Goal: Task Accomplishment & Management: Manage account settings

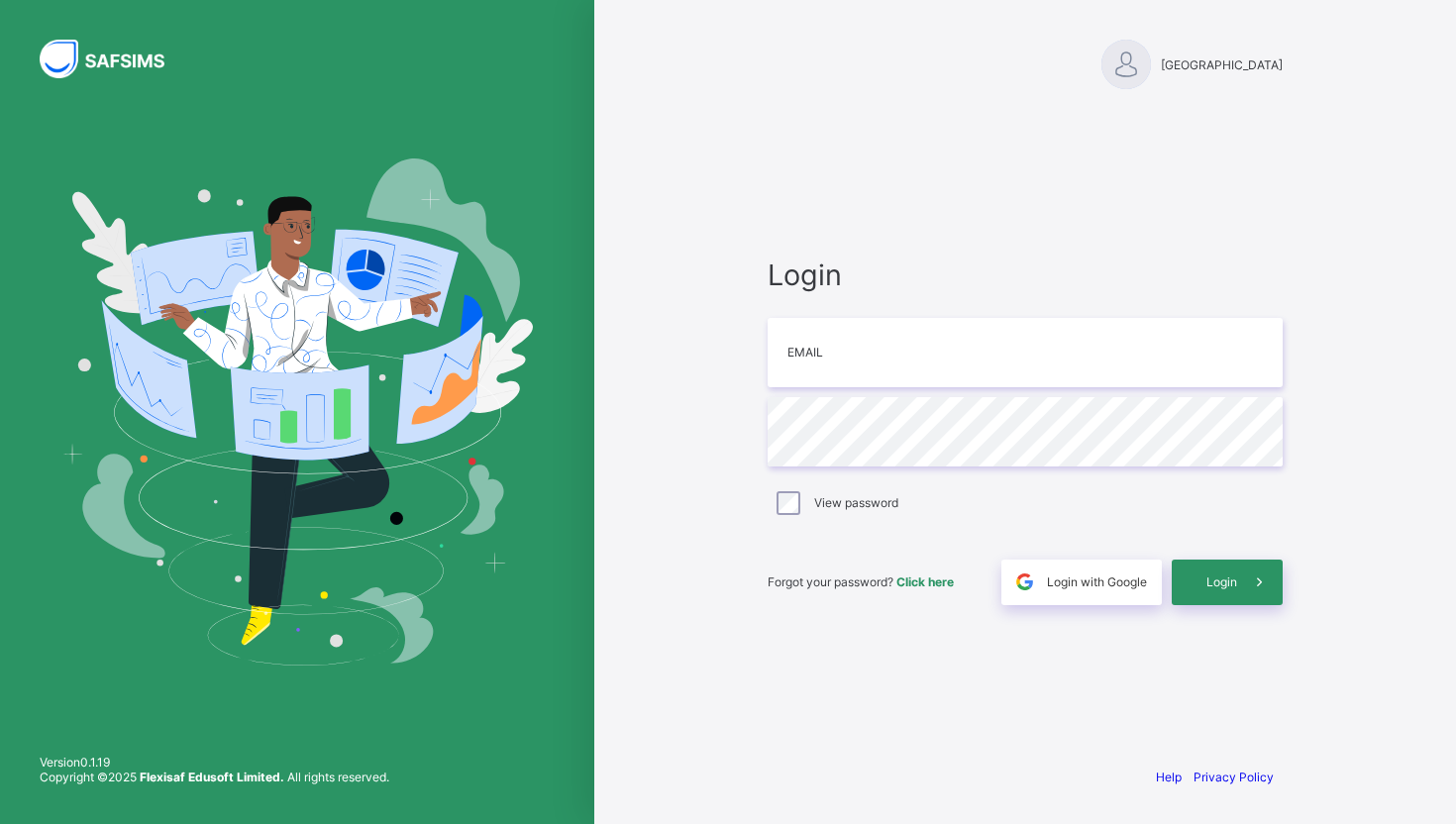
drag, startPoint x: 1292, startPoint y: 56, endPoint x: 1107, endPoint y: 66, distance: 185.3
click at [1107, 66] on div "[GEOGRAPHIC_DATA]" at bounding box center [1025, 46] width 555 height 92
click at [1102, 69] on div at bounding box center [1127, 65] width 50 height 50
click at [956, 351] on input "email" at bounding box center [1025, 353] width 515 height 70
click at [893, 365] on input "email" at bounding box center [1025, 353] width 515 height 70
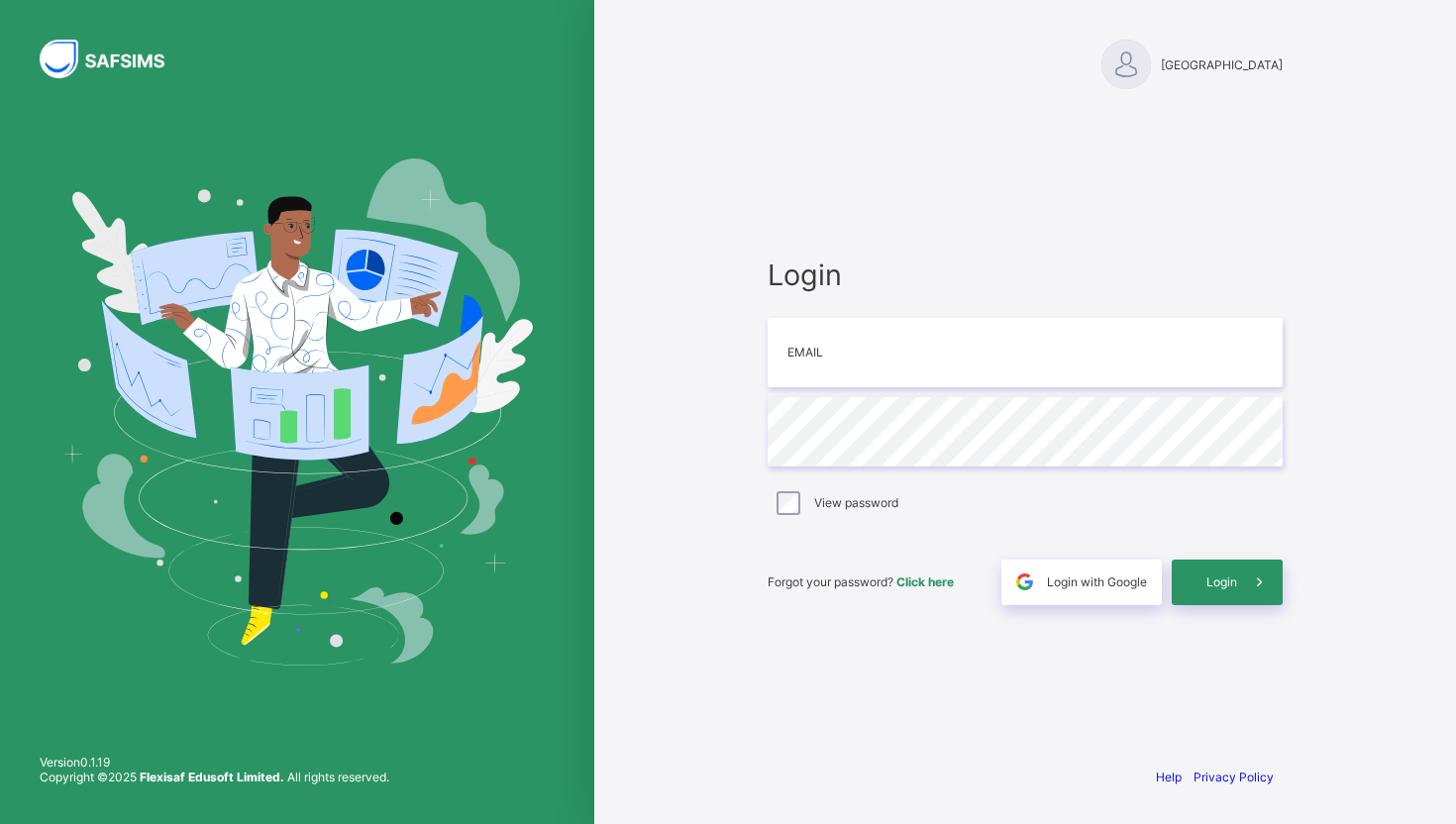
click at [666, 583] on div "Green Oaks Preparatory School Login Email Password View password Forgot your pa…" at bounding box center [1025, 412] width 862 height 824
click at [905, 349] on input "email" at bounding box center [1025, 353] width 515 height 70
type input "**********"
click at [1214, 578] on span "Login" at bounding box center [1221, 581] width 31 height 15
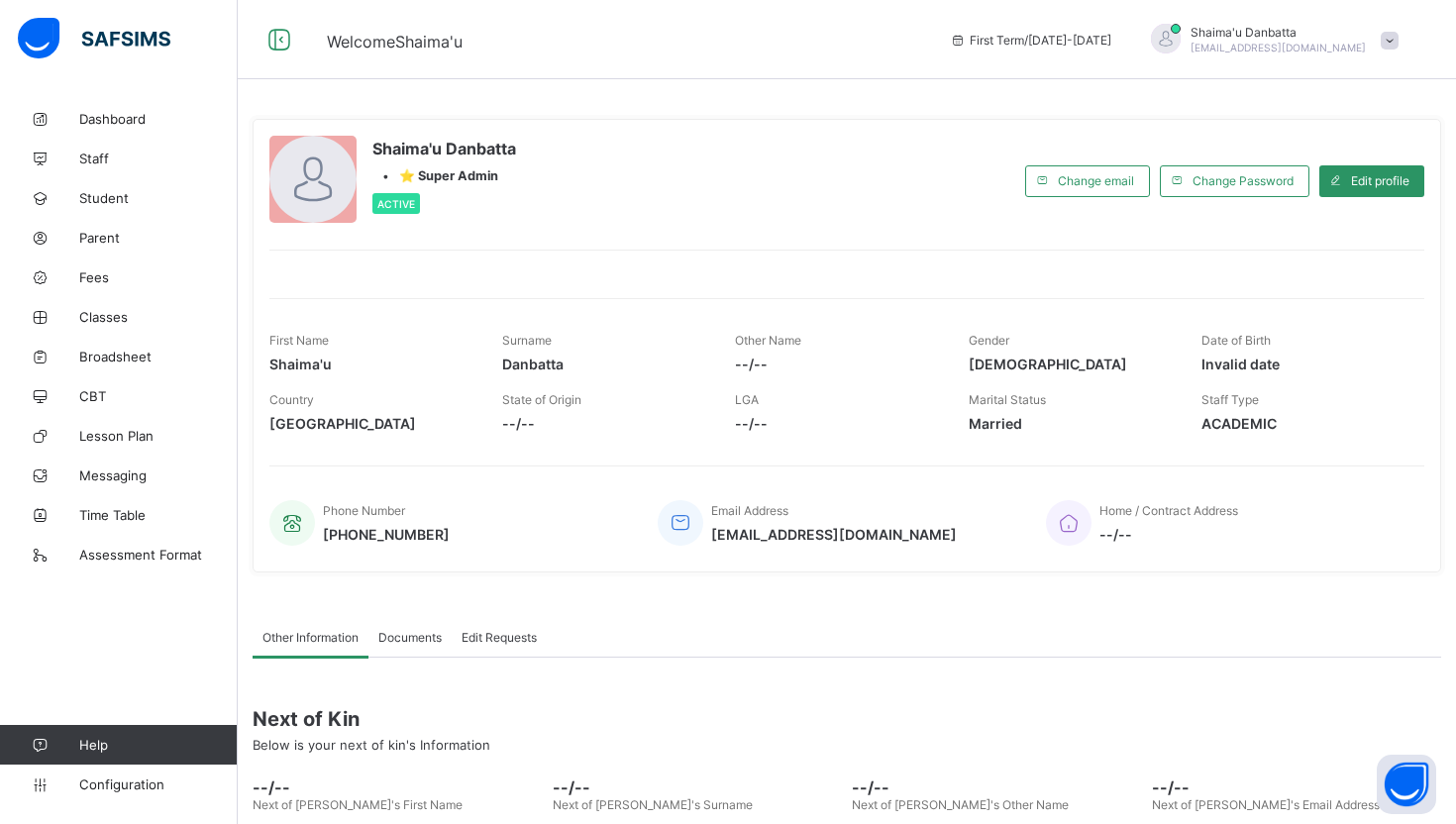
click at [1040, 614] on div "Other Information Documents Edit Requests Other Information More Options Next o…" at bounding box center [846, 786] width 1188 height 398
click at [1098, 274] on div "Shaima'u Danbatta • ⭐ Super Admin Active Change email Change Password Edit prof…" at bounding box center [846, 346] width 1188 height 453
click at [1359, 176] on span "Edit profile" at bounding box center [1380, 180] width 59 height 15
select select "**"
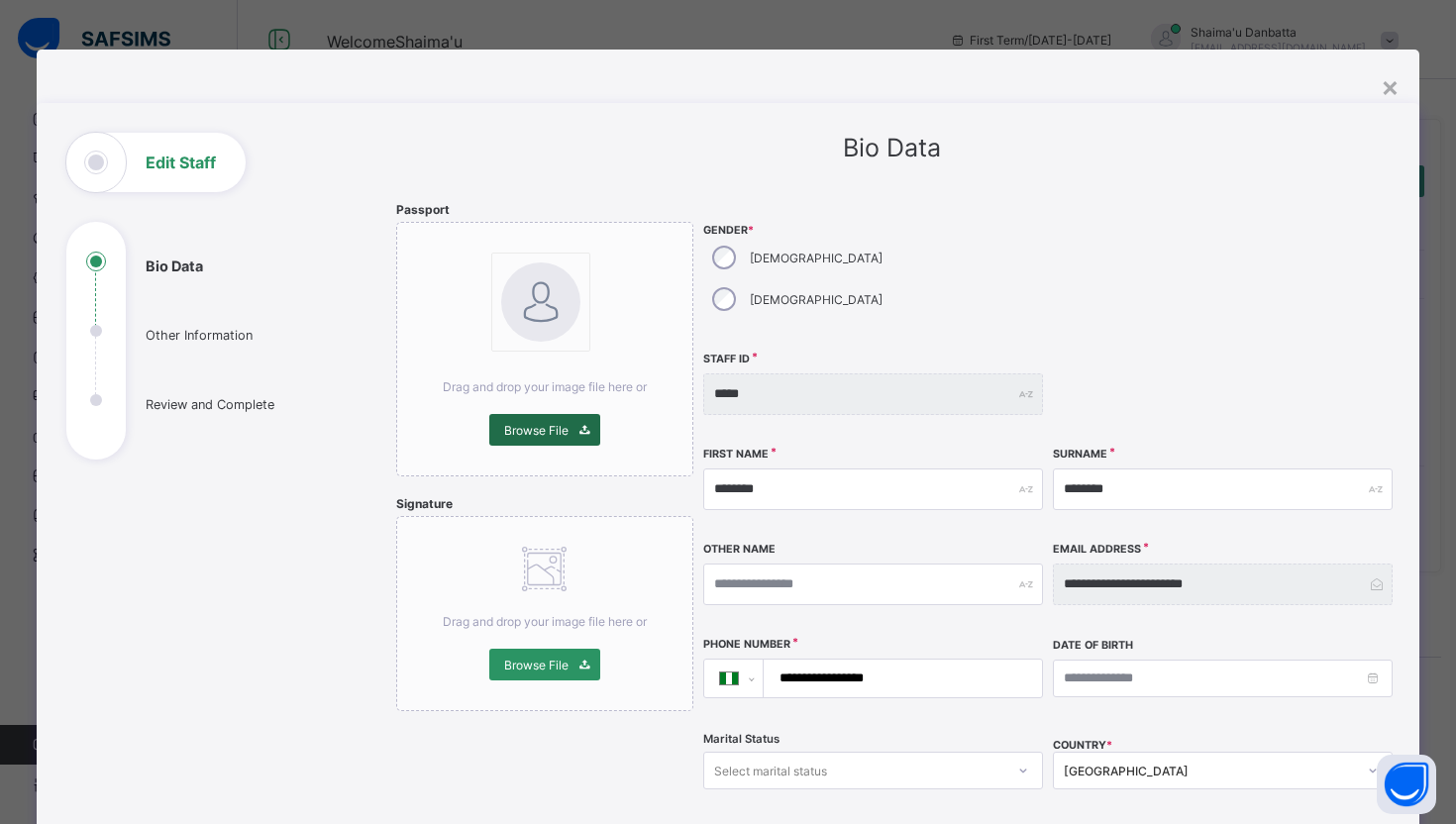
click at [523, 428] on span "Browse File" at bounding box center [536, 429] width 65 height 15
click at [1380, 95] on div "×" at bounding box center [1389, 86] width 19 height 34
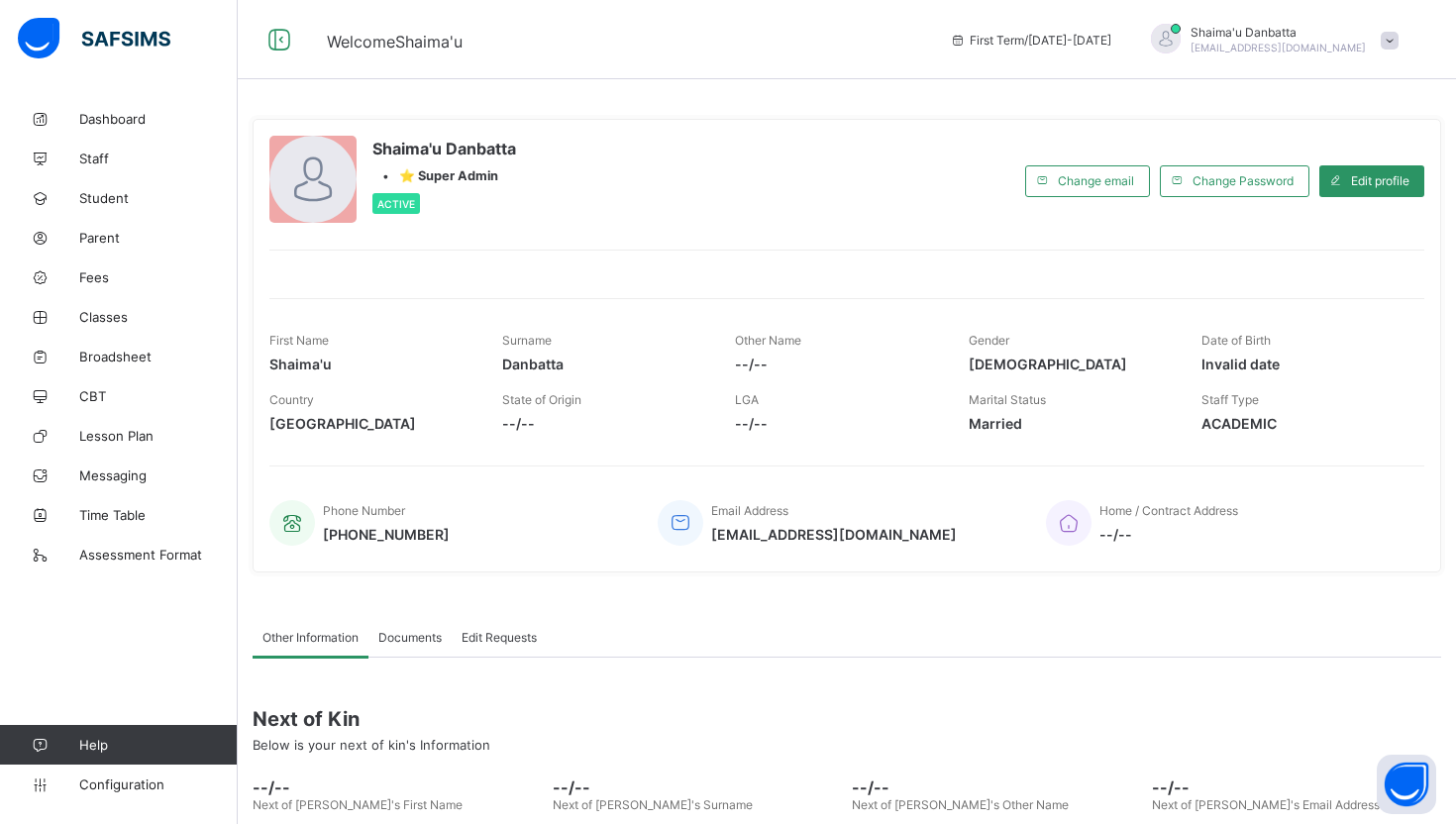
click at [690, 113] on div "Shaima'u Danbatta • ⭐ Super Admin Active Change email Change Password Edit prof…" at bounding box center [846, 346] width 1188 height 483
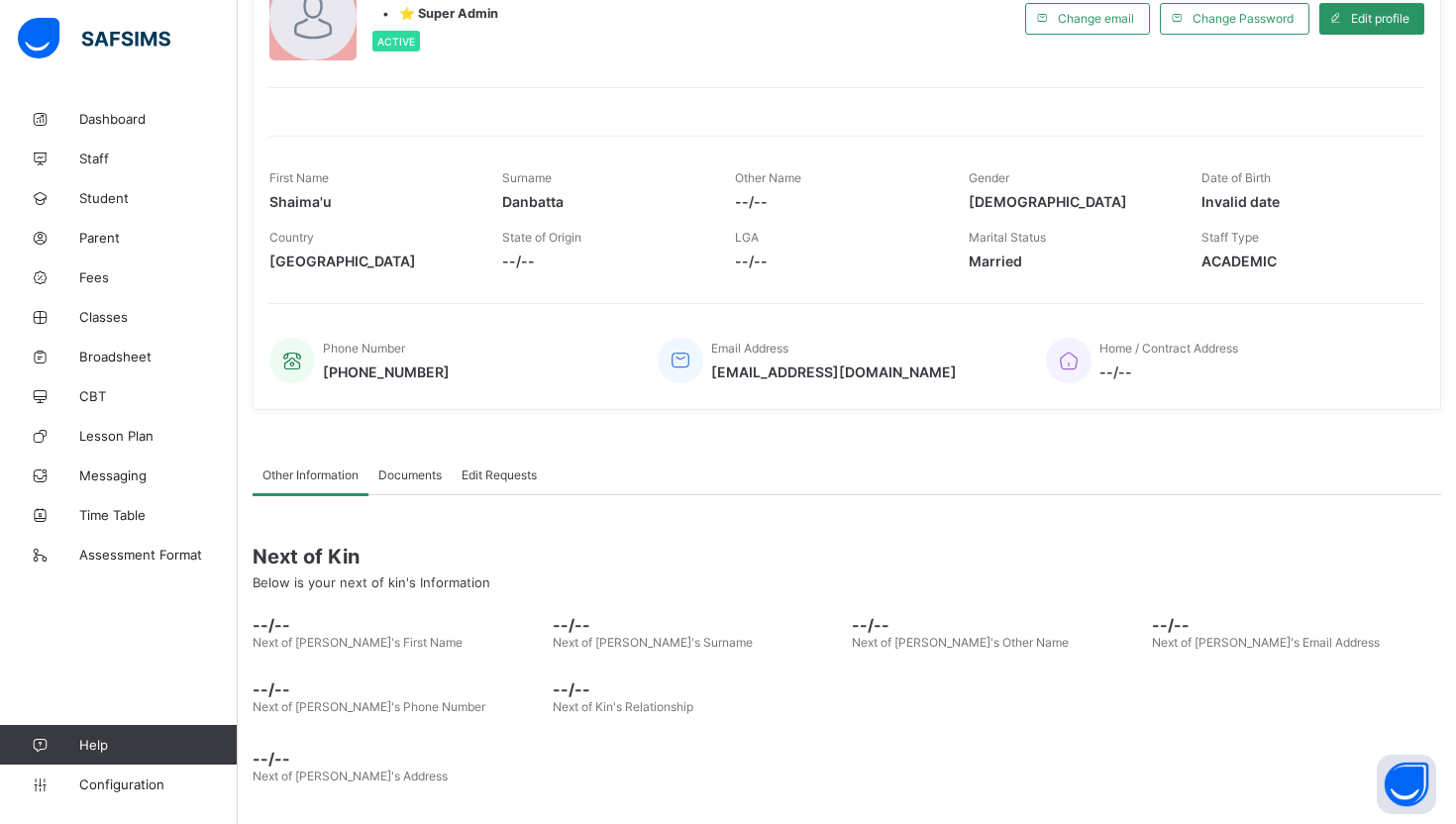
drag, startPoint x: 1418, startPoint y: 790, endPoint x: 1406, endPoint y: 551, distance: 239.3
click at [1406, 551] on body "Welcome Shaima'u First Term / 2025-2026 Shaima'u Danbatta shaimadanbatta@yahoo.…" at bounding box center [728, 411] width 1456 height 1145
click at [1443, 823] on div at bounding box center [728, 828] width 1456 height 0
click at [1369, 823] on div at bounding box center [728, 828] width 1456 height 0
click at [1399, 781] on button "Open asap" at bounding box center [1406, 784] width 60 height 60
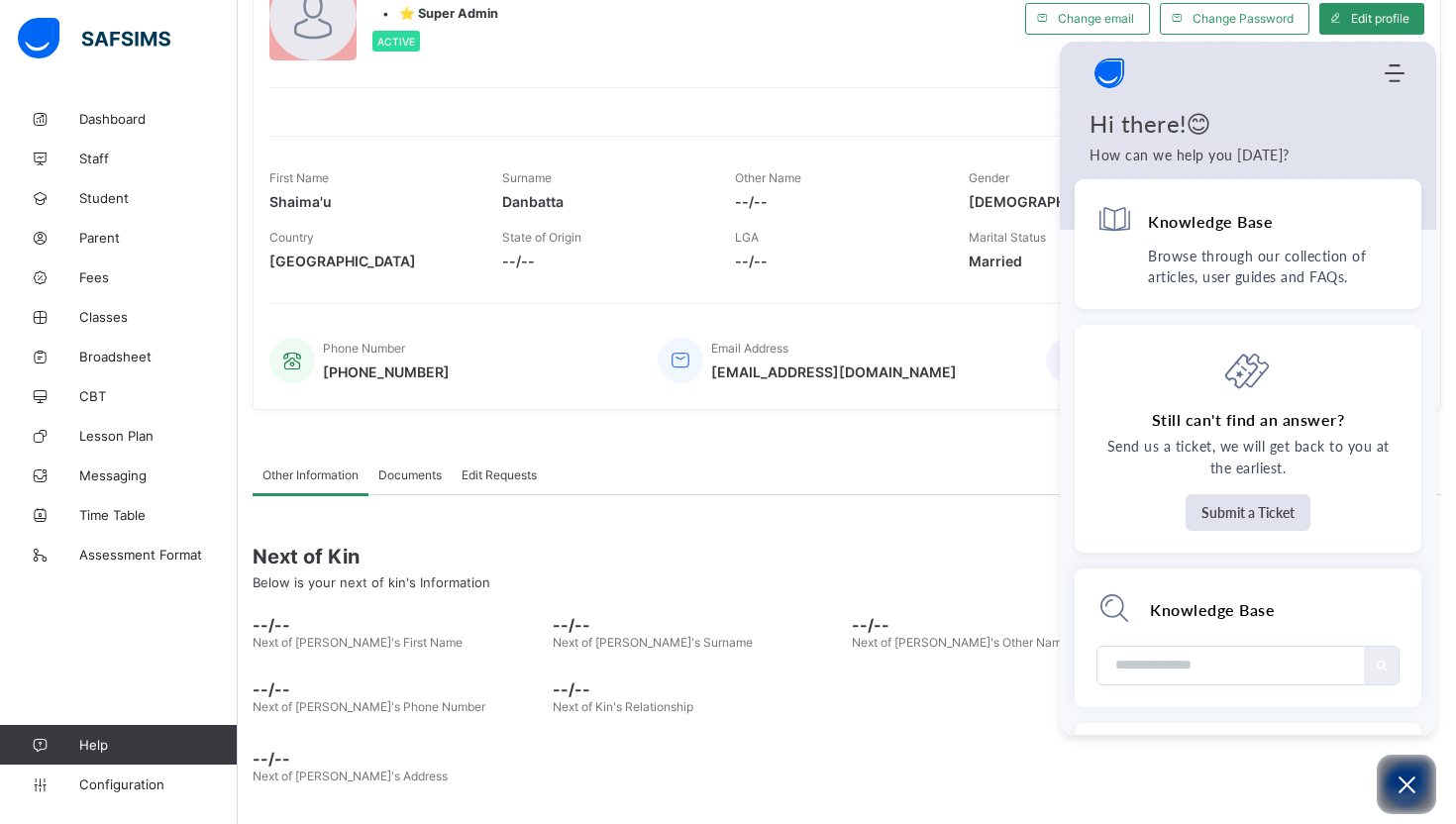
click at [962, 728] on div "--/-- Next of Kin's Address" at bounding box center [846, 758] width 1188 height 70
click at [1417, 784] on icon "Open asap" at bounding box center [1406, 784] width 25 height 25
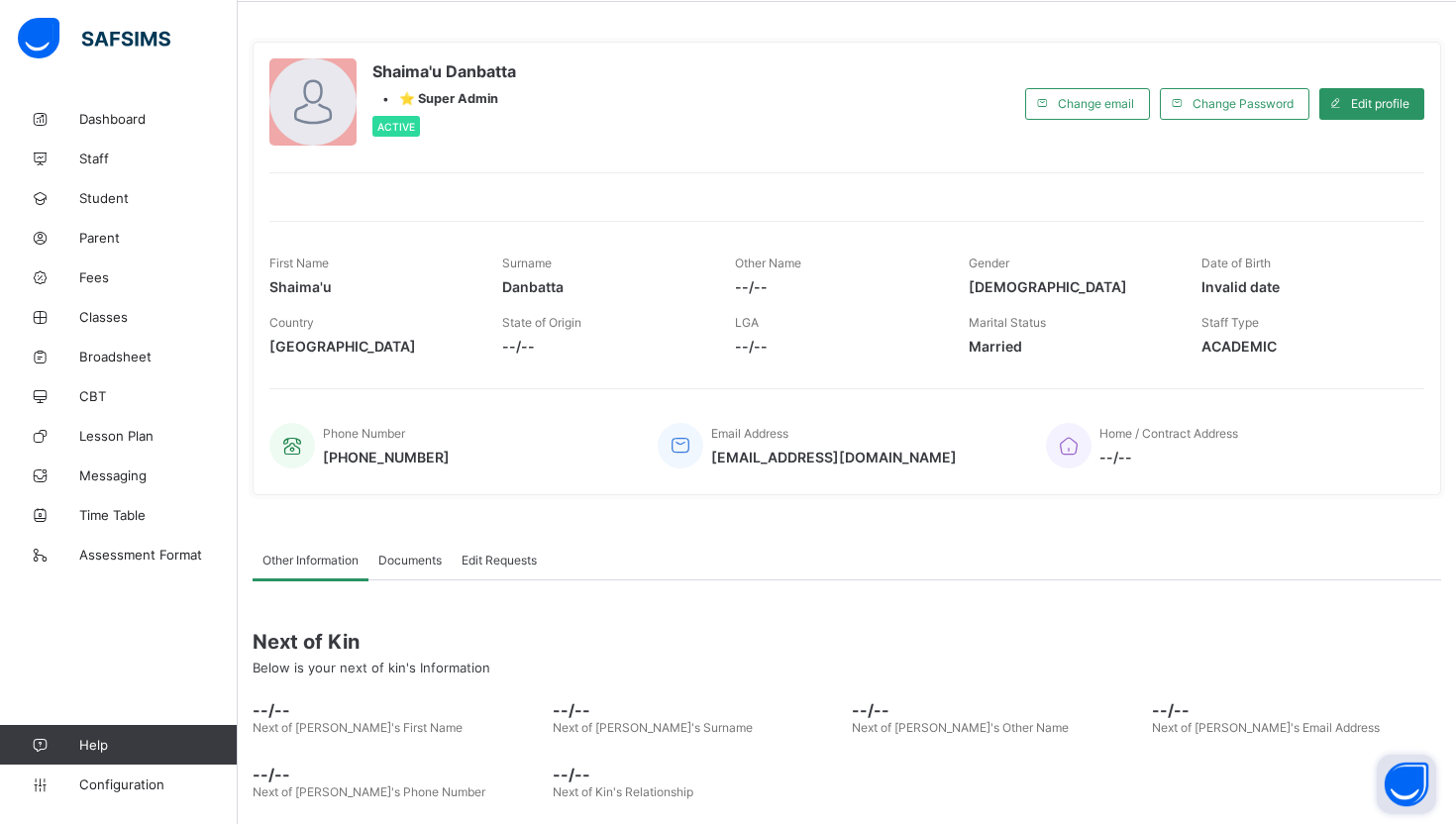
scroll to position [0, 0]
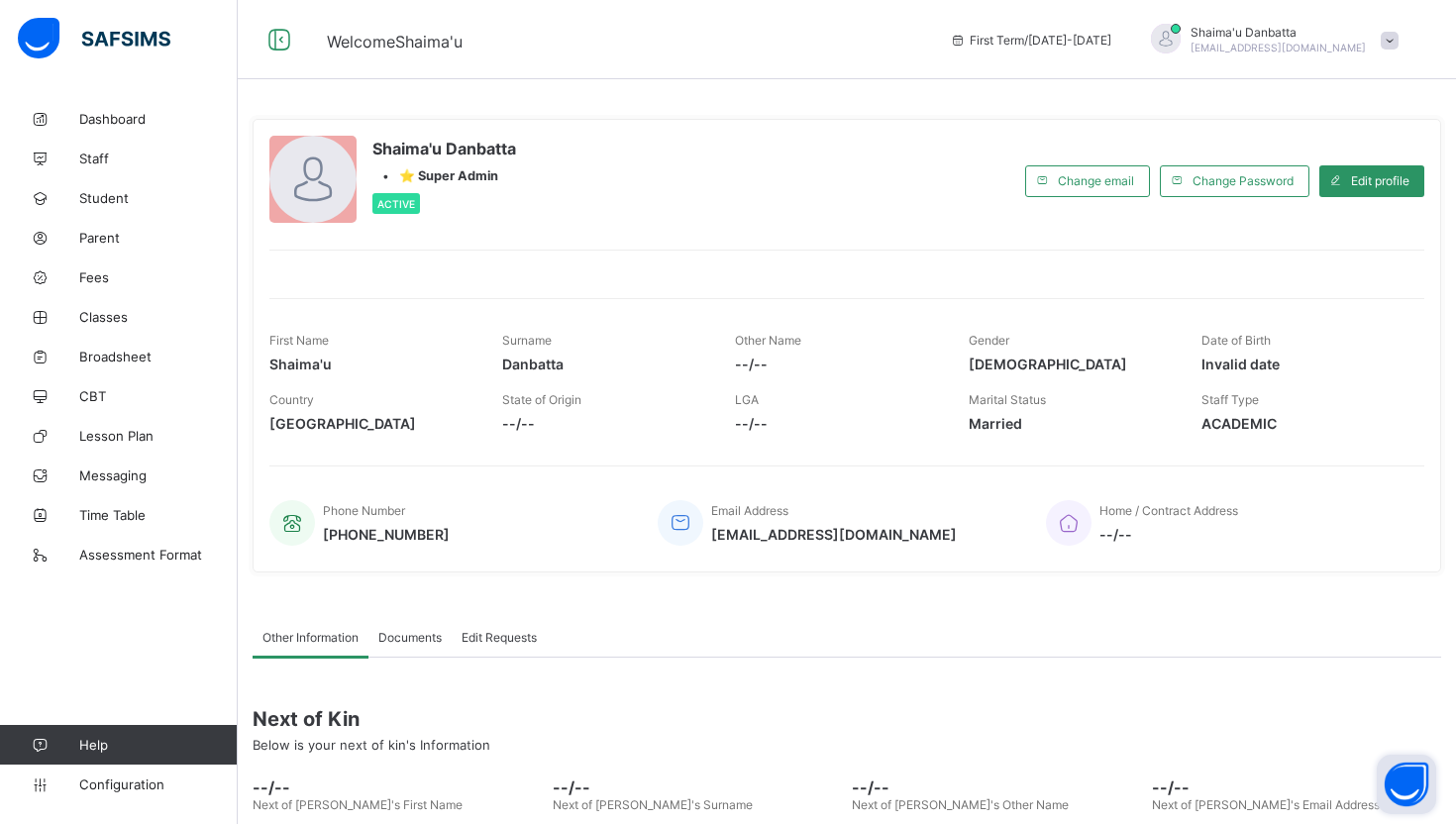
click at [100, 56] on img at bounding box center [93, 39] width 152 height 42
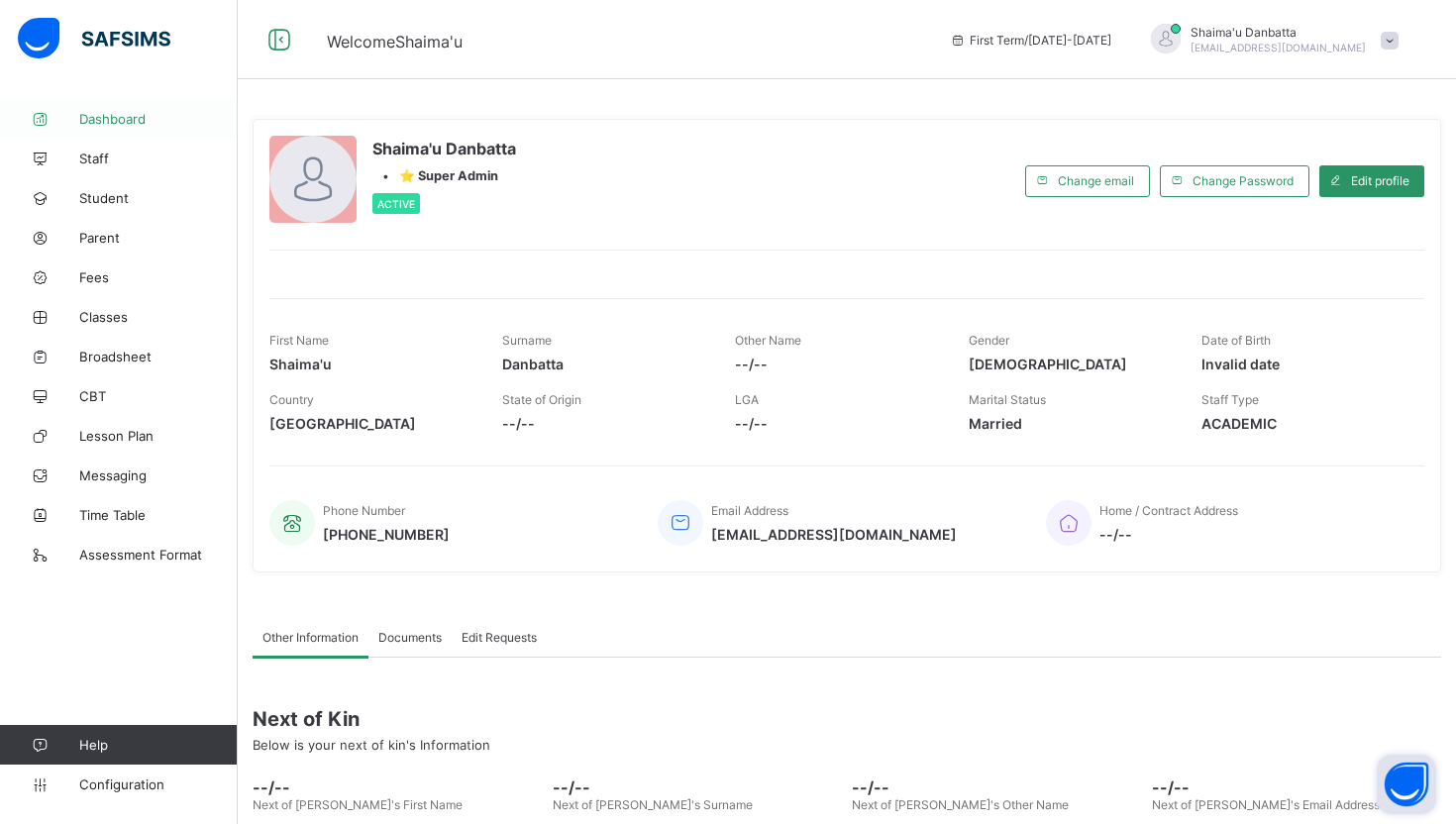
click at [92, 111] on span "Dashboard" at bounding box center [158, 119] width 158 height 16
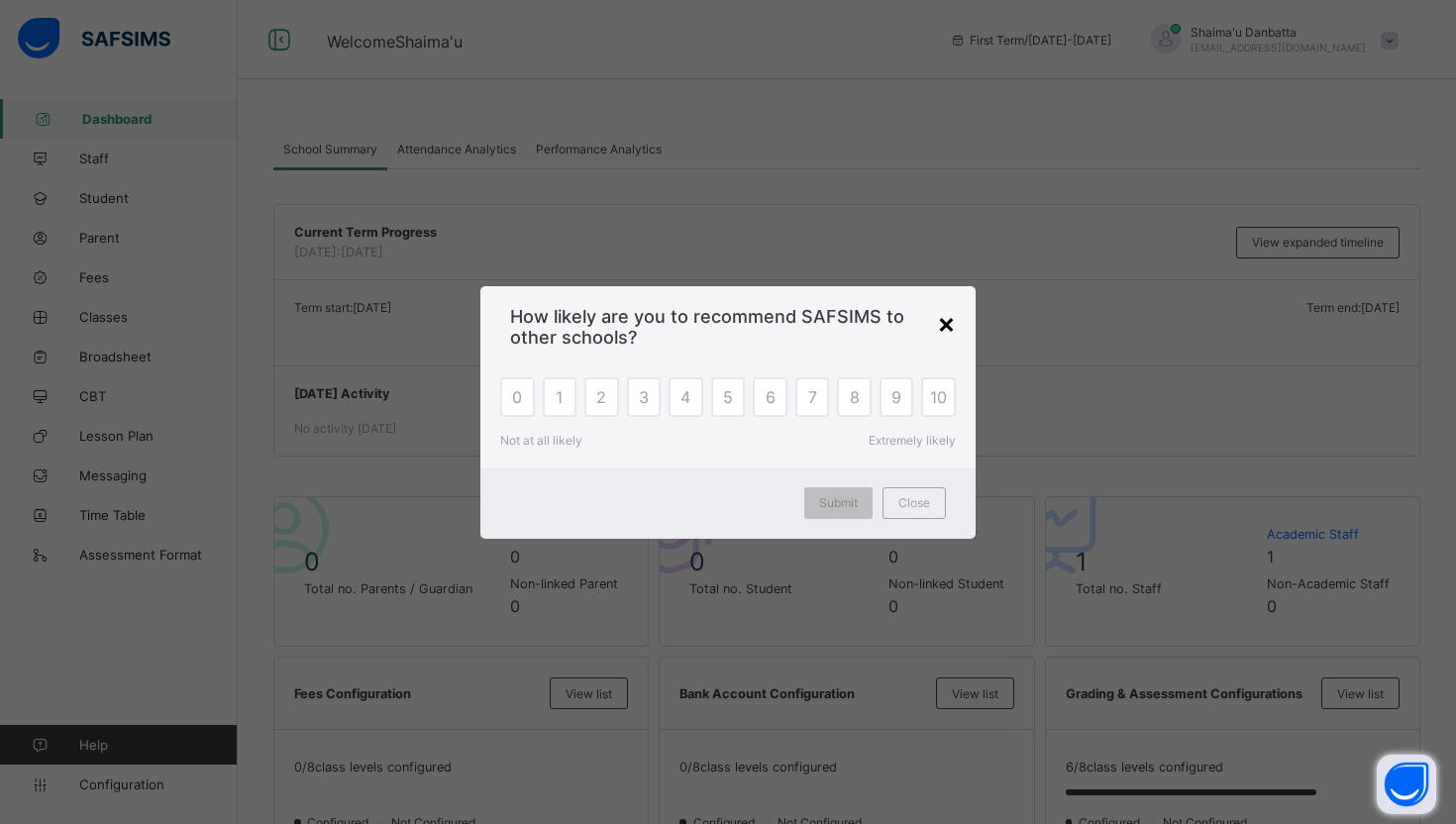
click at [950, 319] on div "×" at bounding box center [946, 323] width 19 height 34
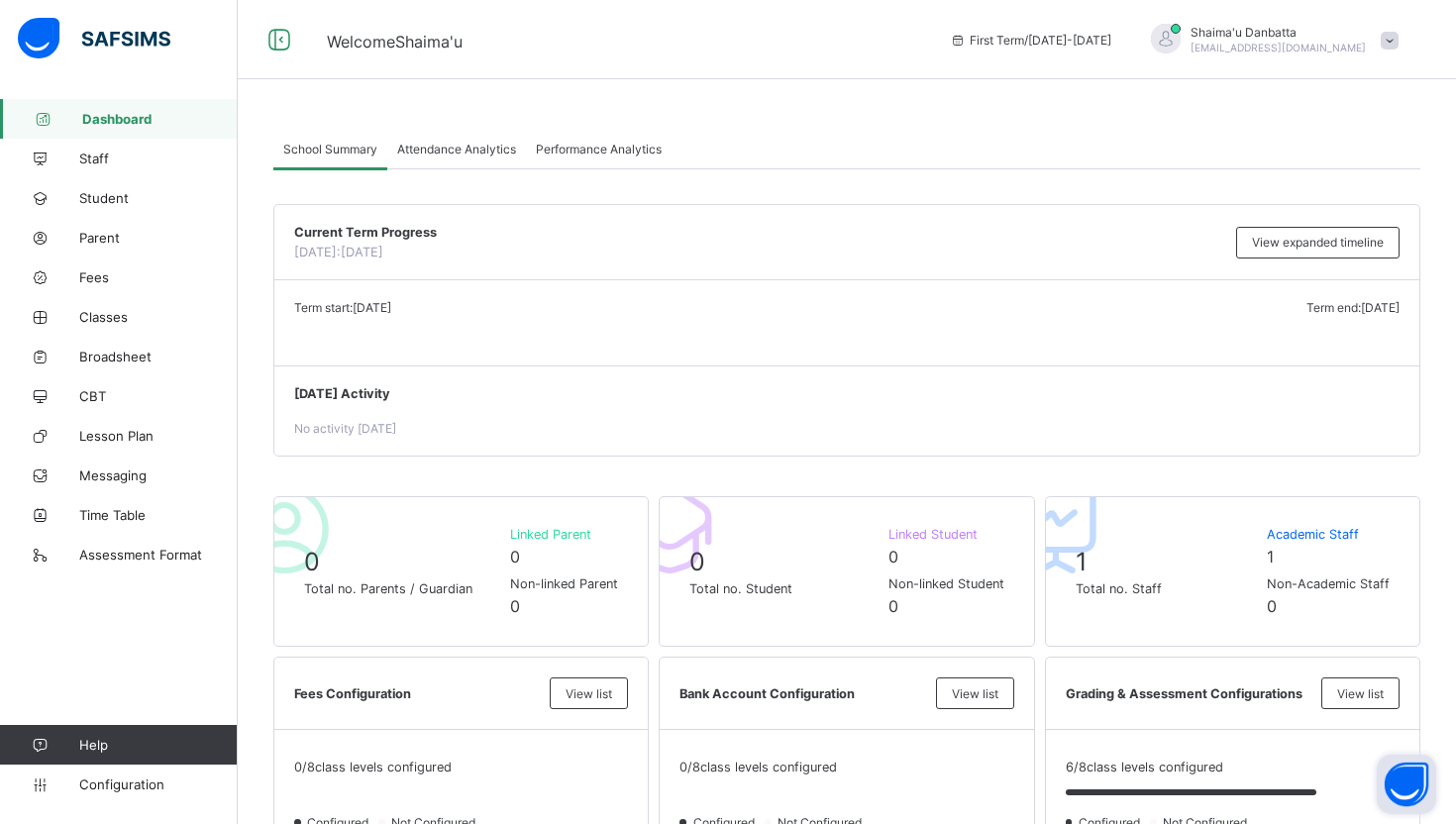
click at [1377, 49] on div "Shaima'u Danbatta shaimadanbatta@yahoo.com" at bounding box center [1269, 40] width 277 height 33
click at [623, 34] on span "Welcome Shaima'u" at bounding box center [624, 40] width 594 height 26
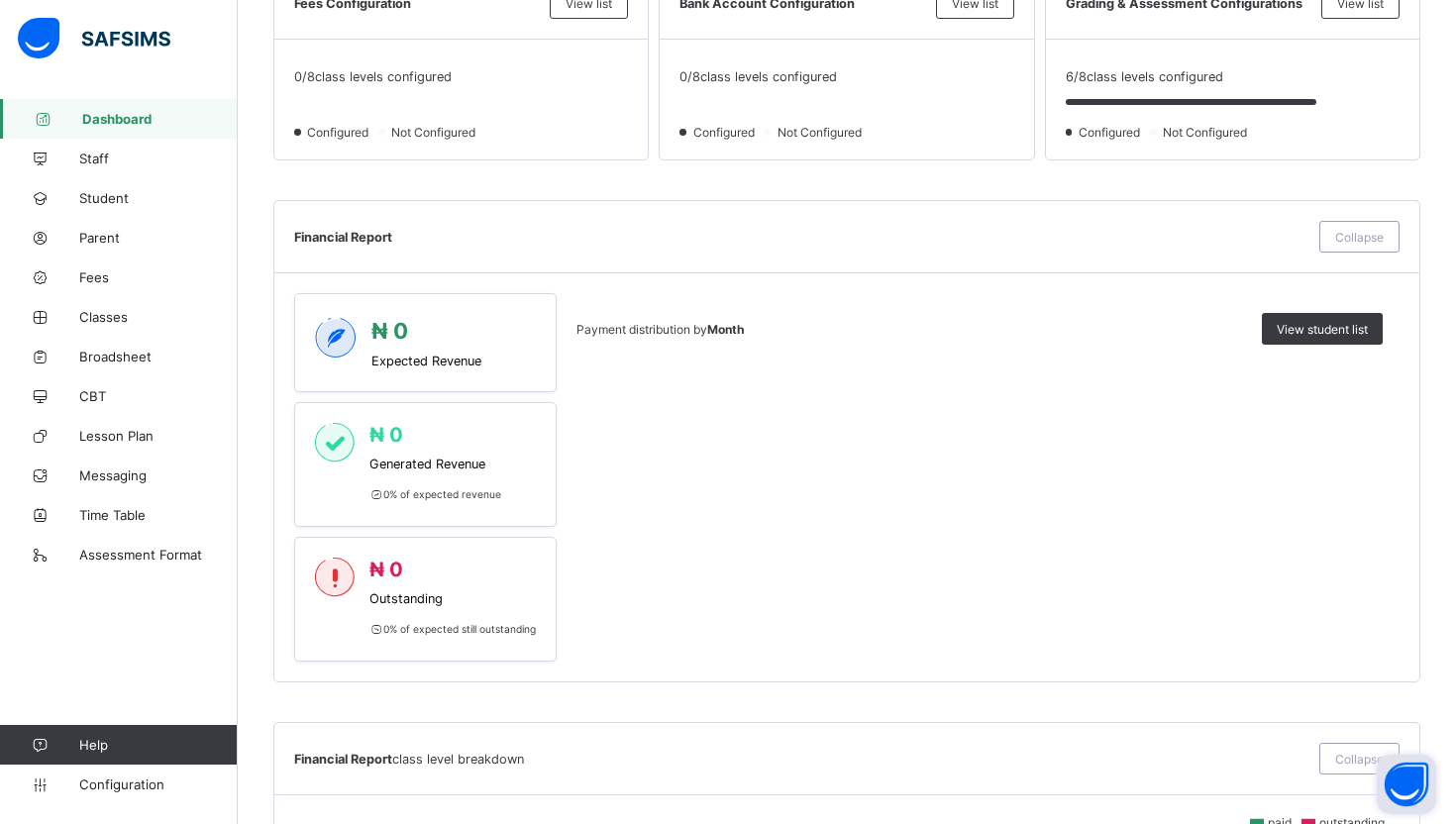
scroll to position [692, 0]
click at [1381, 231] on span "Collapse" at bounding box center [1360, 235] width 49 height 15
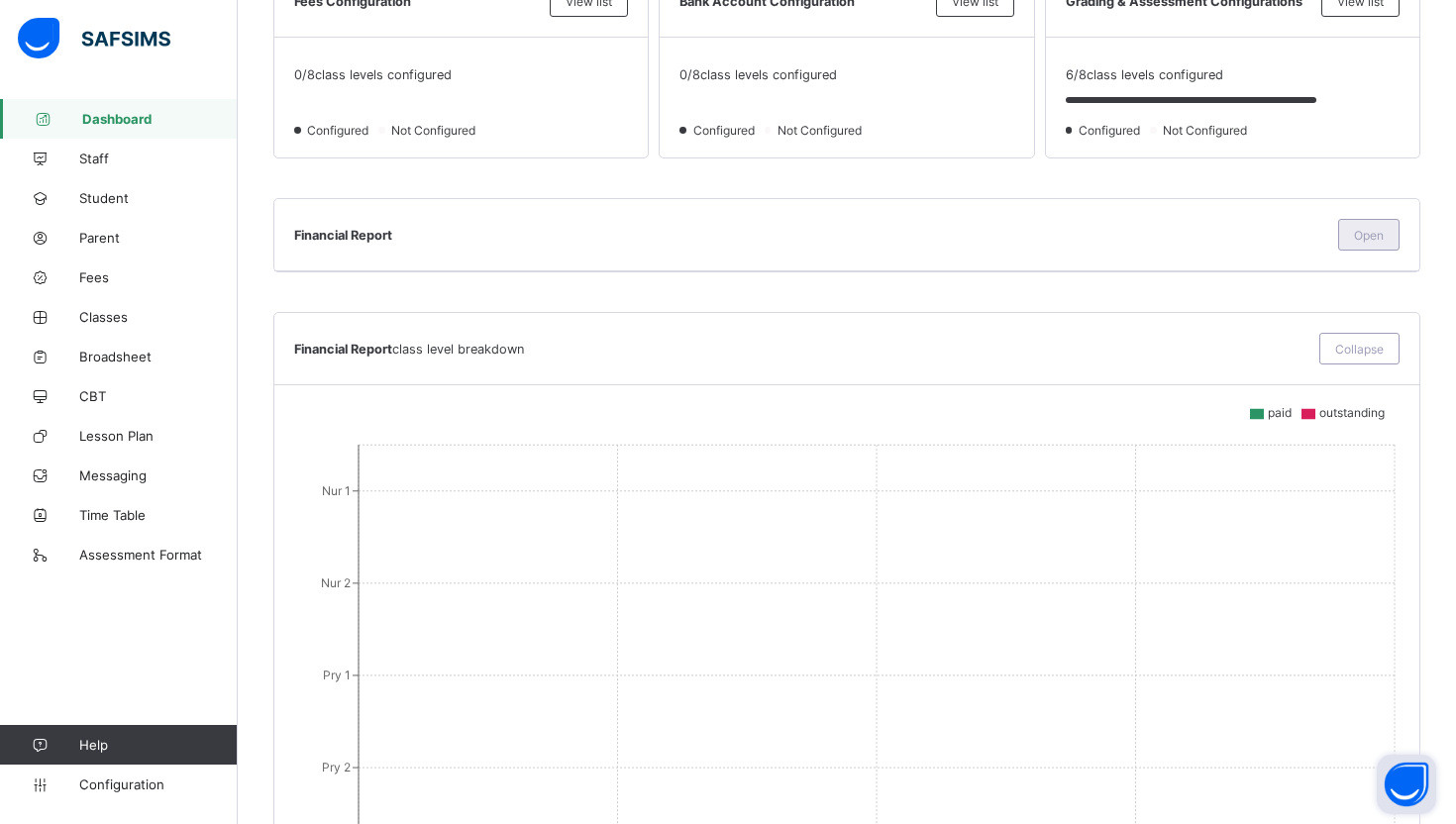
click at [1358, 235] on span "Open" at bounding box center [1369, 235] width 30 height 15
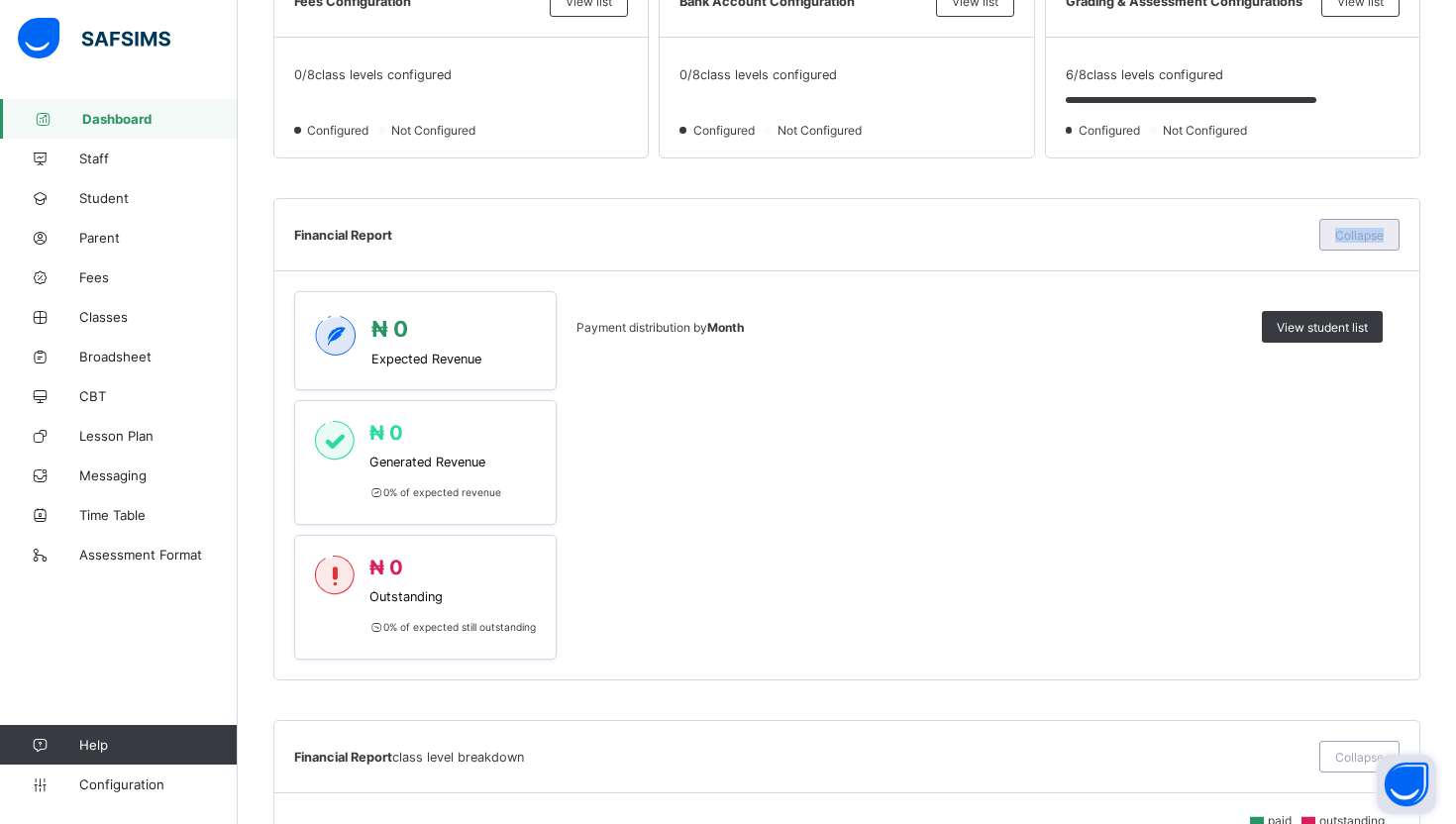
click at [1358, 235] on span "Collapse" at bounding box center [1360, 235] width 49 height 15
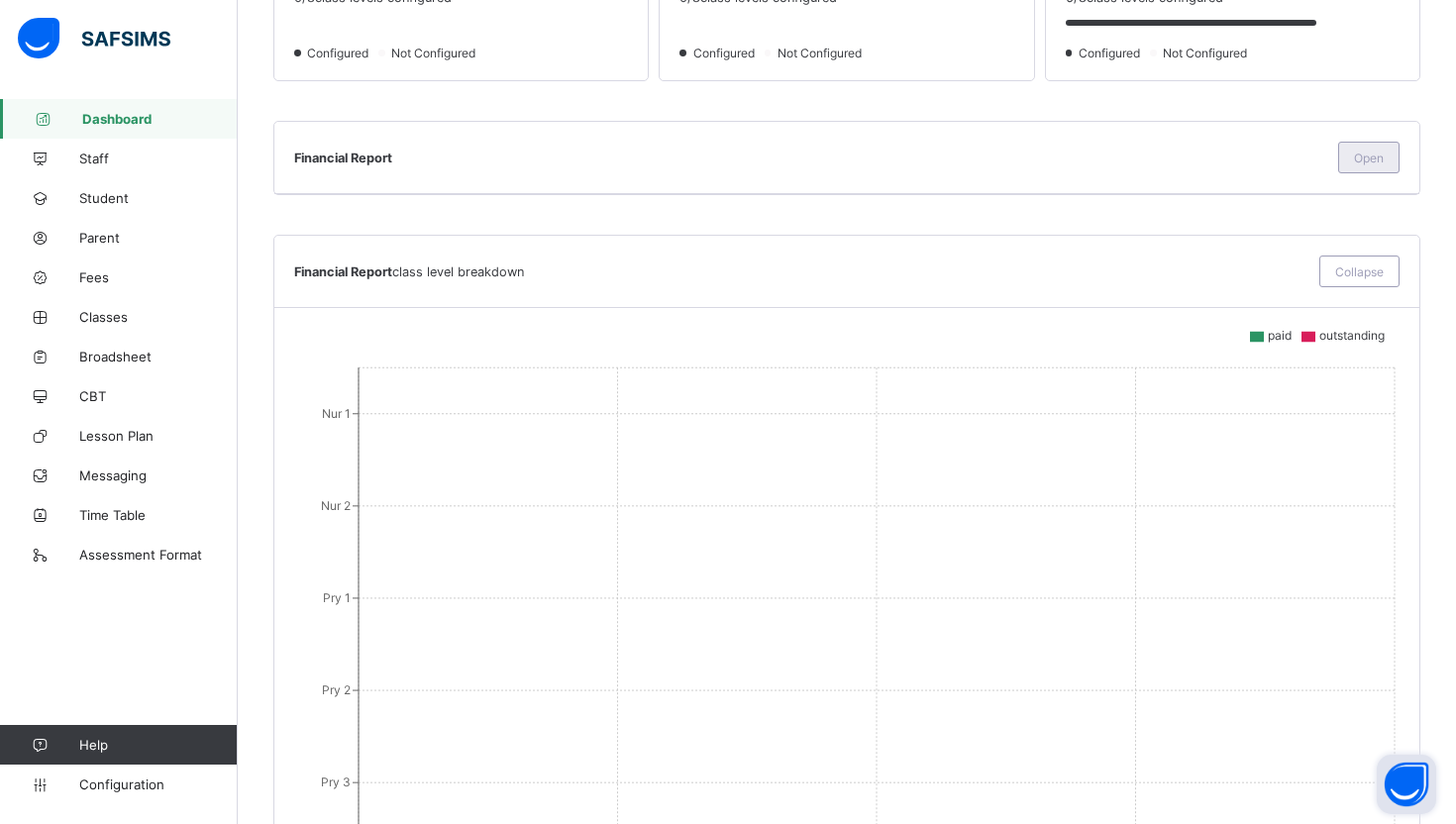
scroll to position [775, 0]
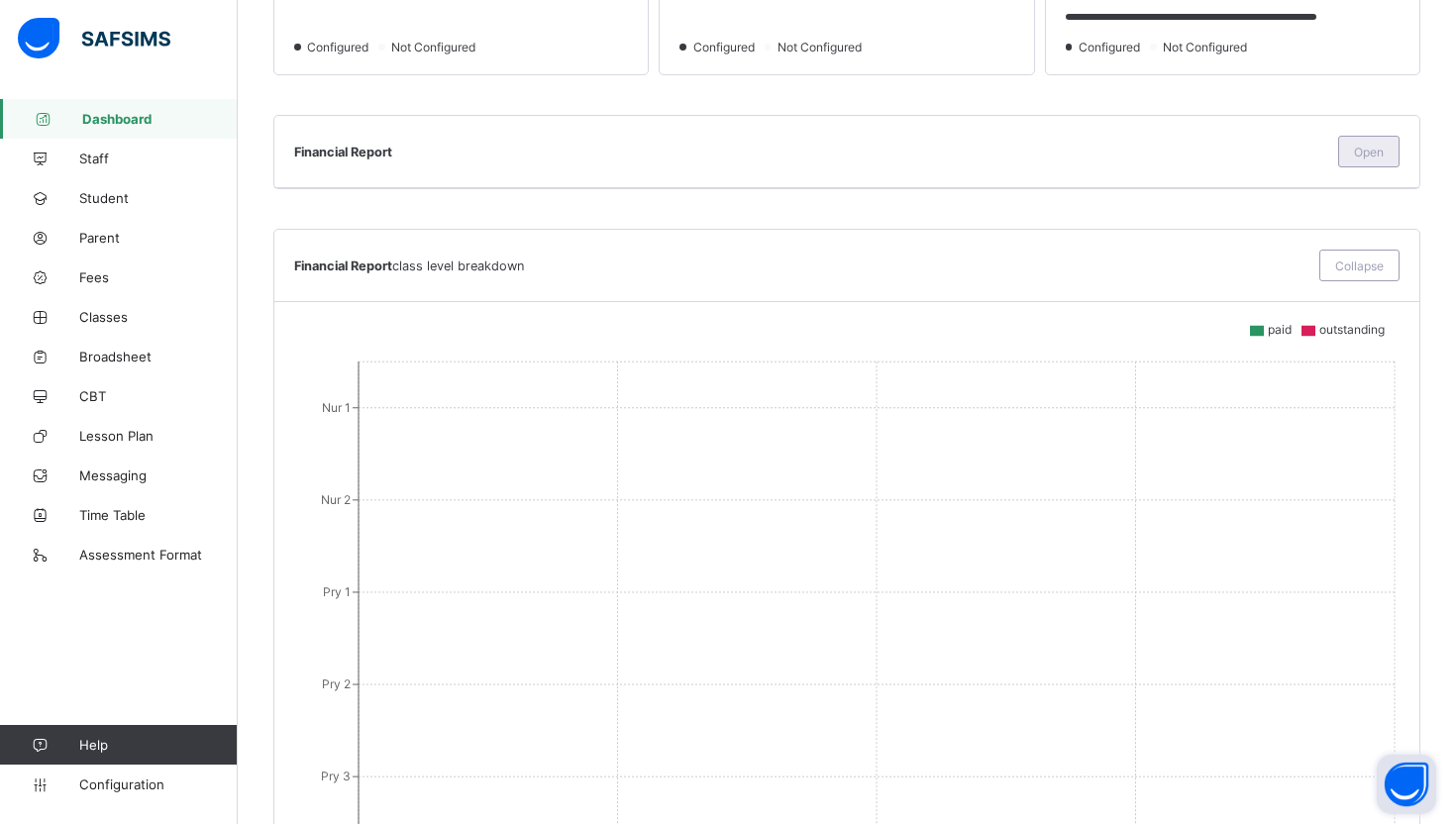
click at [1381, 136] on div "Open" at bounding box center [1369, 151] width 62 height 32
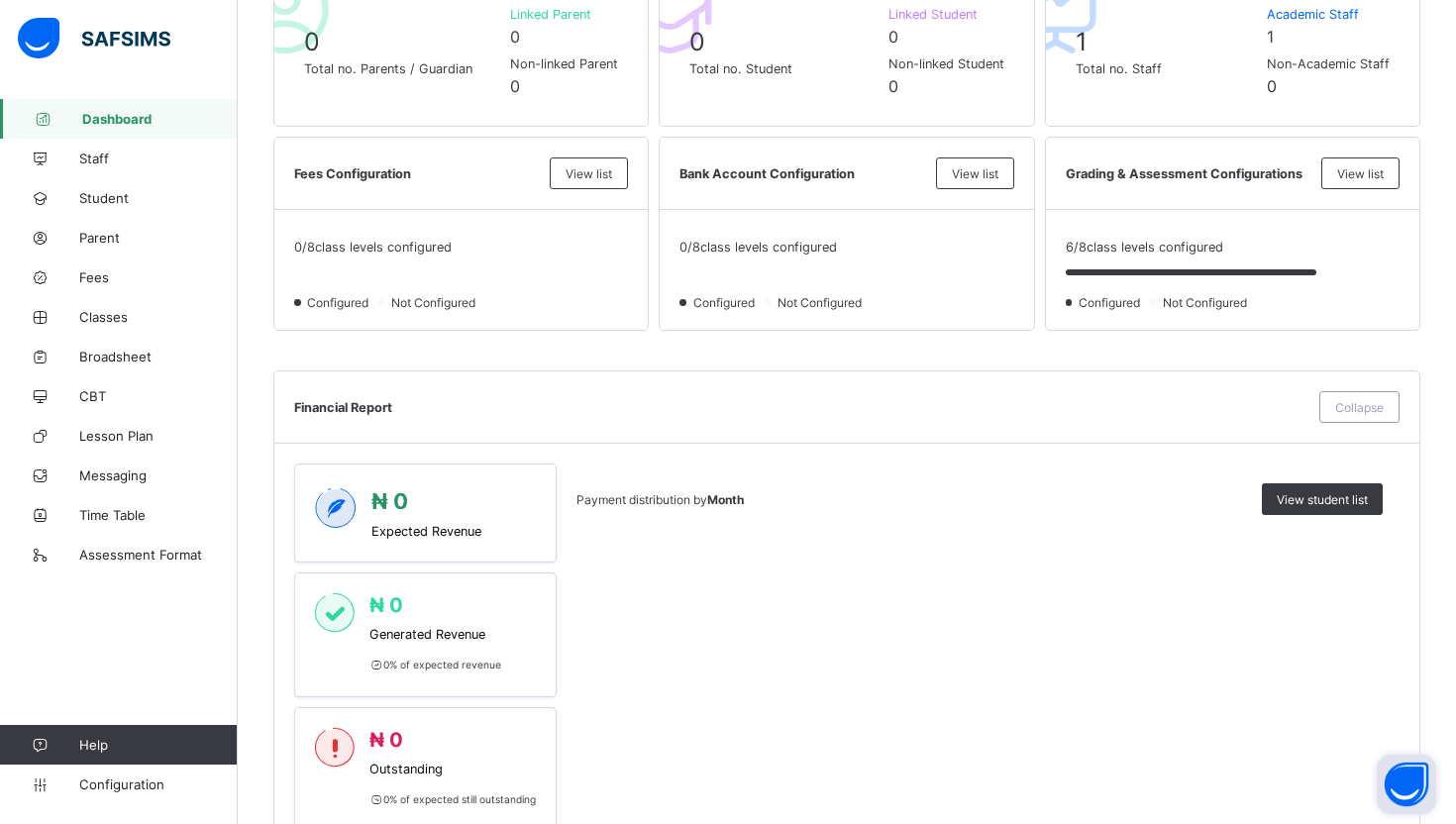
scroll to position [0, 0]
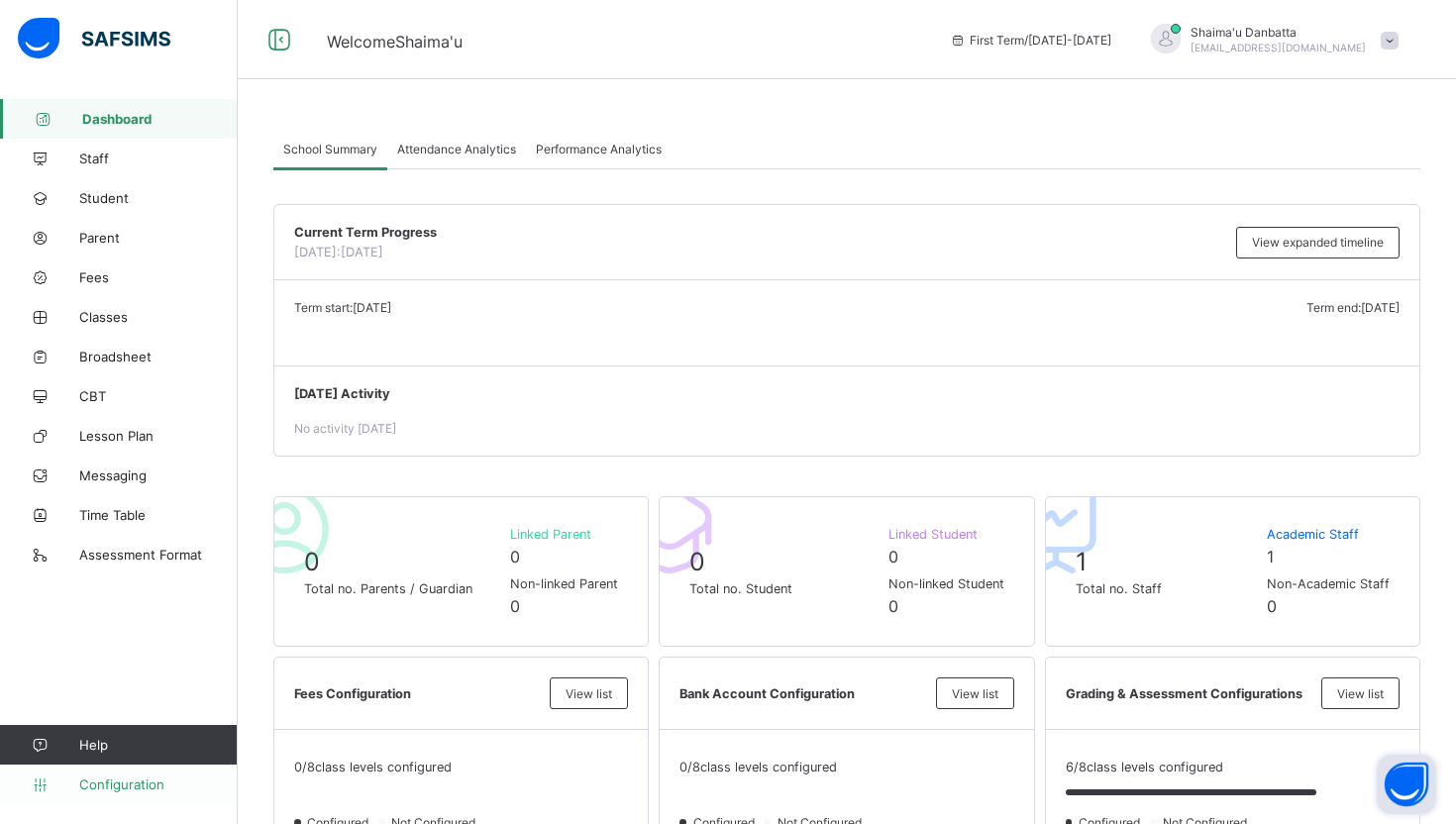
click at [103, 792] on link "Configuration" at bounding box center [118, 784] width 237 height 40
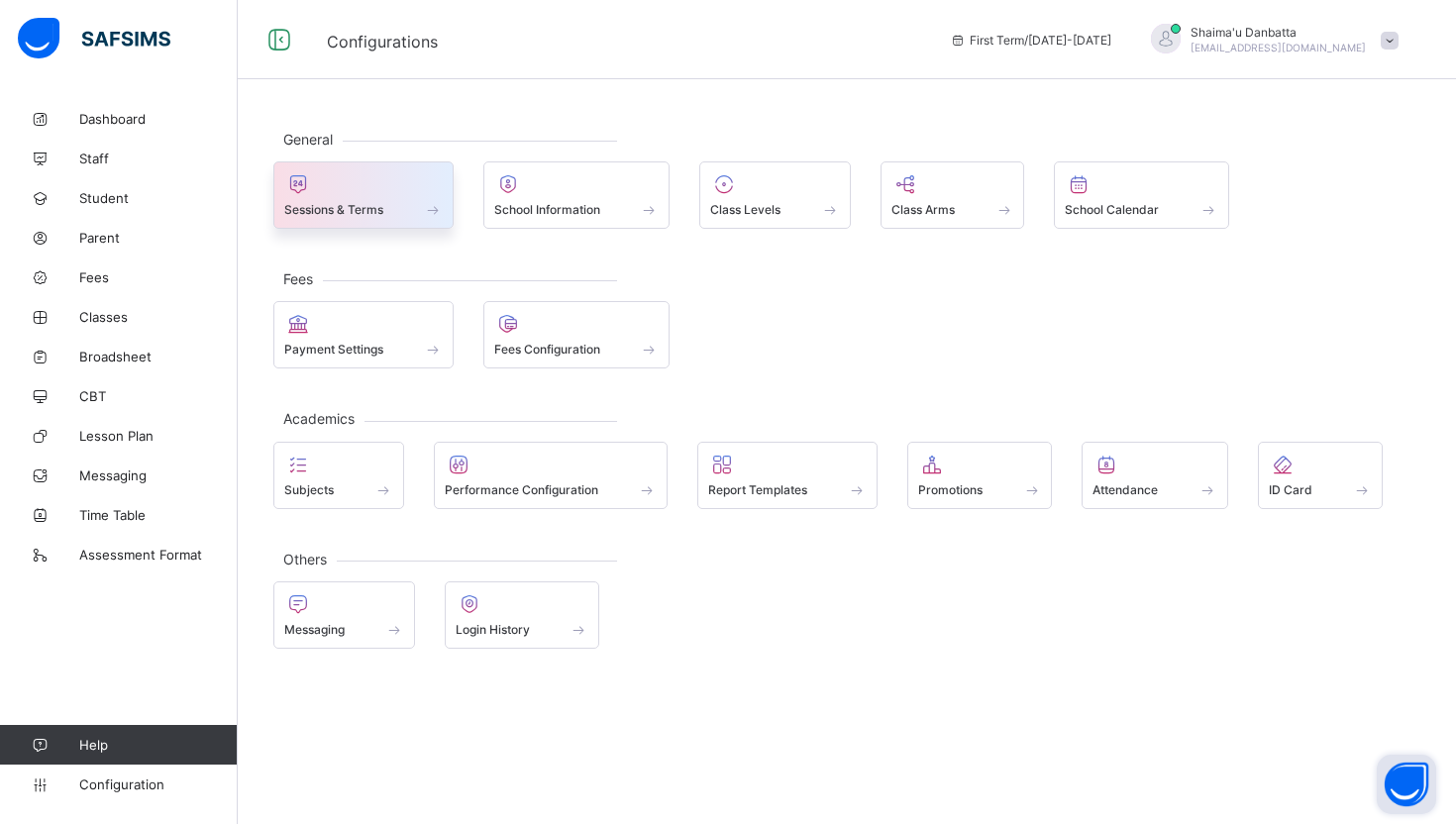
click at [421, 211] on div "Sessions & Terms" at bounding box center [363, 209] width 158 height 17
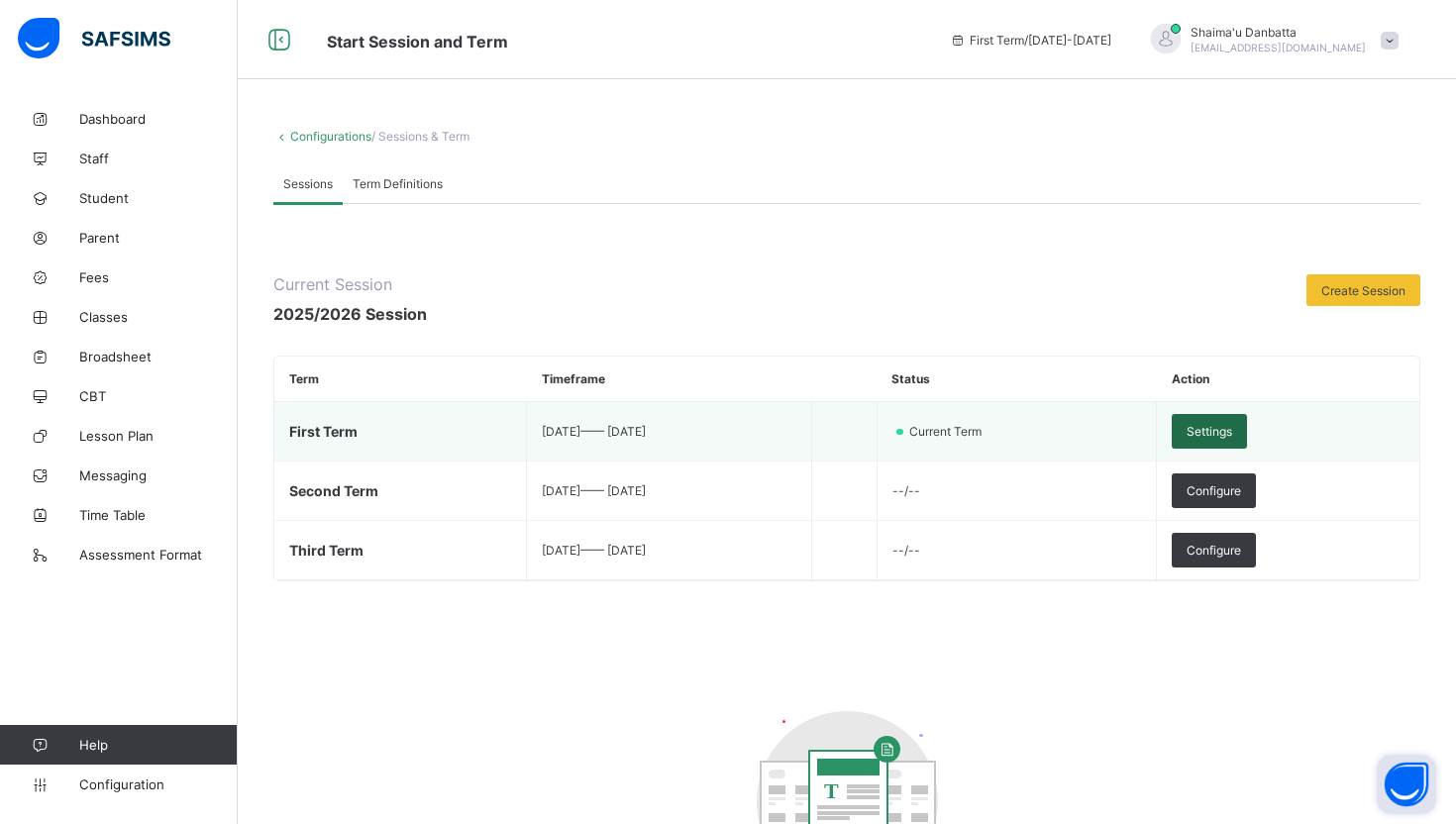
click at [1247, 431] on div "Settings" at bounding box center [1209, 430] width 76 height 35
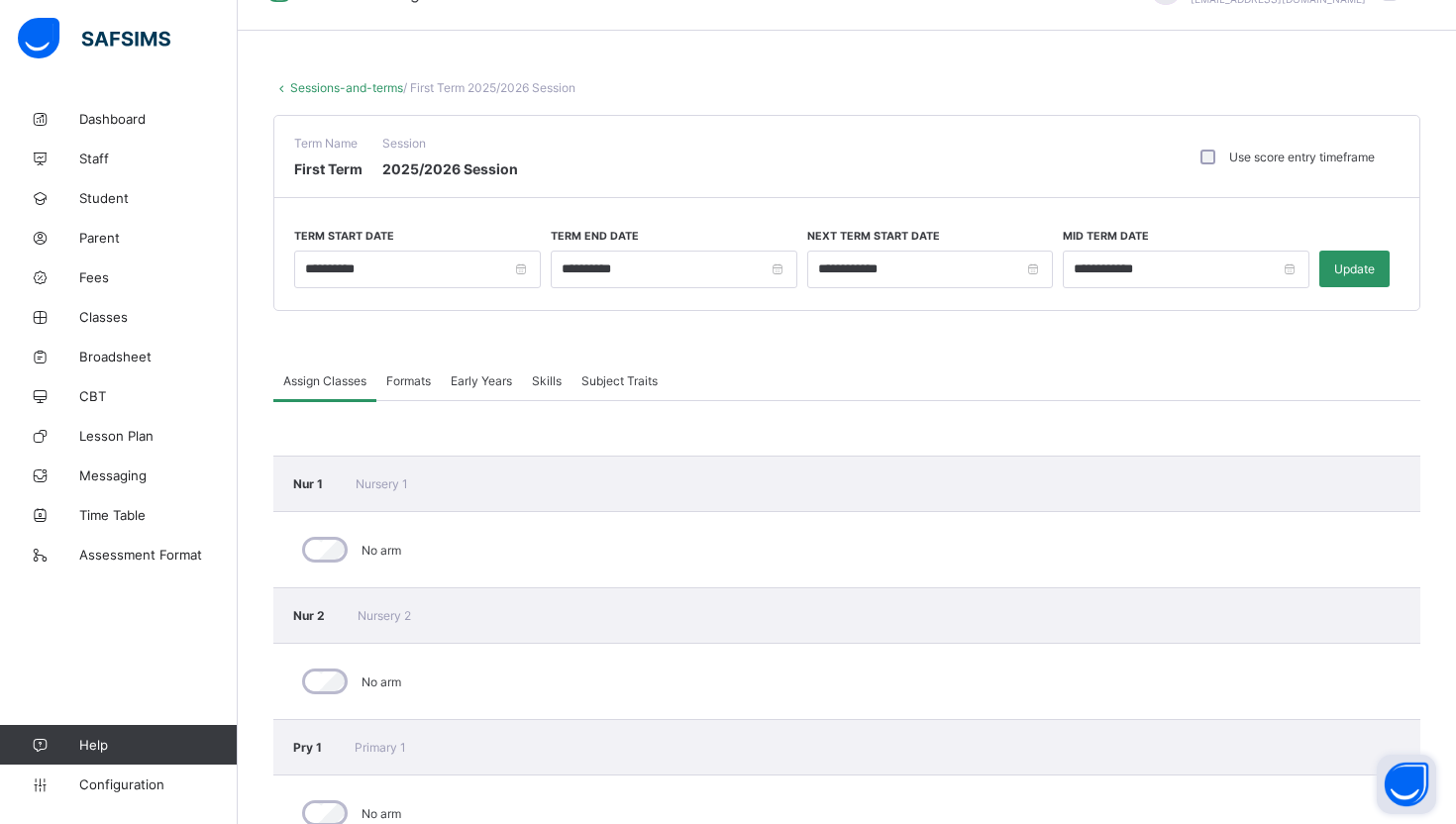
scroll to position [26, 0]
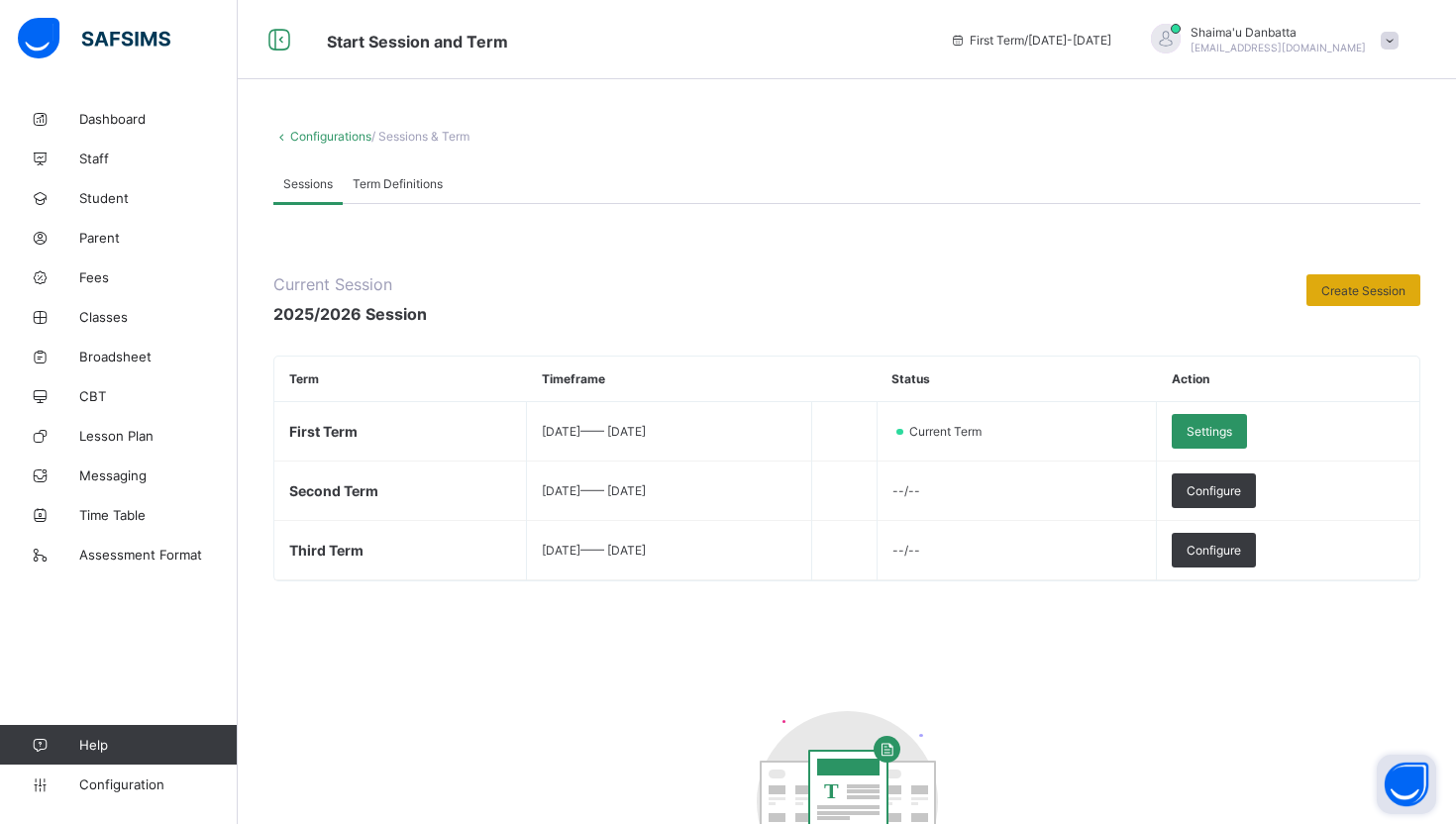
click at [1341, 291] on span "Create Session" at bounding box center [1364, 290] width 85 height 15
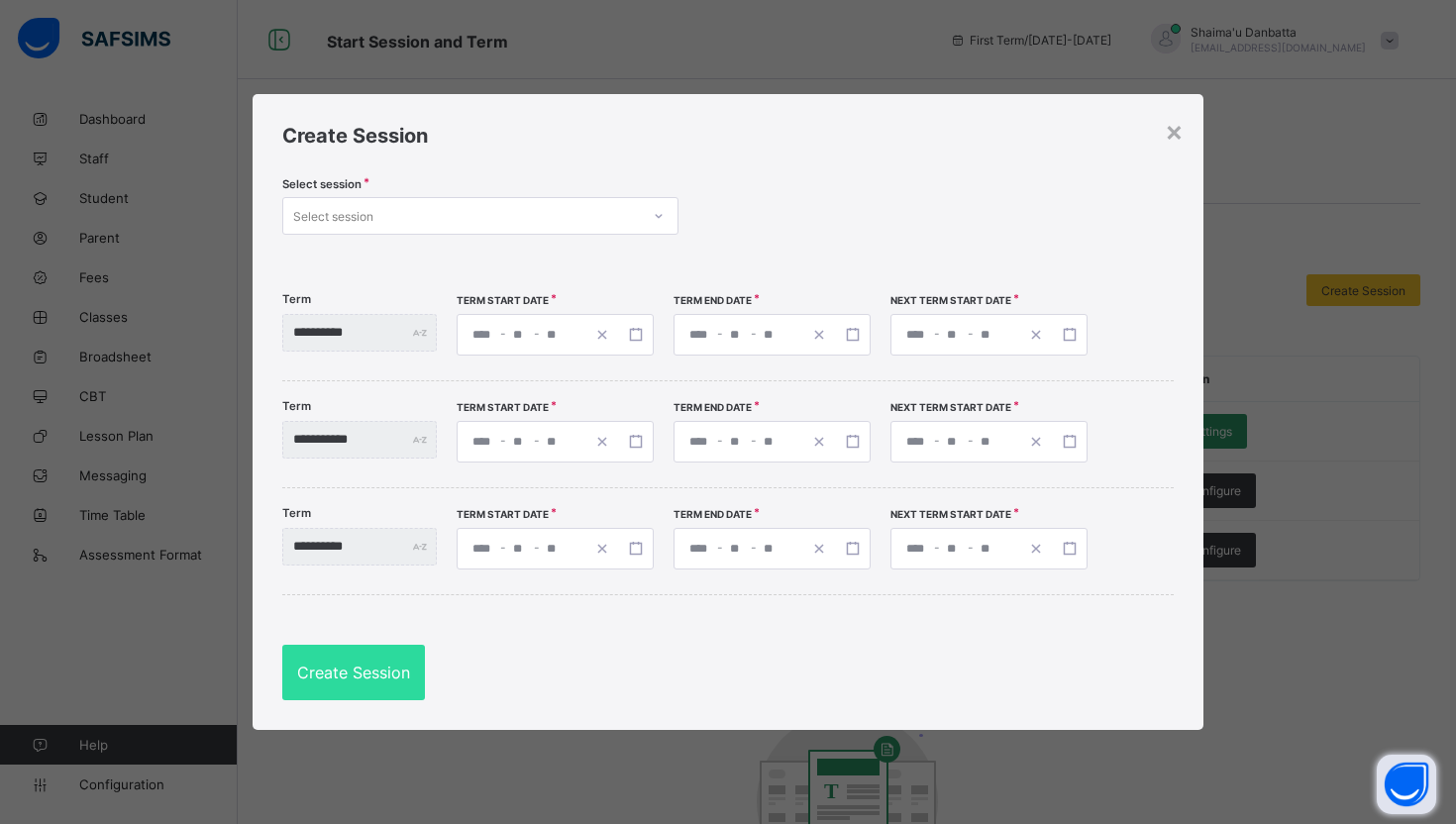
click at [558, 225] on div "Select session" at bounding box center [461, 216] width 357 height 28
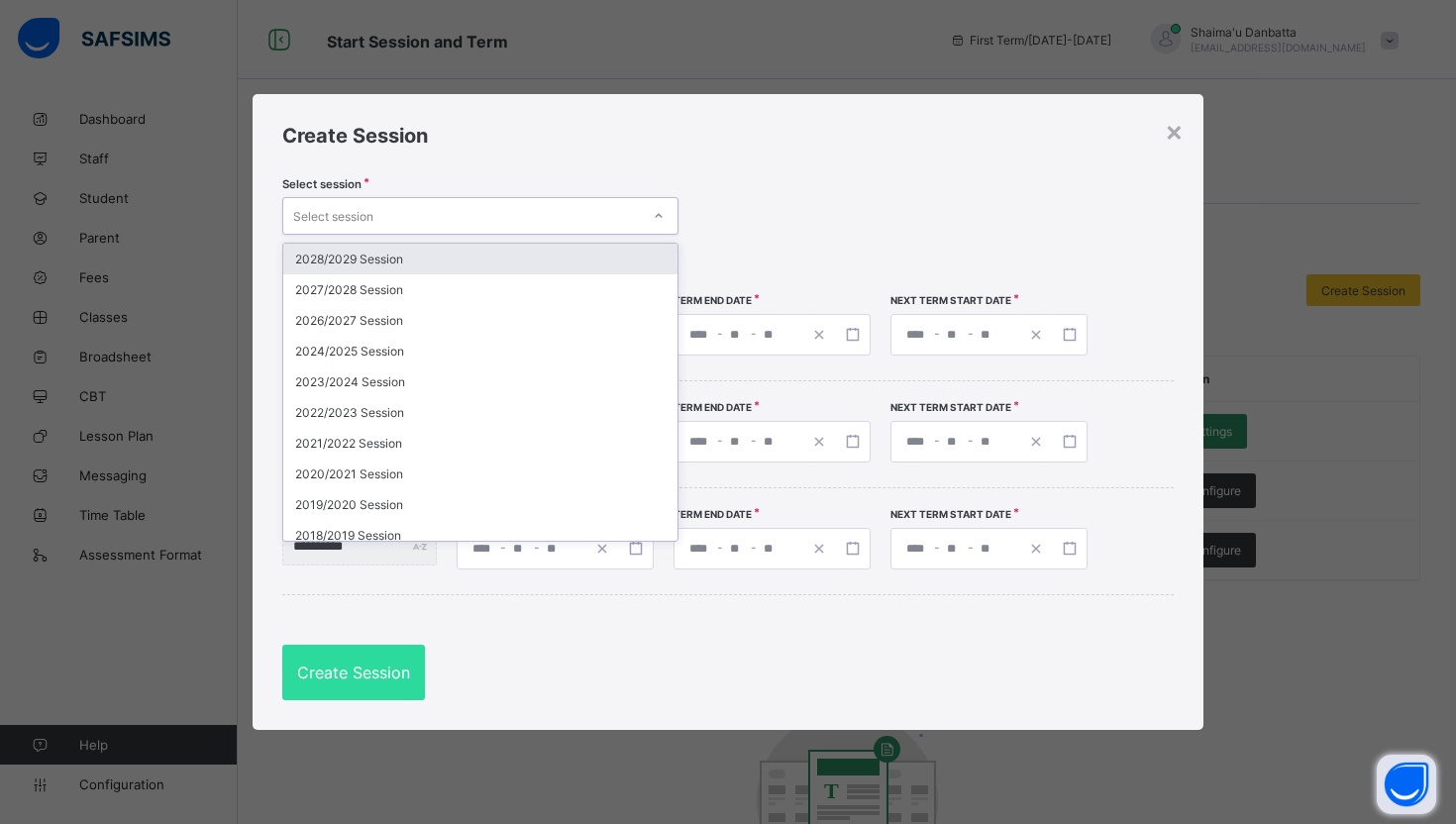
click at [841, 191] on div "Select session option 2028/2029 Session focused, 1 of 23. 23 results available.…" at bounding box center [728, 218] width 891 height 82
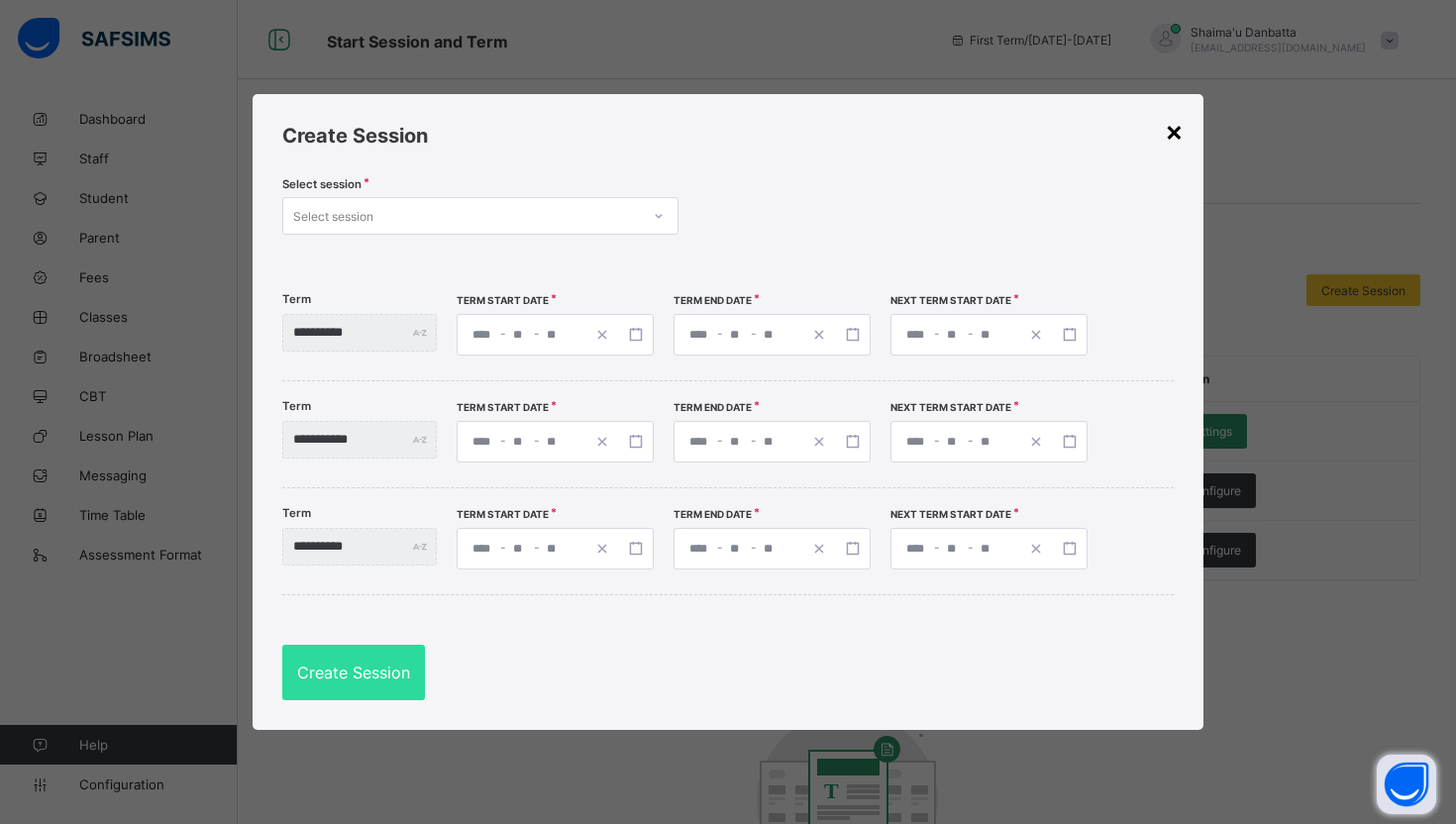
click at [1179, 128] on div "×" at bounding box center [1174, 131] width 19 height 34
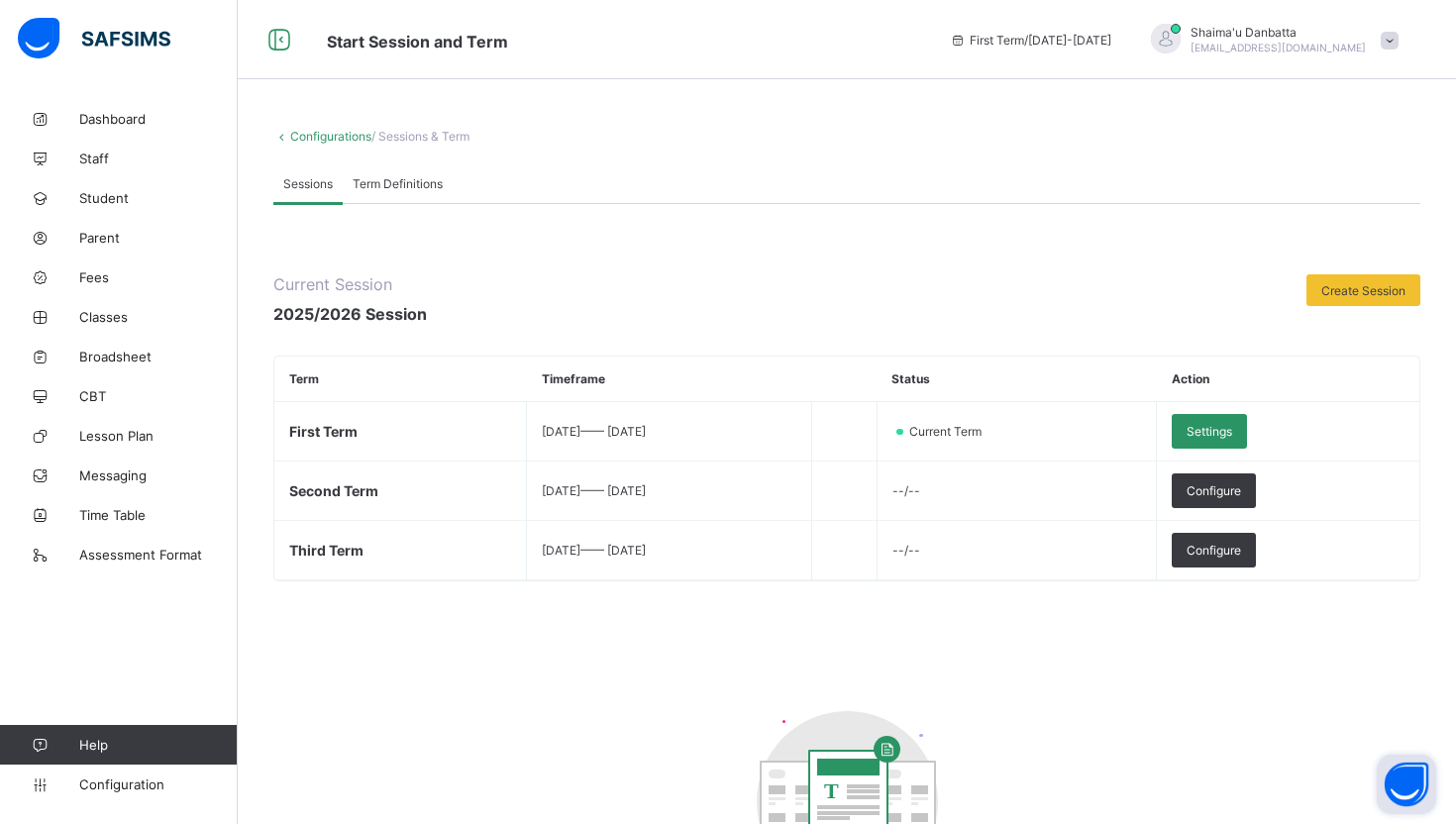
click at [394, 187] on span "Term Definitions" at bounding box center [398, 183] width 91 height 15
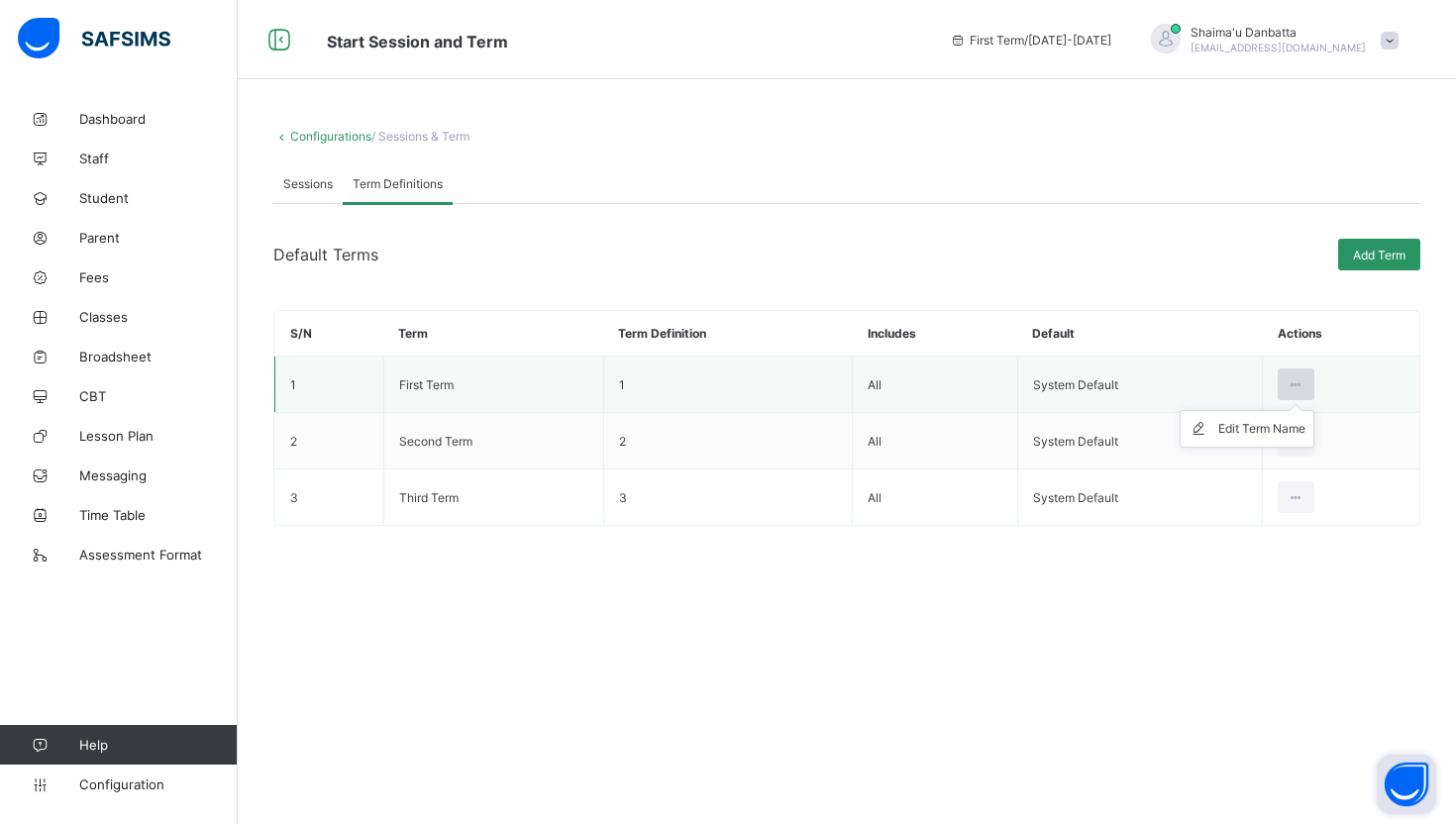
click at [1300, 379] on icon at bounding box center [1296, 384] width 17 height 15
click at [1227, 434] on div "Edit Term Name" at bounding box center [1262, 428] width 88 height 20
type input "**********"
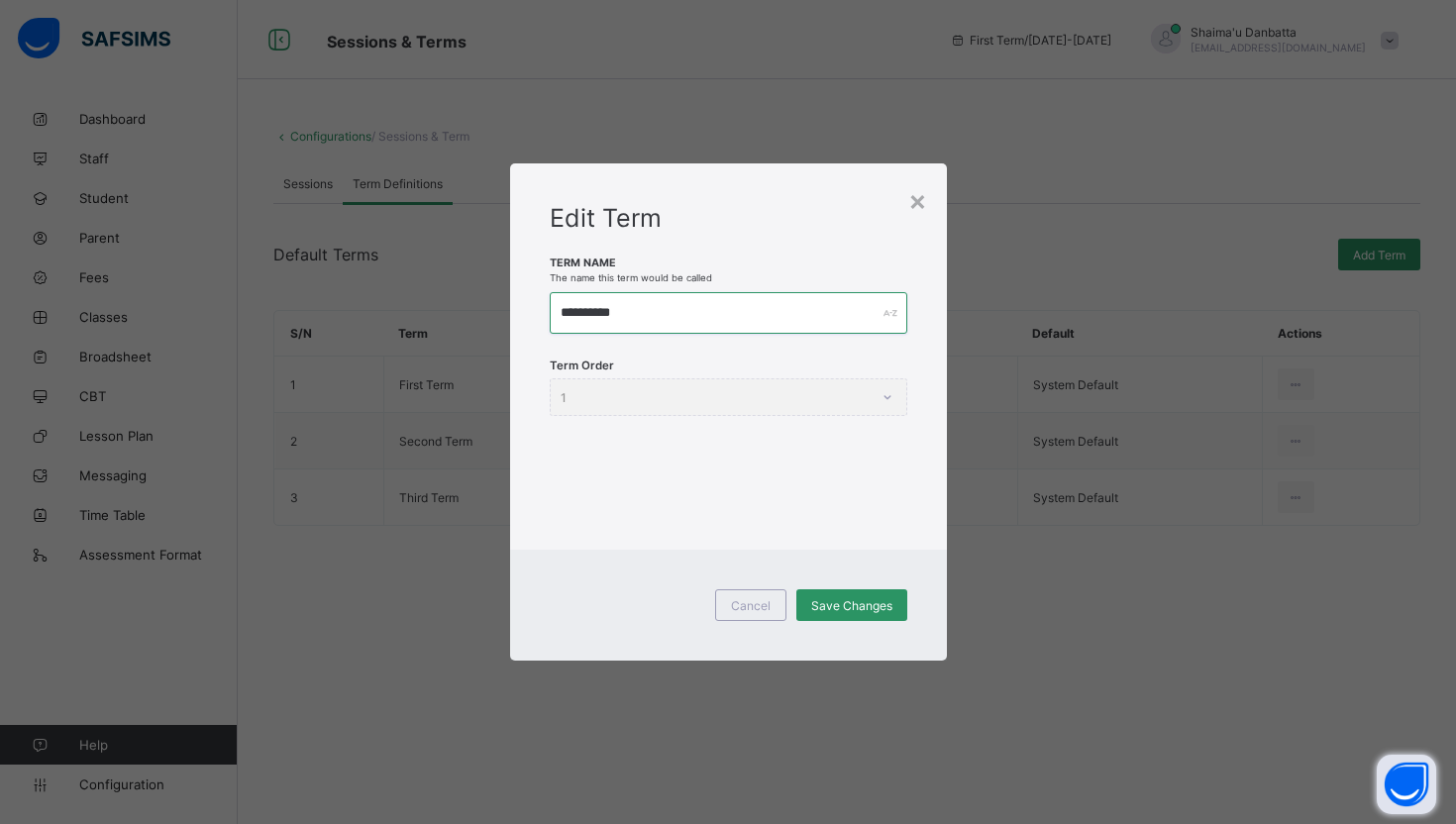
click at [842, 302] on input "**********" at bounding box center [729, 313] width 358 height 42
click at [918, 210] on div "×" at bounding box center [917, 200] width 19 height 34
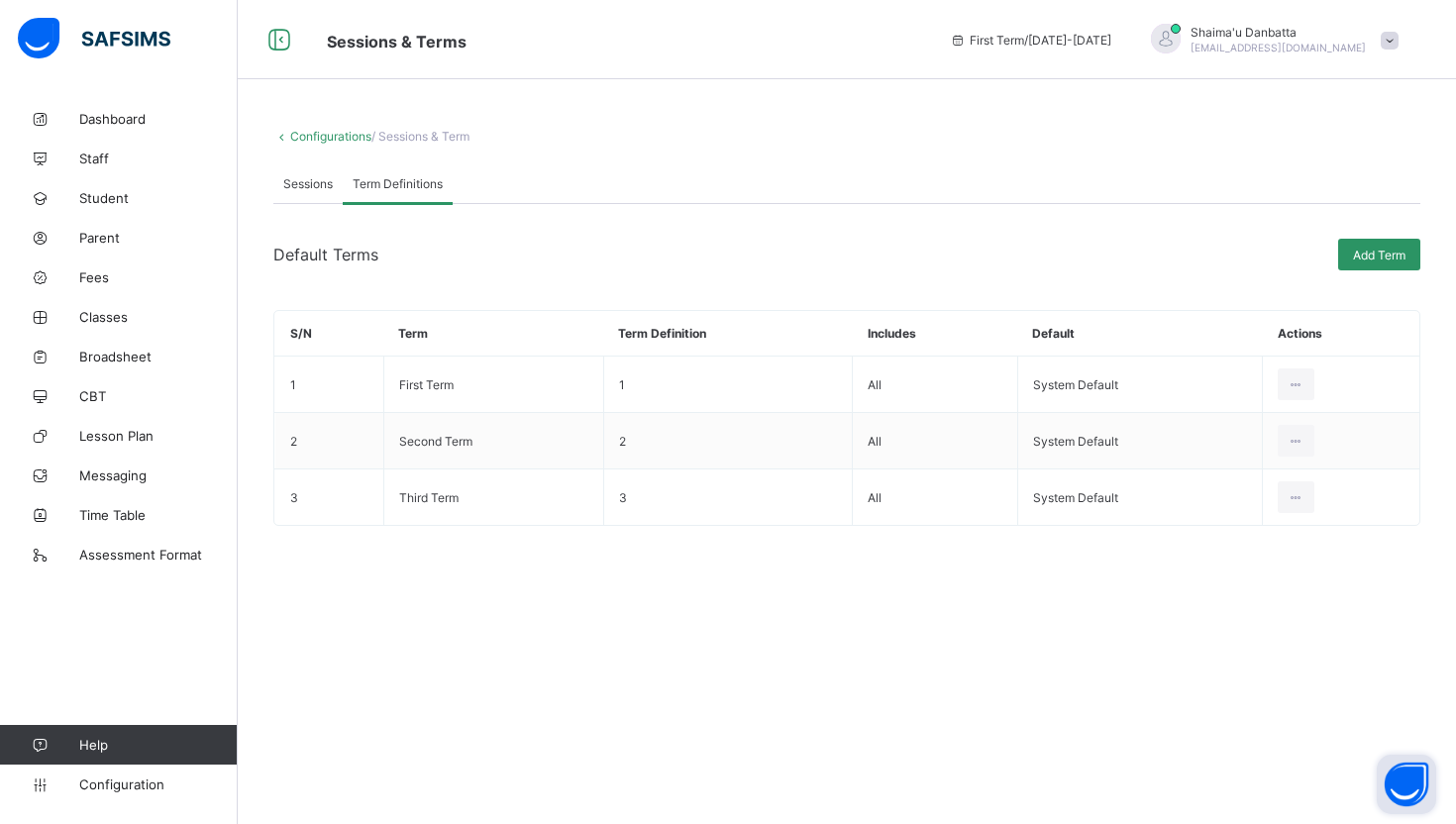
click at [918, 210] on div "Default Terms Add Term S/N Term Term Definition Includes Default Actions 1 Firs…" at bounding box center [846, 380] width 1147 height 352
click at [281, 170] on div "Sessions" at bounding box center [308, 183] width 70 height 40
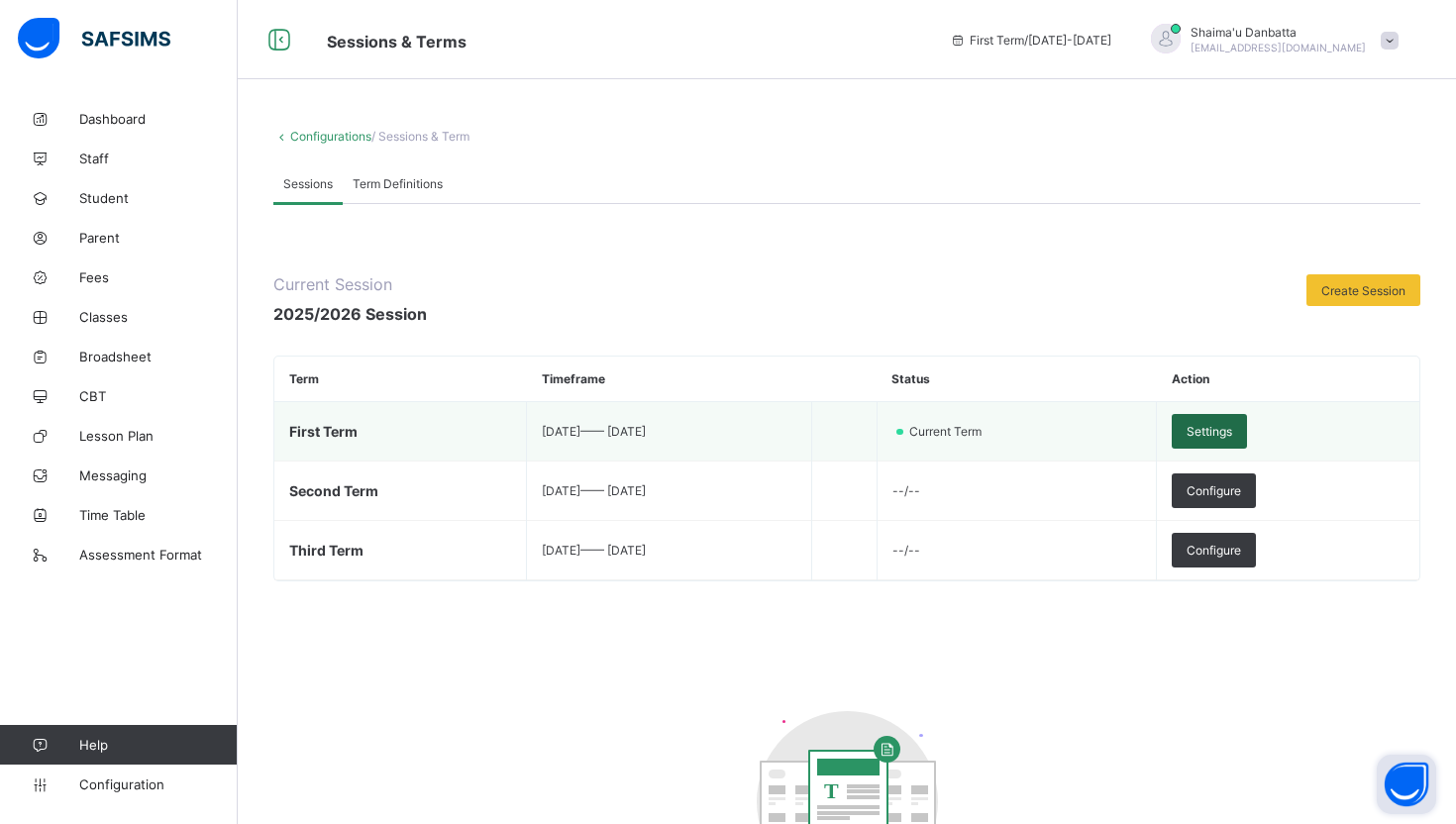
click at [1247, 438] on div "Settings" at bounding box center [1209, 430] width 76 height 35
click at [1232, 435] on span "Settings" at bounding box center [1209, 430] width 46 height 15
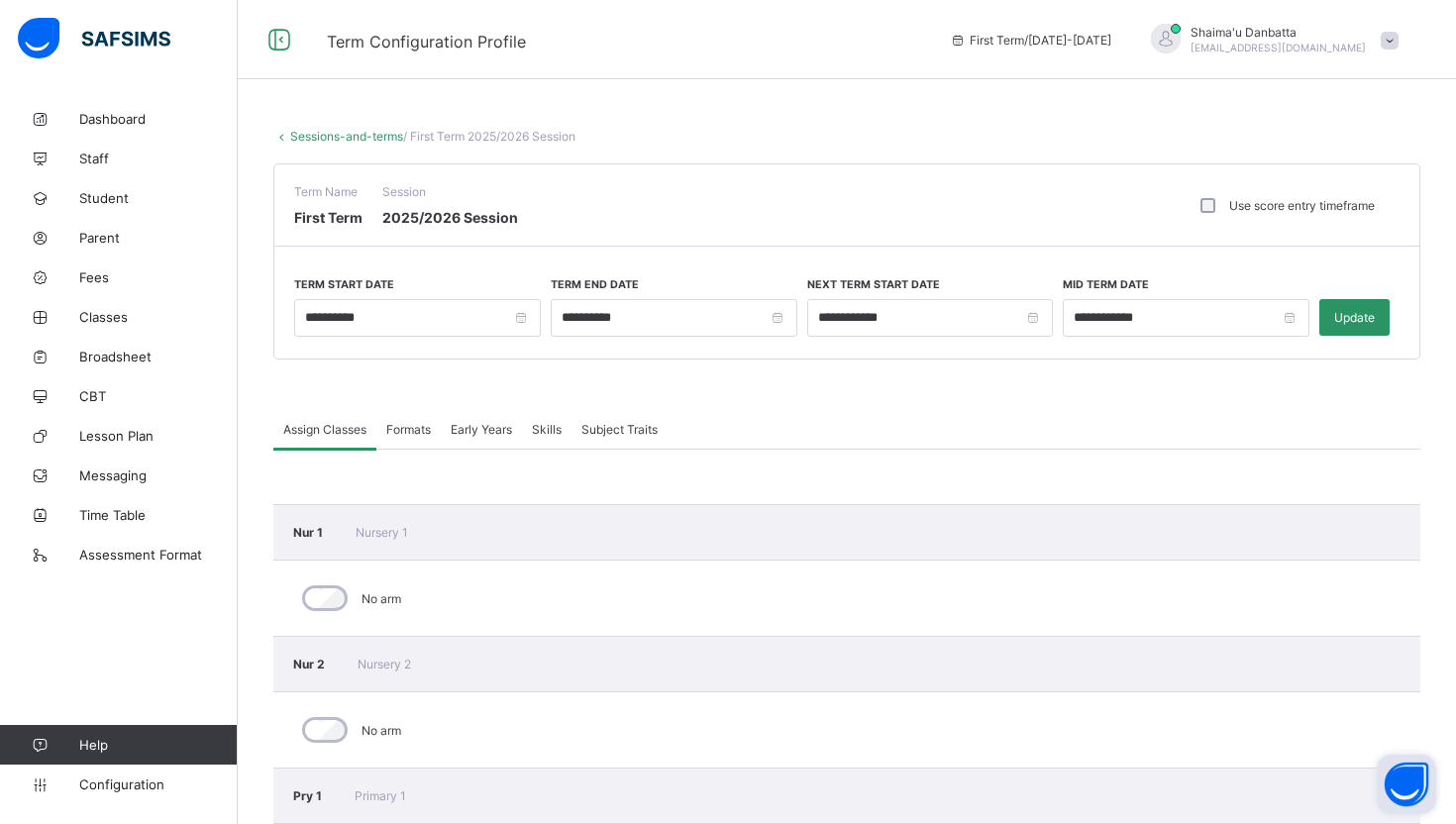
click at [1278, 202] on label "Use score entry timeframe" at bounding box center [1302, 205] width 145 height 15
click at [1222, 198] on div "Use score entry timeframe" at bounding box center [1285, 205] width 178 height 15
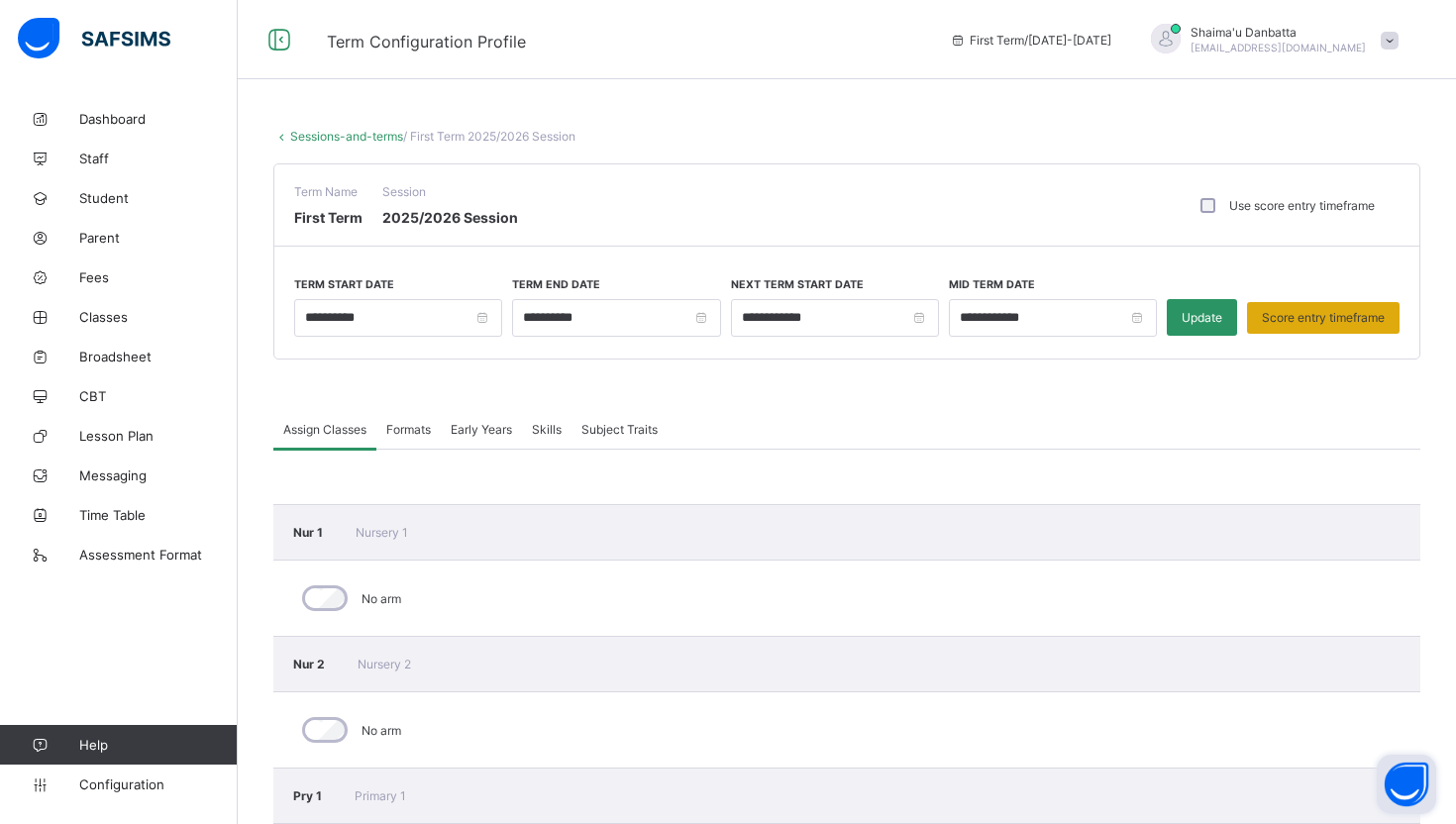
click at [1335, 319] on span "Score entry timeframe" at bounding box center [1324, 317] width 123 height 15
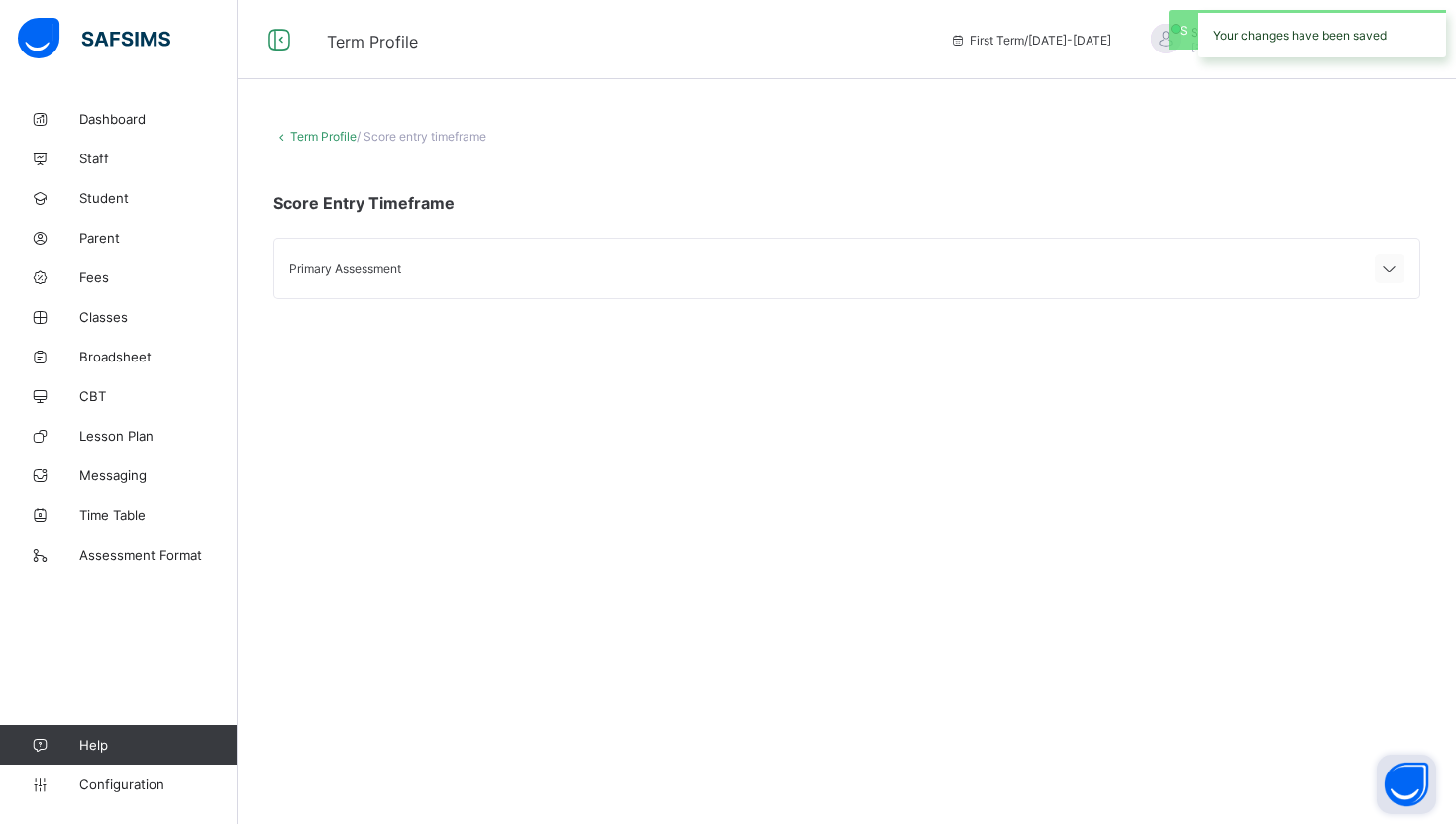
click at [1385, 264] on icon at bounding box center [1389, 269] width 24 height 20
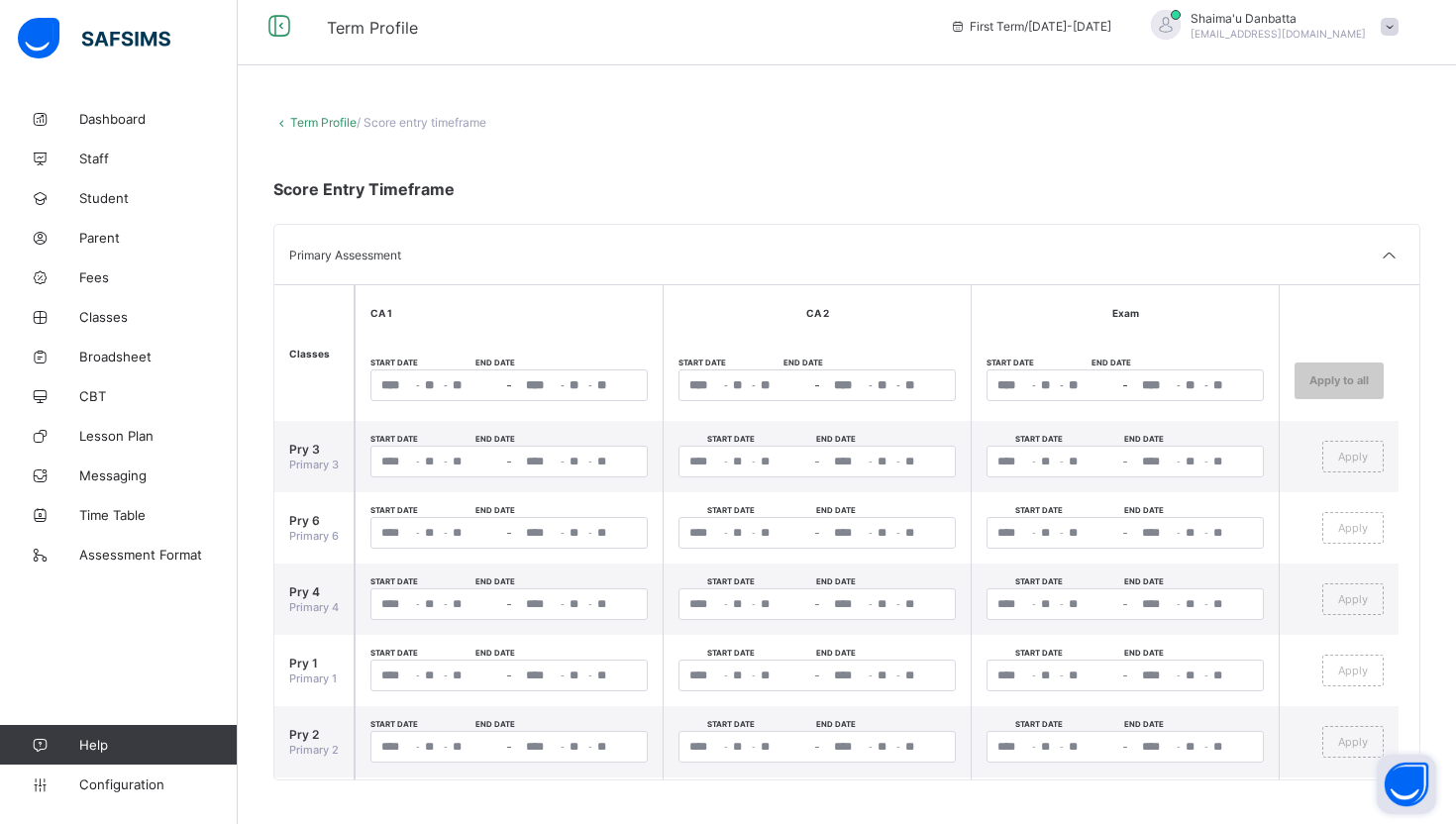
click at [434, 387] on div "- - – - -" at bounding box center [508, 386] width 277 height 32
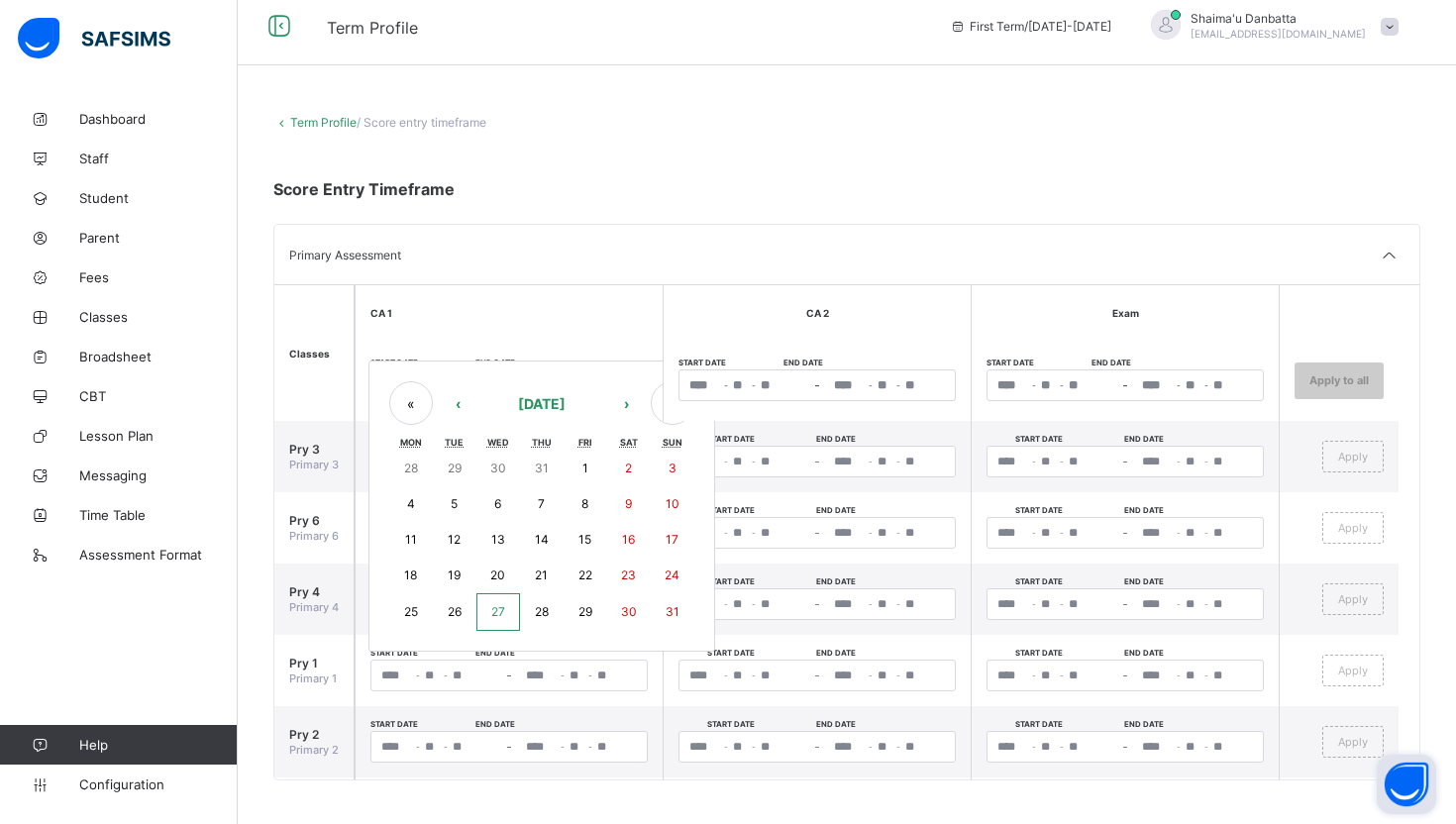
click at [588, 207] on span at bounding box center [846, 204] width 1147 height 10
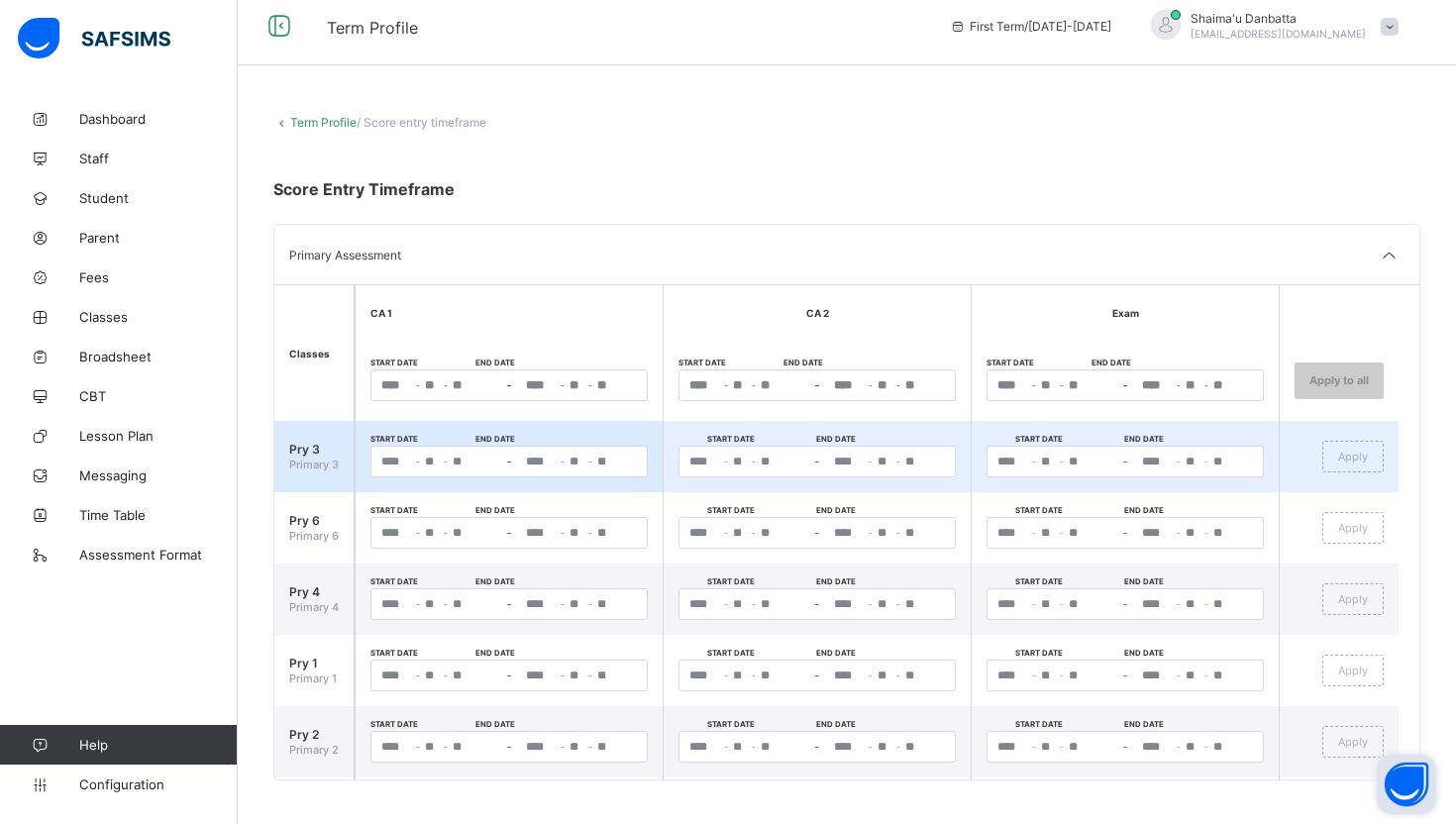
scroll to position [69, 0]
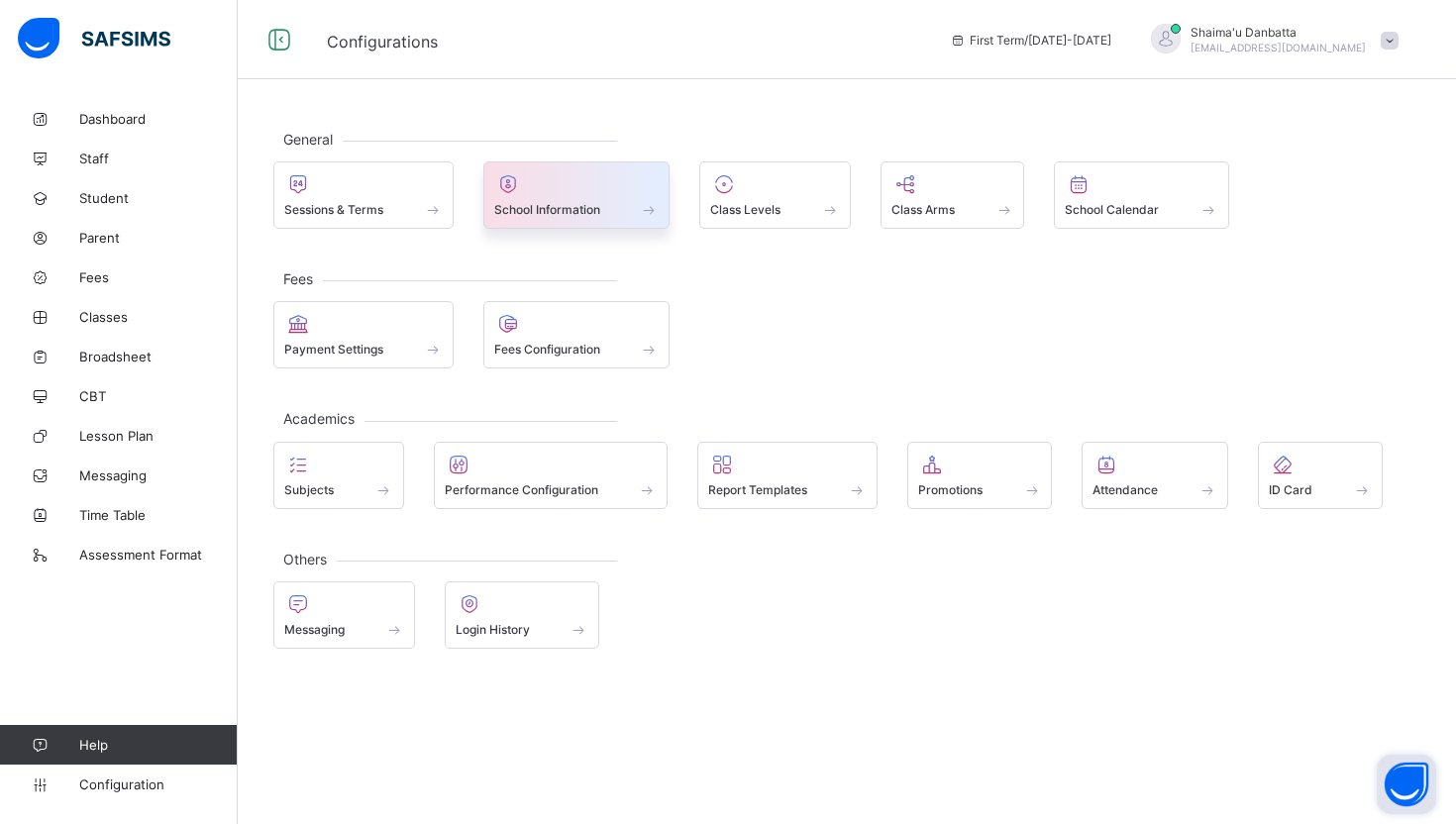
click at [599, 203] on span "School Information" at bounding box center [547, 209] width 106 height 15
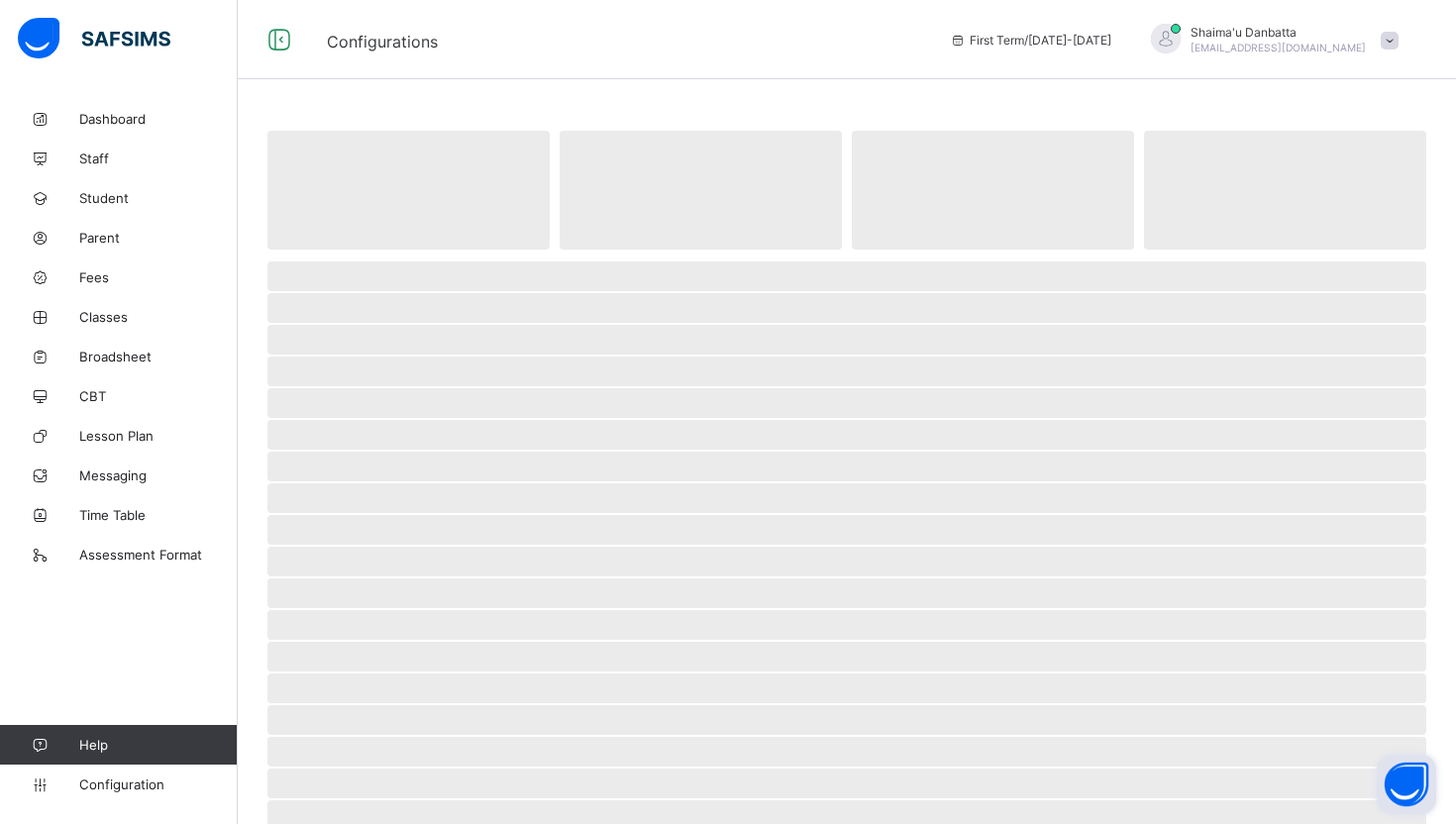
select select "**"
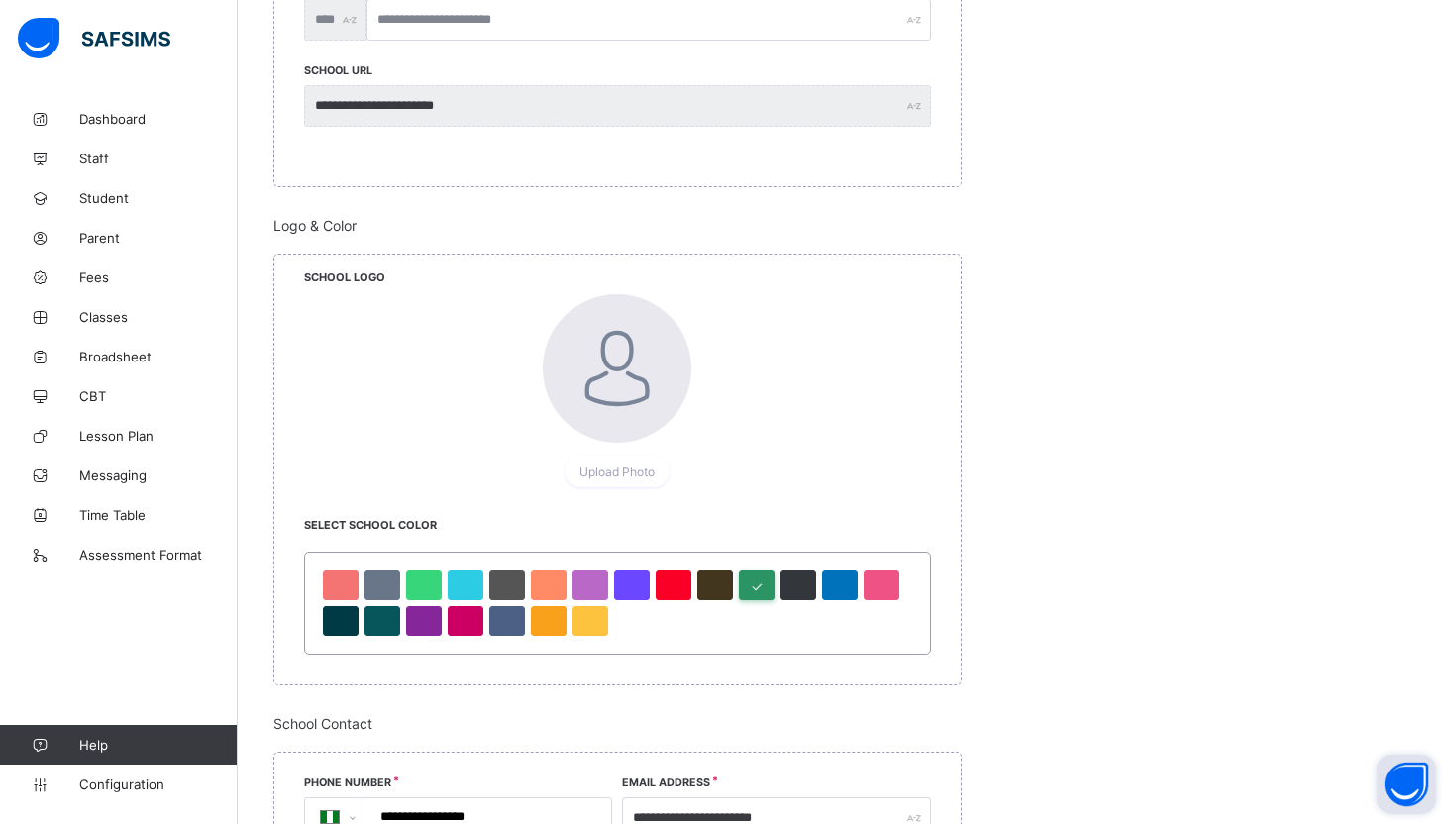
scroll to position [826, 0]
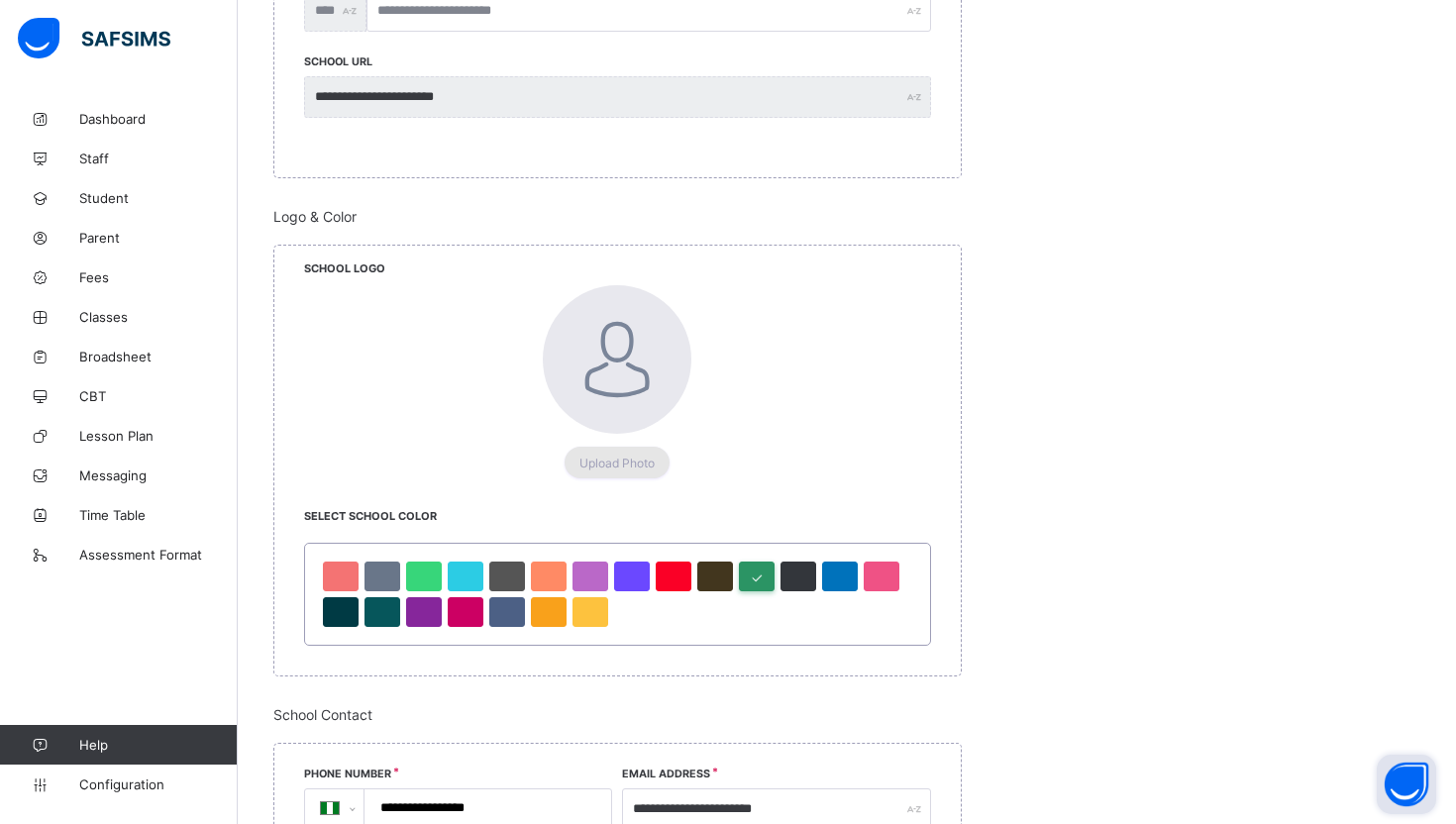
click at [615, 460] on span "Upload Photo" at bounding box center [618, 462] width 76 height 15
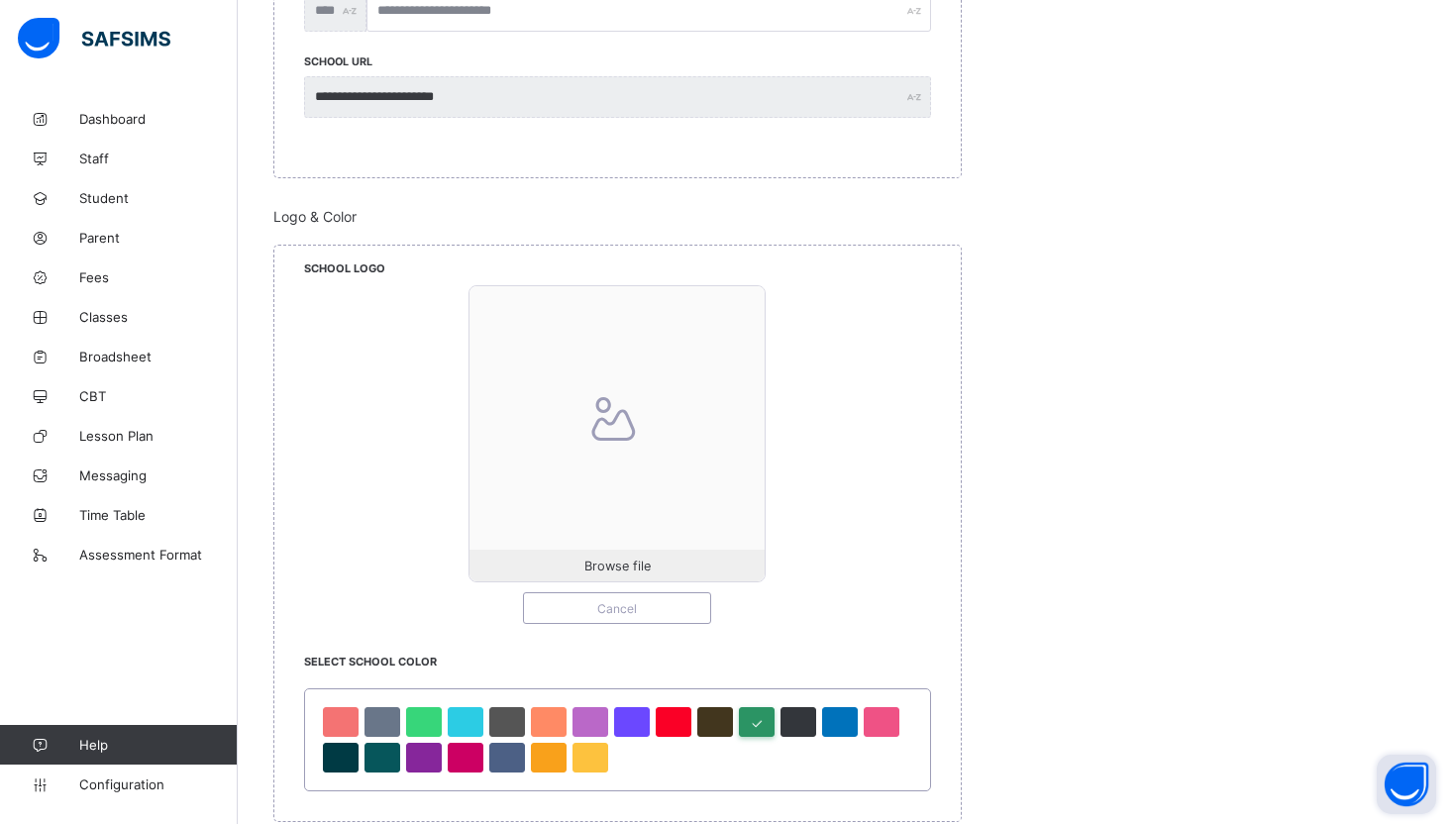
click at [630, 536] on div at bounding box center [617, 433] width 295 height 295
click at [614, 571] on span "Browse file" at bounding box center [618, 566] width 67 height 15
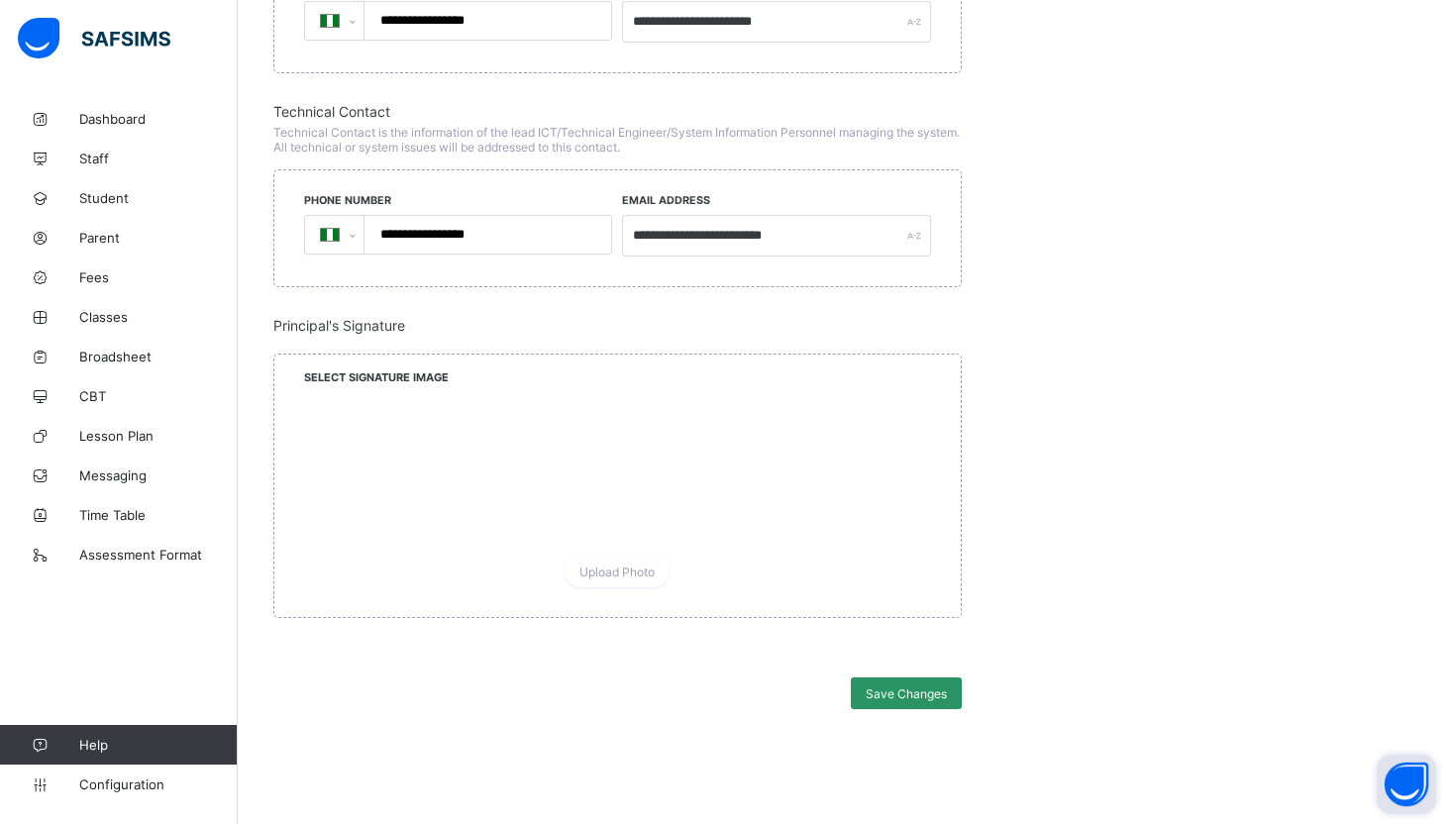
scroll to position [1805, 0]
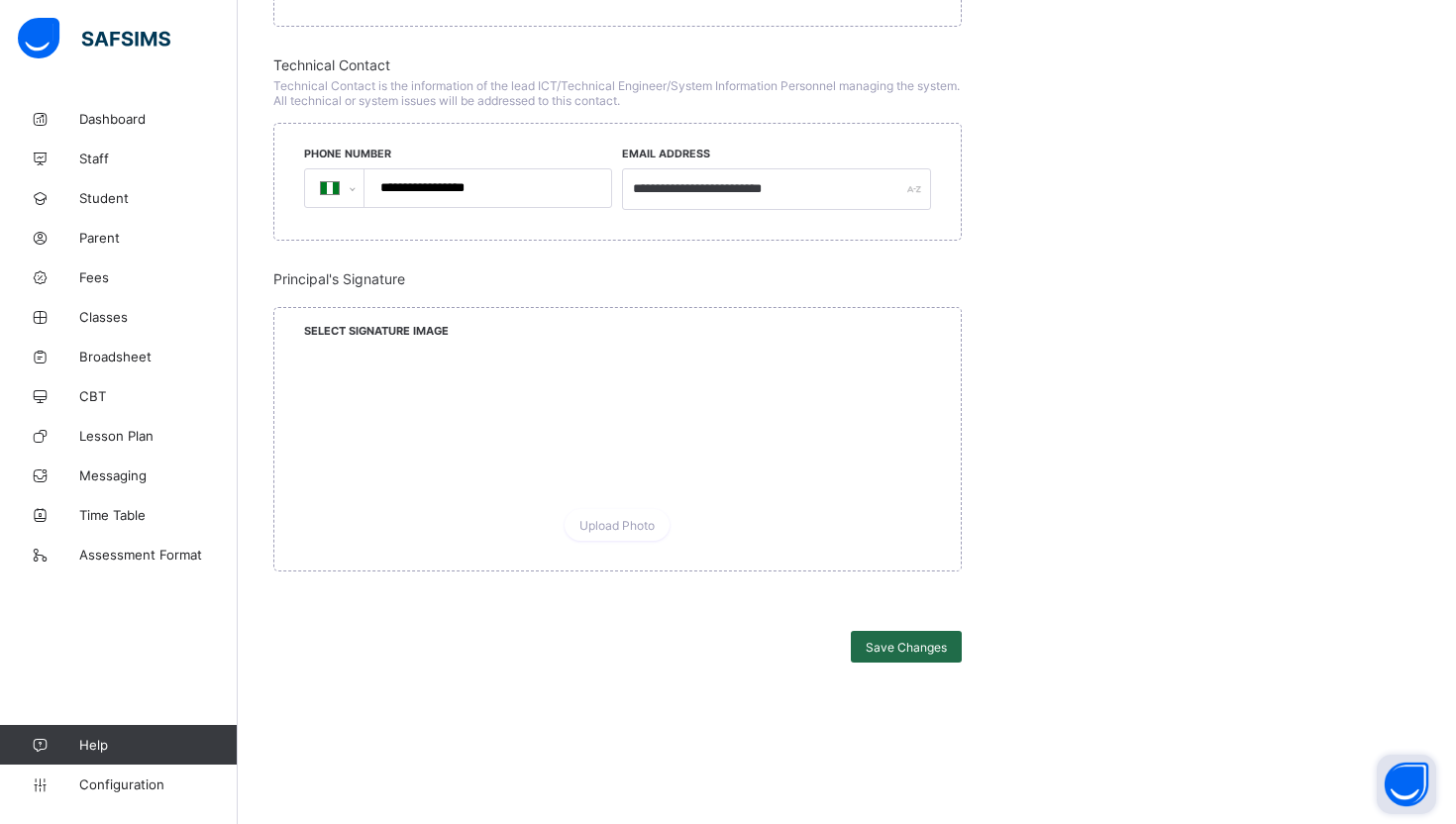
click at [903, 646] on span "Save Changes" at bounding box center [906, 646] width 82 height 15
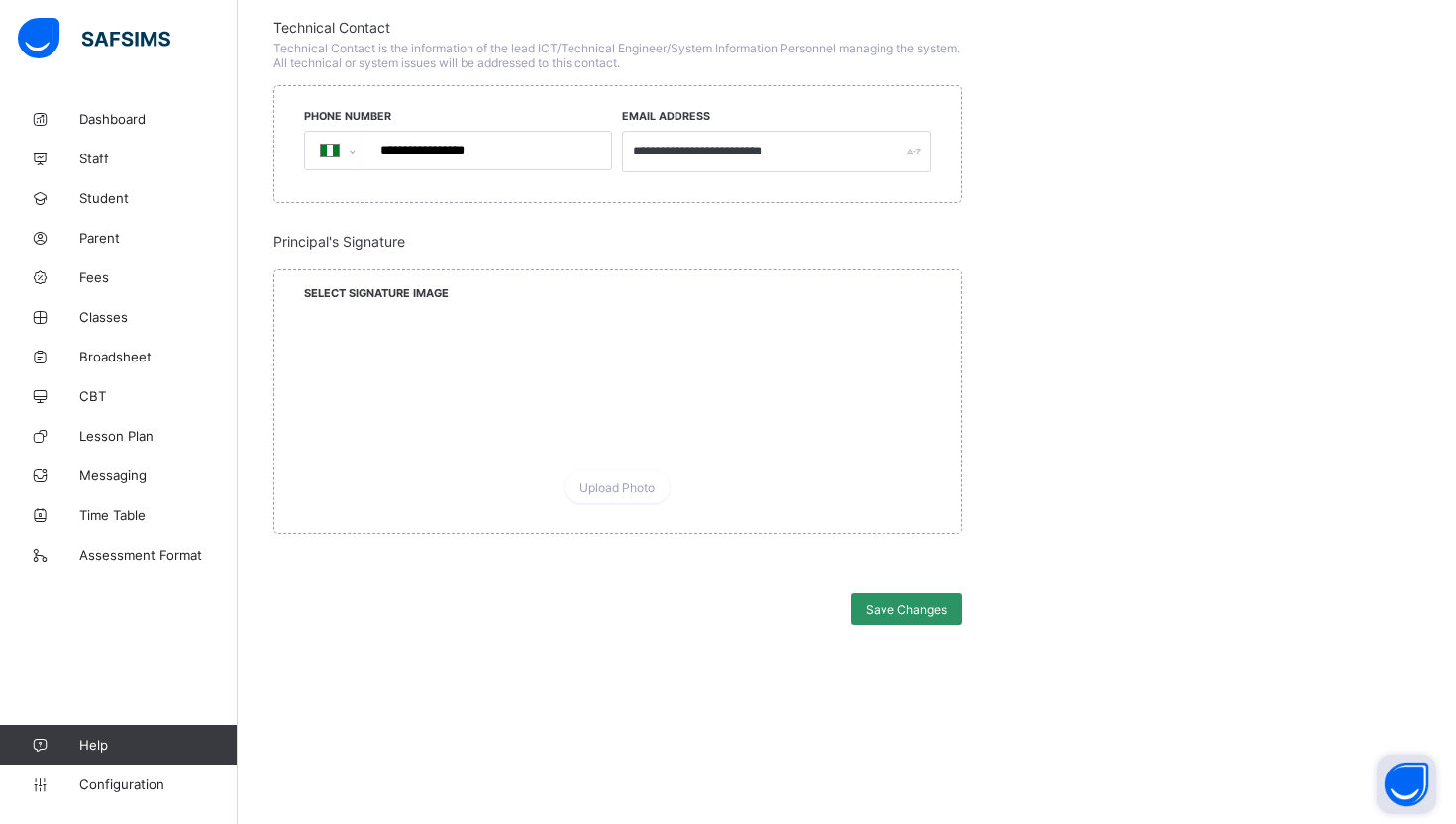
scroll to position [1868, 0]
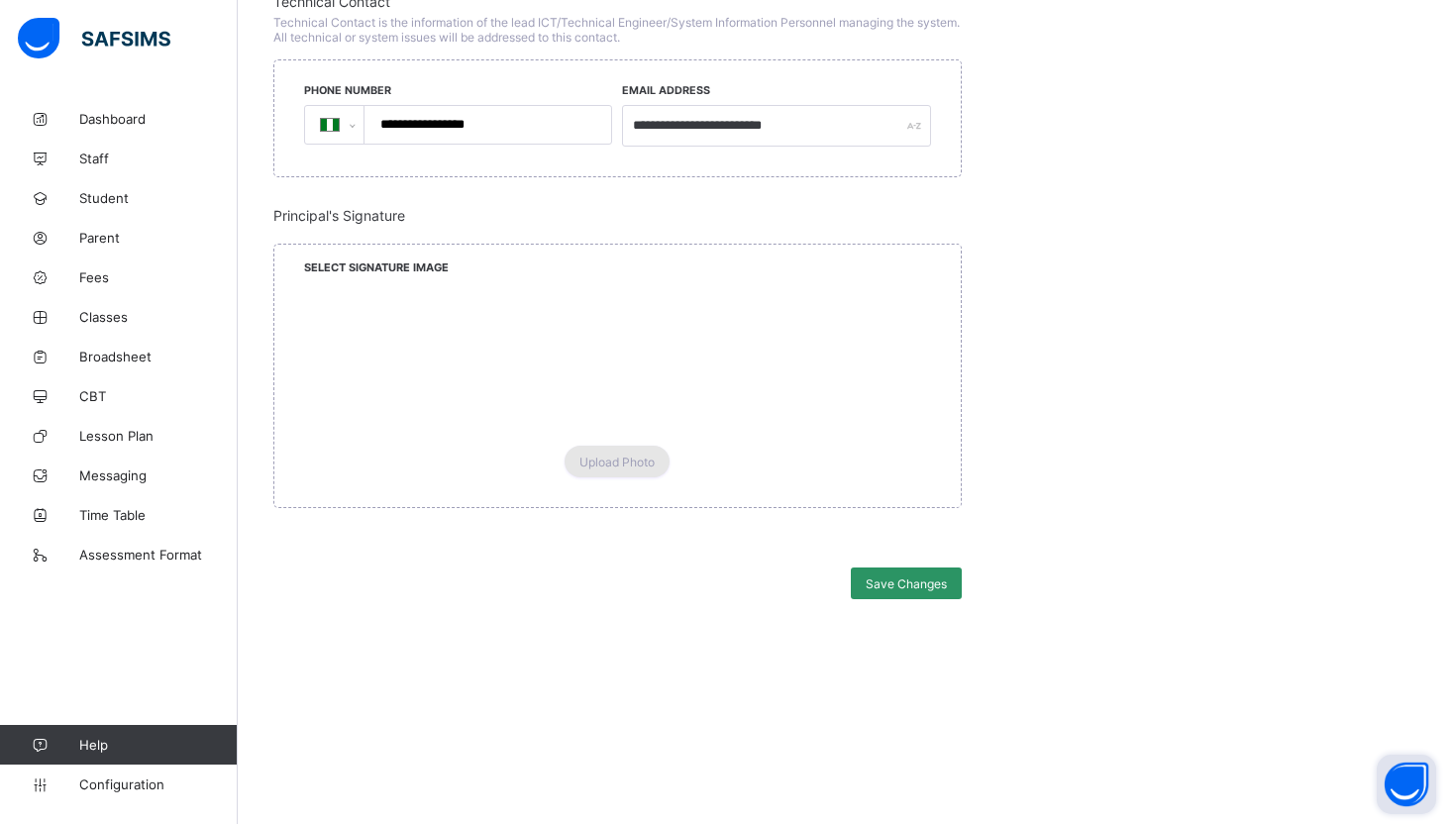
click at [632, 456] on span "Upload Photo" at bounding box center [618, 461] width 76 height 15
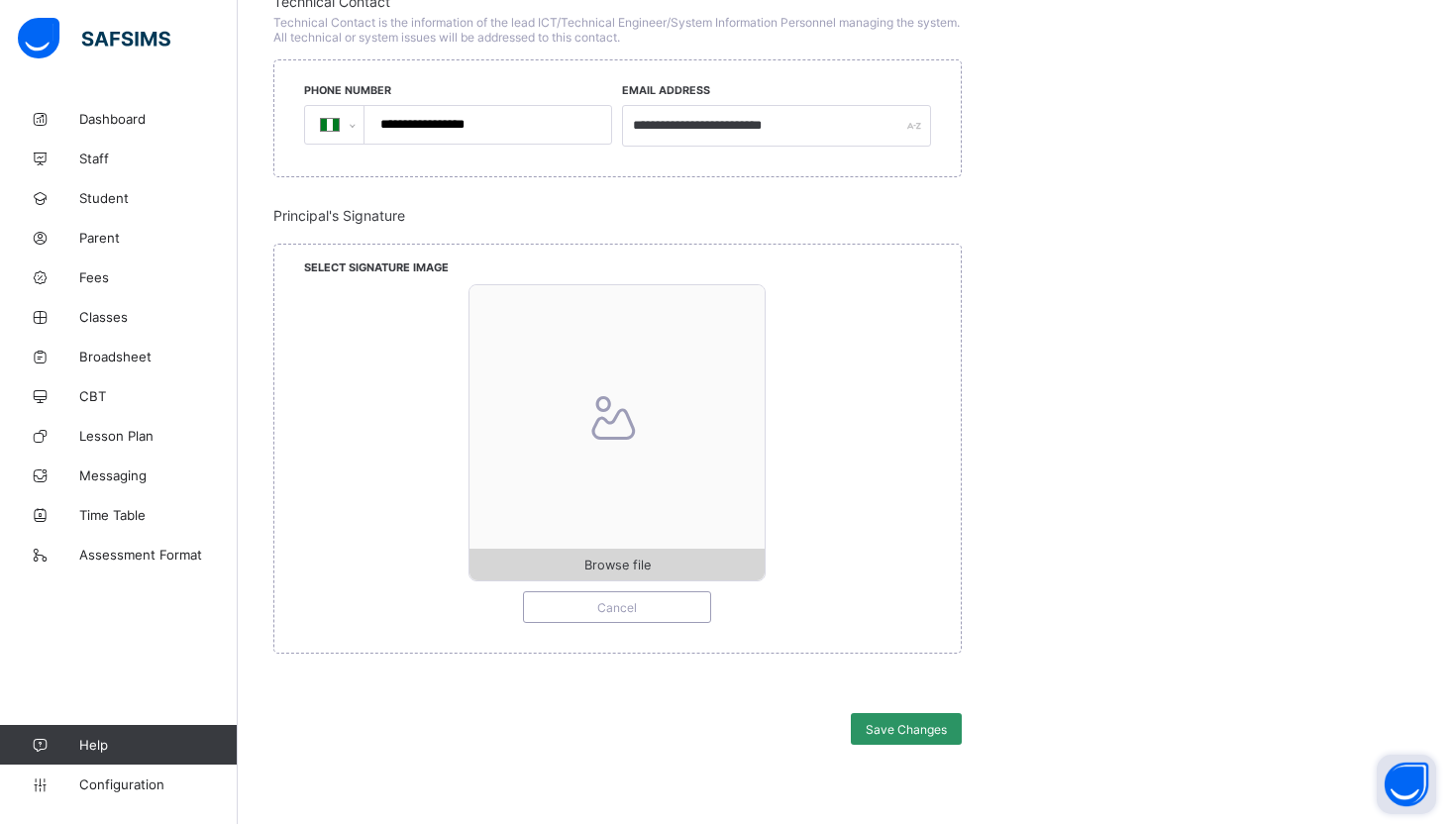
click at [638, 562] on span "Browse file" at bounding box center [618, 565] width 67 height 15
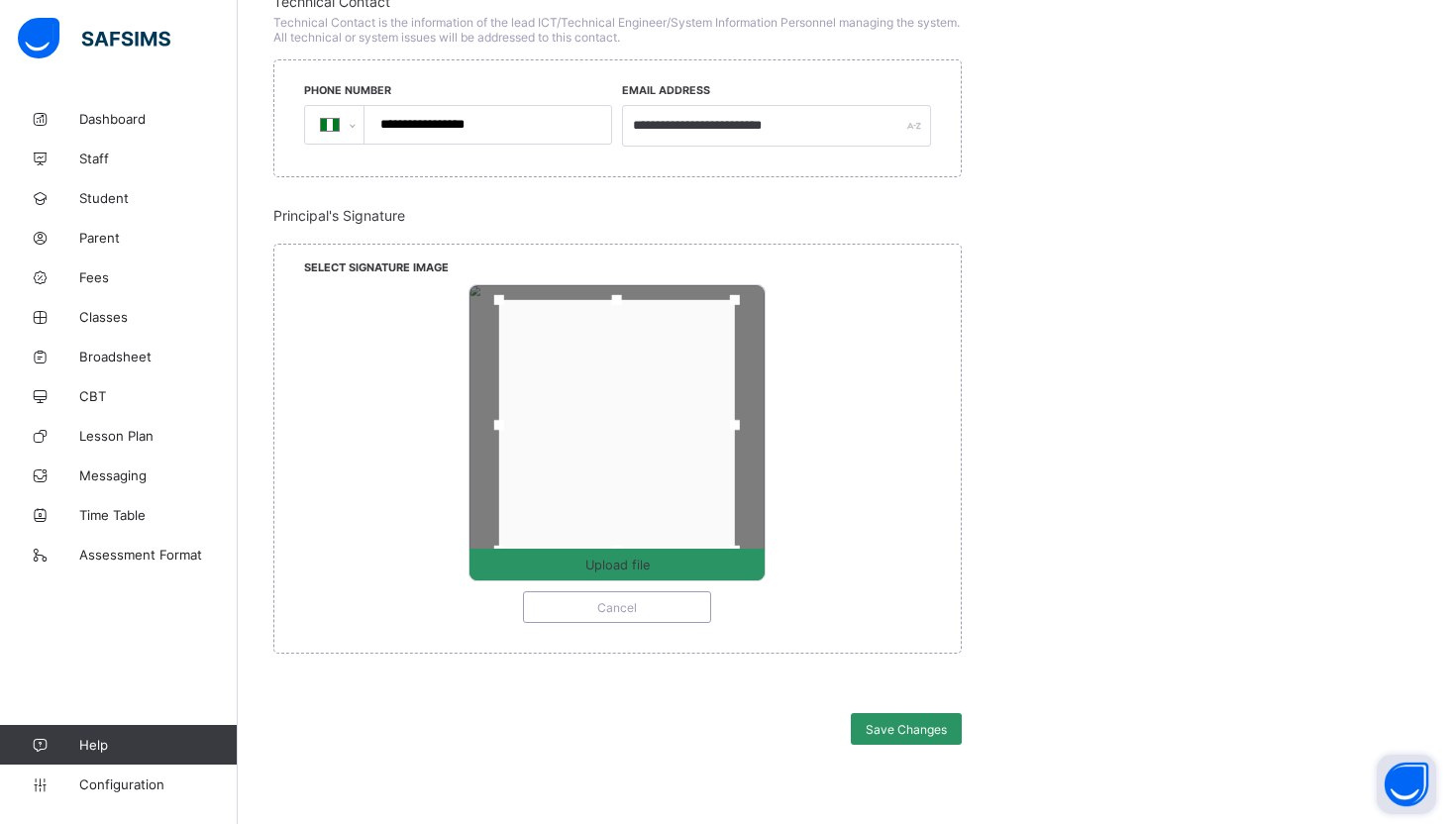
drag, startPoint x: 620, startPoint y: 310, endPoint x: 619, endPoint y: 295, distance: 15.0
click at [619, 295] on div at bounding box center [618, 300] width 10 height 10
drag, startPoint x: 496, startPoint y: 419, endPoint x: 478, endPoint y: 419, distance: 18.0
click at [481, 419] on div at bounding box center [486, 424] width 10 height 10
click at [565, 441] on div at bounding box center [610, 425] width 254 height 250
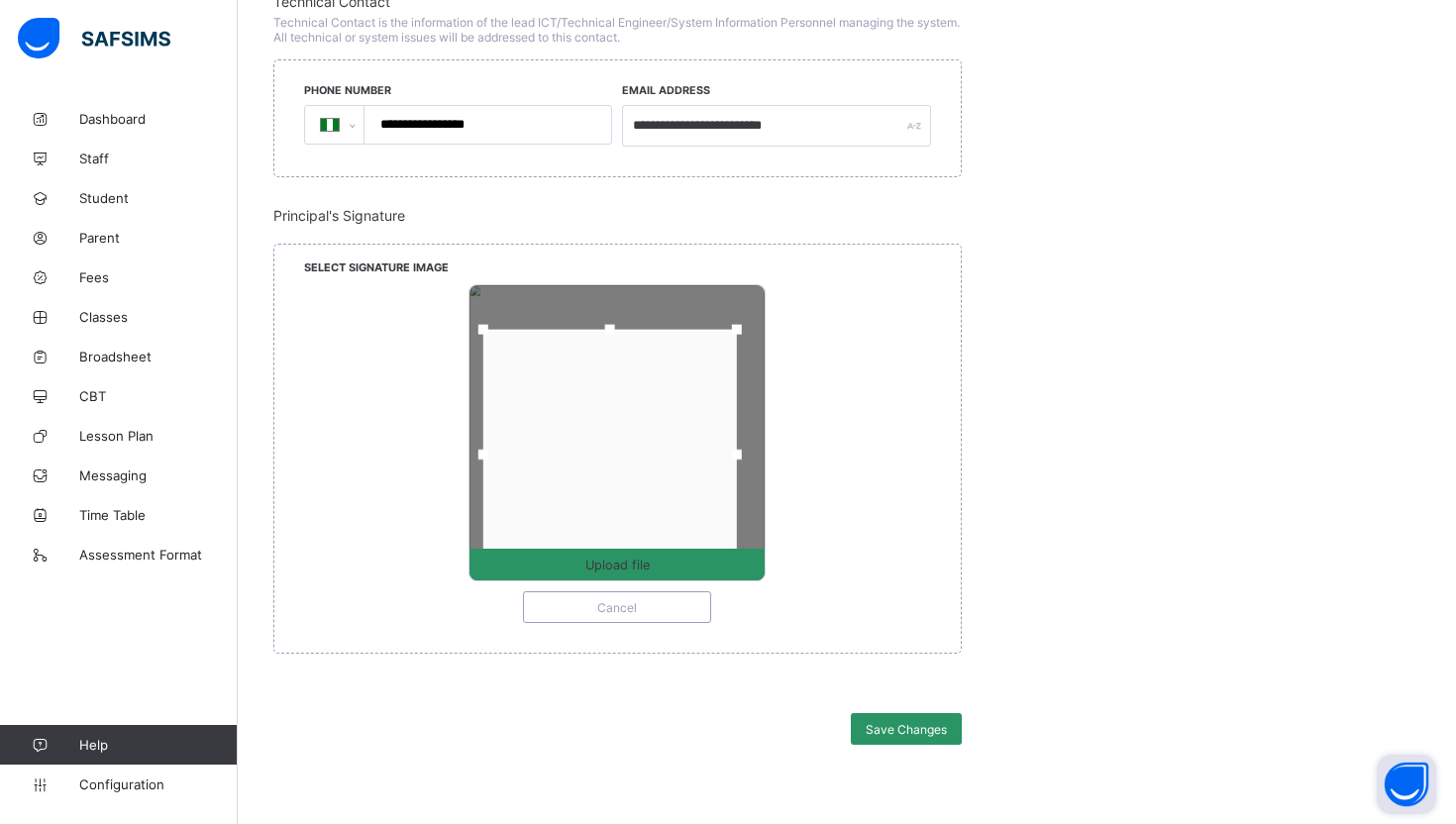
drag, startPoint x: 665, startPoint y: 453, endPoint x: 665, endPoint y: 504, distance: 51.0
click at [665, 504] on div at bounding box center [610, 455] width 254 height 250
drag, startPoint x: 617, startPoint y: 321, endPoint x: 617, endPoint y: 281, distance: 40.0
click at [617, 284] on div "Upload file" at bounding box center [617, 432] width 297 height 297
drag, startPoint x: 613, startPoint y: 283, endPoint x: 613, endPoint y: 298, distance: 15.0
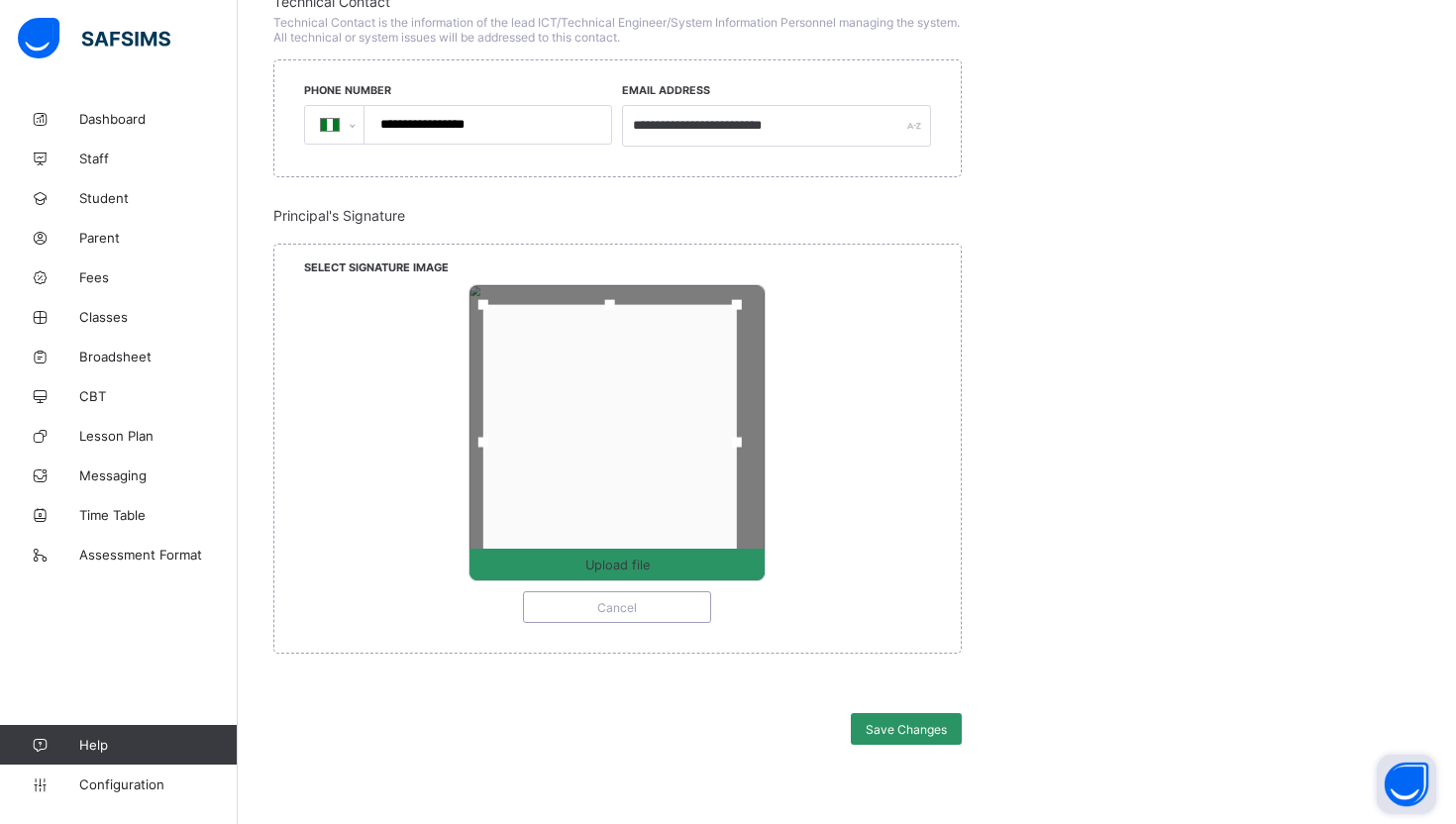
click at [613, 300] on div at bounding box center [611, 305] width 10 height 10
drag, startPoint x: 737, startPoint y: 442, endPoint x: 717, endPoint y: 445, distance: 20.2
click at [717, 445] on div at bounding box center [718, 442] width 30 height 30
drag, startPoint x: 721, startPoint y: 443, endPoint x: 746, endPoint y: 442, distance: 25.0
click at [746, 442] on div at bounding box center [743, 442] width 10 height 10
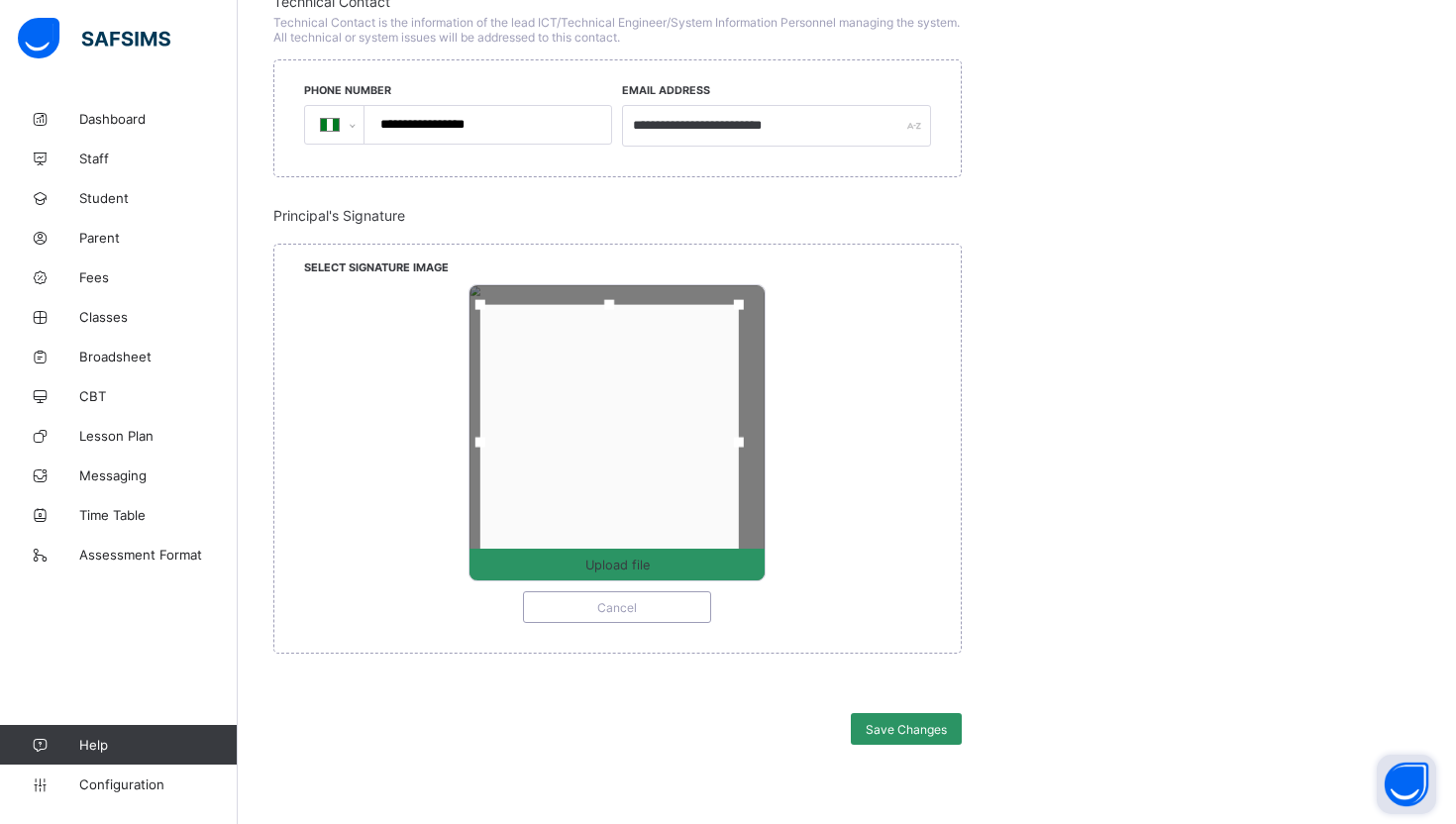
click at [649, 455] on div at bounding box center [610, 442] width 259 height 275
drag, startPoint x: 745, startPoint y: 301, endPoint x: 758, endPoint y: 292, distance: 15.8
click at [758, 292] on div at bounding box center [753, 296] width 30 height 30
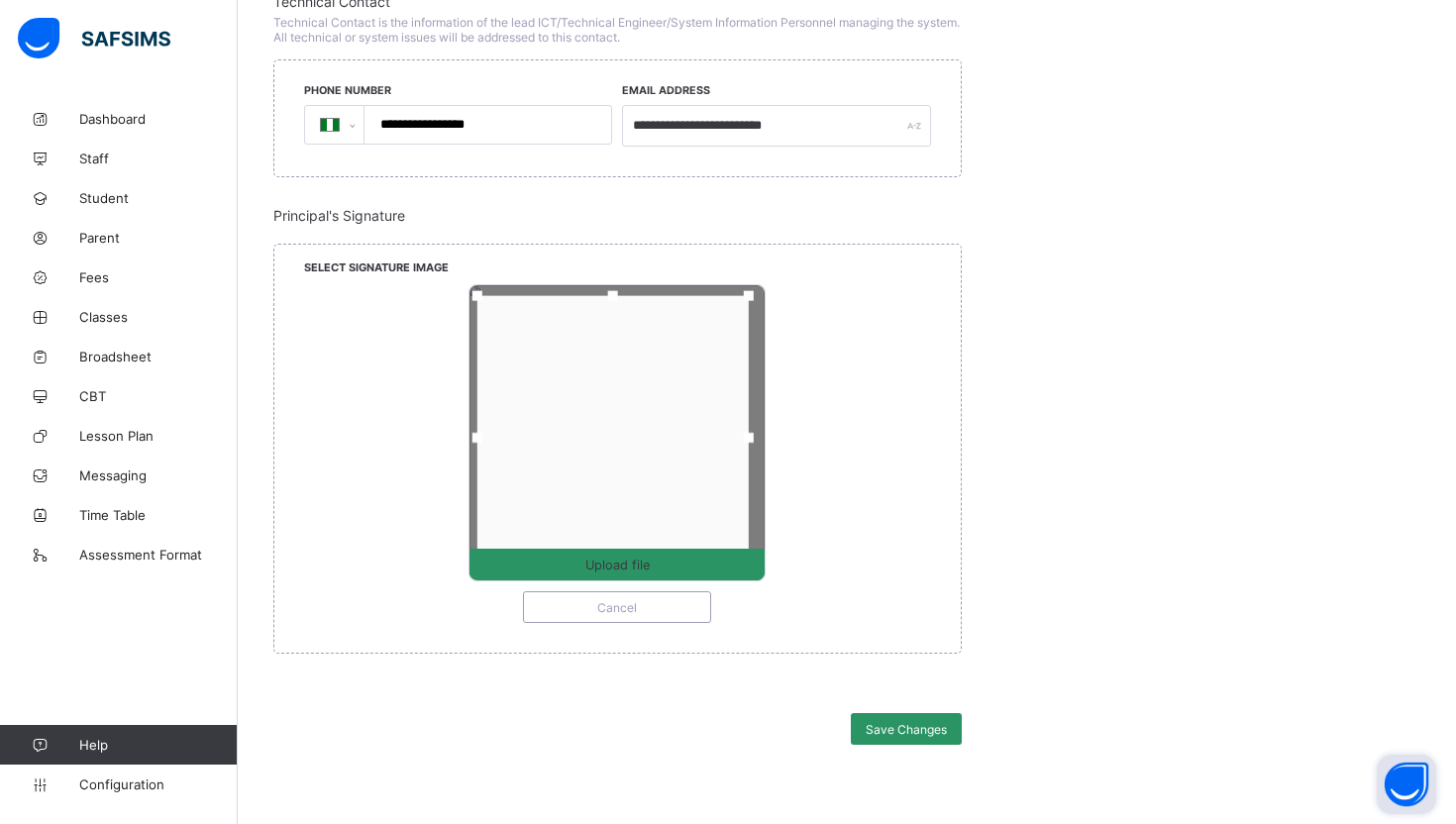
drag, startPoint x: 652, startPoint y: 434, endPoint x: 649, endPoint y: 449, distance: 15.3
click at [649, 449] on div at bounding box center [613, 438] width 272 height 284
click at [902, 722] on span "Save Changes" at bounding box center [906, 729] width 82 height 15
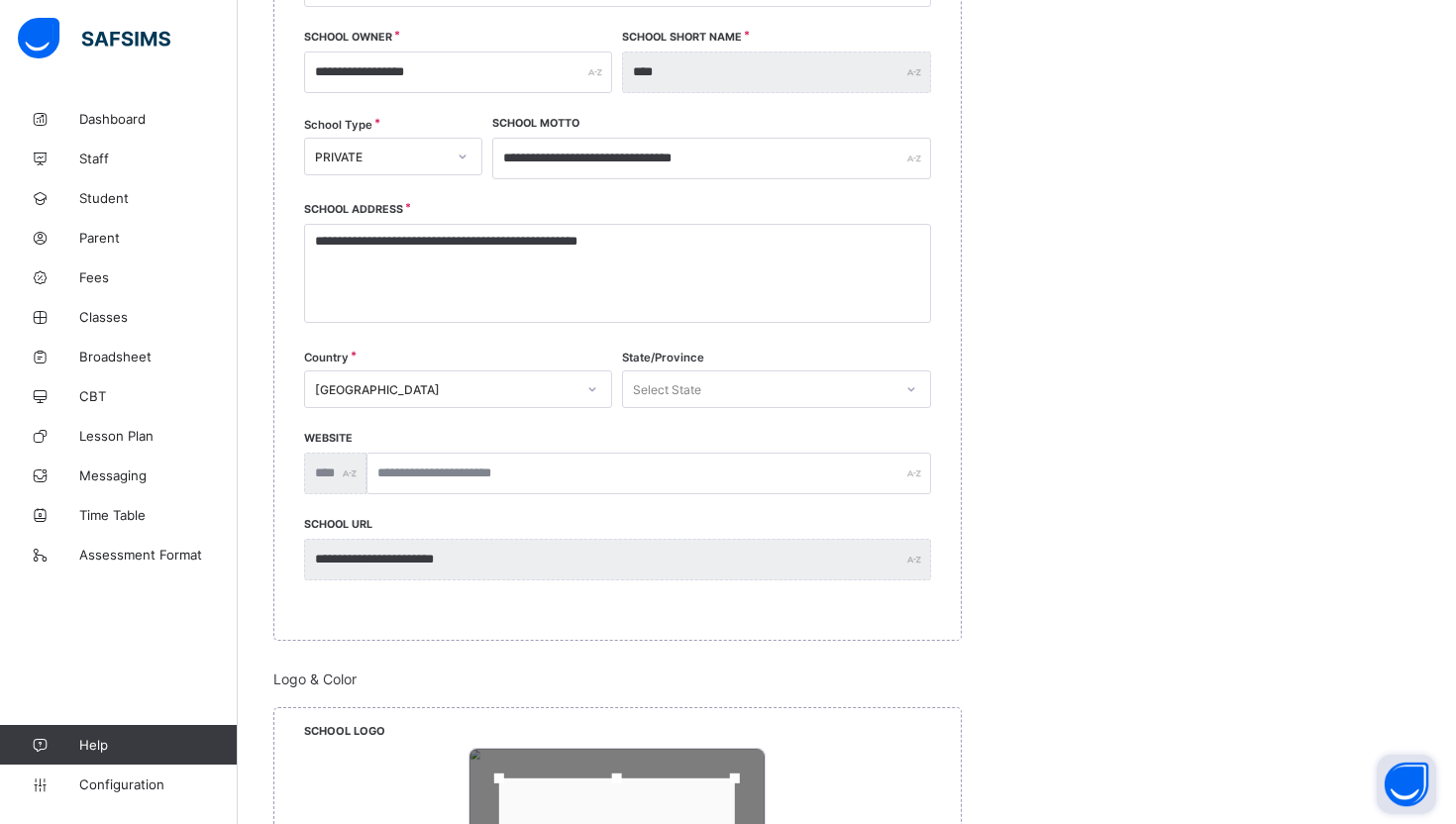
scroll to position [0, 0]
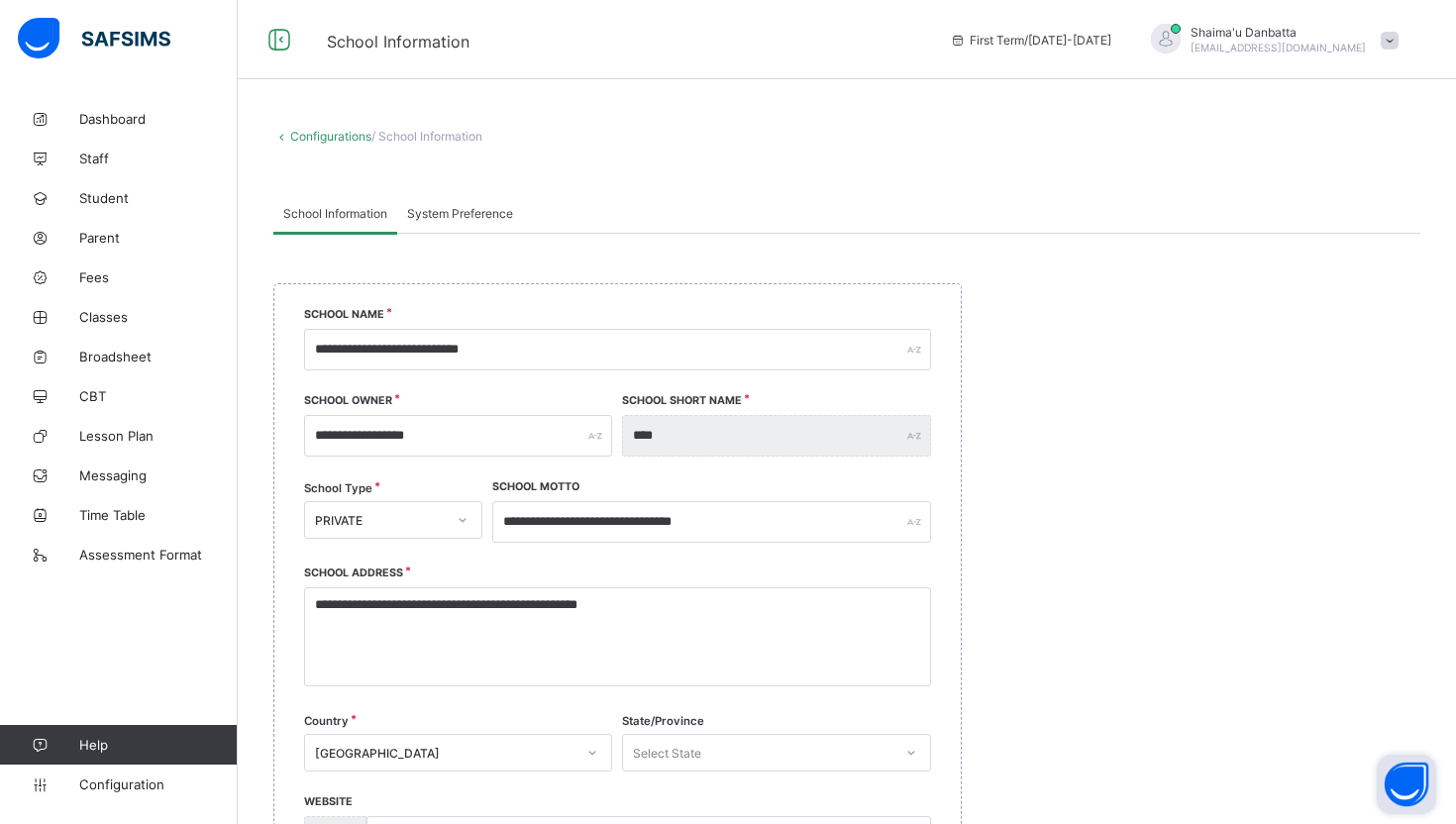
click at [702, 231] on div "School Information System Preference" at bounding box center [846, 213] width 1147 height 41
click at [472, 201] on div "System Preference" at bounding box center [459, 213] width 125 height 40
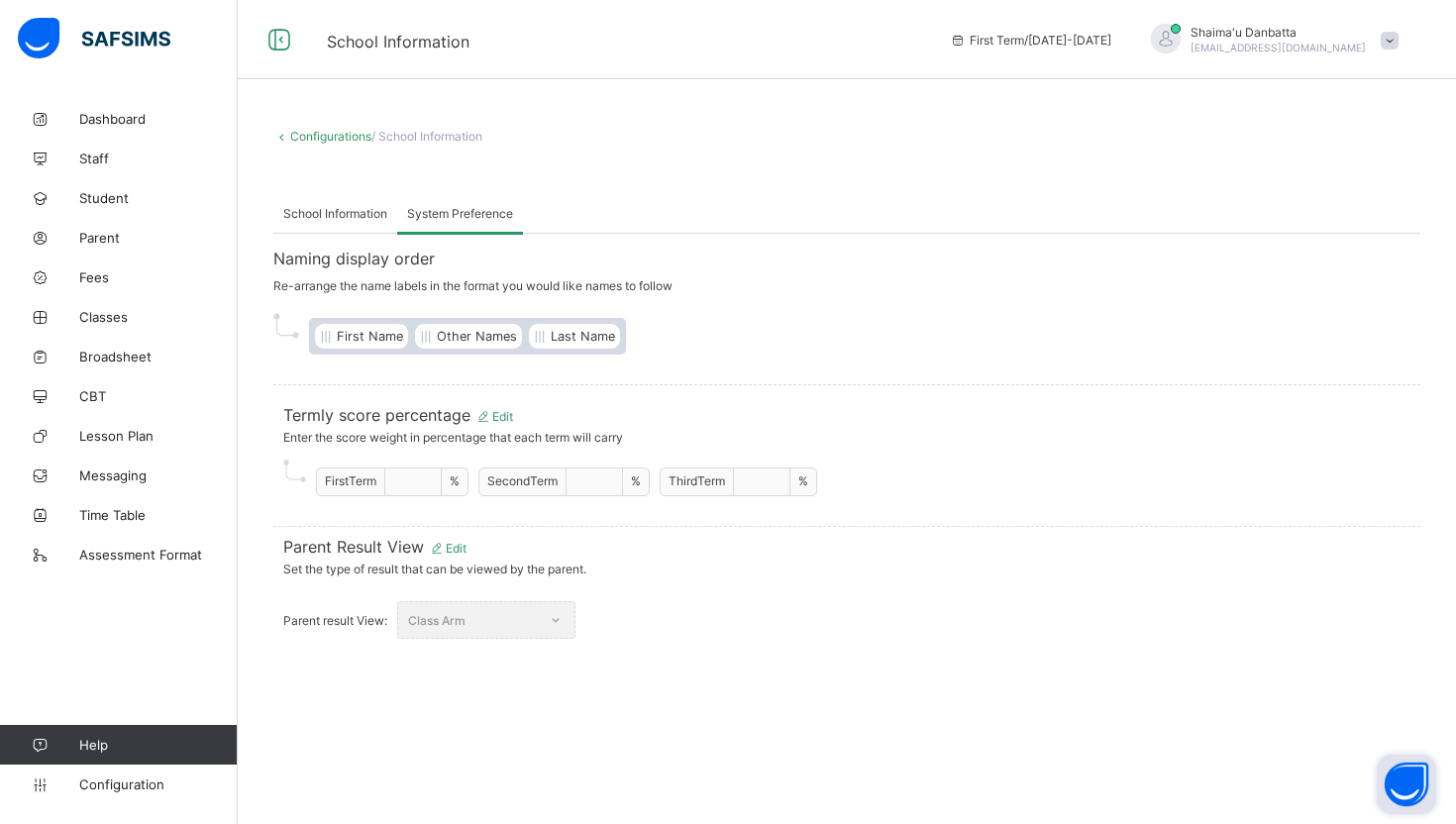
click at [336, 195] on div "School Information" at bounding box center [335, 213] width 123 height 40
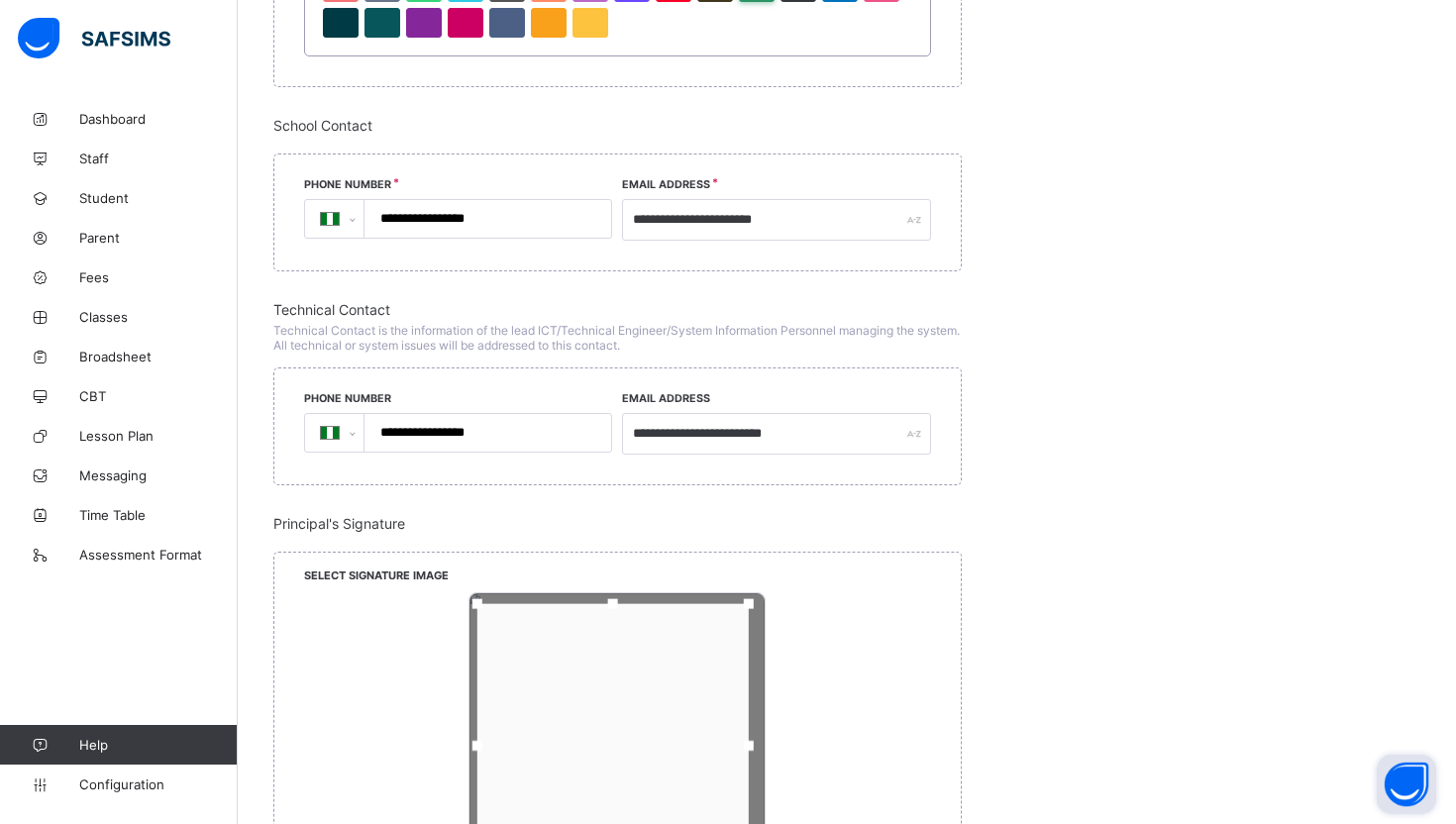
scroll to position [2014, 0]
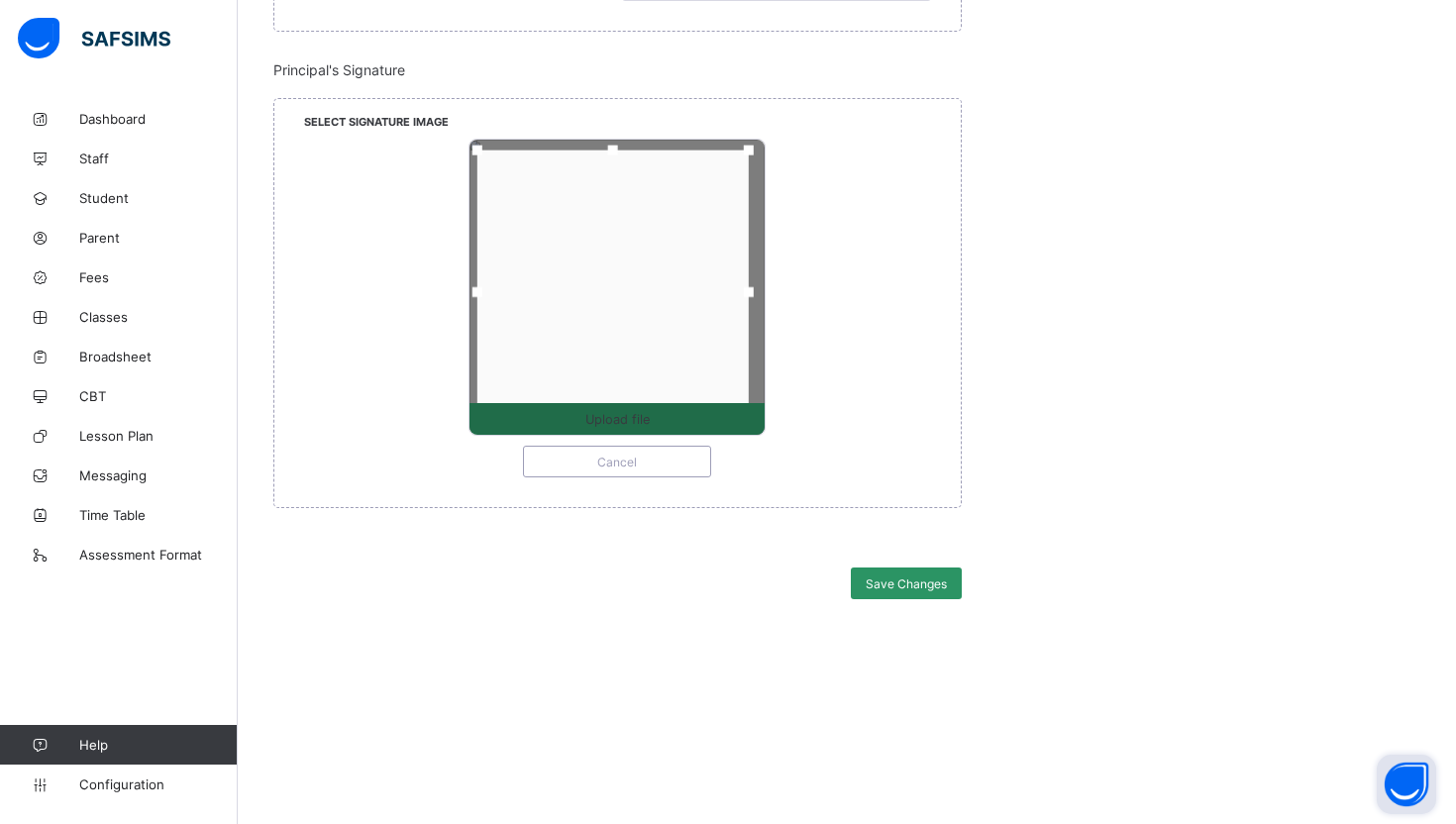
click at [650, 412] on span "Upload file" at bounding box center [617, 418] width 295 height 15
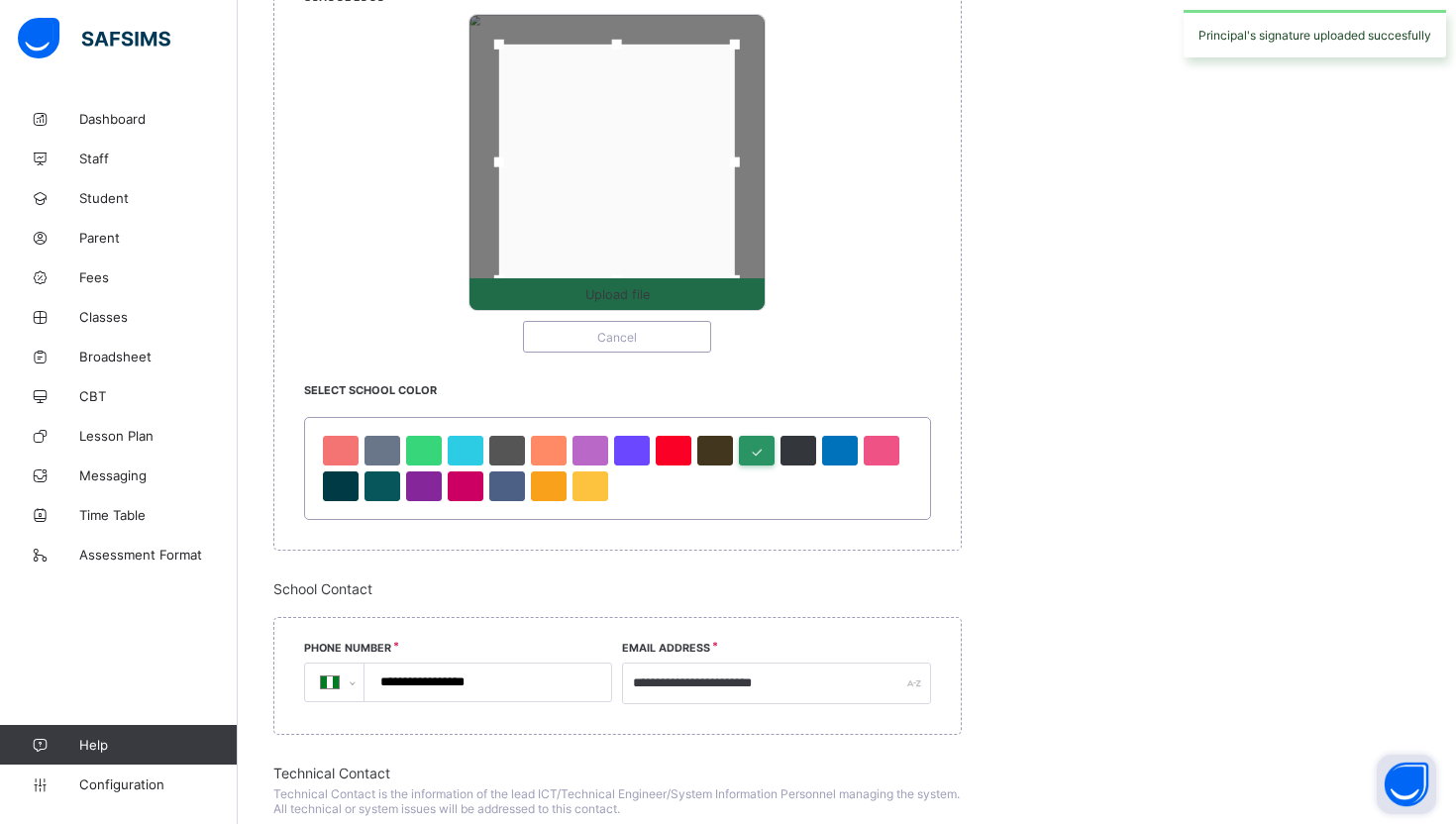
scroll to position [1086, 0]
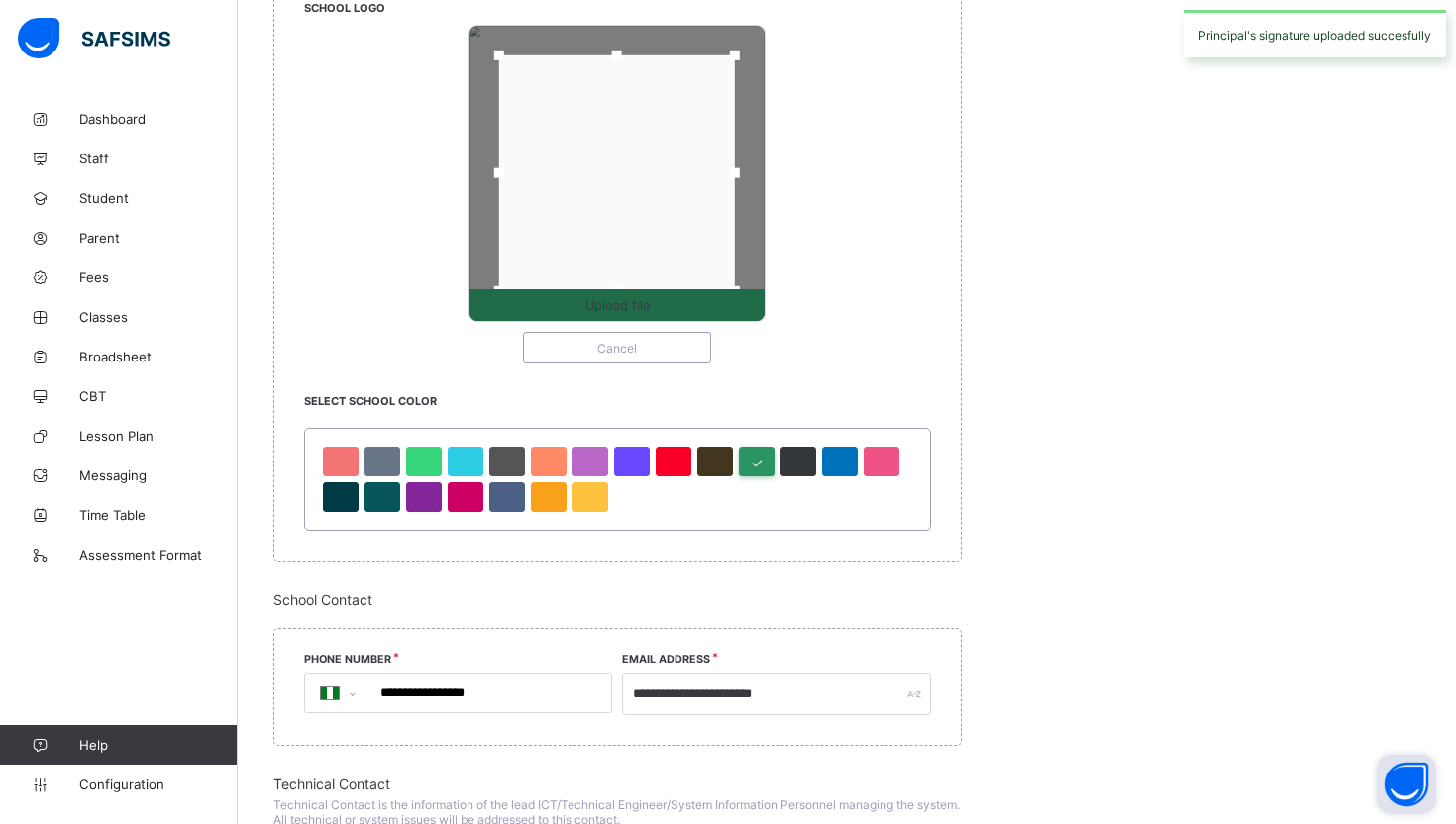
click at [652, 303] on span "Upload file" at bounding box center [617, 305] width 295 height 15
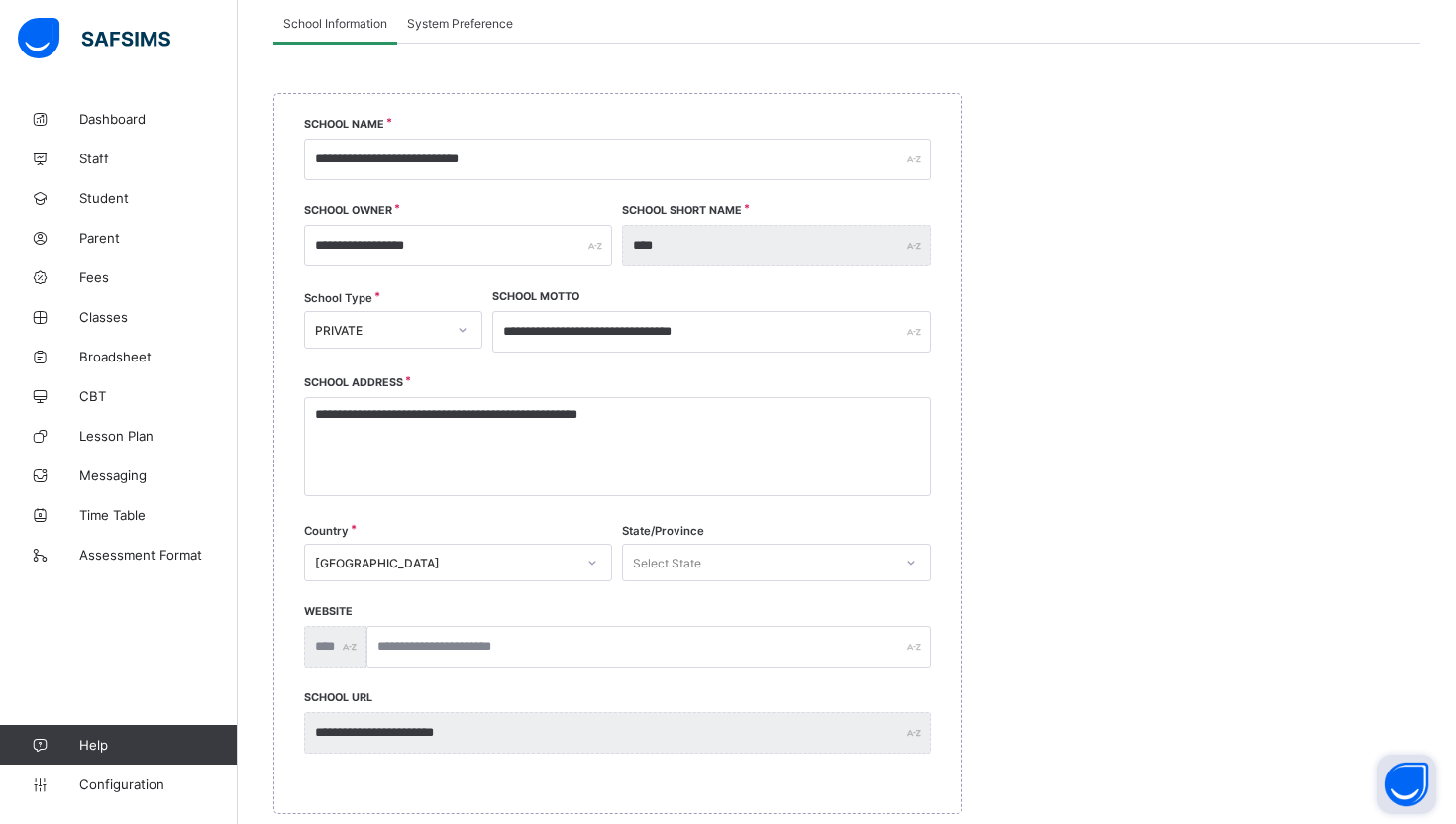
scroll to position [0, 0]
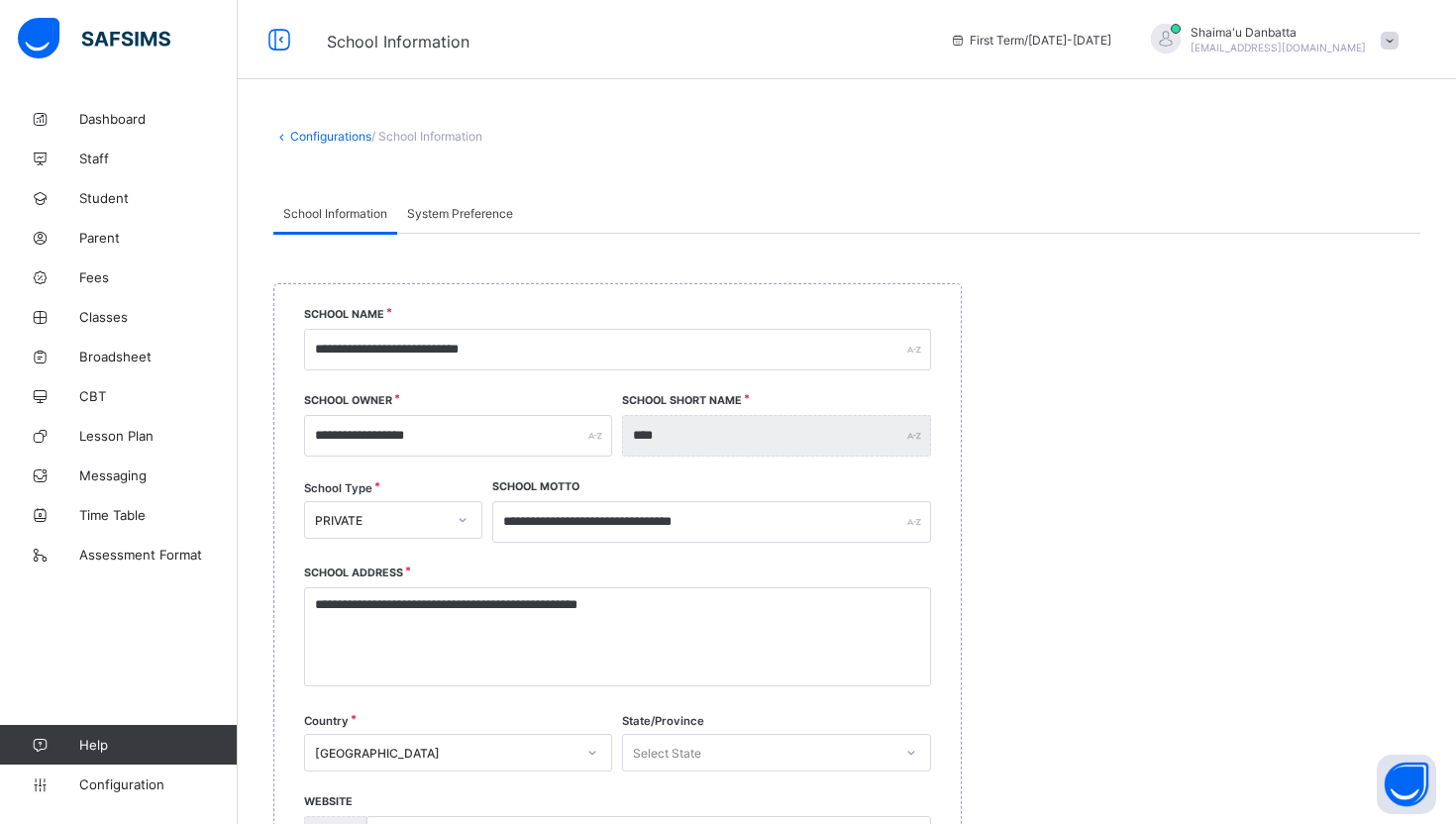
select select "**"
click at [465, 219] on span "System Preference" at bounding box center [459, 213] width 106 height 15
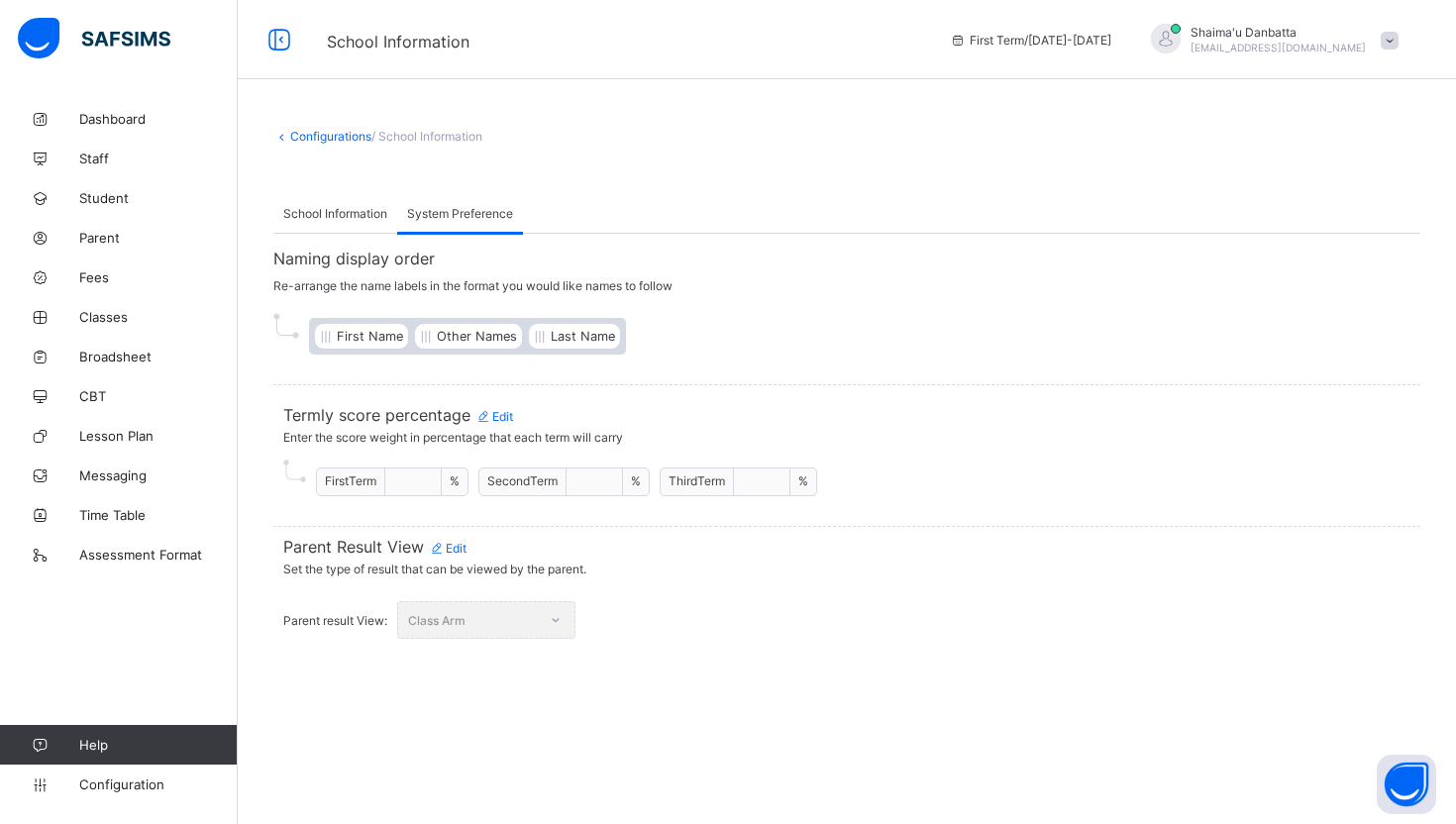
click at [503, 409] on span "Edit" at bounding box center [494, 415] width 38 height 15
click at [422, 478] on input "**" at bounding box center [413, 482] width 40 height 16
click at [806, 557] on span "Set the type of result that can be viewed by the parent." at bounding box center [846, 569] width 1127 height 25
click at [1008, 459] on div "Cancel" at bounding box center [983, 475] width 70 height 32
click at [456, 550] on span "Edit" at bounding box center [448, 548] width 38 height 15
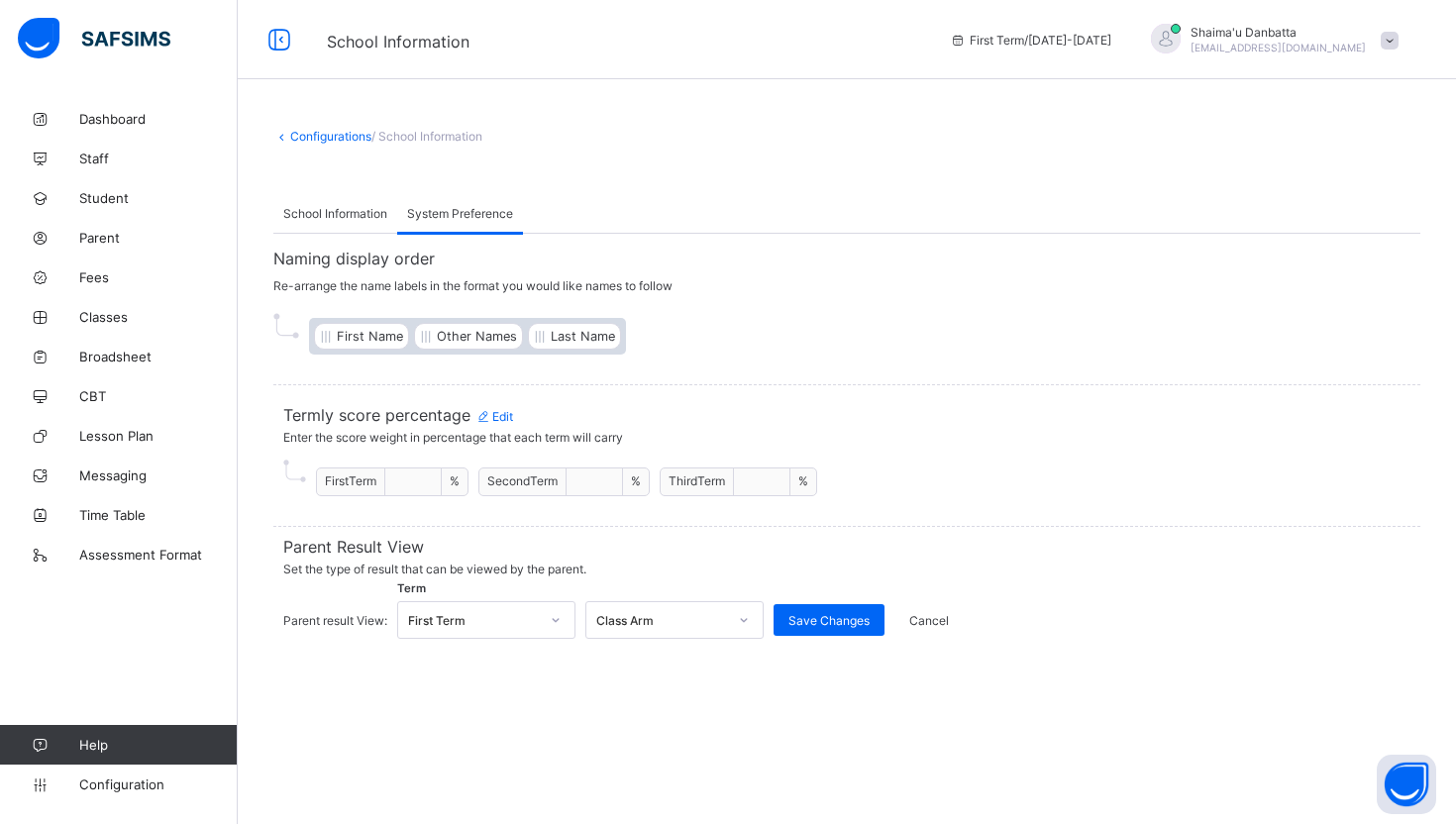
click at [536, 618] on div "First Term" at bounding box center [472, 620] width 130 height 15
click at [724, 681] on div "**********" at bounding box center [846, 412] width 1218 height 824
click at [680, 614] on div "Class Arm" at bounding box center [661, 620] width 130 height 15
click at [885, 710] on div "**********" at bounding box center [846, 412] width 1218 height 824
click at [282, 42] on icon at bounding box center [279, 40] width 34 height 29
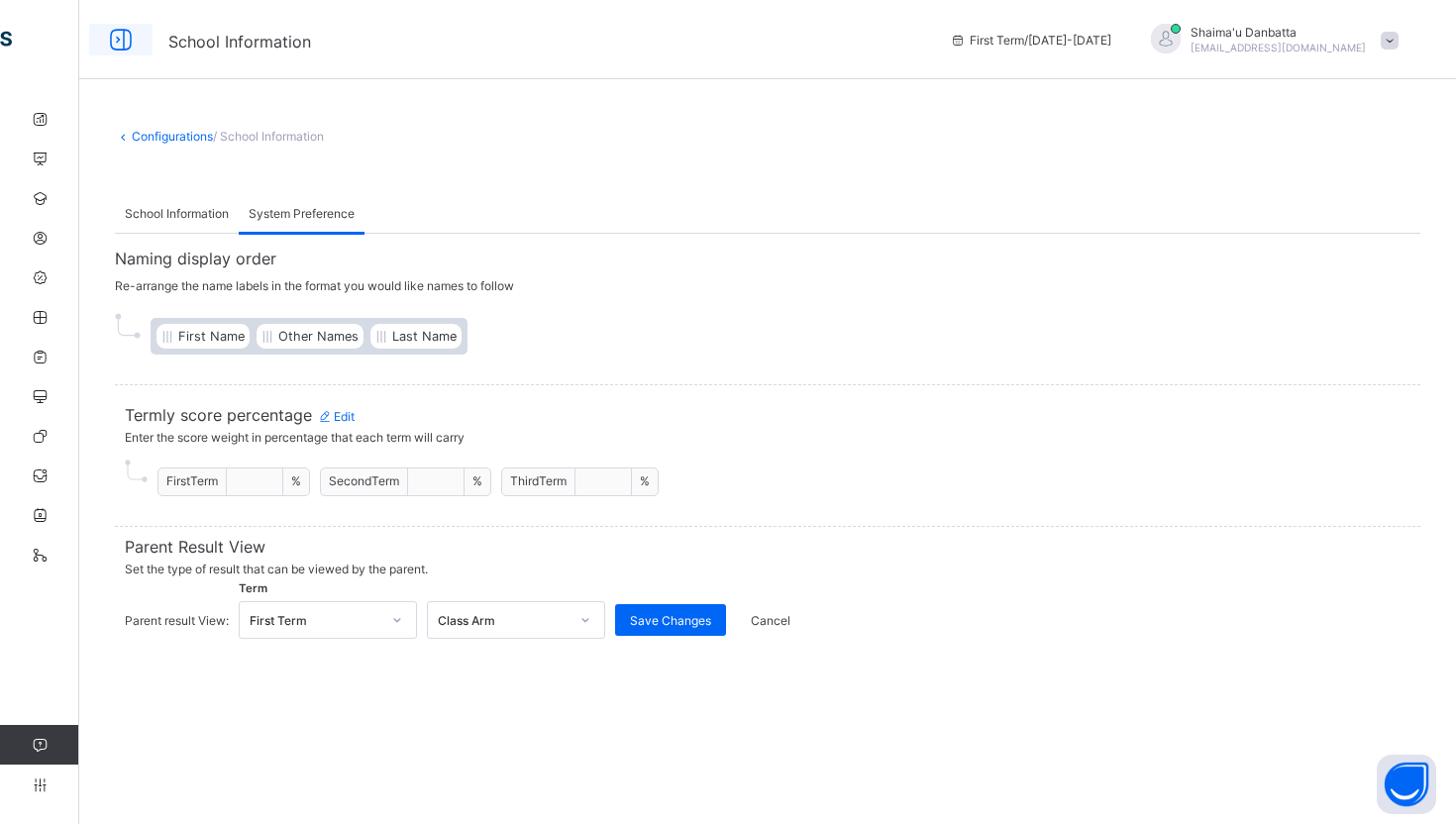
click at [123, 39] on icon at bounding box center [121, 40] width 34 height 29
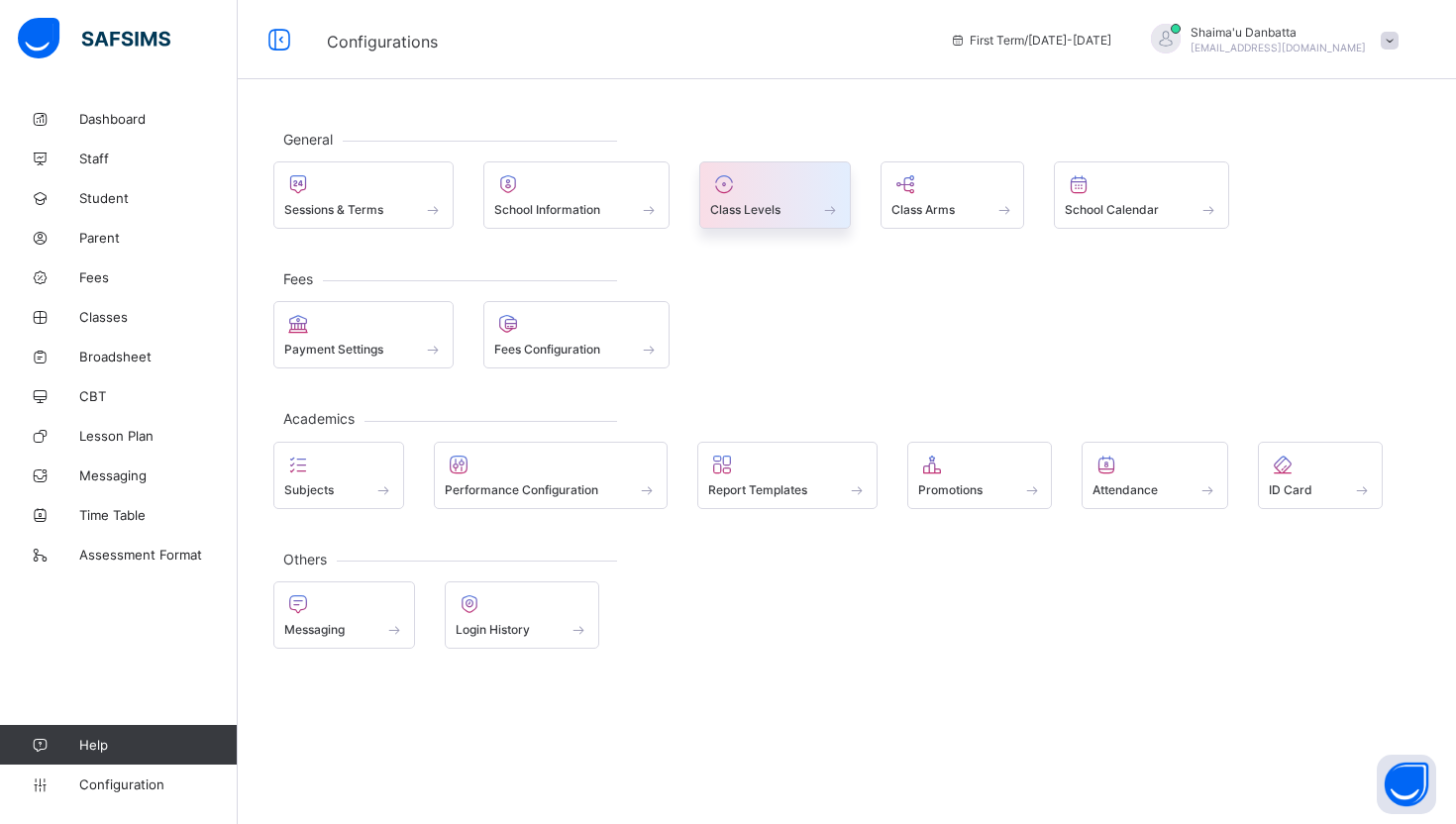
click at [778, 198] on span at bounding box center [775, 198] width 129 height 5
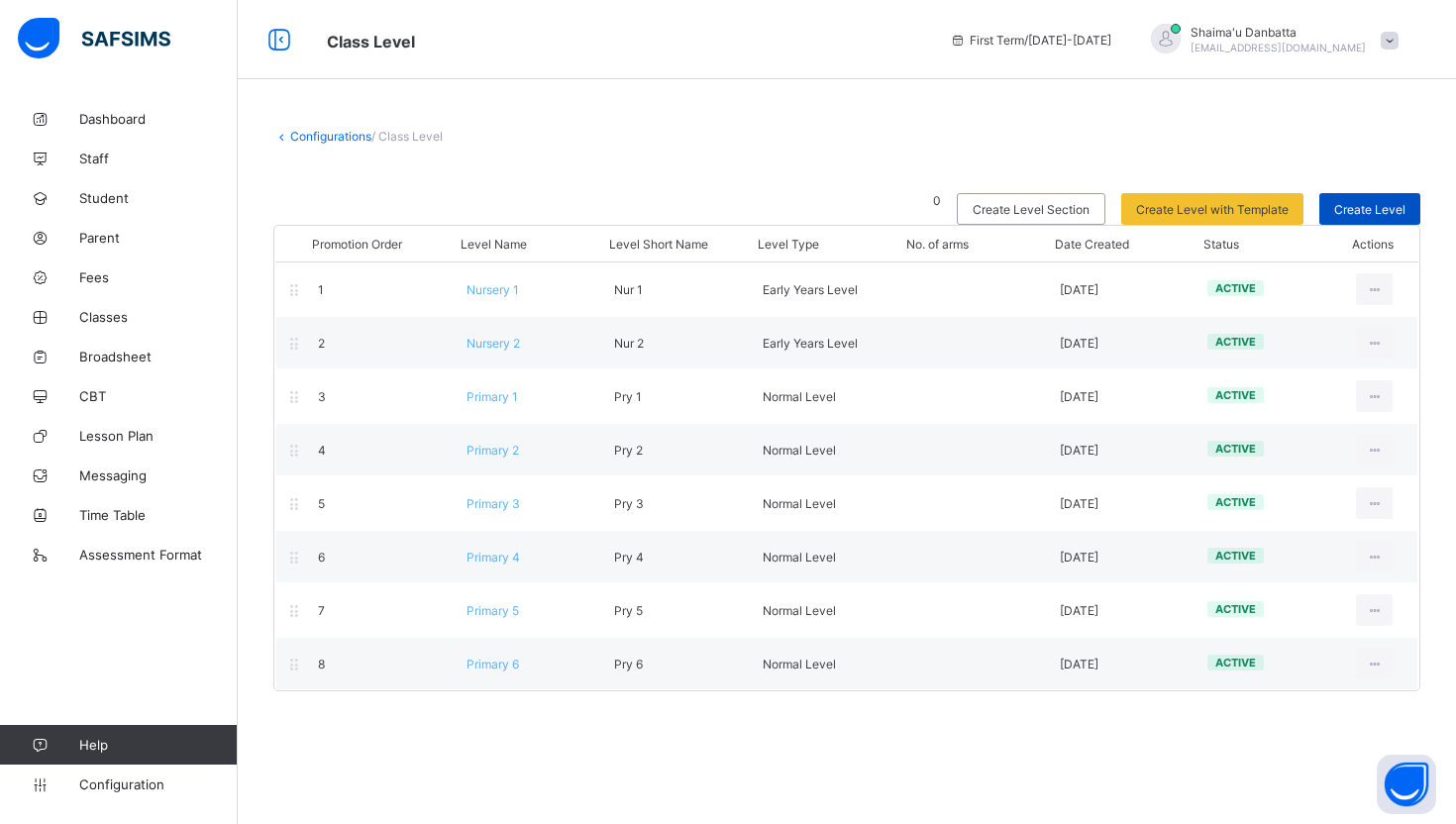
click at [1362, 208] on span "Create Level" at bounding box center [1370, 209] width 72 height 15
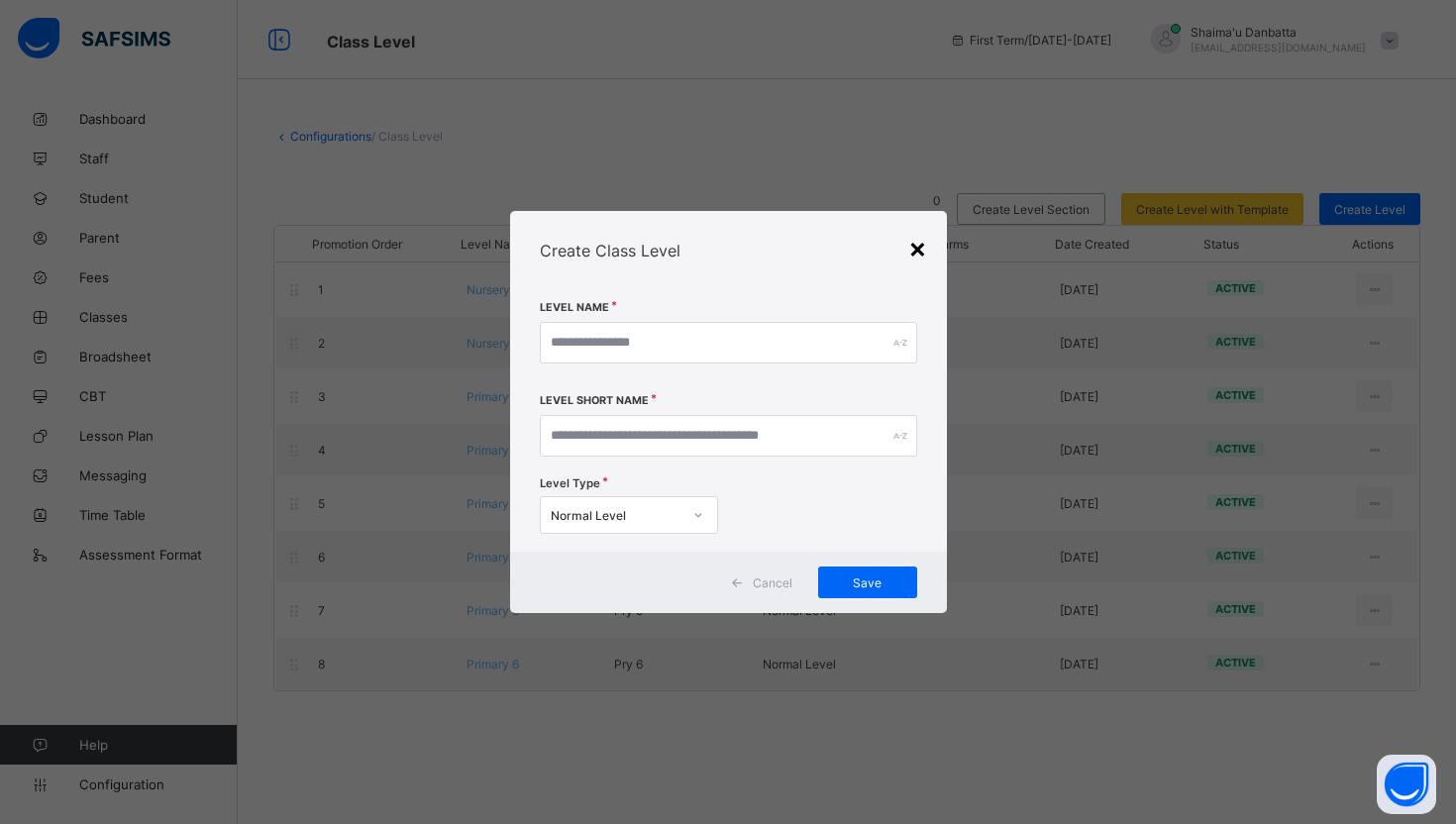
click at [916, 249] on div "×" at bounding box center [917, 247] width 19 height 34
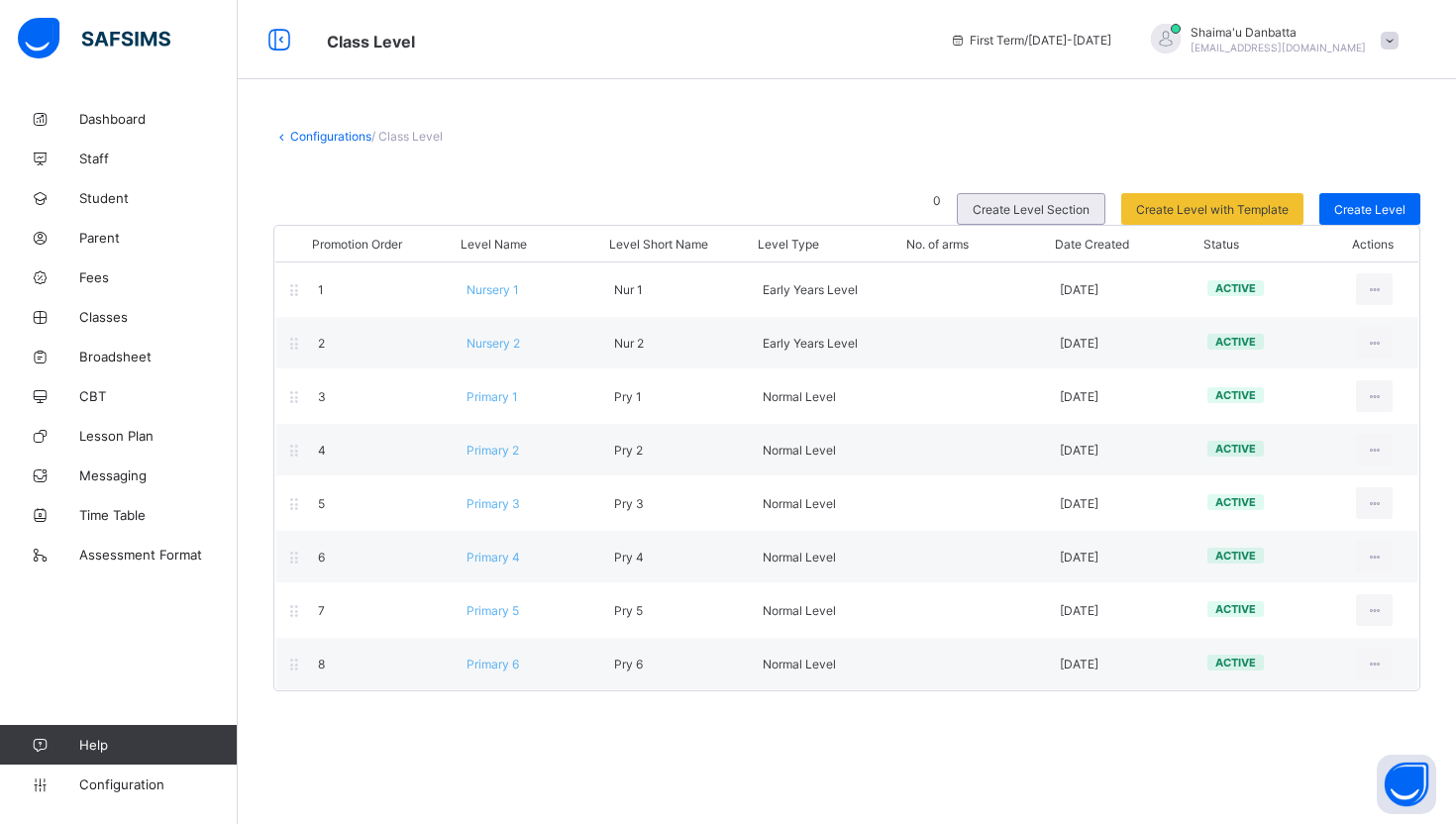
click at [1051, 210] on span "Create Level Section" at bounding box center [1031, 209] width 117 height 15
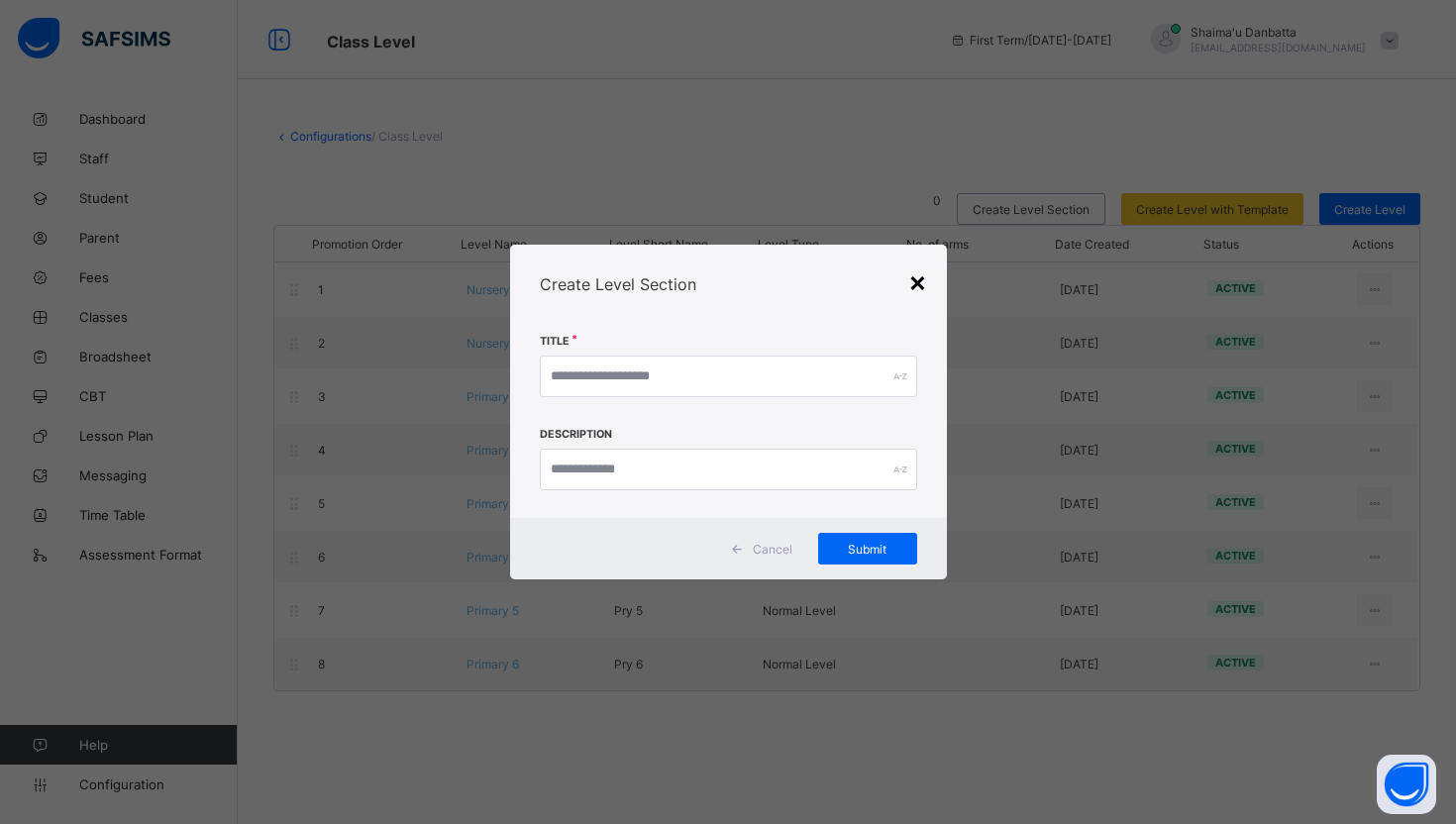
click at [915, 274] on div "×" at bounding box center [917, 281] width 19 height 34
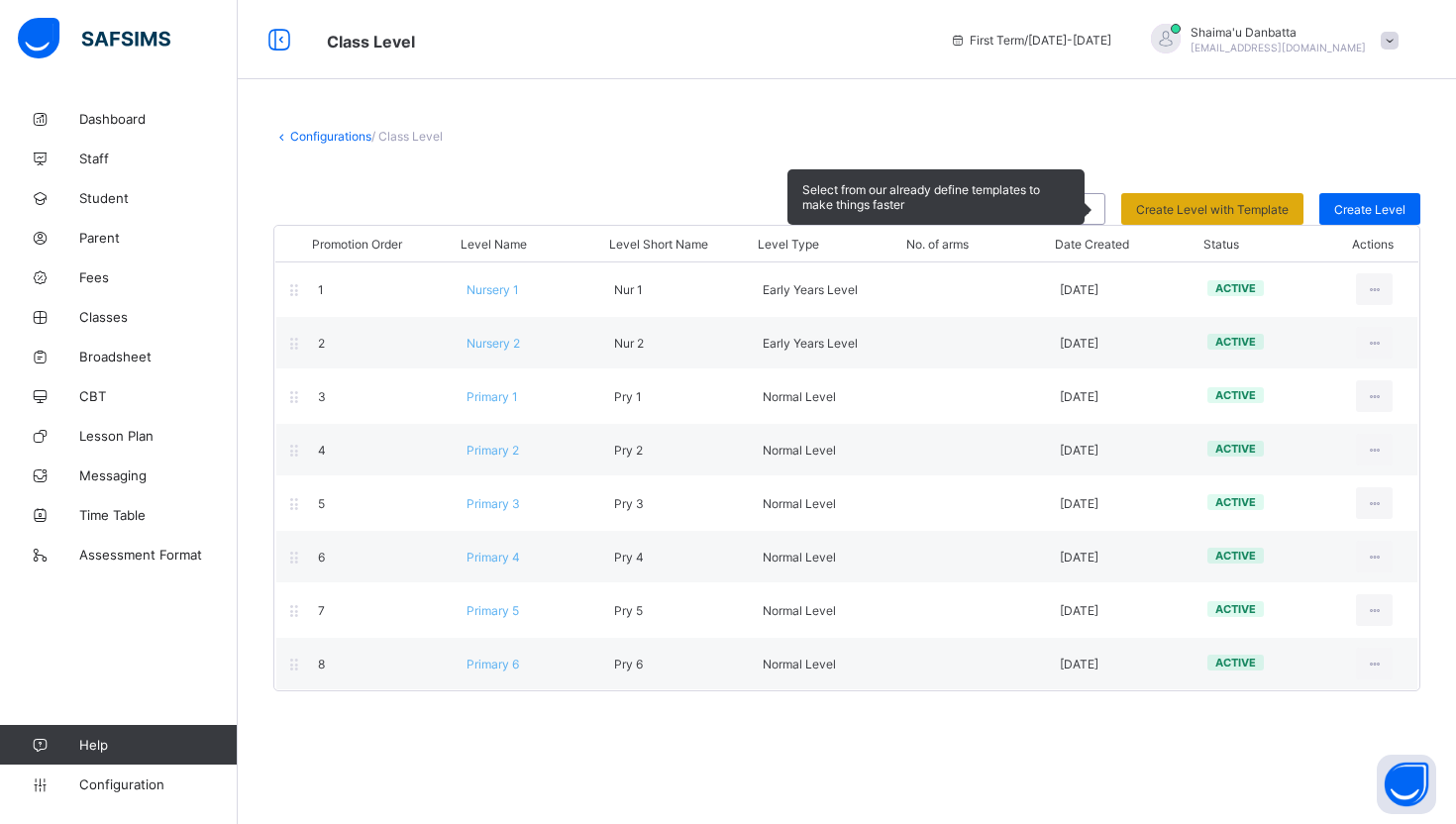
click at [1190, 218] on div "Create Level with Template" at bounding box center [1211, 209] width 182 height 32
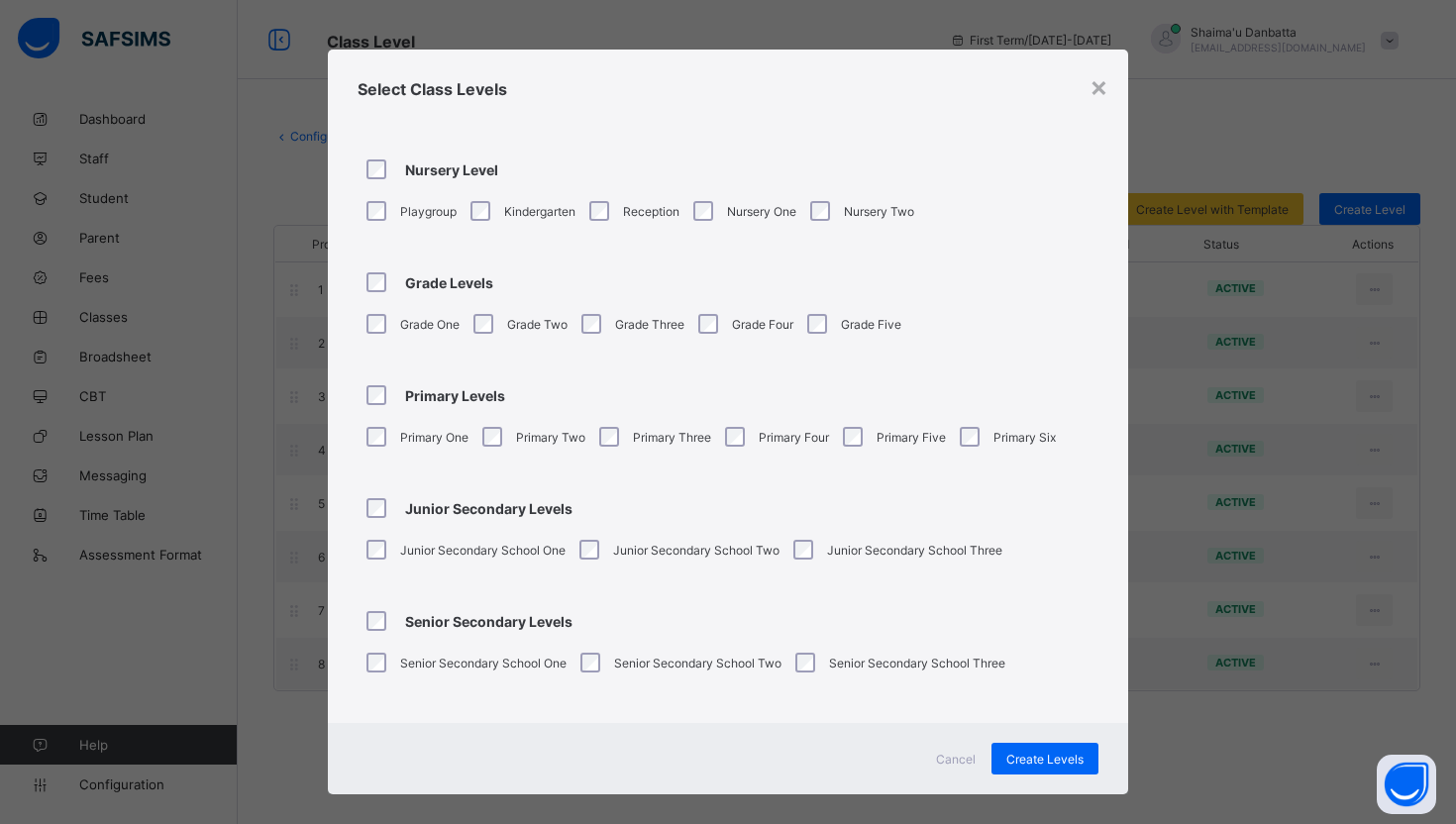
scroll to position [19, 0]
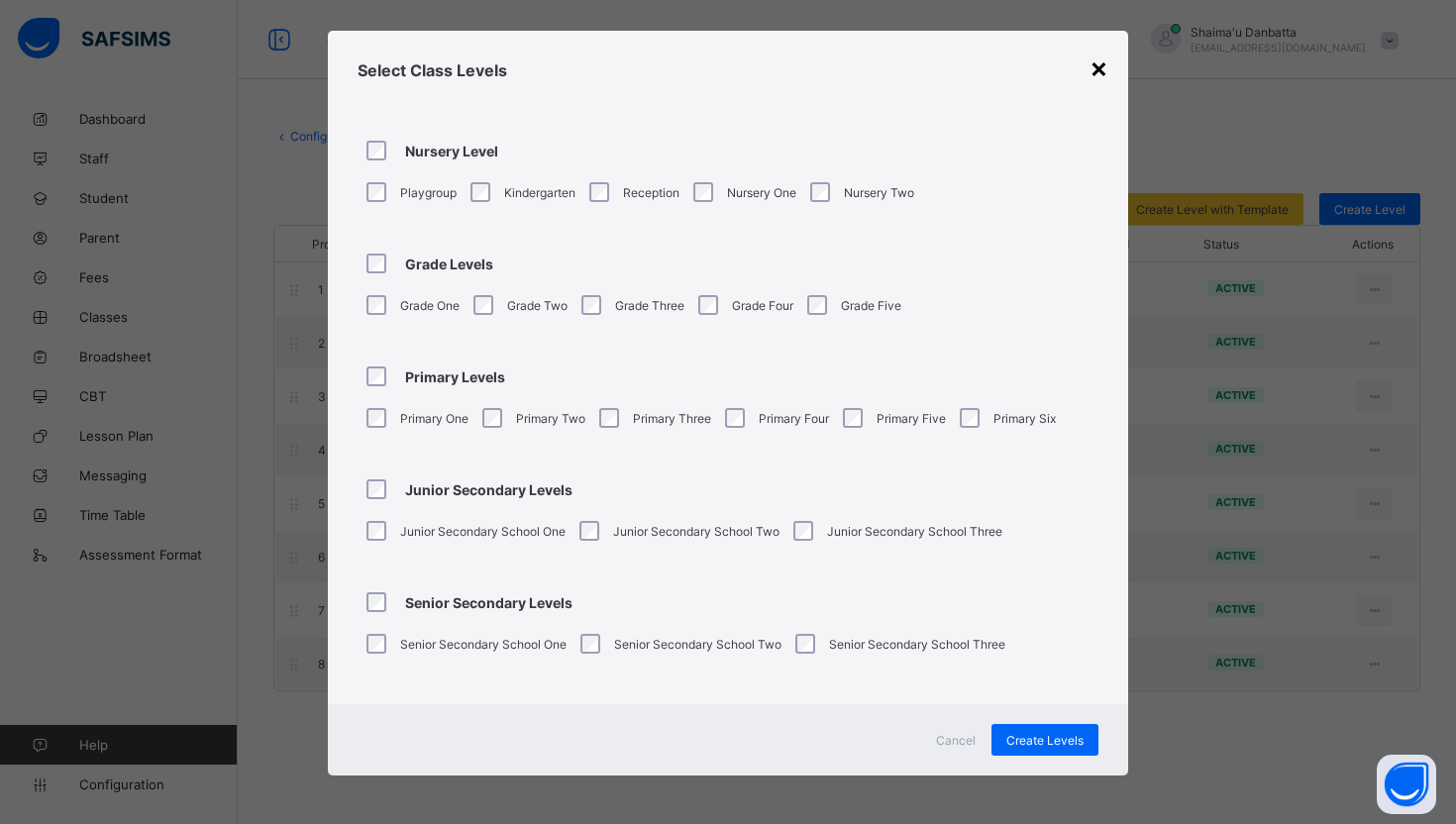
click at [1093, 59] on div "×" at bounding box center [1099, 68] width 19 height 34
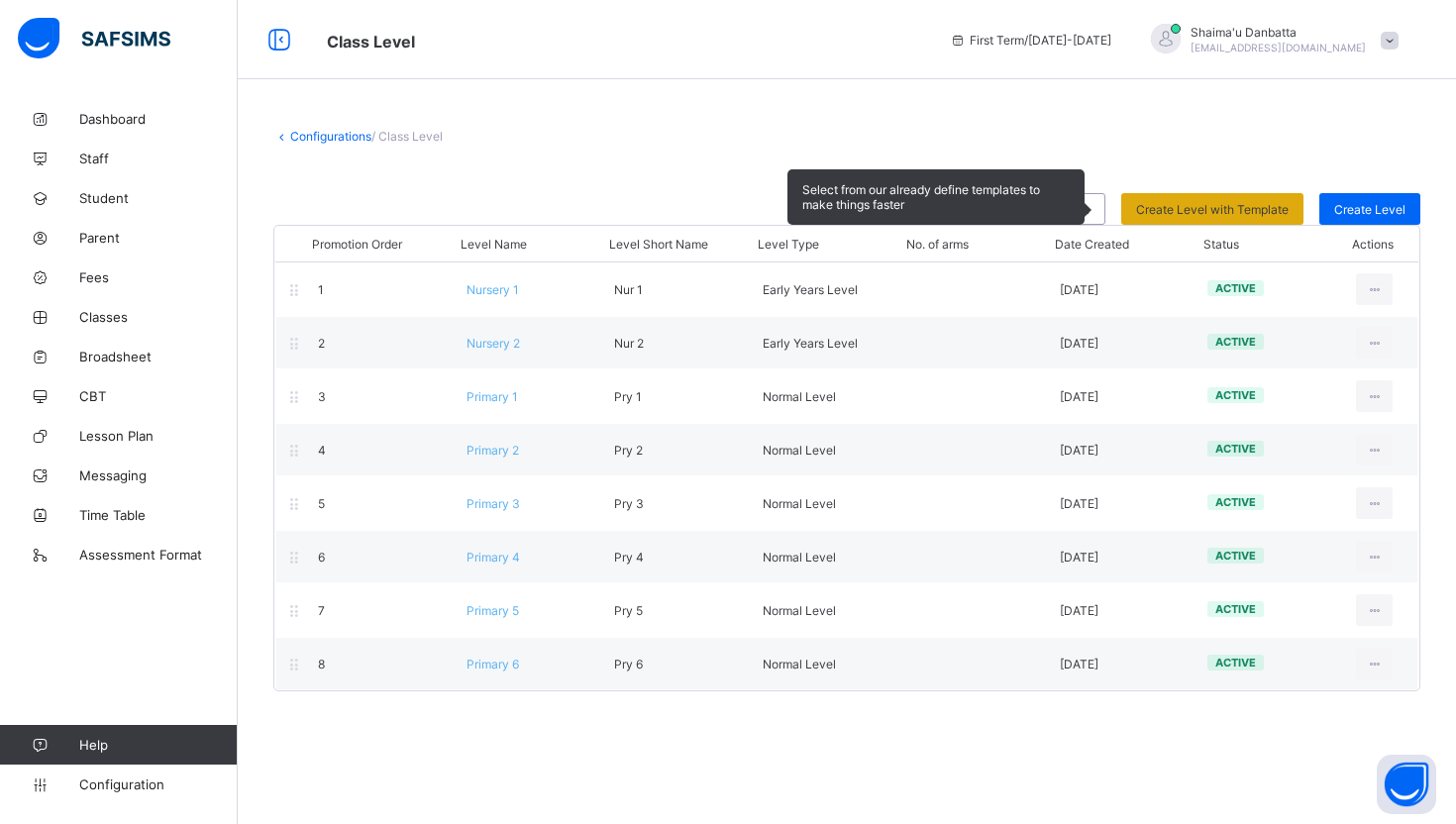
click at [1179, 214] on span "Create Level with Template" at bounding box center [1211, 209] width 152 height 15
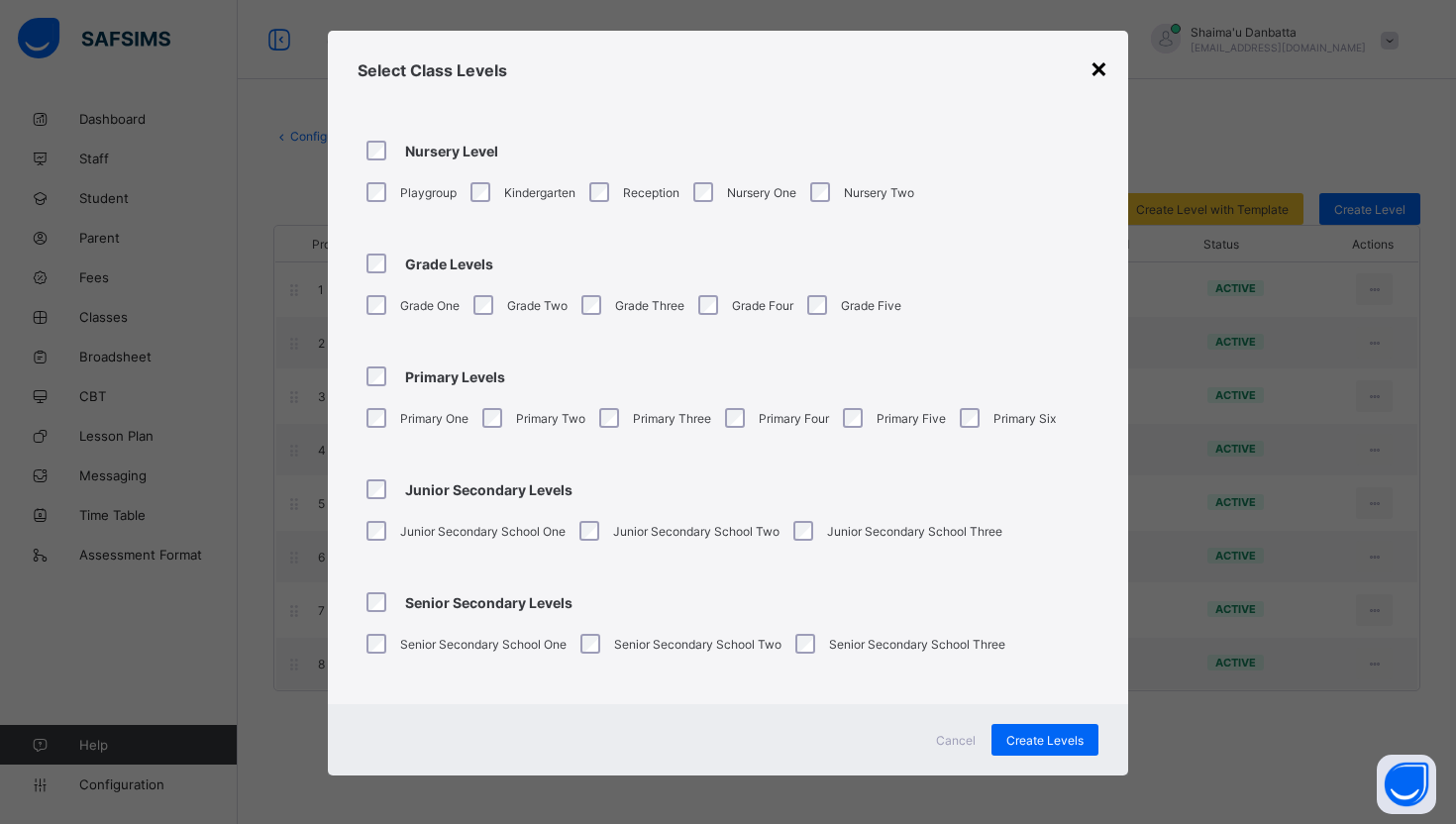
click at [1100, 76] on div "×" at bounding box center [1099, 68] width 19 height 34
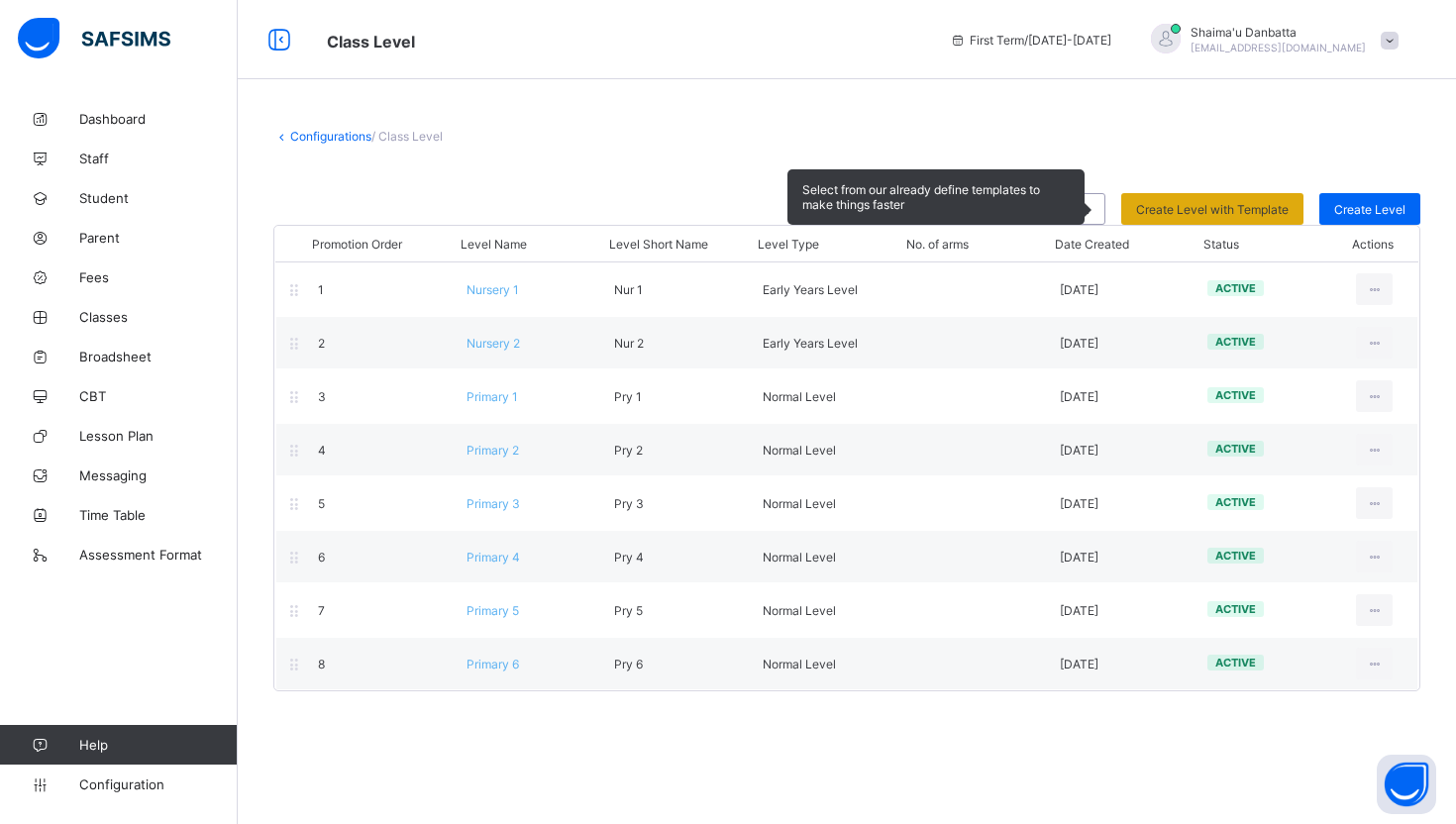
click at [1189, 196] on div "Create Level with Template" at bounding box center [1211, 209] width 182 height 32
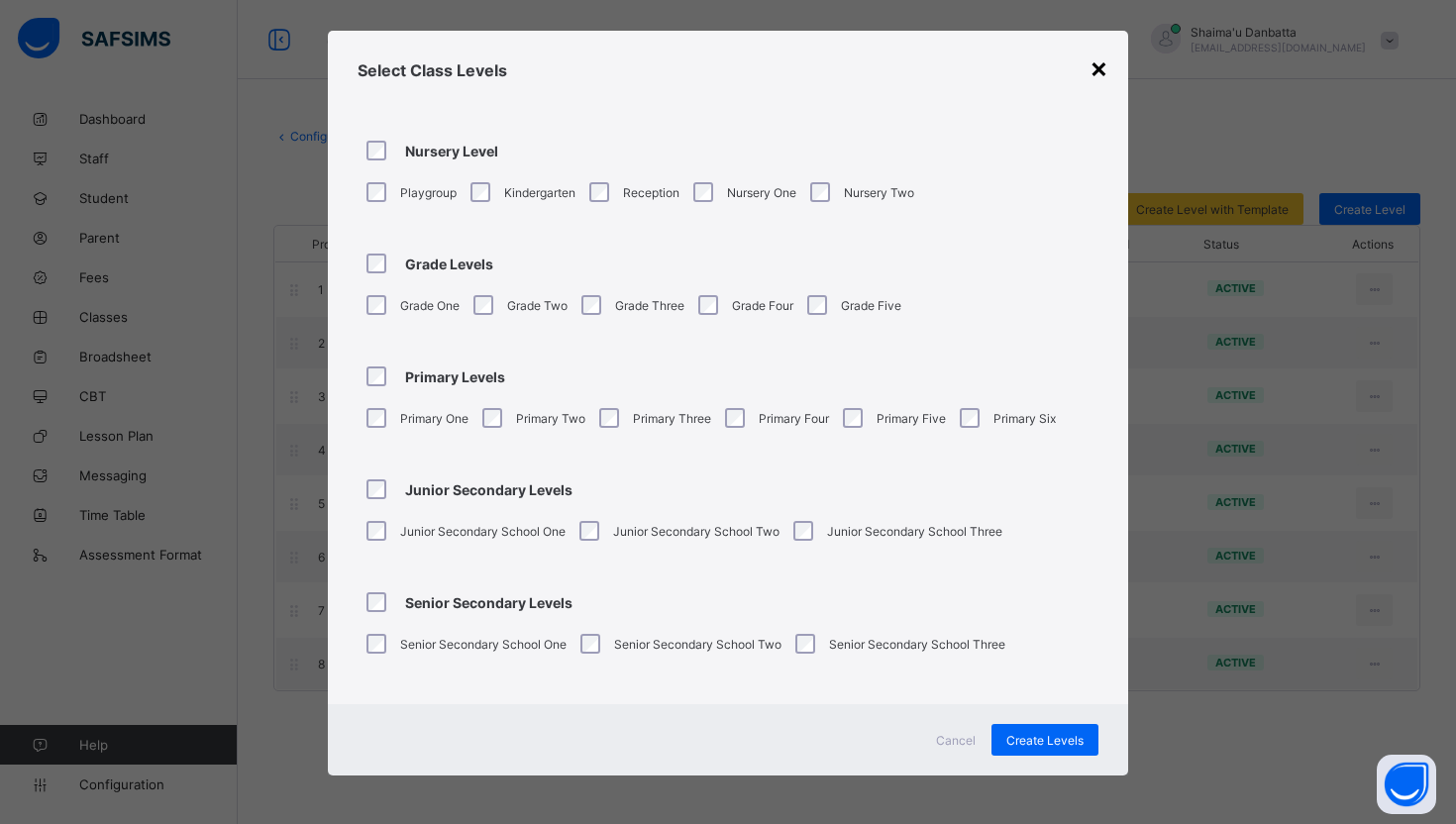
click at [1090, 67] on div "×" at bounding box center [1099, 68] width 19 height 34
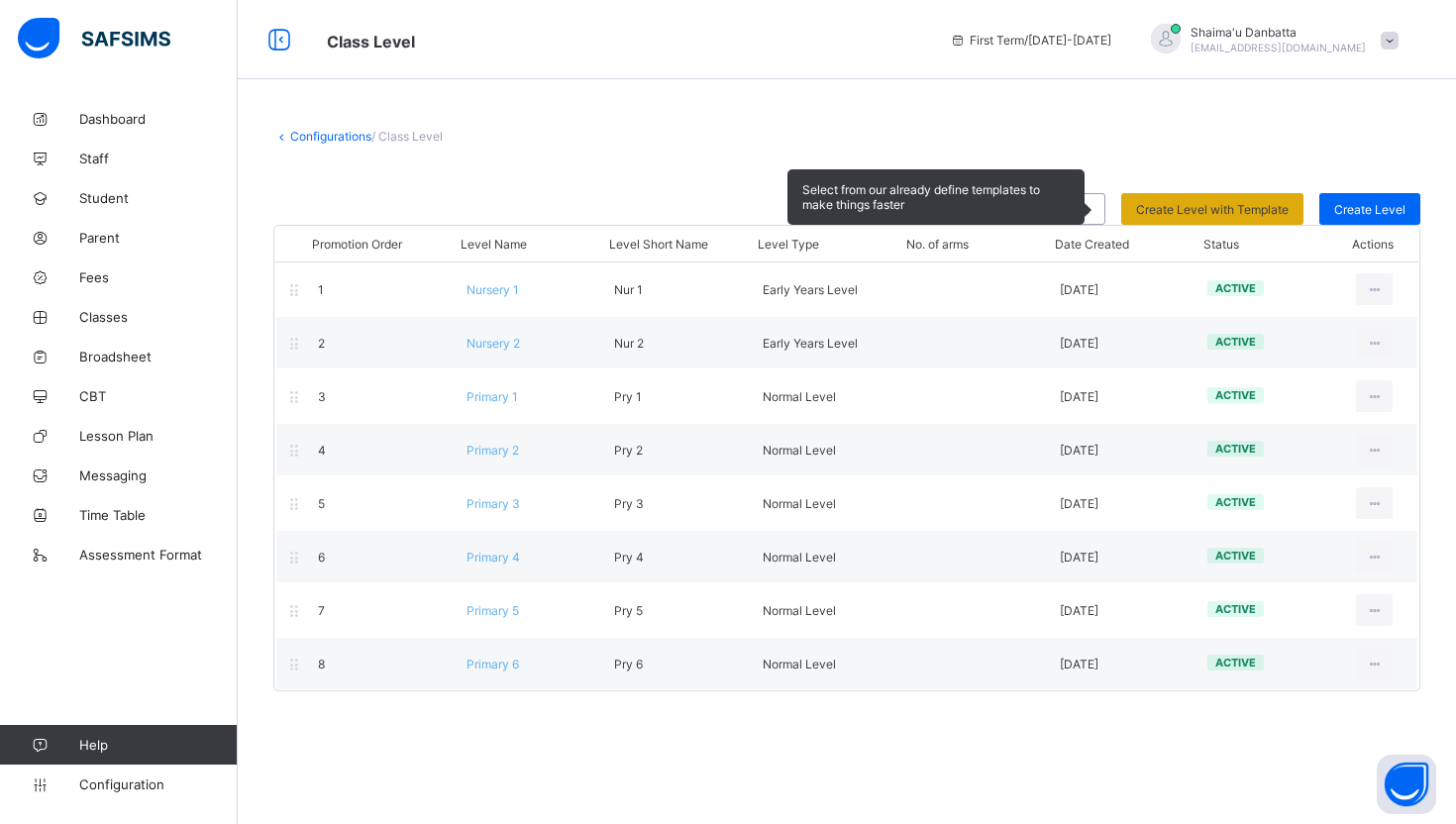
click at [1220, 206] on span "Create Level with Template" at bounding box center [1211, 209] width 152 height 15
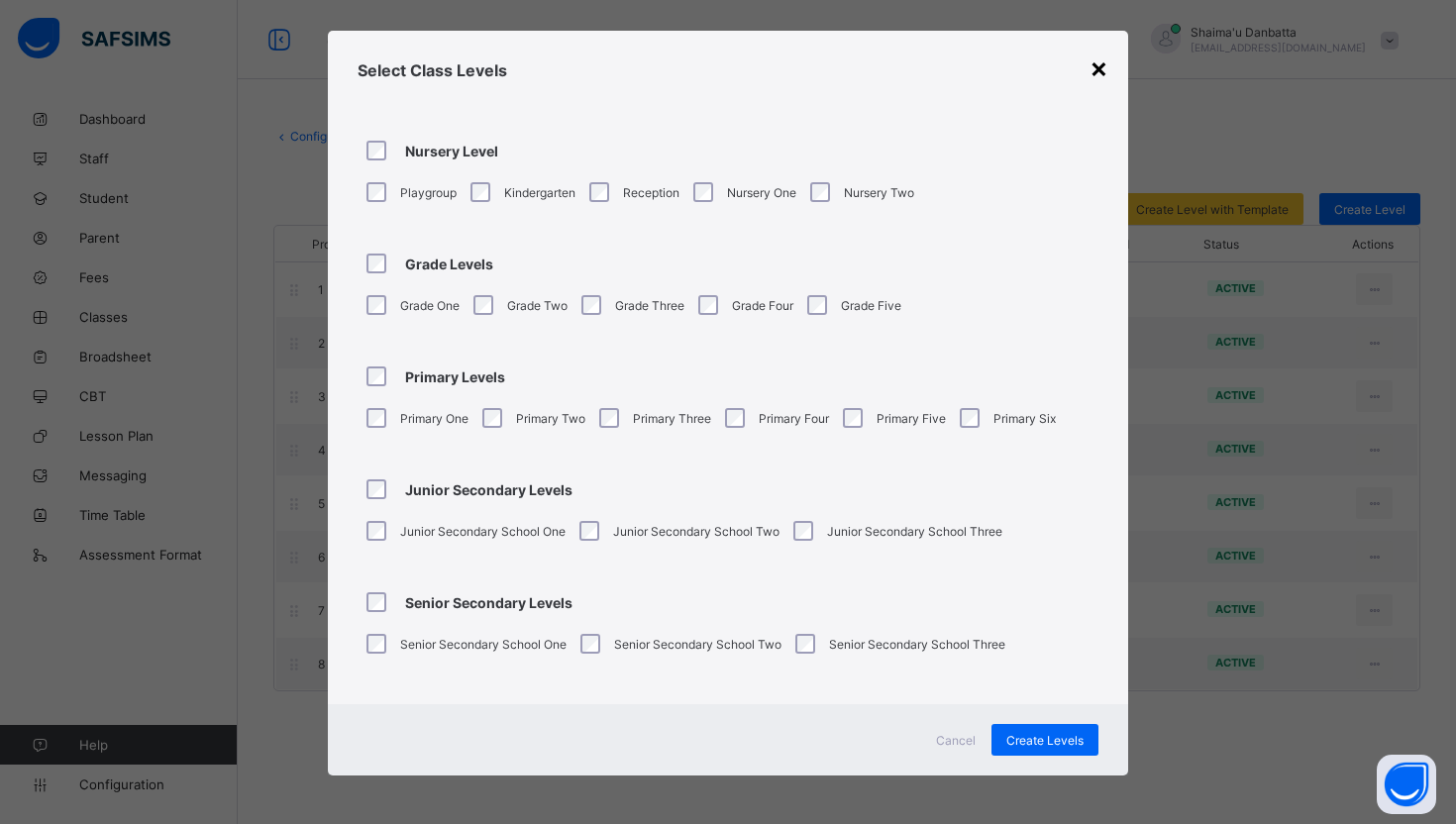
click at [1094, 65] on div "×" at bounding box center [1099, 68] width 19 height 34
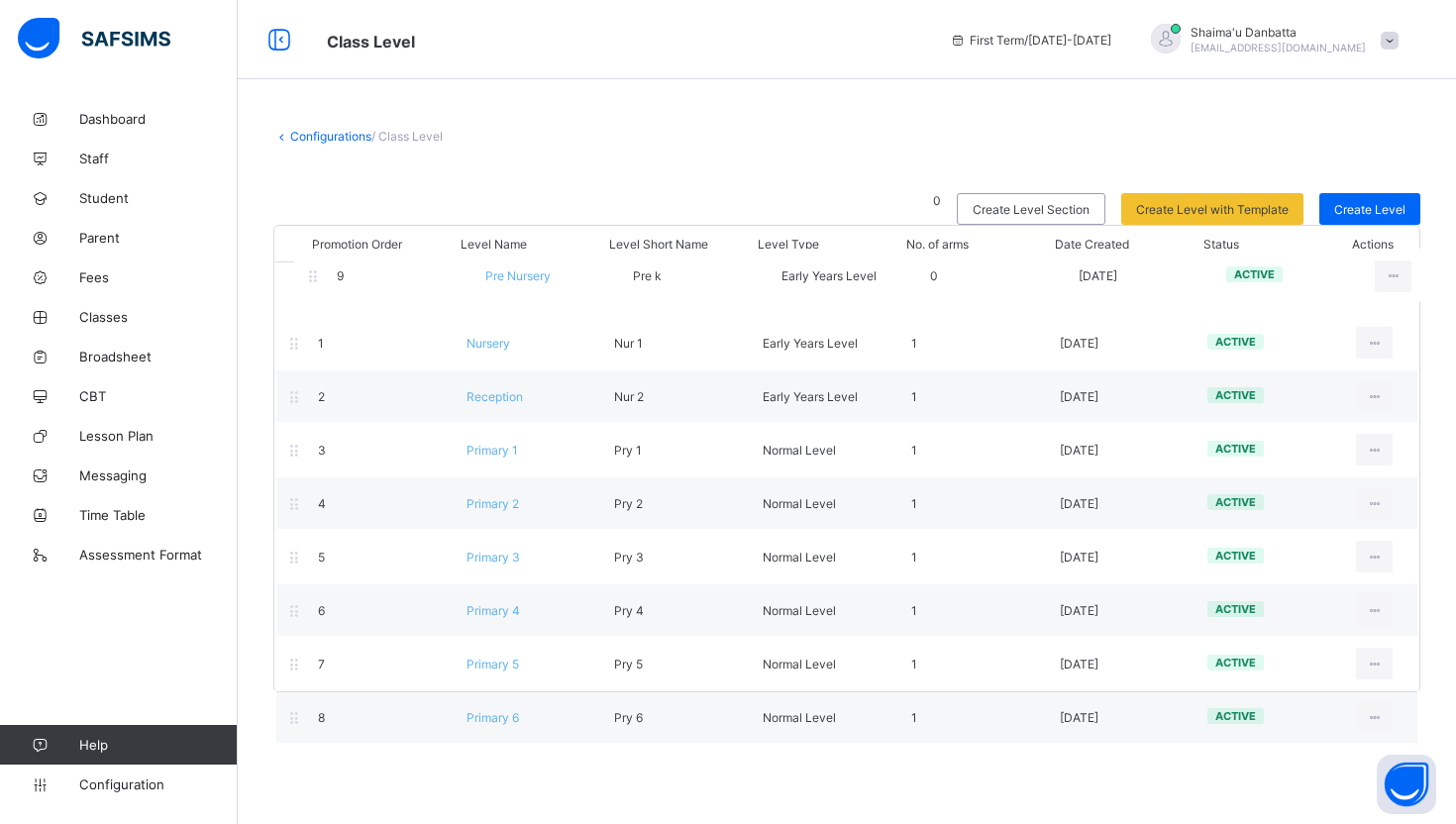
drag, startPoint x: 291, startPoint y: 732, endPoint x: 309, endPoint y: 281, distance: 451.4
click at [309, 281] on div "Promotion Order Level Name Level Short Name Level Type No. of arms Date Created…" at bounding box center [846, 458] width 1147 height 467
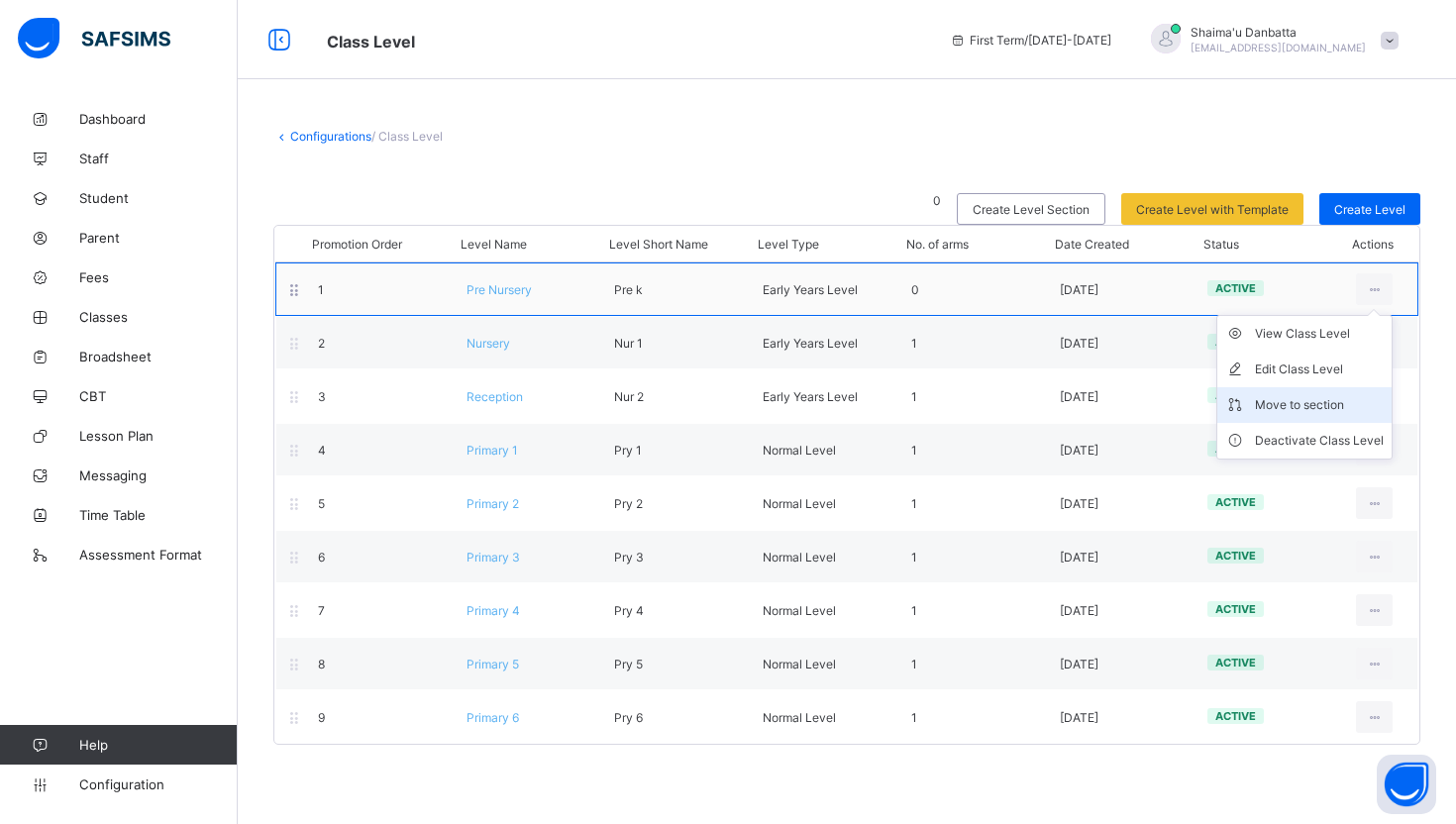
click at [1301, 408] on div "Move to section" at bounding box center [1319, 405] width 128 height 20
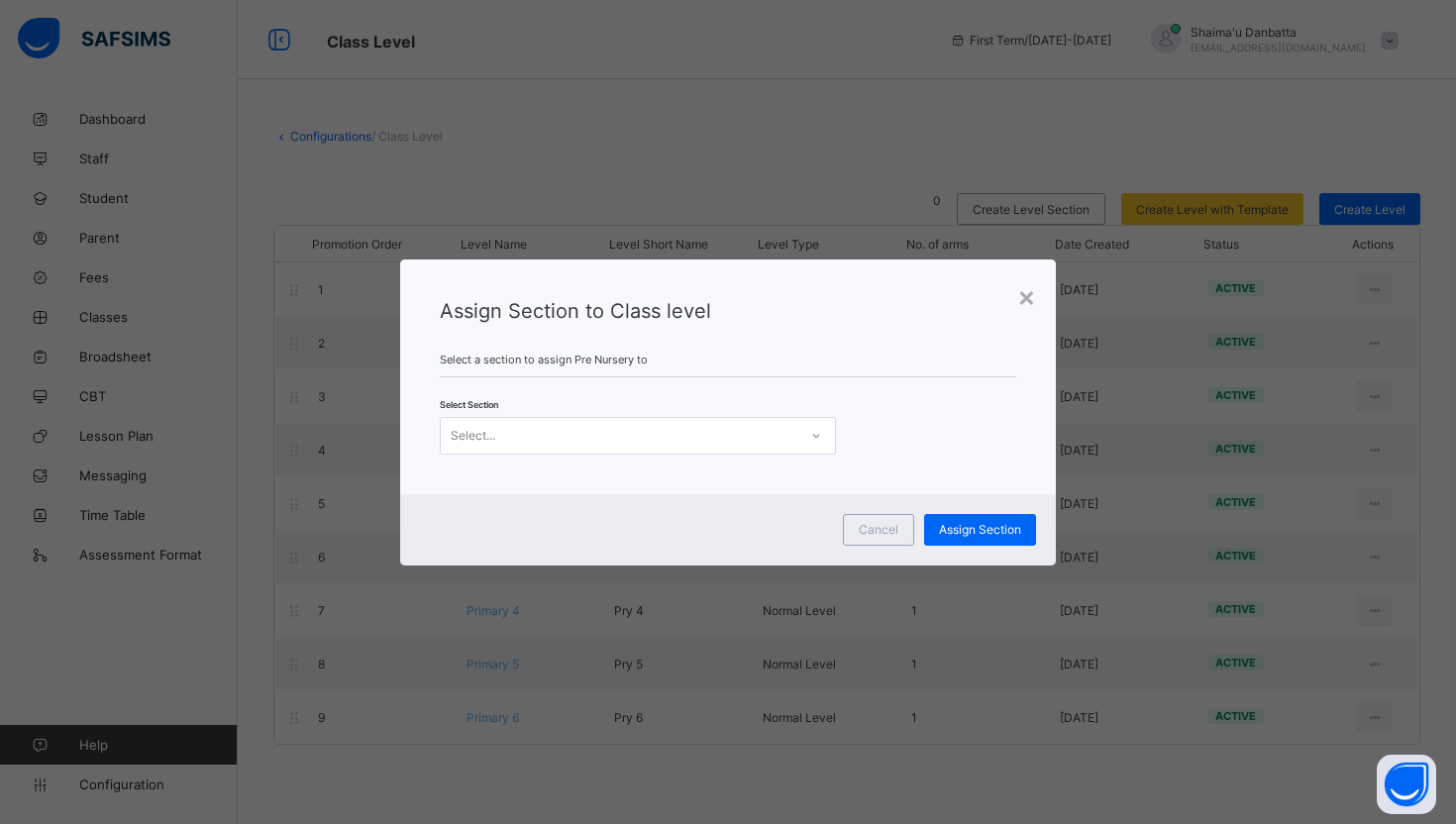
click at [791, 446] on div "Select..." at bounding box center [619, 435] width 357 height 28
click at [1027, 297] on div "×" at bounding box center [1026, 296] width 19 height 34
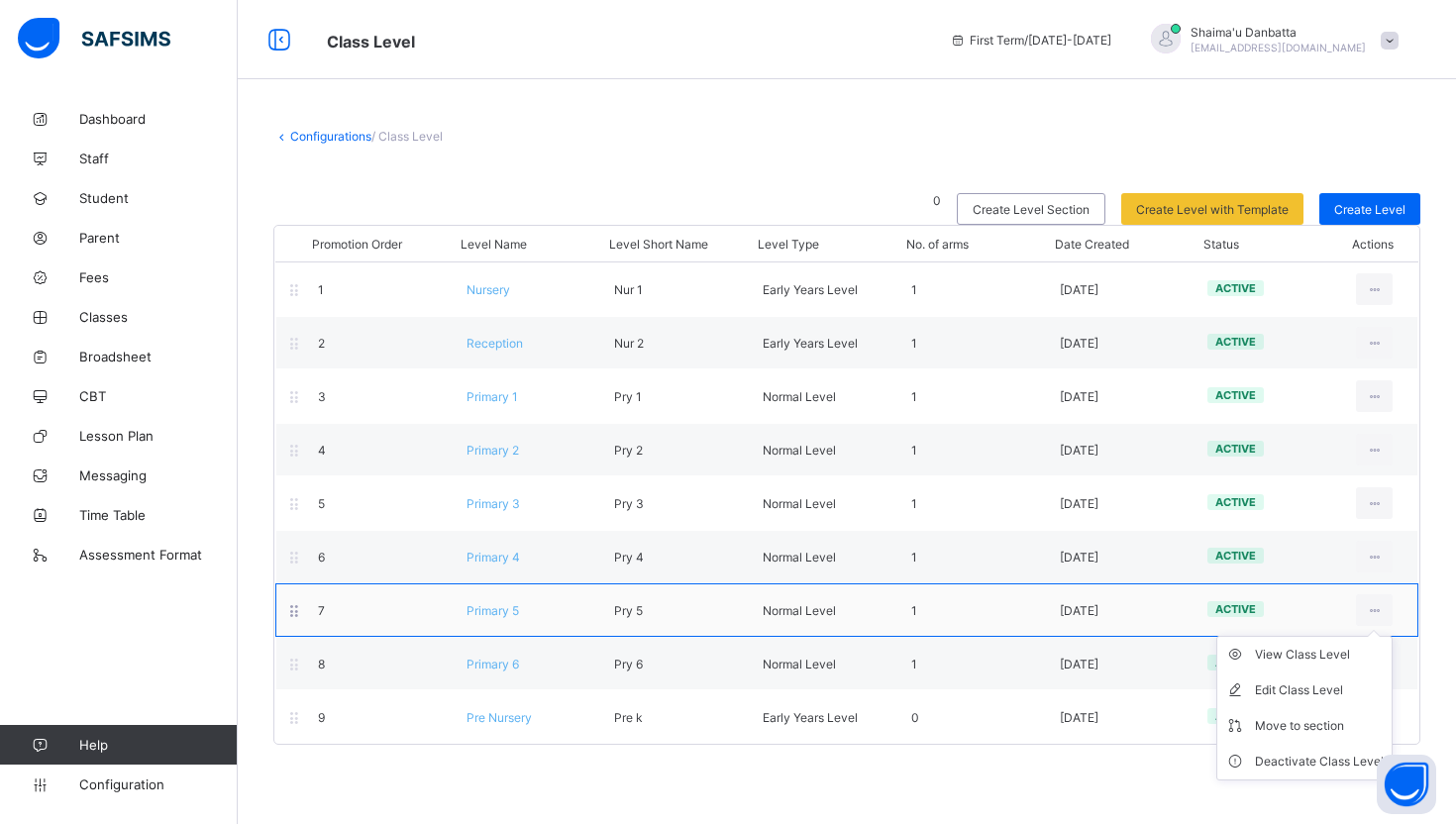
click at [1377, 635] on ul "View Class Level Edit Class Level Move to section Deactivate Class Level" at bounding box center [1304, 707] width 176 height 144
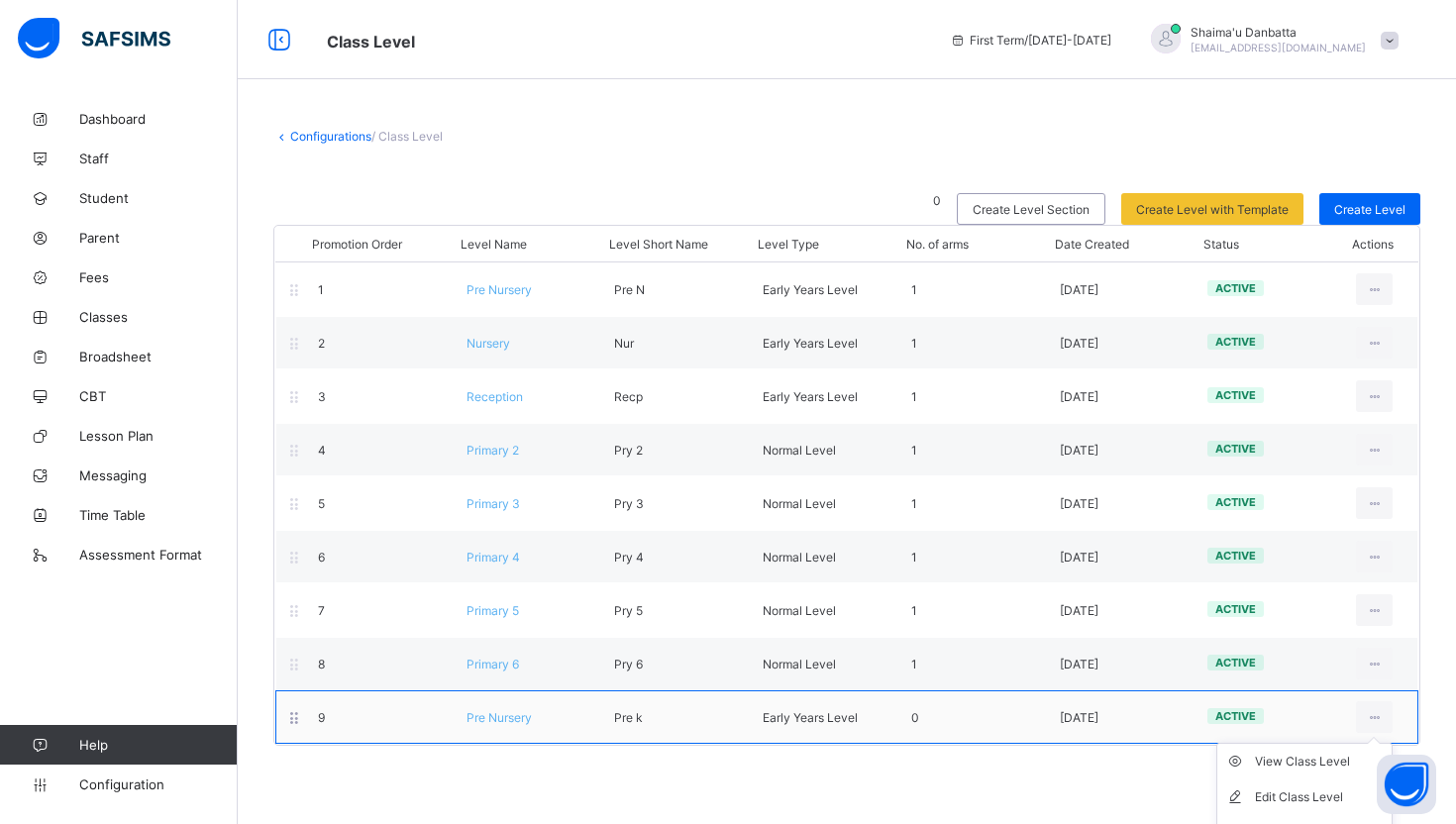
click at [1378, 742] on ul "View Class Level Edit Class Level Move to section Deactivate Class Level" at bounding box center [1304, 814] width 176 height 144
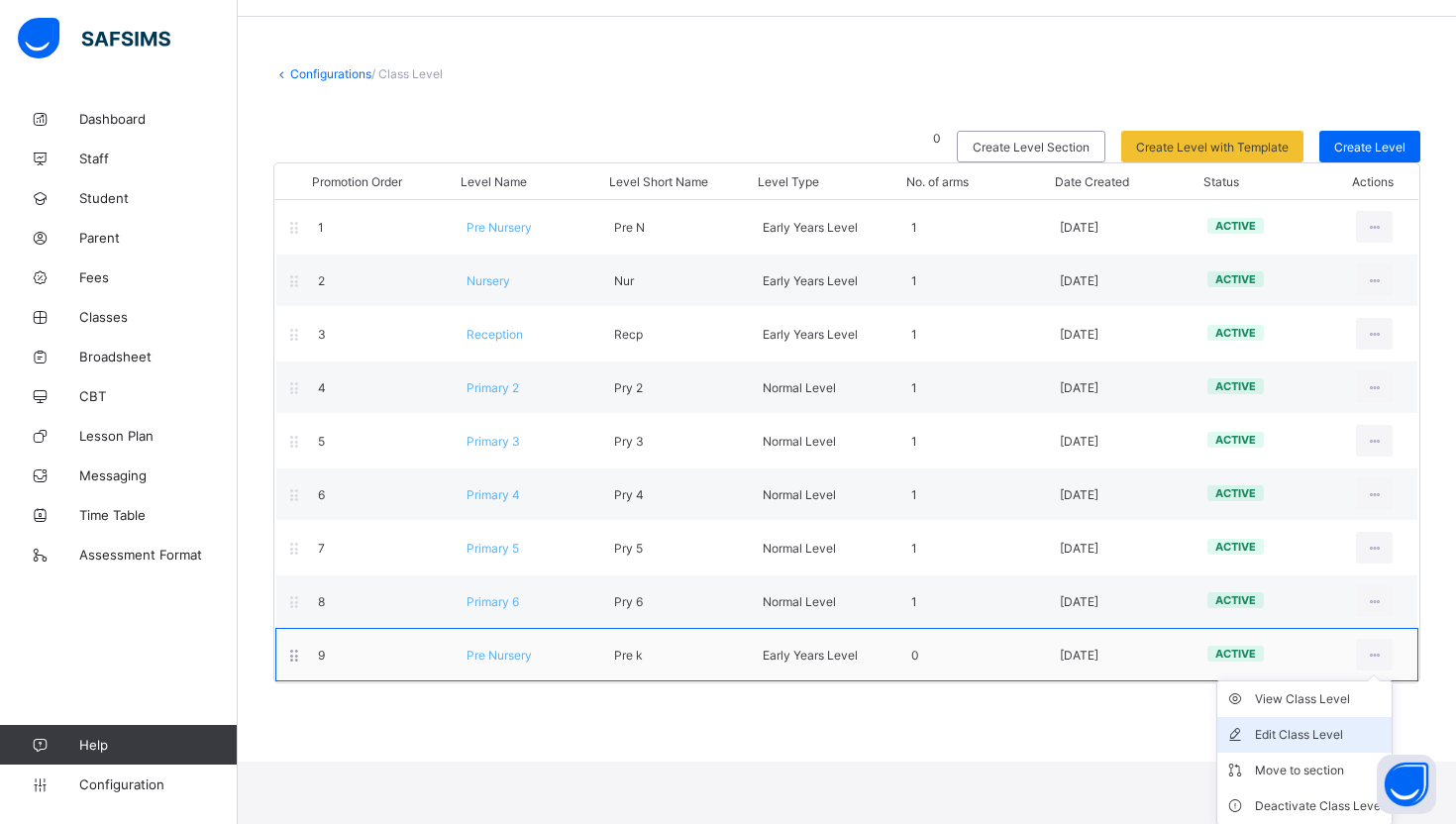
click at [1288, 732] on div "Edit Class Level" at bounding box center [1319, 735] width 128 height 20
type input "**********"
type input "*****"
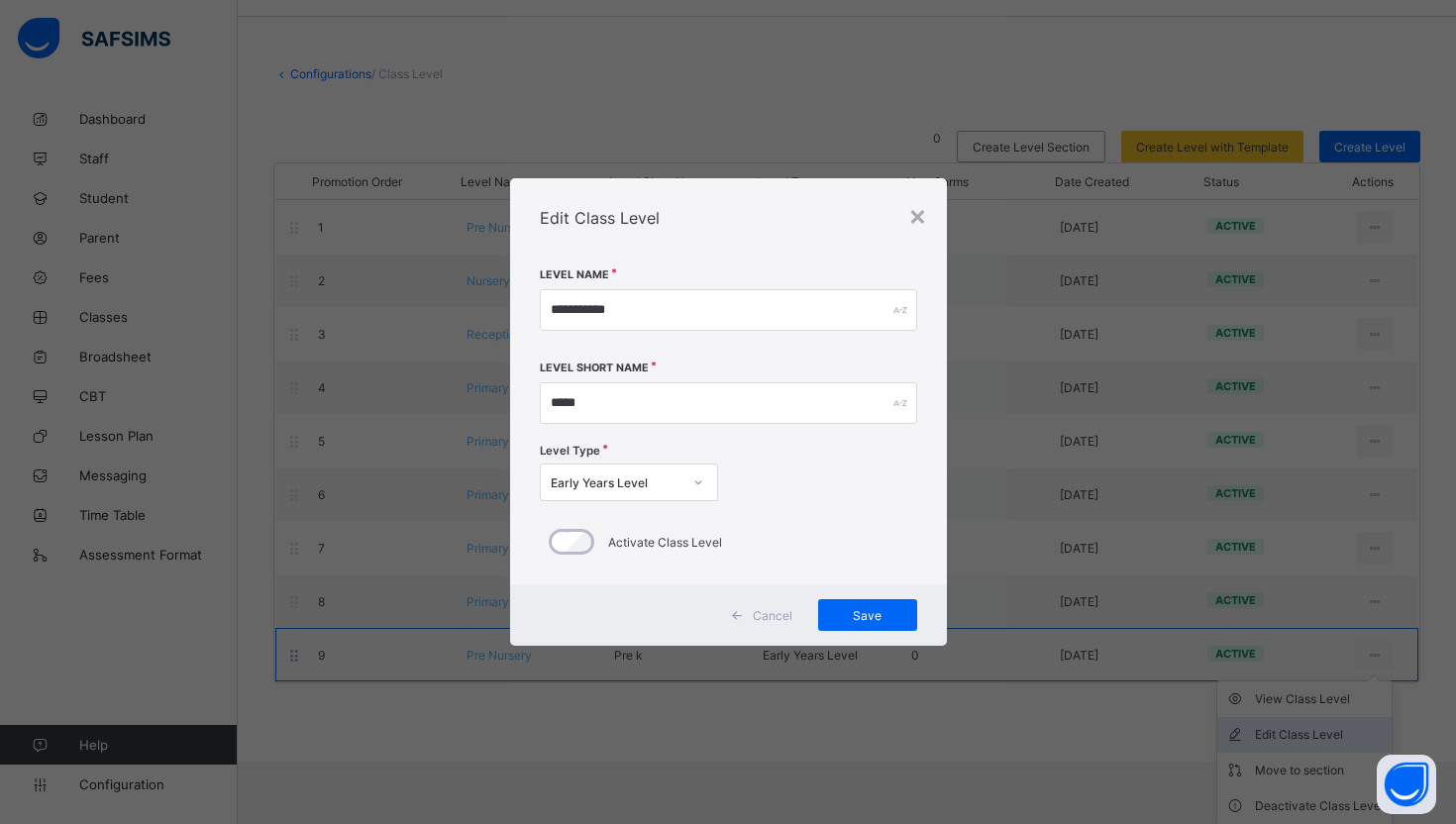
scroll to position [0, 0]
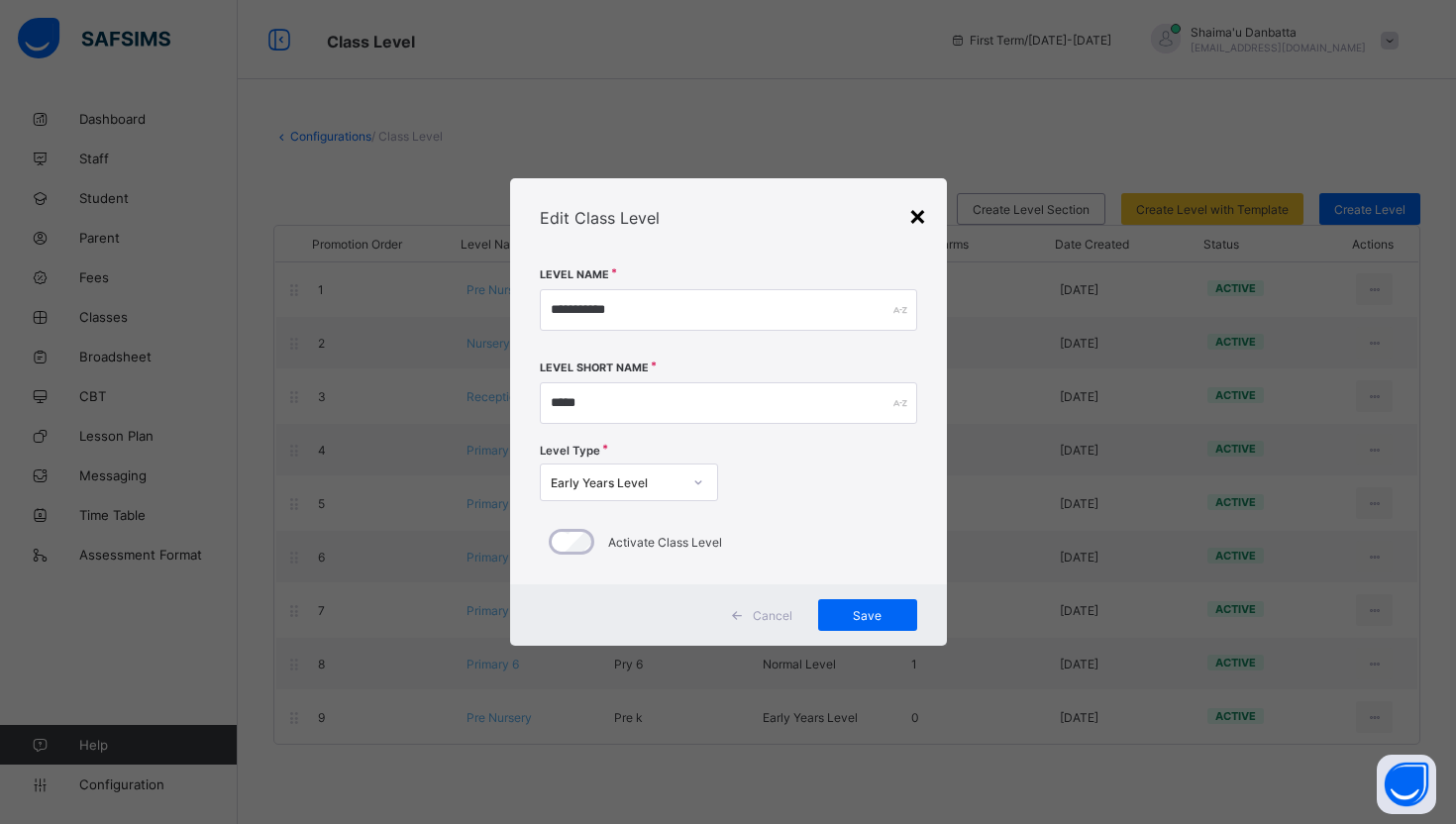
click at [918, 221] on div "×" at bounding box center [917, 215] width 19 height 34
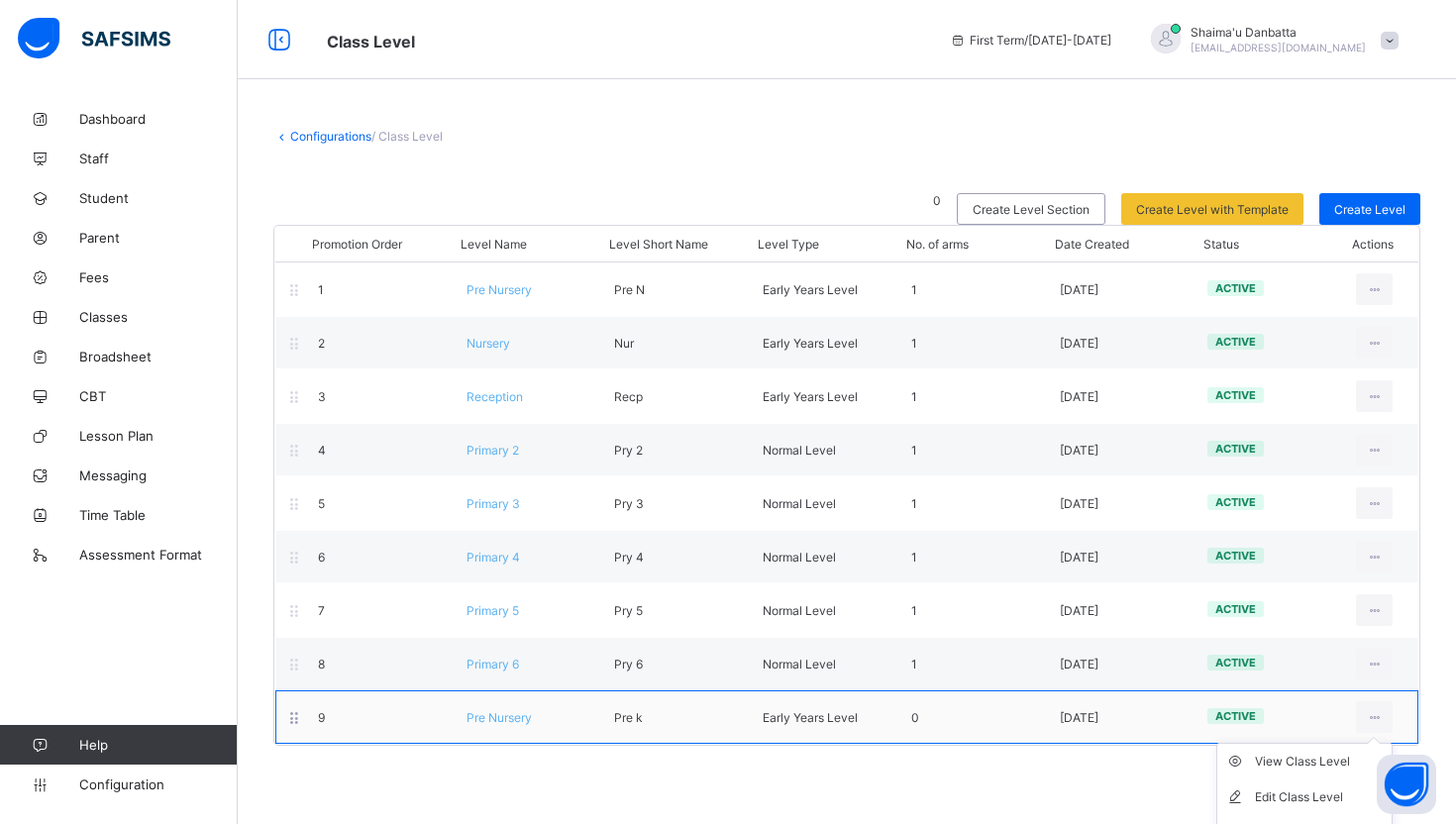
click at [1375, 742] on ul "View Class Level Edit Class Level Move to section Deactivate Class Level" at bounding box center [1304, 814] width 176 height 144
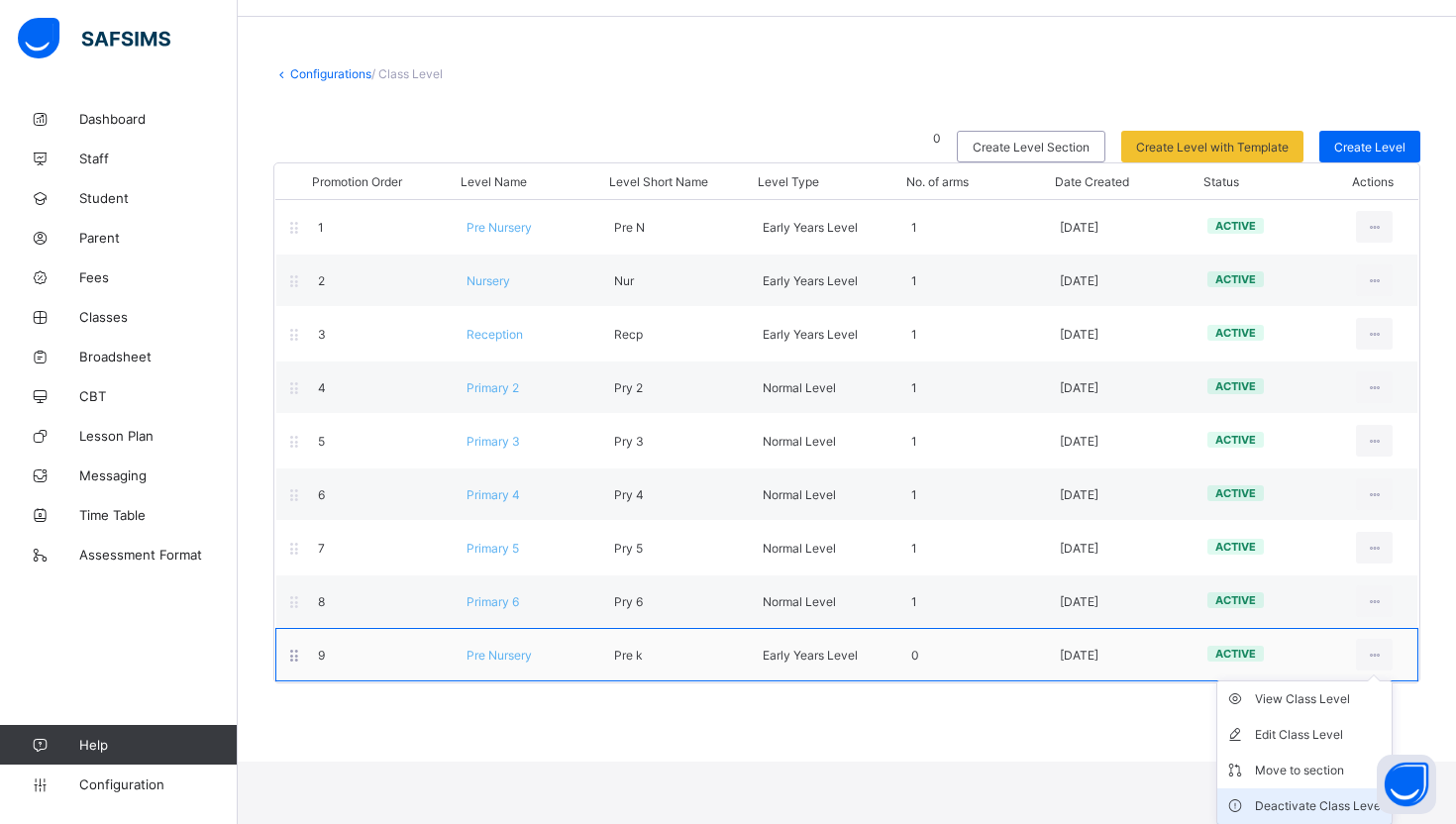
click at [1315, 794] on li "Deactivate Class Level" at bounding box center [1304, 806] width 174 height 36
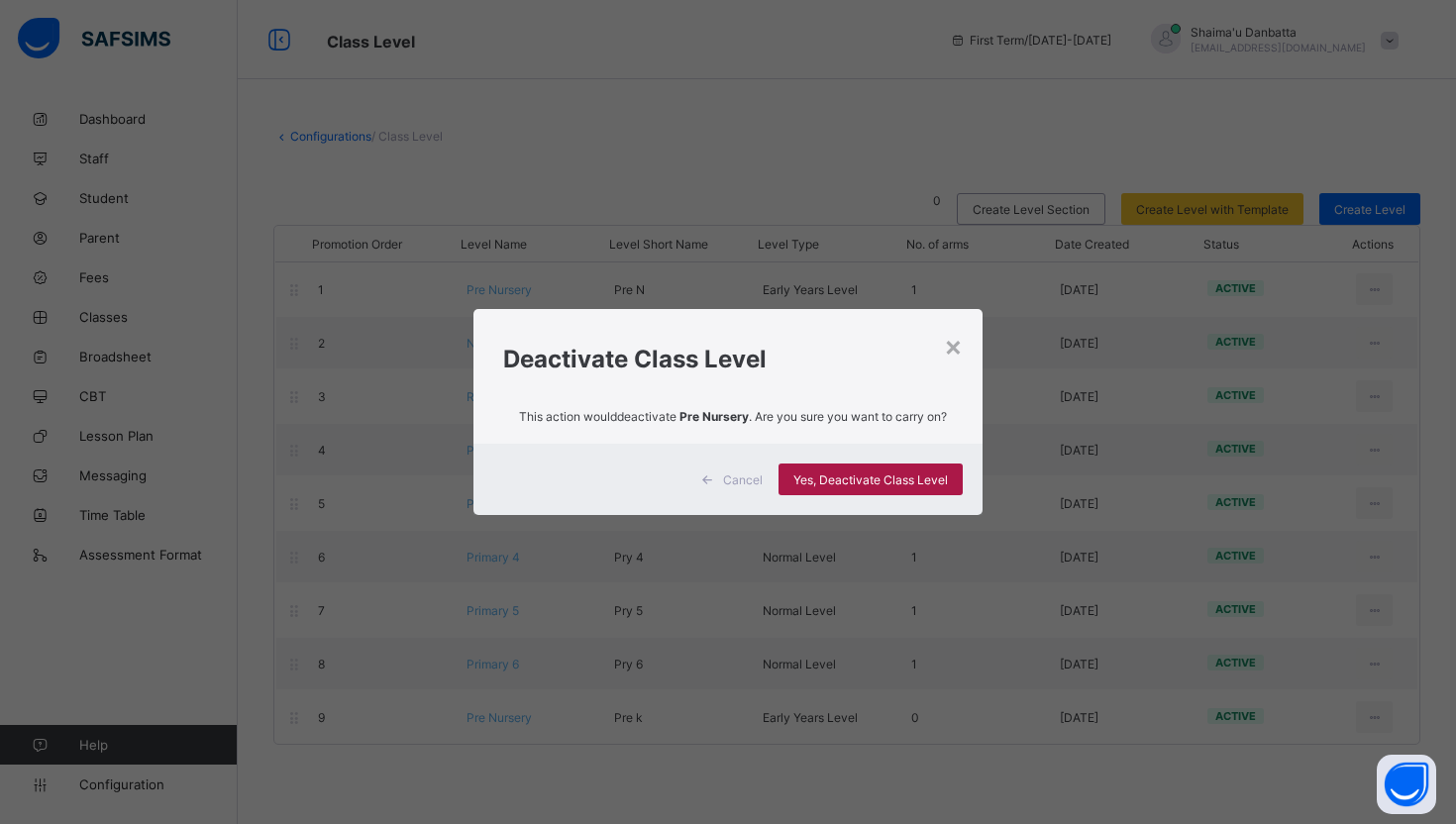
click at [846, 477] on span "Yes, Deactivate Class Level" at bounding box center [870, 479] width 154 height 15
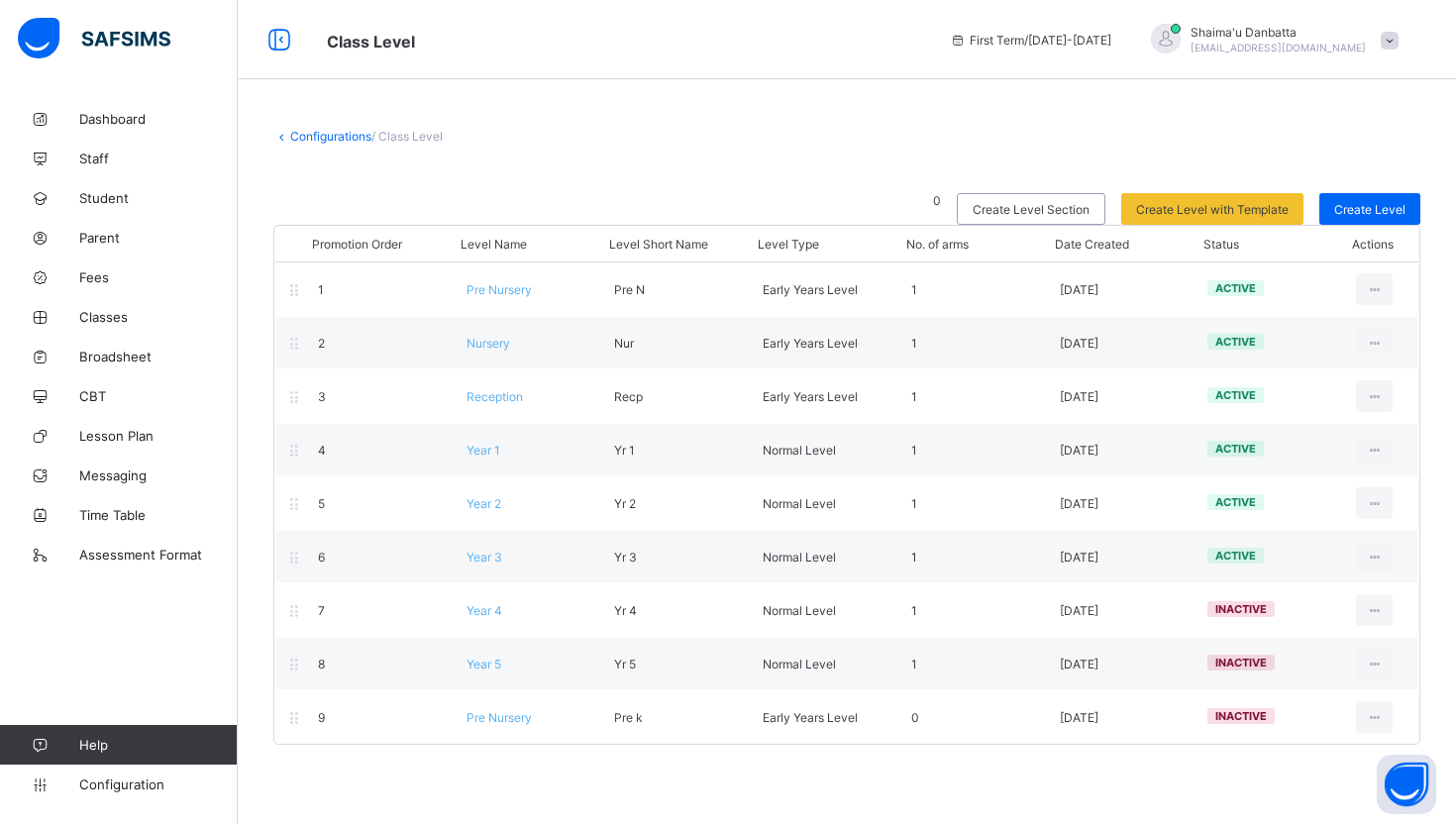
click at [0, 0] on div "Edit Class Level" at bounding box center [0, 0] width 0 height 0
type input "**********"
type input "*****"
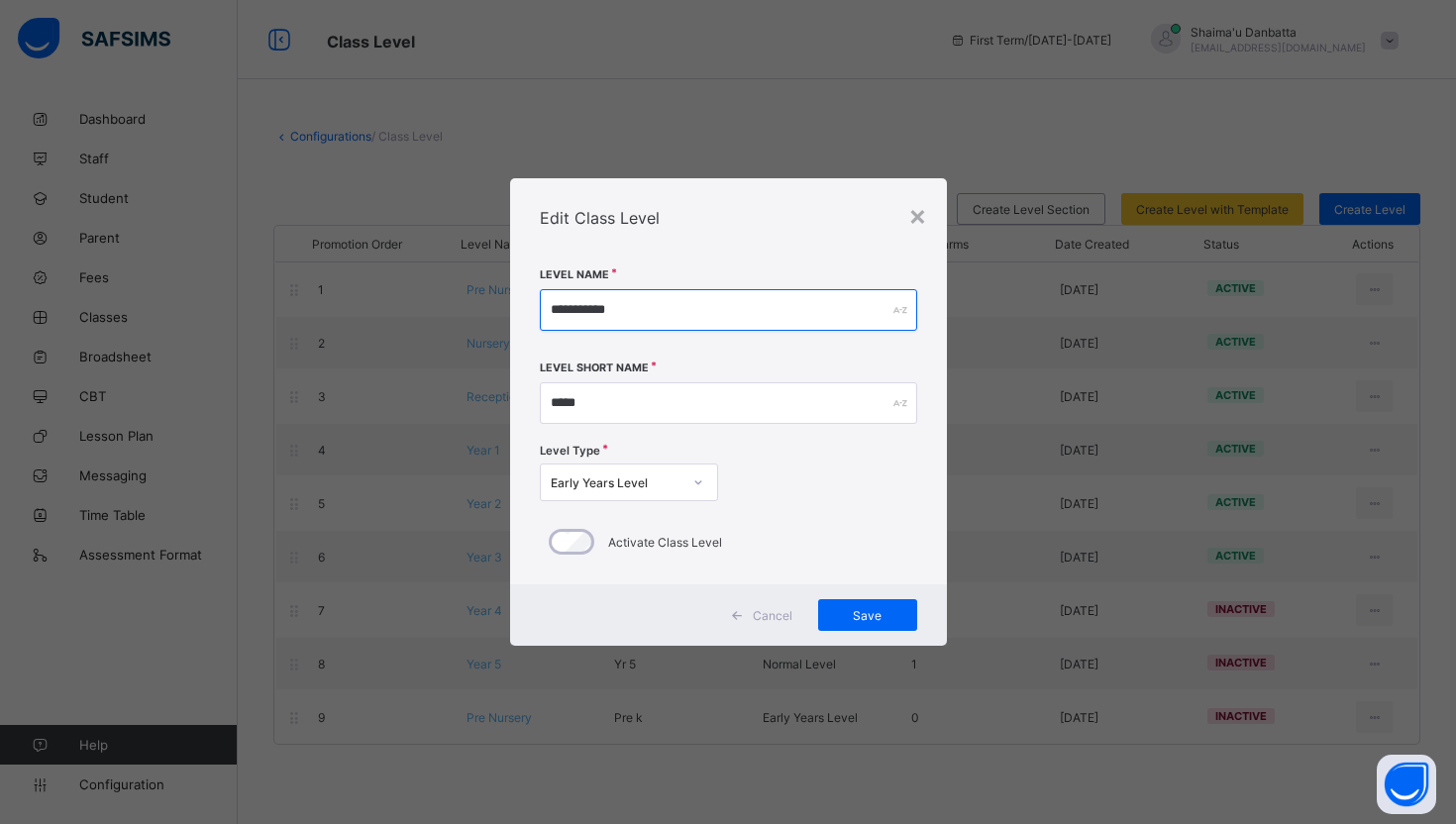
drag, startPoint x: 650, startPoint y: 297, endPoint x: 470, endPoint y: 297, distance: 180.0
click at [470, 297] on div "**********" at bounding box center [728, 412] width 1456 height 824
click at [714, 313] on input "**********" at bounding box center [728, 310] width 377 height 42
type input "*"
type input "******"
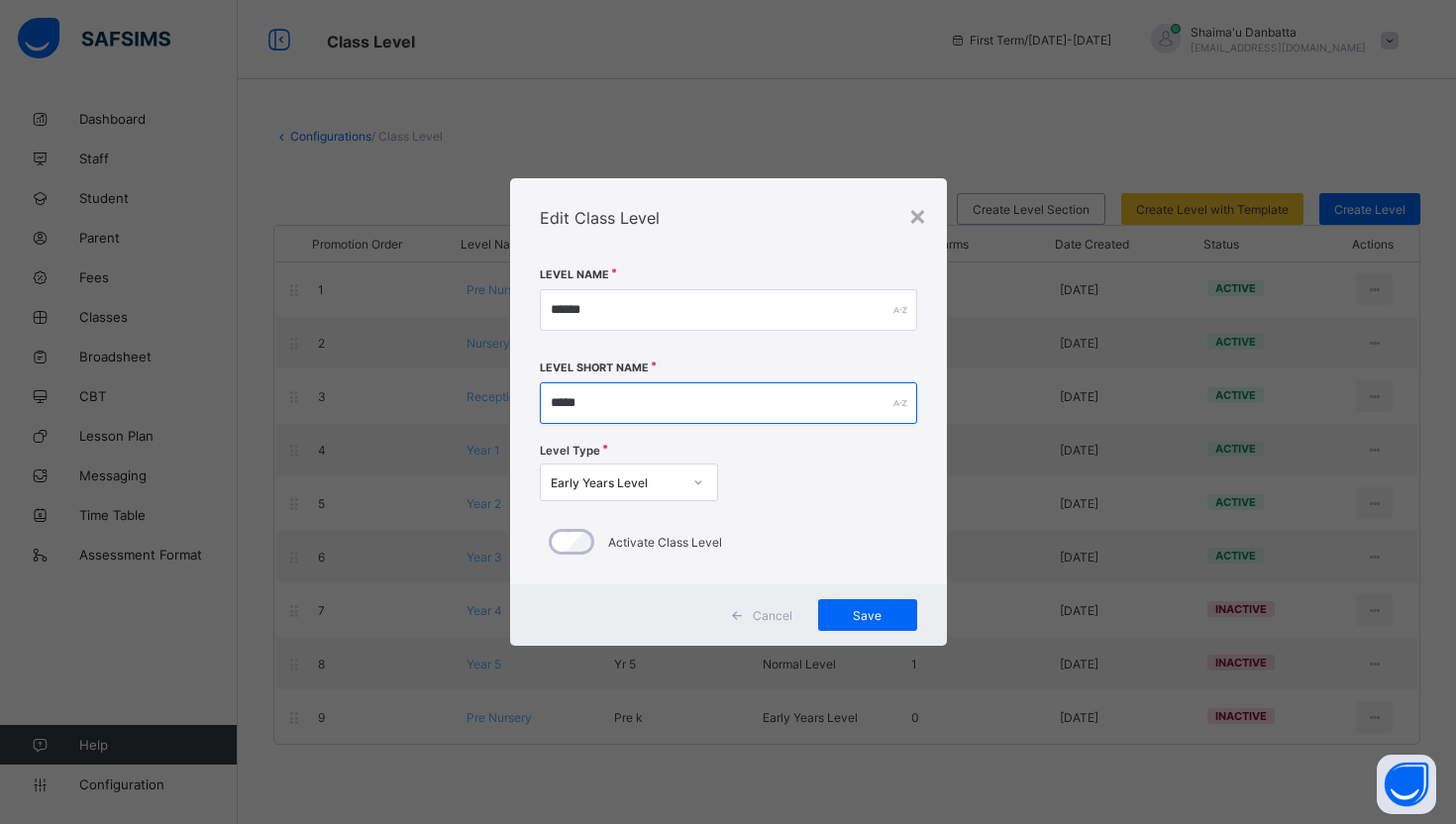
drag, startPoint x: 623, startPoint y: 408, endPoint x: 487, endPoint y: 407, distance: 136.0
click at [485, 408] on div "× Edit Class Level Level Name ****** Level Short Name ***** Level Type Early Ye…" at bounding box center [728, 412] width 1456 height 824
type input "****"
click at [878, 606] on div "Save" at bounding box center [868, 615] width 99 height 32
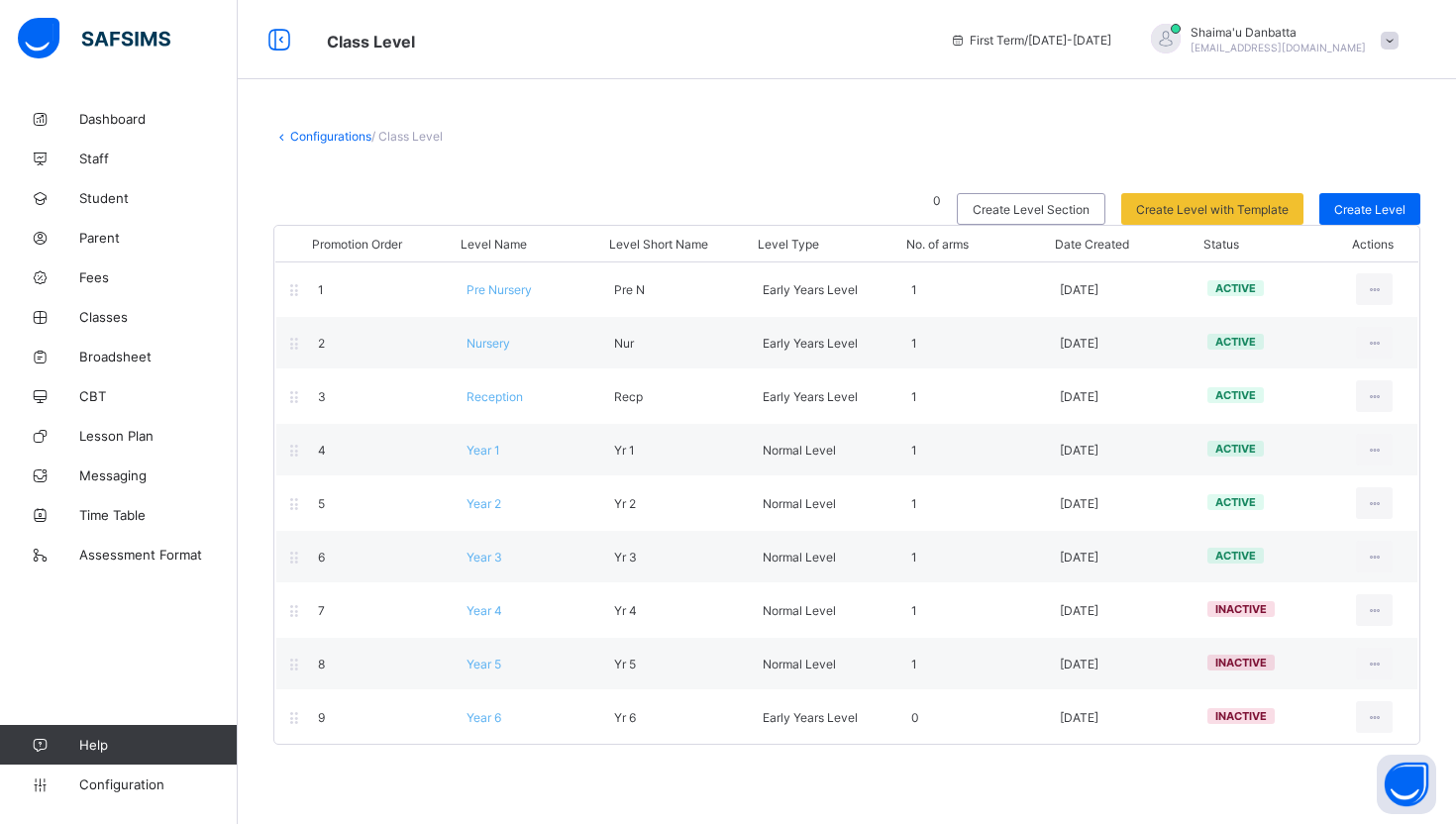
drag, startPoint x: 1374, startPoint y: 725, endPoint x: 1183, endPoint y: 818, distance: 212.4
click at [1183, 818] on body "Class Level First Term / [DATE]-[DATE] Shaima'u Danbatta [EMAIL_ADDRESS][DOMAIN…" at bounding box center [728, 489] width 1456 height 979
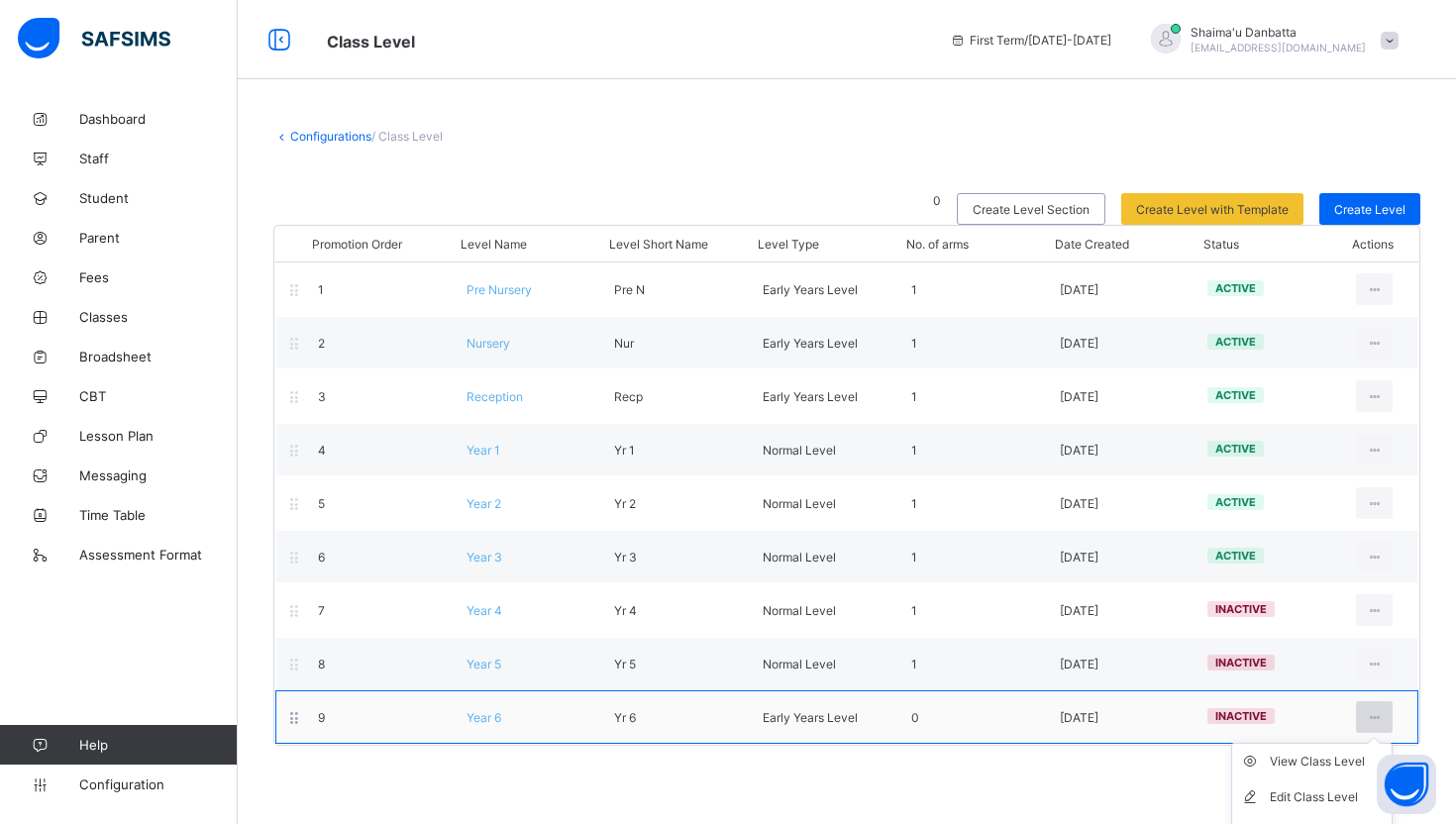
click at [1378, 718] on icon at bounding box center [1373, 717] width 17 height 15
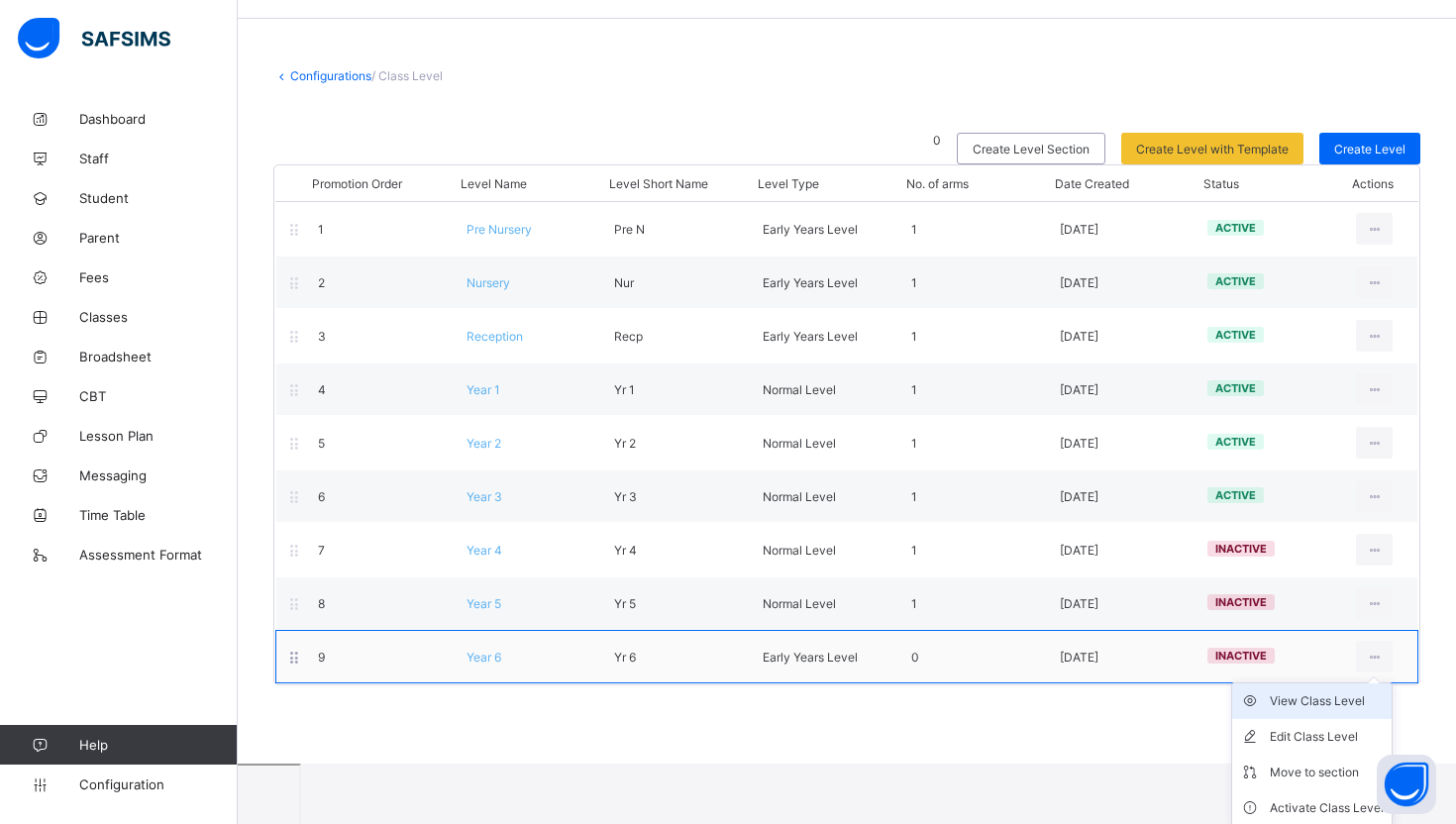
scroll to position [63, 0]
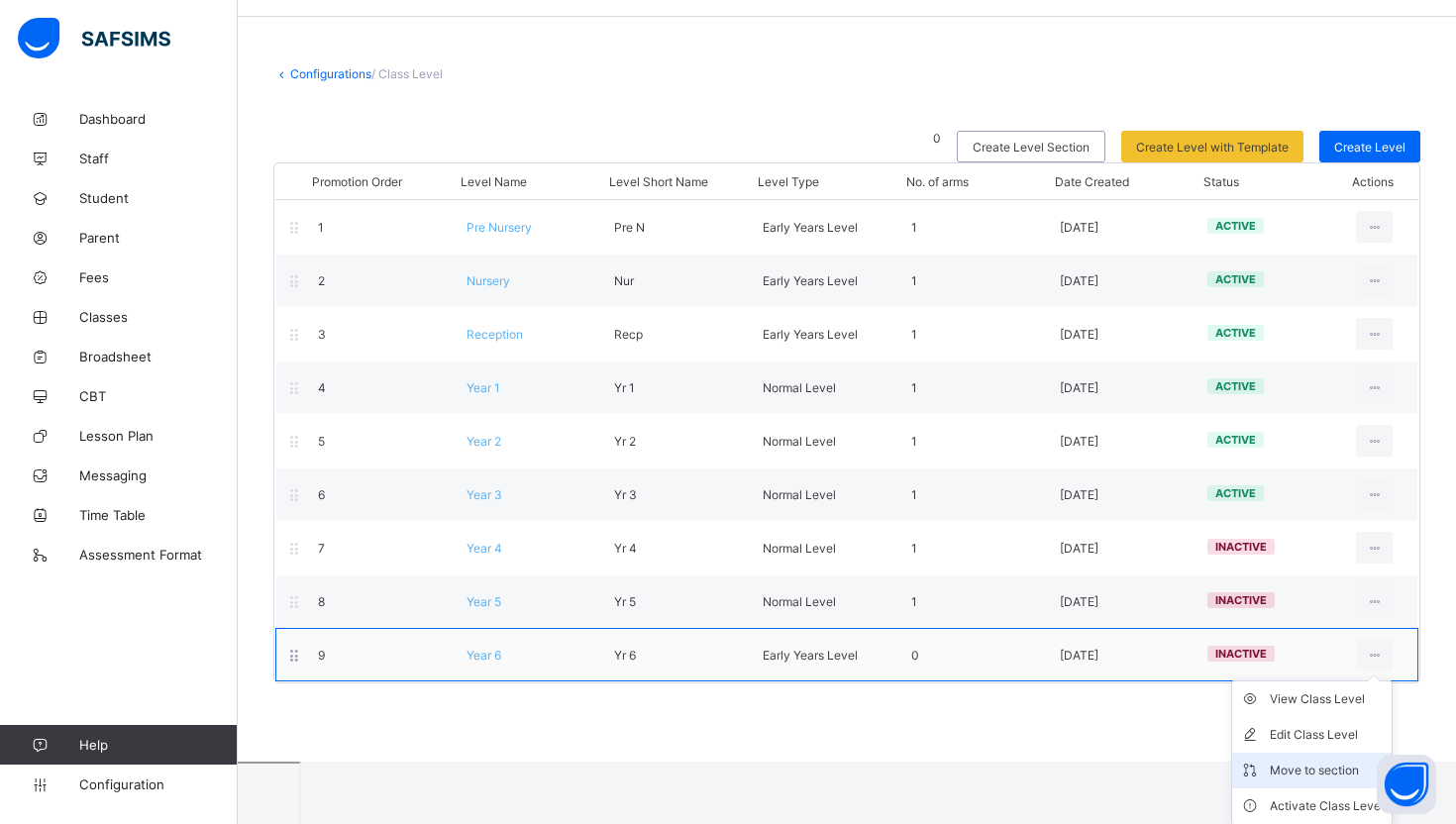
click at [1332, 773] on div "Move to section" at bounding box center [1327, 770] width 114 height 20
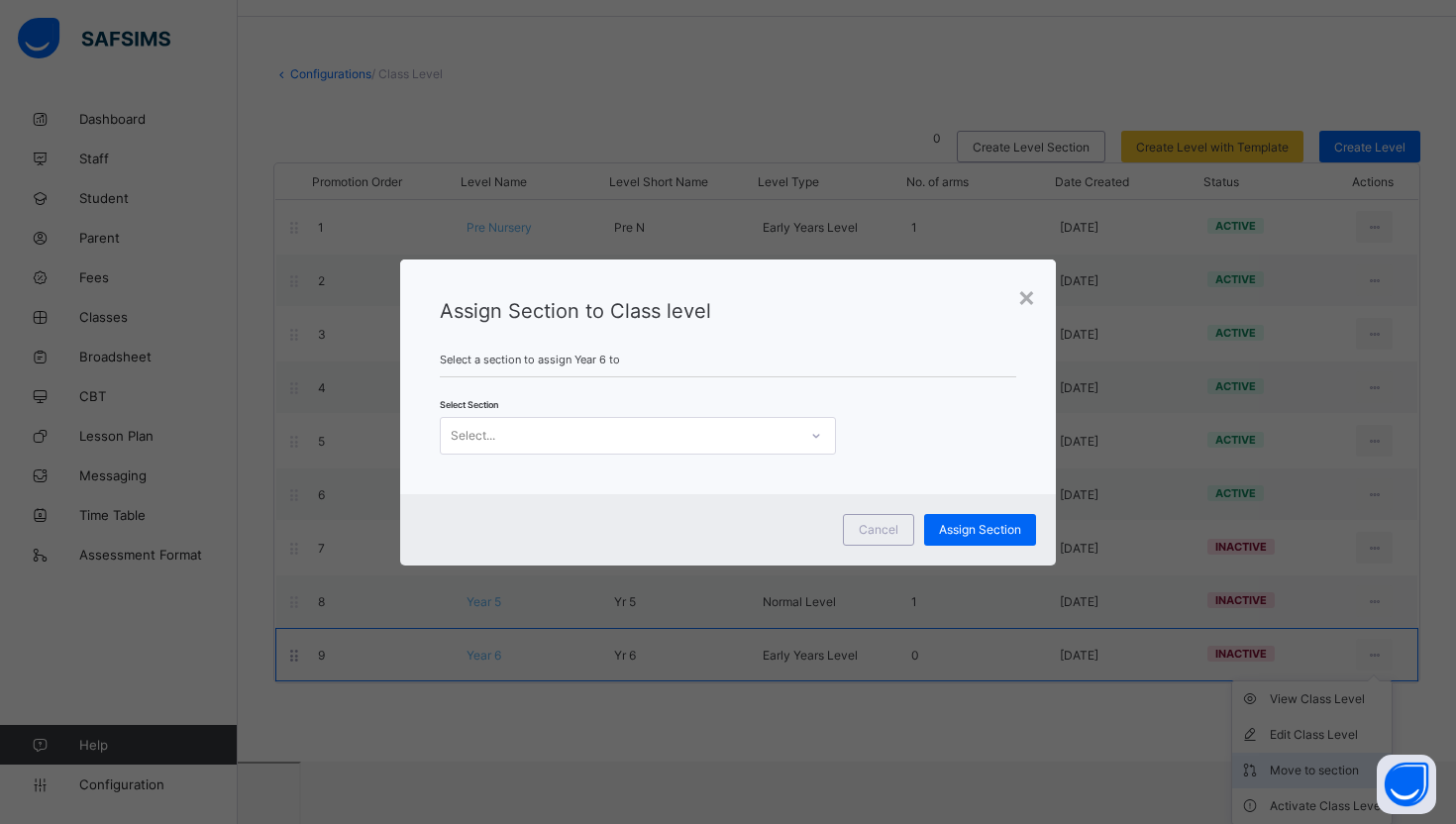
scroll to position [0, 0]
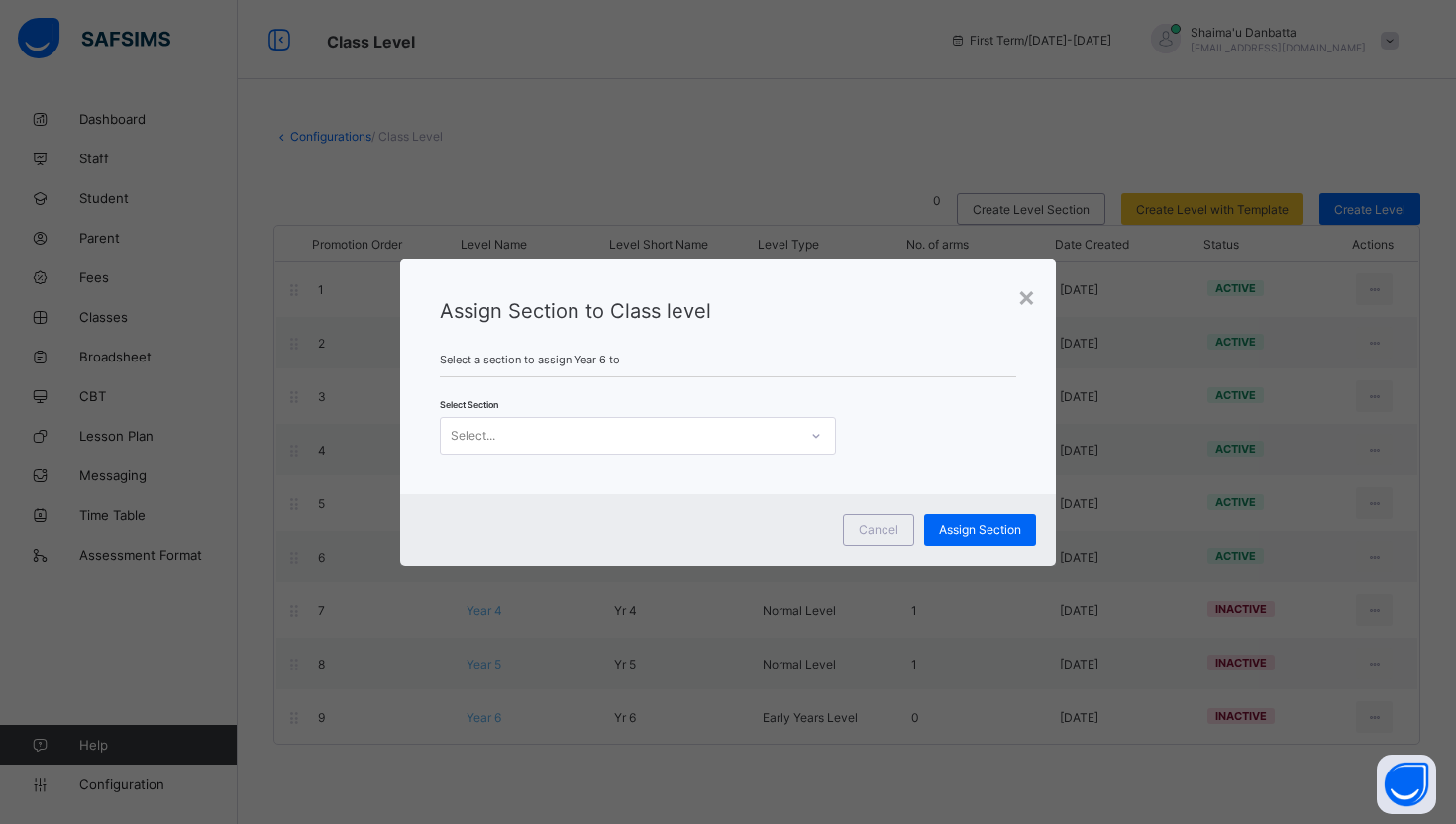
click at [615, 438] on div "Select..." at bounding box center [619, 435] width 357 height 28
click at [1024, 299] on div "×" at bounding box center [1026, 296] width 19 height 34
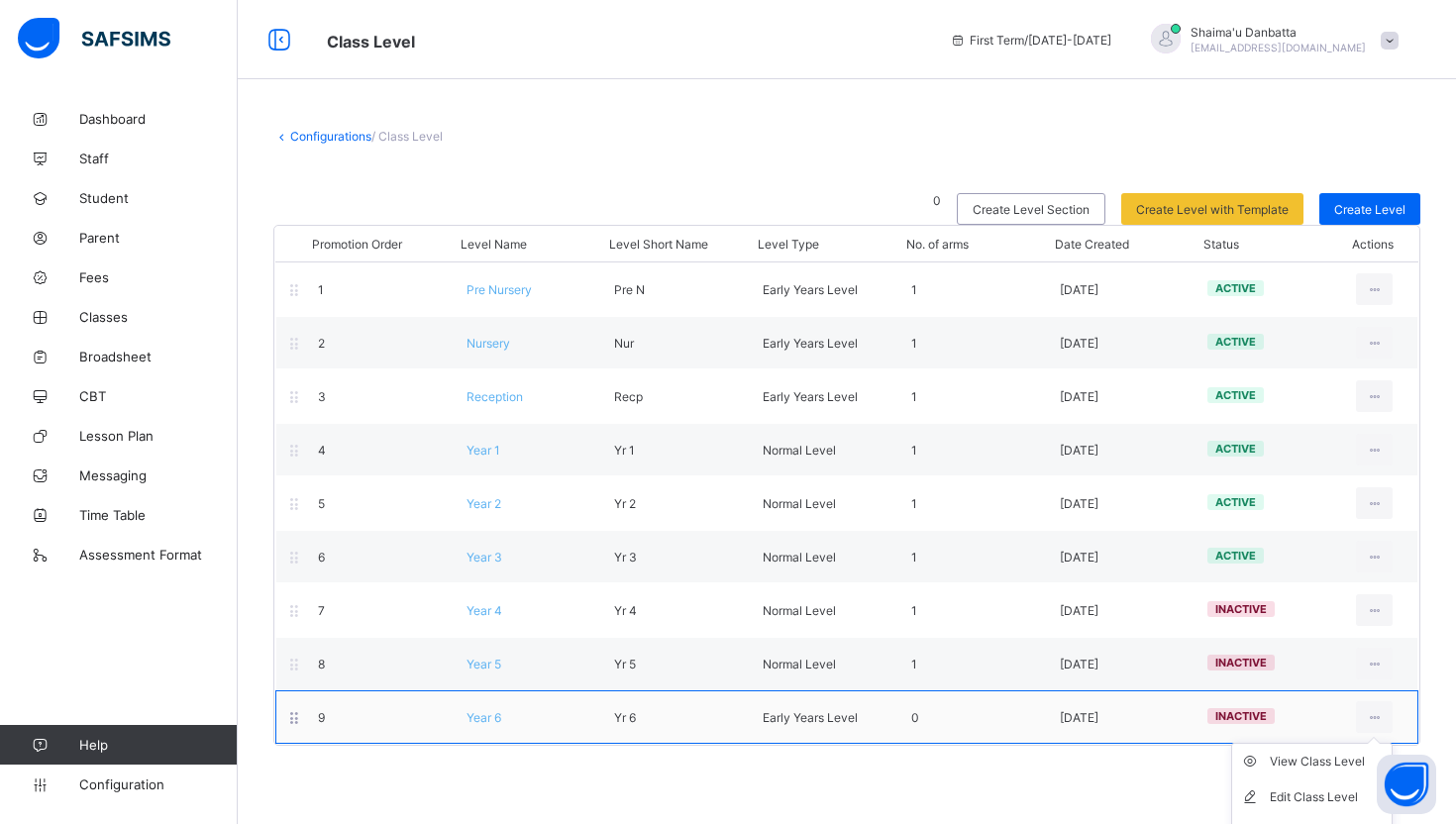
scroll to position [63, 0]
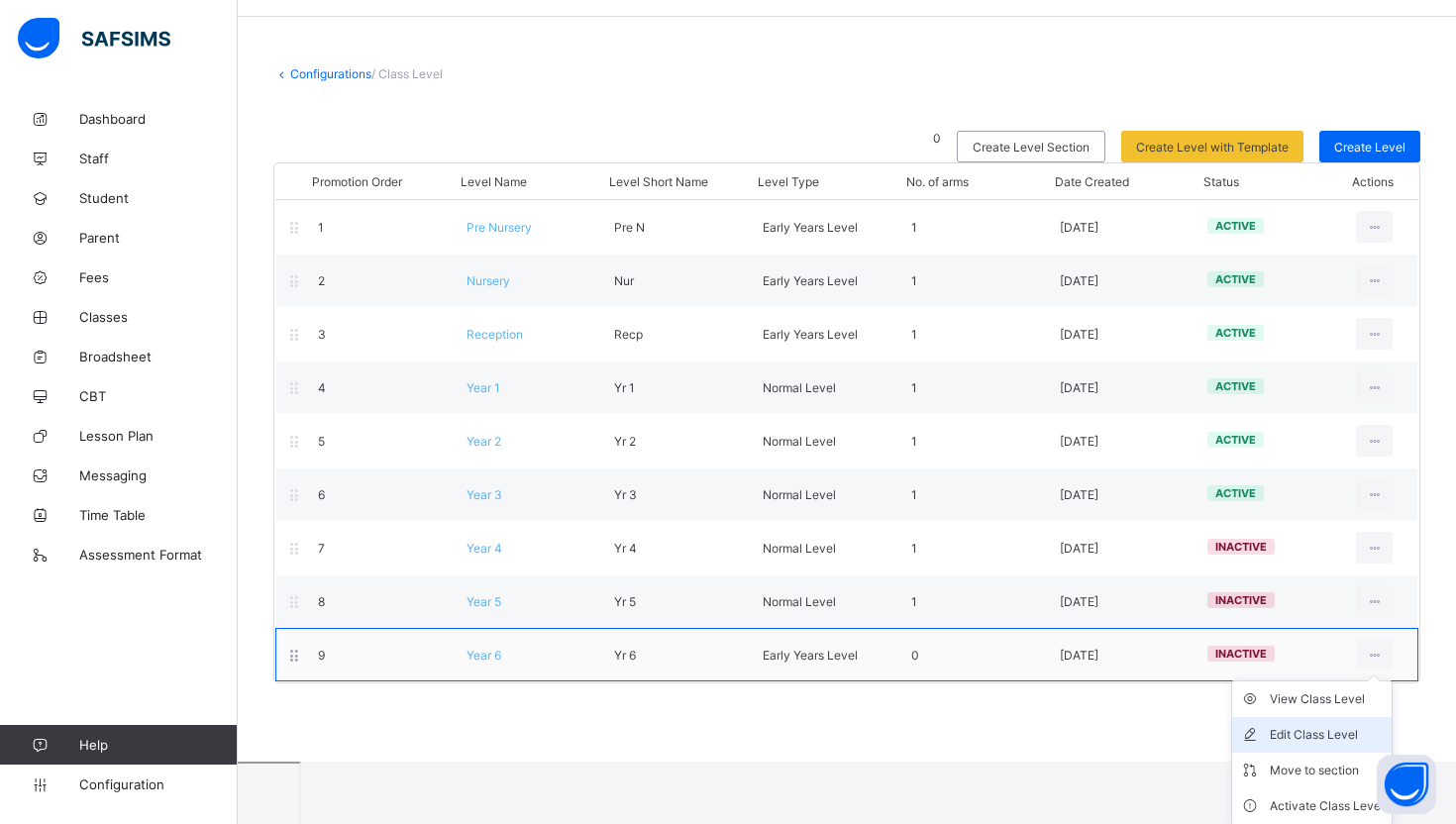
click at [1314, 725] on div "Edit Class Level" at bounding box center [1327, 735] width 114 height 20
type input "******"
type input "****"
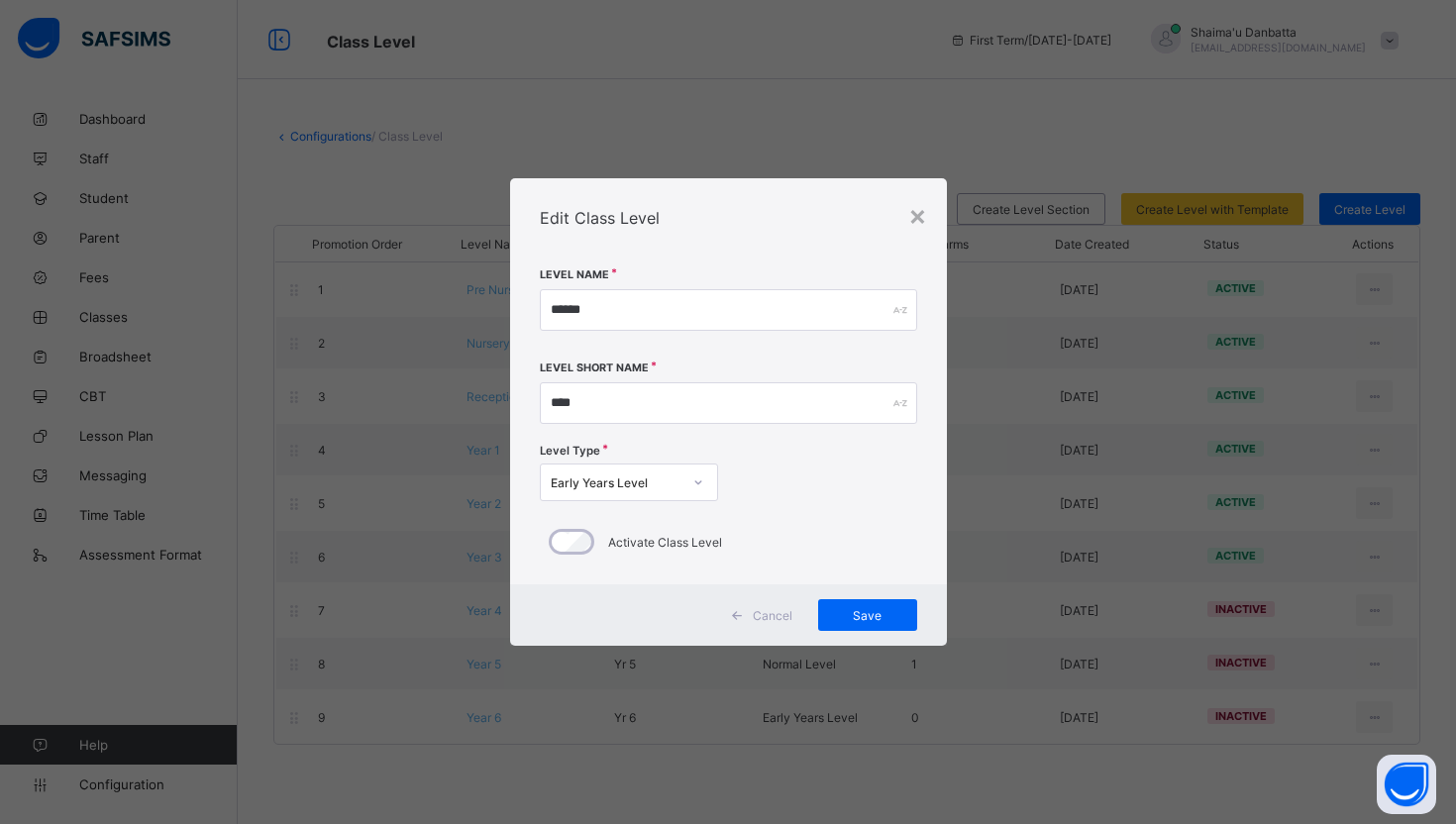
click at [697, 482] on icon at bounding box center [698, 482] width 12 height 20
click at [788, 479] on div "Level Type Early Years Level" at bounding box center [728, 475] width 377 height 68
drag, startPoint x: 615, startPoint y: 303, endPoint x: 501, endPoint y: 303, distance: 114.0
click at [501, 303] on div "× Edit Class Level Level Name ****** Level Short Name **** Level Type Early Yea…" at bounding box center [728, 412] width 1456 height 824
type input "*"
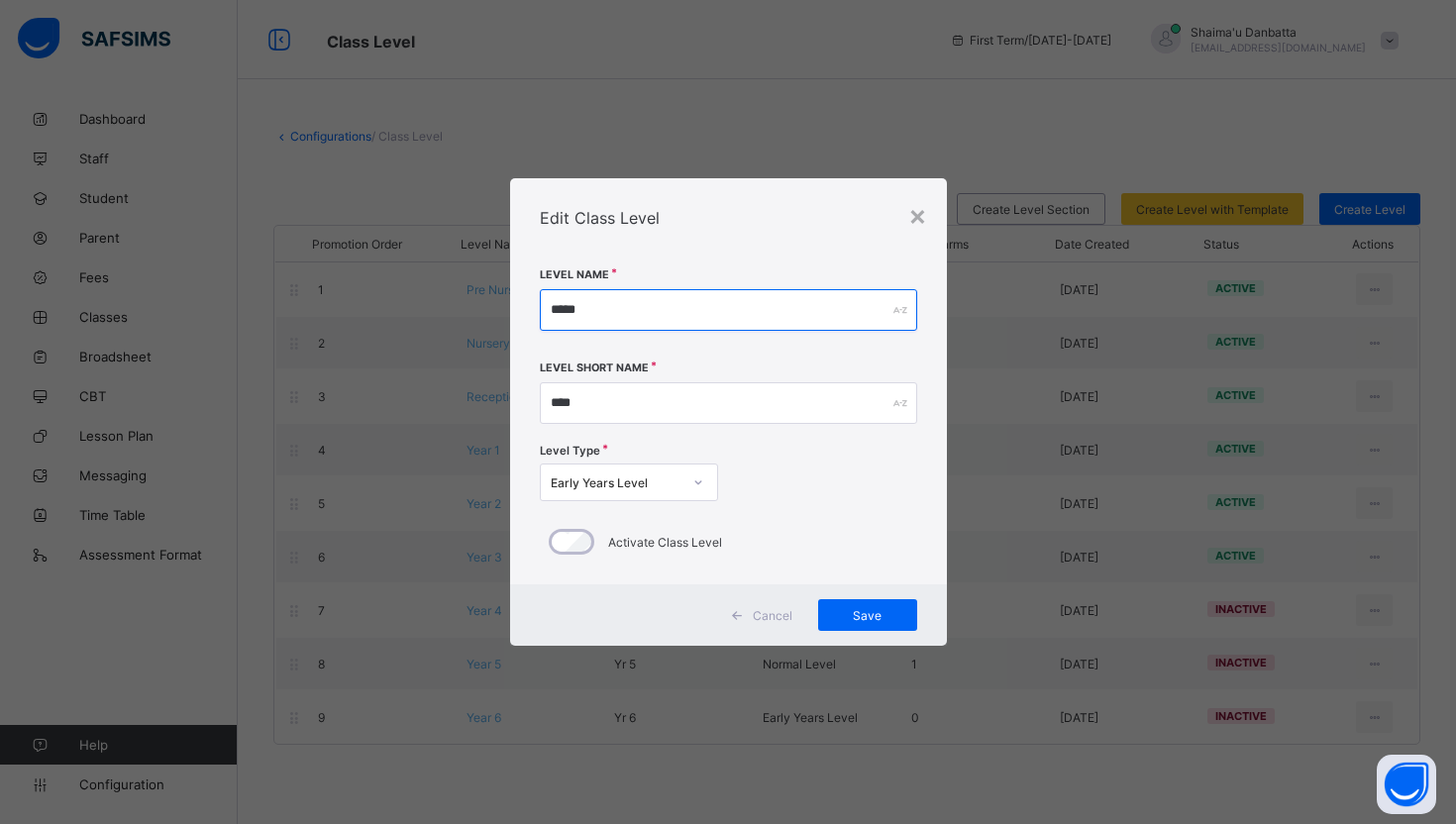
type input "*****"
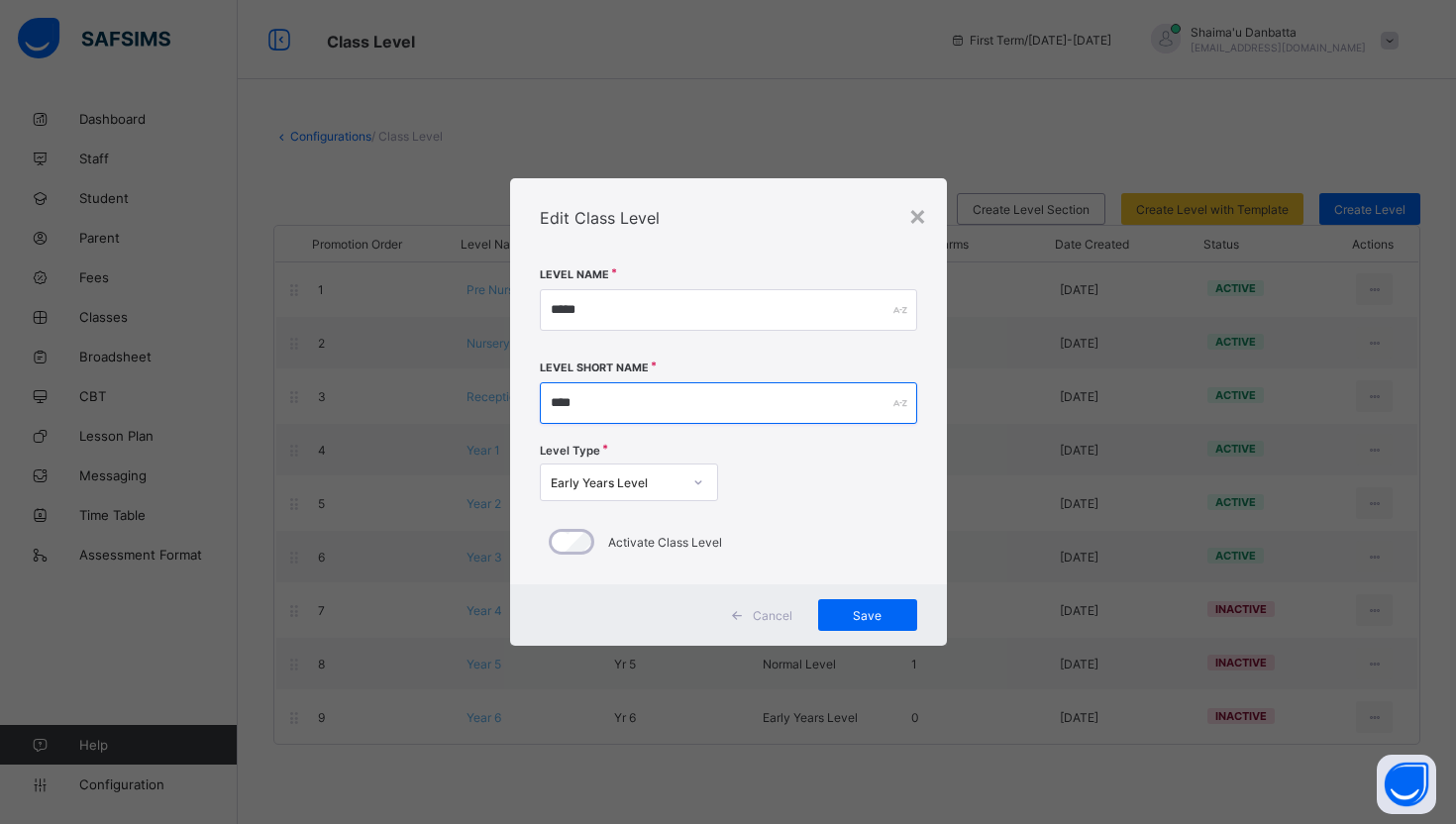
drag, startPoint x: 583, startPoint y: 397, endPoint x: 538, endPoint y: 397, distance: 45.0
click at [538, 397] on div "Level Name ***** Level Short Name **** Level Type Early Years Level Activate Cl…" at bounding box center [728, 420] width 437 height 327
type input "*****"
click at [641, 483] on div "Early Years Level" at bounding box center [616, 482] width 130 height 15
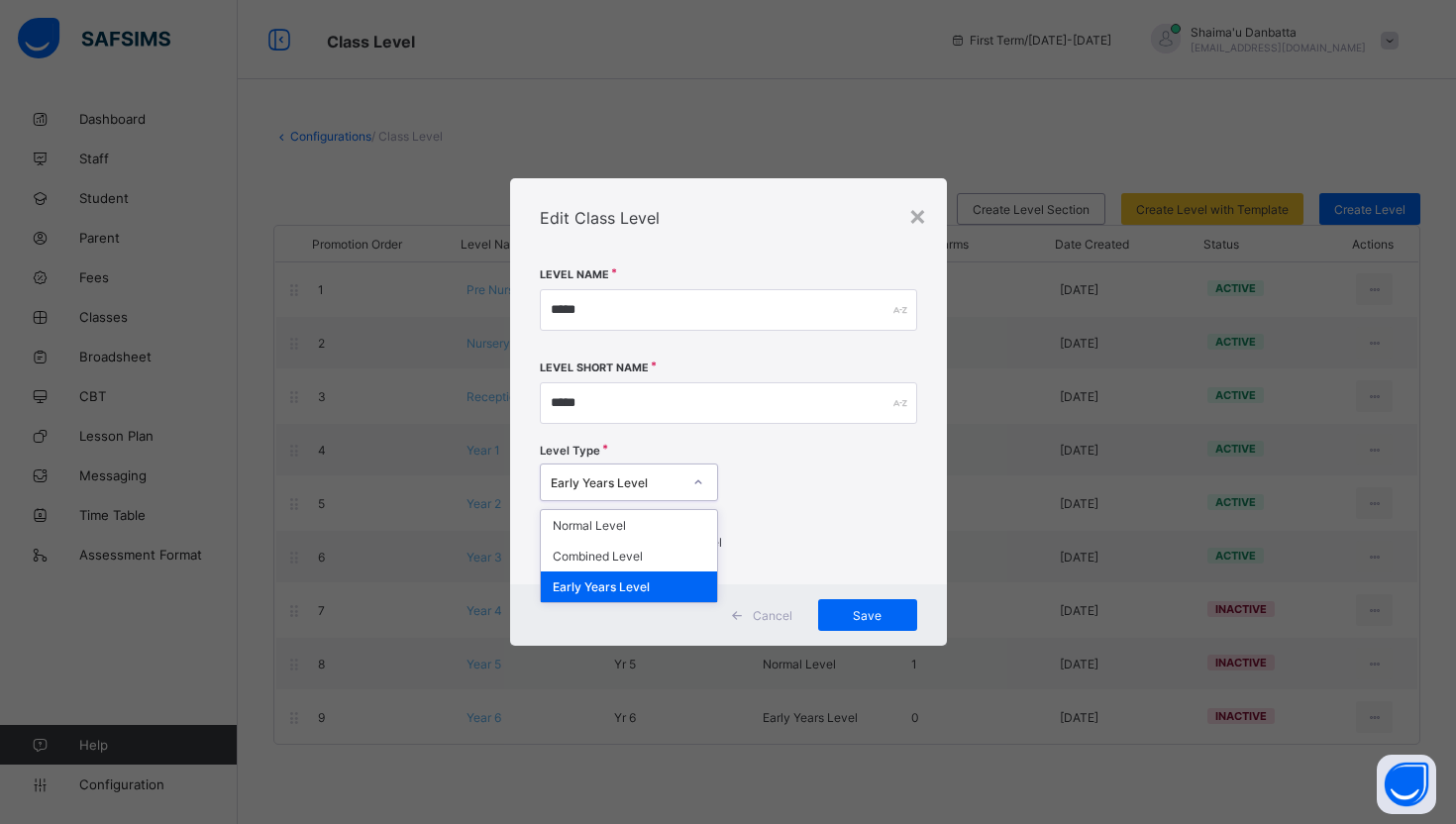
click at [796, 486] on div "Level Type option Early Years Level focused, 3 of 3. 3 results available. Use U…" at bounding box center [728, 475] width 377 height 68
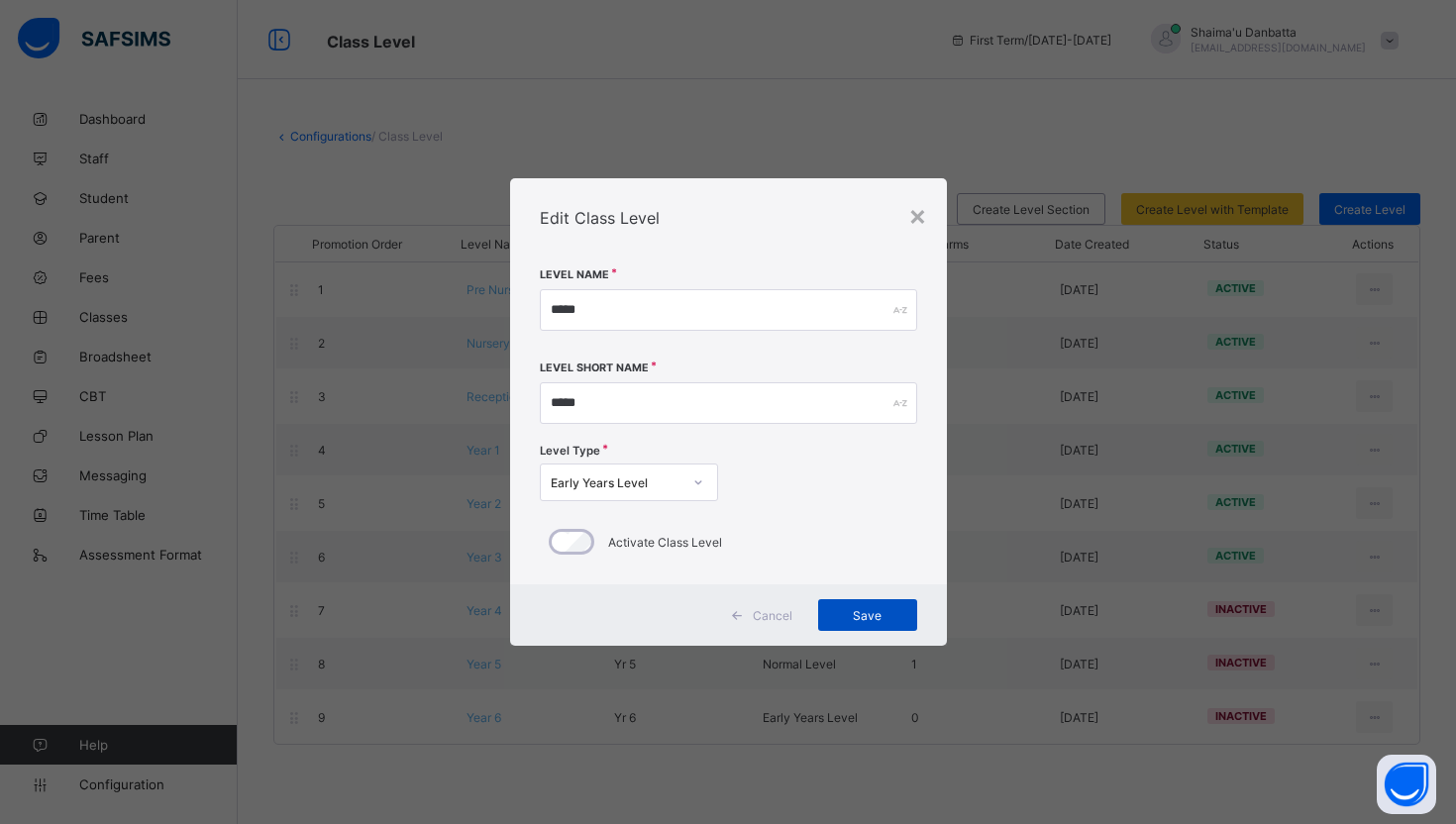
click at [879, 618] on span "Save" at bounding box center [868, 615] width 70 height 15
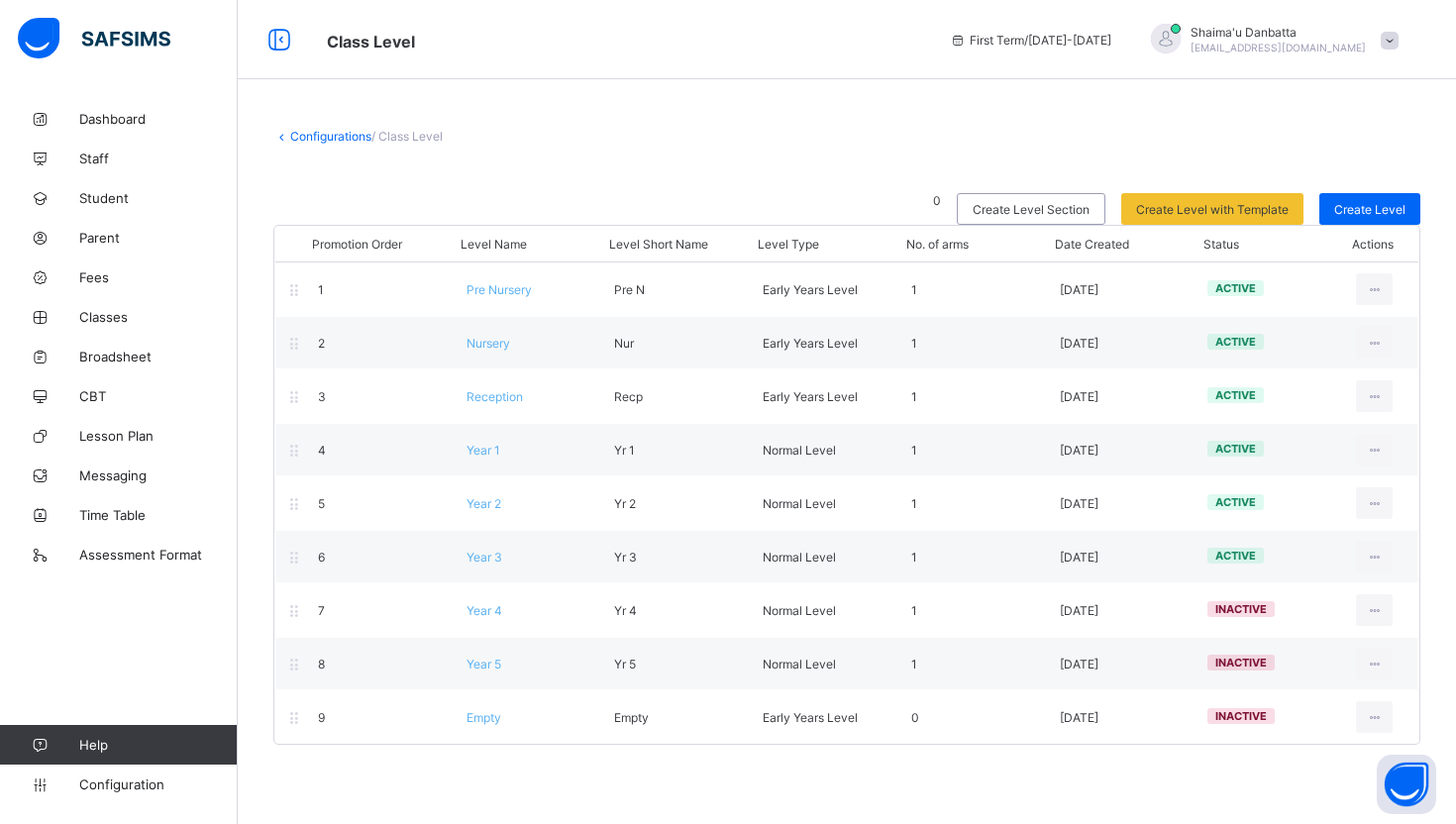
click at [1006, 227] on div "Promotion Order Level Name Level Short Name Level Type No. of arms Date Created…" at bounding box center [846, 245] width 1143 height 36
click at [1039, 196] on div "Create Level Section" at bounding box center [1030, 209] width 148 height 32
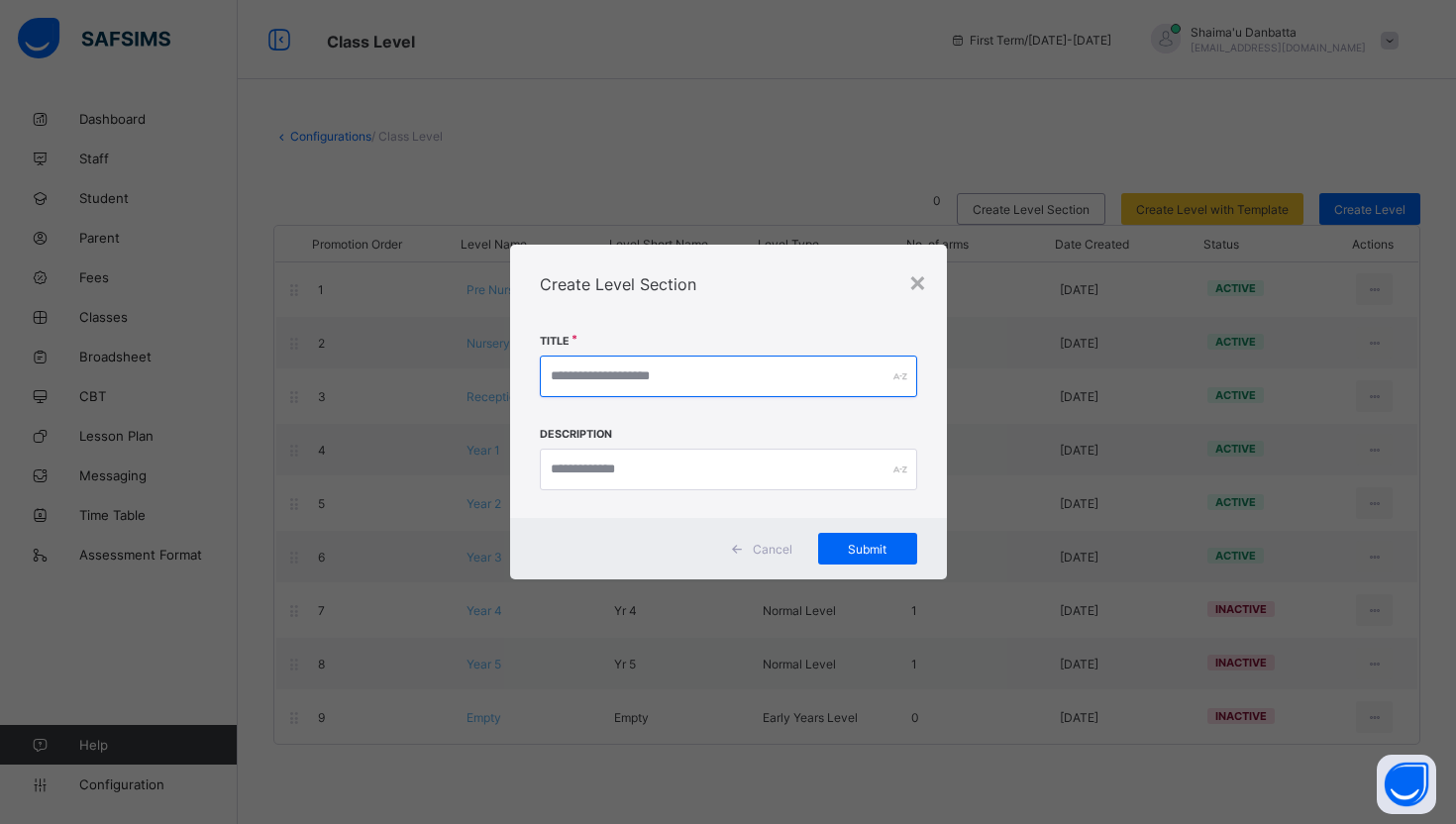
click at [638, 374] on input "text" at bounding box center [728, 377] width 377 height 42
click at [913, 280] on div "×" at bounding box center [917, 281] width 19 height 34
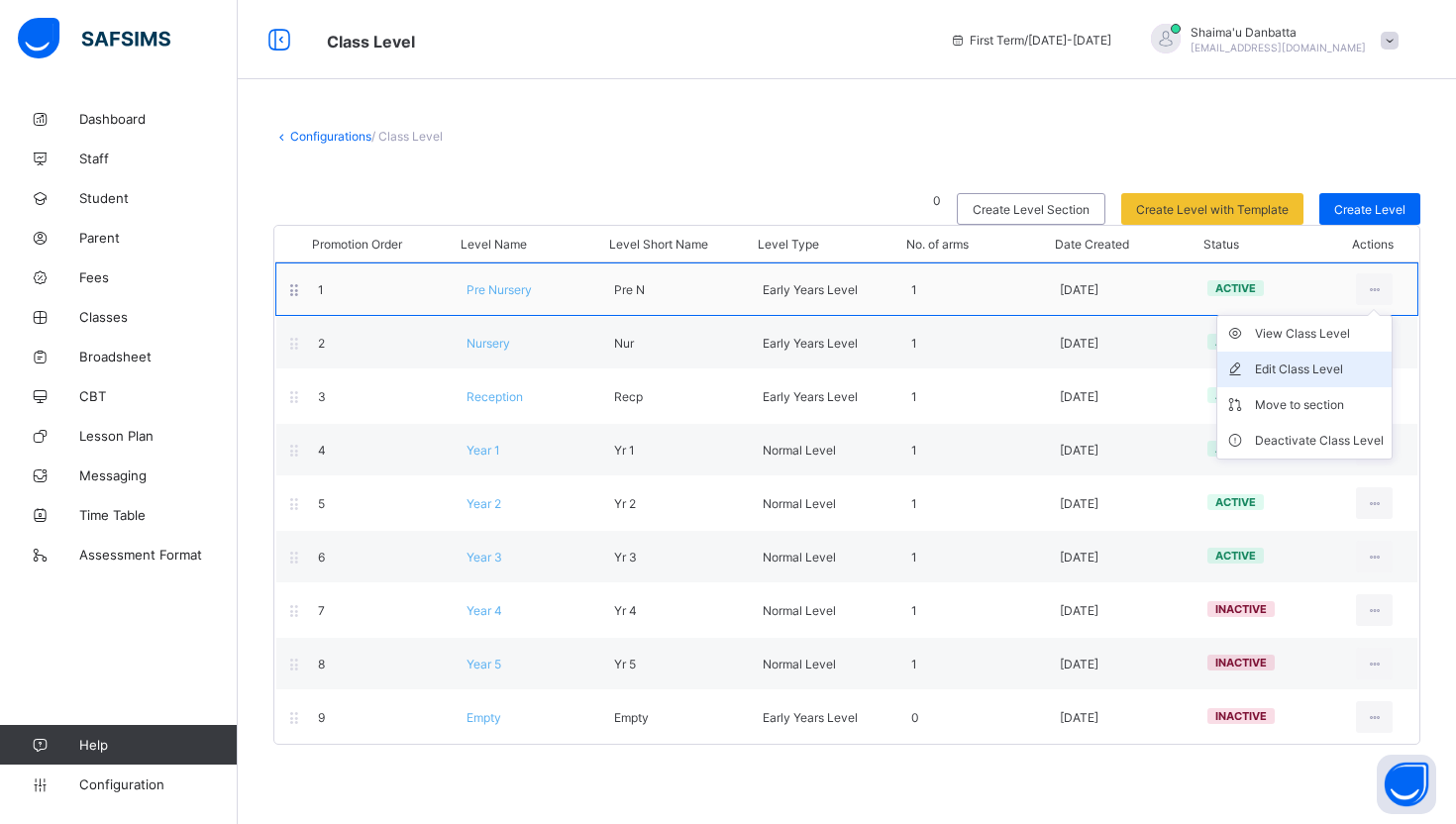
click at [1328, 360] on div "Edit Class Level" at bounding box center [1319, 370] width 128 height 20
type input "**********"
type input "*****"
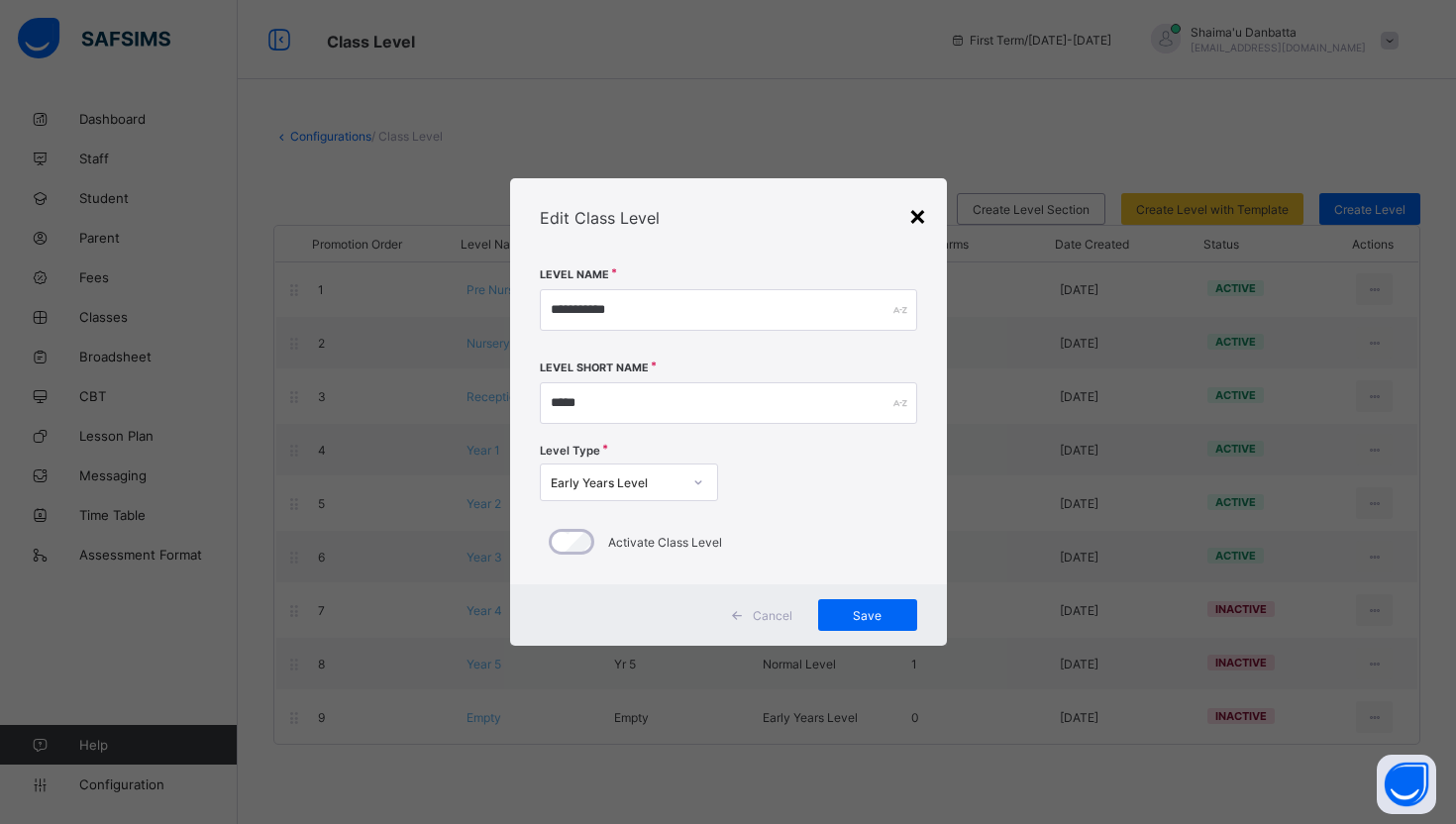
click at [918, 212] on div "×" at bounding box center [917, 215] width 19 height 34
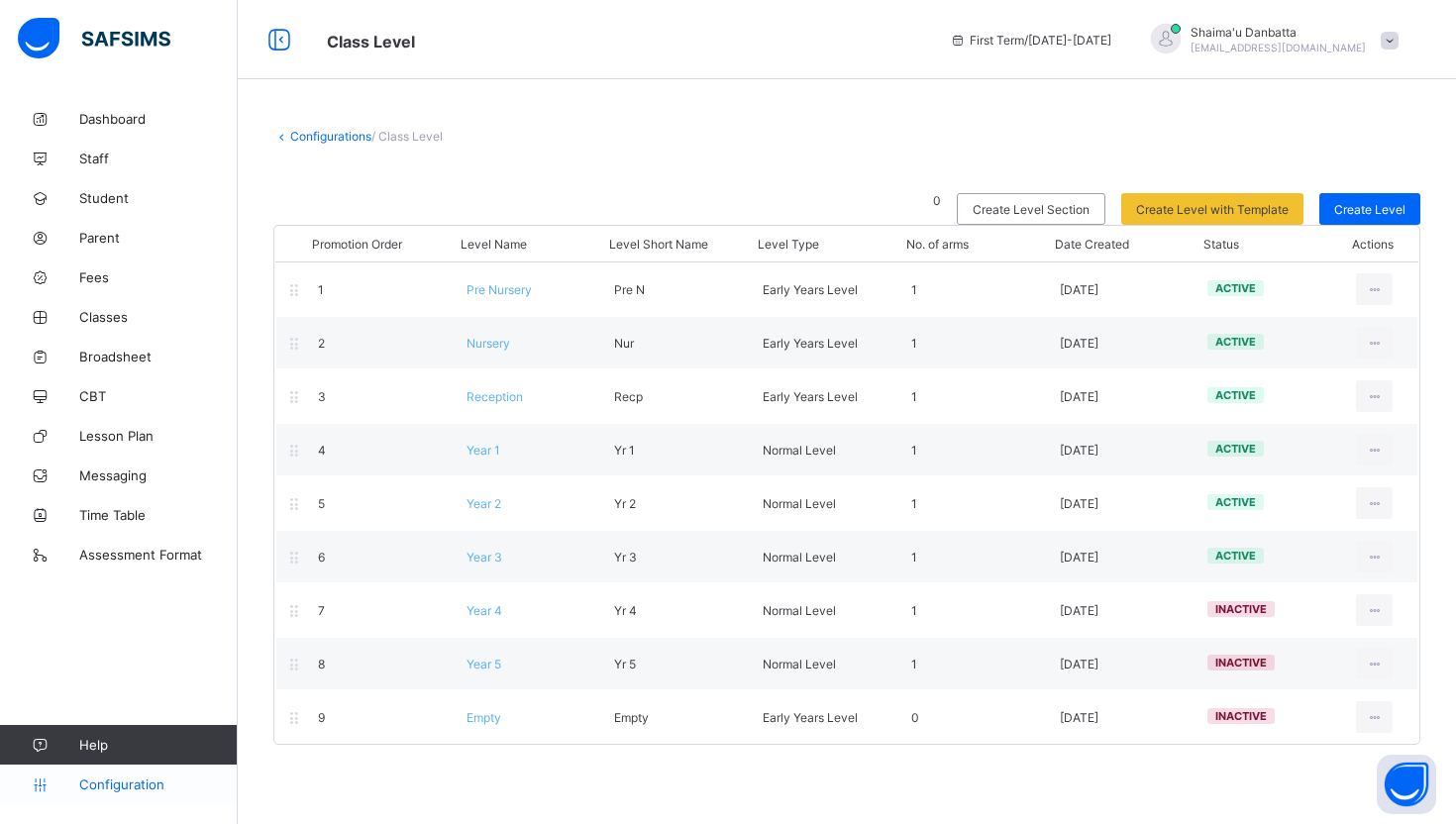
click at [91, 777] on span "Configuration" at bounding box center [158, 784] width 157 height 16
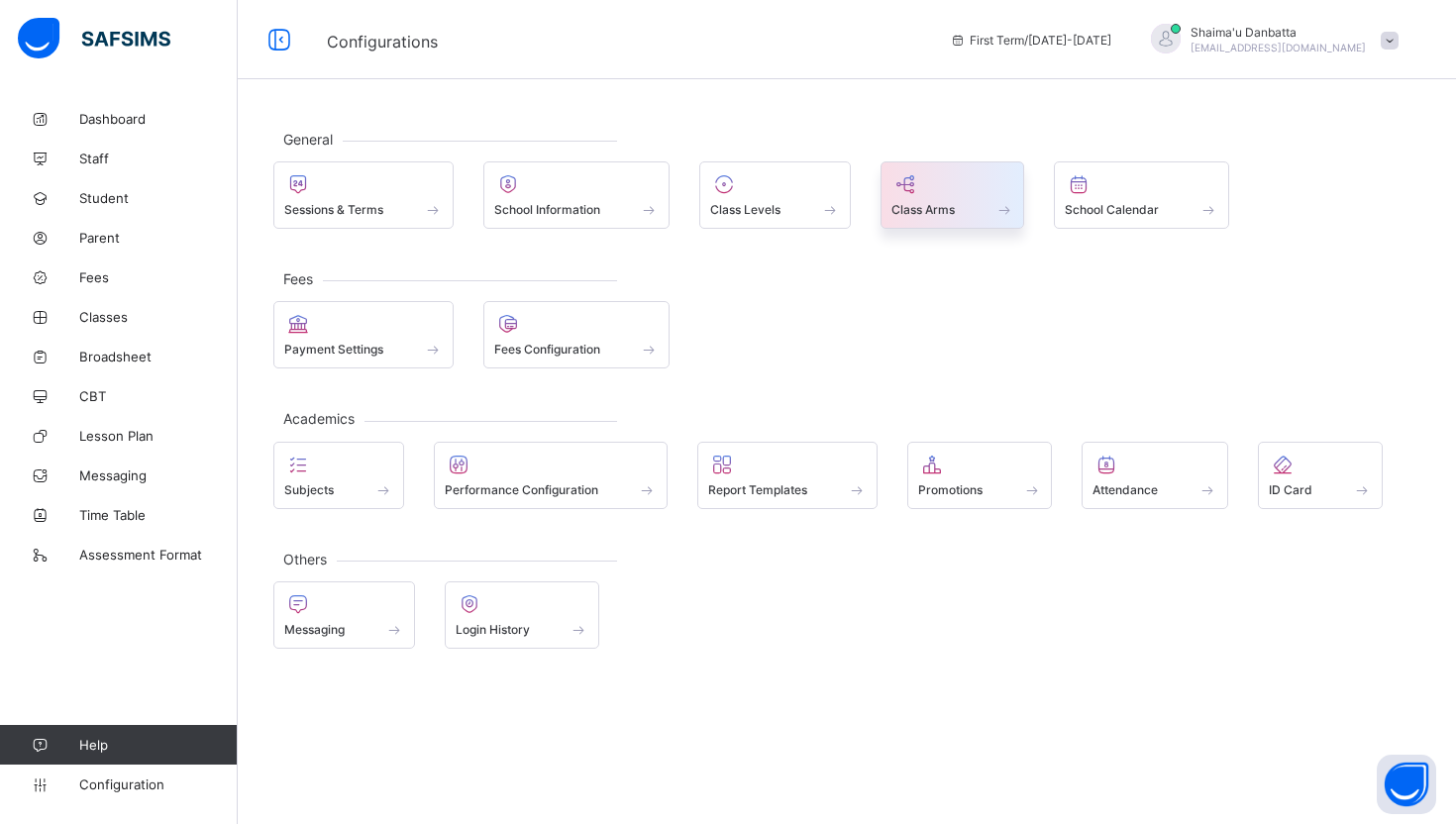
click at [975, 198] on span at bounding box center [953, 198] width 123 height 5
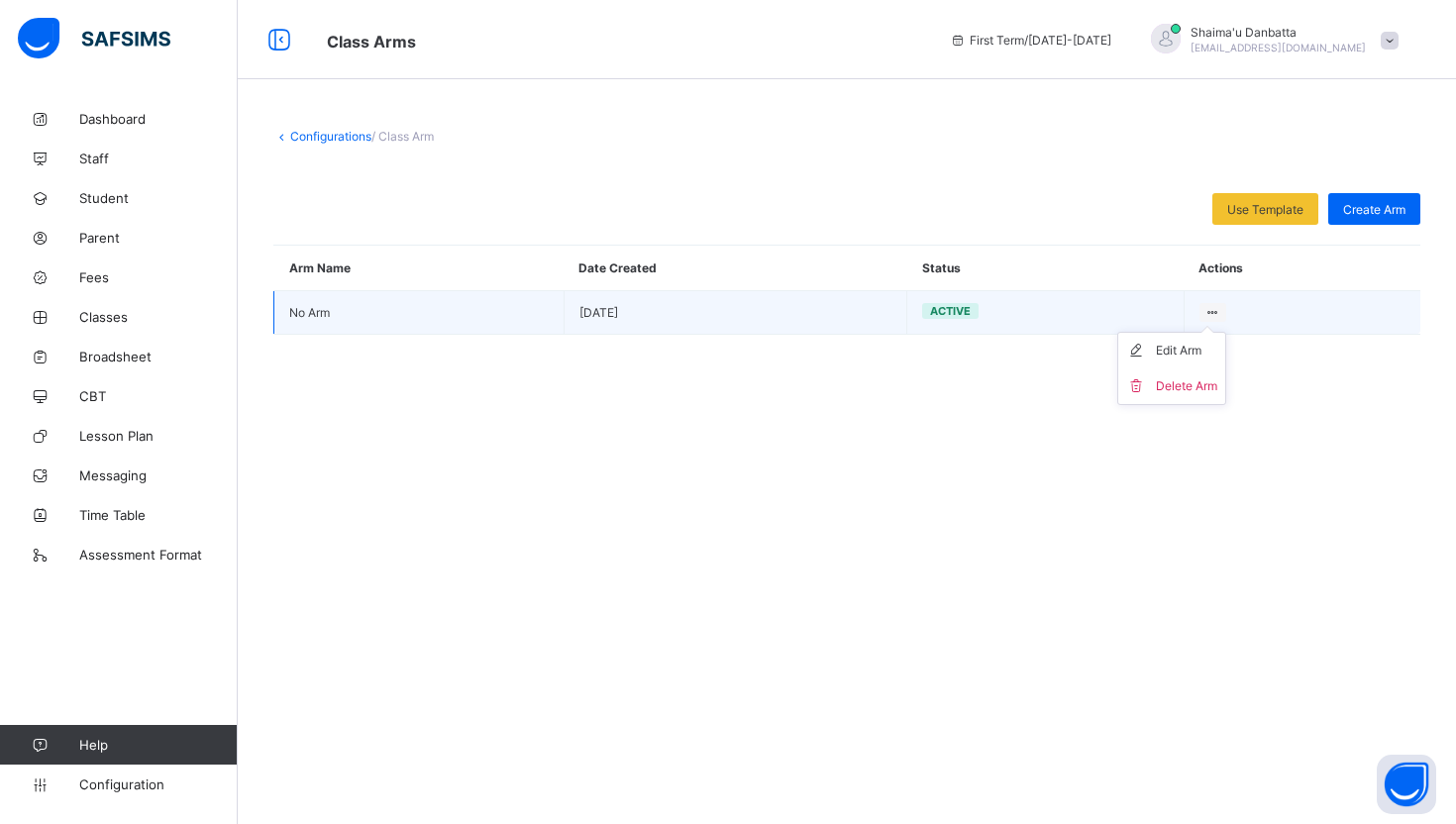
click at [1208, 310] on icon at bounding box center [1212, 312] width 17 height 15
click at [1166, 345] on div "Edit Arm" at bounding box center [1186, 351] width 62 height 20
type input "*"
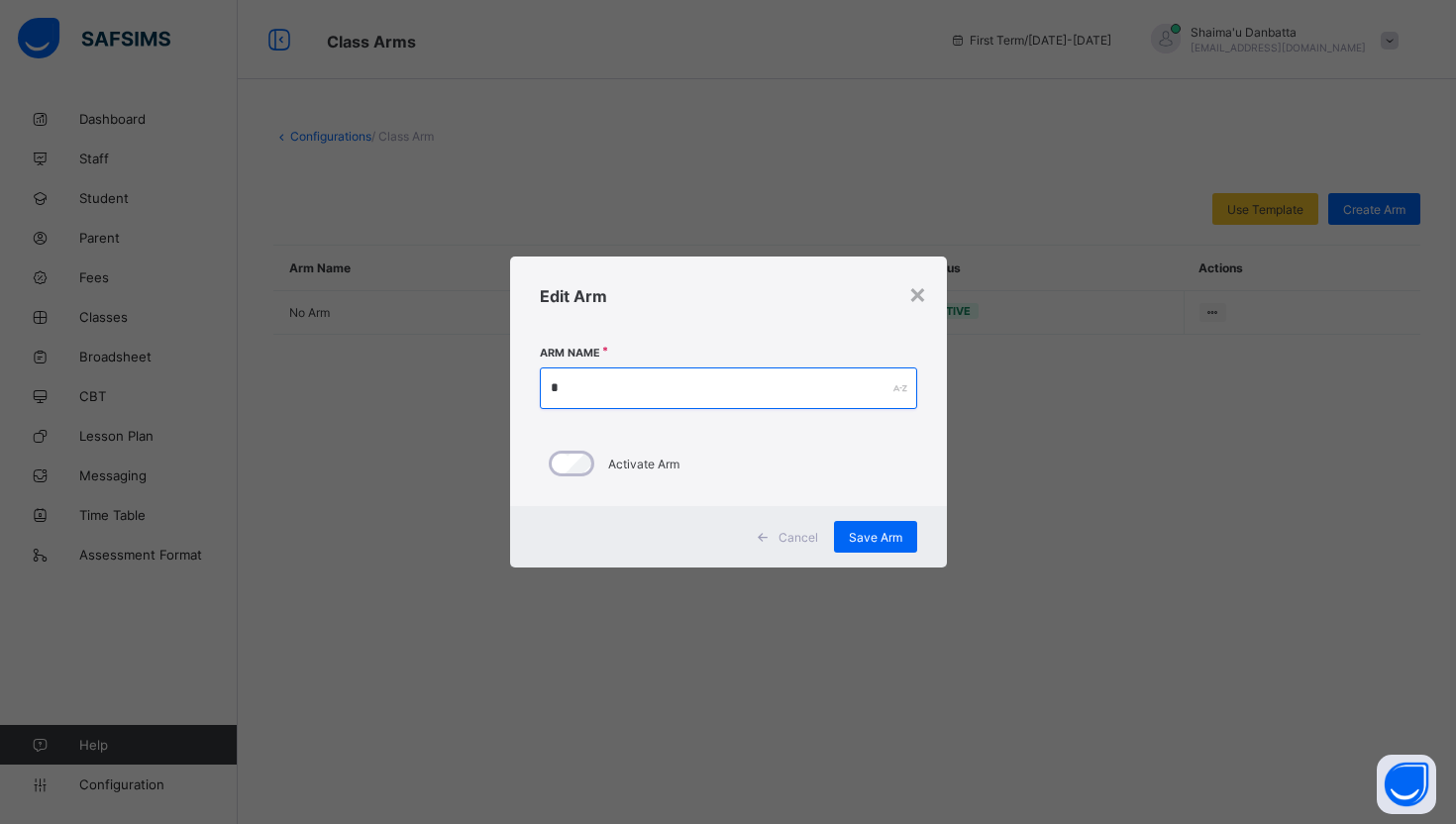
click at [828, 399] on input "*" at bounding box center [728, 389] width 377 height 42
click at [928, 295] on div "Edit Arm" at bounding box center [728, 296] width 437 height 80
click at [925, 295] on div "×" at bounding box center [917, 293] width 19 height 34
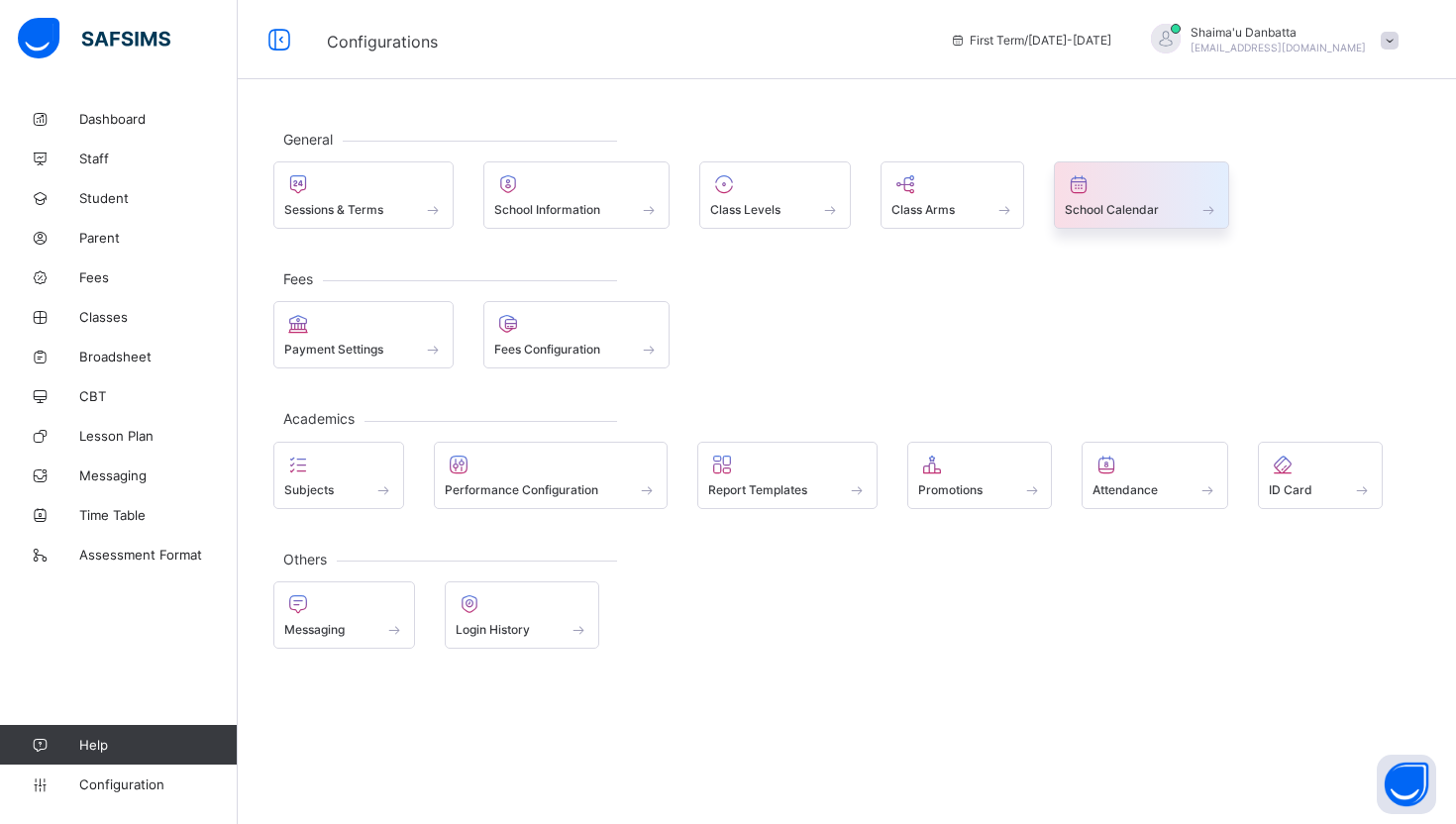
click at [1145, 213] on span "School Calendar" at bounding box center [1112, 209] width 94 height 15
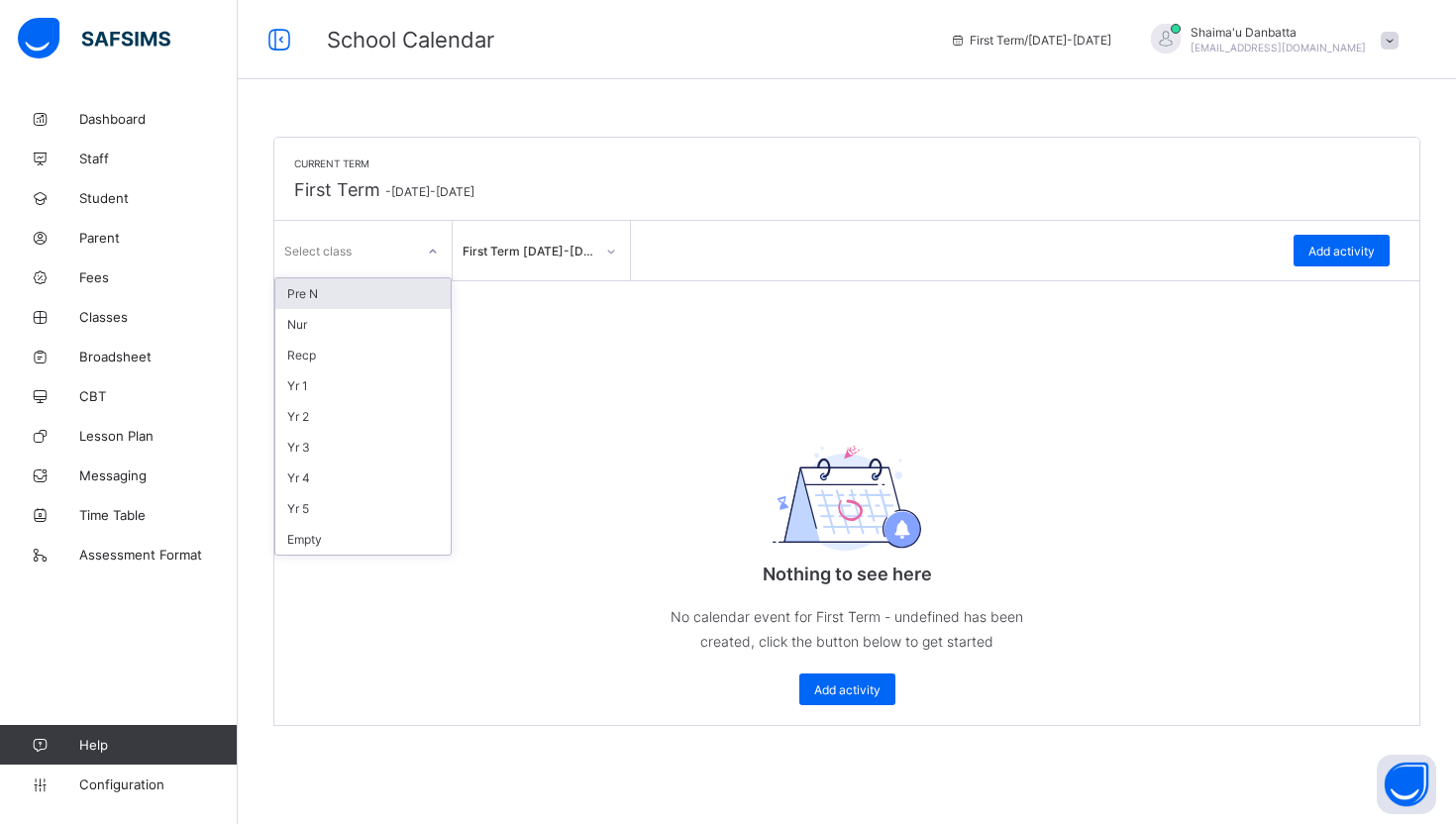
click at [381, 239] on div "Select class" at bounding box center [344, 250] width 139 height 28
click at [927, 388] on div "Current Term First Term - [DATE]-[DATE] Select class First Term [DATE]-[DATE] A…" at bounding box center [846, 430] width 1145 height 587
click at [441, 253] on div at bounding box center [433, 251] width 34 height 32
click at [772, 304] on div "Current Term First Term - [DATE]-[DATE] Select class First Term [DATE]-[DATE] A…" at bounding box center [846, 430] width 1145 height 587
click at [1313, 242] on div "Add activity" at bounding box center [1342, 250] width 96 height 32
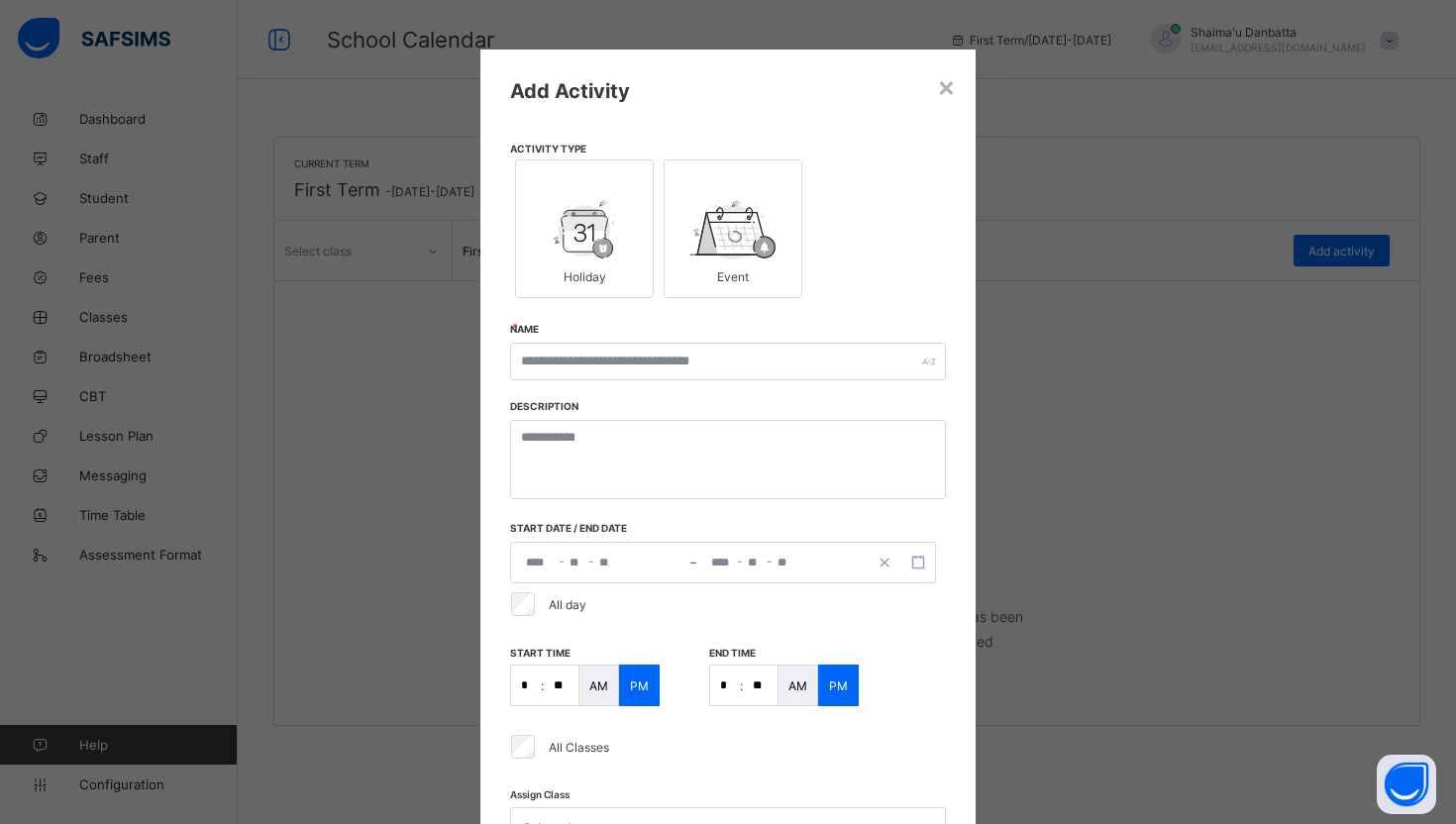
scroll to position [192, 0]
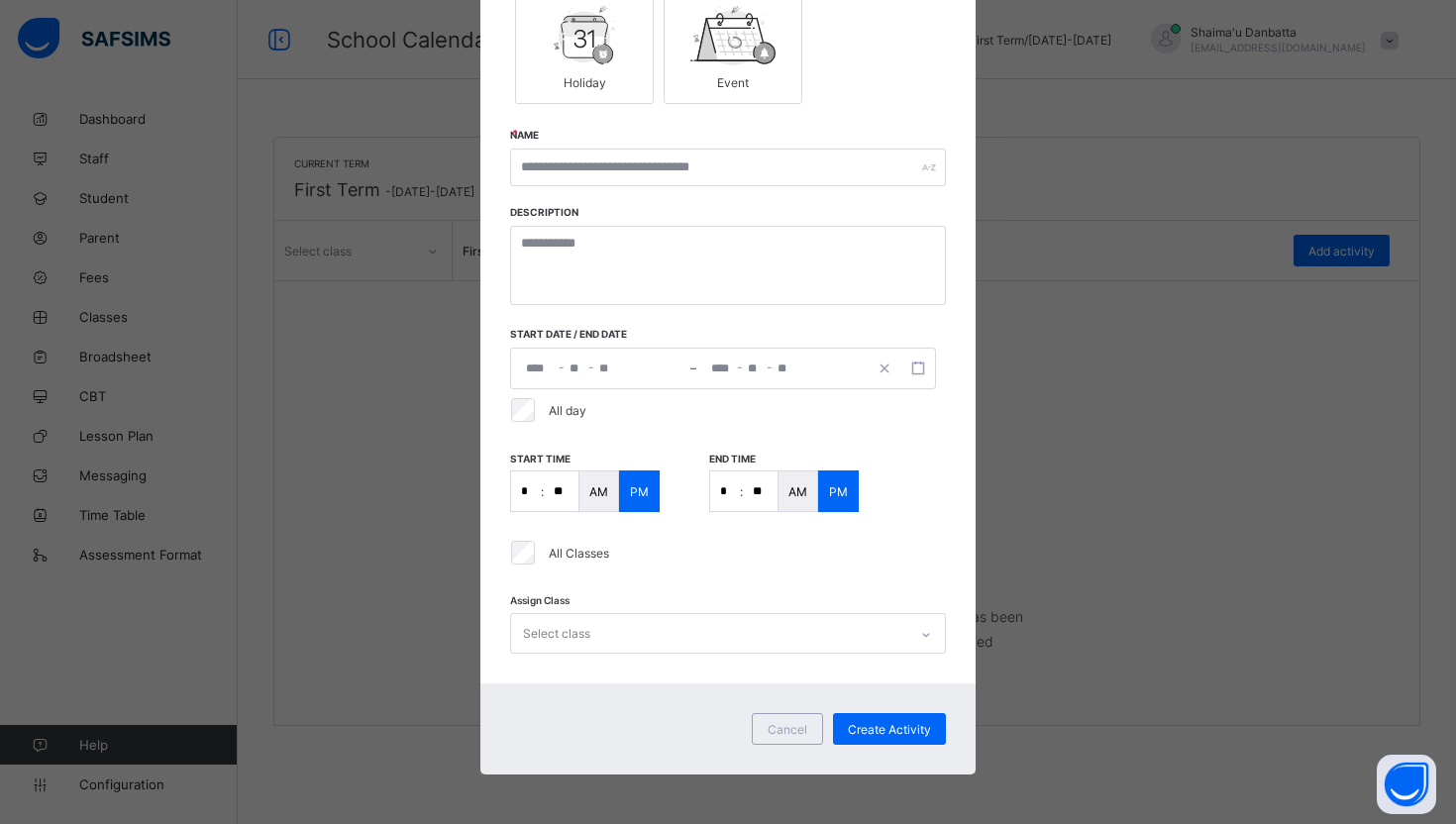
click at [716, 631] on div "Select class" at bounding box center [728, 633] width 436 height 41
click at [1118, 518] on div "**********" at bounding box center [728, 412] width 1456 height 824
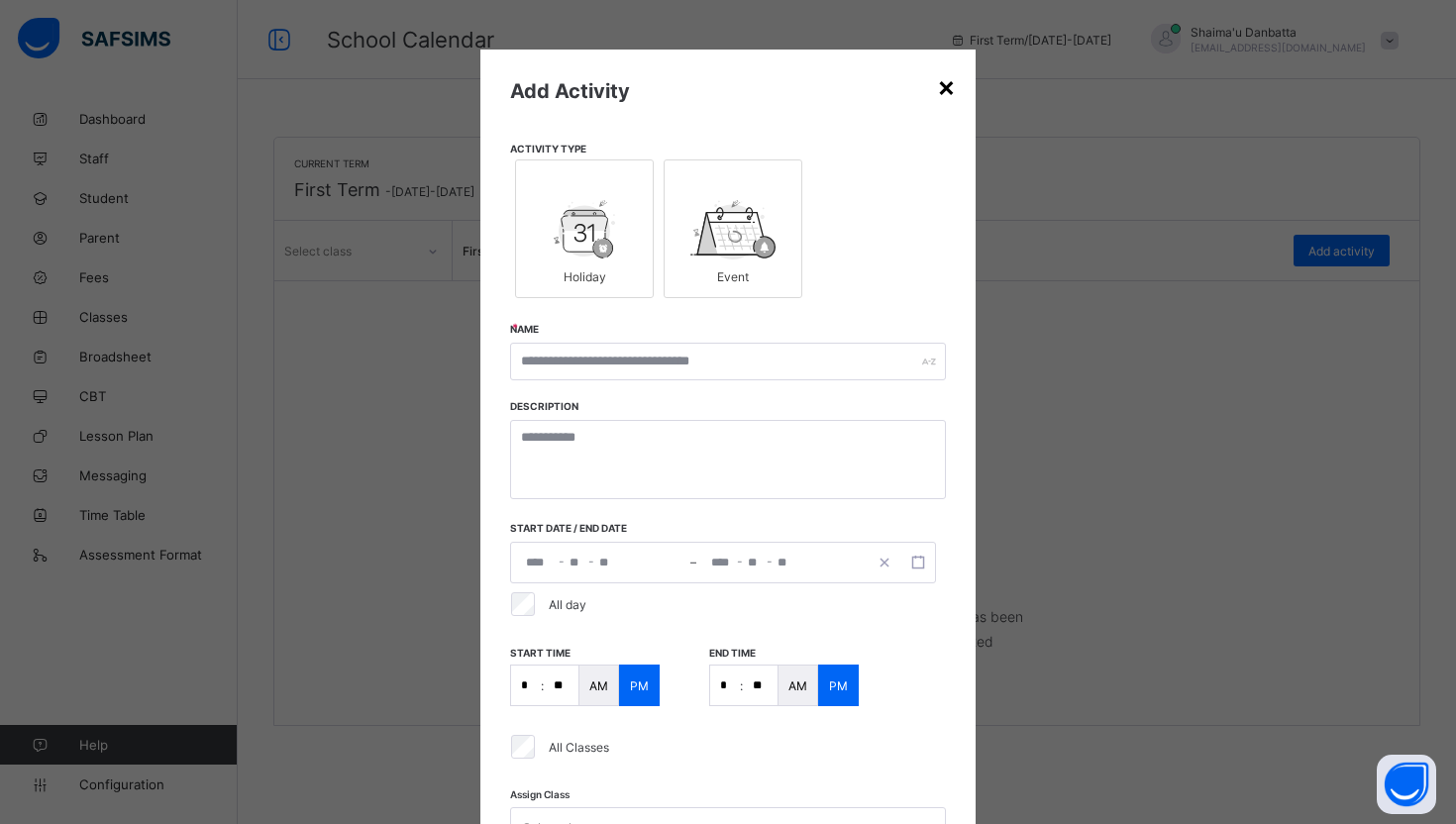
click at [946, 84] on div "×" at bounding box center [946, 86] width 19 height 34
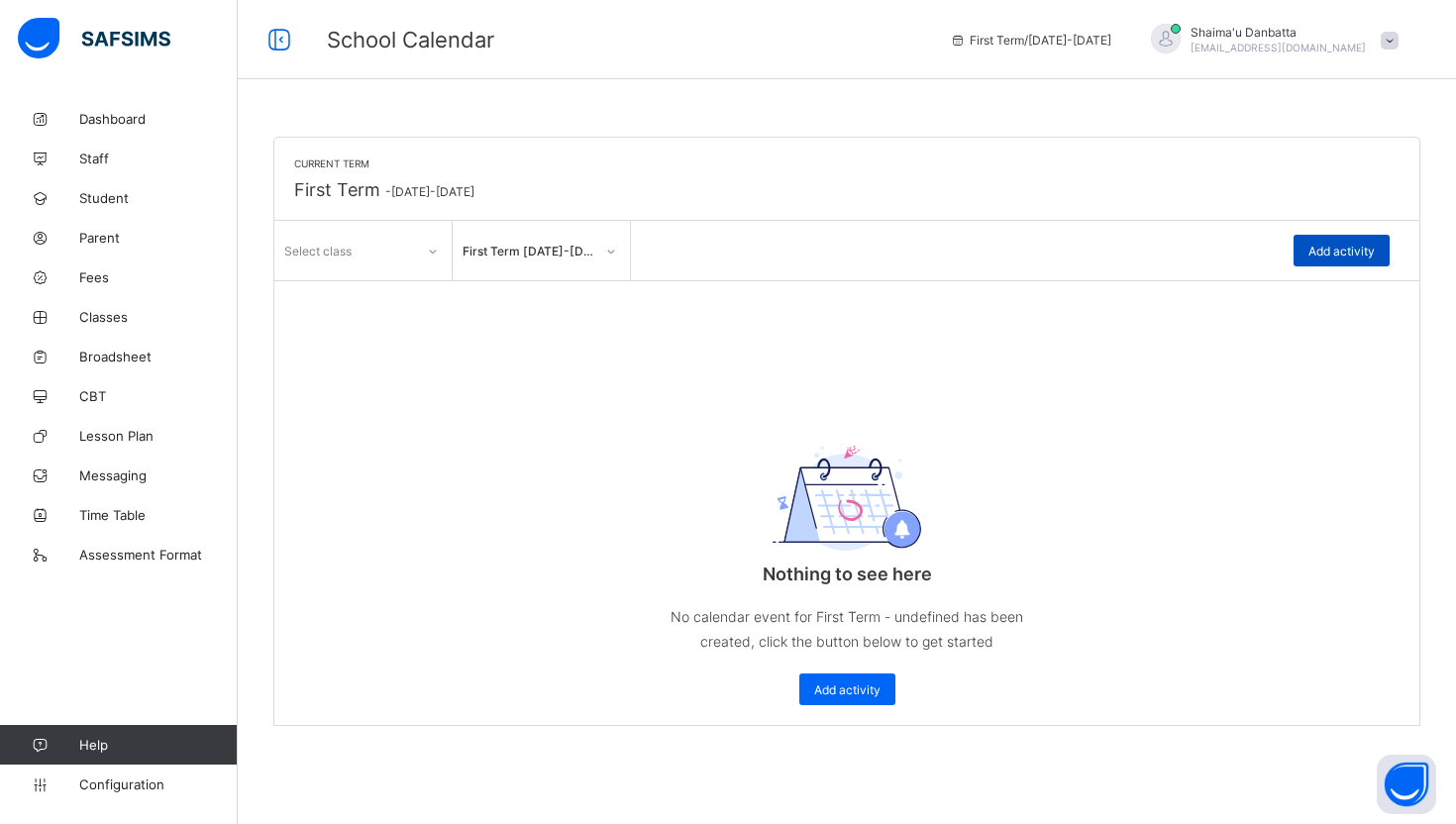
click at [1307, 251] on div "Add activity" at bounding box center [1342, 250] width 96 height 32
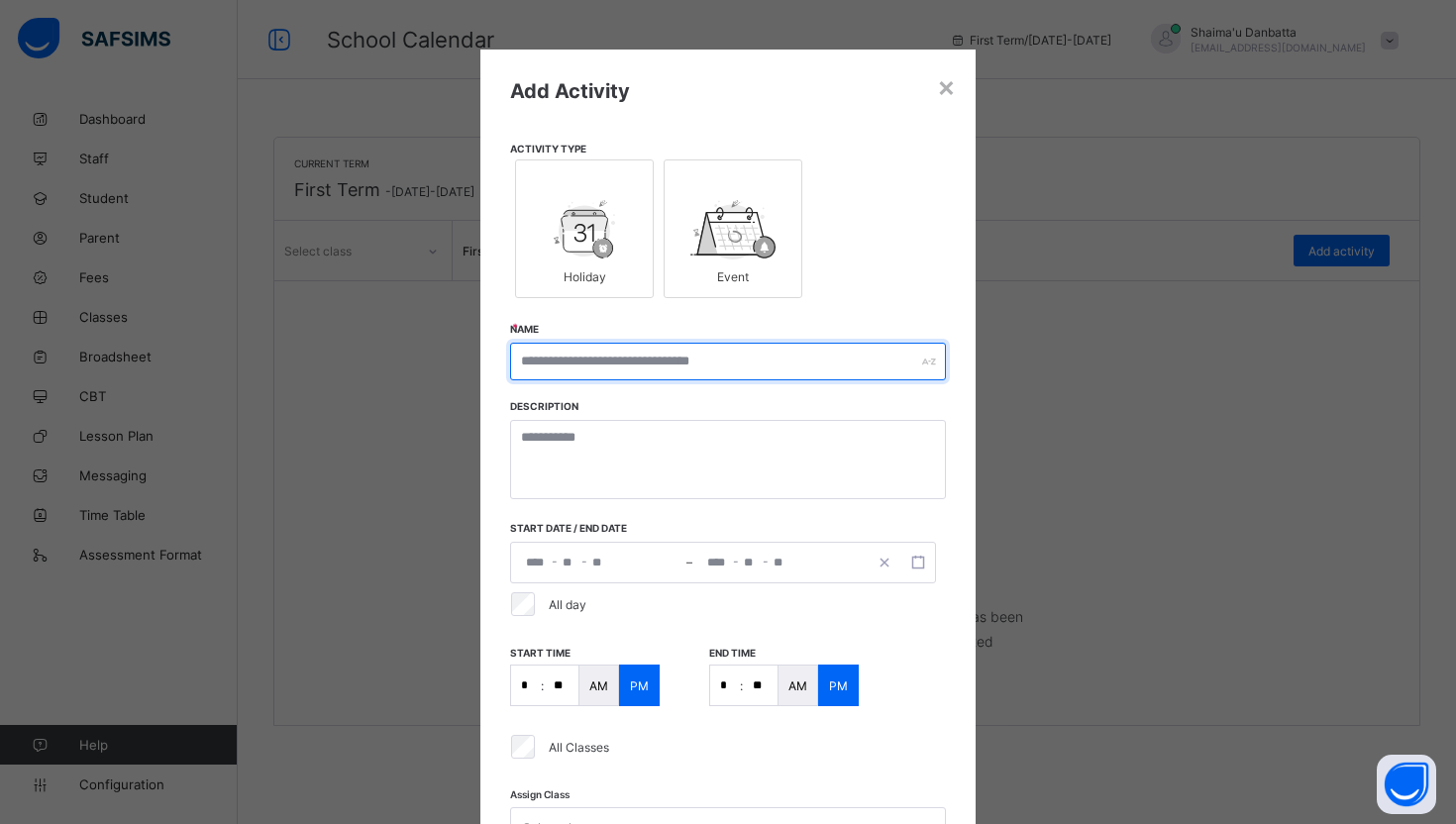
click at [592, 359] on input "text" at bounding box center [728, 362] width 436 height 38
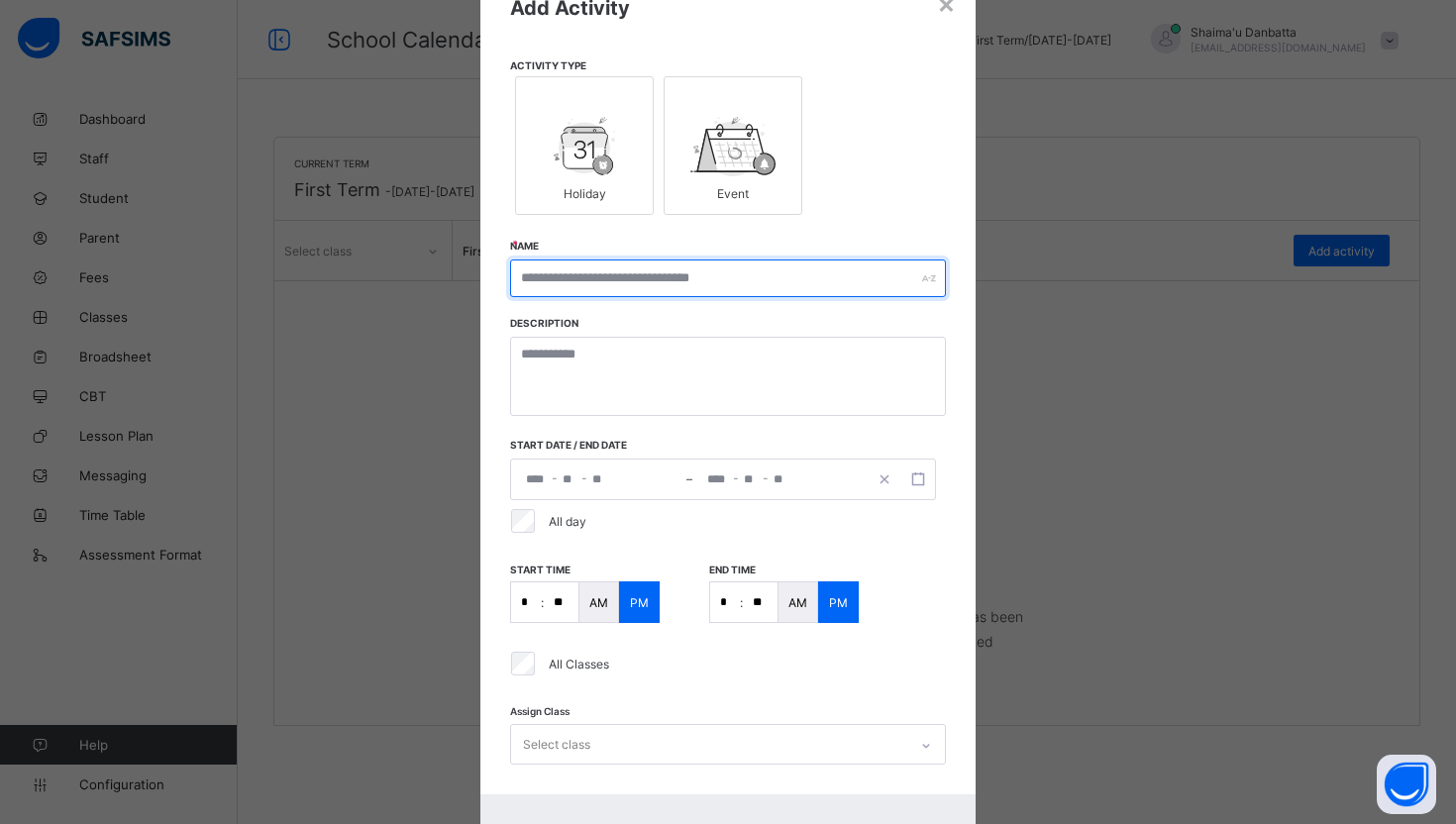
scroll to position [96, 0]
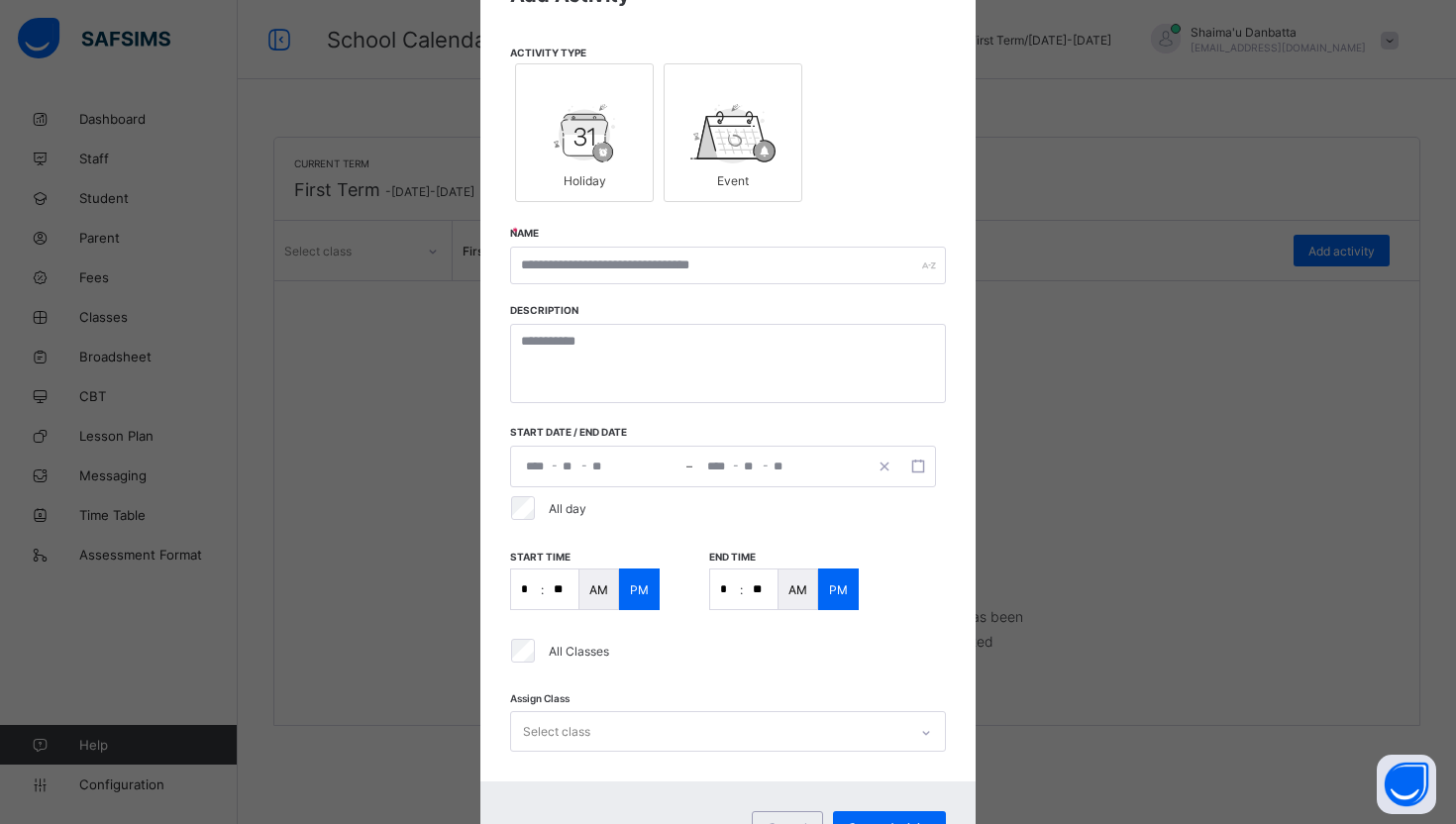
click at [570, 465] on div "- - – - -" at bounding box center [723, 466] width 426 height 42
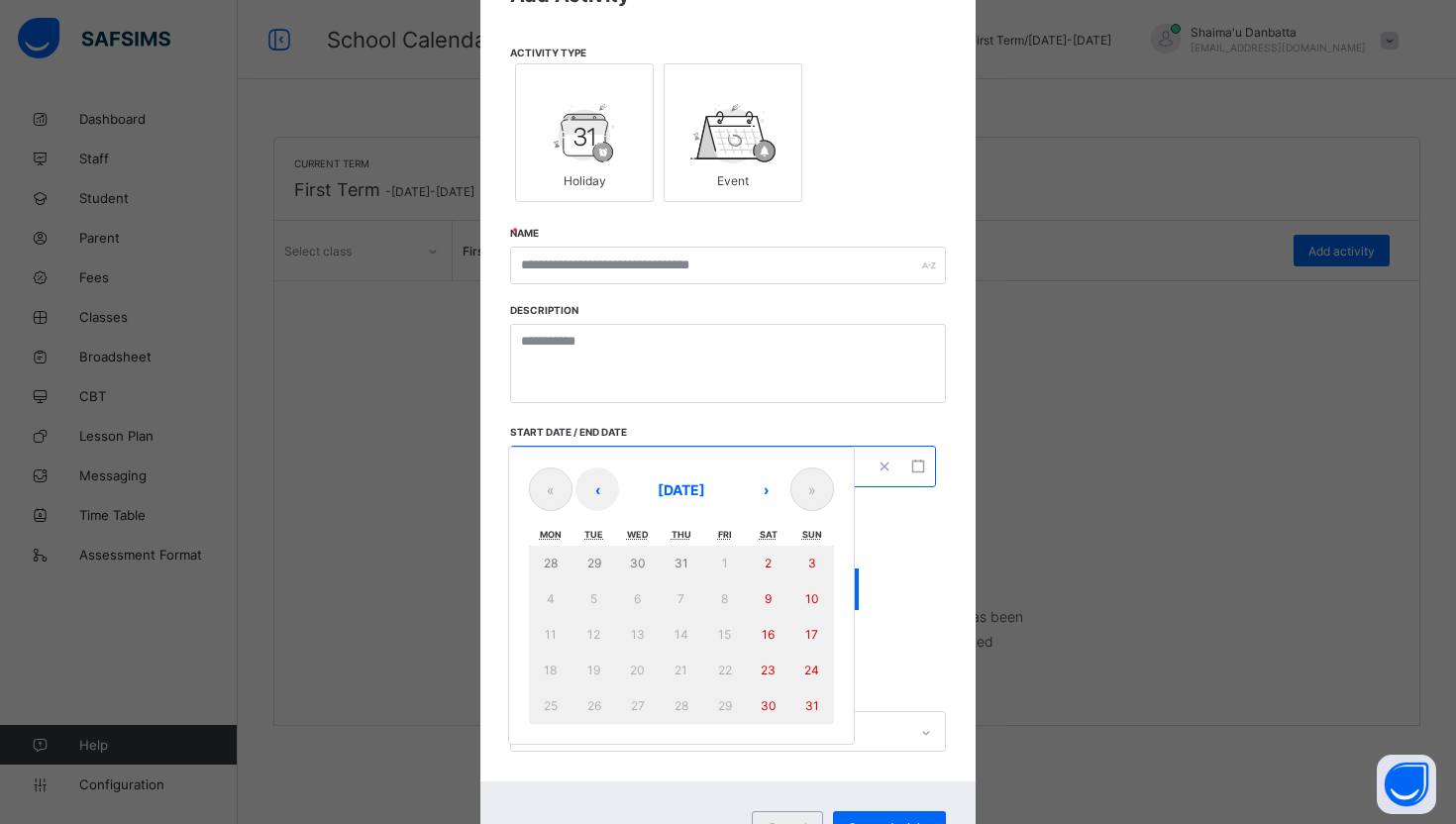
click at [783, 416] on div "Add Activity Activity Type Holiday Event Name Description Start date / End date…" at bounding box center [728, 367] width 495 height 828
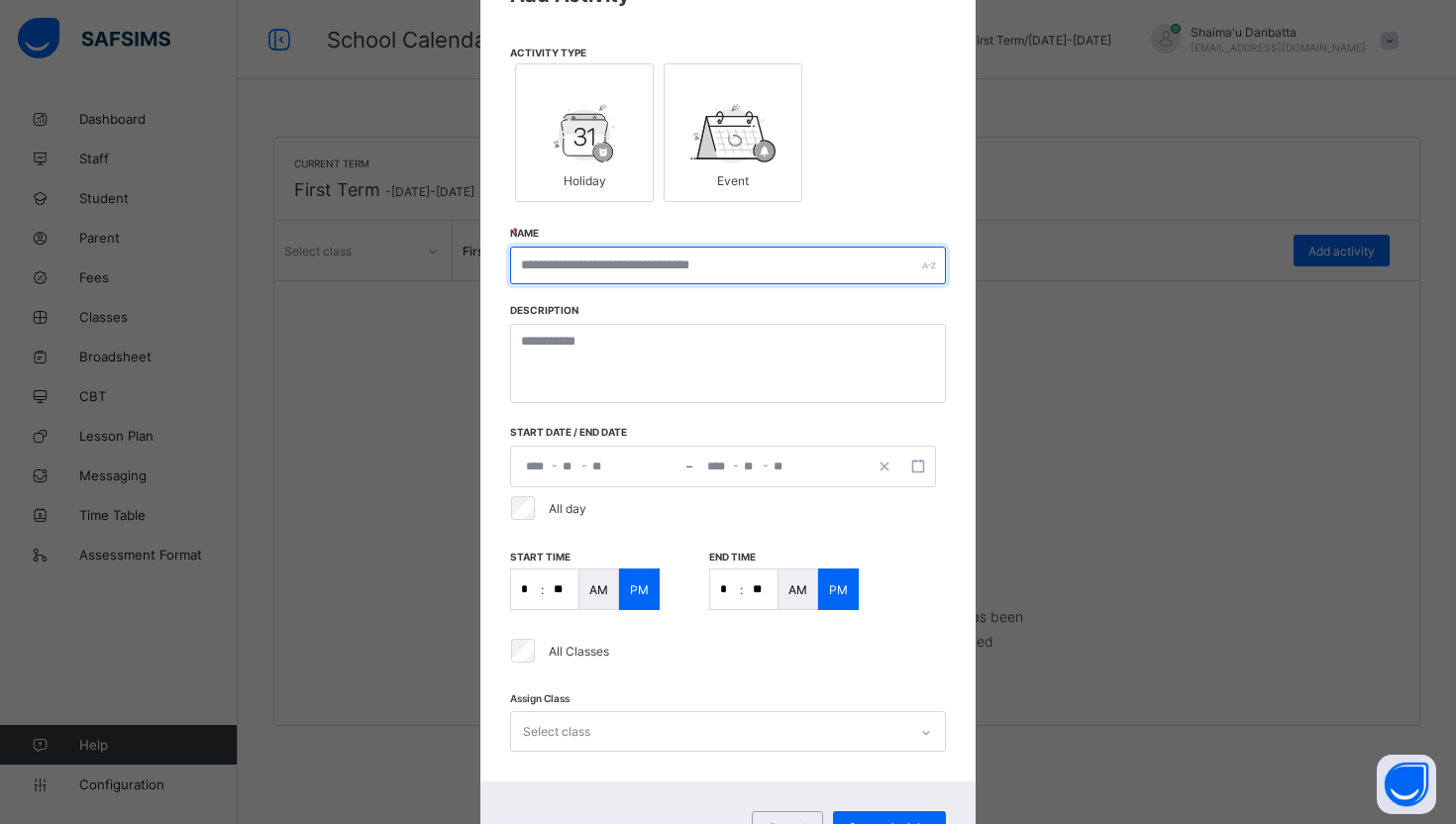
click at [712, 249] on input "text" at bounding box center [728, 265] width 436 height 38
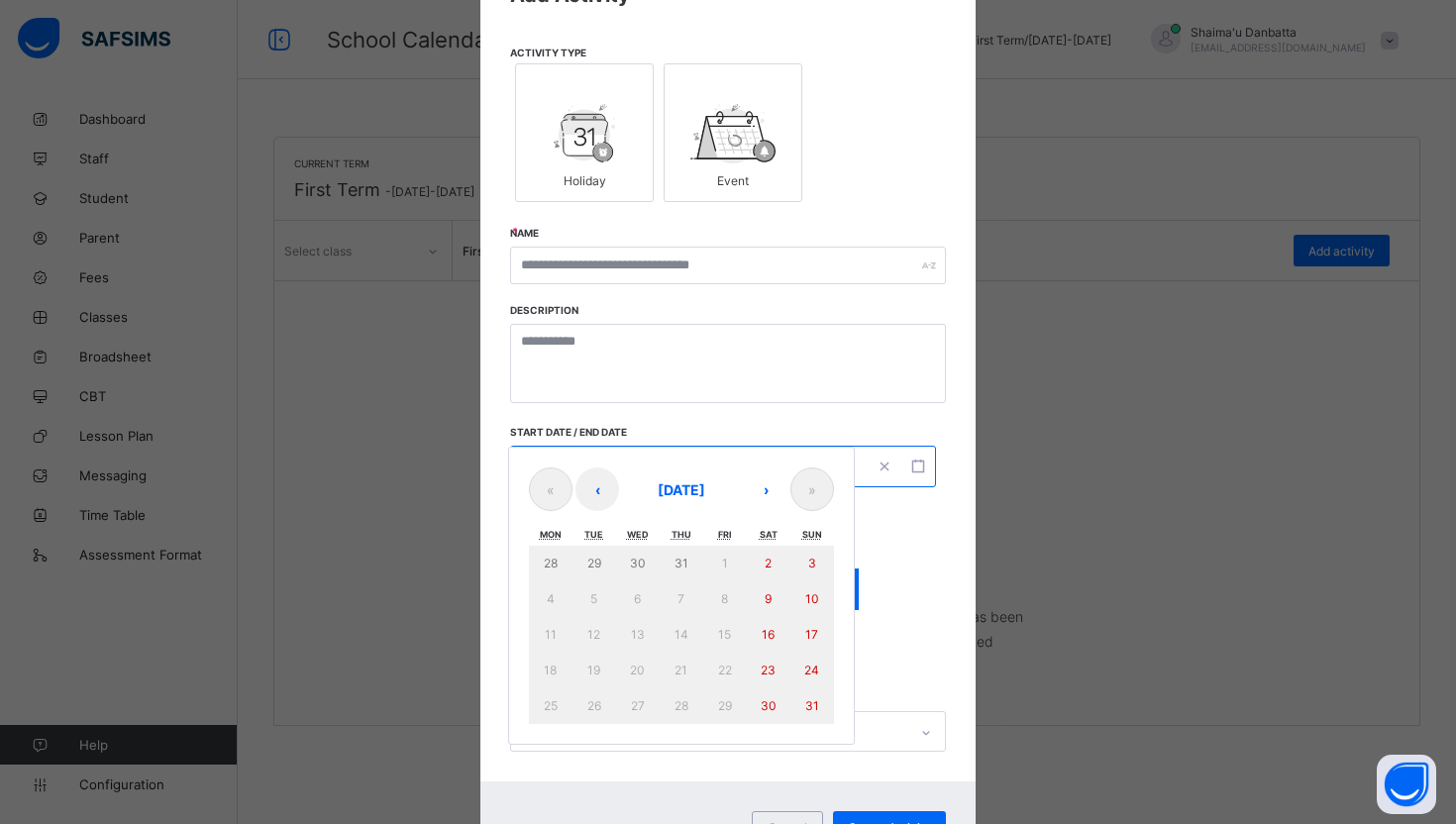
click at [557, 469] on div "- - – - - « ‹ [DATE] › » Mon Tue Wed Thu Fri Sat Sun 28 29 30 31 1 2 3 4 5 6 7 …" at bounding box center [723, 466] width 426 height 42
click at [763, 495] on button "›" at bounding box center [766, 489] width 44 height 44
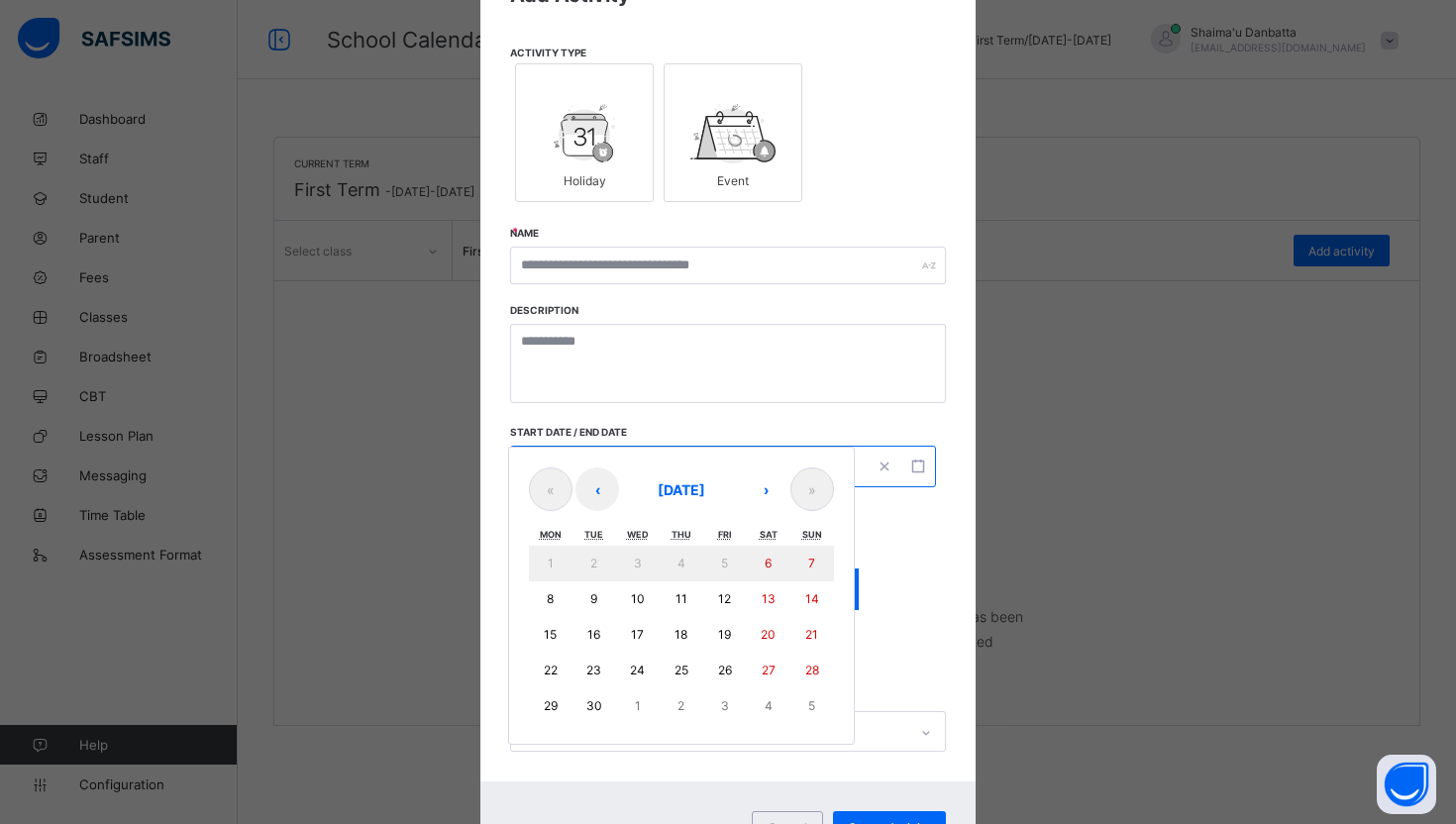
click at [591, 598] on abbr "9" at bounding box center [594, 598] width 7 height 15
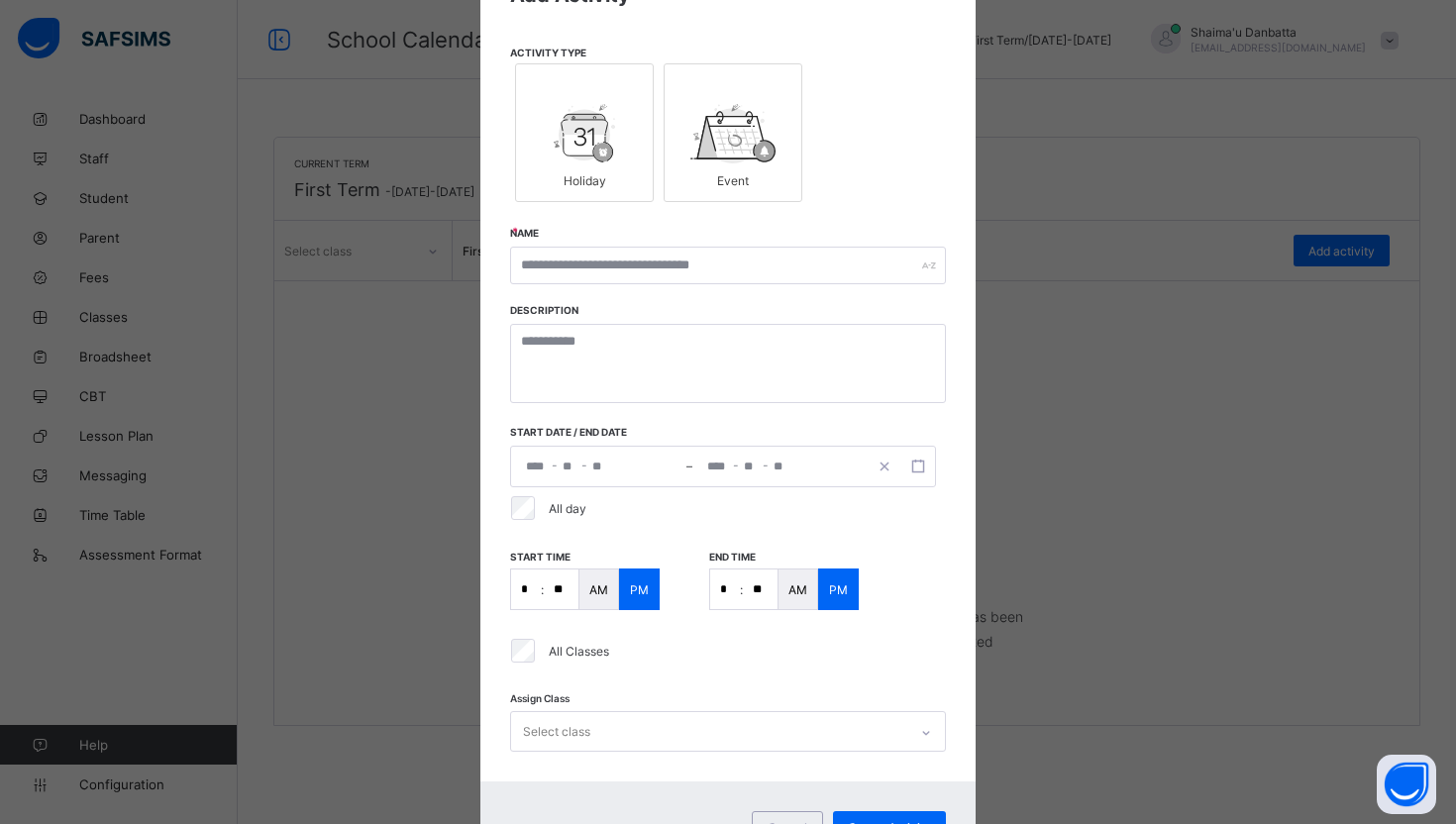
click at [888, 524] on div "All day" at bounding box center [724, 508] width 444 height 42
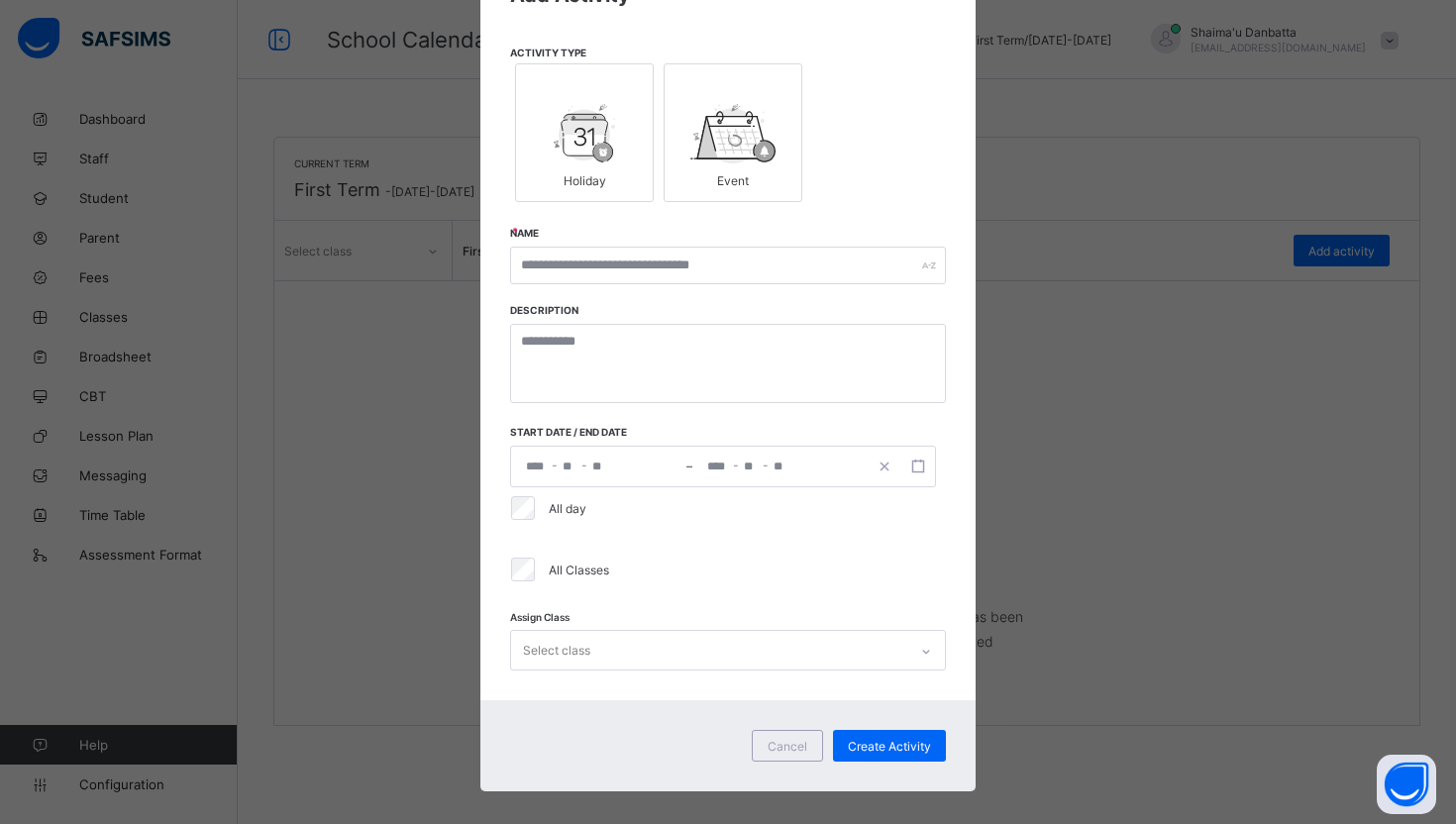
click at [596, 483] on div "- - – - - « ‹ [DATE] › » Mon Tue Wed Thu Fri Sat Sun 1 2 3 4 5 6 7 8 9 10 11 12…" at bounding box center [723, 466] width 426 height 42
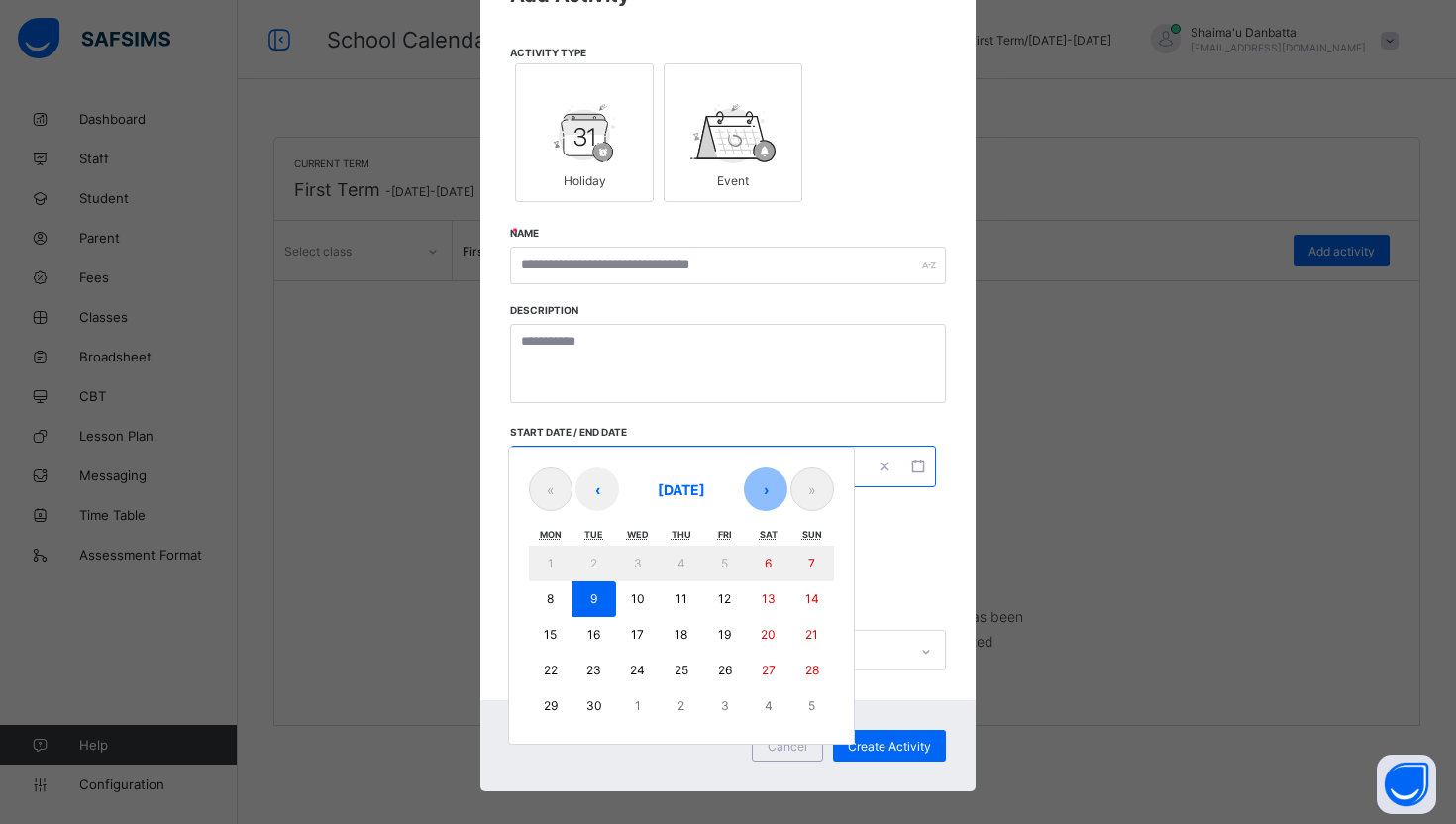
click at [748, 492] on button "›" at bounding box center [766, 489] width 44 height 44
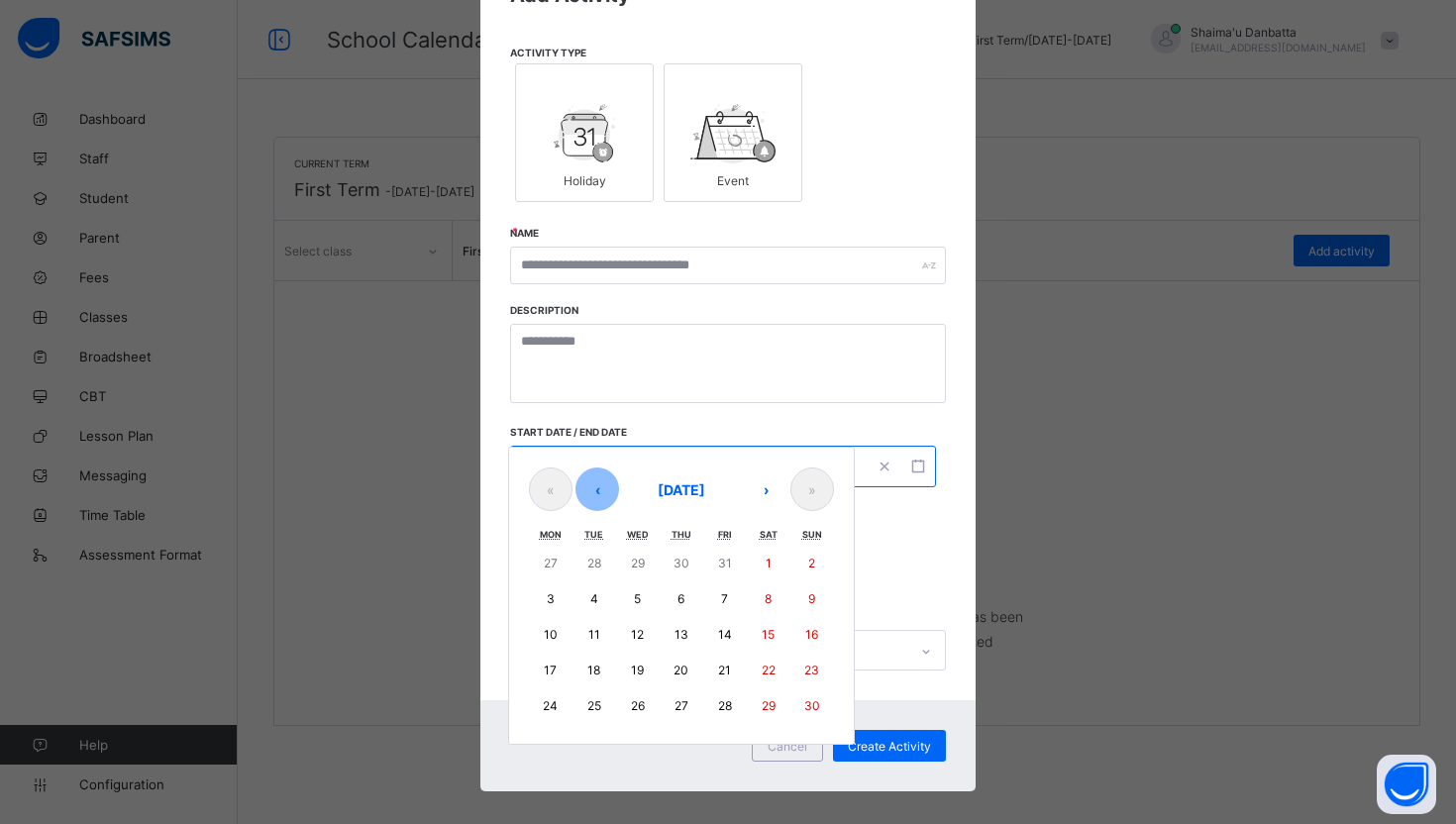
click at [581, 489] on button "‹" at bounding box center [598, 489] width 44 height 44
click at [591, 492] on button "‹" at bounding box center [598, 489] width 44 height 44
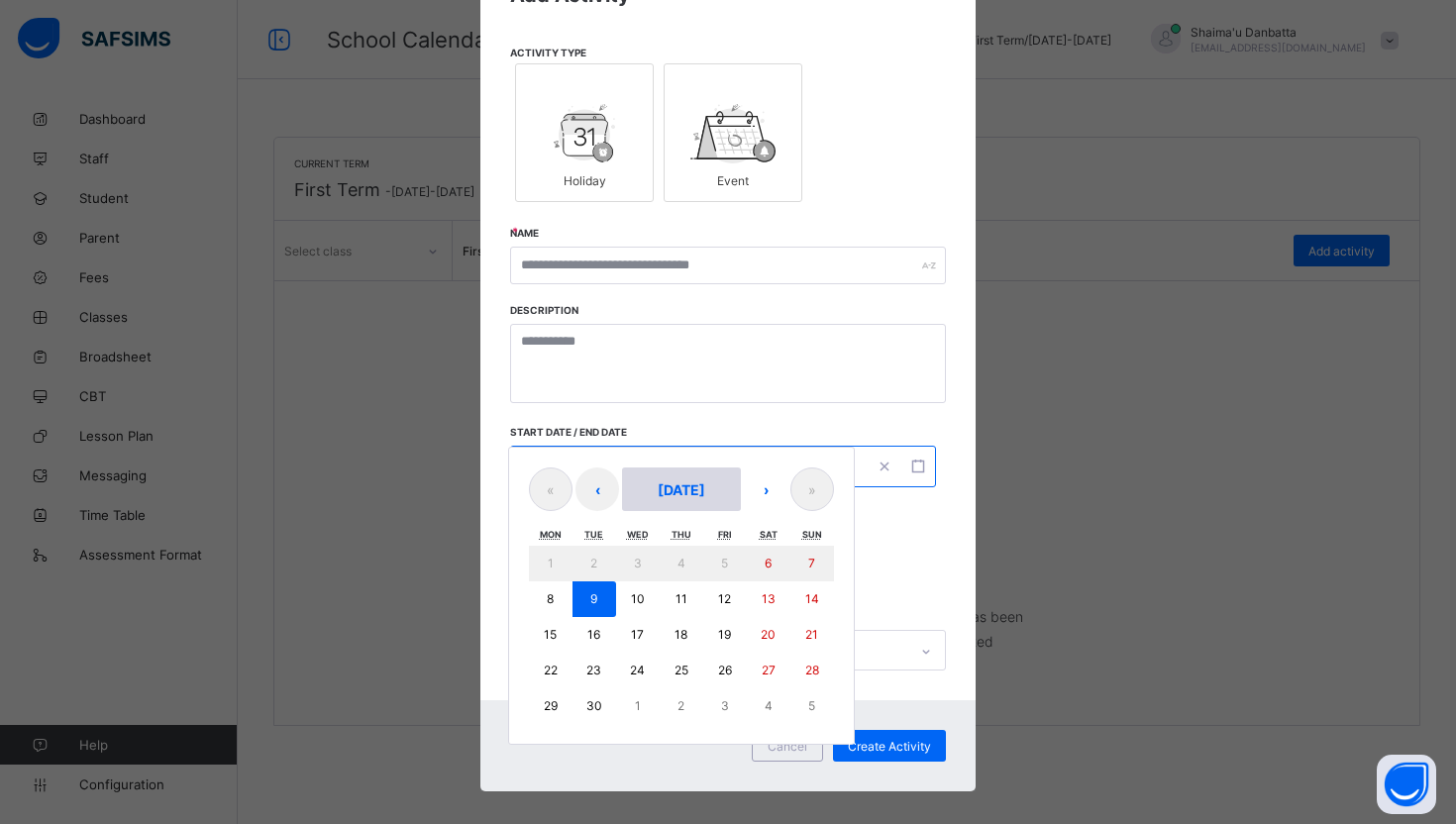
click at [669, 491] on span "[DATE]" at bounding box center [681, 489] width 48 height 17
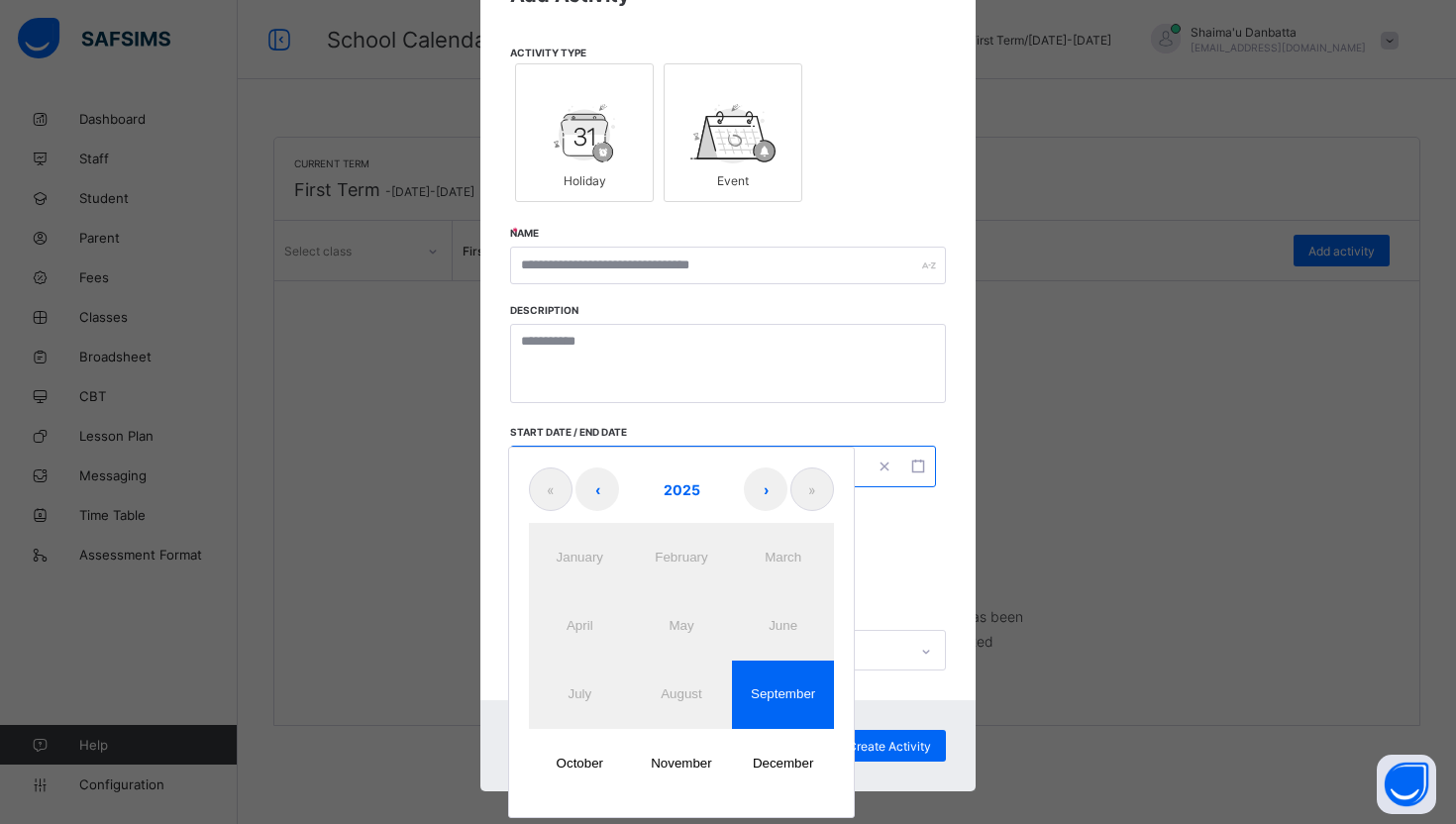
click at [787, 710] on button "September" at bounding box center [783, 694] width 102 height 69
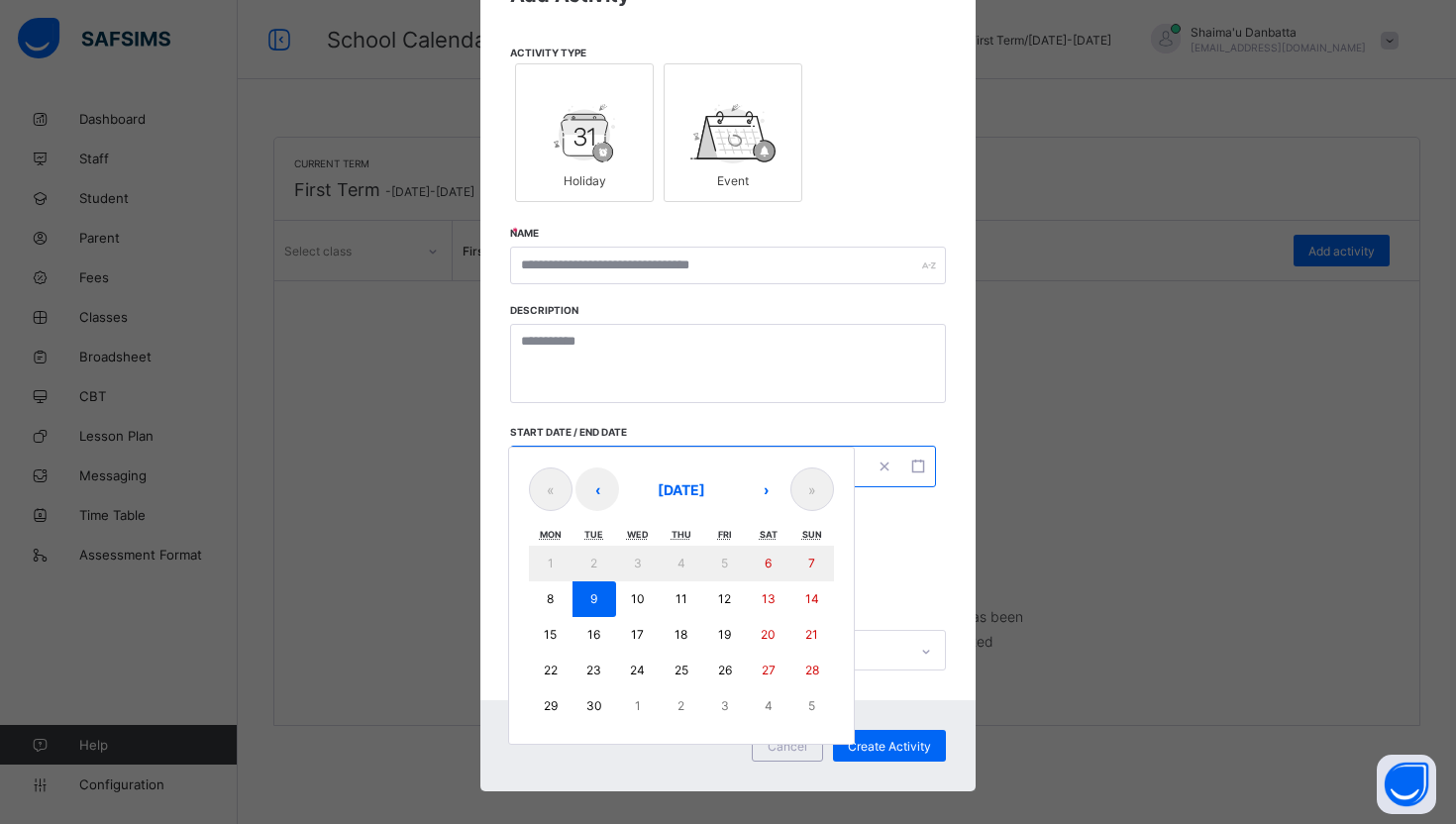
click at [595, 605] on button "9" at bounding box center [595, 599] width 44 height 36
type input "**********"
type input "****"
type input "*"
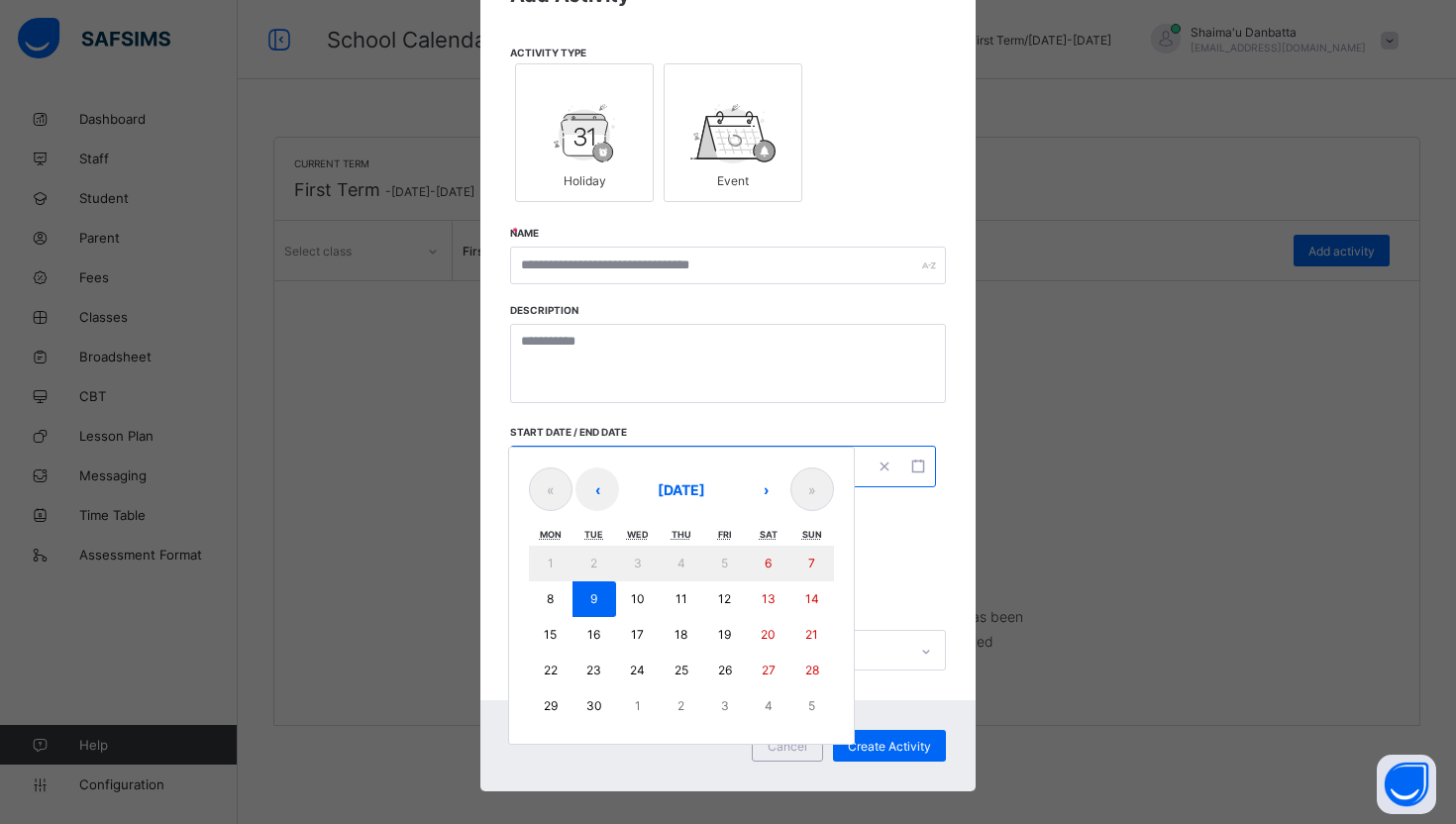
type input "**********"
type input "****"
type input "*"
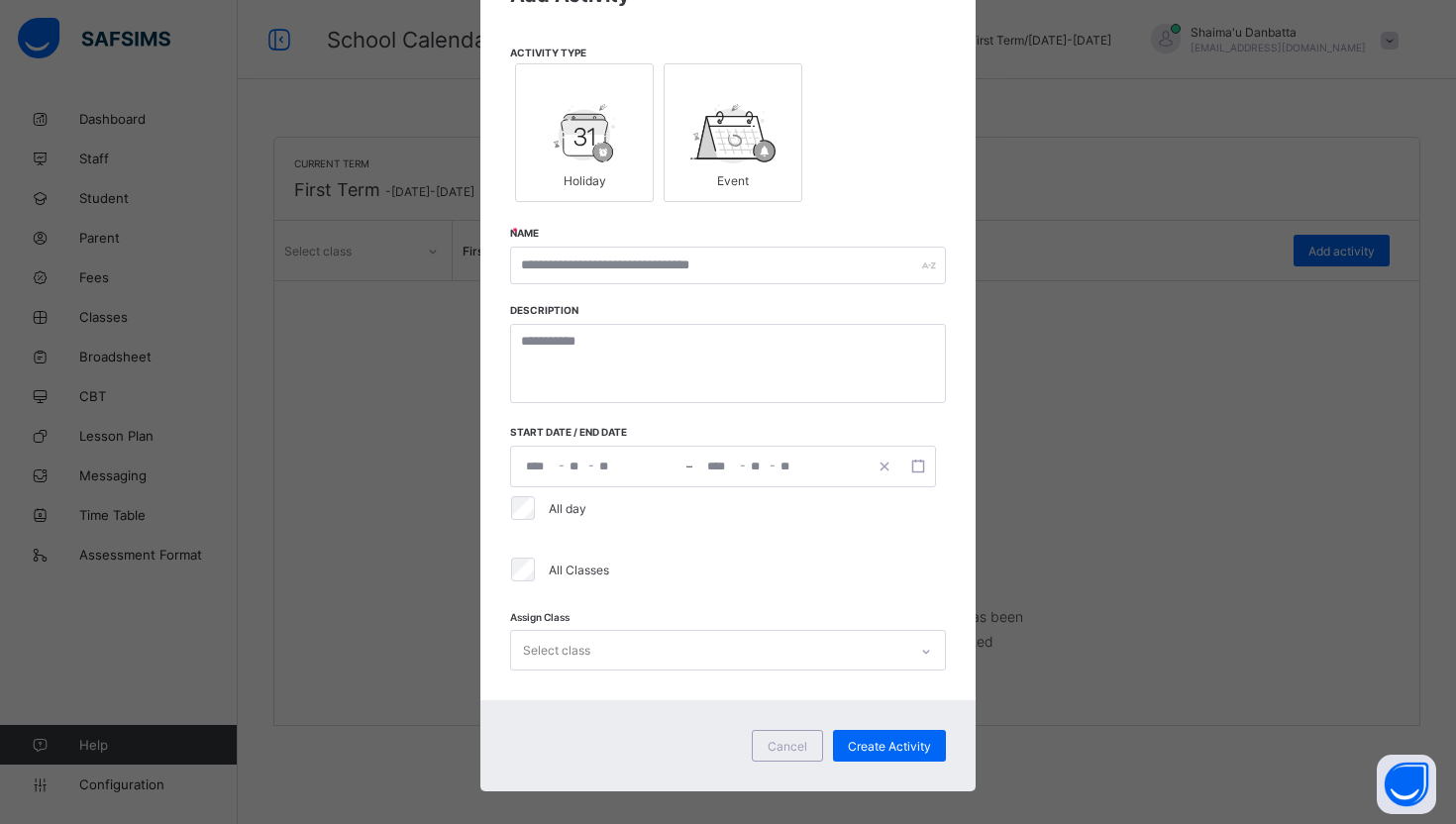
click at [586, 570] on label "All Classes" at bounding box center [579, 570] width 61 height 15
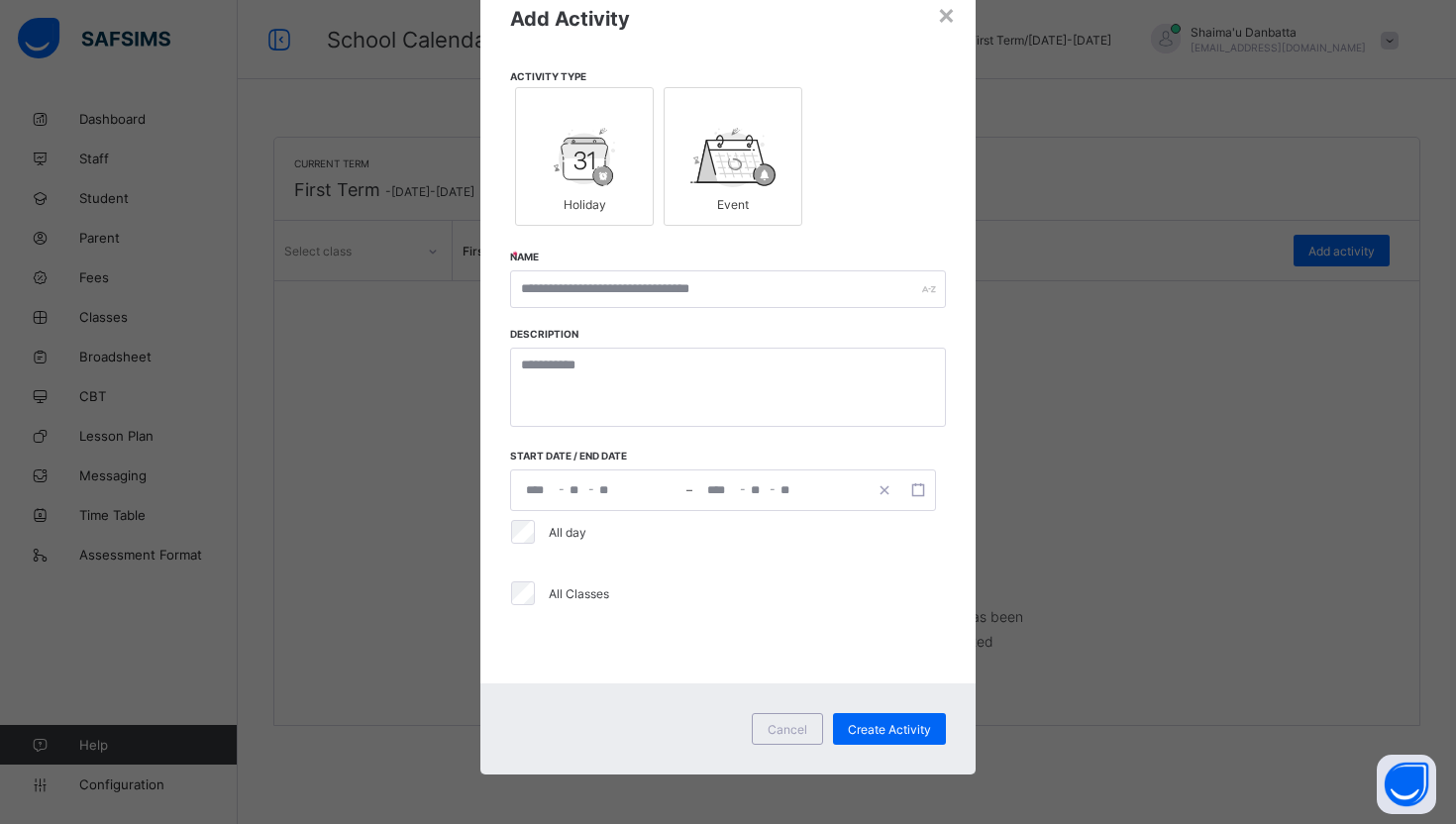
scroll to position [73, 0]
click at [549, 596] on label "All Classes" at bounding box center [579, 593] width 61 height 15
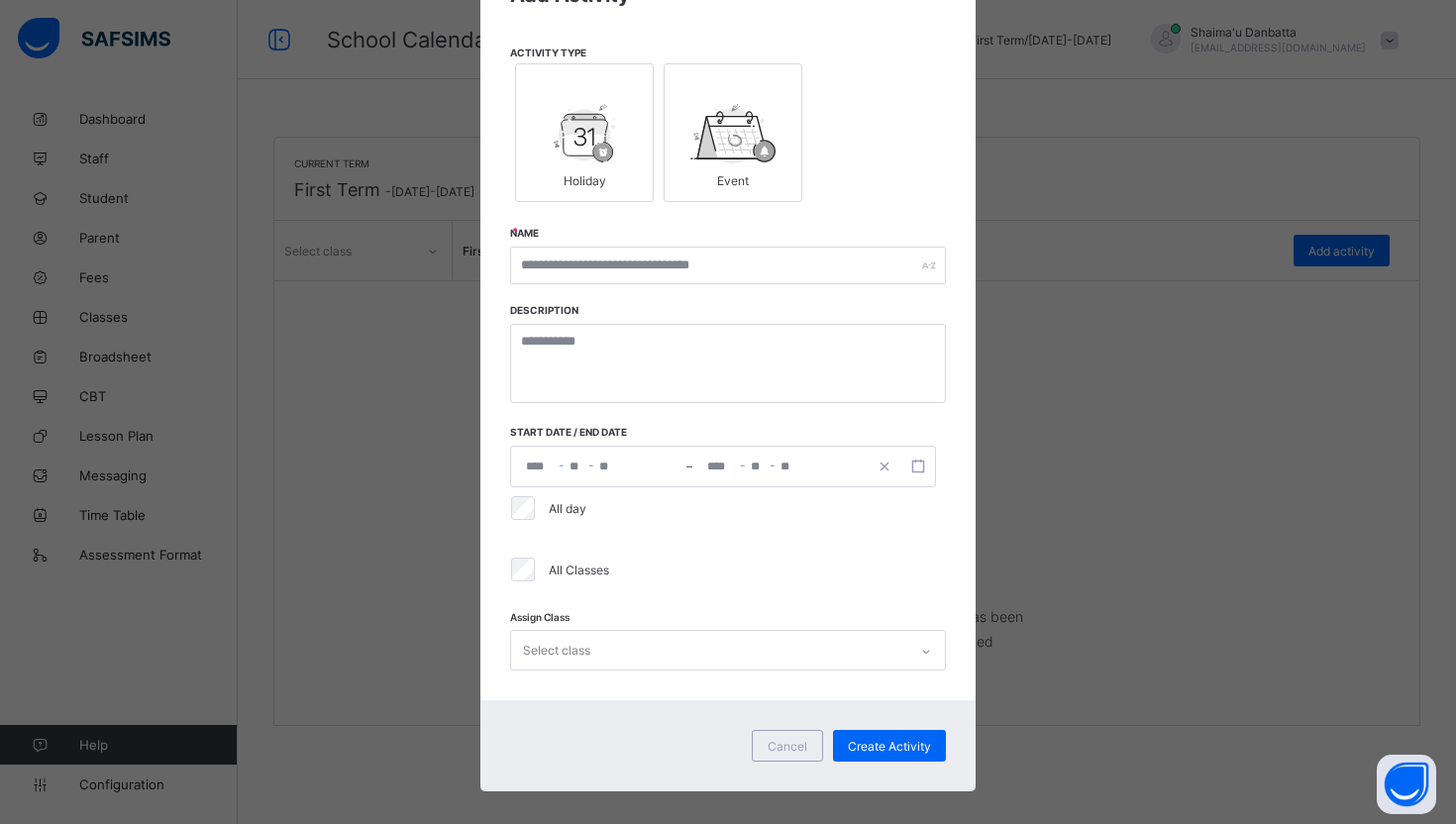
scroll to position [112, 0]
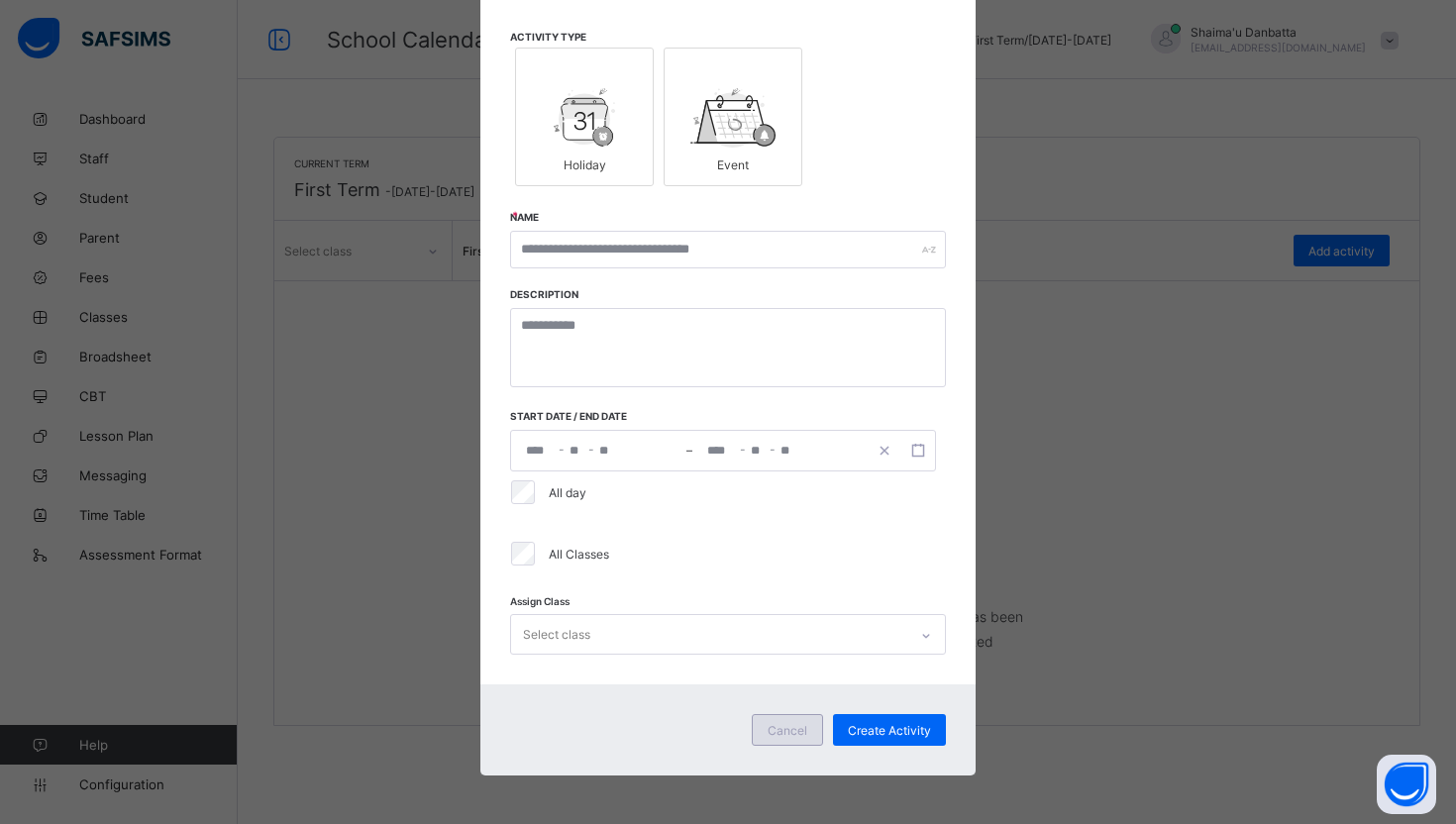
click at [783, 738] on div "Cancel" at bounding box center [788, 730] width 72 height 32
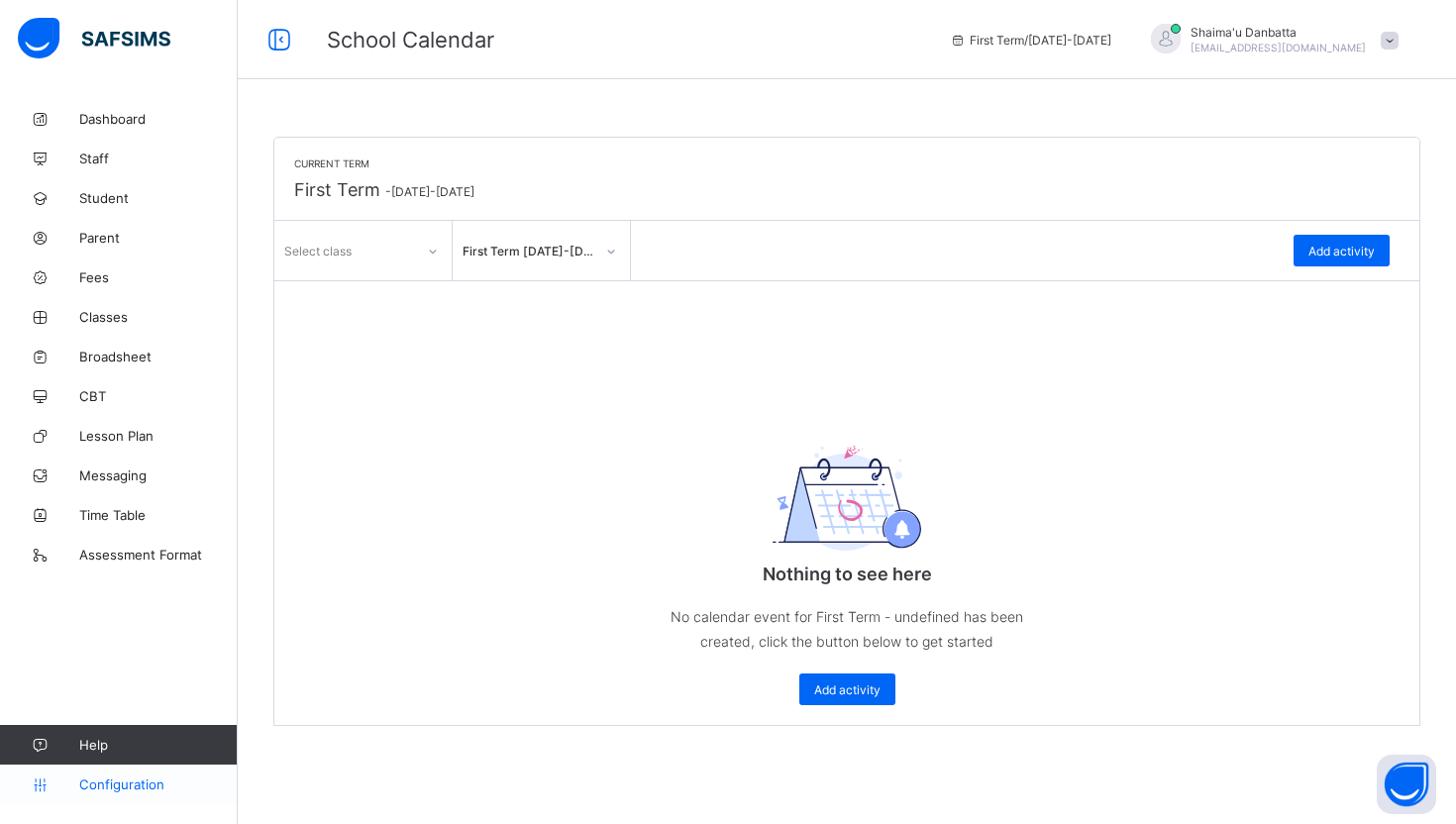
click at [146, 779] on span "Configuration" at bounding box center [158, 784] width 157 height 16
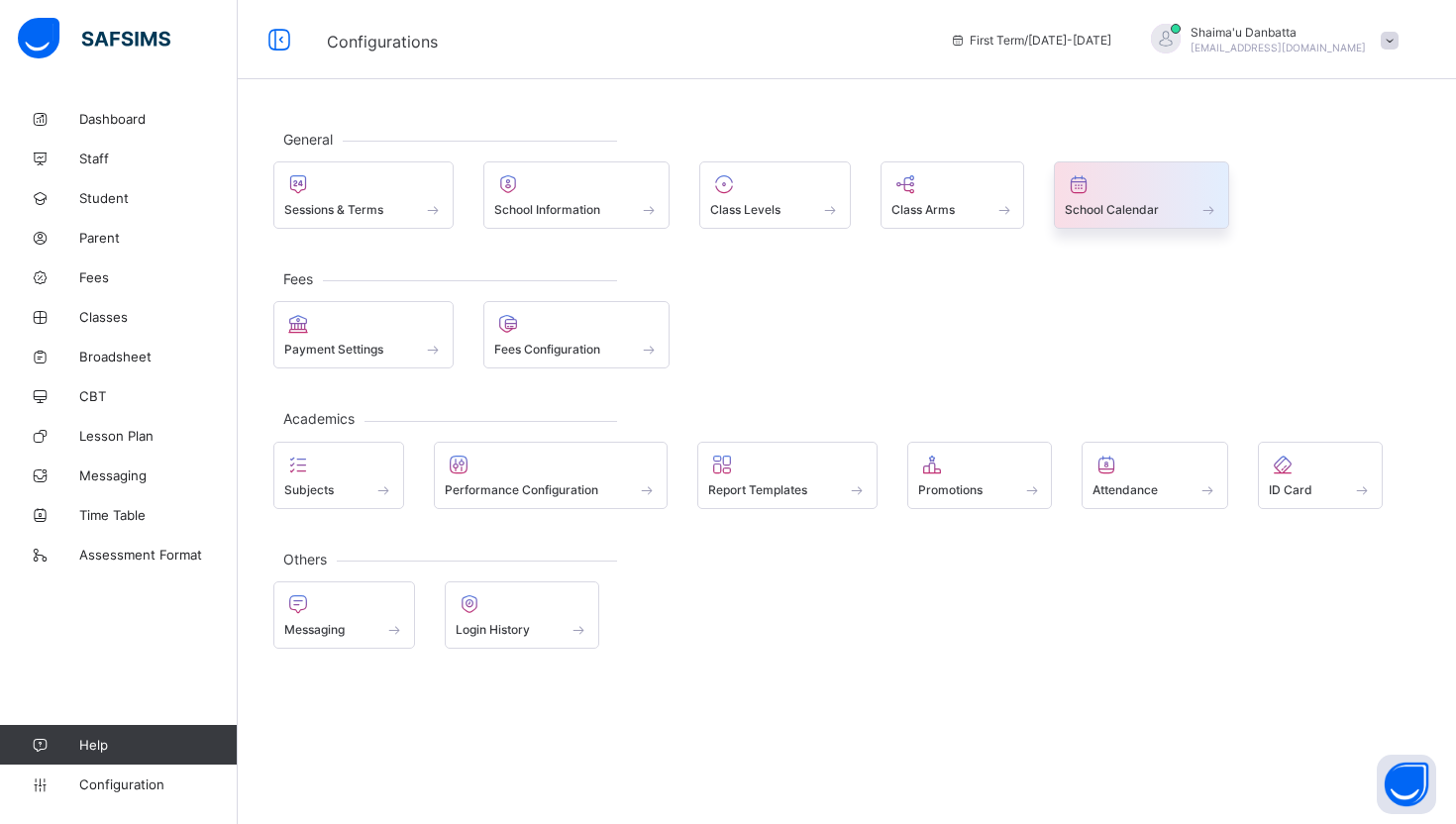
click at [1119, 173] on div at bounding box center [1142, 184] width 153 height 24
click at [870, 393] on div "General Sessions & Terms School Information Class Levels Class Arms School Cale…" at bounding box center [846, 389] width 1218 height 579
click at [921, 309] on div "Payment Settings Fees Configuration" at bounding box center [846, 335] width 1147 height 68
click at [1352, 133] on div "General Sessions & Terms School Information Class Levels Class Arms School Cale…" at bounding box center [846, 389] width 1218 height 579
click at [747, 138] on div "General Sessions & Terms School Information Class Levels Class Arms School Cale…" at bounding box center [846, 183] width 1147 height 90
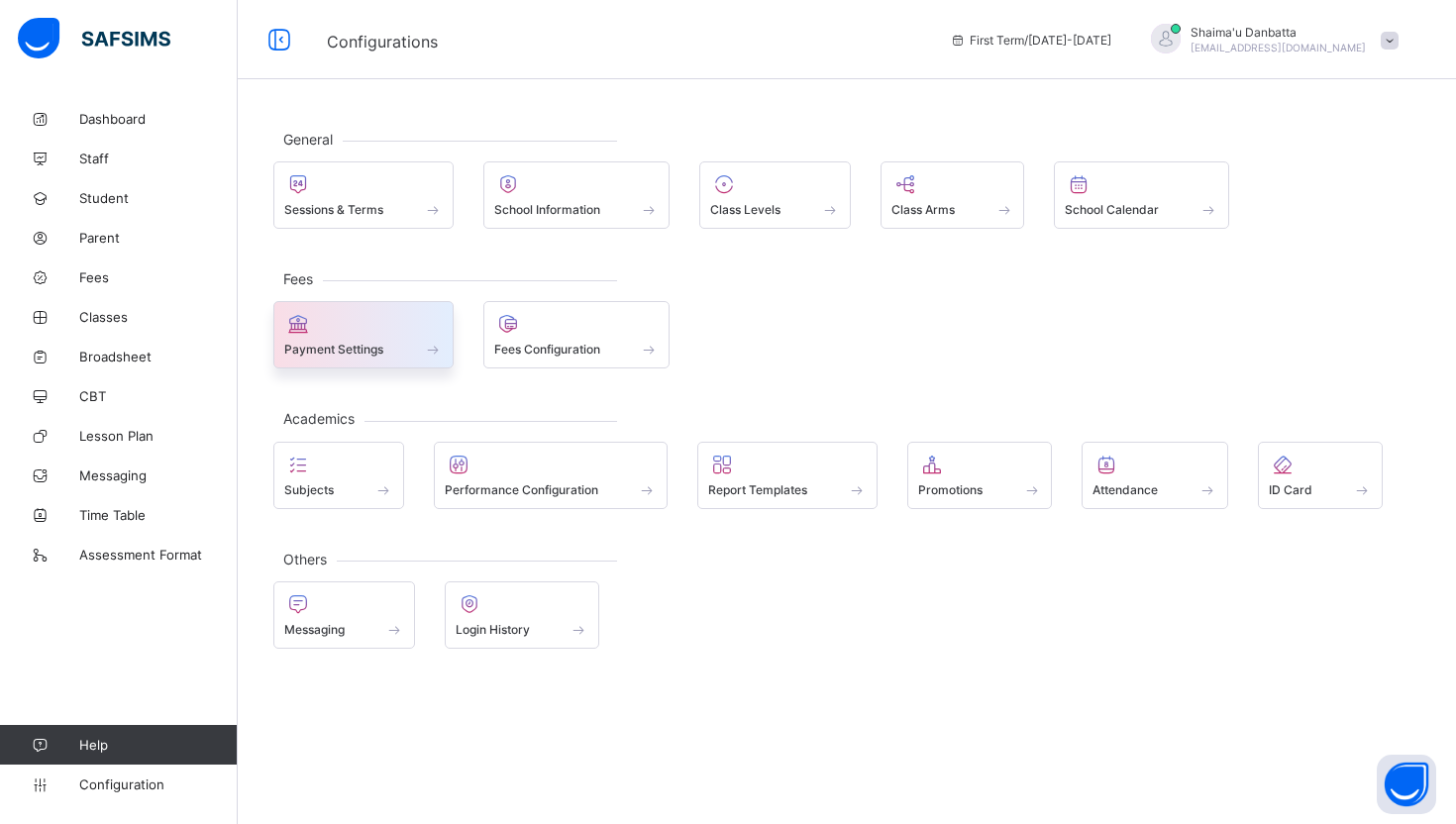
click at [345, 333] on div at bounding box center [363, 324] width 158 height 24
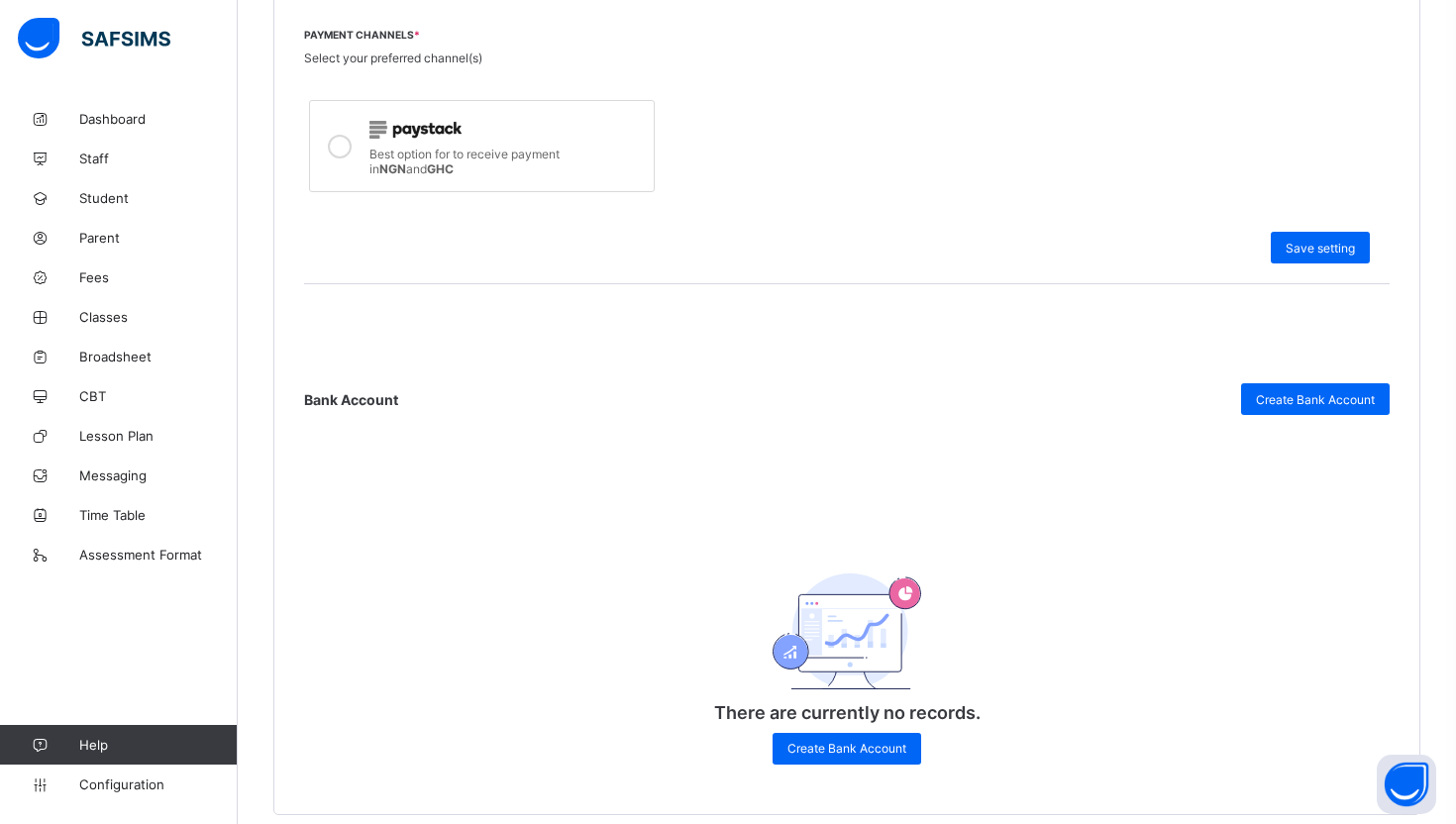
scroll to position [709, 0]
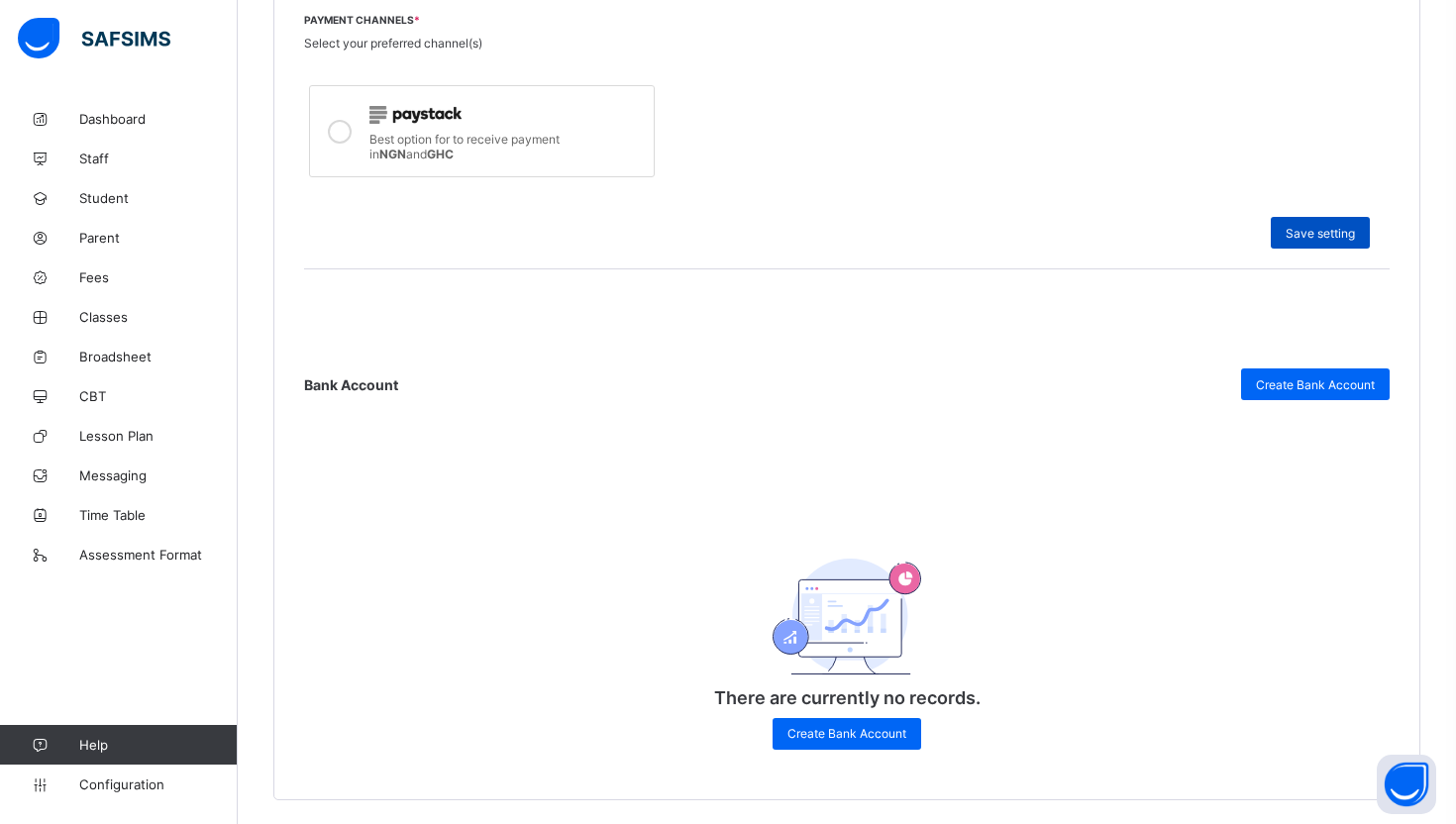
click at [1318, 228] on span "Save setting" at bounding box center [1321, 233] width 70 height 15
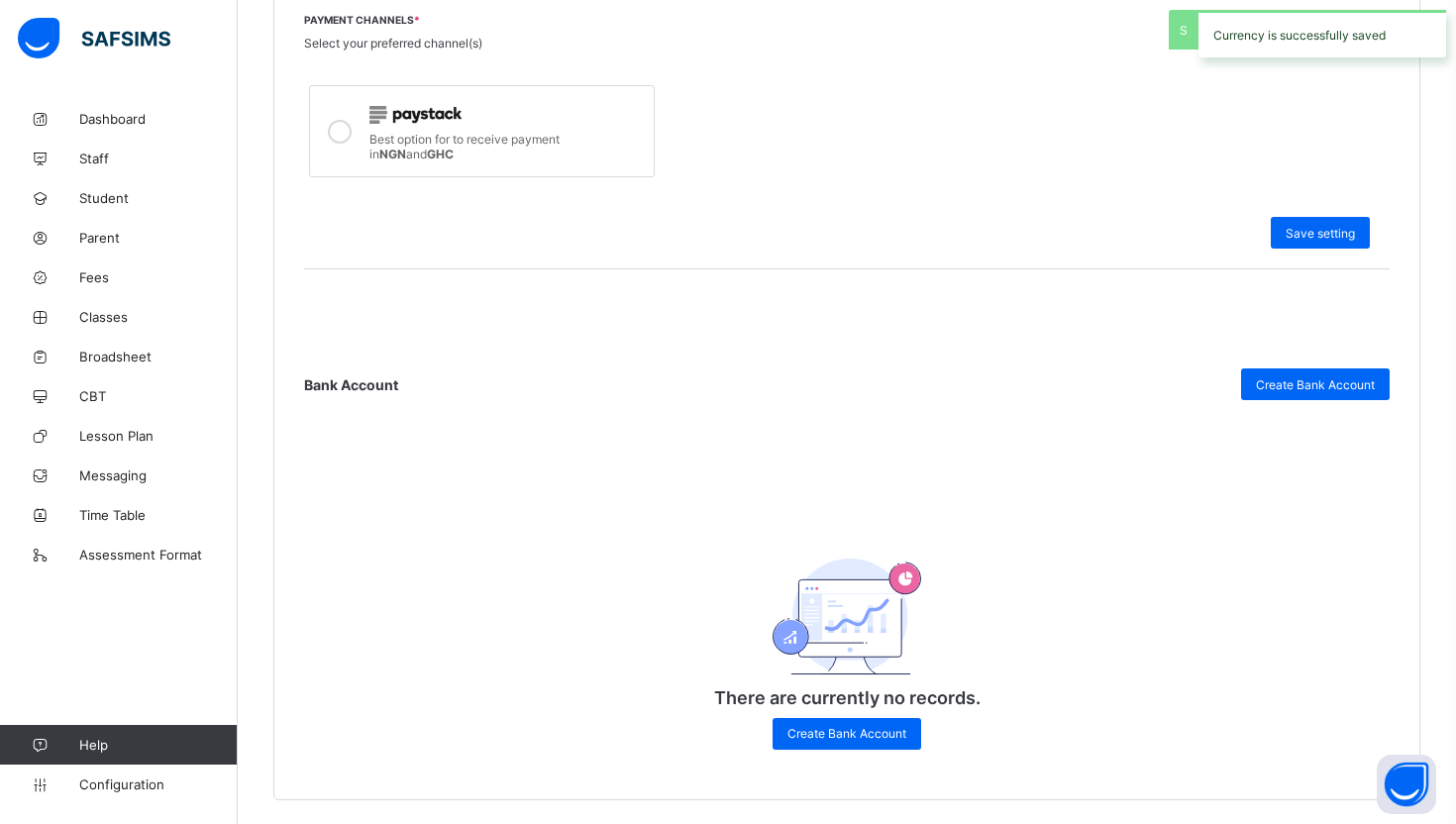
scroll to position [762, 0]
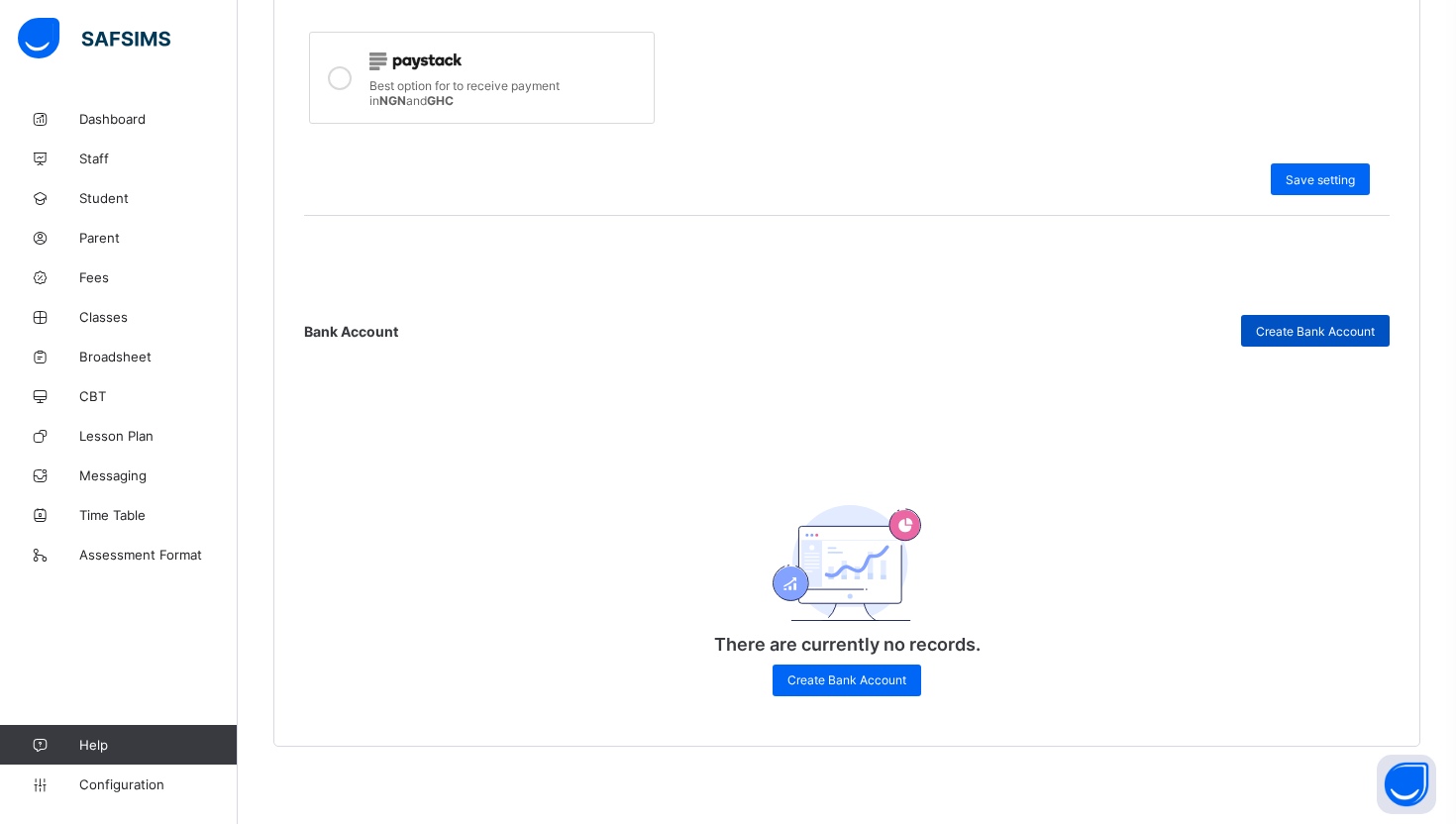
click at [1297, 340] on div "Create Bank Account" at bounding box center [1315, 331] width 148 height 32
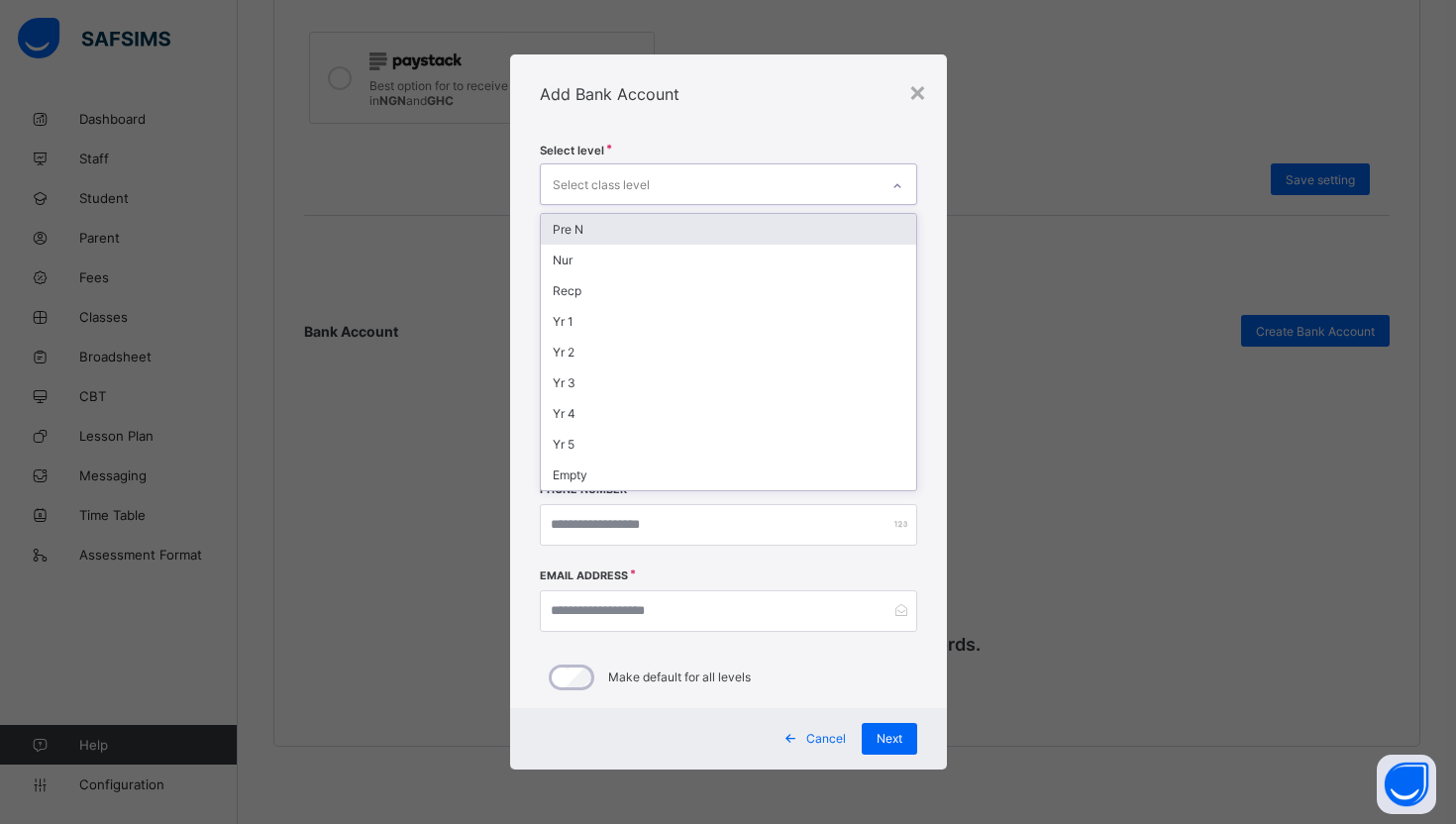
click at [805, 191] on div "Select class level" at bounding box center [710, 183] width 338 height 39
click at [829, 128] on div "Add Bank Account" at bounding box center [728, 94] width 437 height 80
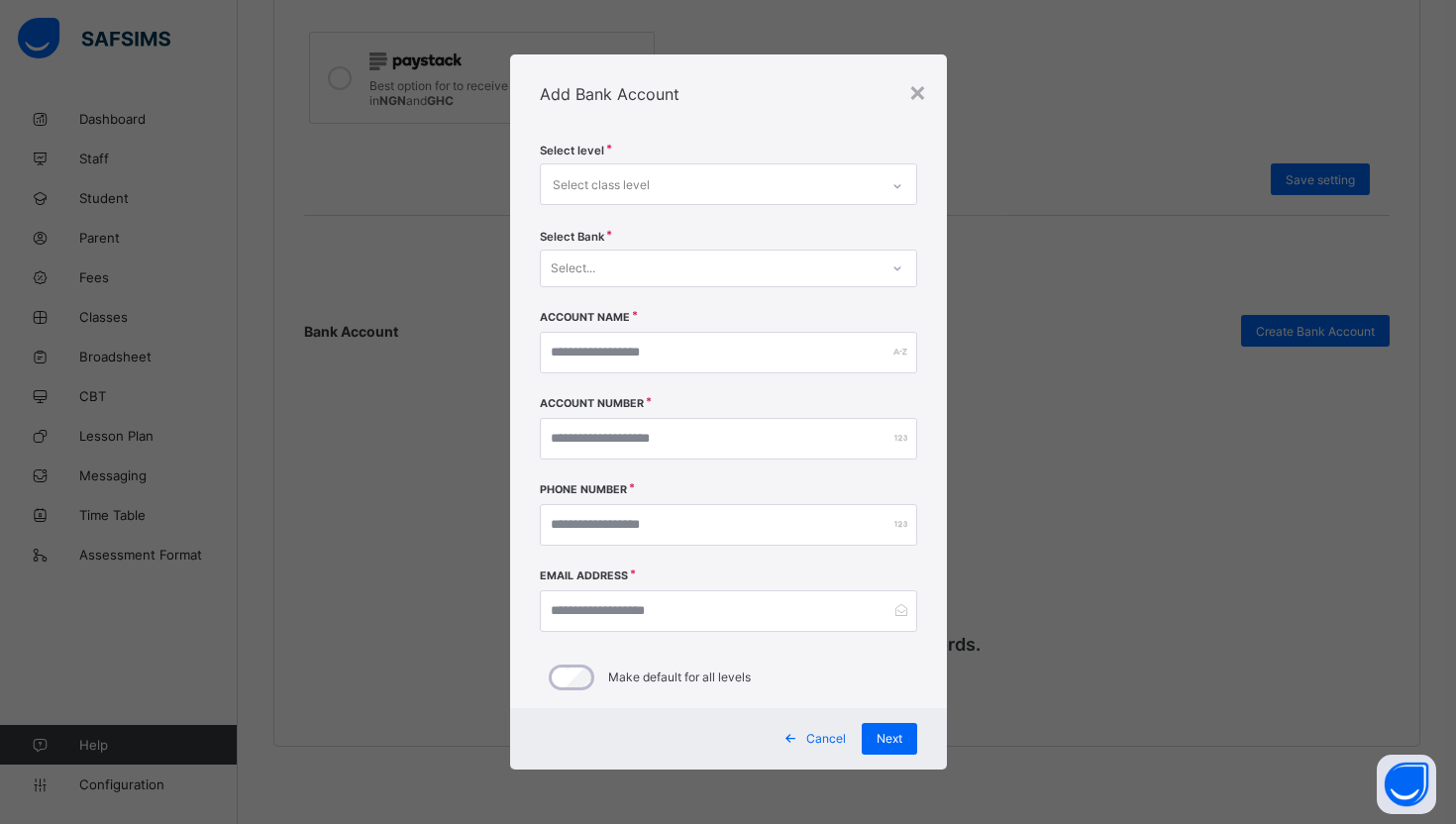
click at [712, 261] on div "Select..." at bounding box center [710, 268] width 338 height 28
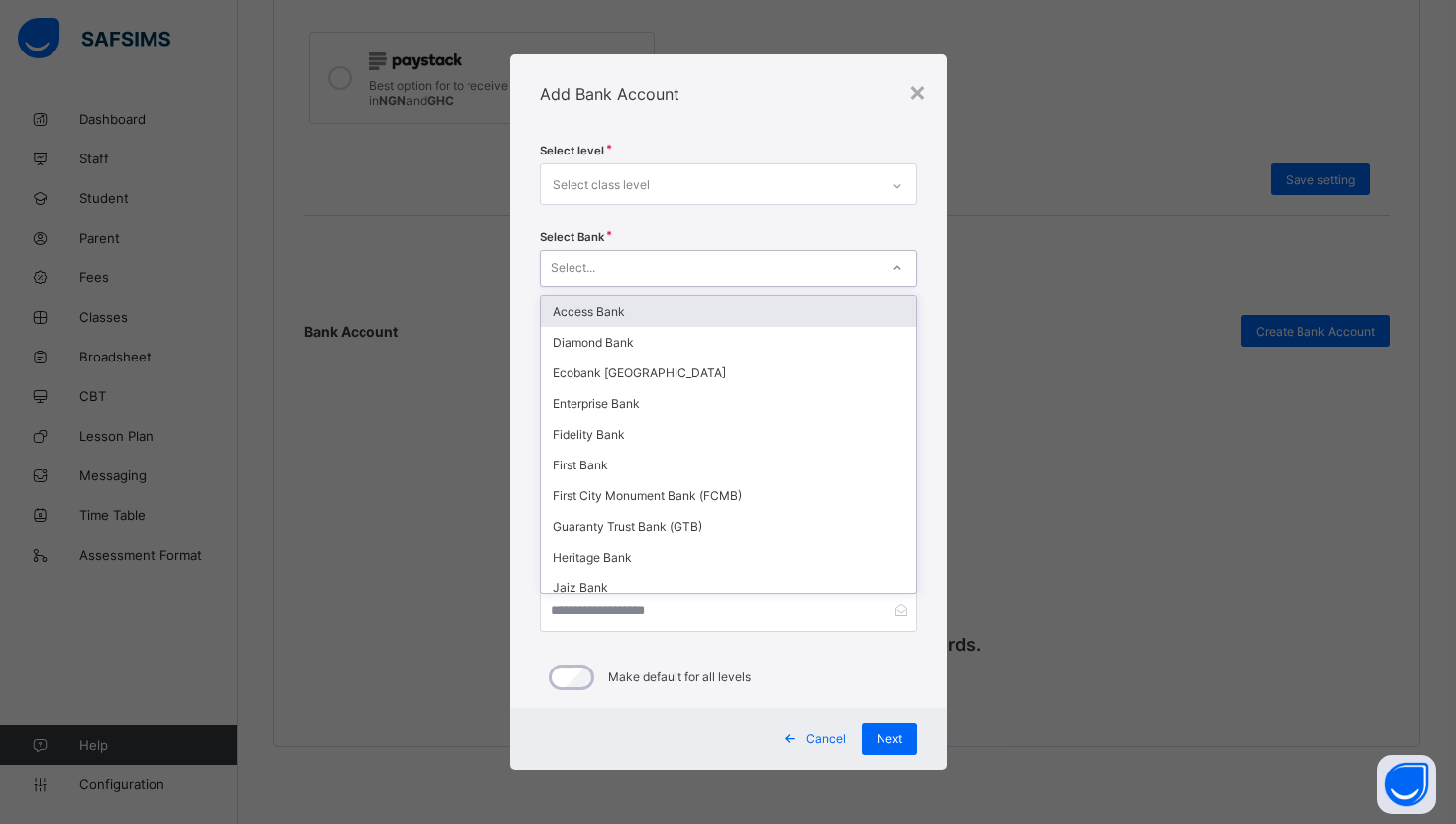
click at [727, 230] on div "Select Bank option Access Bank focused, 1 of 32. 32 results available. Use Up a…" at bounding box center [728, 270] width 377 height 82
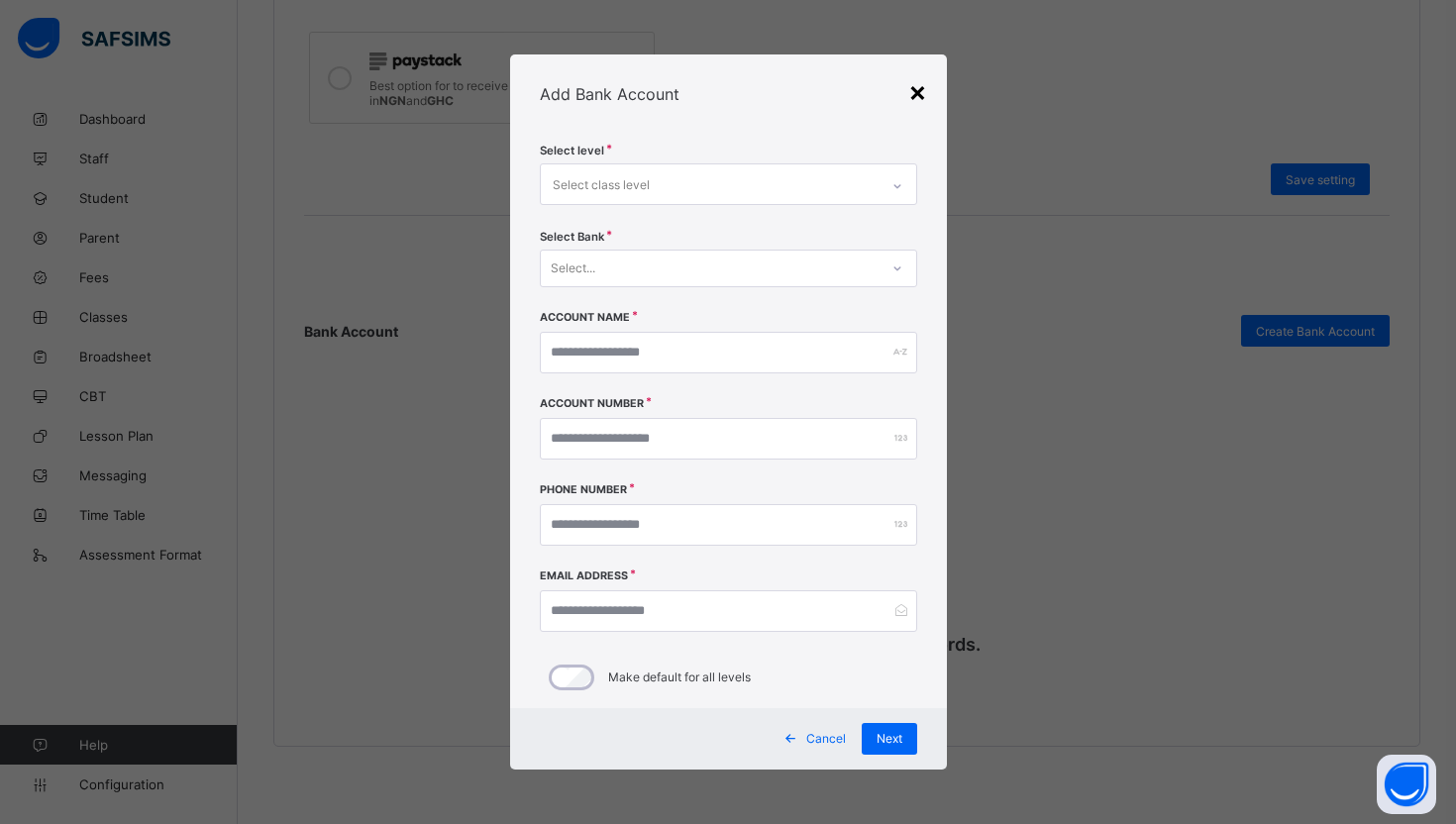
click at [917, 100] on div "×" at bounding box center [917, 91] width 19 height 34
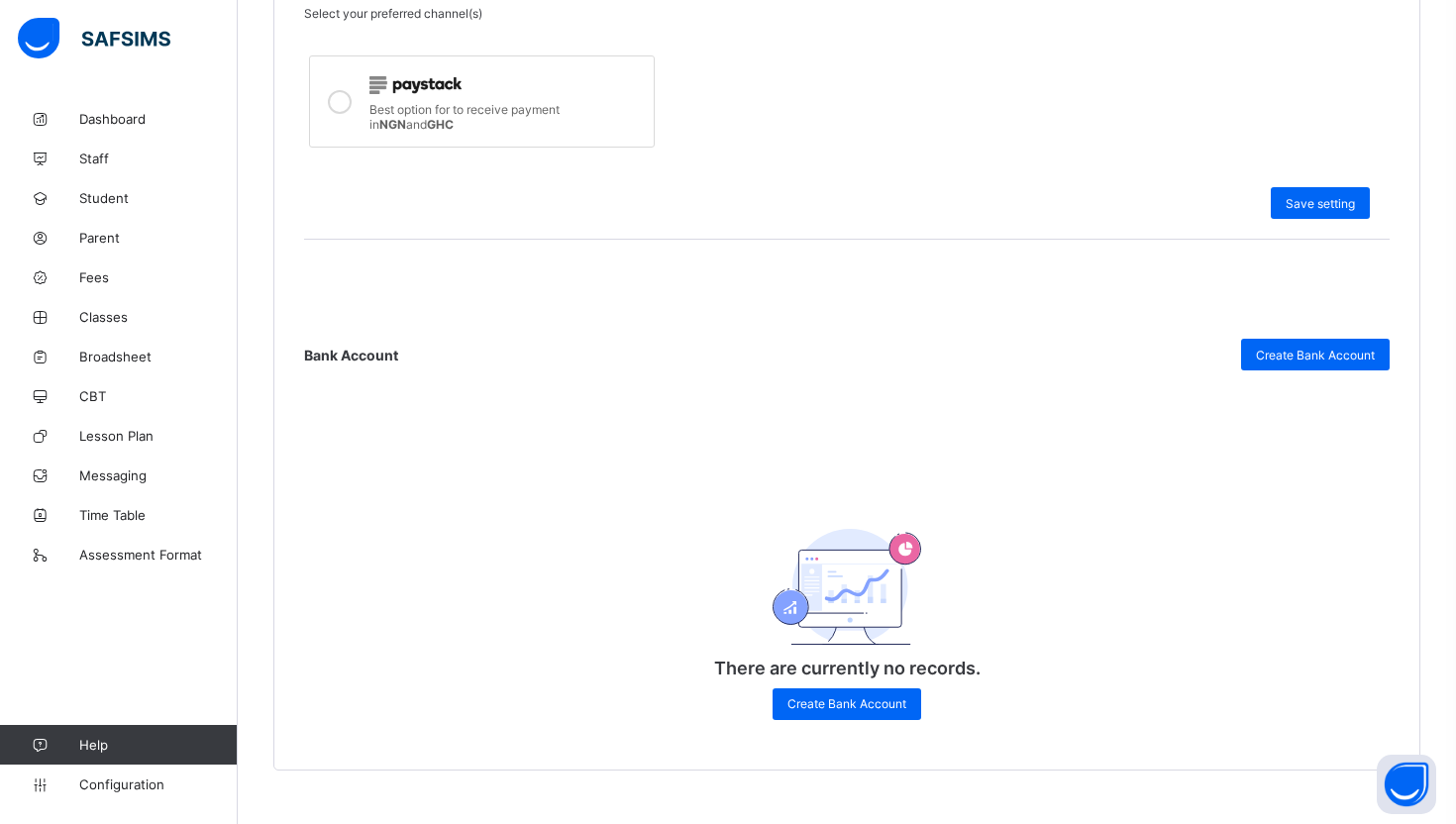
scroll to position [717, 0]
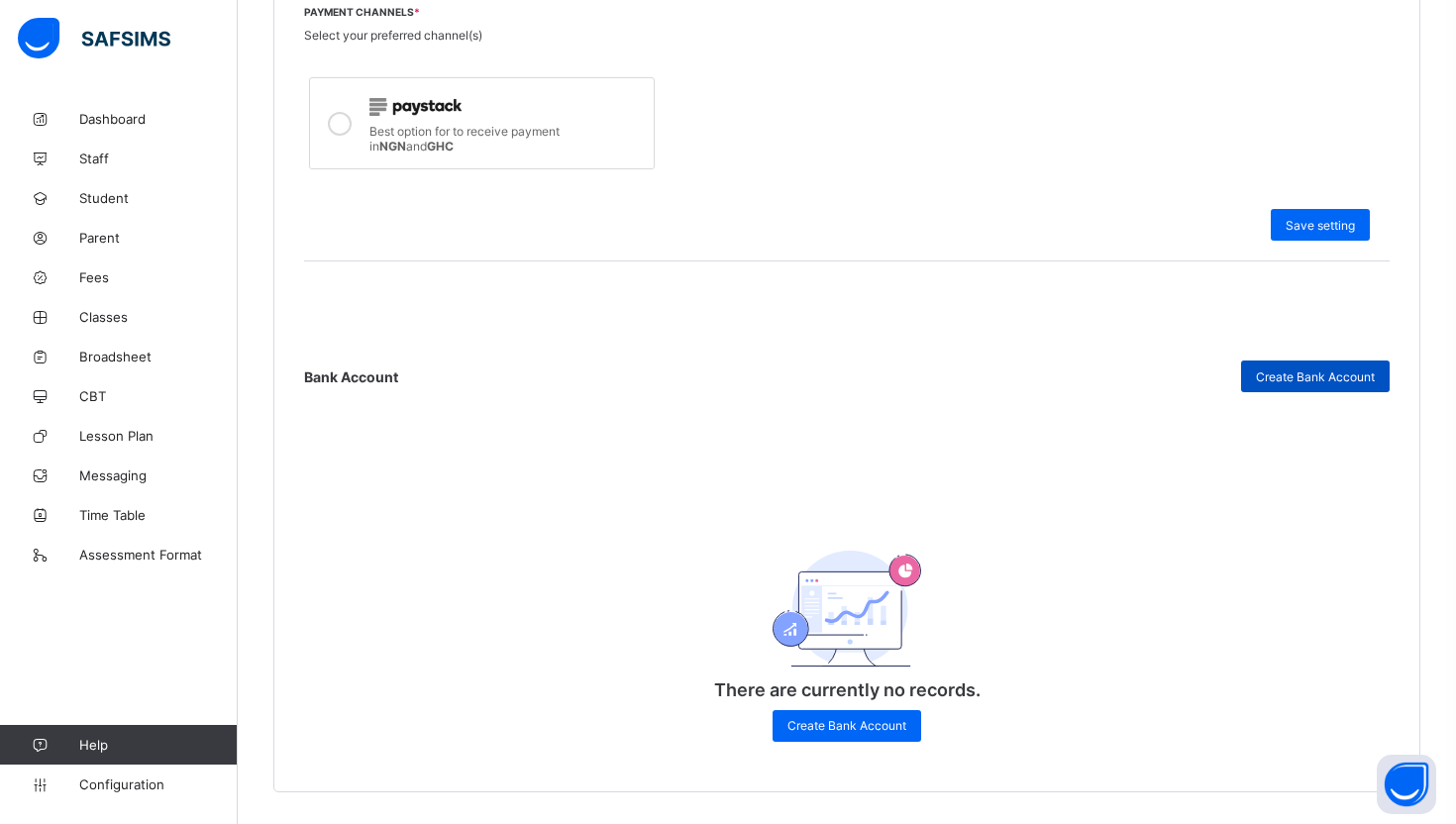
click at [1299, 365] on div "Create Bank Account" at bounding box center [1315, 377] width 148 height 32
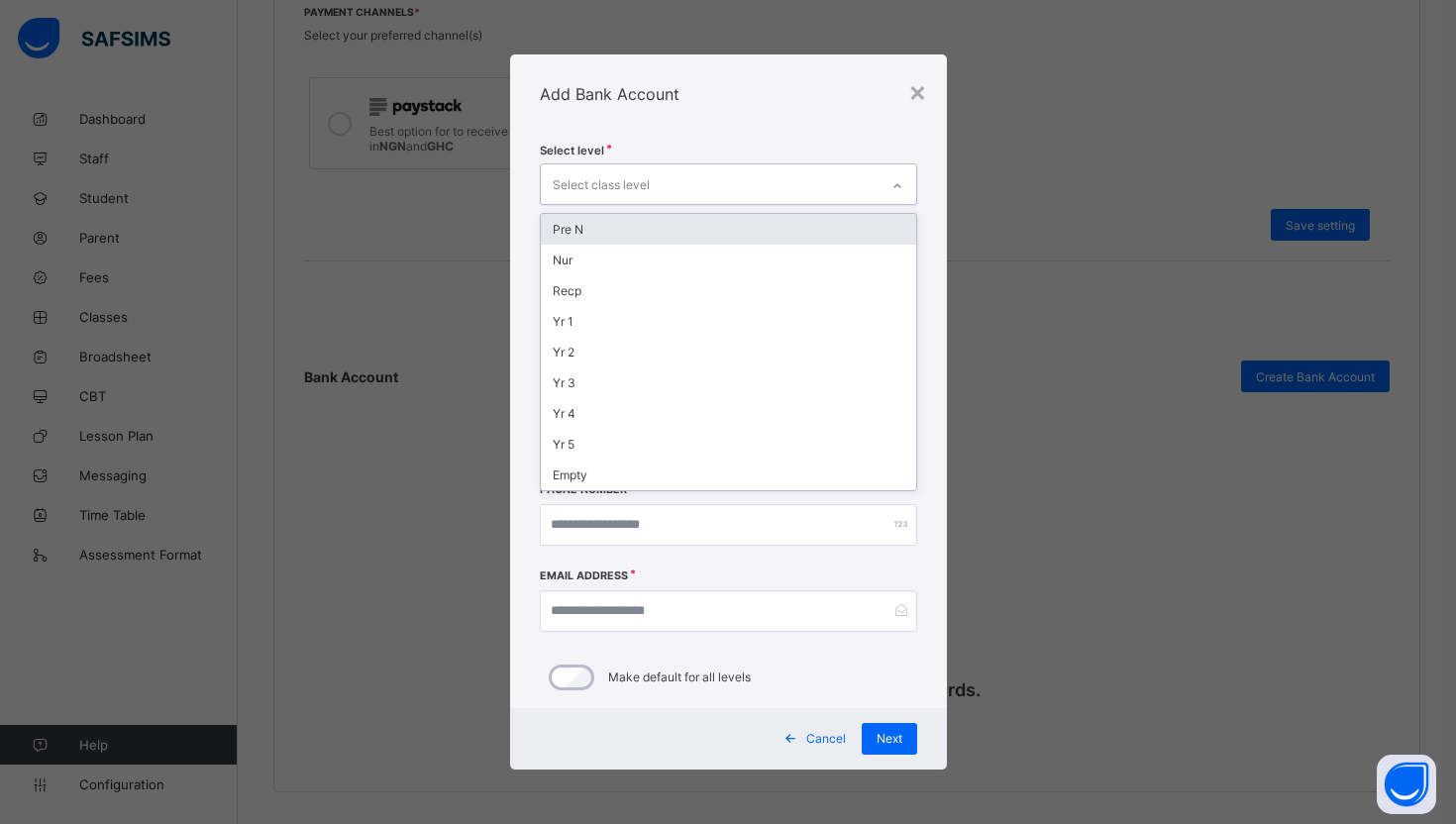
click at [698, 179] on div "Select class level" at bounding box center [710, 183] width 338 height 39
click at [601, 226] on div "Pre N" at bounding box center [728, 229] width 375 height 31
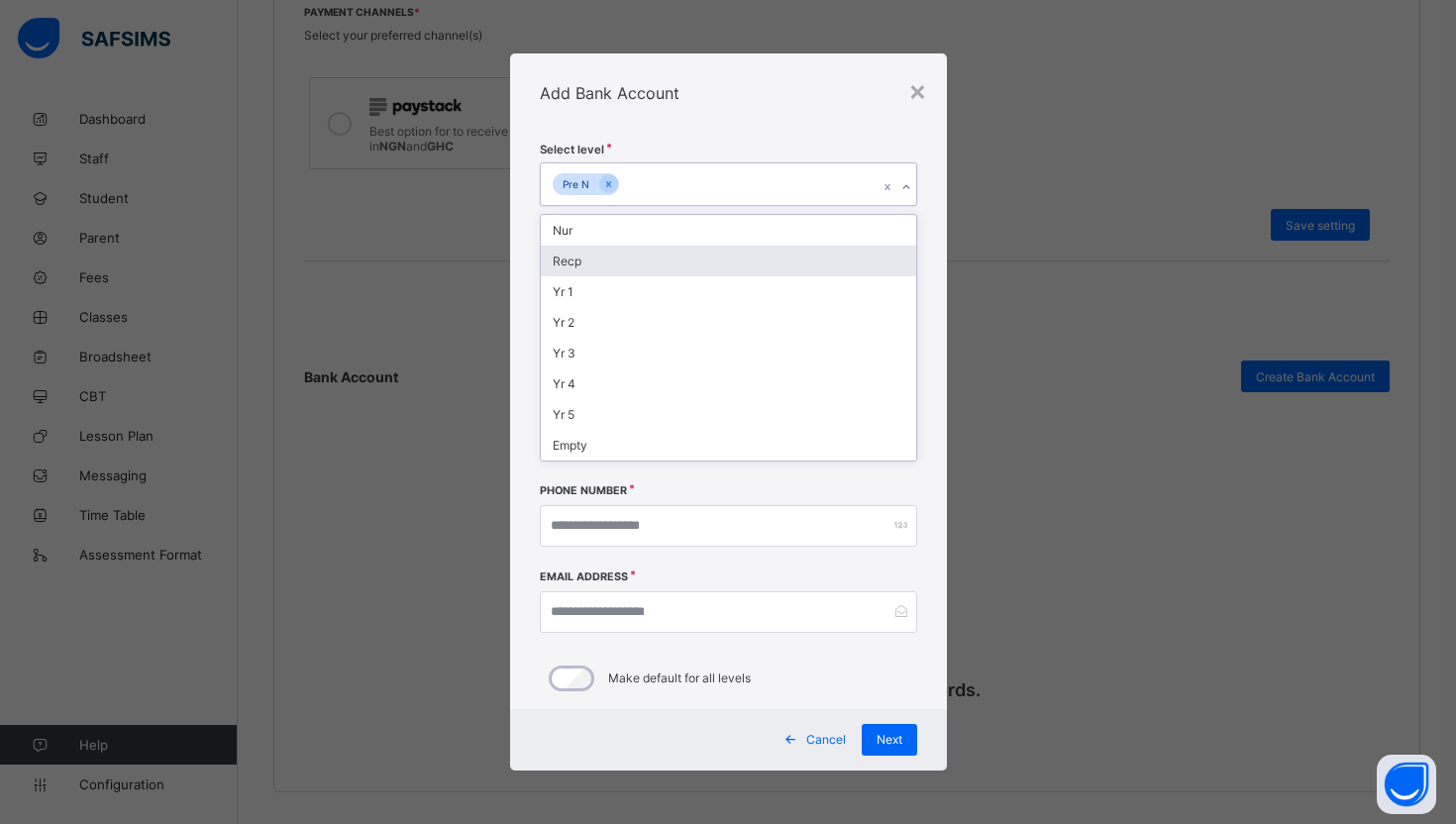
click at [914, 264] on div "Recp" at bounding box center [728, 260] width 375 height 31
click at [836, 154] on div "Select level option Recp, selected. option Yr 1 focused, 4 of 9. 7 results avai…" at bounding box center [728, 186] width 377 height 88
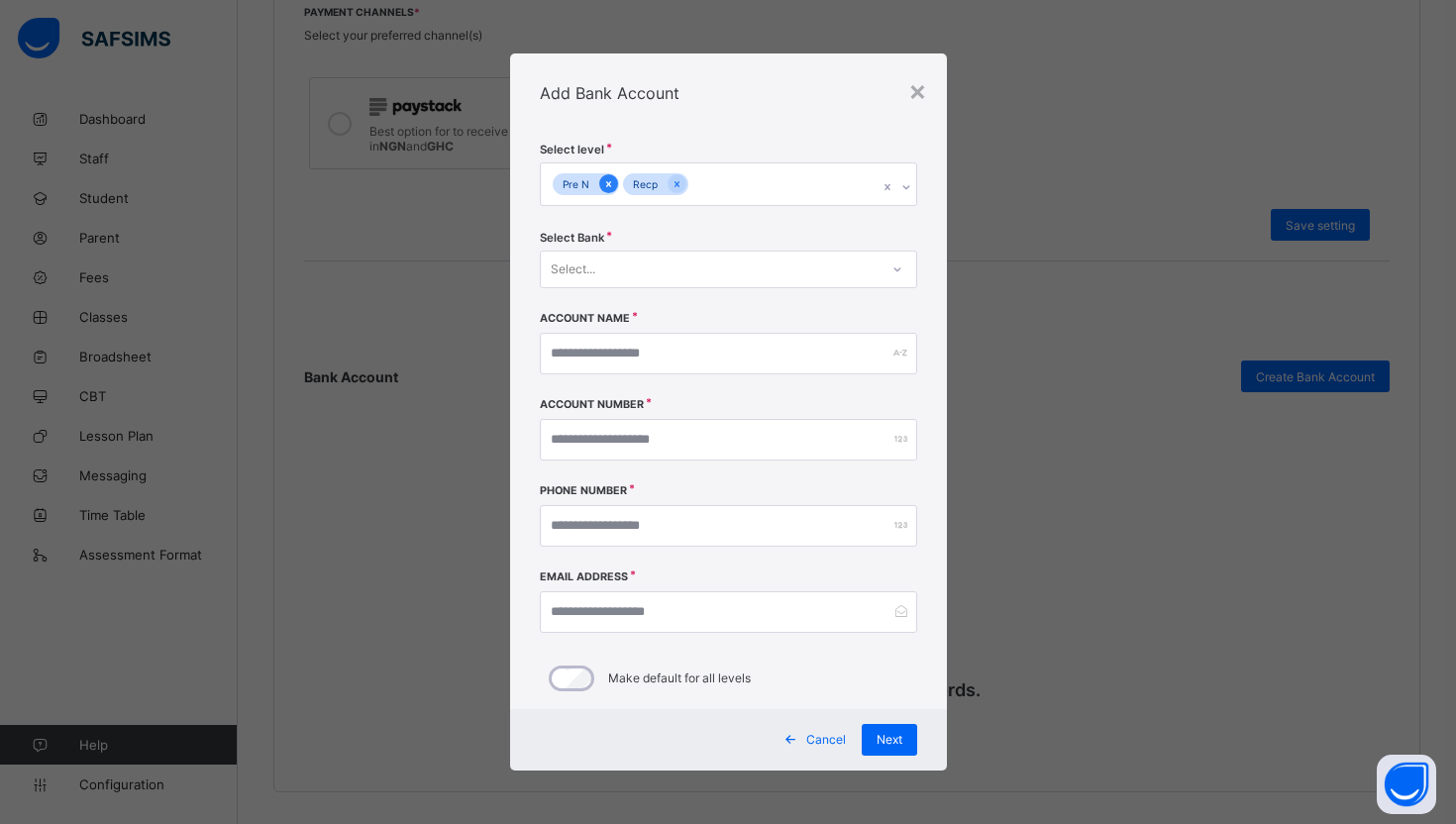
click at [612, 186] on icon at bounding box center [609, 184] width 11 height 14
click at [612, 186] on div at bounding box center [607, 183] width 19 height 19
click at [612, 186] on div "Select class level" at bounding box center [602, 184] width 97 height 38
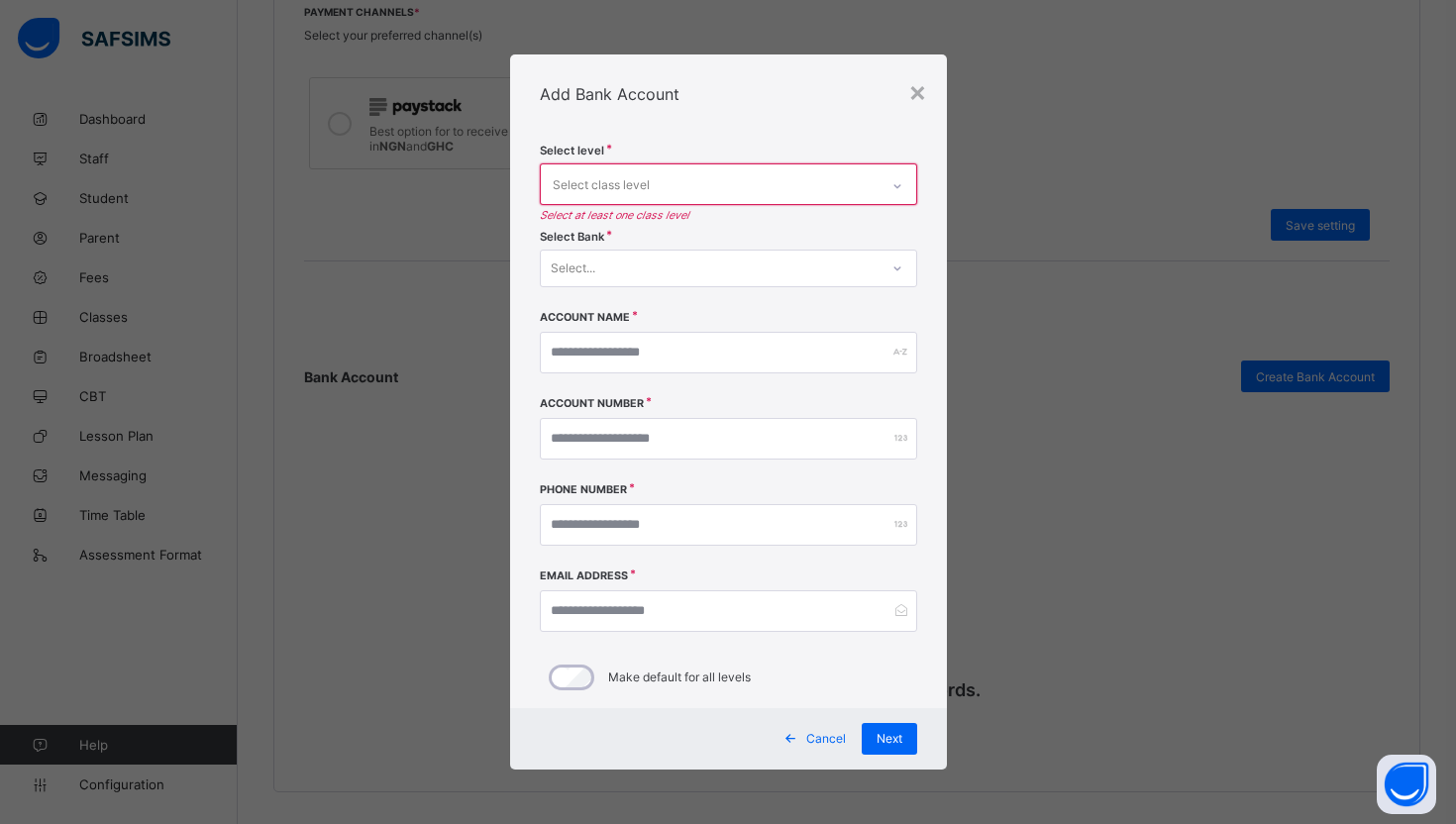
click at [819, 119] on div "Add Bank Account" at bounding box center [728, 94] width 437 height 80
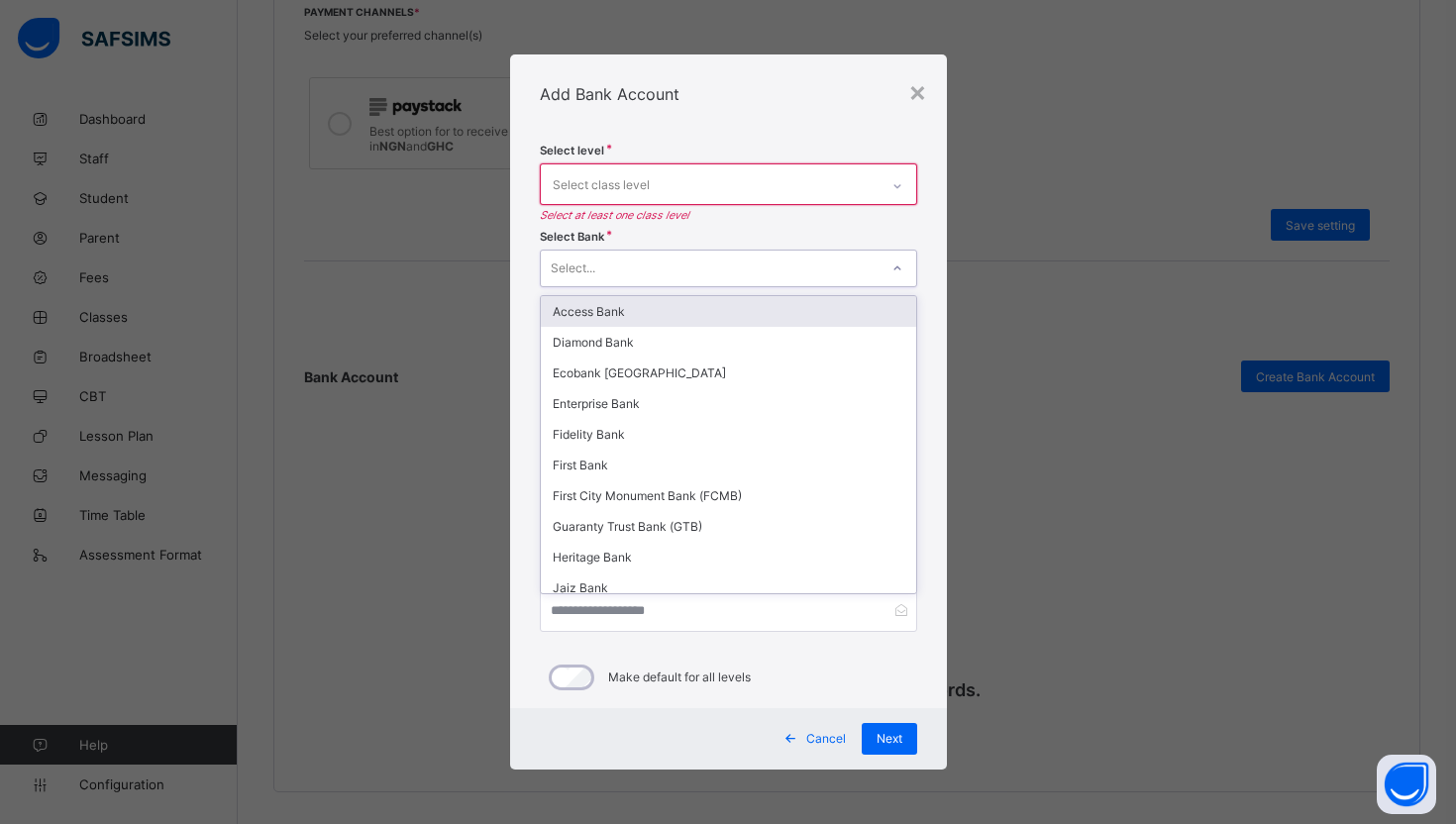
click at [682, 267] on div "Select..." at bounding box center [710, 268] width 338 height 28
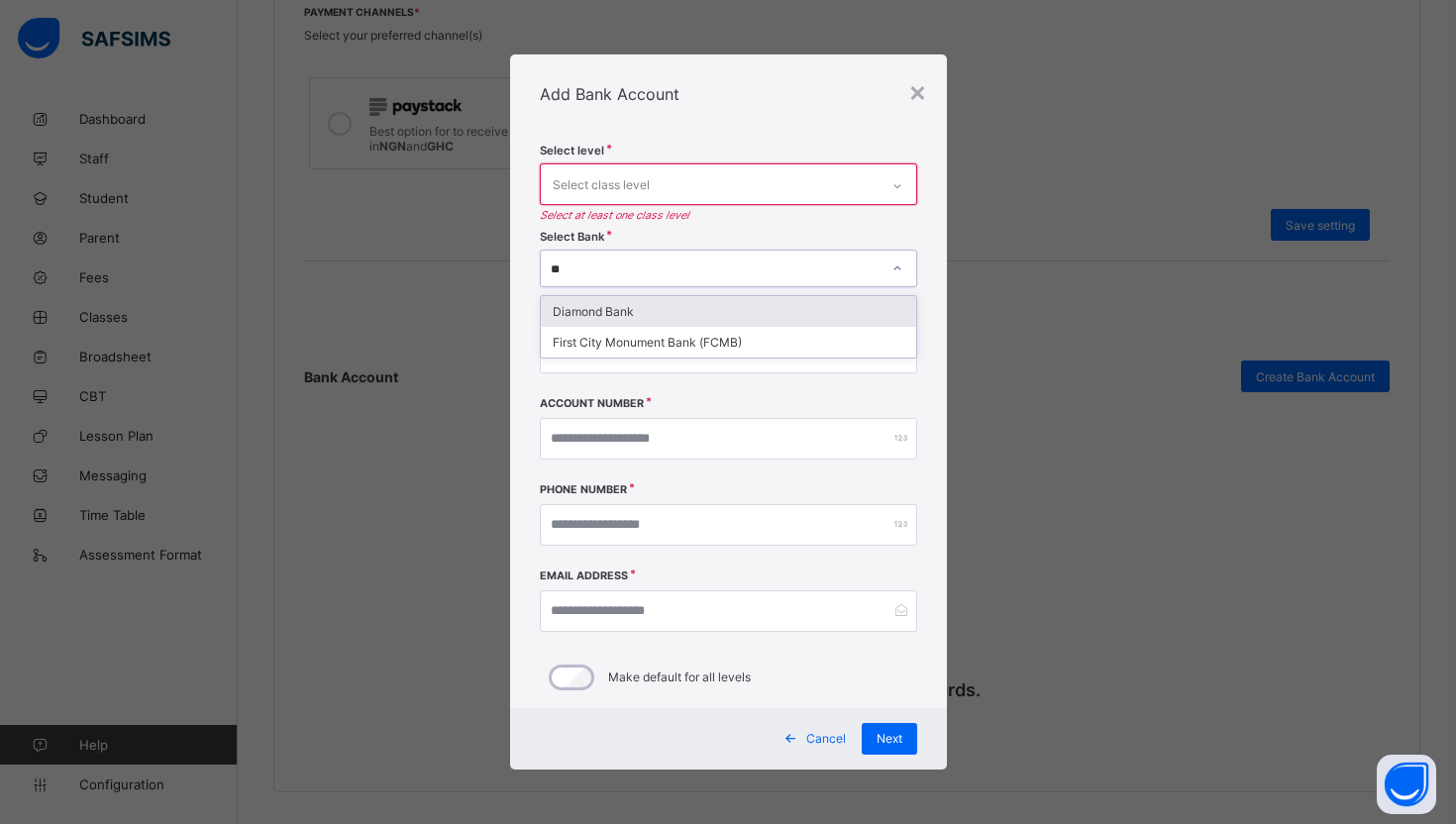
type input "*"
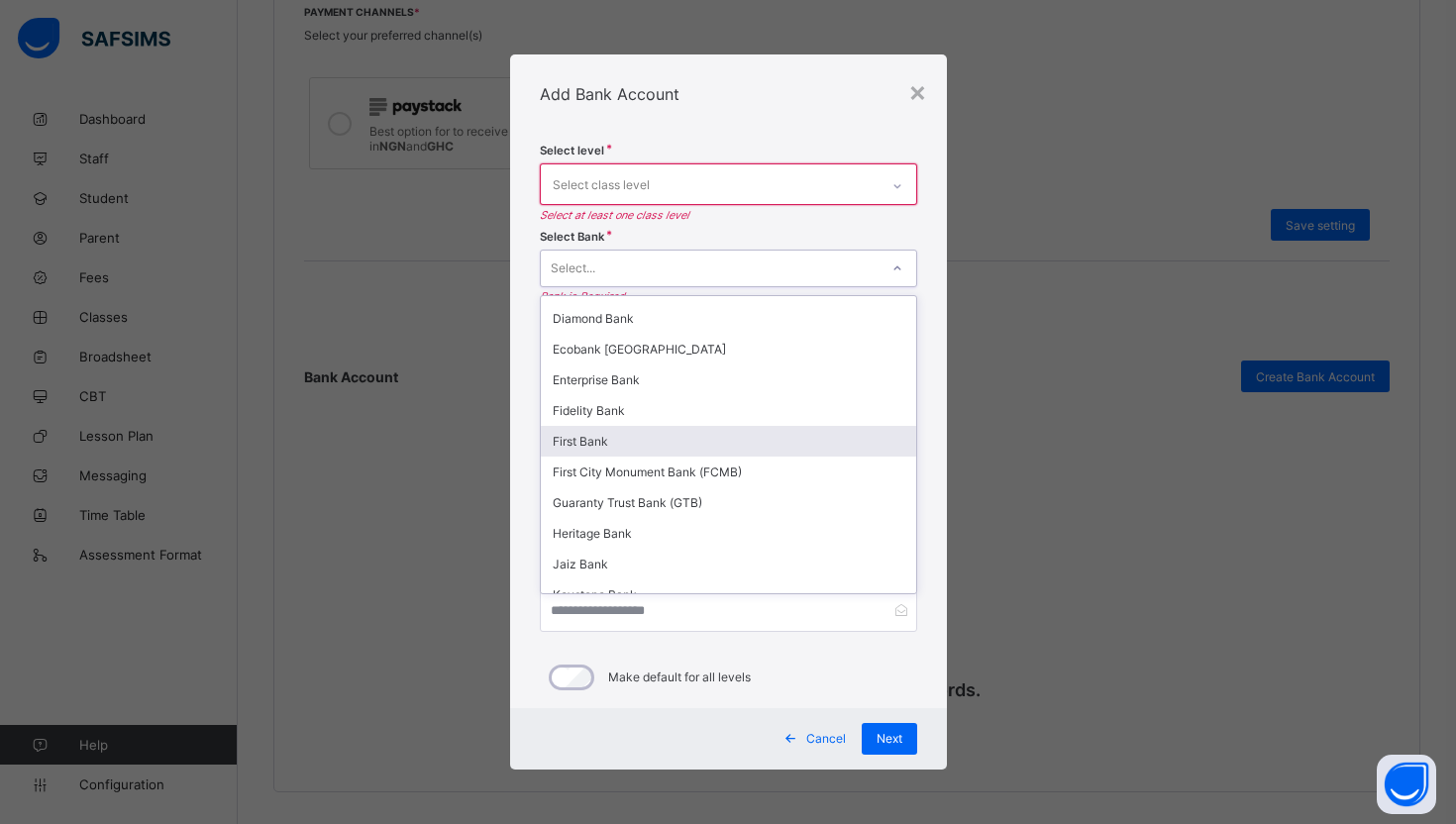
scroll to position [0, 0]
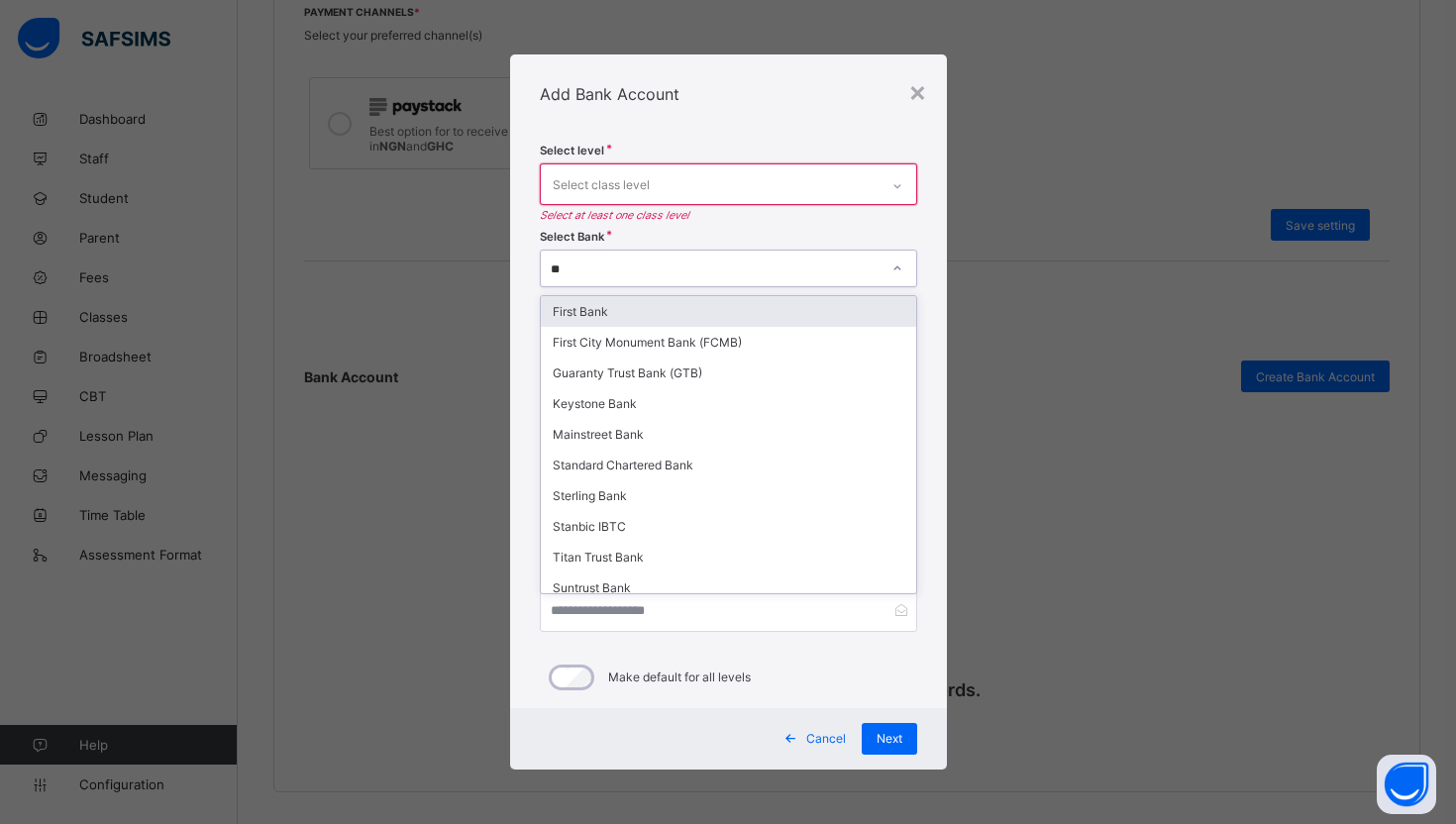
type input "*"
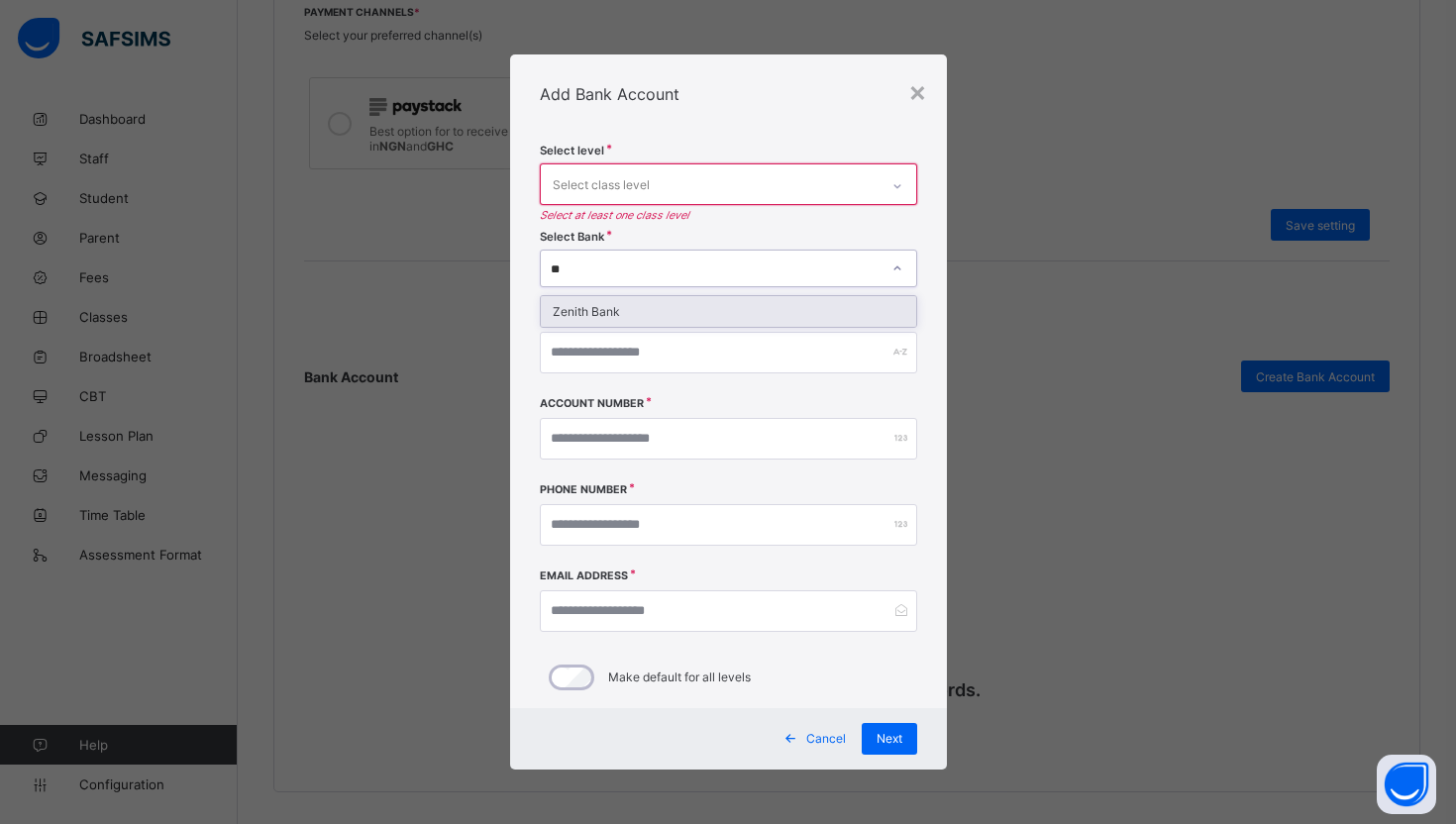
type input "**"
click at [738, 464] on div "Account Number" at bounding box center [728, 440] width 377 height 86
click at [934, 87] on div "Add Bank Account" at bounding box center [728, 94] width 437 height 80
click at [924, 99] on div "×" at bounding box center [917, 91] width 19 height 34
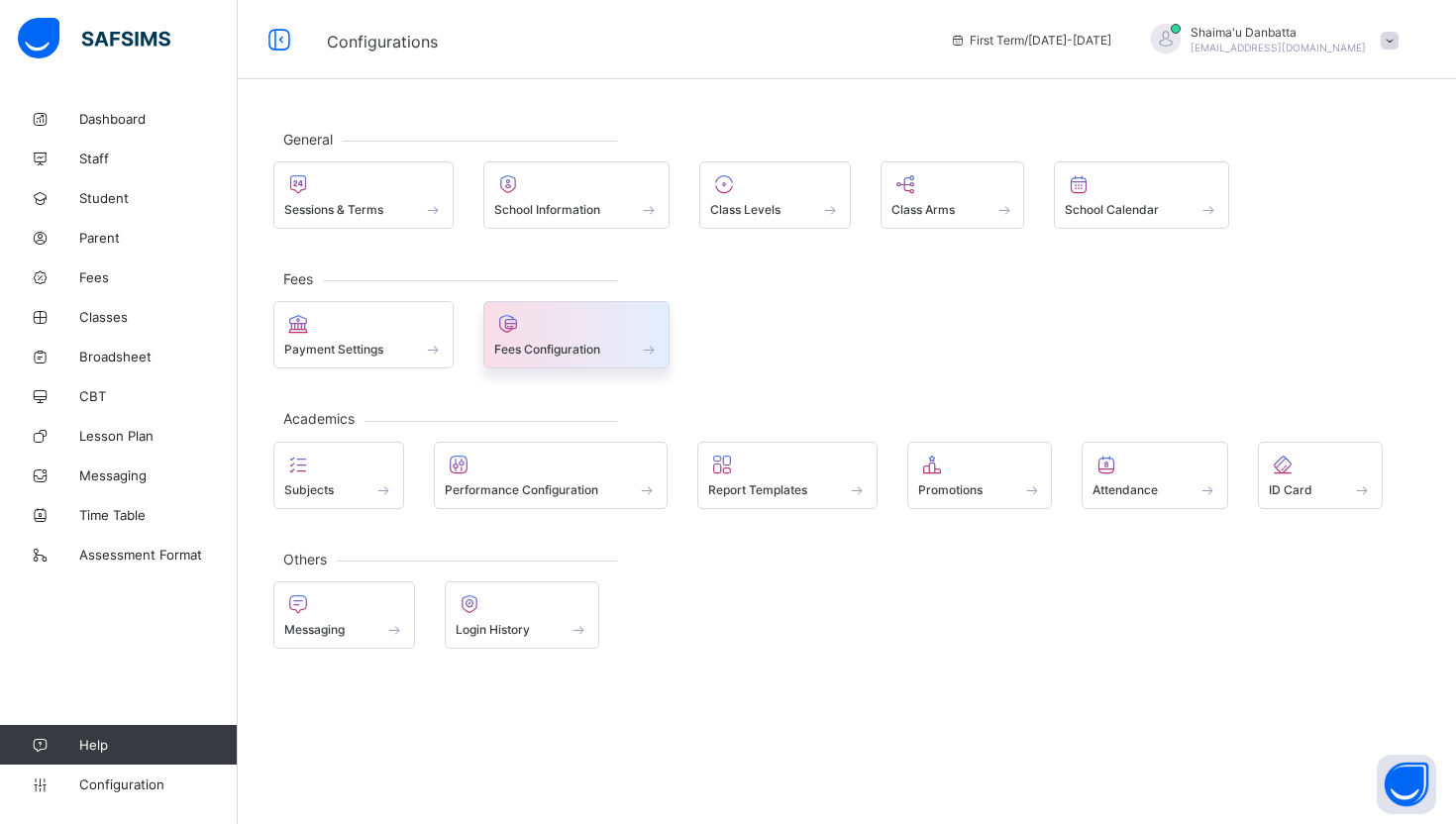
click at [555, 337] on span at bounding box center [577, 338] width 165 height 5
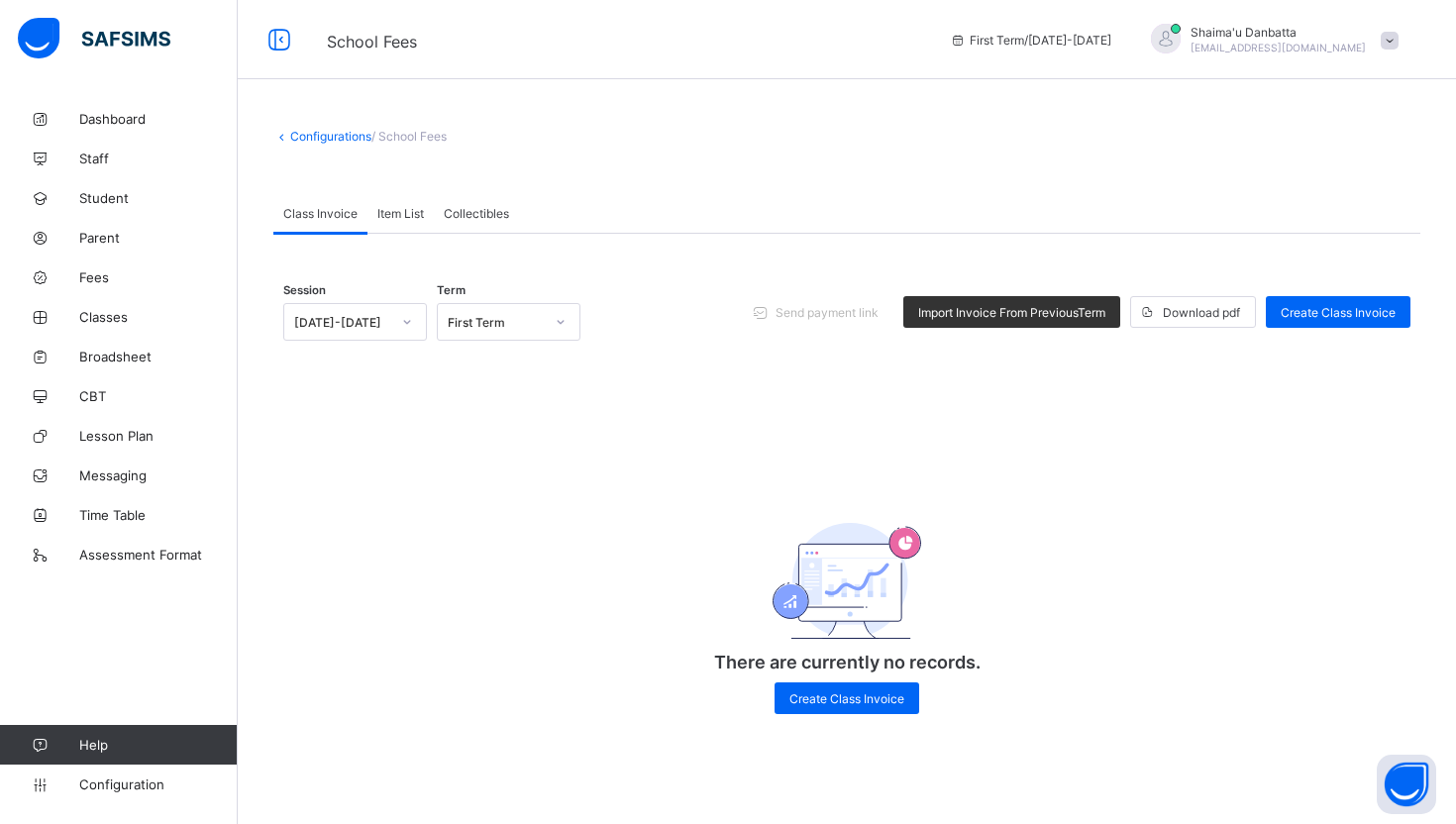
click at [468, 311] on div "First Term" at bounding box center [489, 322] width 104 height 28
click at [603, 290] on div "Session [DATE]-[DATE] Term option Third Term focused, 1 of 3. 3 results availab…" at bounding box center [846, 312] width 1127 height 97
click at [1341, 314] on span "Create Class Invoice" at bounding box center [1339, 312] width 115 height 15
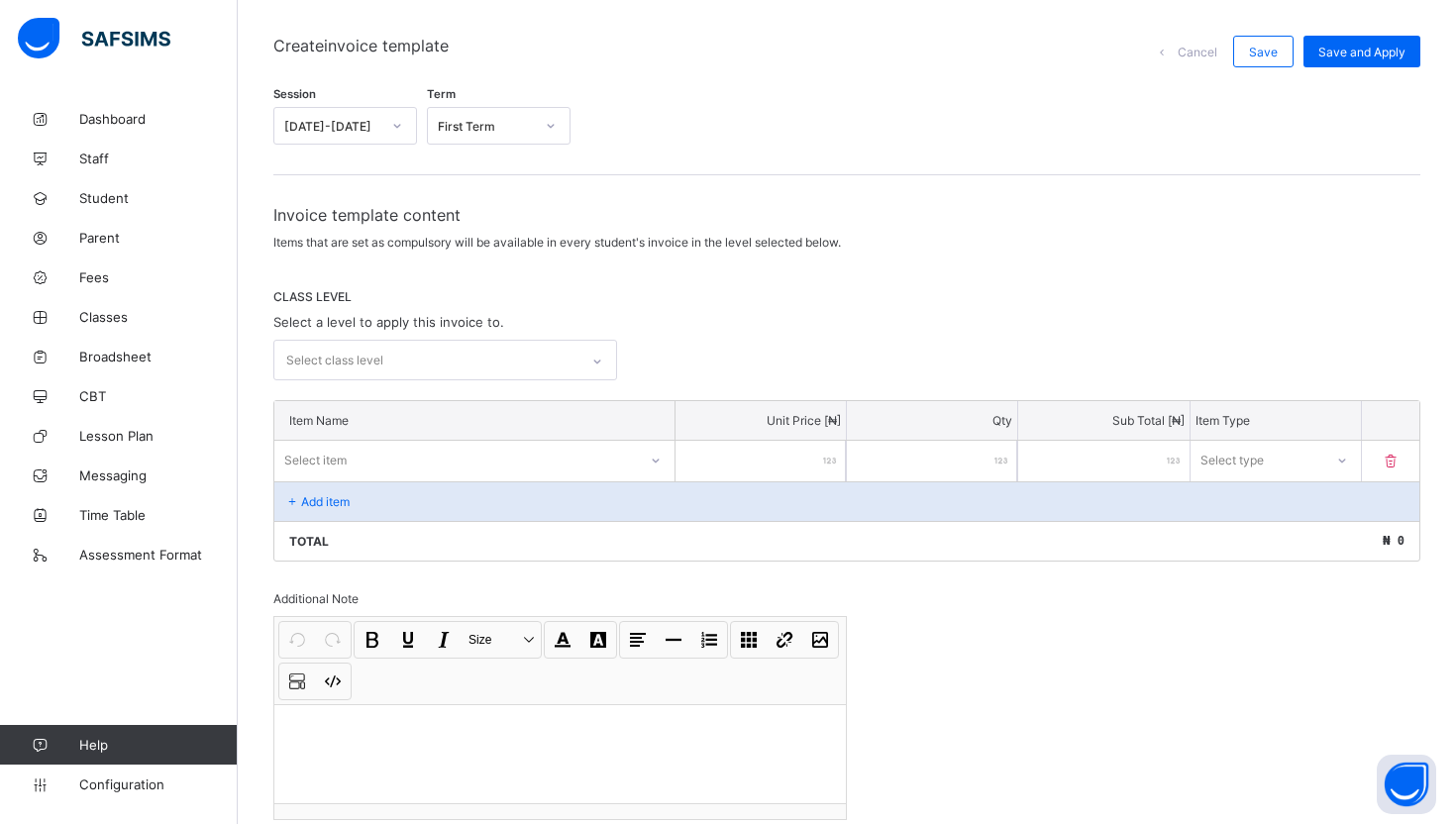
scroll to position [256, 0]
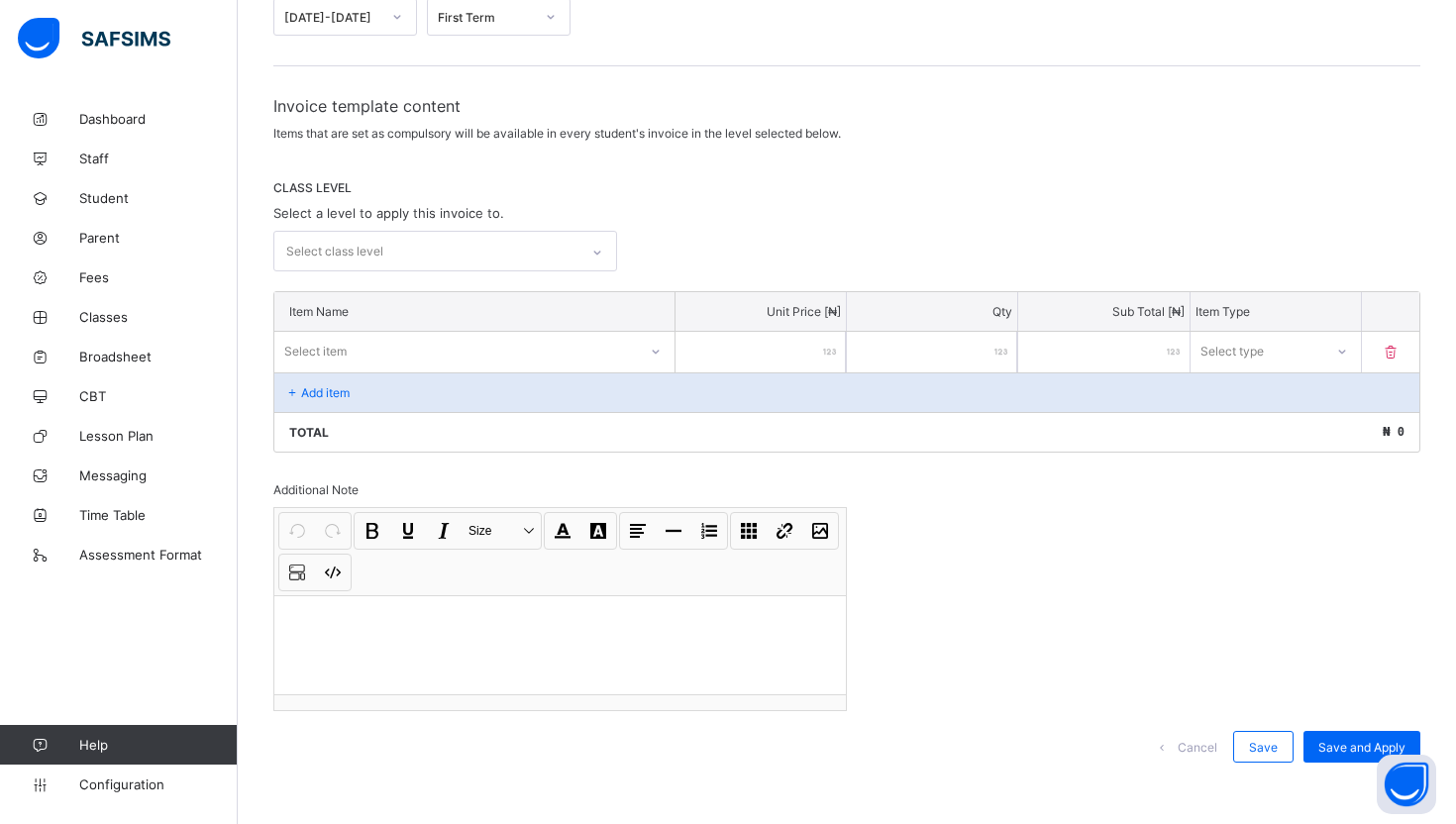
click at [624, 351] on div "Select item" at bounding box center [455, 351] width 363 height 28
click at [743, 231] on div "Select class level" at bounding box center [846, 250] width 1147 height 41
click at [486, 241] on div "Select class level" at bounding box center [427, 250] width 304 height 39
click at [700, 241] on div "Select class level" at bounding box center [846, 250] width 1147 height 41
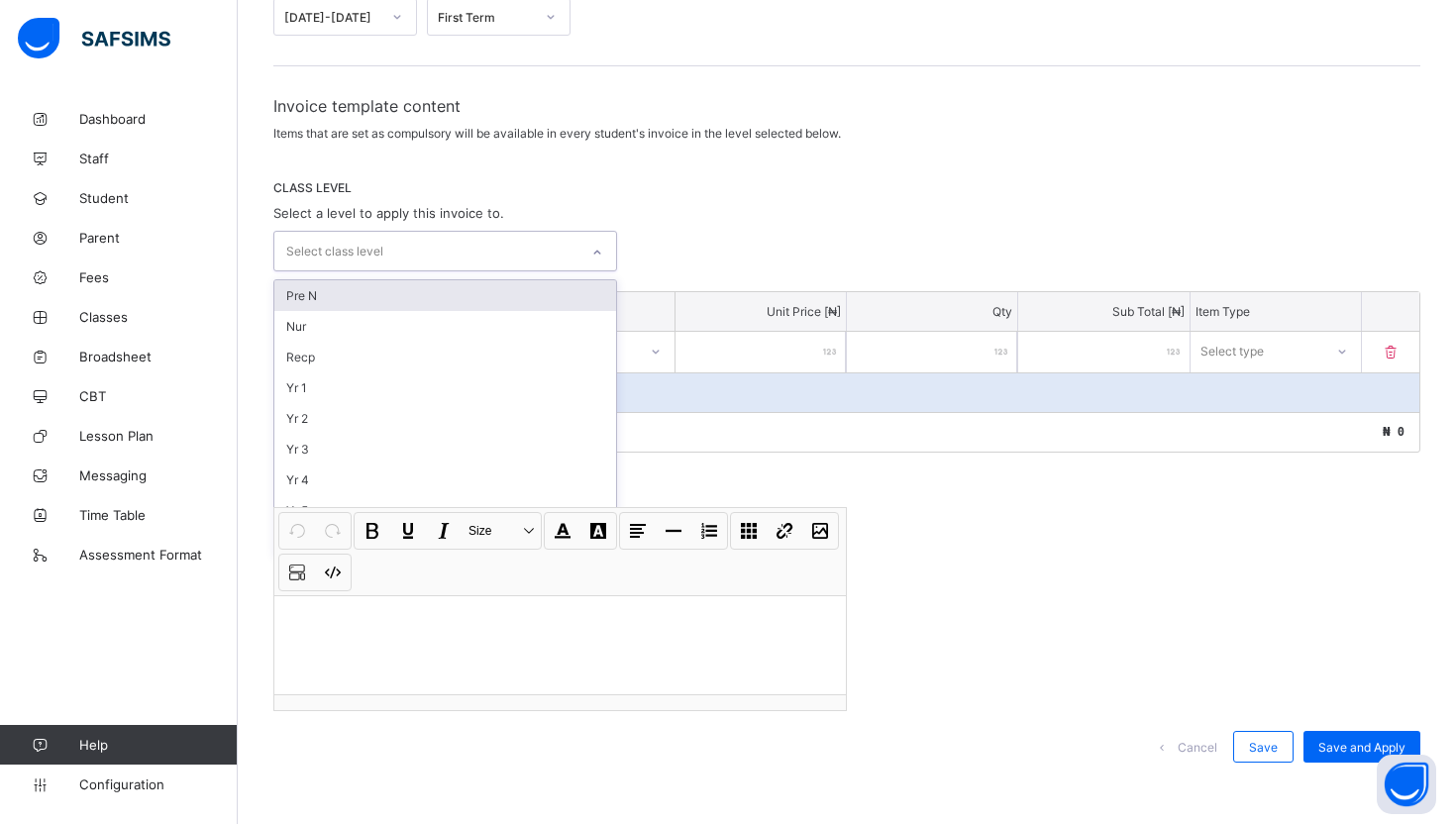
click at [563, 261] on div "Select class level" at bounding box center [427, 250] width 304 height 39
click at [404, 296] on div "Pre N" at bounding box center [446, 295] width 342 height 31
click at [677, 238] on div "option Pre N, selected. option Nur focused, 2 of 9. 8 results available. Use Up…" at bounding box center [846, 252] width 1147 height 44
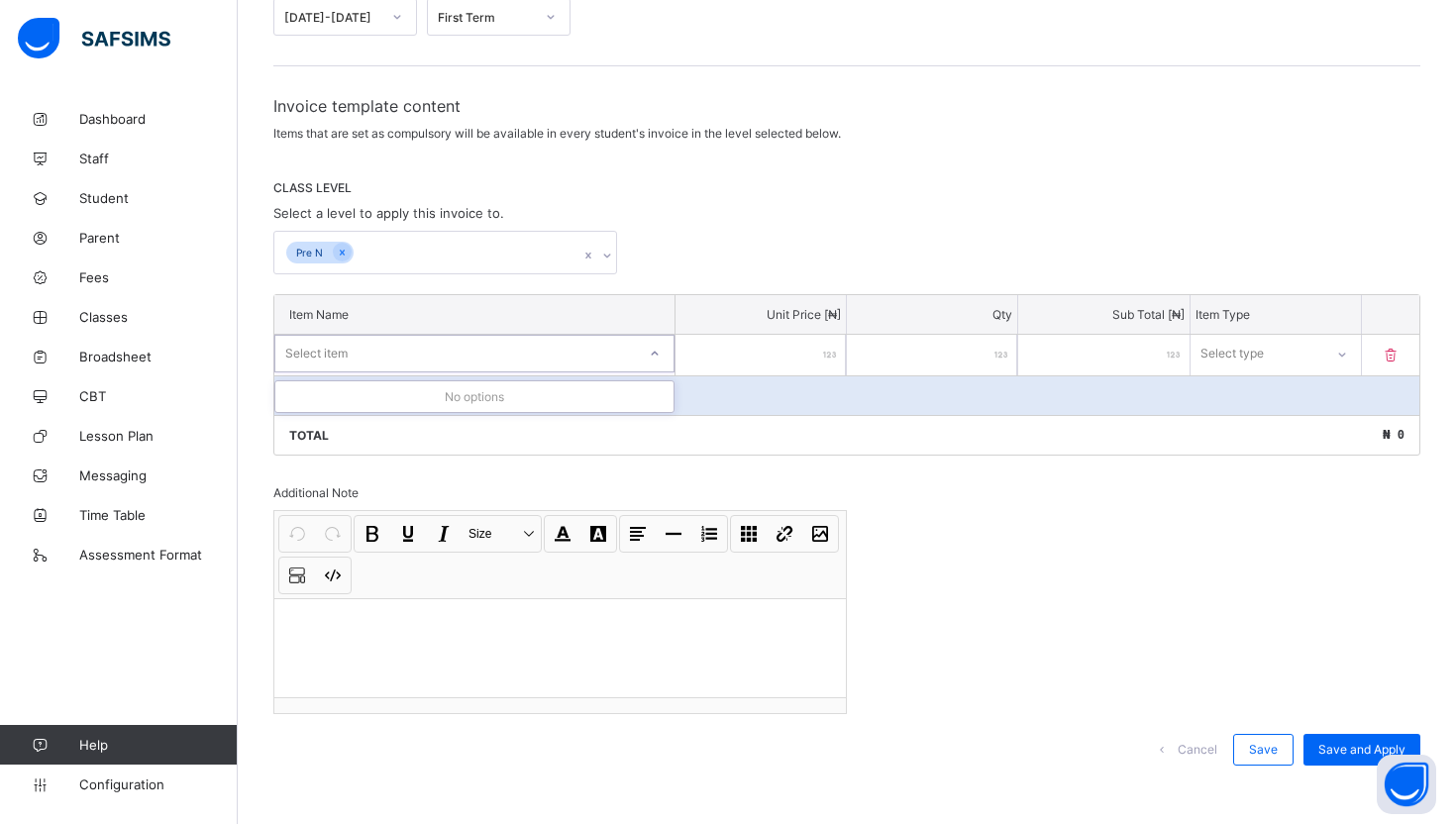
click at [439, 358] on div "Select item" at bounding box center [455, 354] width 361 height 28
click at [705, 233] on div "Pre N" at bounding box center [846, 252] width 1147 height 44
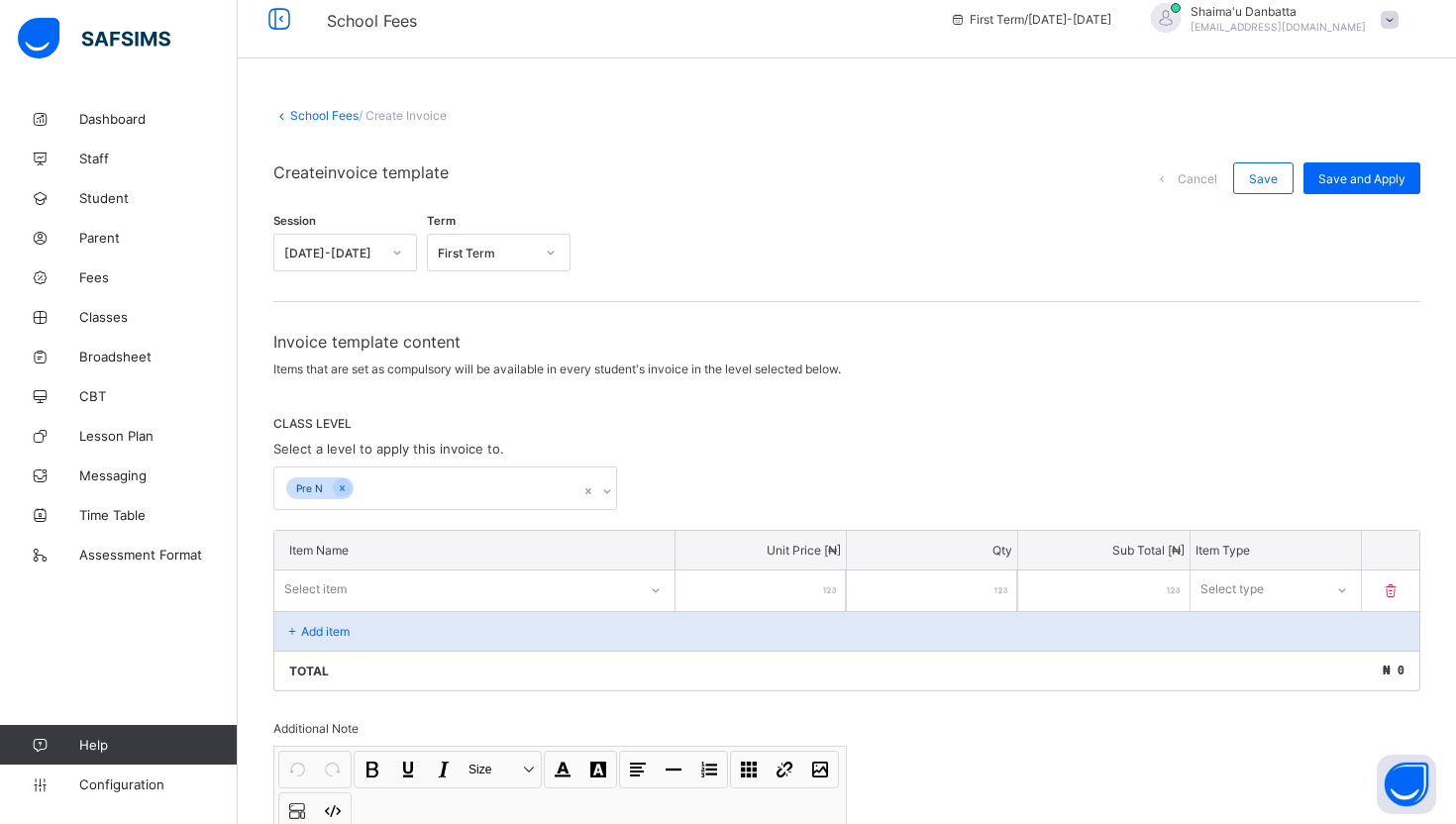
scroll to position [11, 0]
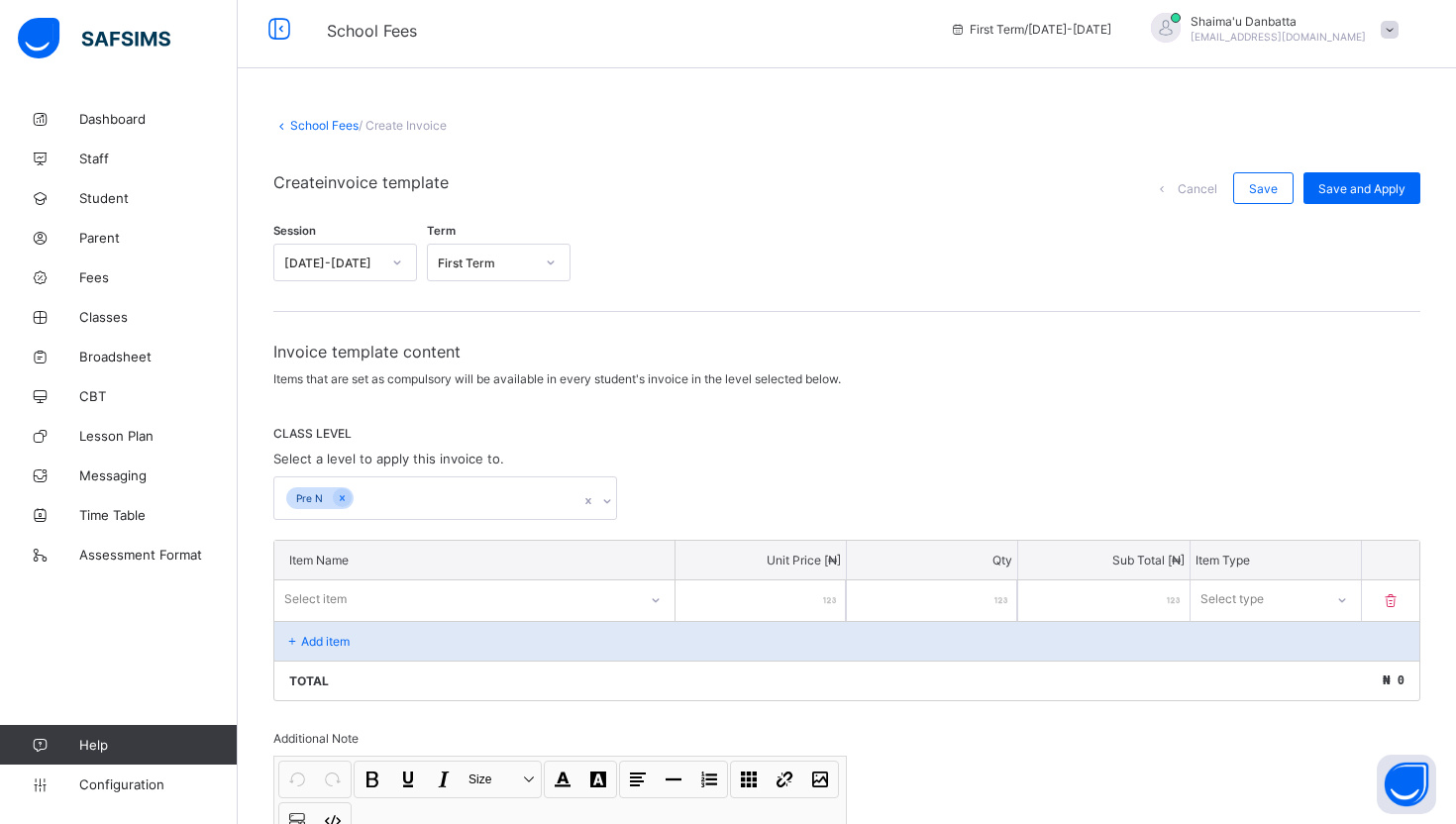
drag, startPoint x: 832, startPoint y: 123, endPoint x: 1072, endPoint y: 155, distance: 242.1
click at [903, 122] on div "School Fees / Create Invoice" at bounding box center [846, 125] width 1147 height 15
click at [1167, 185] on icon at bounding box center [1162, 188] width 15 height 13
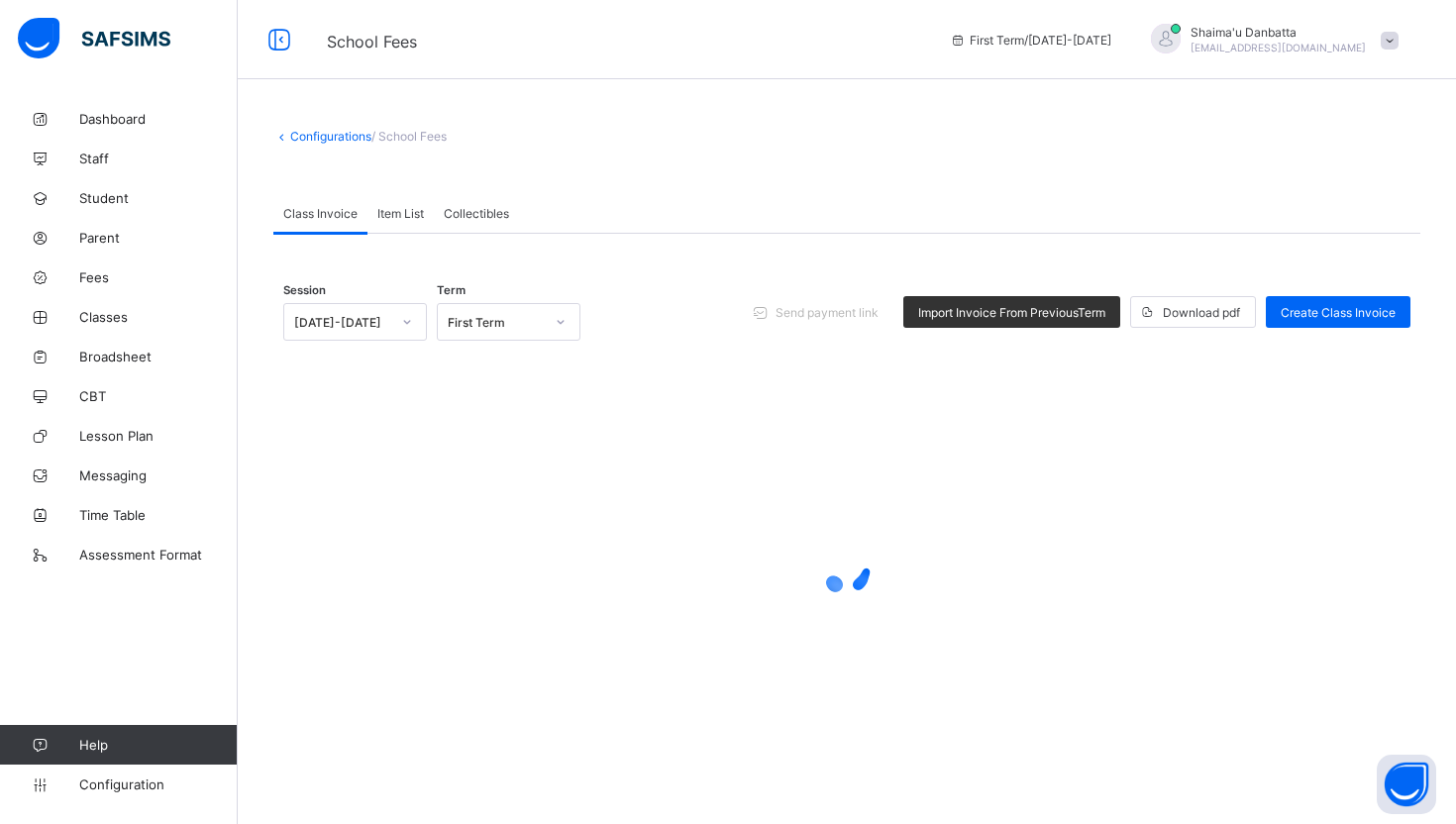
click at [419, 214] on span "Item List" at bounding box center [400, 213] width 47 height 15
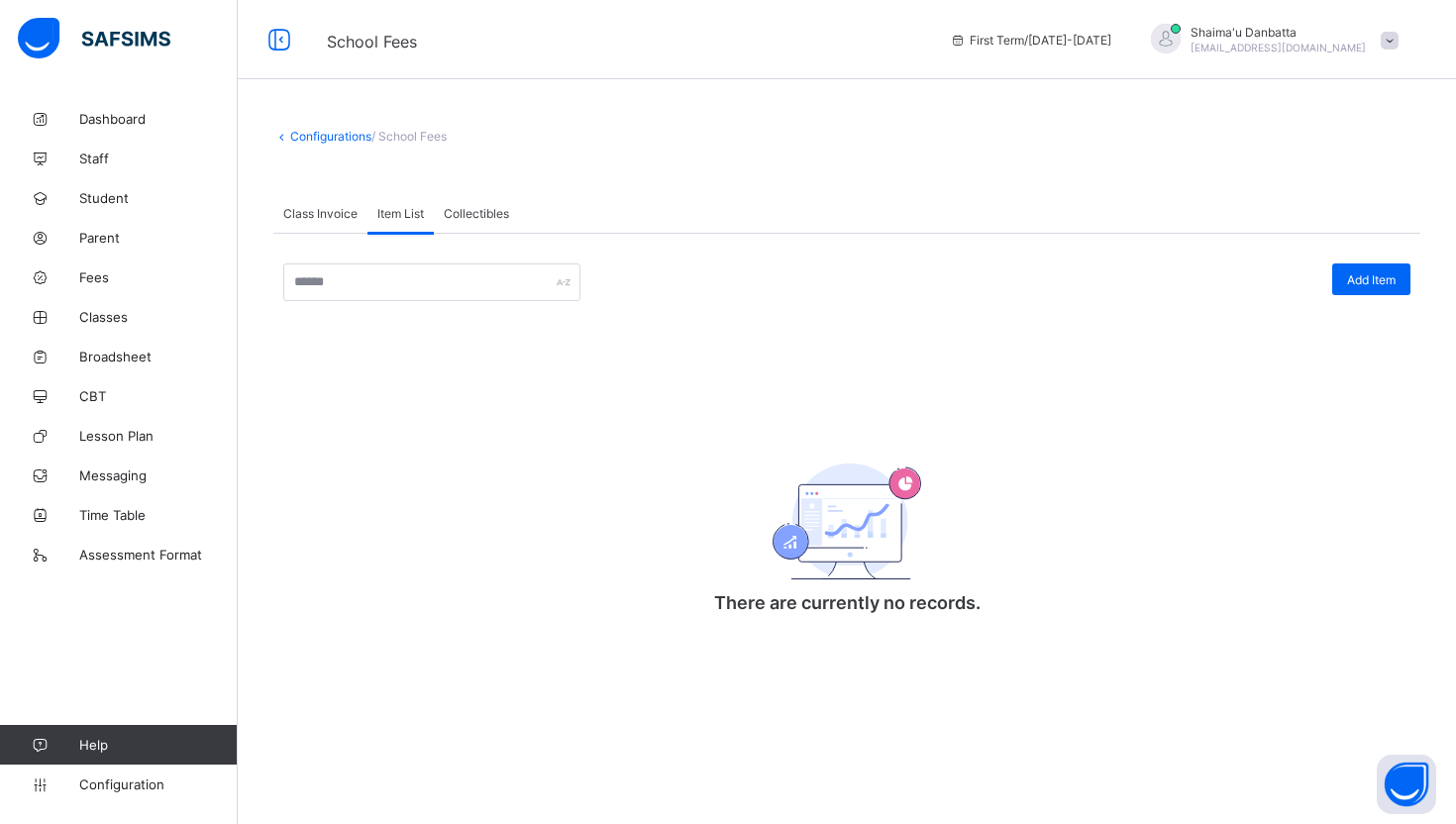
click at [471, 209] on span "Collectibles" at bounding box center [476, 213] width 66 height 15
click at [396, 214] on span "Item List" at bounding box center [400, 213] width 47 height 15
click at [498, 211] on span "Collectibles" at bounding box center [476, 213] width 66 height 15
click at [1332, 275] on span "Add collectibles" at bounding box center [1348, 279] width 96 height 15
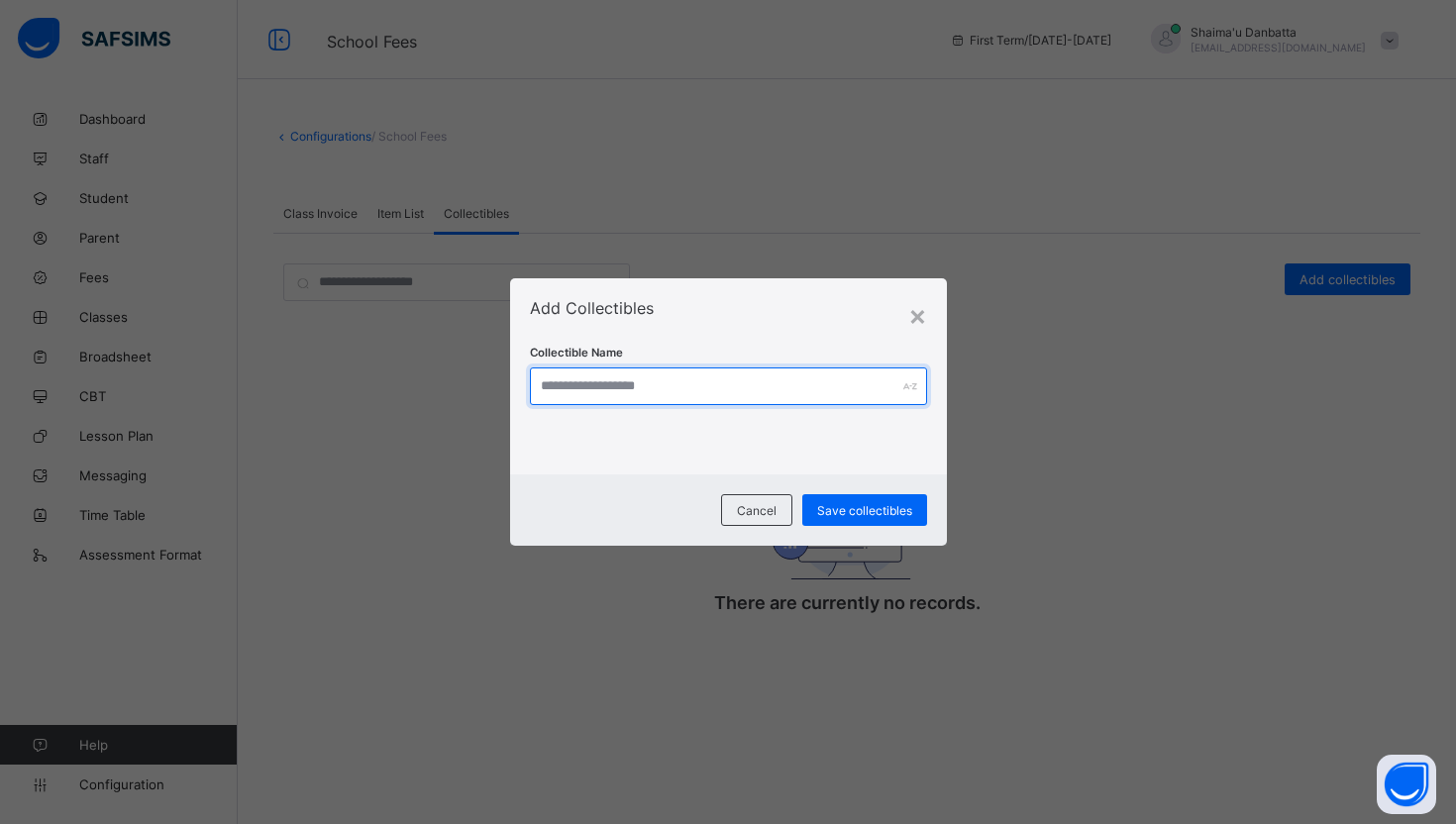
click at [835, 393] on input "text" at bounding box center [728, 387] width 397 height 38
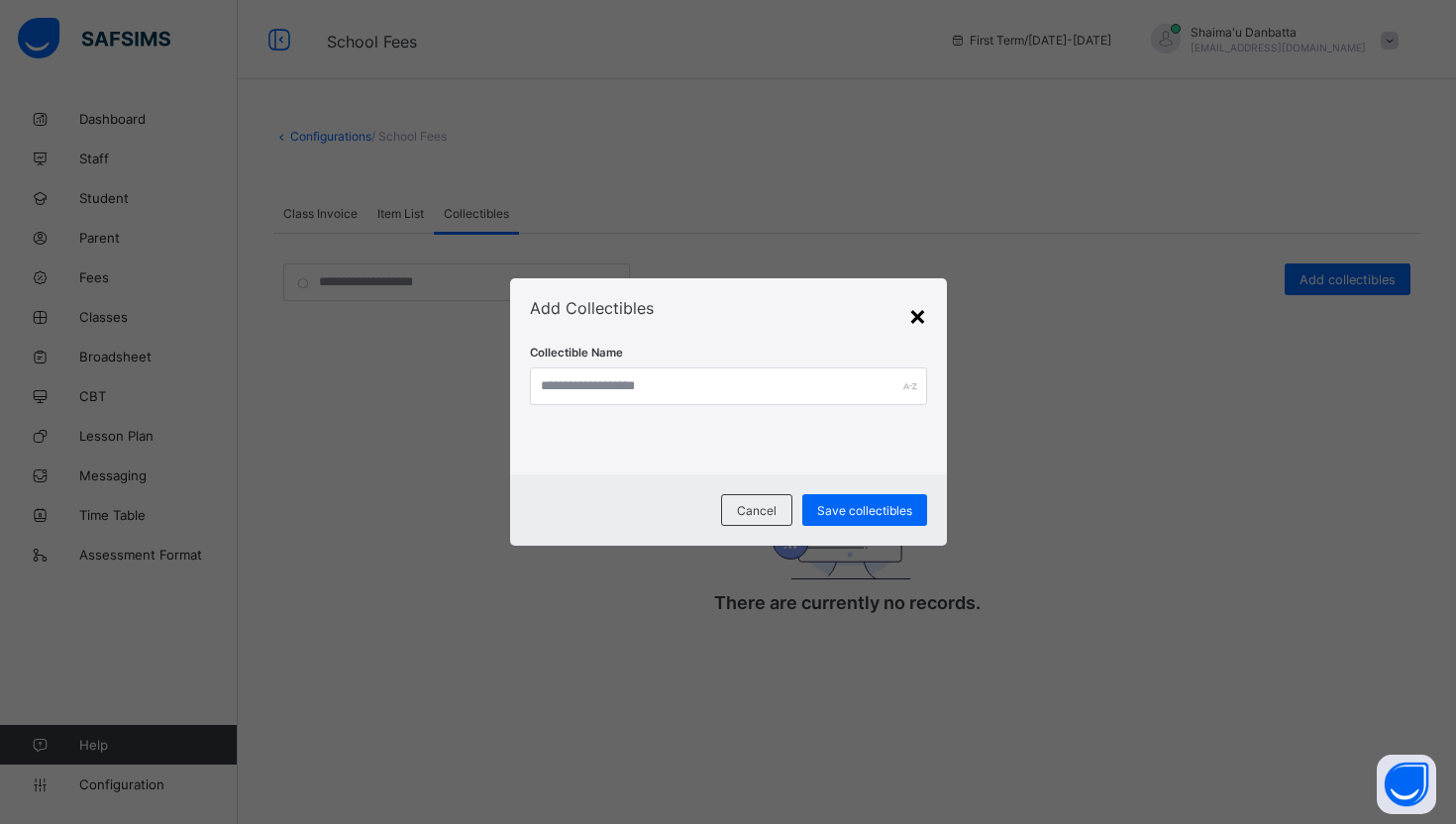
click at [924, 316] on div "×" at bounding box center [917, 315] width 19 height 34
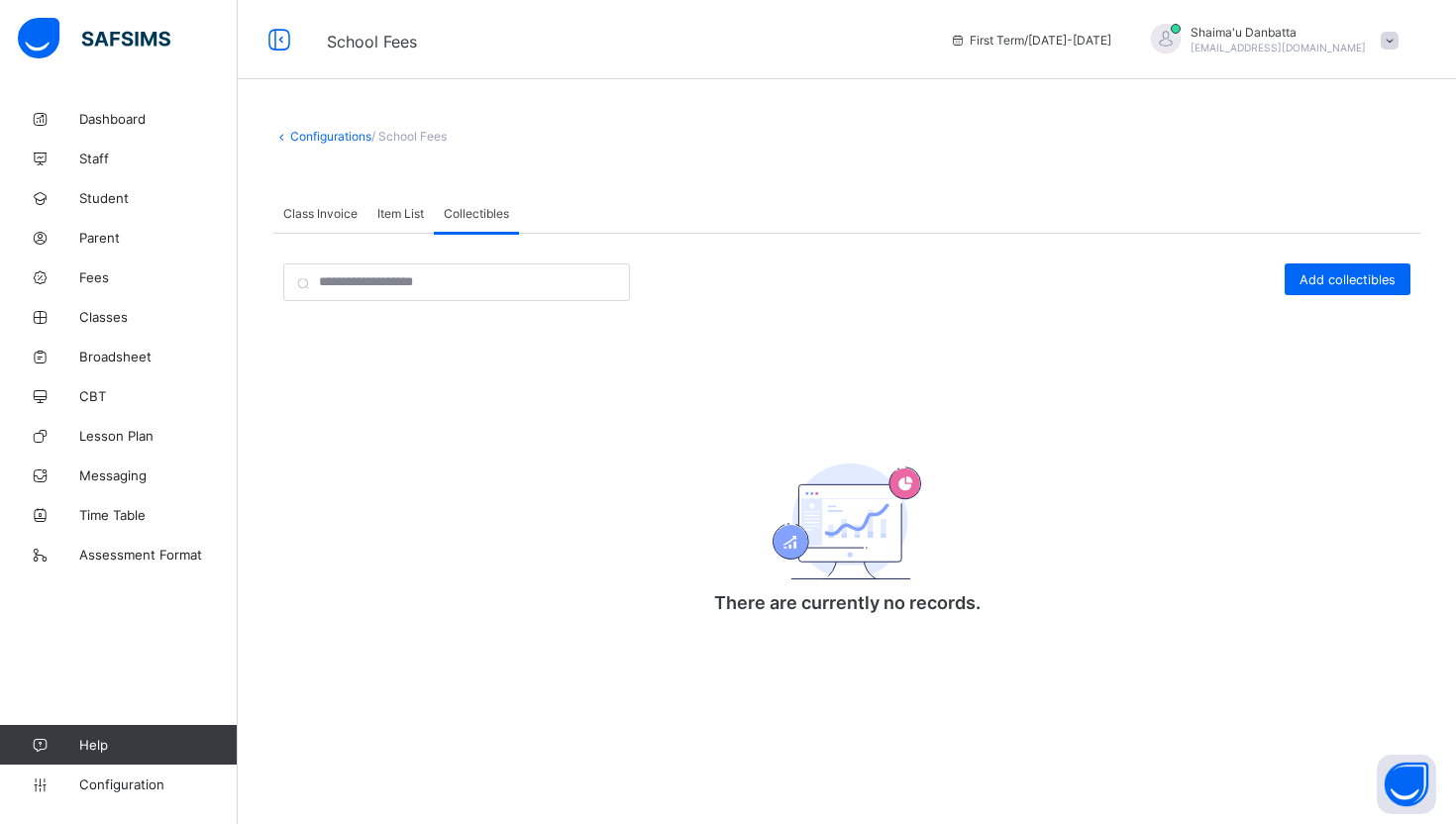
drag, startPoint x: 547, startPoint y: 200, endPoint x: 461, endPoint y: 202, distance: 86.0
click at [461, 204] on div "Class Invoice Item List Collectibles" at bounding box center [846, 213] width 1147 height 41
drag, startPoint x: 431, startPoint y: 192, endPoint x: 530, endPoint y: 226, distance: 104.7
click at [530, 233] on div "Class Invoice Item List Collectibles Collectibles More Options Session [DATE]-[…" at bounding box center [846, 437] width 1147 height 489
click at [407, 203] on div "Item List" at bounding box center [401, 213] width 67 height 40
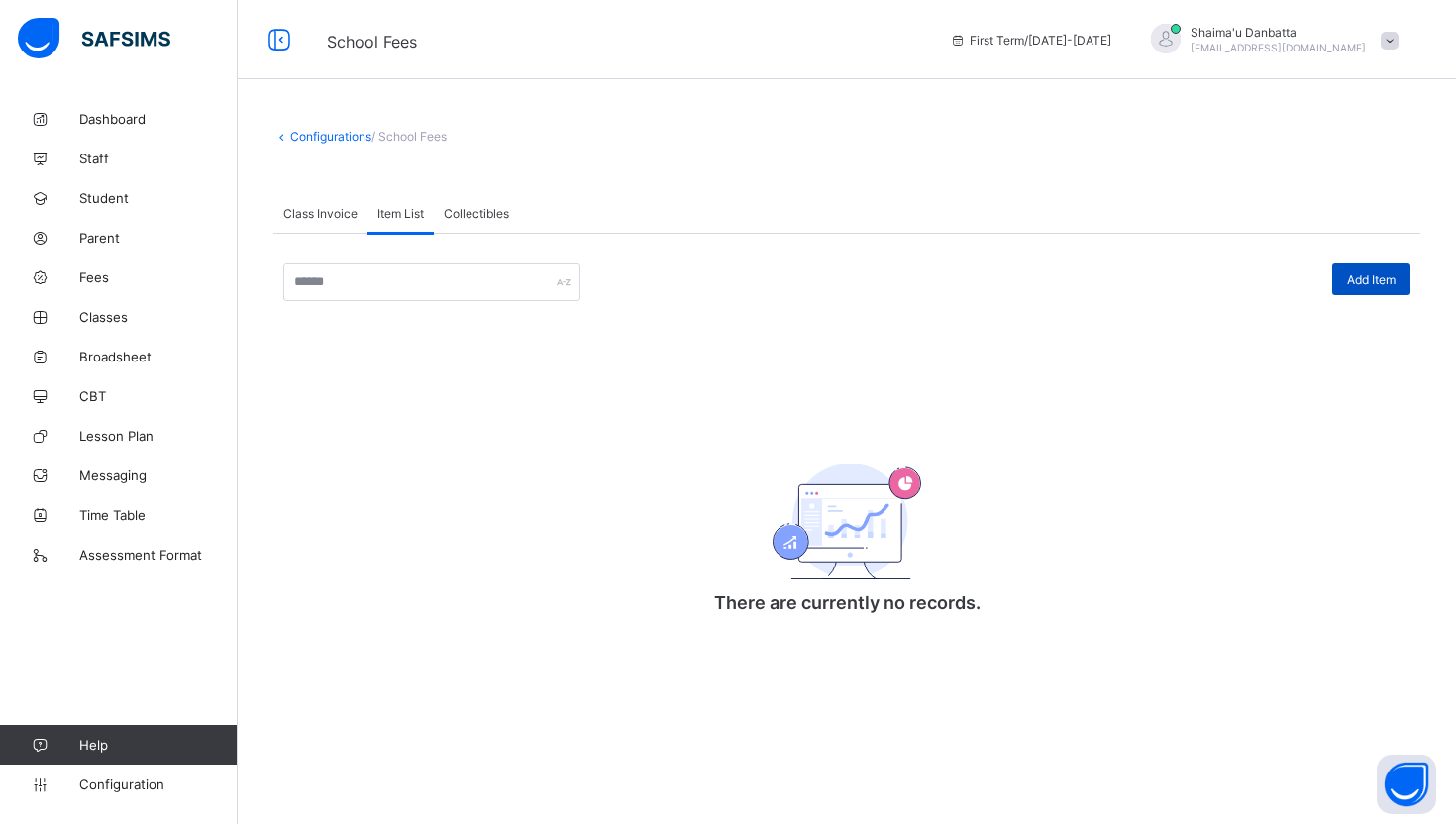
click at [1365, 283] on span "Add Item" at bounding box center [1371, 279] width 49 height 15
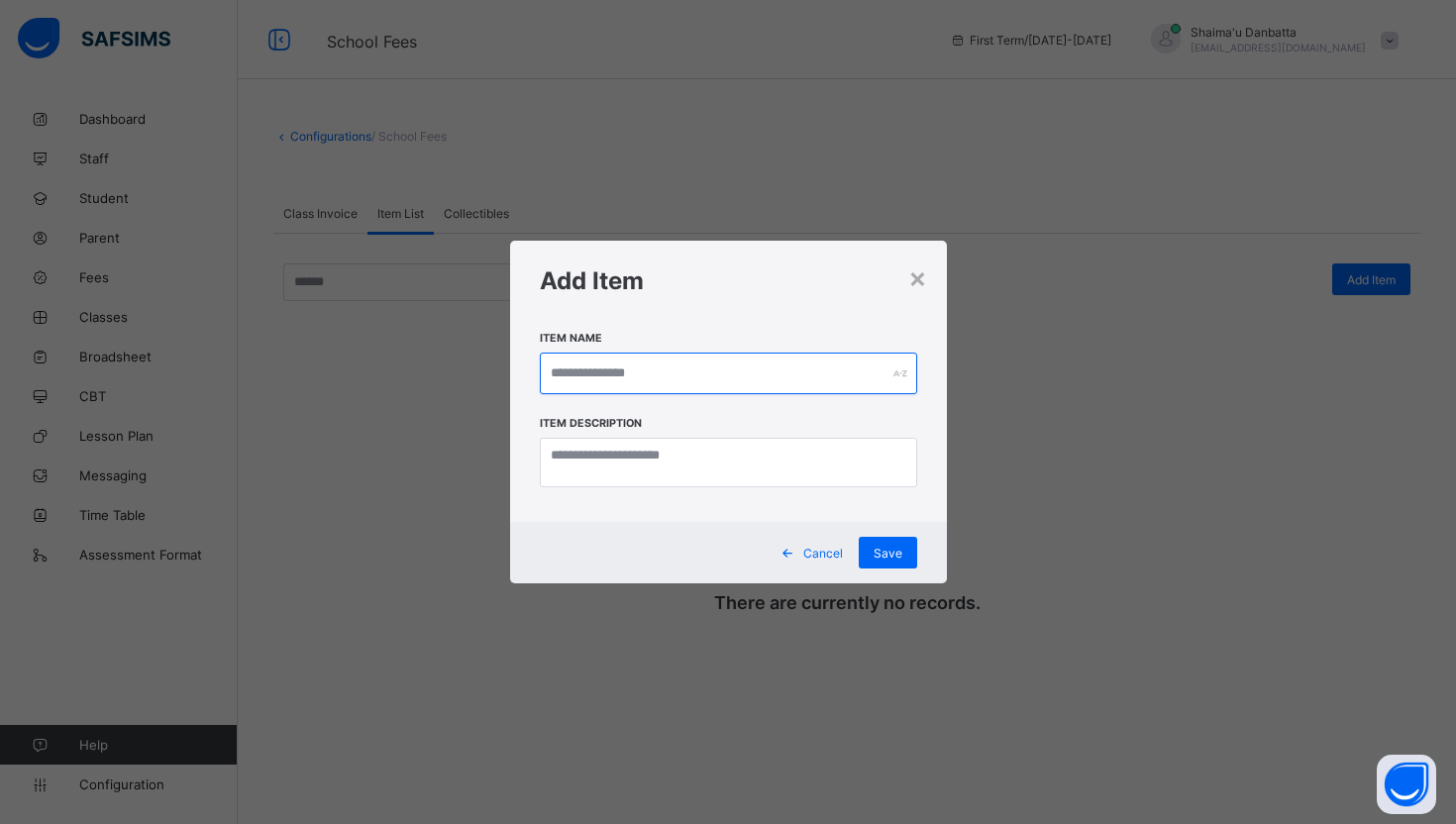
click at [652, 382] on input "text" at bounding box center [728, 374] width 377 height 42
click at [917, 280] on div "×" at bounding box center [917, 277] width 19 height 34
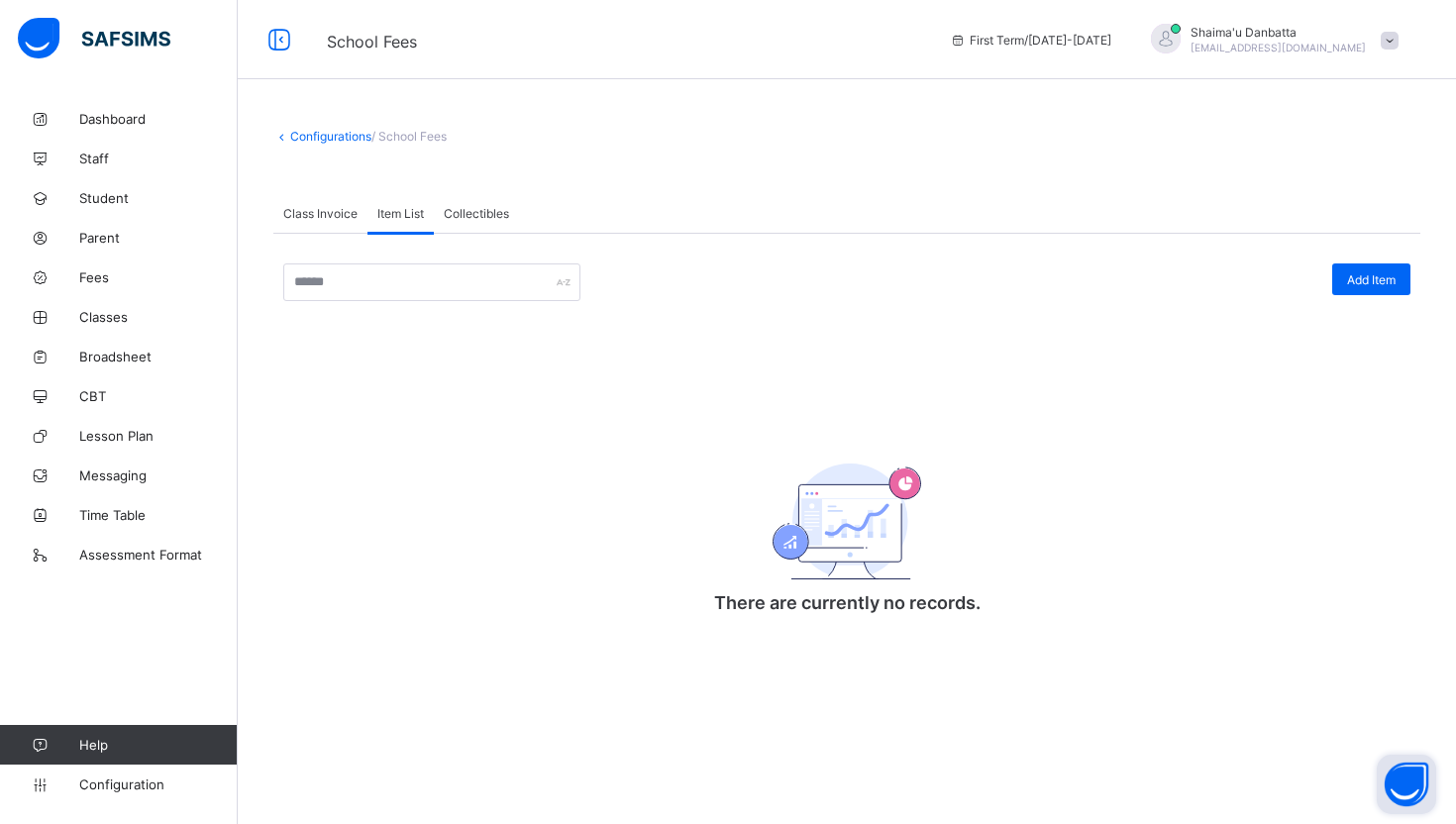
click at [1402, 779] on button "Open asap" at bounding box center [1406, 784] width 60 height 60
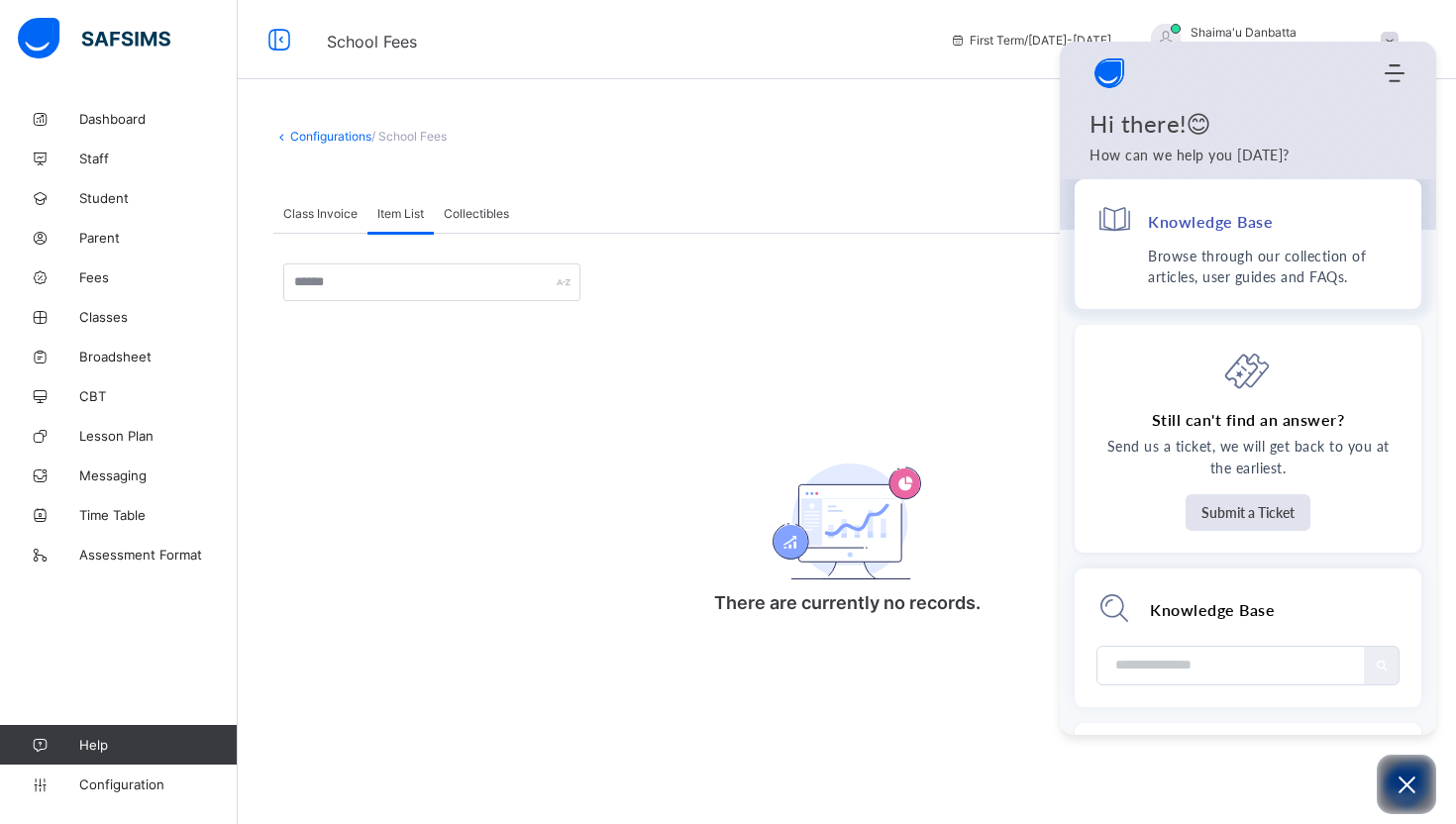
click at [1194, 244] on div "Knowledge Base" at bounding box center [1248, 223] width 303 height 45
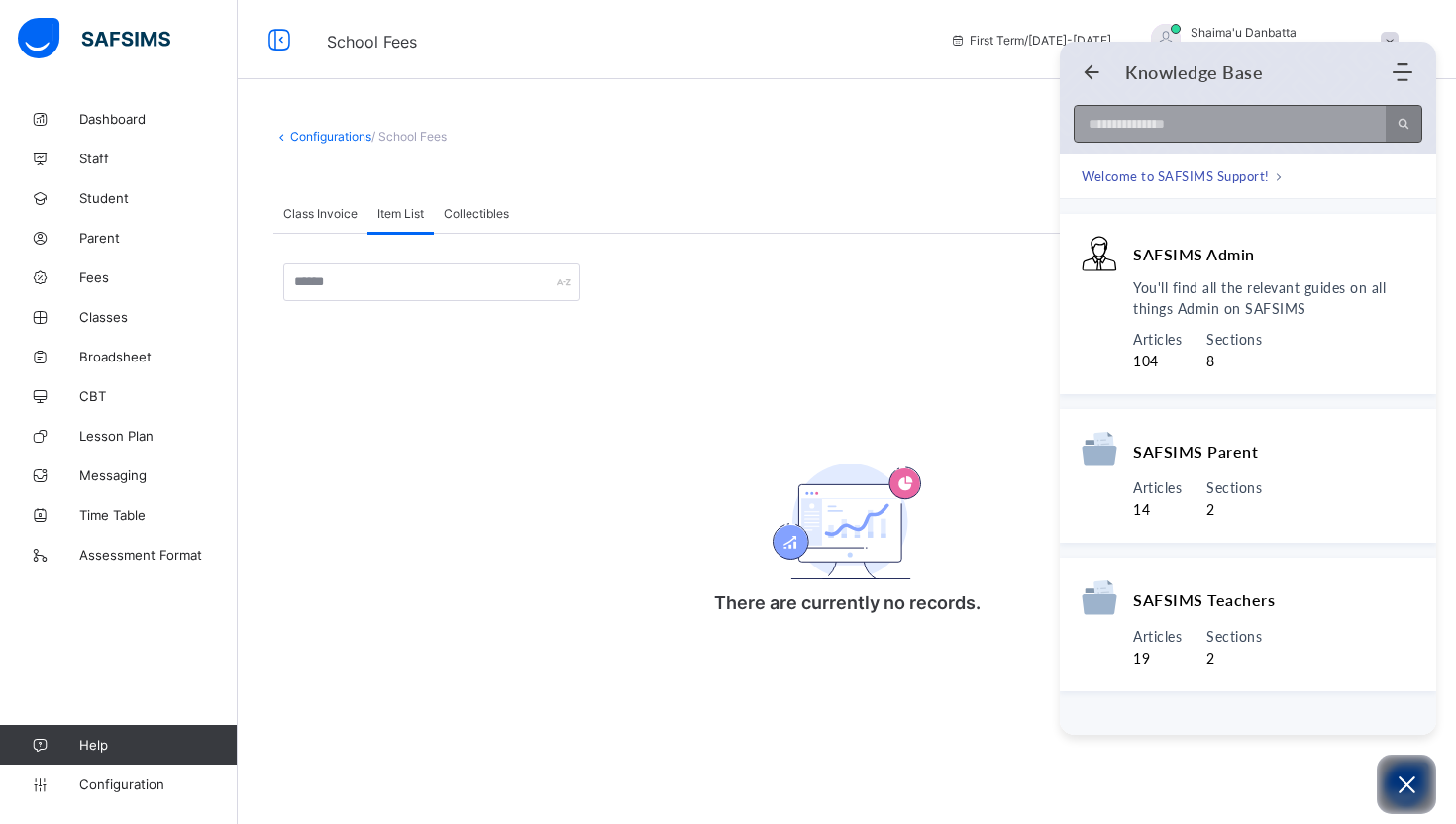
click at [1226, 133] on input at bounding box center [1224, 124] width 299 height 36
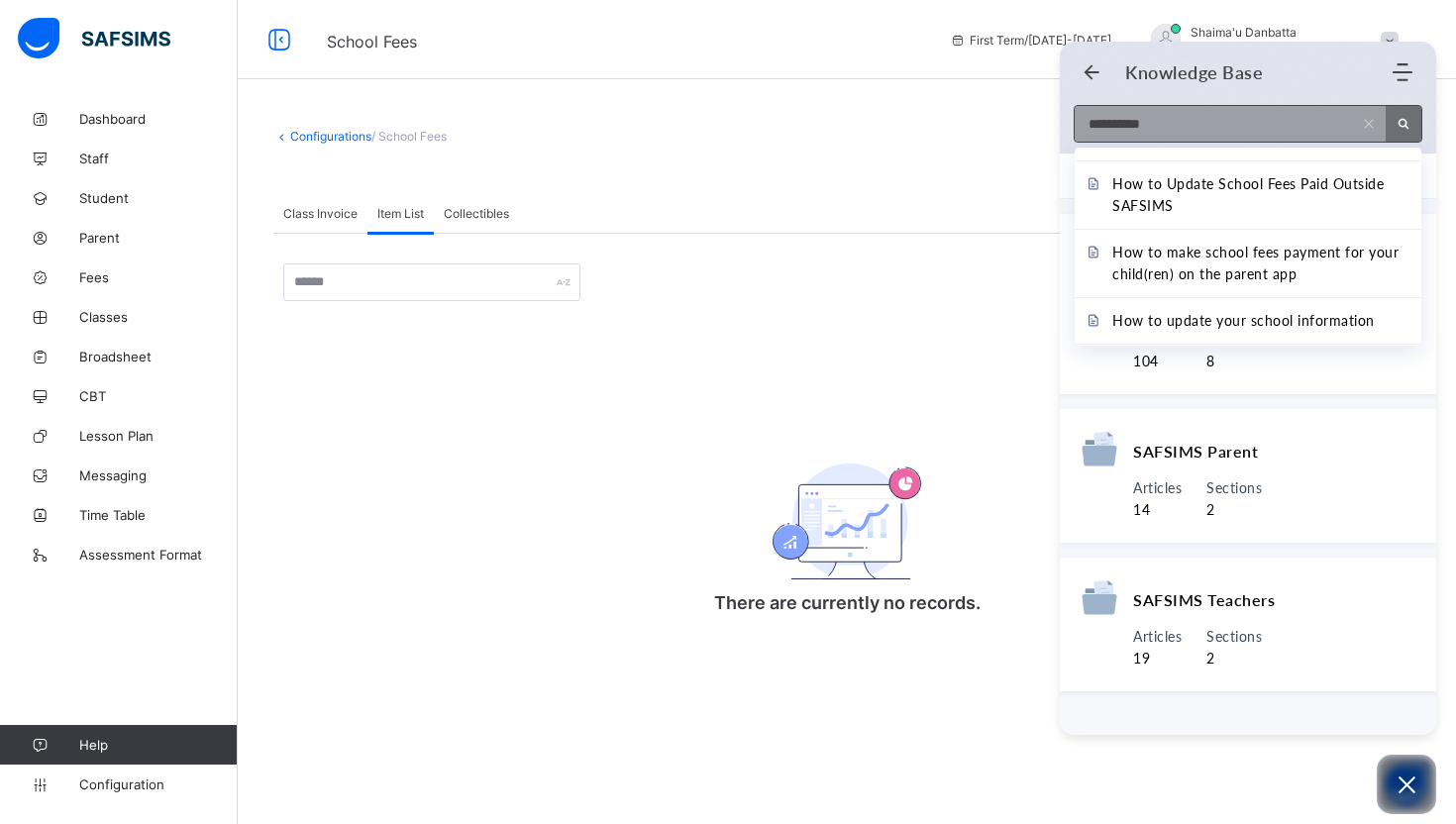
scroll to position [416, 0]
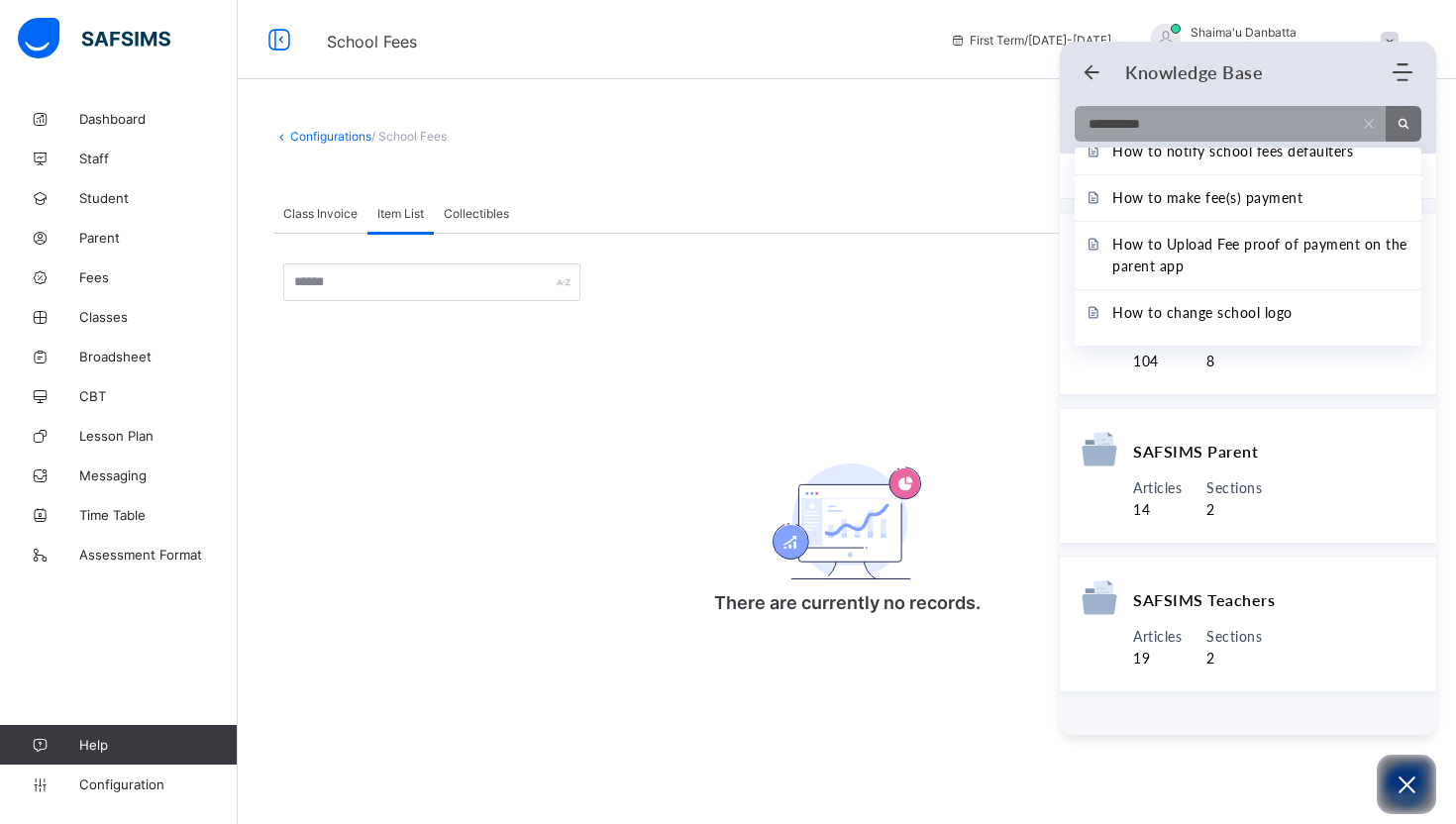
click at [658, 141] on div "Configurations / School Fees" at bounding box center [846, 135] width 1147 height 15
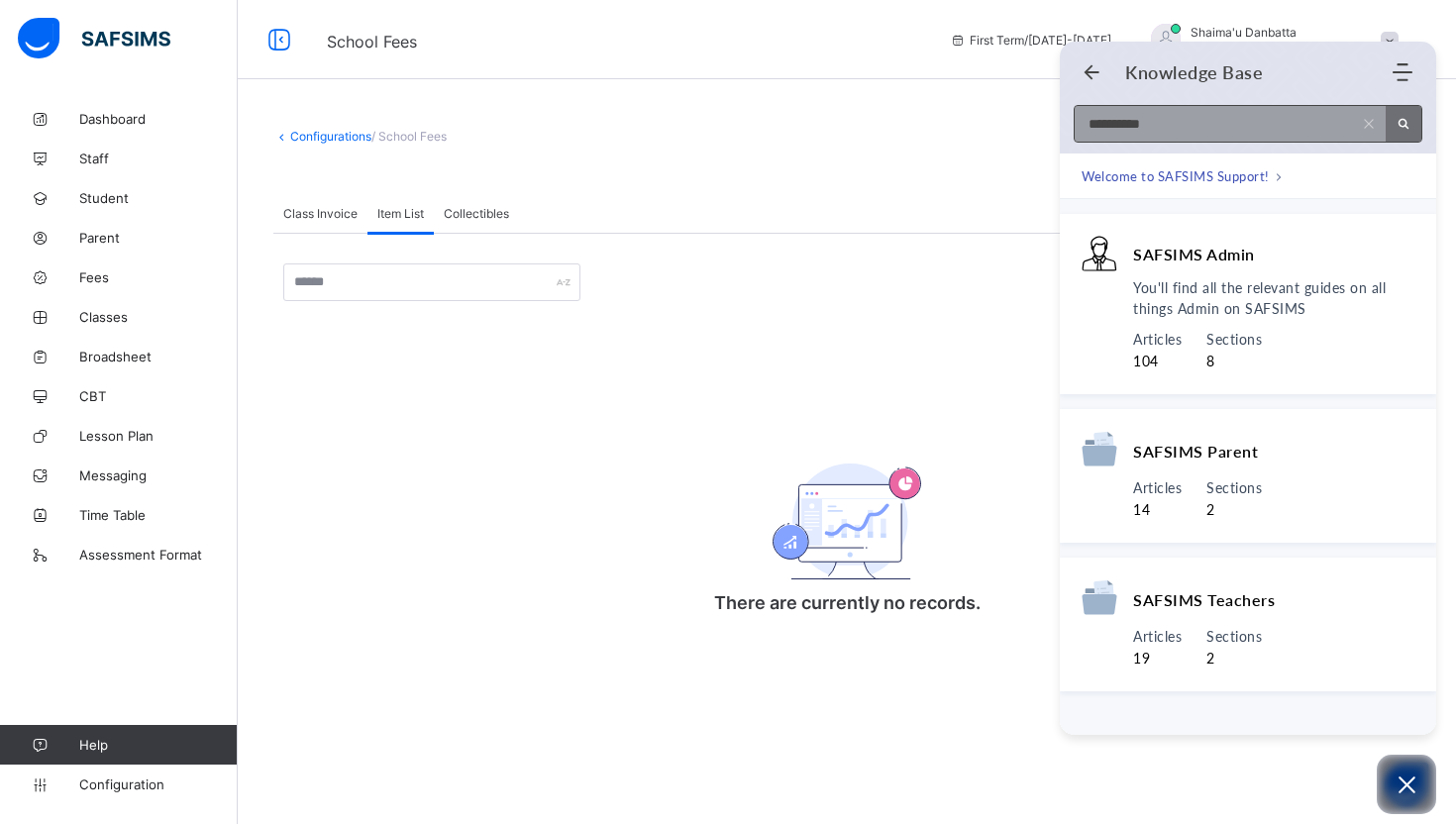
scroll to position [0, 0]
click at [1240, 123] on input "**********" at bounding box center [1212, 124] width 275 height 36
click at [1217, 174] on span "Welcome to SAFSIMS Support!" at bounding box center [1176, 176] width 188 height 20
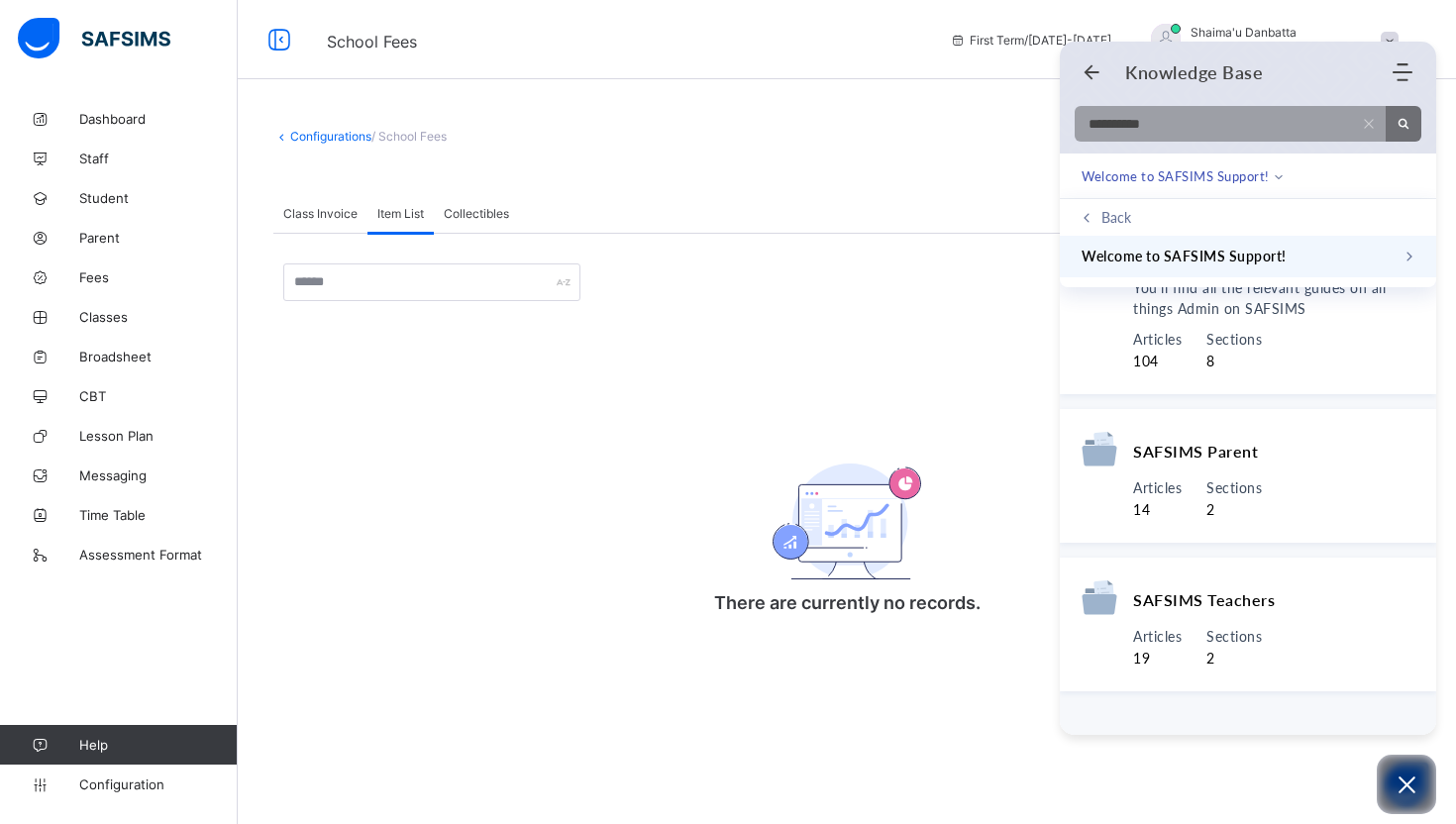
click at [1259, 254] on span "Welcome to SAFSIMS Support!" at bounding box center [1184, 256] width 205 height 22
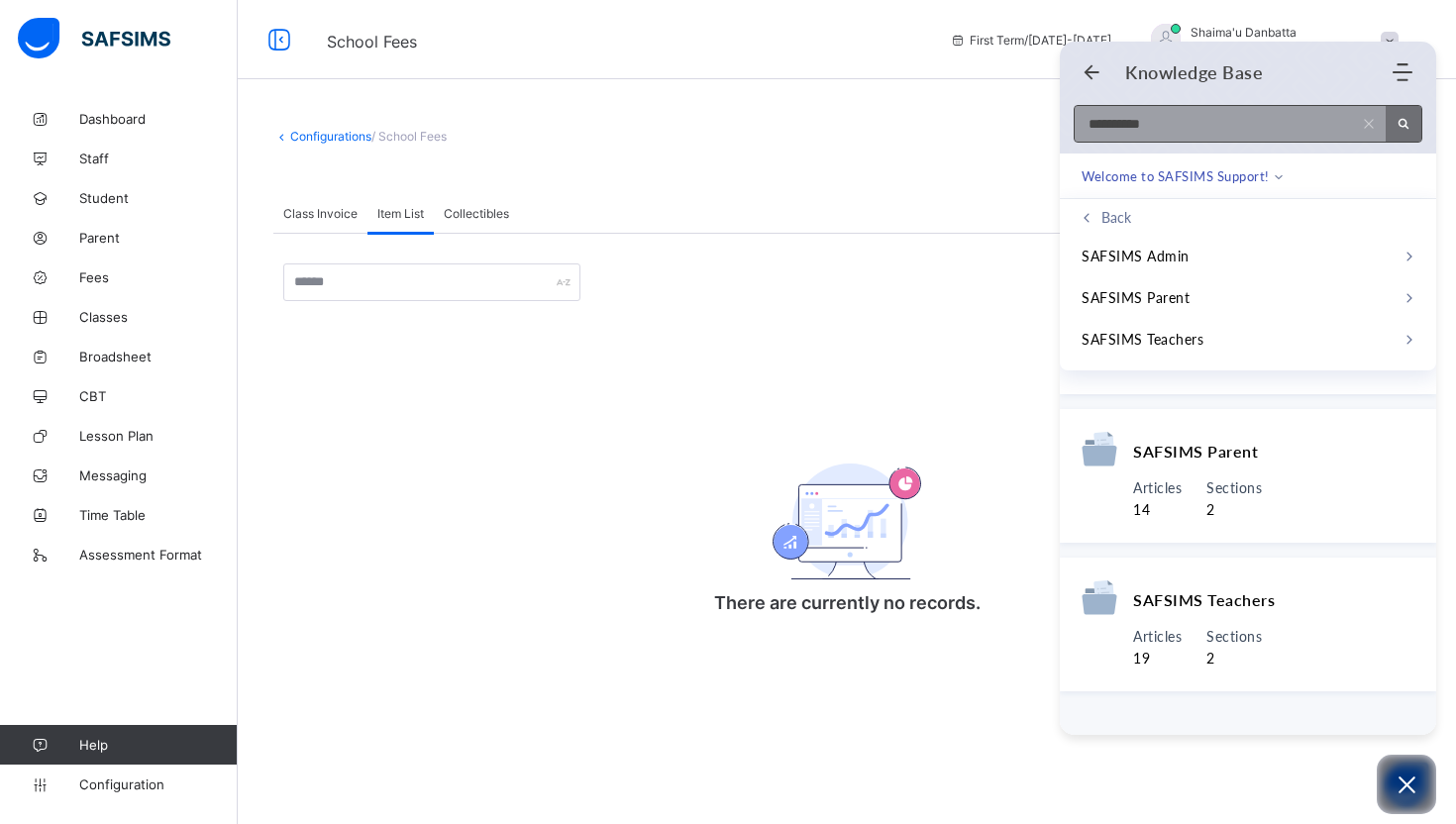
click at [1198, 128] on input "**********" at bounding box center [1212, 124] width 275 height 36
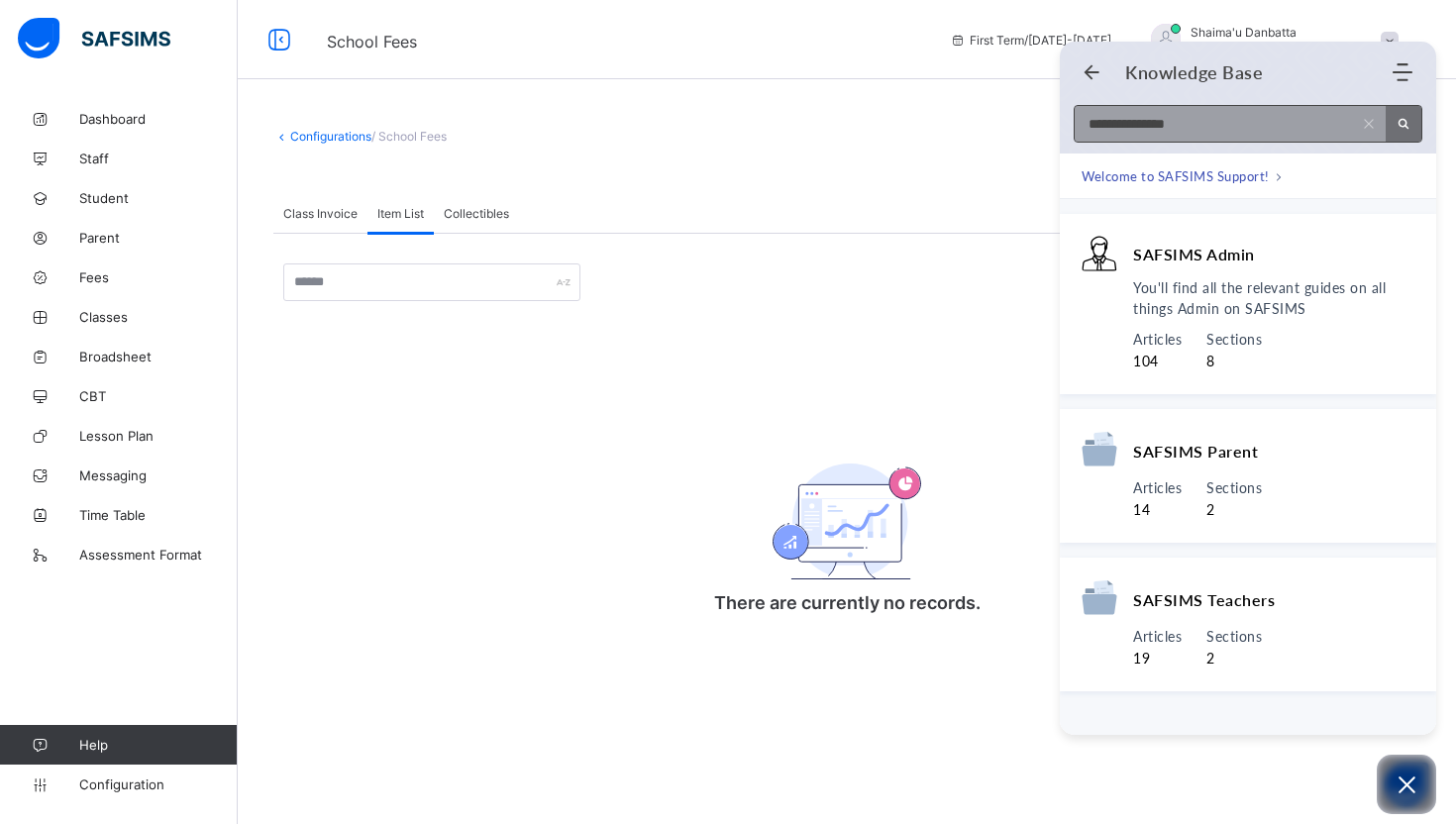
type input "**********"
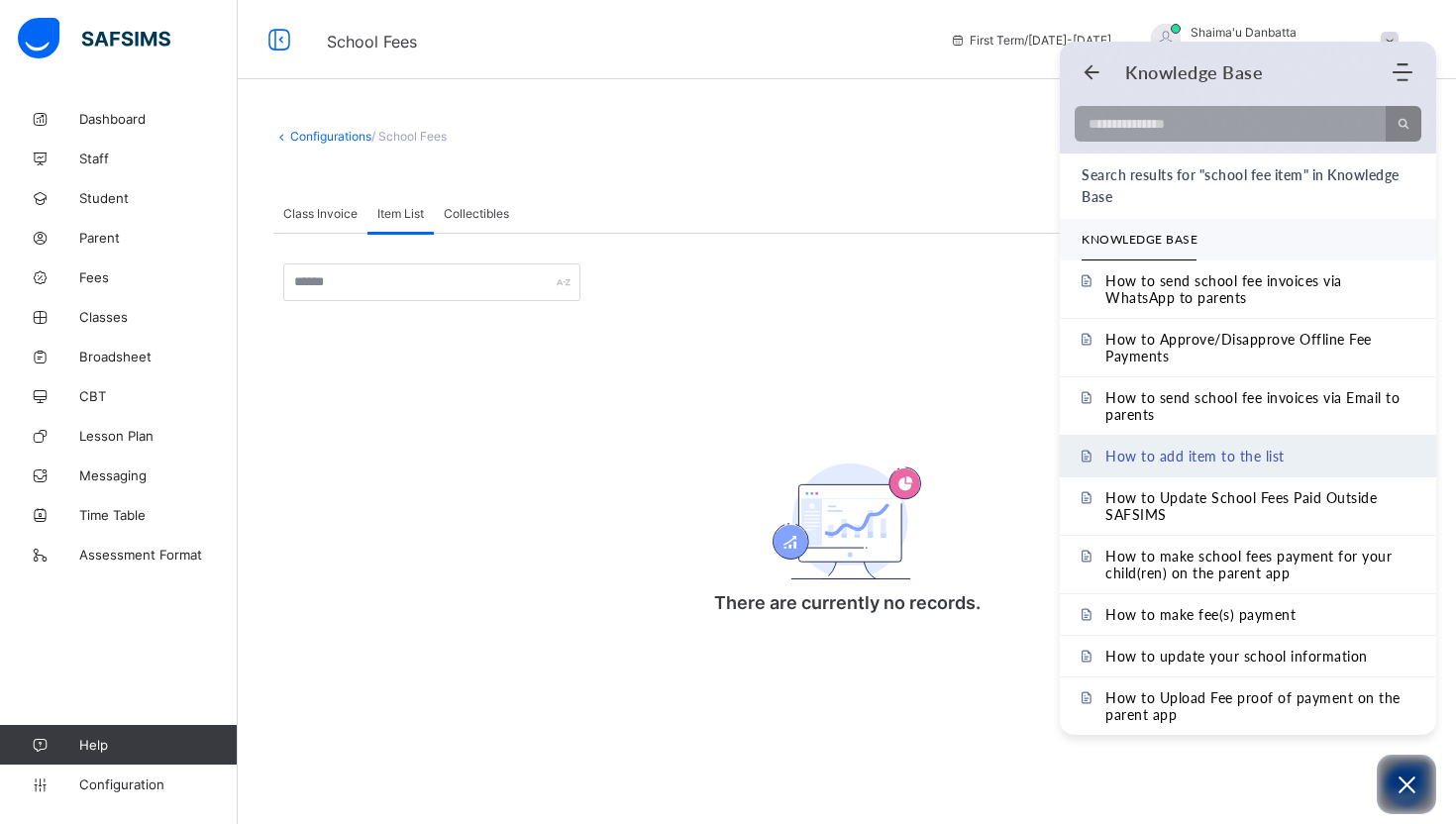
click at [1251, 461] on span "How to add item to the list" at bounding box center [1195, 455] width 179 height 17
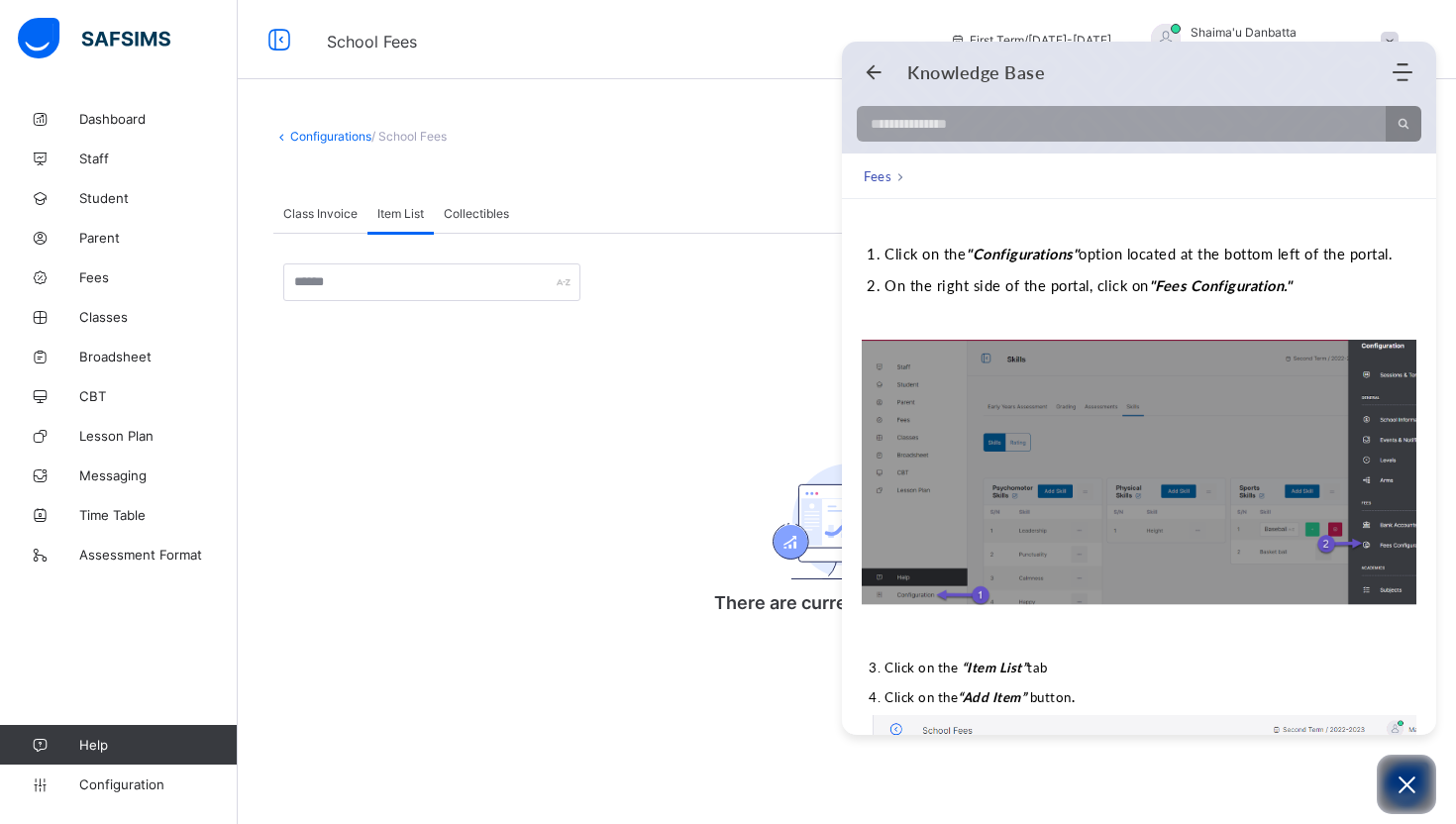
scroll to position [292, 0]
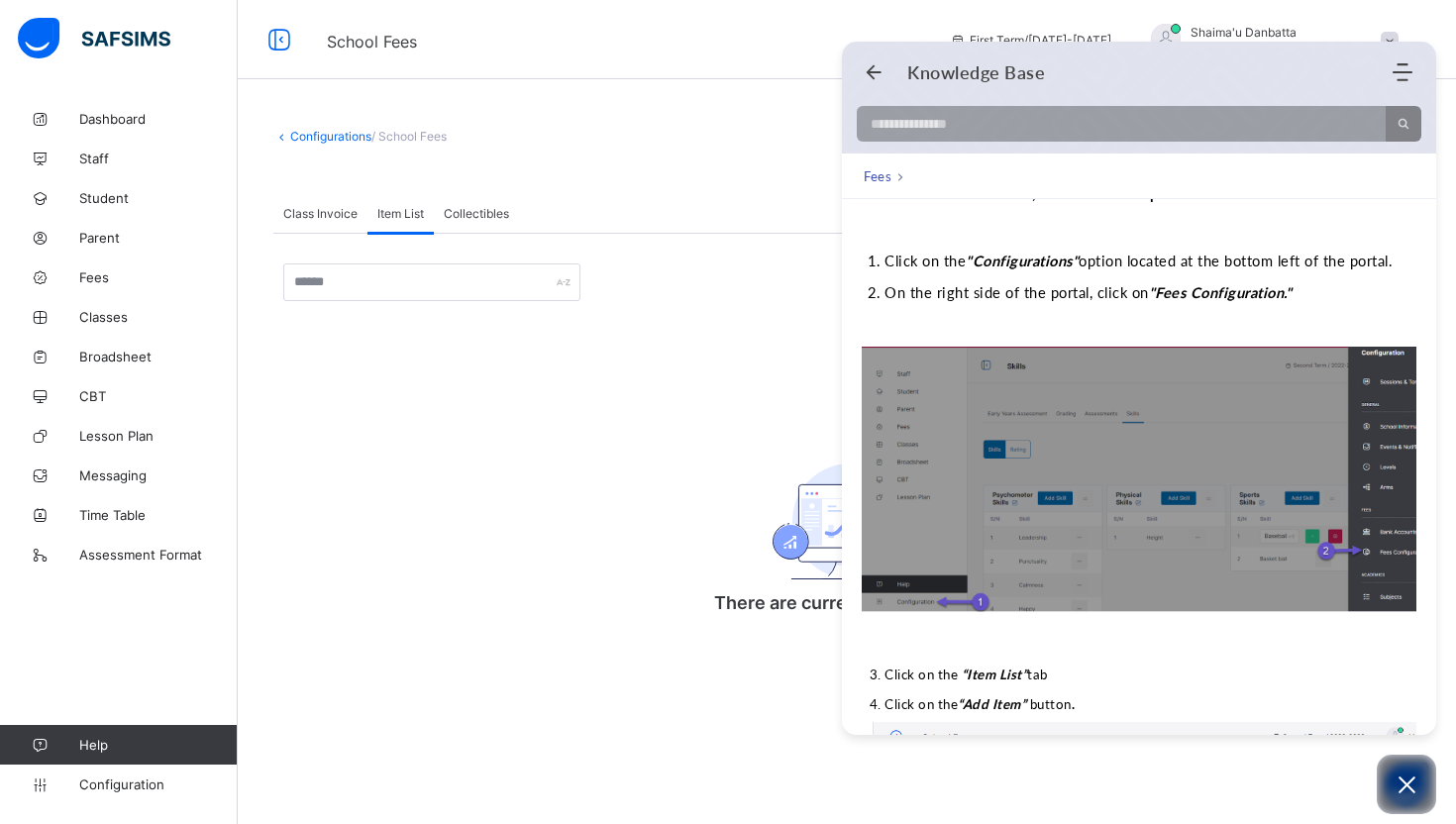
click at [1128, 483] on img at bounding box center [1171, 479] width 618 height 265
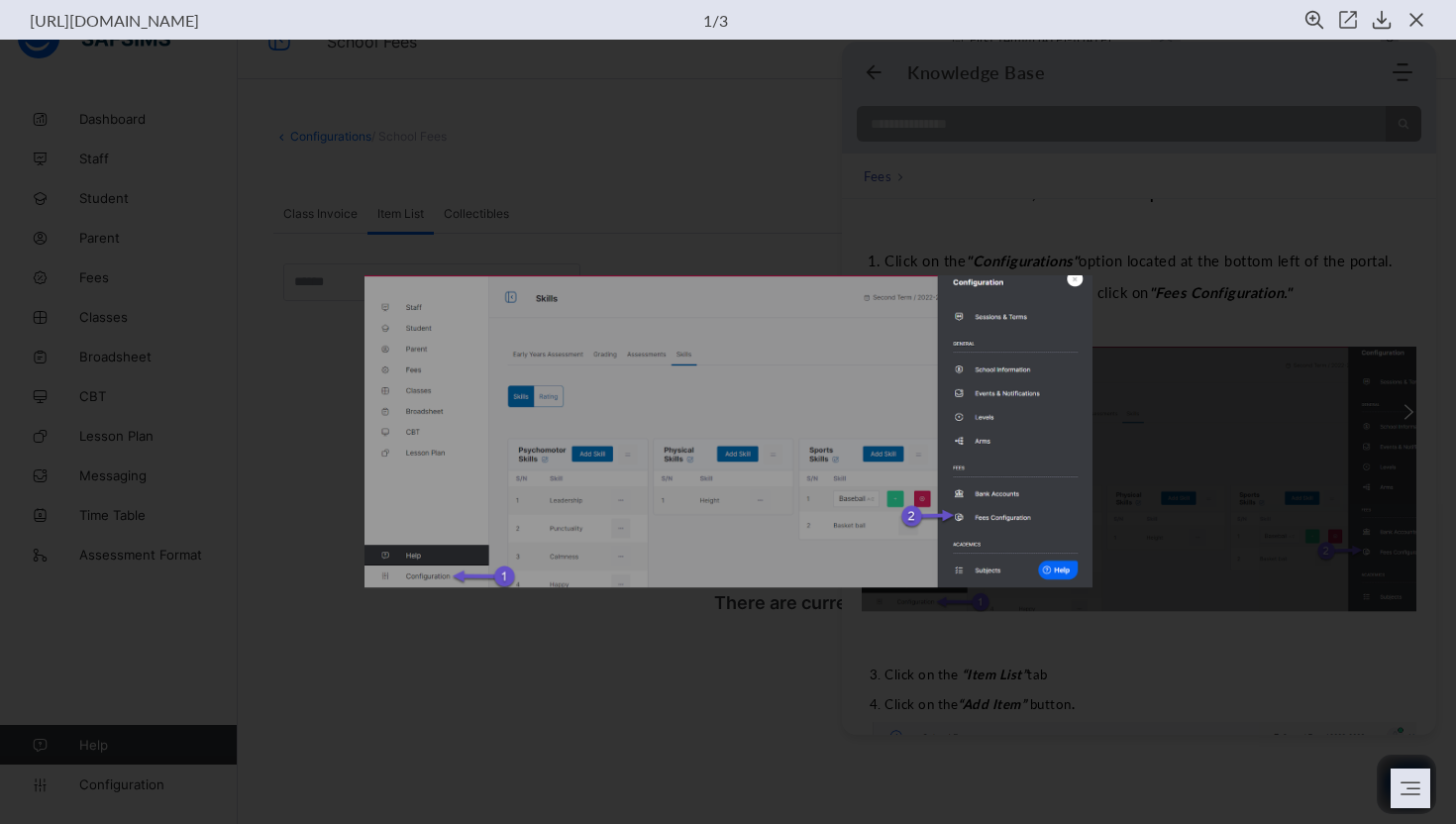
click at [421, 541] on img at bounding box center [729, 431] width 728 height 313
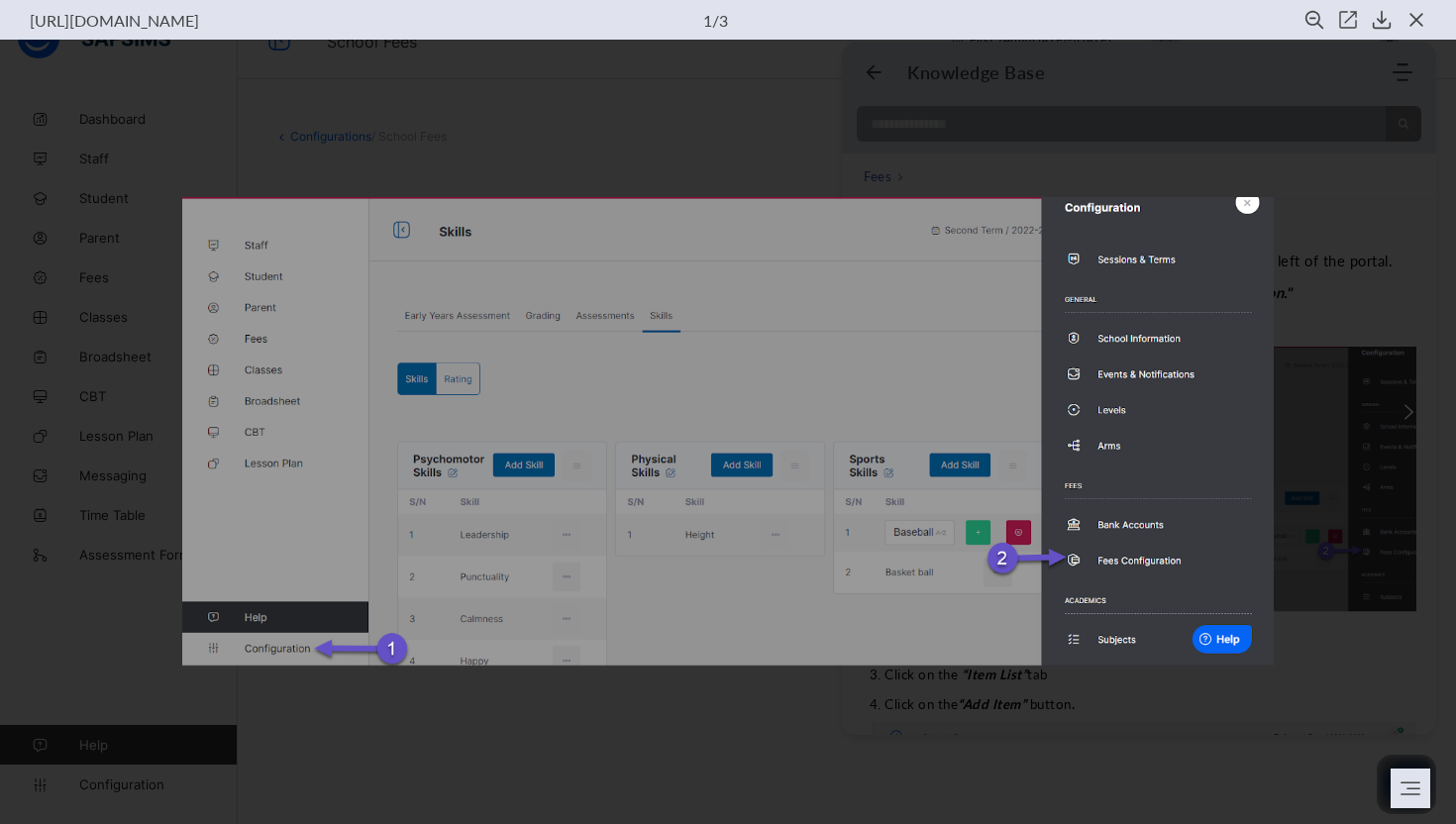
click at [421, 541] on img at bounding box center [728, 431] width 1093 height 469
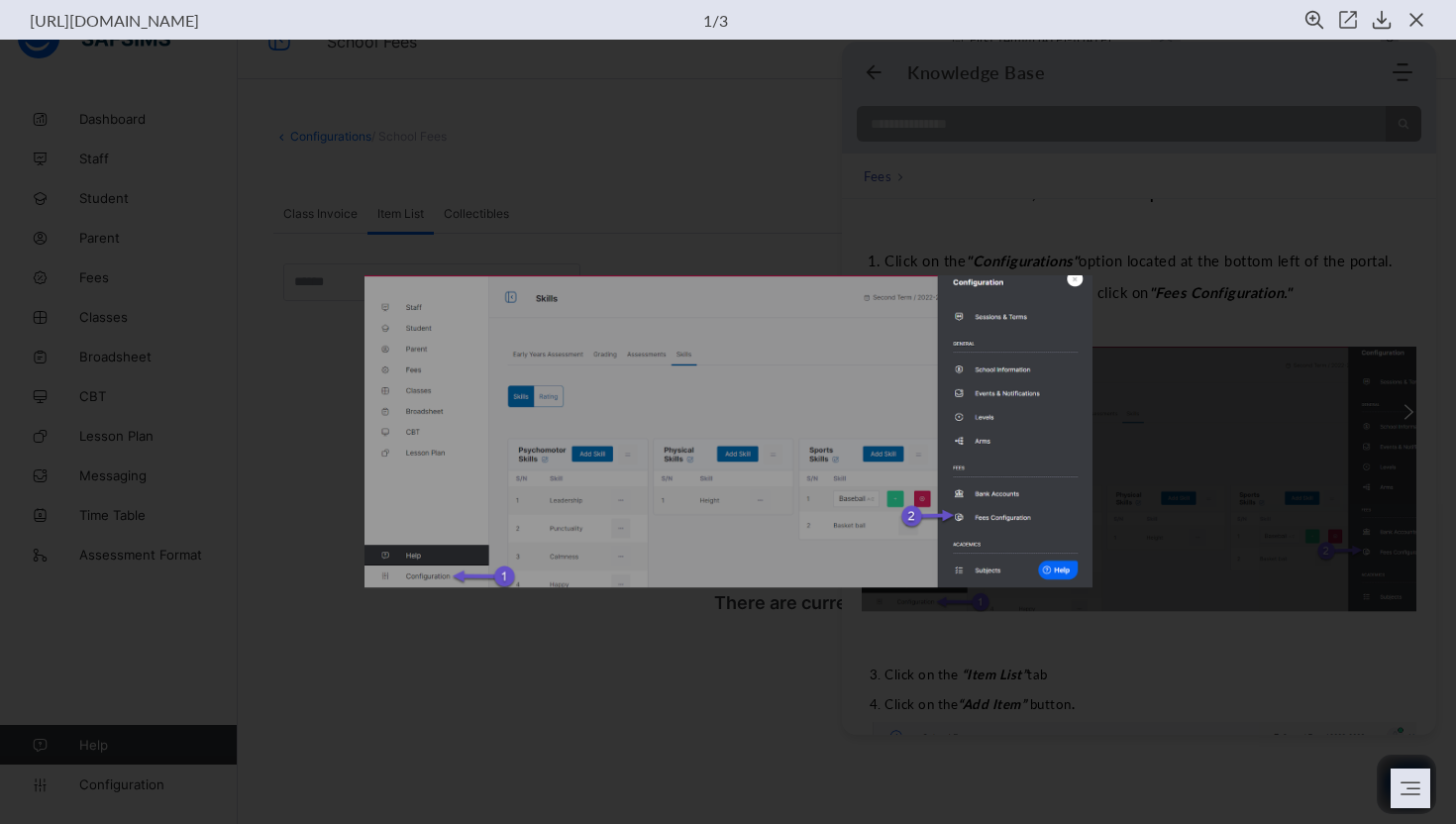
click at [421, 541] on img at bounding box center [729, 431] width 728 height 313
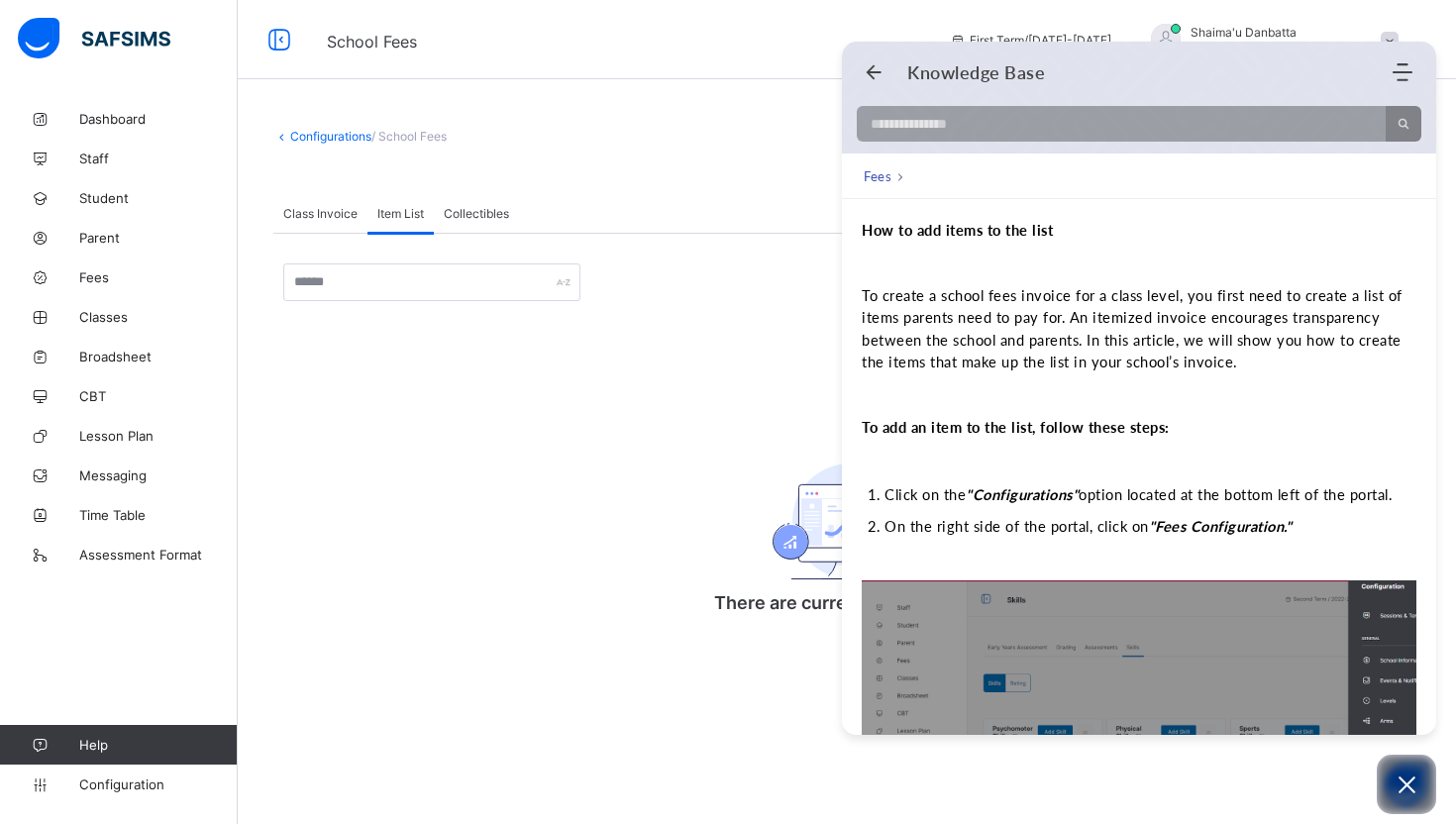
scroll to position [0, 0]
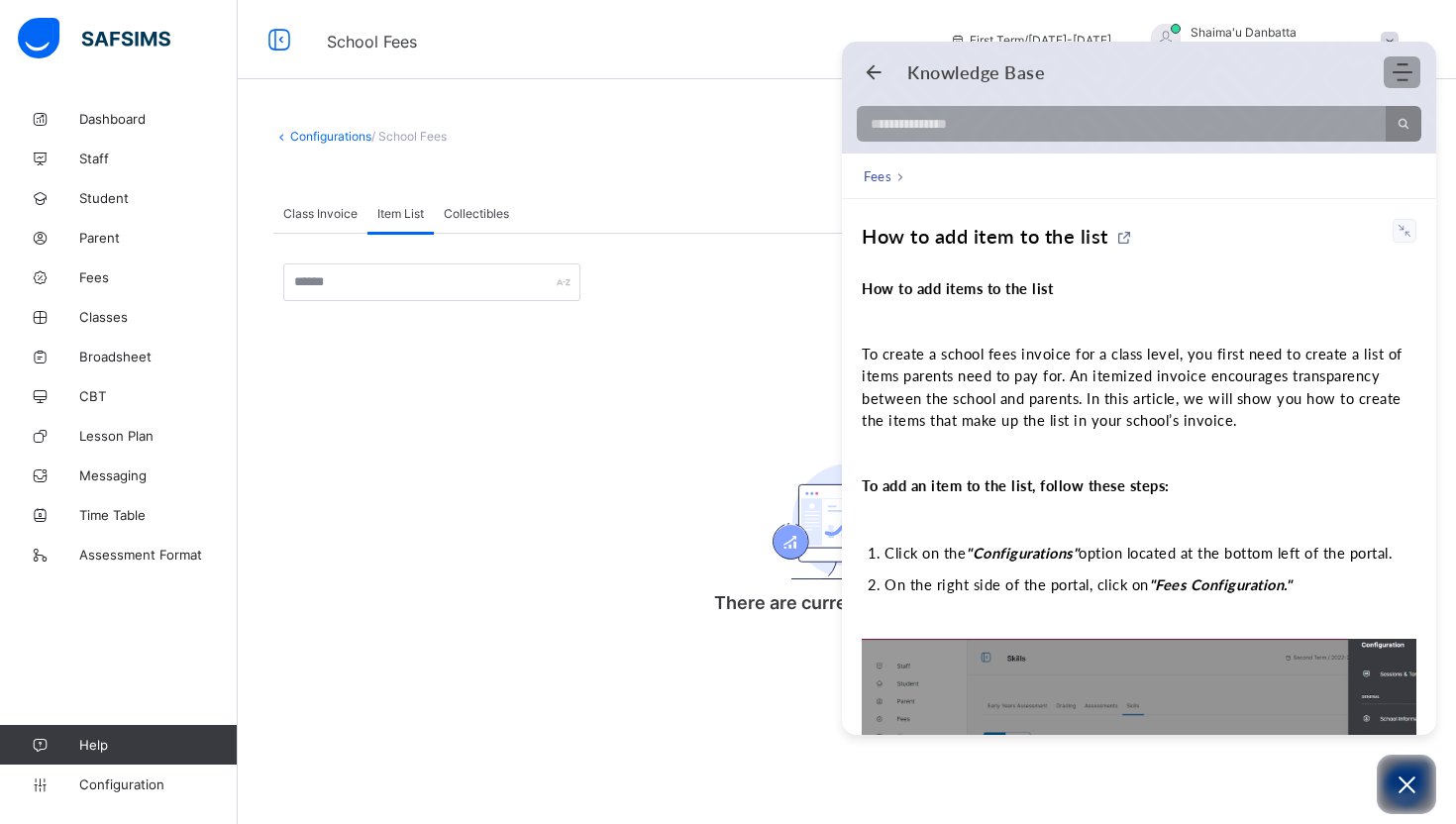
click at [1403, 77] on icon "Modules Menu" at bounding box center [1402, 73] width 20 height 20
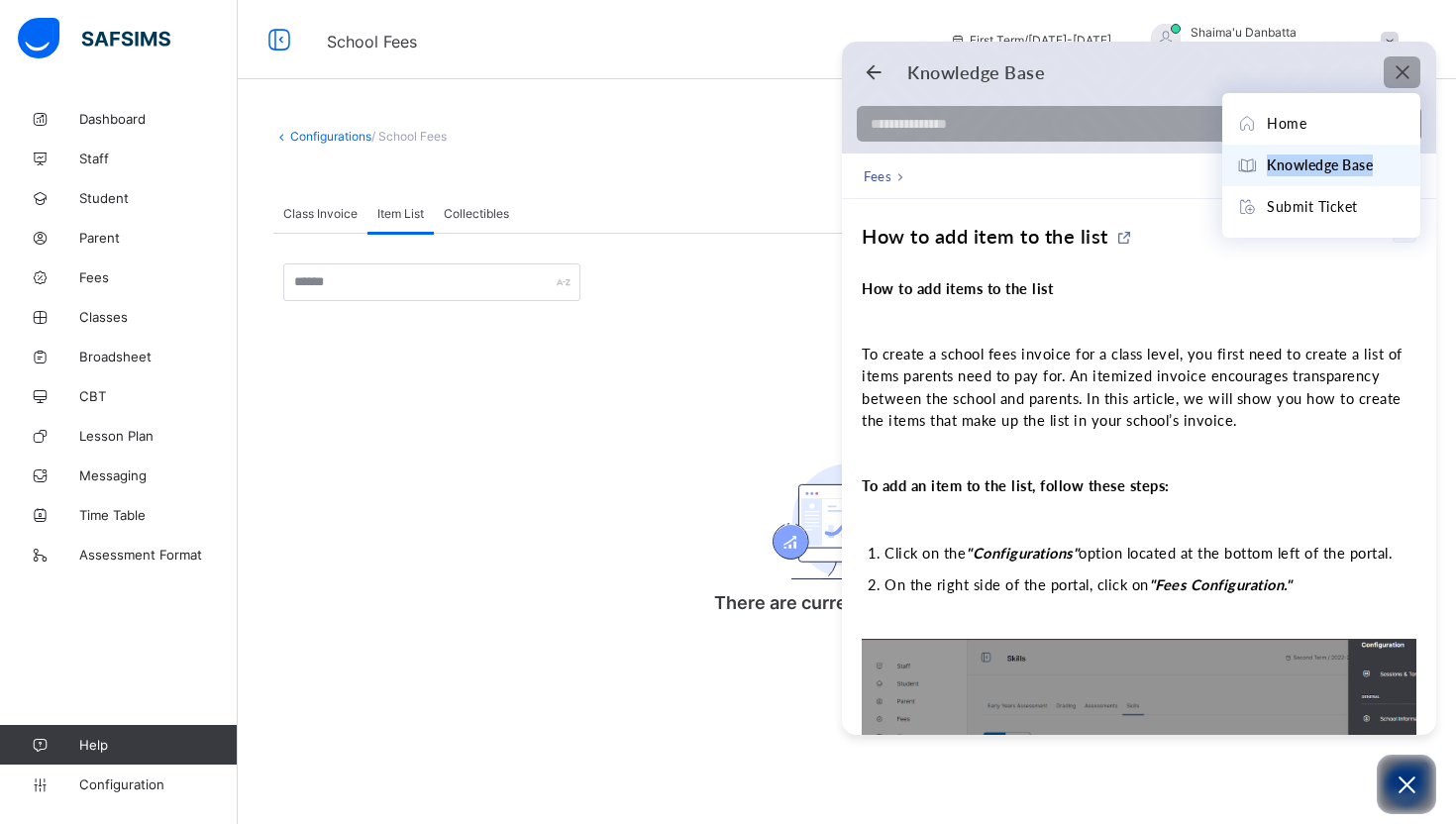
drag, startPoint x: 1323, startPoint y: 175, endPoint x: 1350, endPoint y: 172, distance: 27.2
click at [1350, 172] on span "Knowledge Base" at bounding box center [1320, 165] width 106 height 22
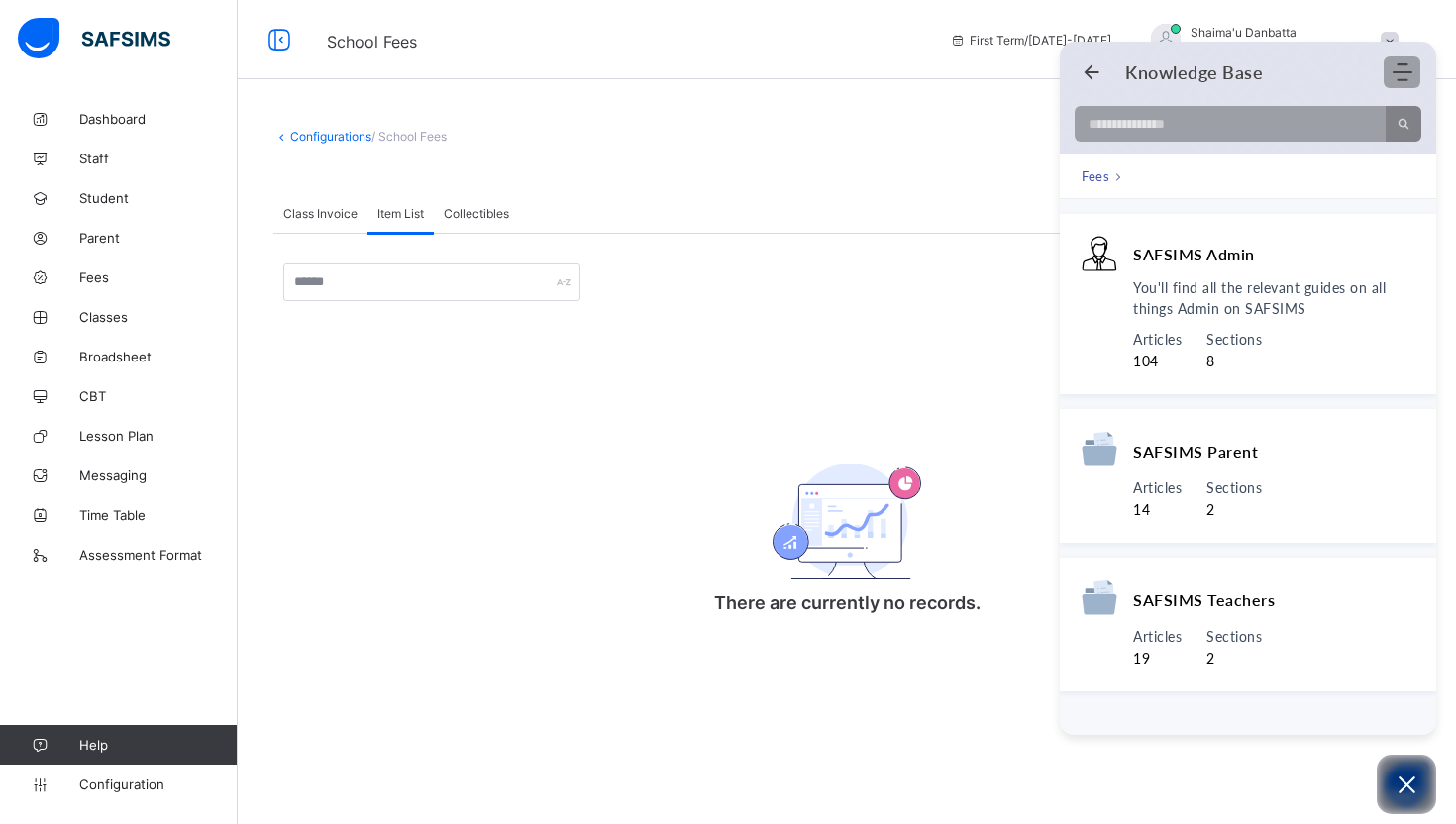
click at [1405, 68] on icon "Modules Menu" at bounding box center [1402, 73] width 20 height 20
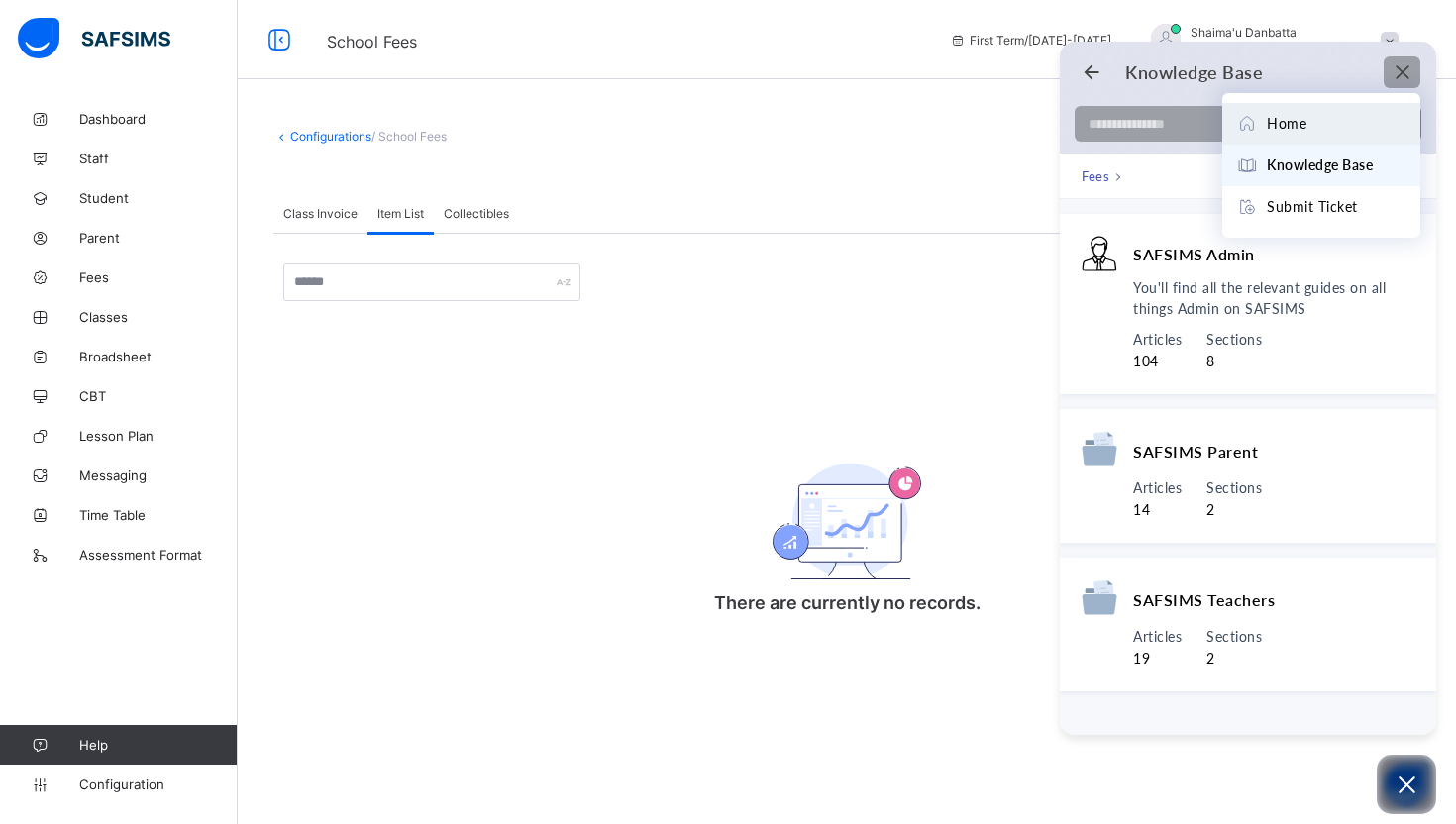
click at [1331, 117] on div "Home" at bounding box center [1321, 124] width 168 height 22
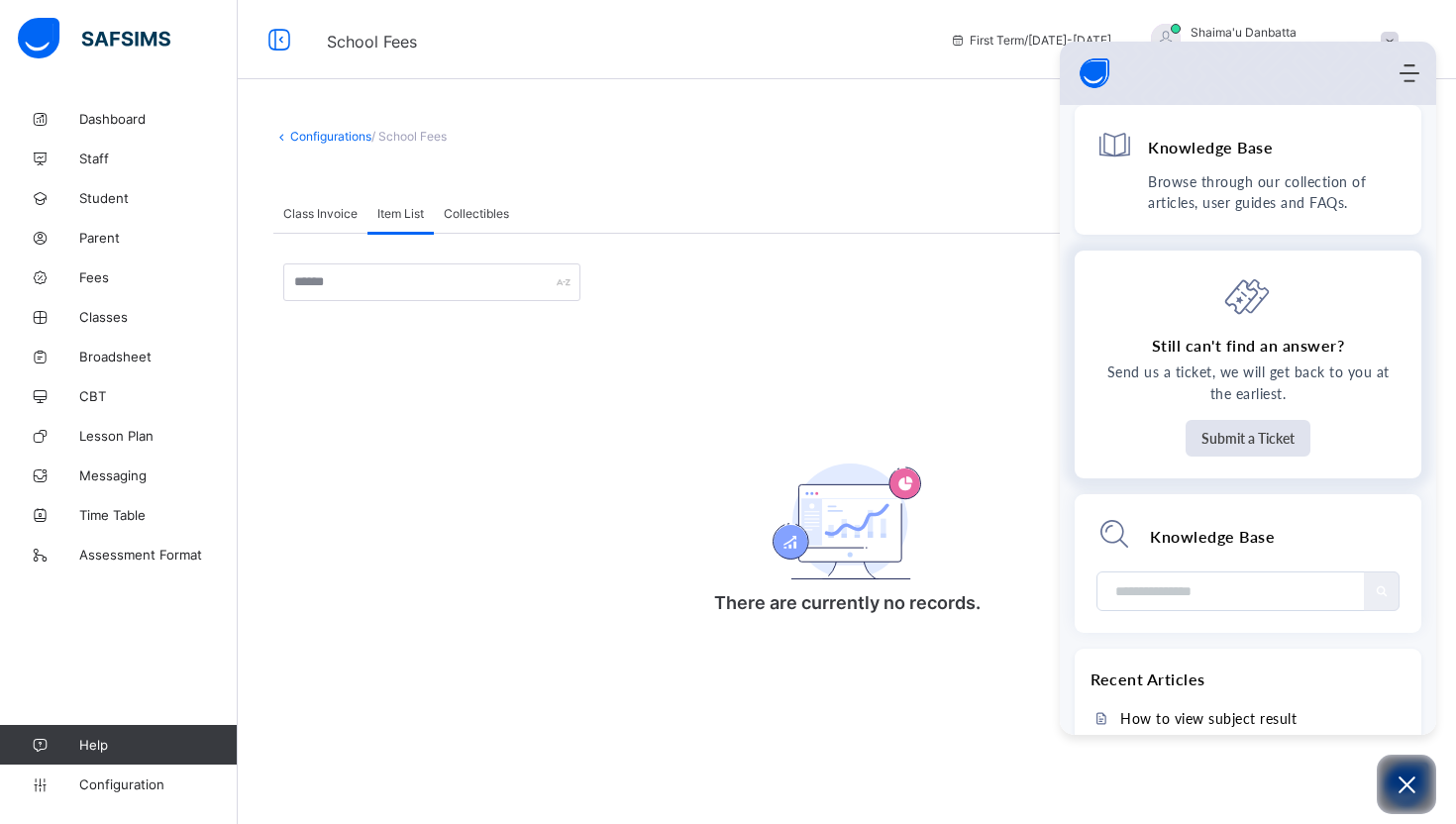
scroll to position [532, 0]
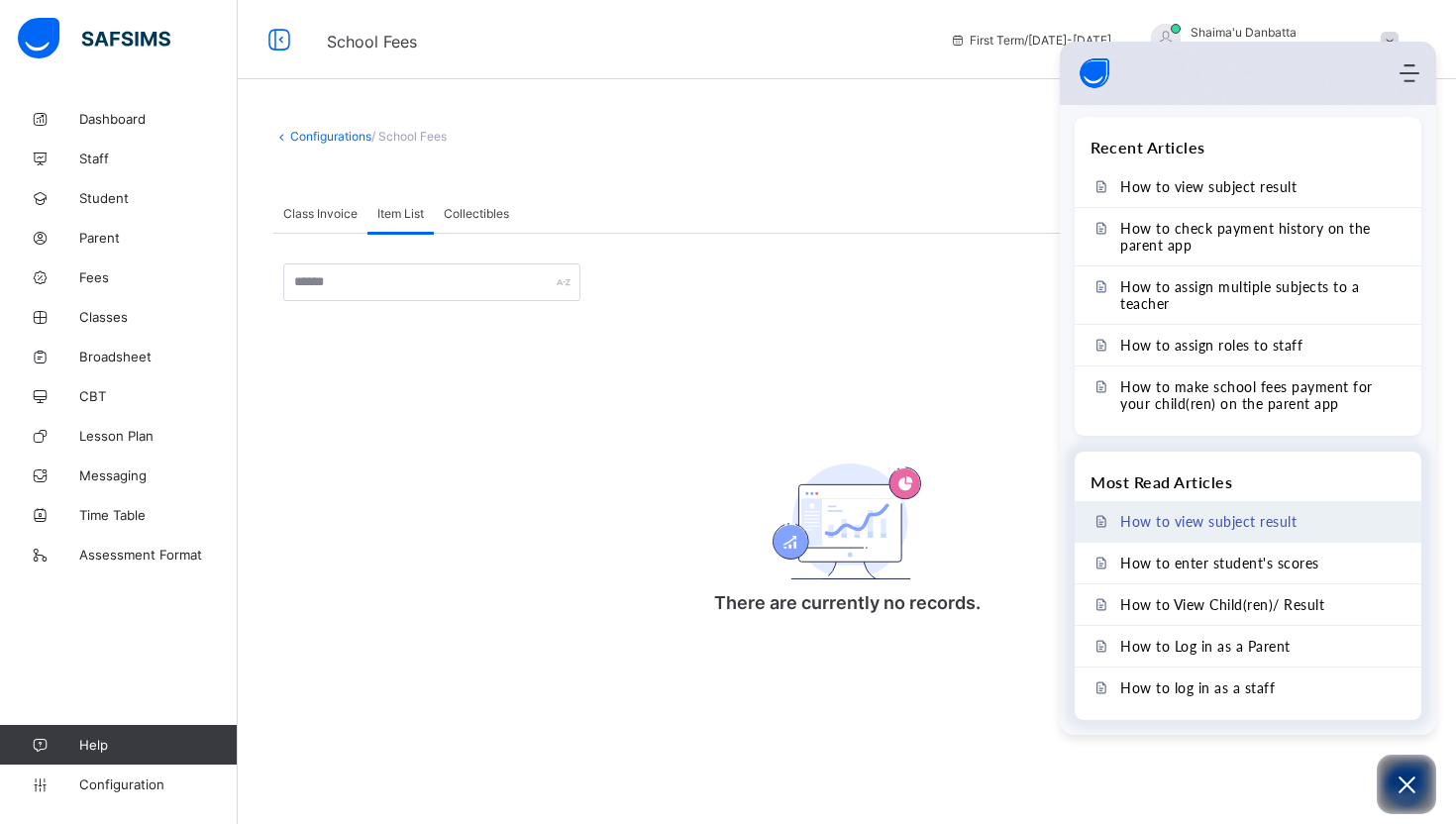
click at [1233, 527] on span "How to view subject result" at bounding box center [1207, 521] width 176 height 17
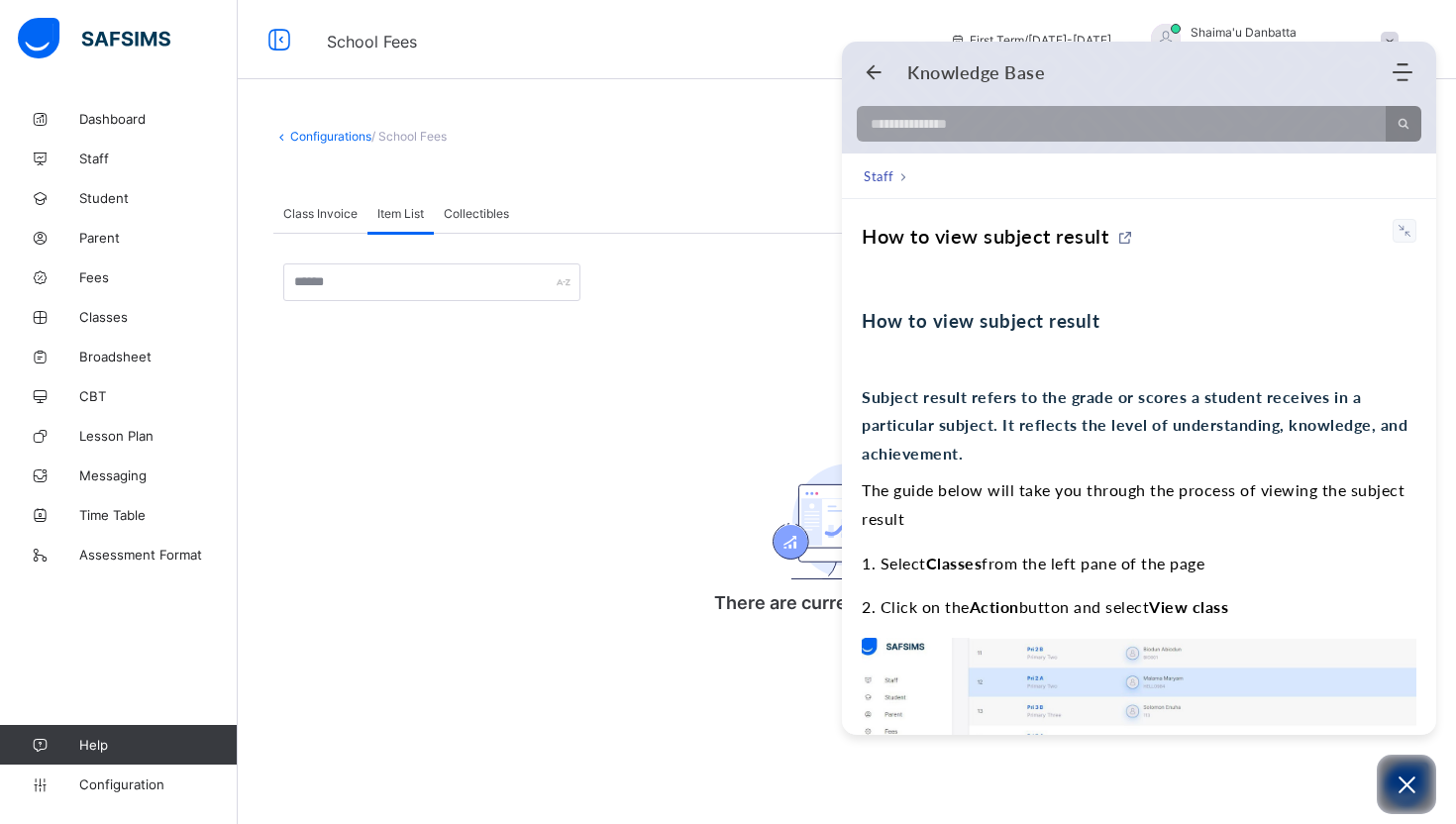
click at [486, 180] on span at bounding box center [846, 178] width 1147 height 30
click at [644, 58] on div "School Fees First Term / [DATE]-[DATE] Shaima'u Danbatta [EMAIL_ADDRESS][DOMAIN…" at bounding box center [728, 40] width 1456 height 80
click at [876, 72] on use "Back" at bounding box center [873, 73] width 15 height 15
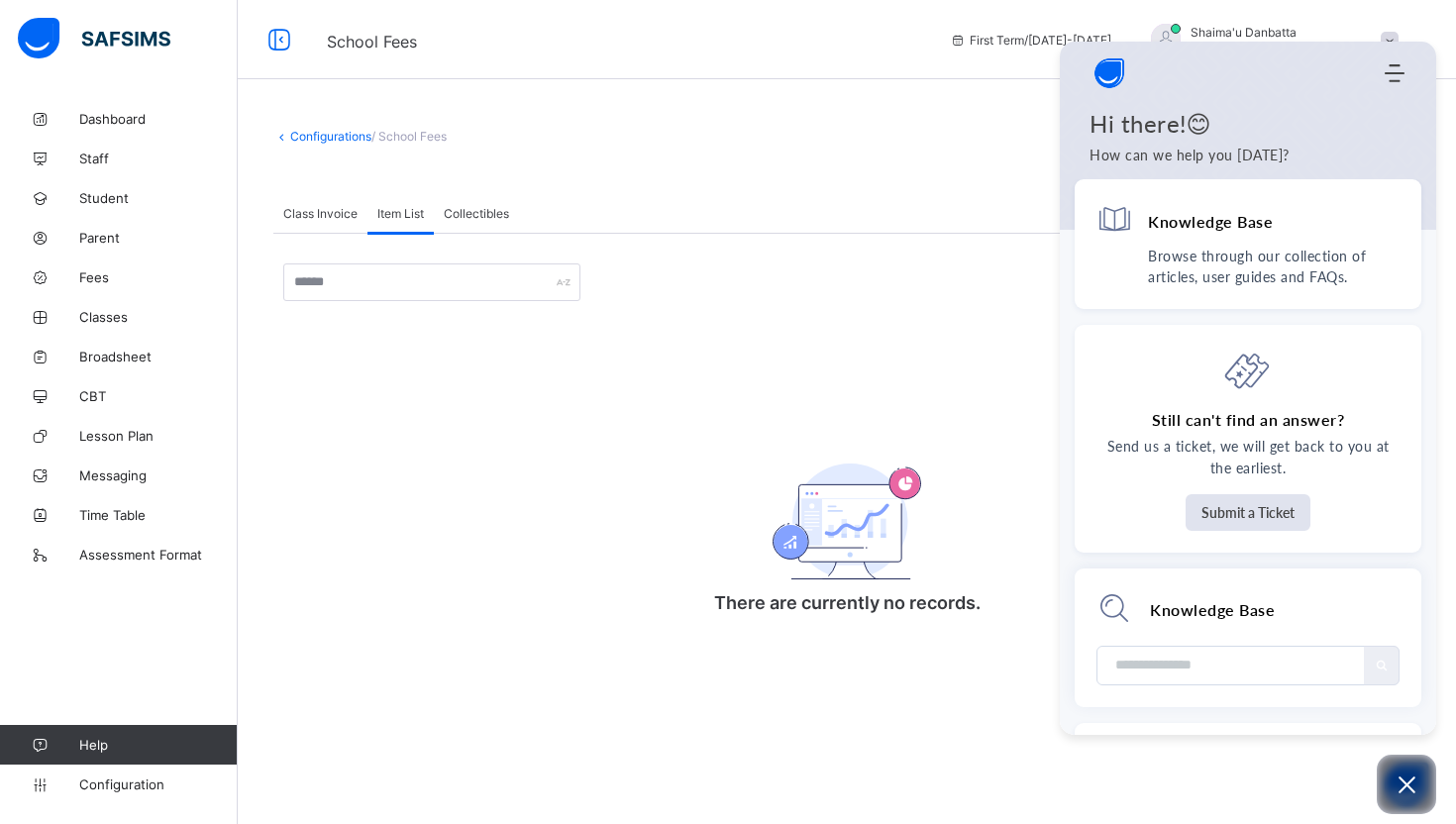
click at [759, 27] on span "School Fees" at bounding box center [624, 40] width 594 height 26
click at [752, 406] on div "Add Item There are currently no records. × Add Item Item Name Item Description …" at bounding box center [846, 452] width 1127 height 379
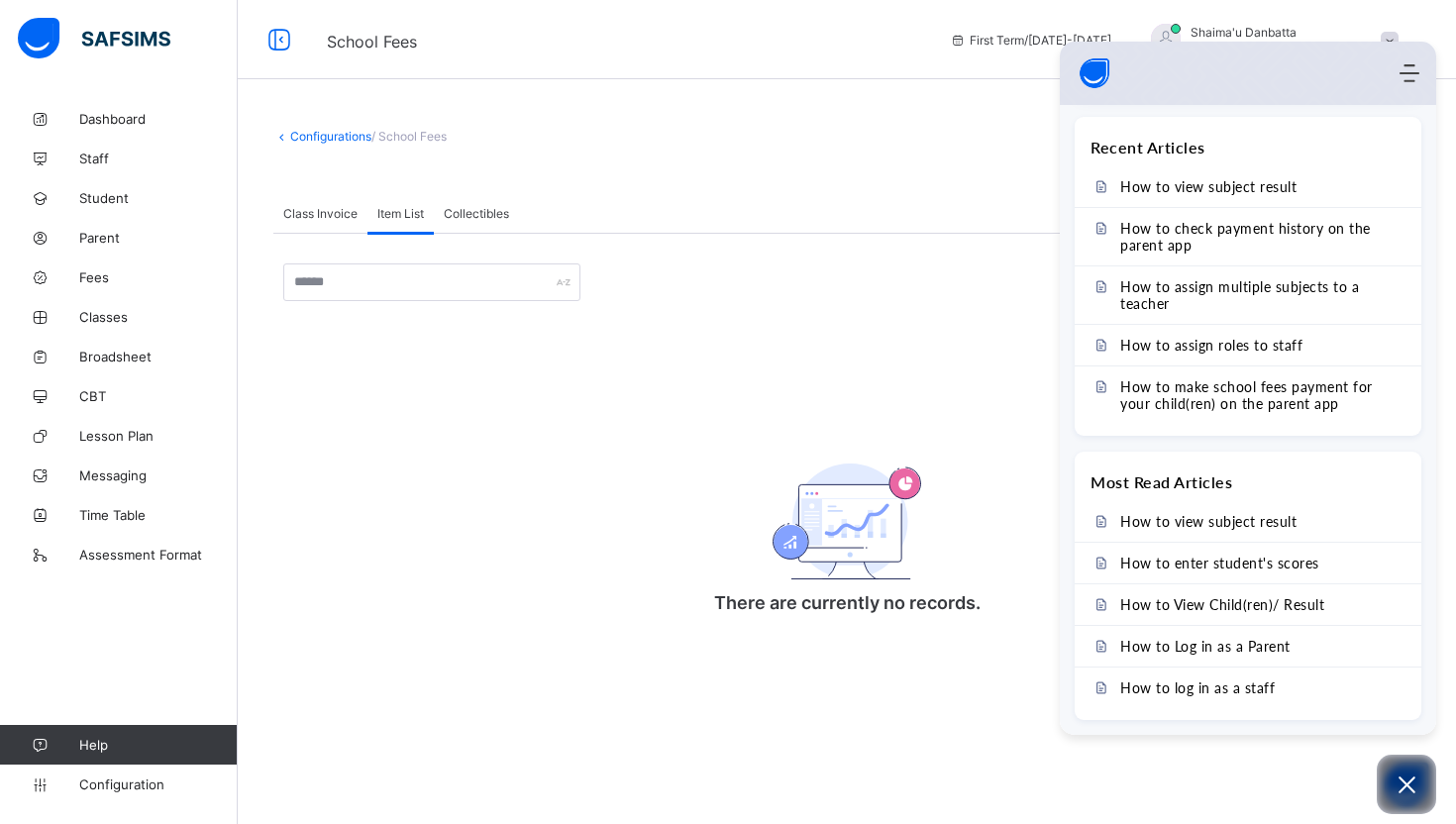
click at [845, 352] on div "Add Item There are currently no records. × Add Item Item Name Item Description …" at bounding box center [846, 452] width 1127 height 379
click at [1415, 79] on icon "Modules Menu" at bounding box center [1409, 74] width 20 height 20
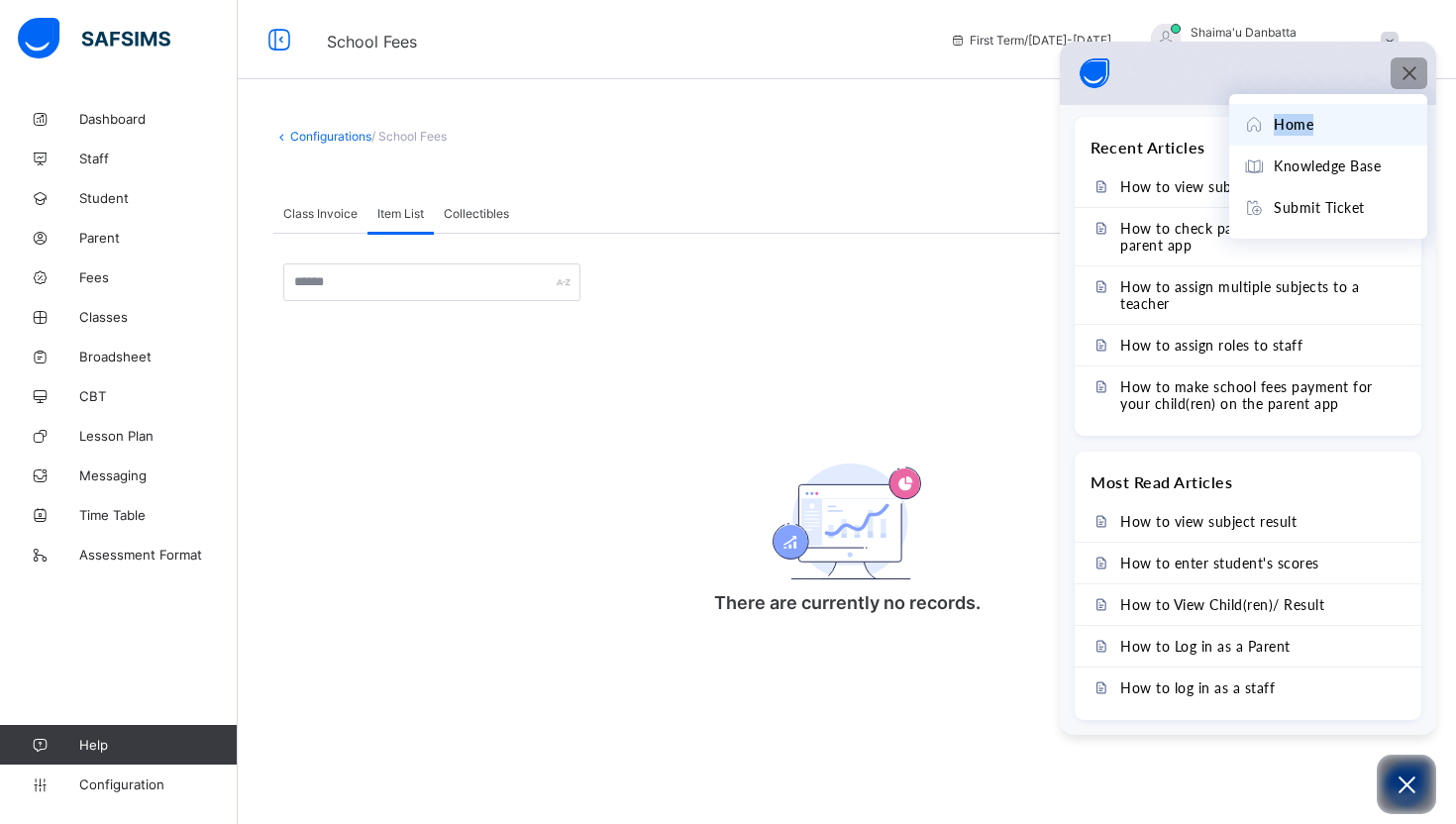
click at [1415, 79] on icon "Modules Menu" at bounding box center [1409, 74] width 20 height 20
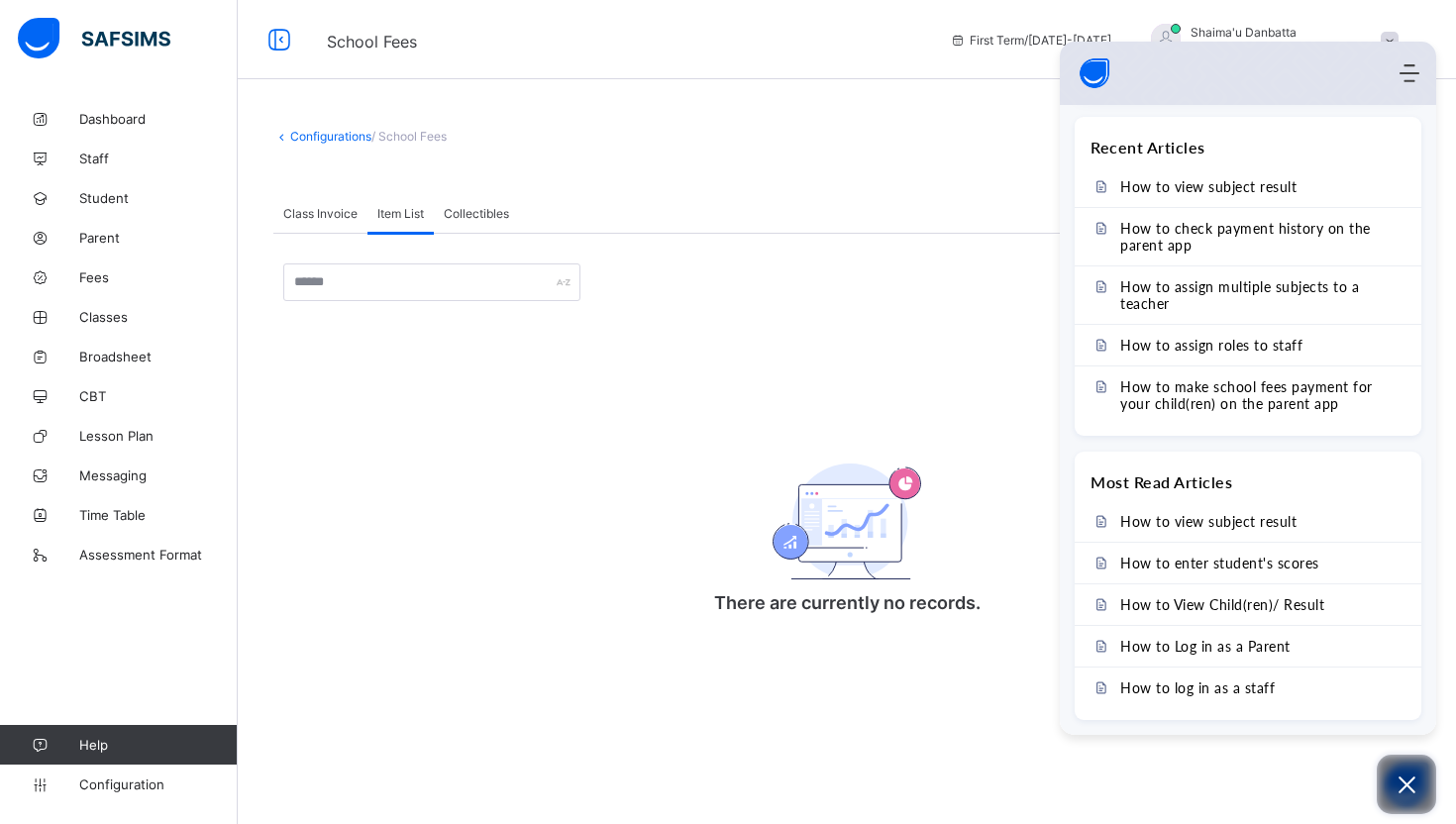
click at [1396, 787] on icon "Open asap" at bounding box center [1406, 784] width 25 height 25
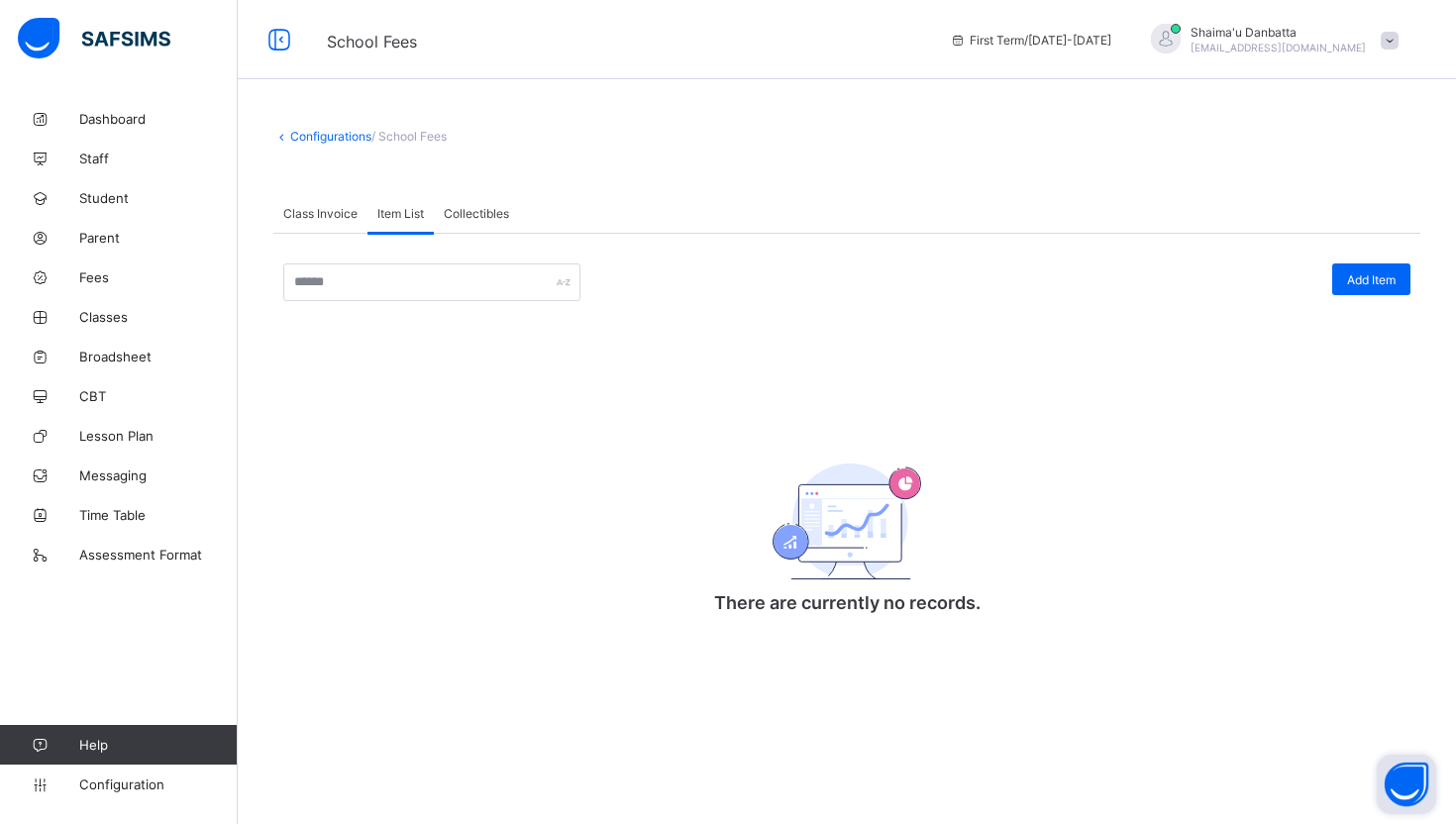
scroll to position [0, 0]
click at [483, 209] on span "Collectibles" at bounding box center [476, 213] width 66 height 15
click at [134, 797] on link "Configuration" at bounding box center [118, 784] width 237 height 40
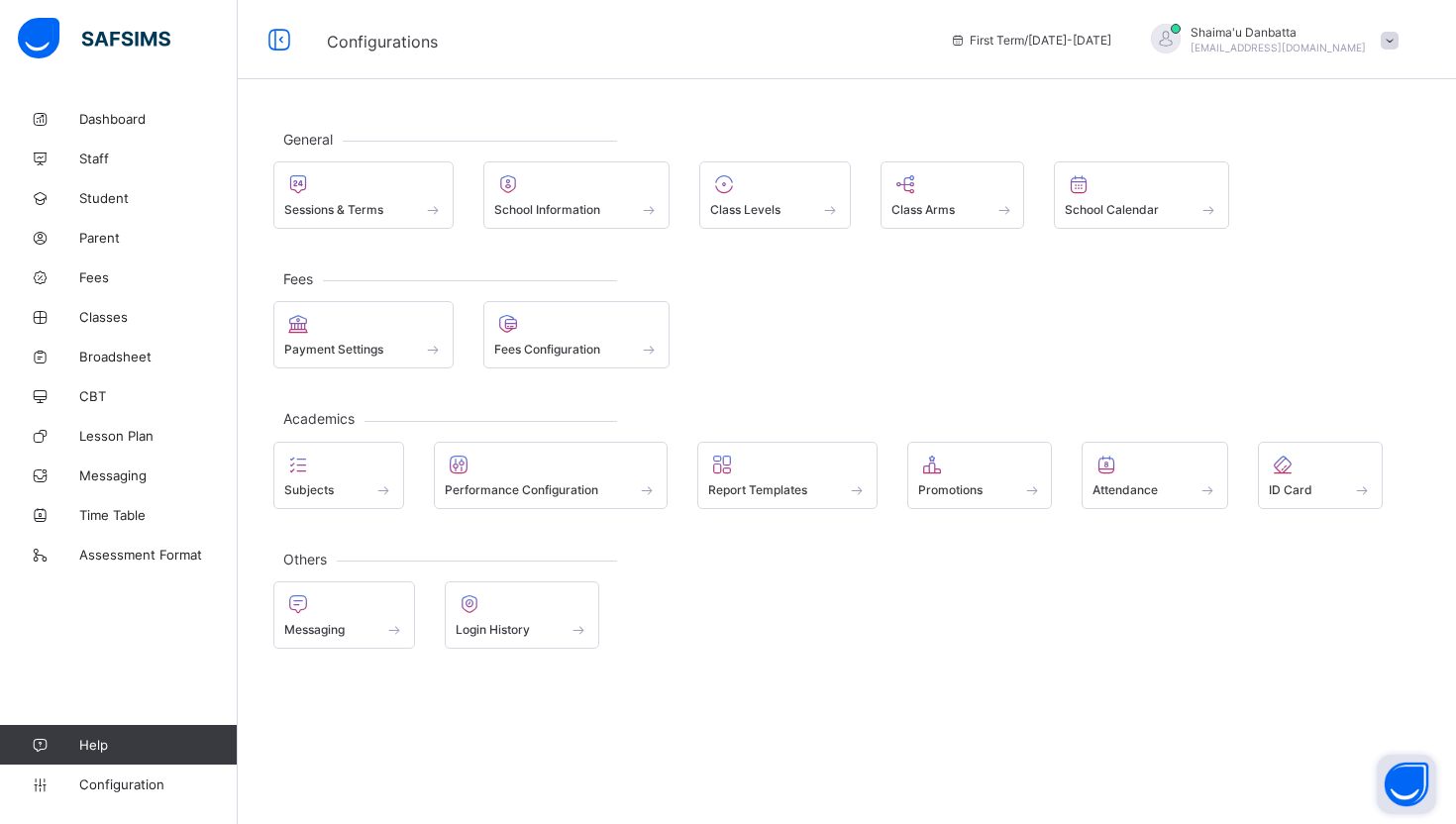
click at [849, 342] on div "Payment Settings Fees Configuration" at bounding box center [846, 335] width 1147 height 68
click at [364, 478] on span at bounding box center [339, 478] width 109 height 5
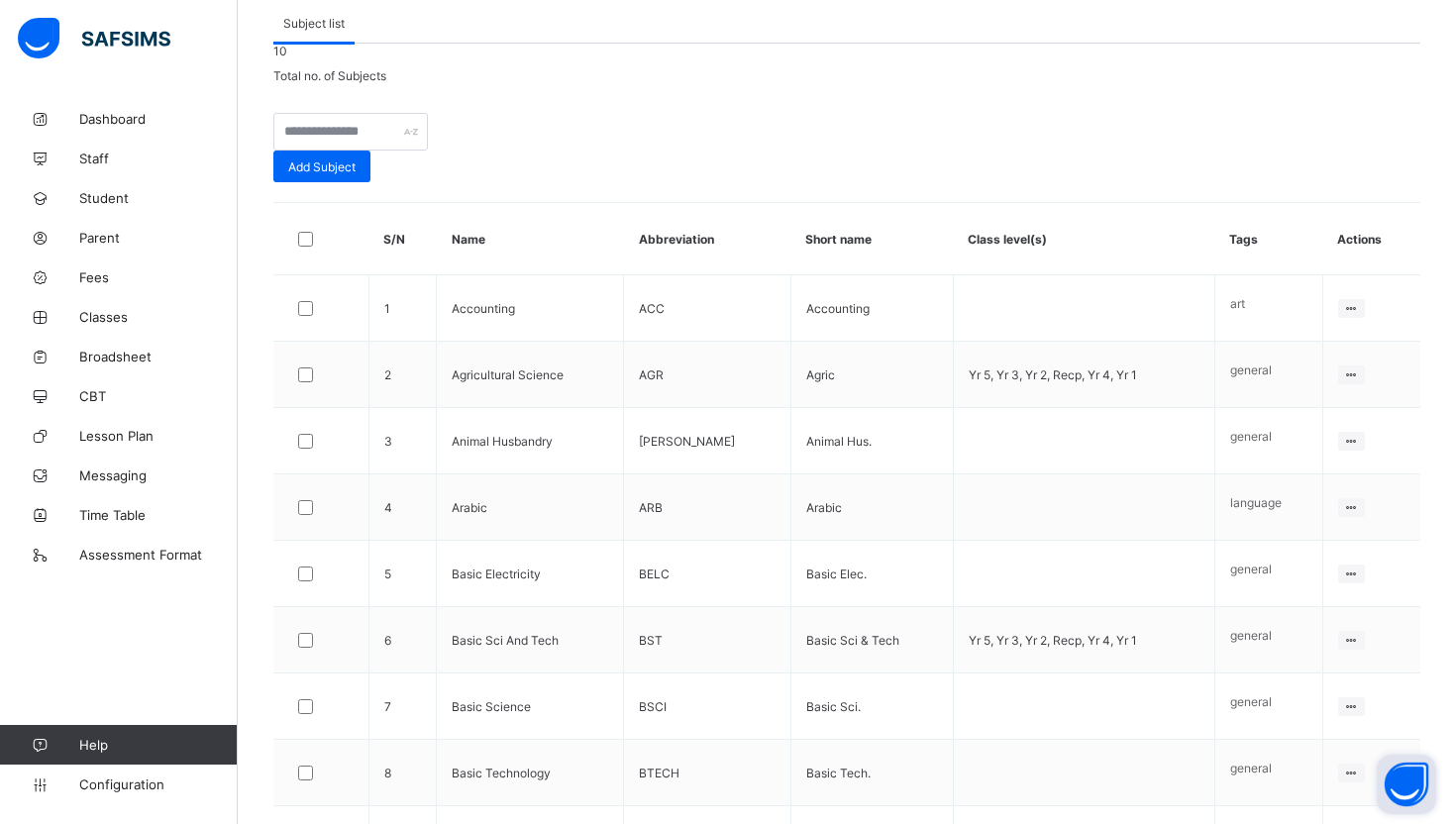
scroll to position [234, 0]
click at [287, 57] on span "10" at bounding box center [280, 49] width 14 height 15
click at [810, 82] on div "10 Total no. of Subjects" at bounding box center [846, 62] width 1147 height 40
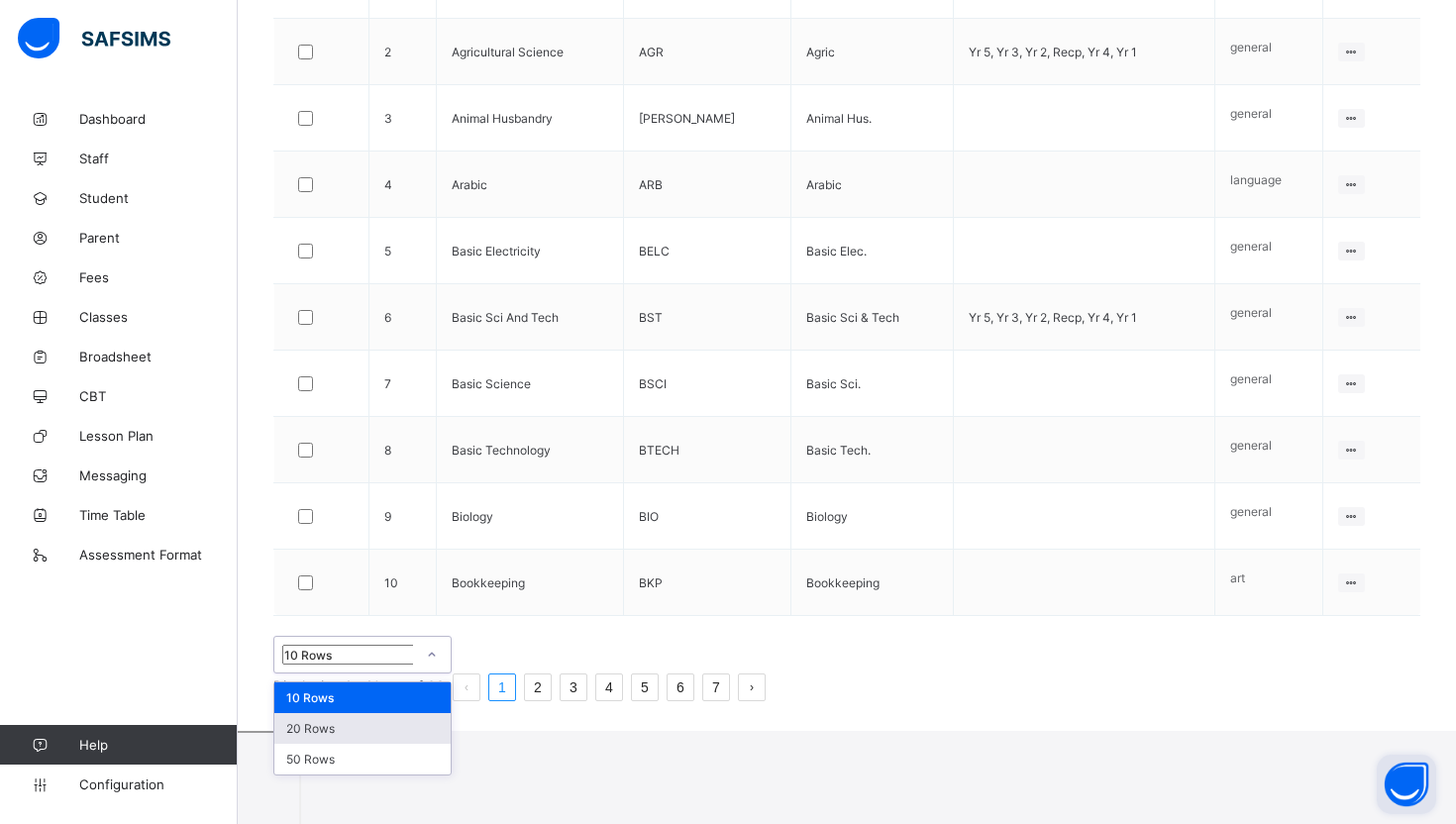
scroll to position [623, 0]
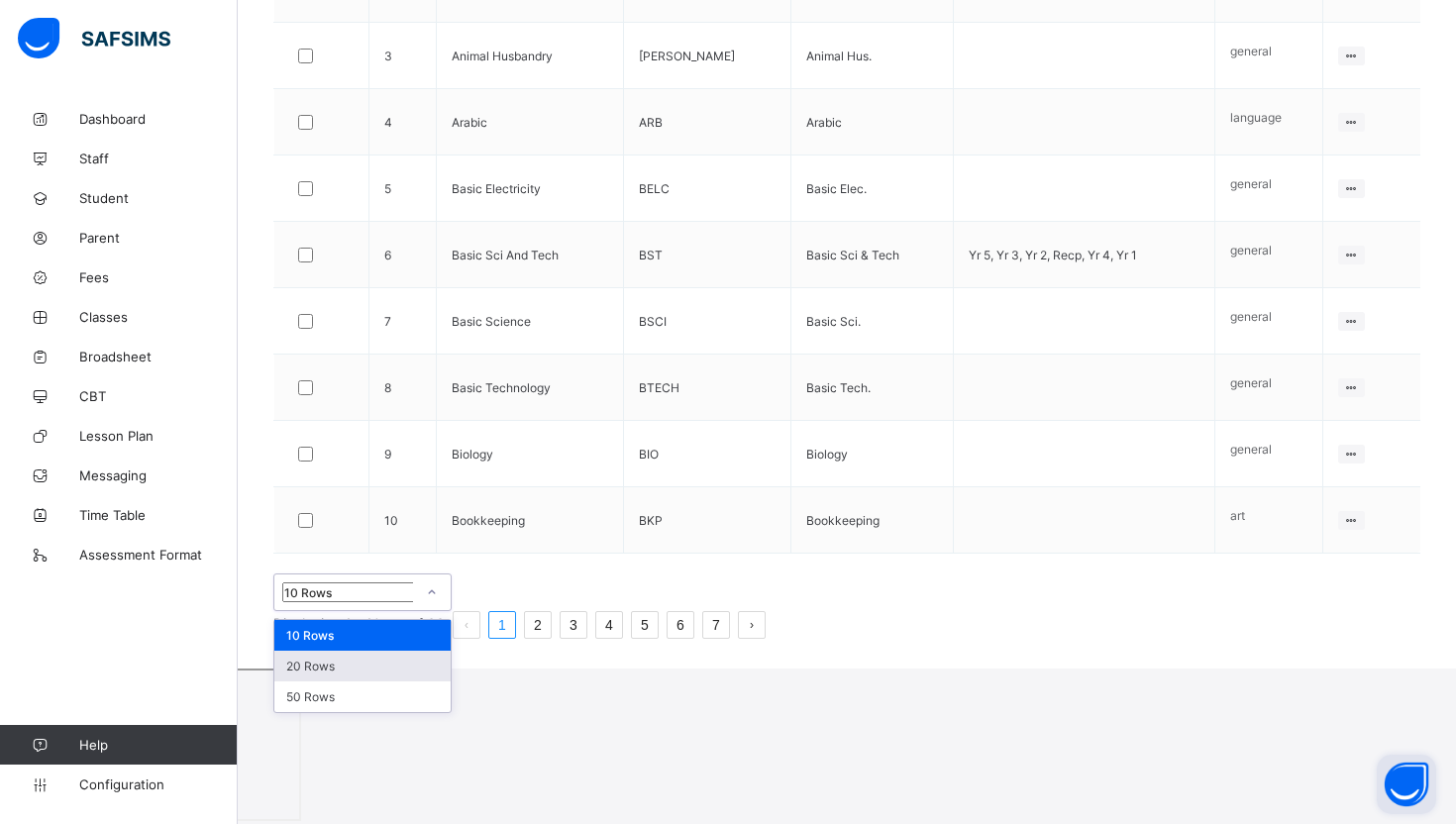
click at [436, 611] on div "option 20 Rows focused, 2 of 3. 3 results available. Use Up and Down to choose …" at bounding box center [362, 592] width 178 height 38
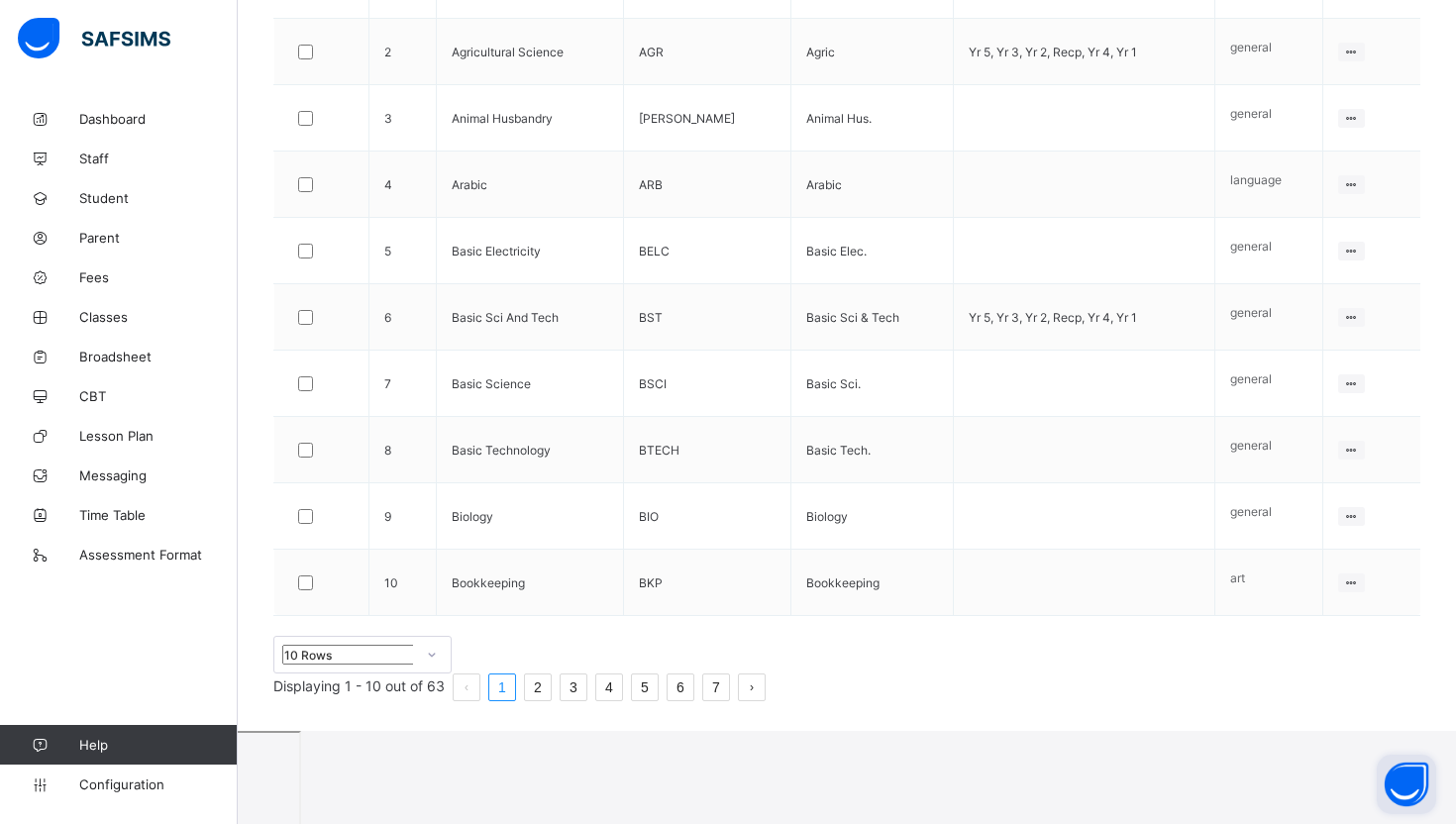
click at [593, 731] on div "Configurations / Subjects Use subject grouping This enables you to group subjec…" at bounding box center [846, 137] width 1218 height 1186
click at [345, 673] on div "option 20 Rows focused, 2 of 3. 3 results available. Use Up and Down to choose …" at bounding box center [362, 654] width 178 height 38
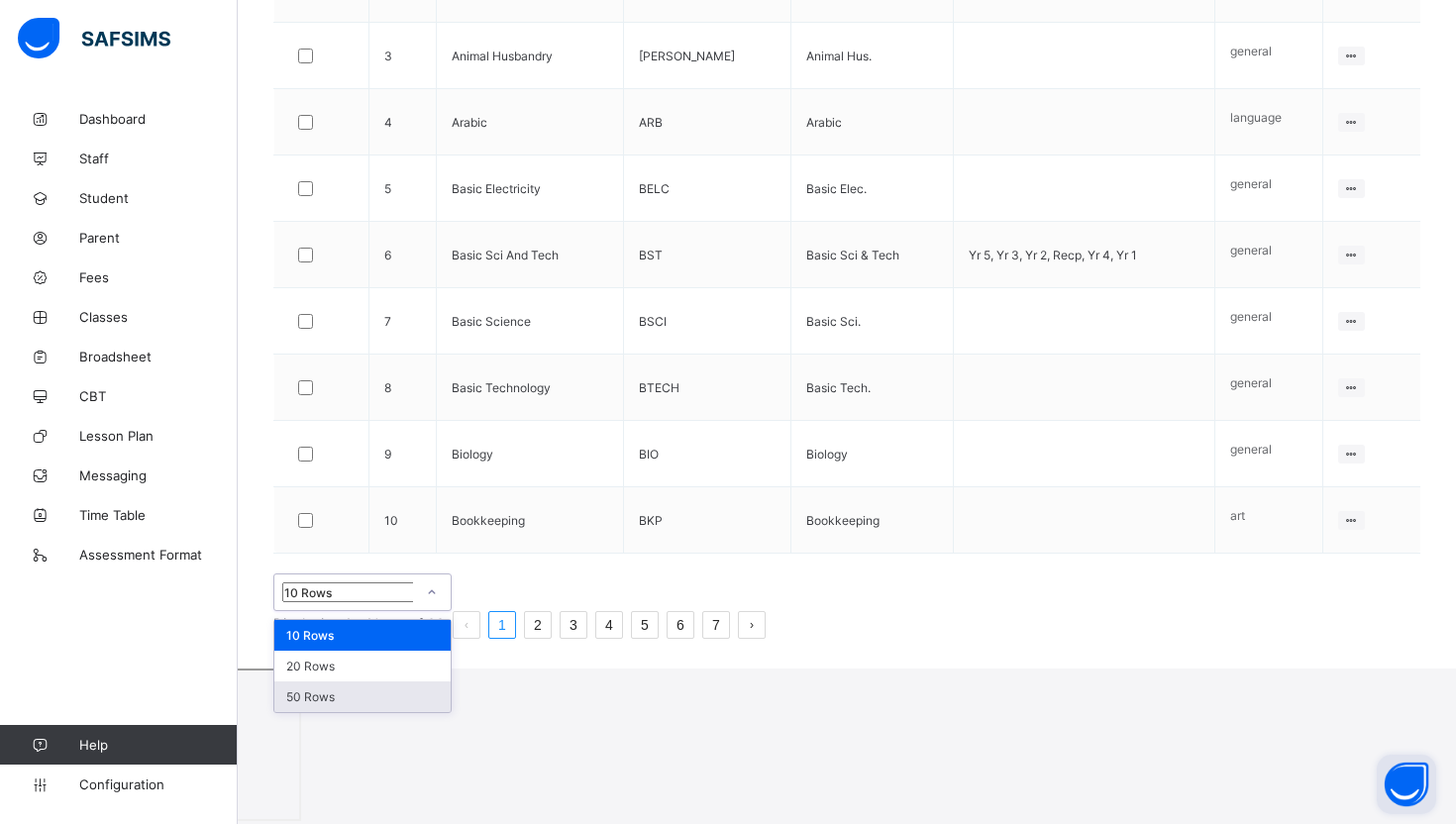
click at [395, 712] on div "50 Rows" at bounding box center [362, 696] width 176 height 31
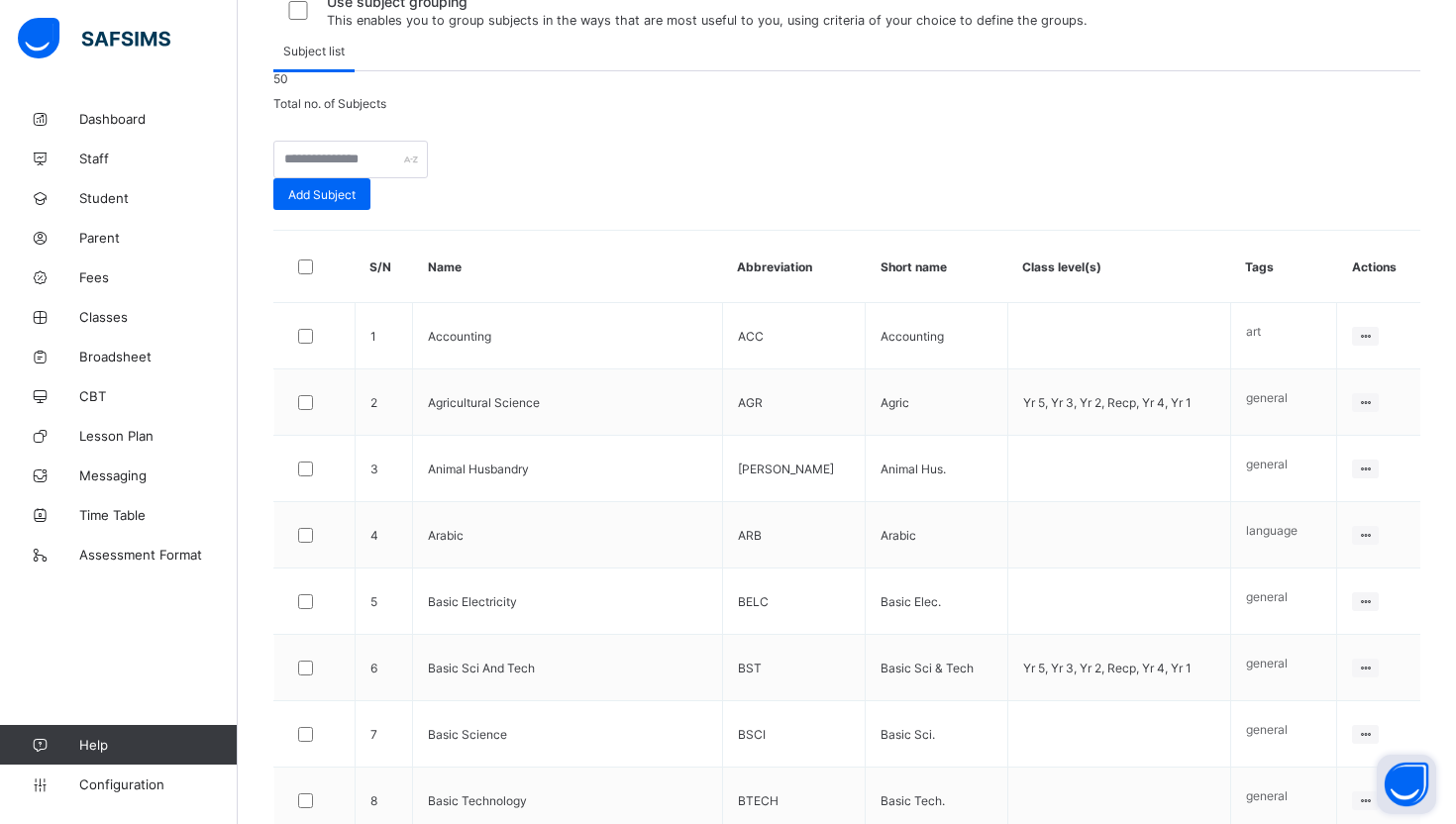
scroll to position [201, 0]
click at [925, 114] on div "50 Total no. of Subjects" at bounding box center [846, 94] width 1147 height 40
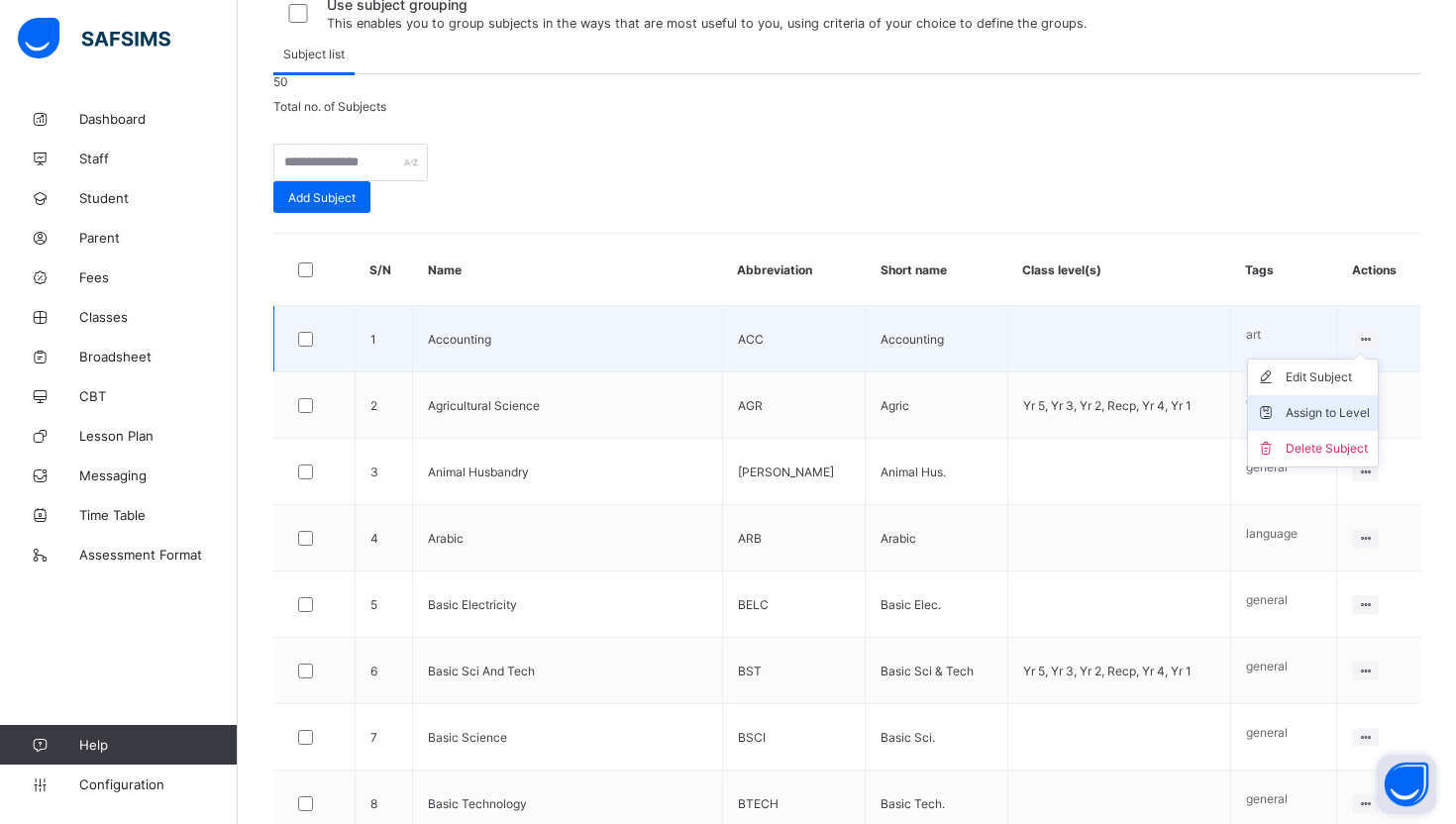
click at [1325, 422] on div "Assign to Level" at bounding box center [1328, 412] width 85 height 20
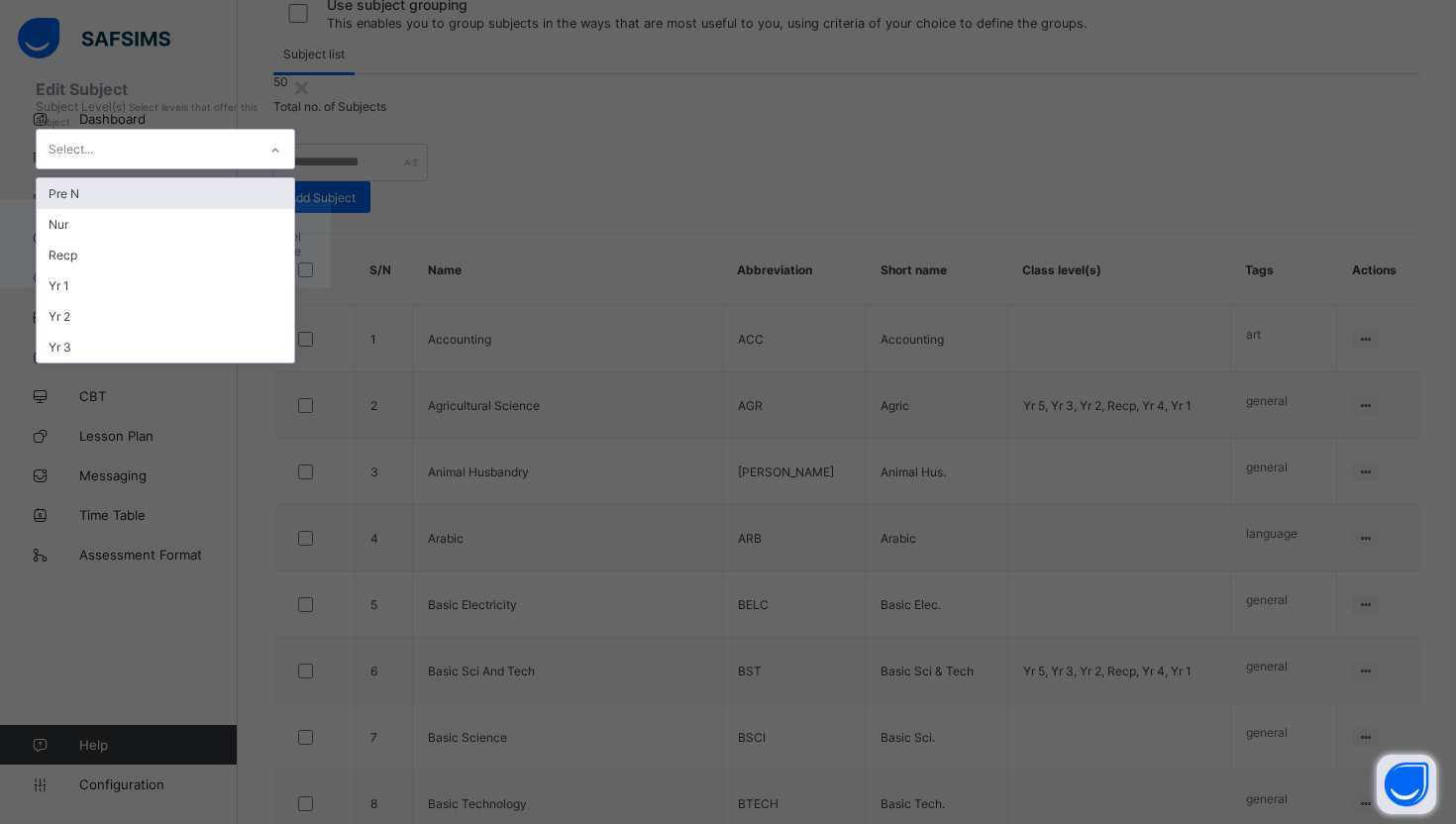
click at [257, 168] on div "Select..." at bounding box center [146, 148] width 220 height 39
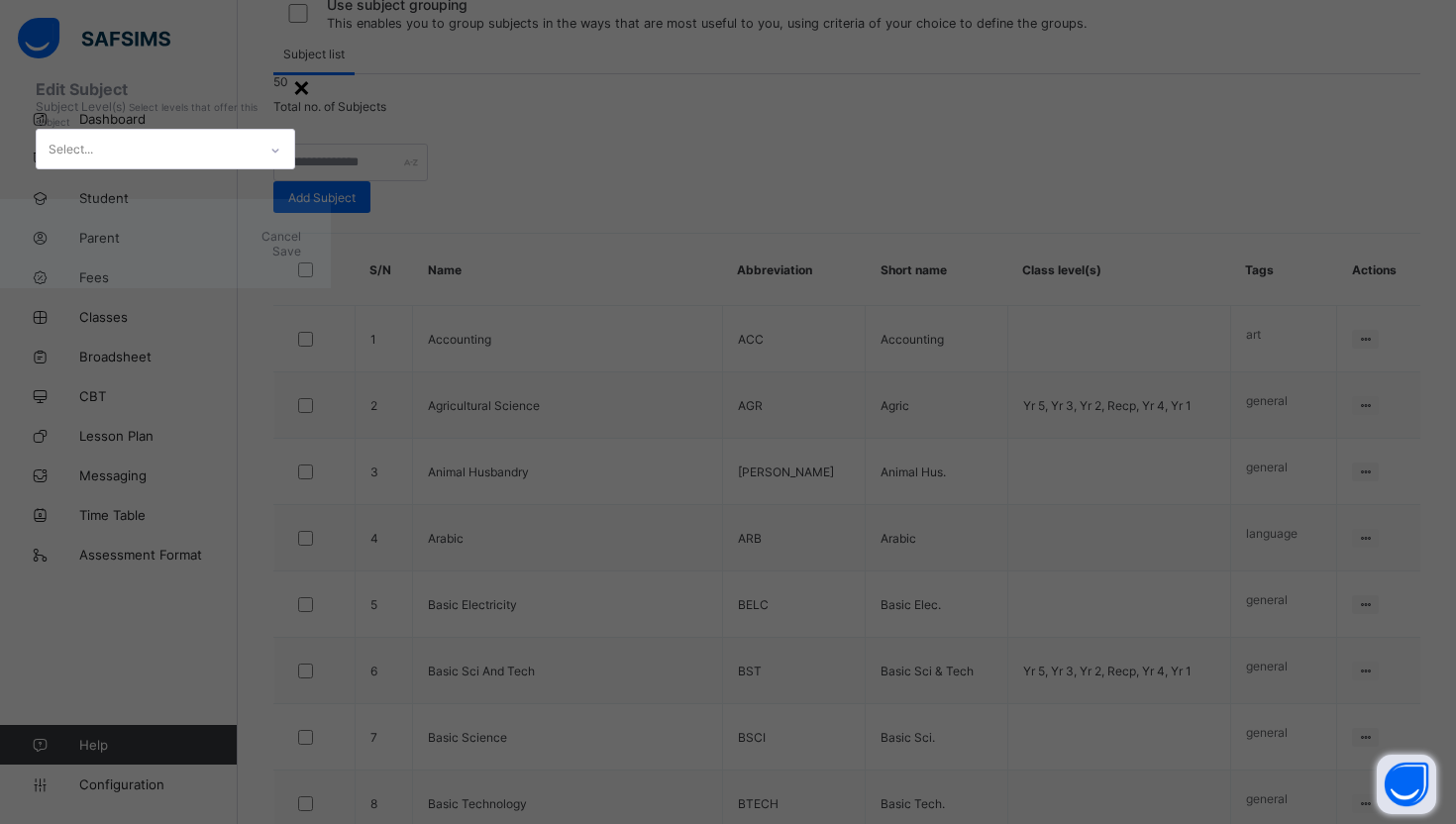
click at [311, 103] on div "×" at bounding box center [301, 86] width 19 height 34
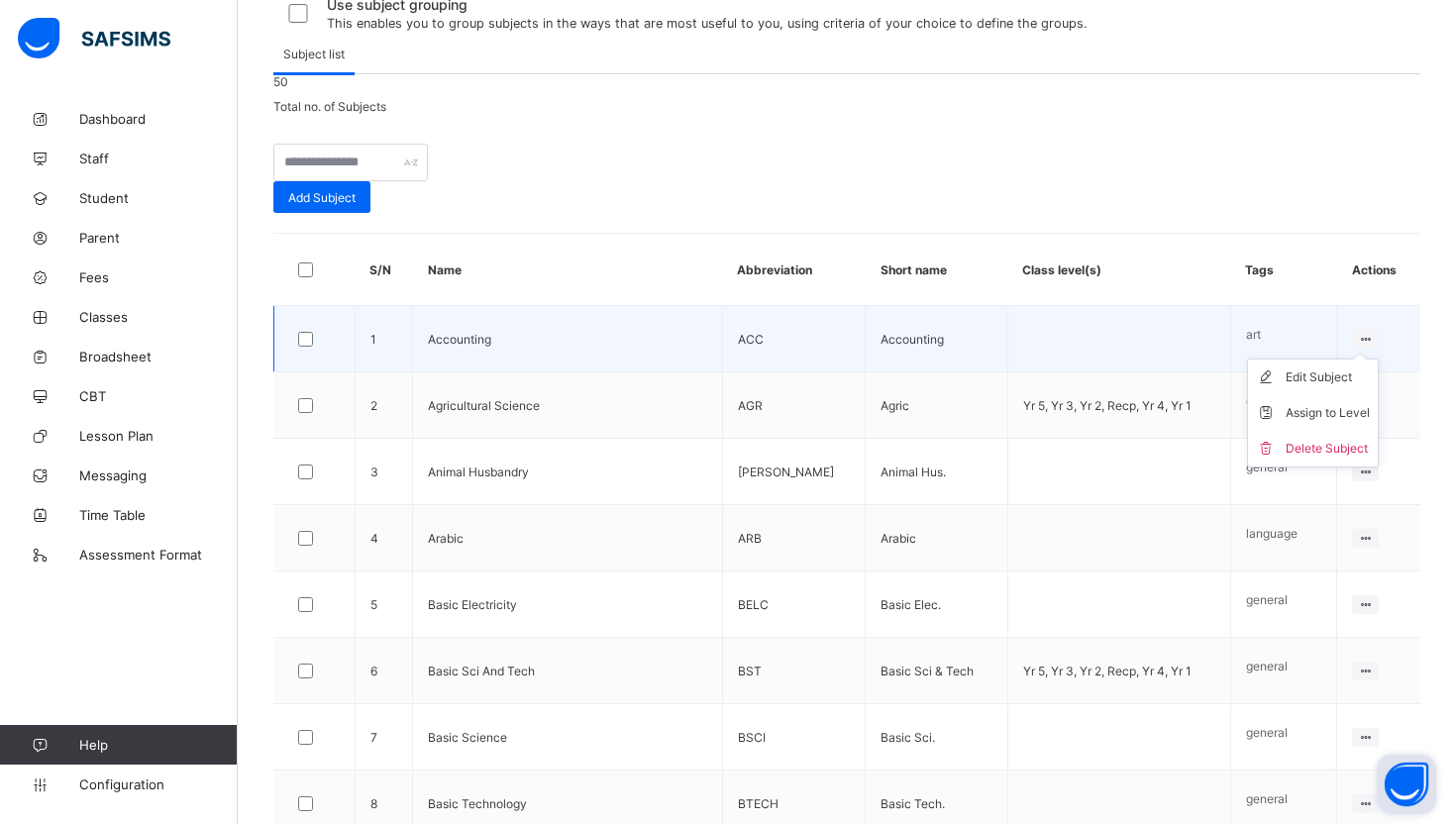
click at [1362, 347] on icon at bounding box center [1365, 339] width 17 height 15
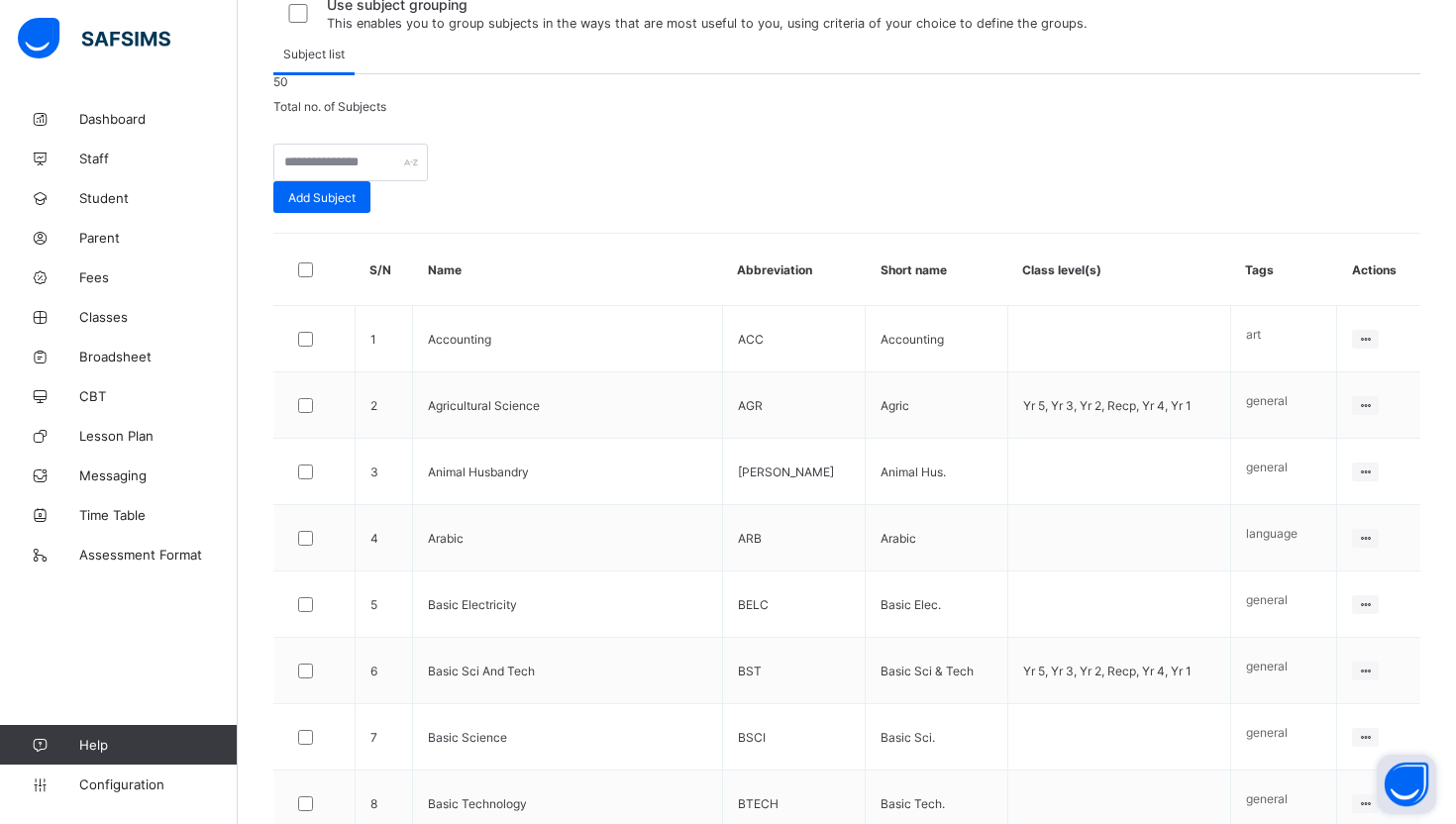
click at [966, 114] on div "50 Total no. of Subjects" at bounding box center [846, 94] width 1147 height 40
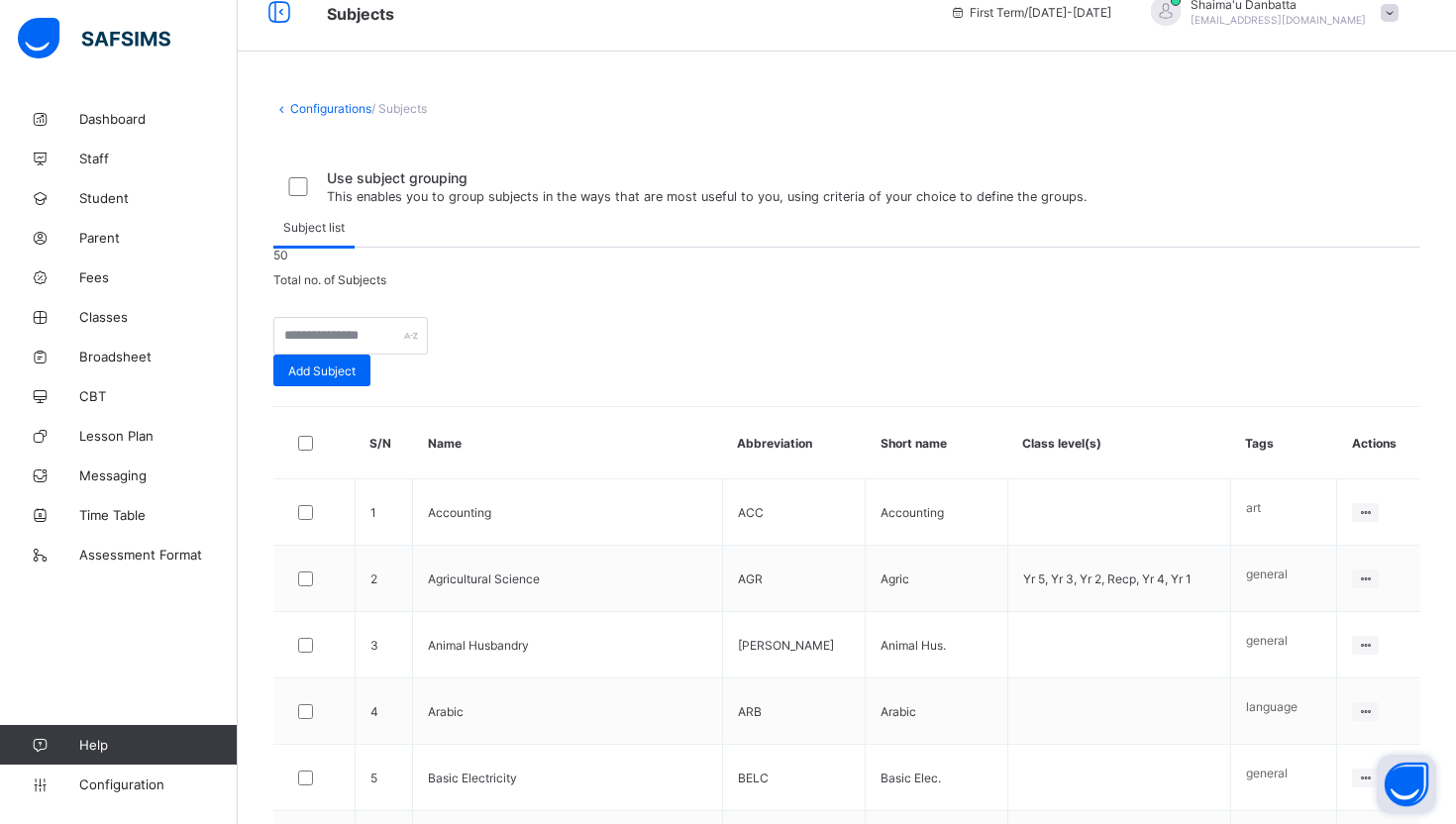
scroll to position [30, 0]
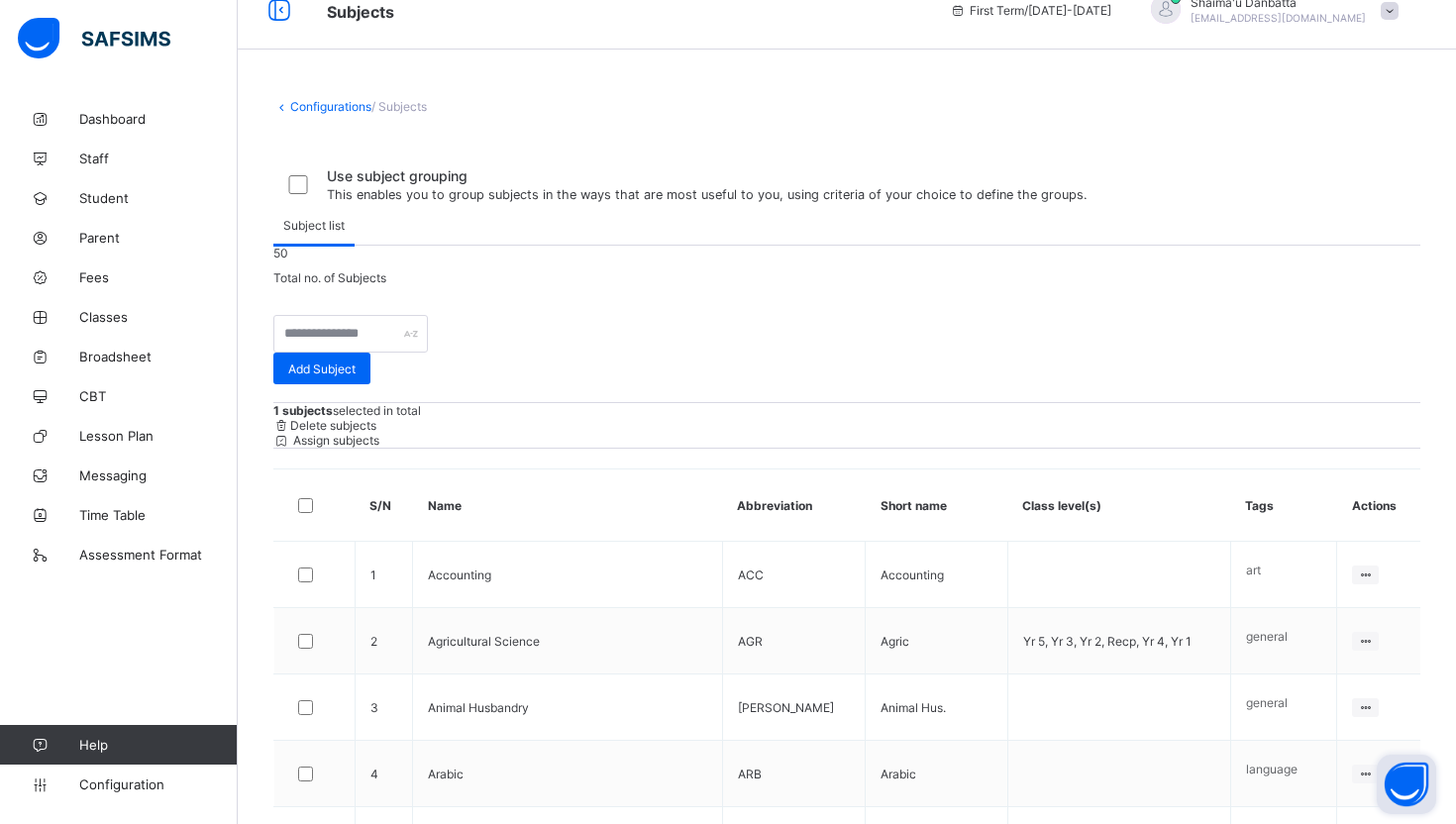
click at [811, 285] on div "50 Total no. of Subjects" at bounding box center [846, 265] width 1147 height 40
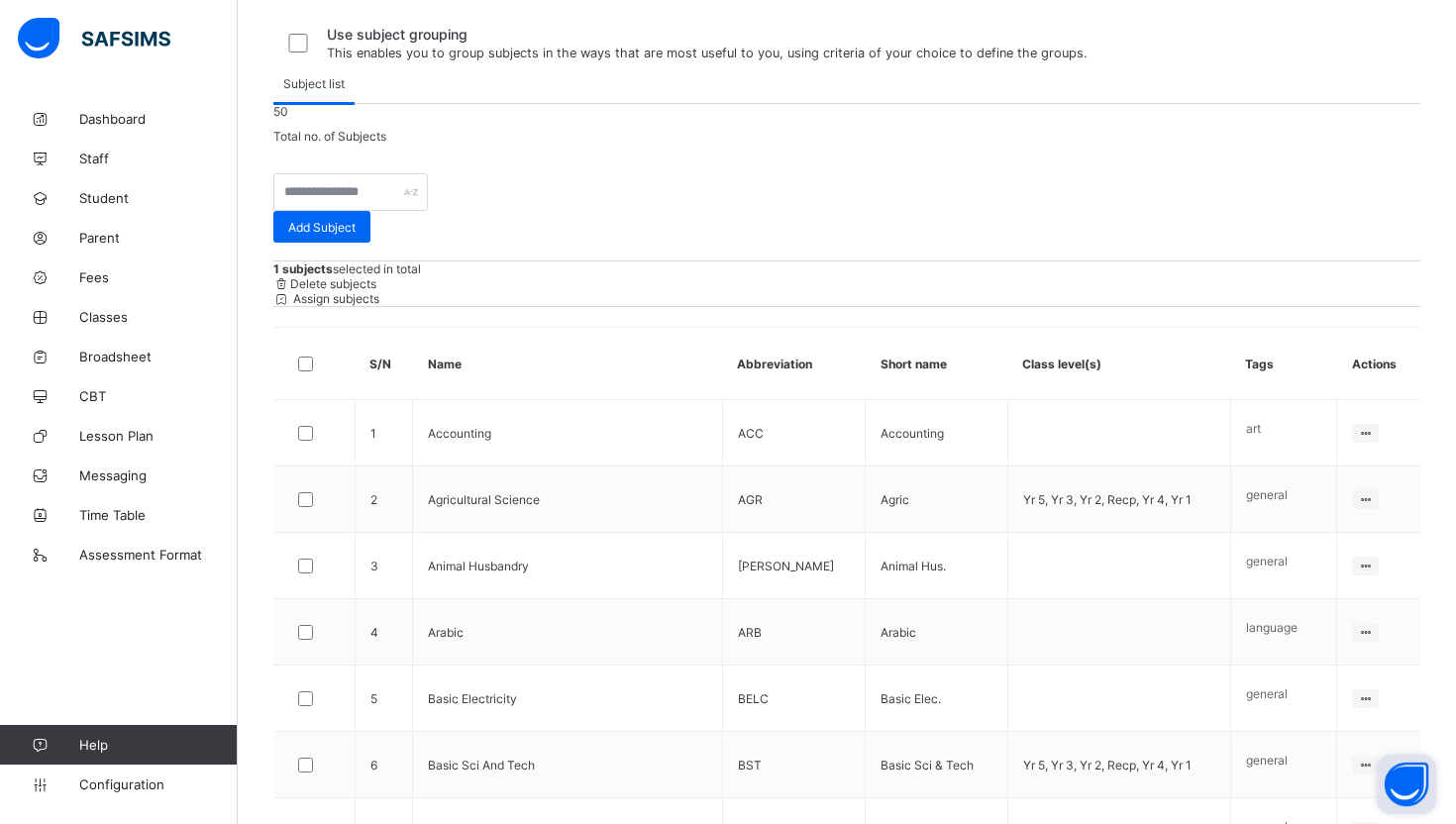
scroll to position [129, 0]
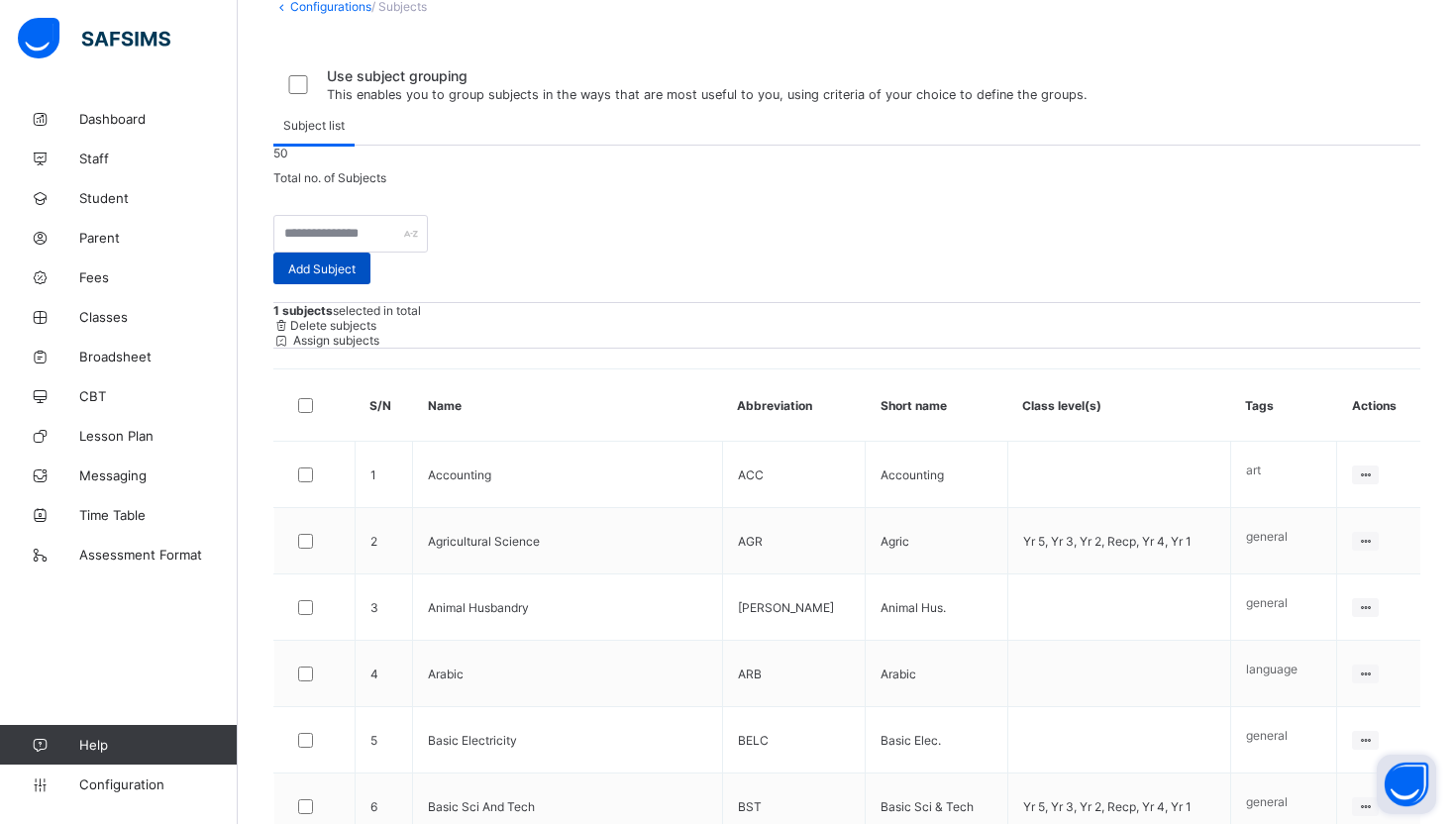
click at [356, 276] on span "Add Subject" at bounding box center [322, 268] width 68 height 15
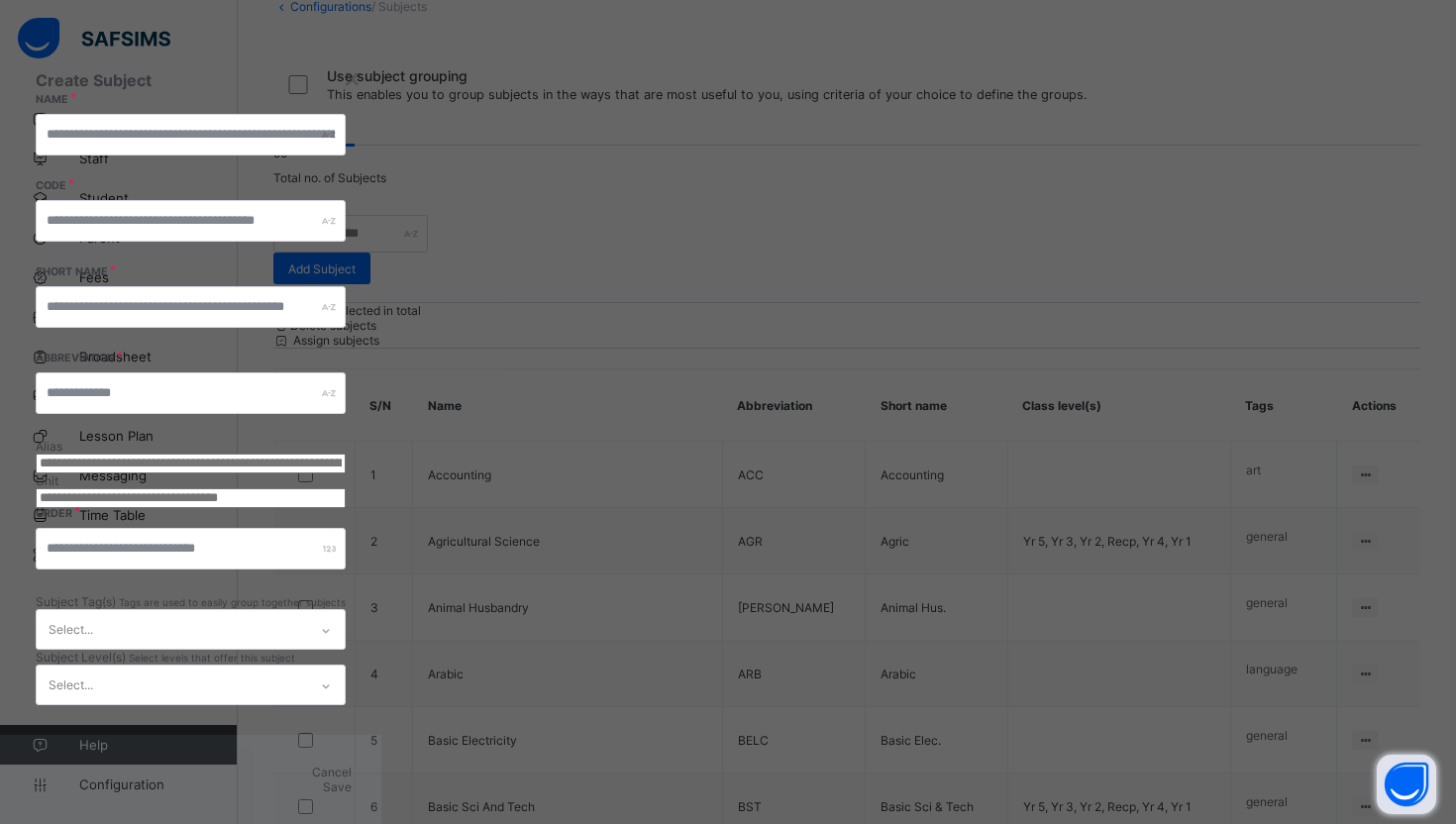
scroll to position [137, 0]
click at [307, 610] on div "Select..." at bounding box center [172, 629] width 271 height 39
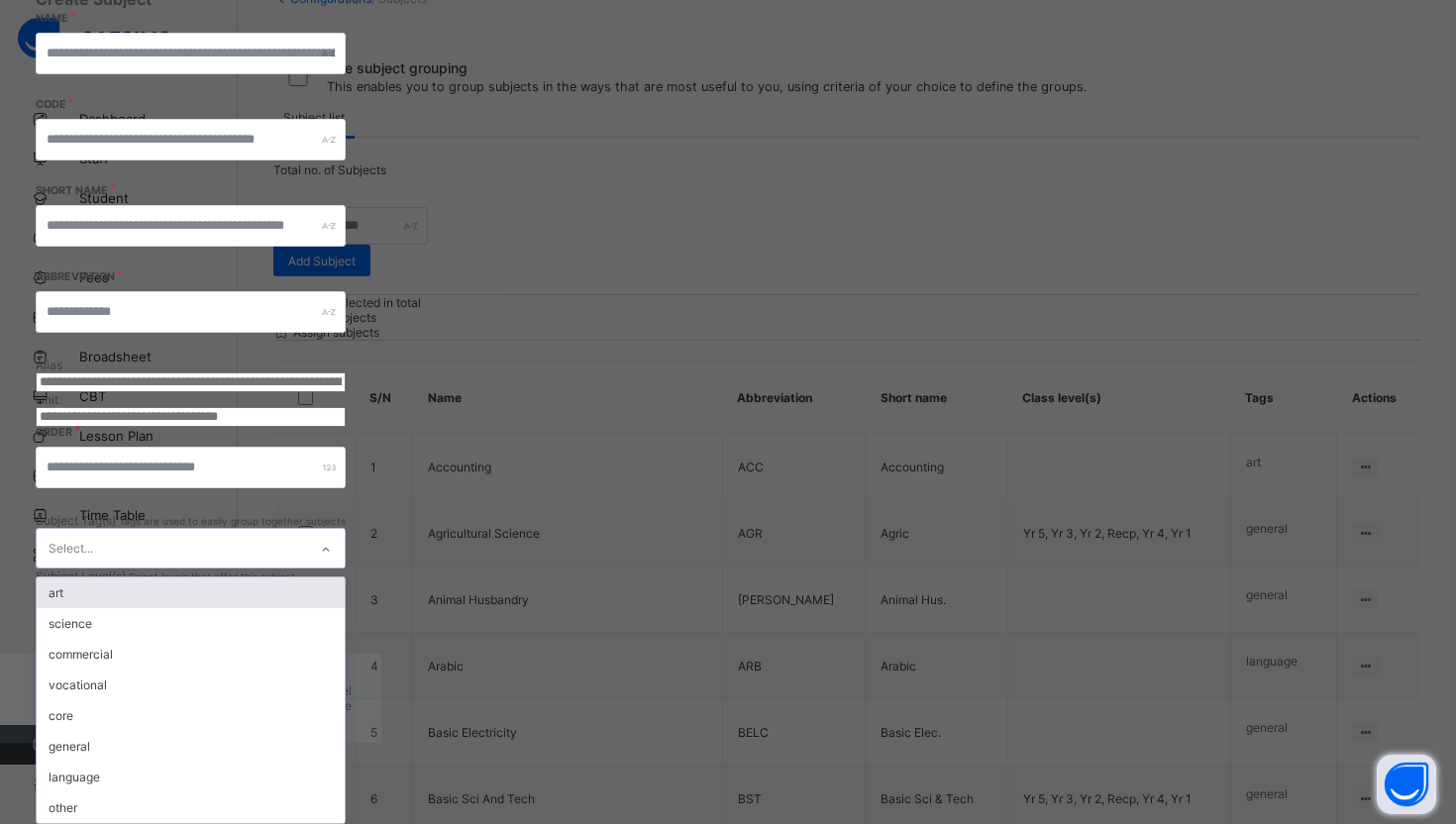
click at [119, 513] on span "Subject Tag(s)" at bounding box center [78, 520] width 84 height 15
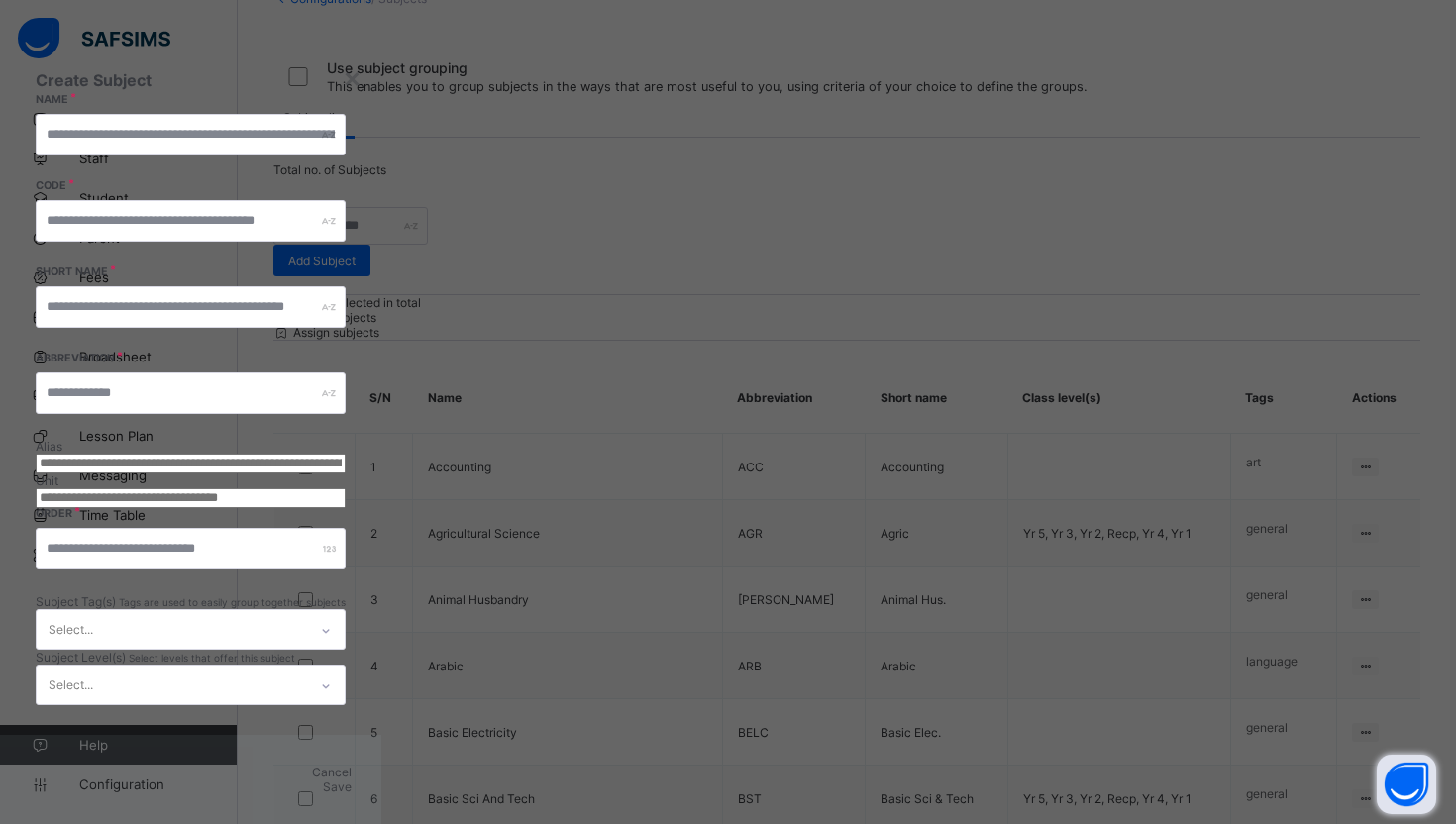
click at [307, 665] on div "Select..." at bounding box center [172, 684] width 271 height 39
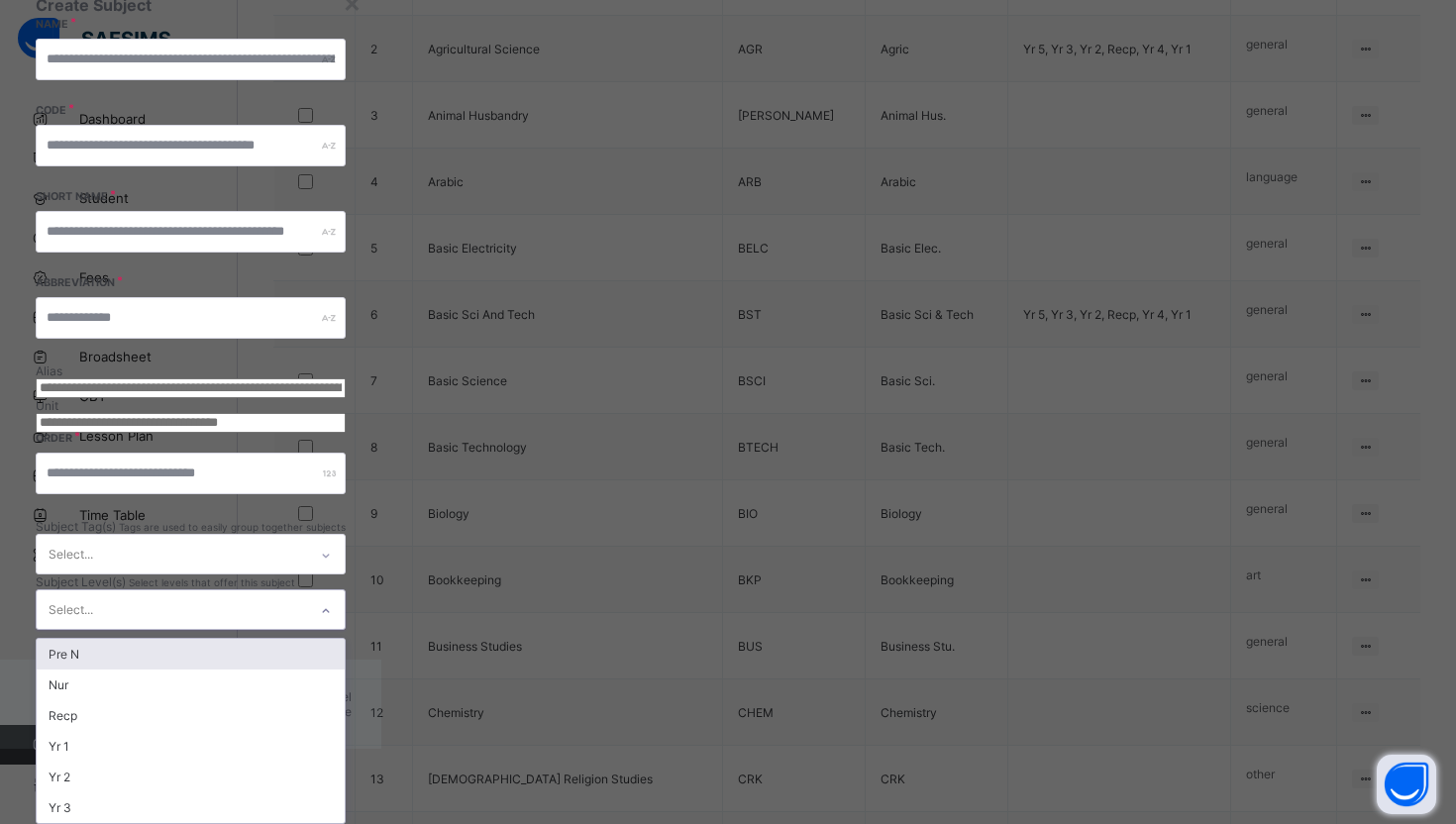
scroll to position [651, 0]
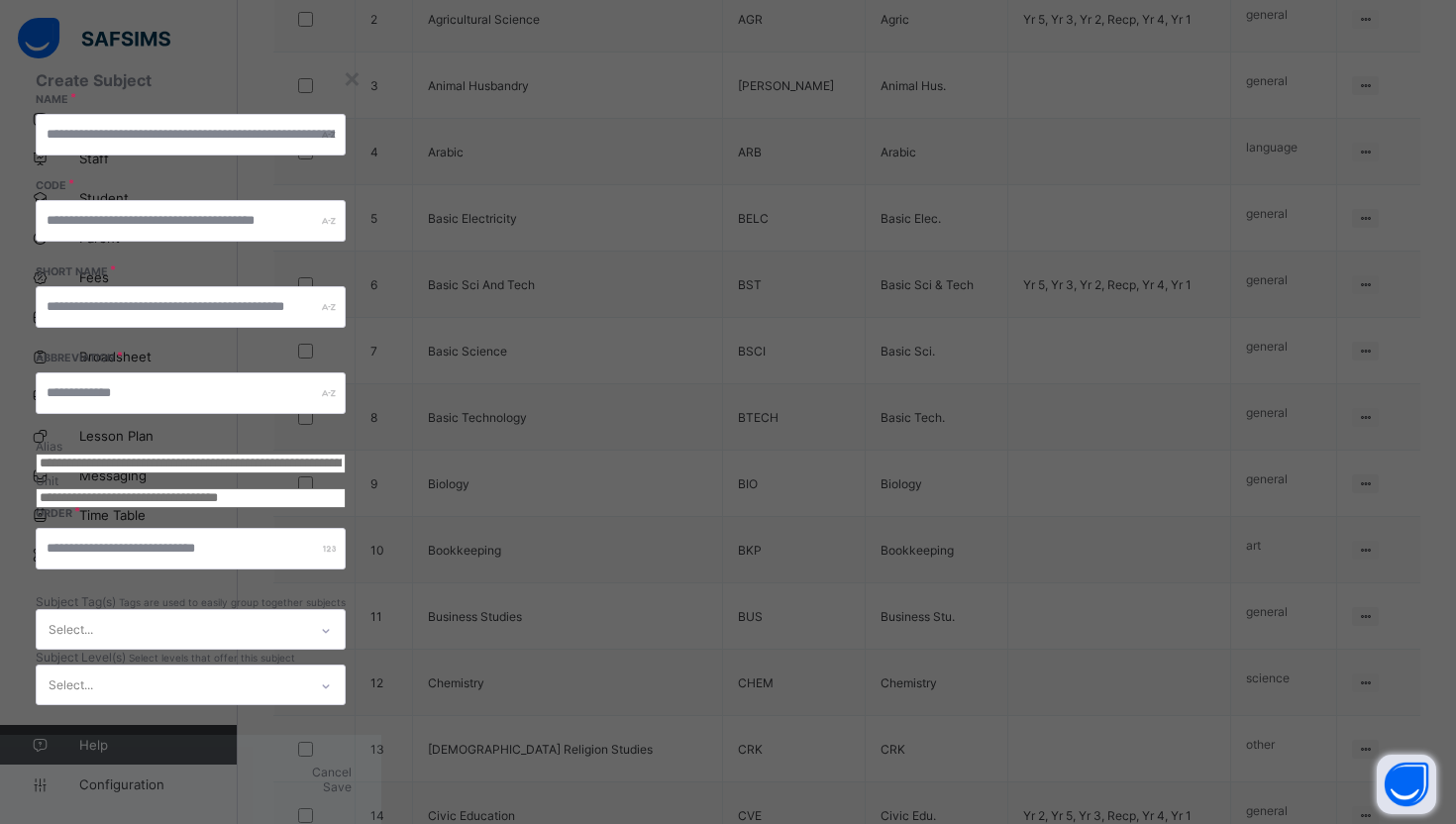
click at [346, 473] on div "Unit Order" at bounding box center [191, 534] width 310 height 121
click at [381, 562] on div "Create Subject Name Code Short Name Abbreviation [PERSON_NAME] Unit Order Subje…" at bounding box center [190, 388] width 381 height 694
click at [307, 610] on div "Select..." at bounding box center [172, 629] width 271 height 39
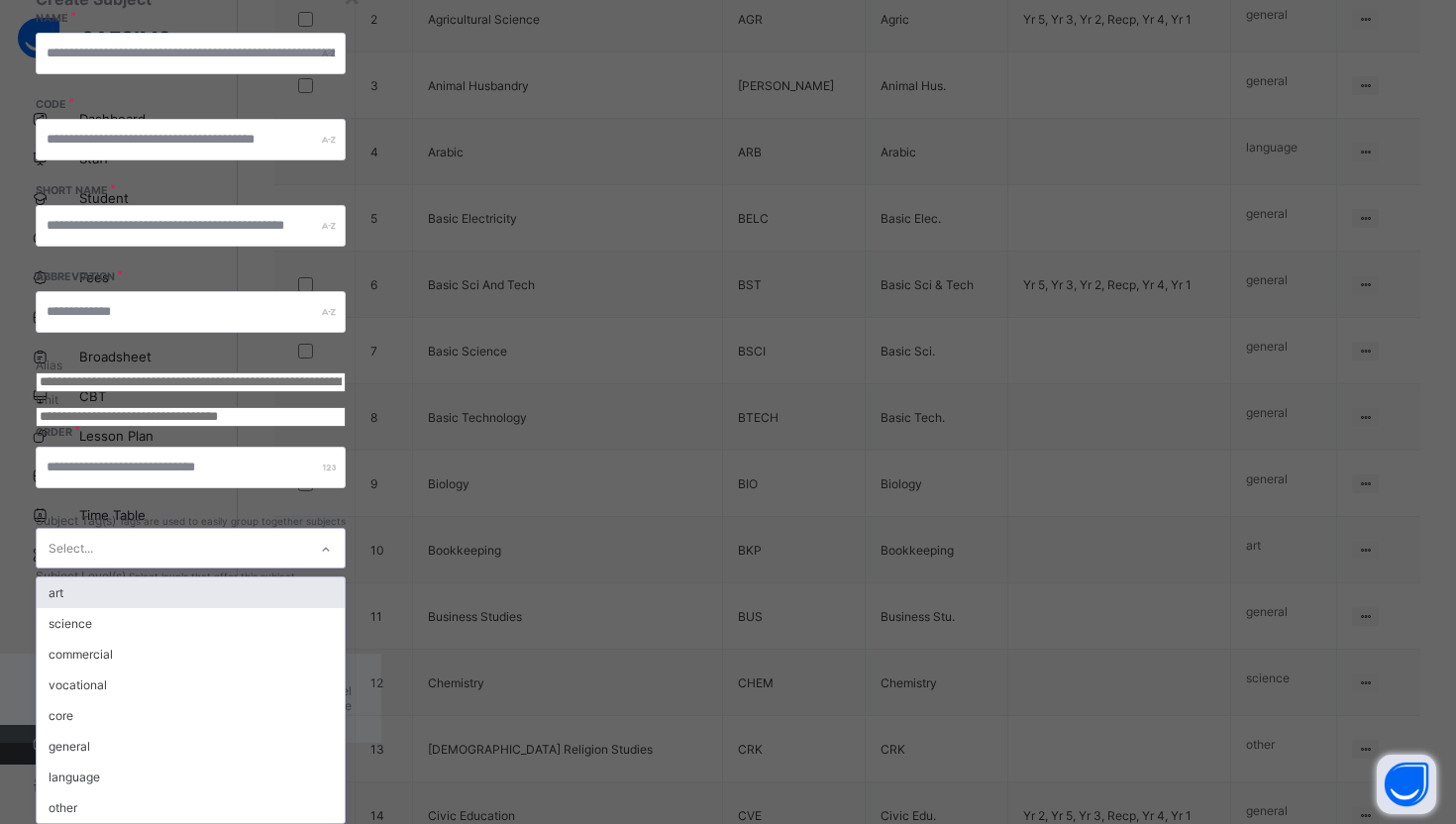
click at [119, 513] on span "Subject Tag(s)" at bounding box center [78, 520] width 84 height 15
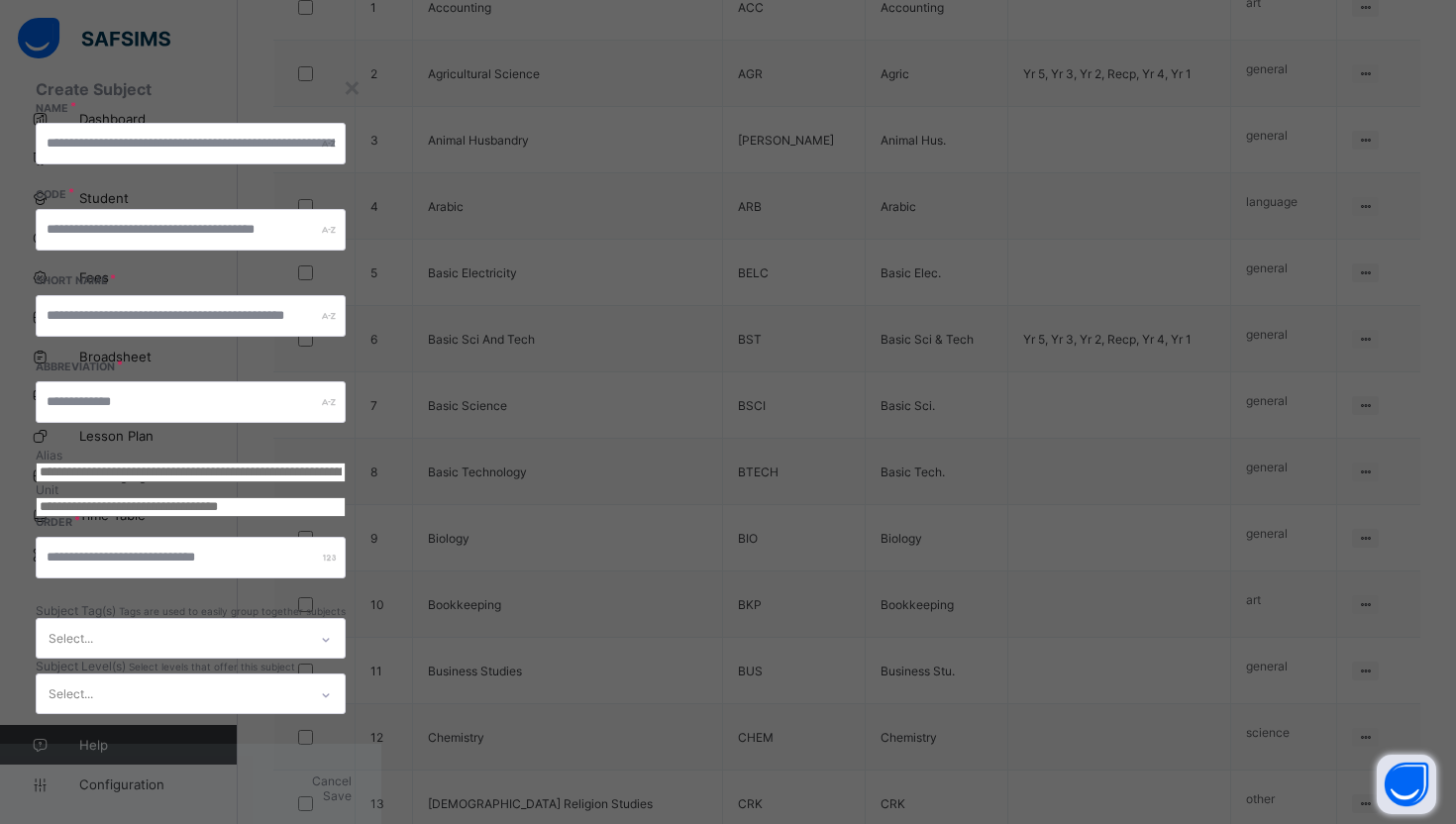
scroll to position [588, 0]
click at [362, 76] on div "×" at bounding box center [352, 86] width 19 height 34
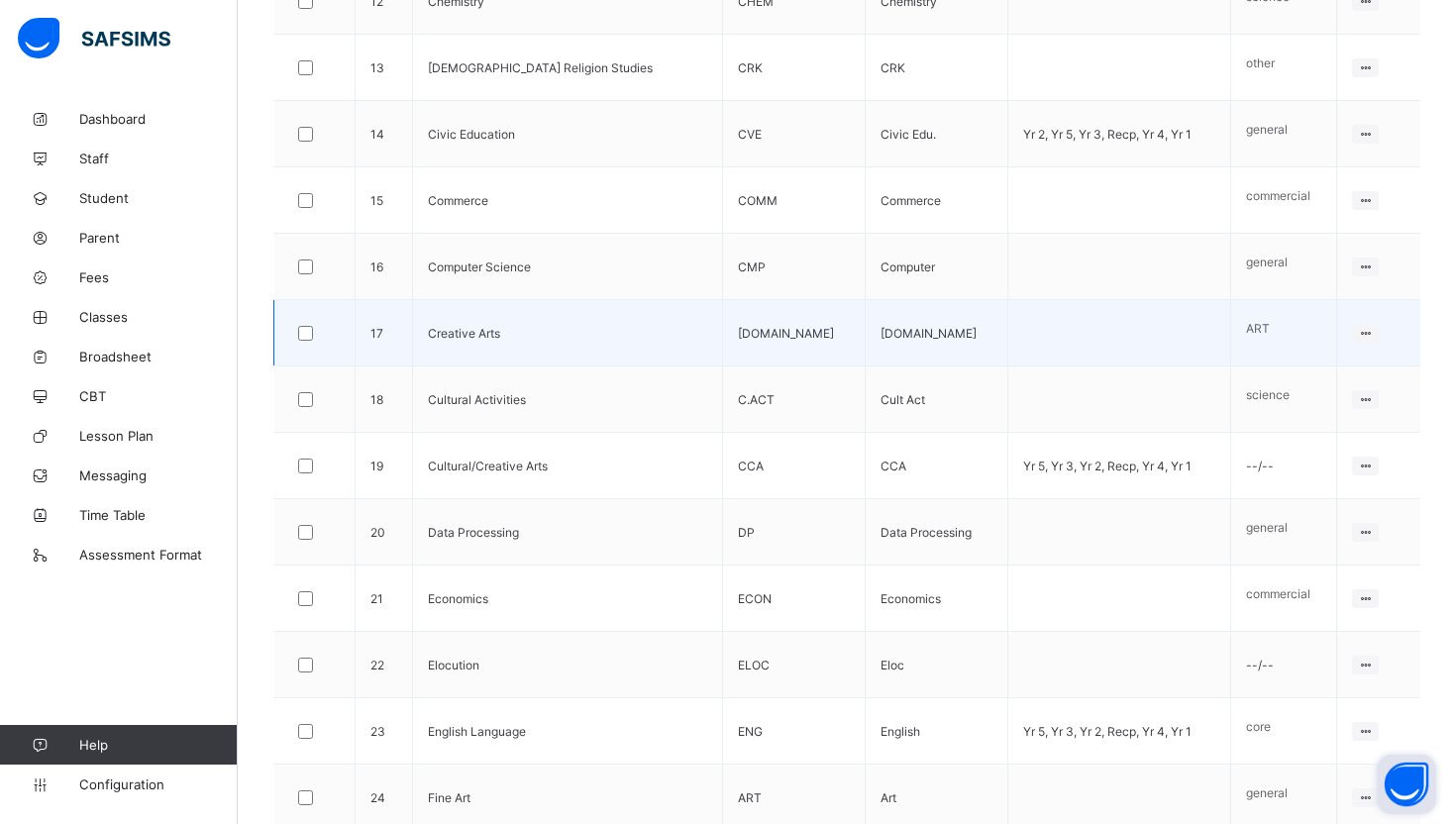
scroll to position [0, 0]
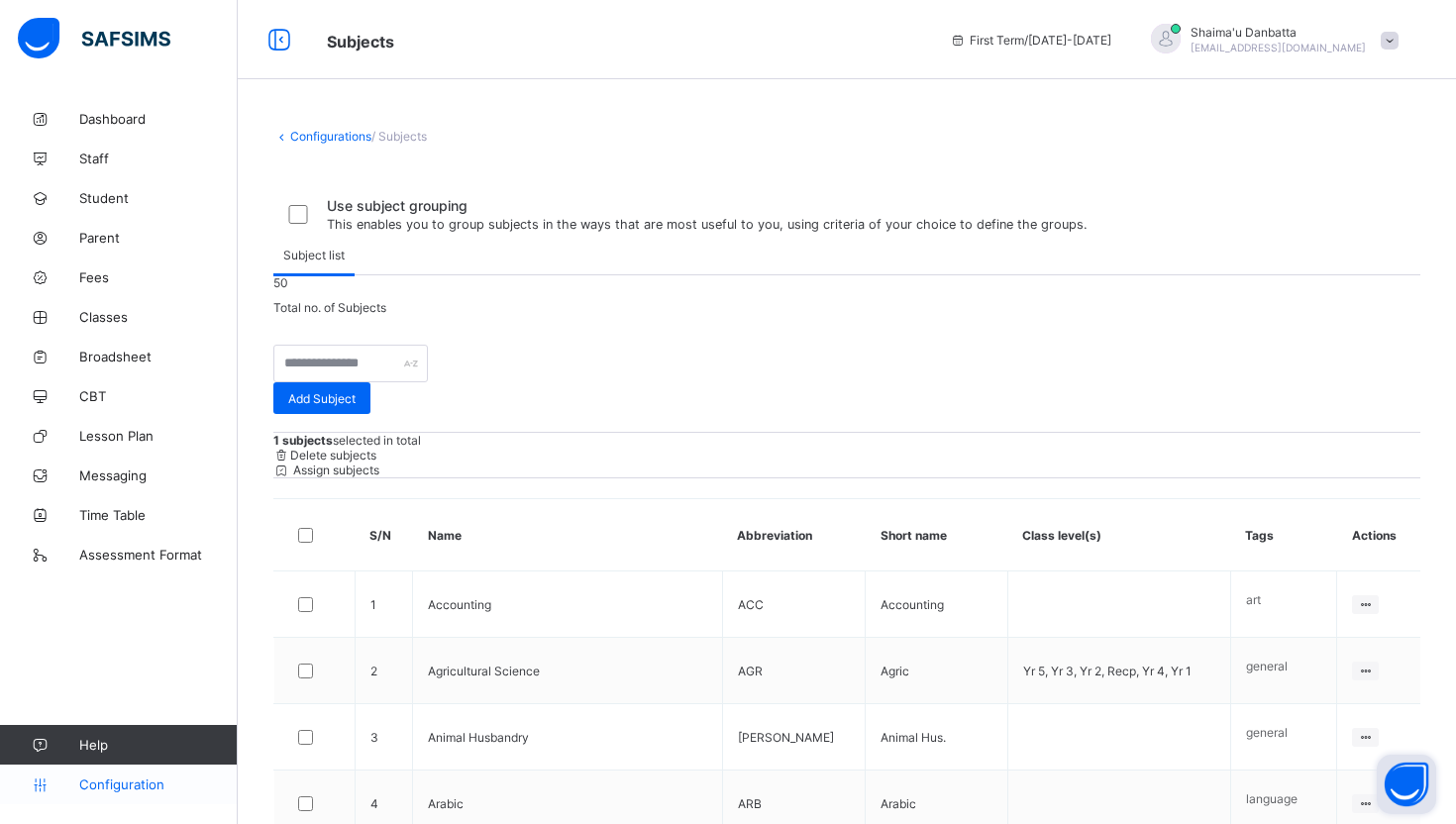
click at [100, 791] on span "Configuration" at bounding box center [158, 784] width 157 height 16
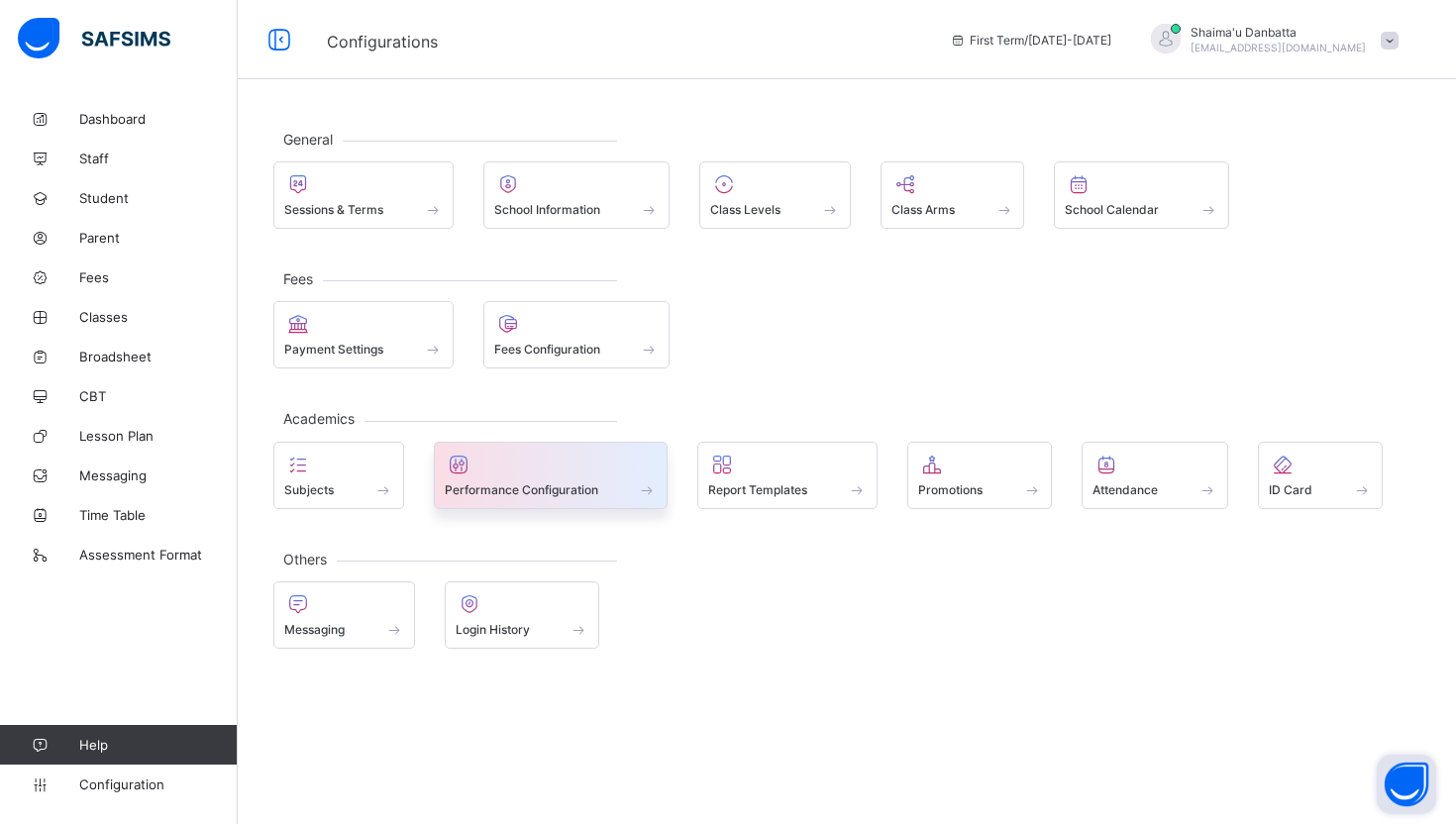
click at [587, 489] on span "Performance Configuration" at bounding box center [521, 489] width 153 height 15
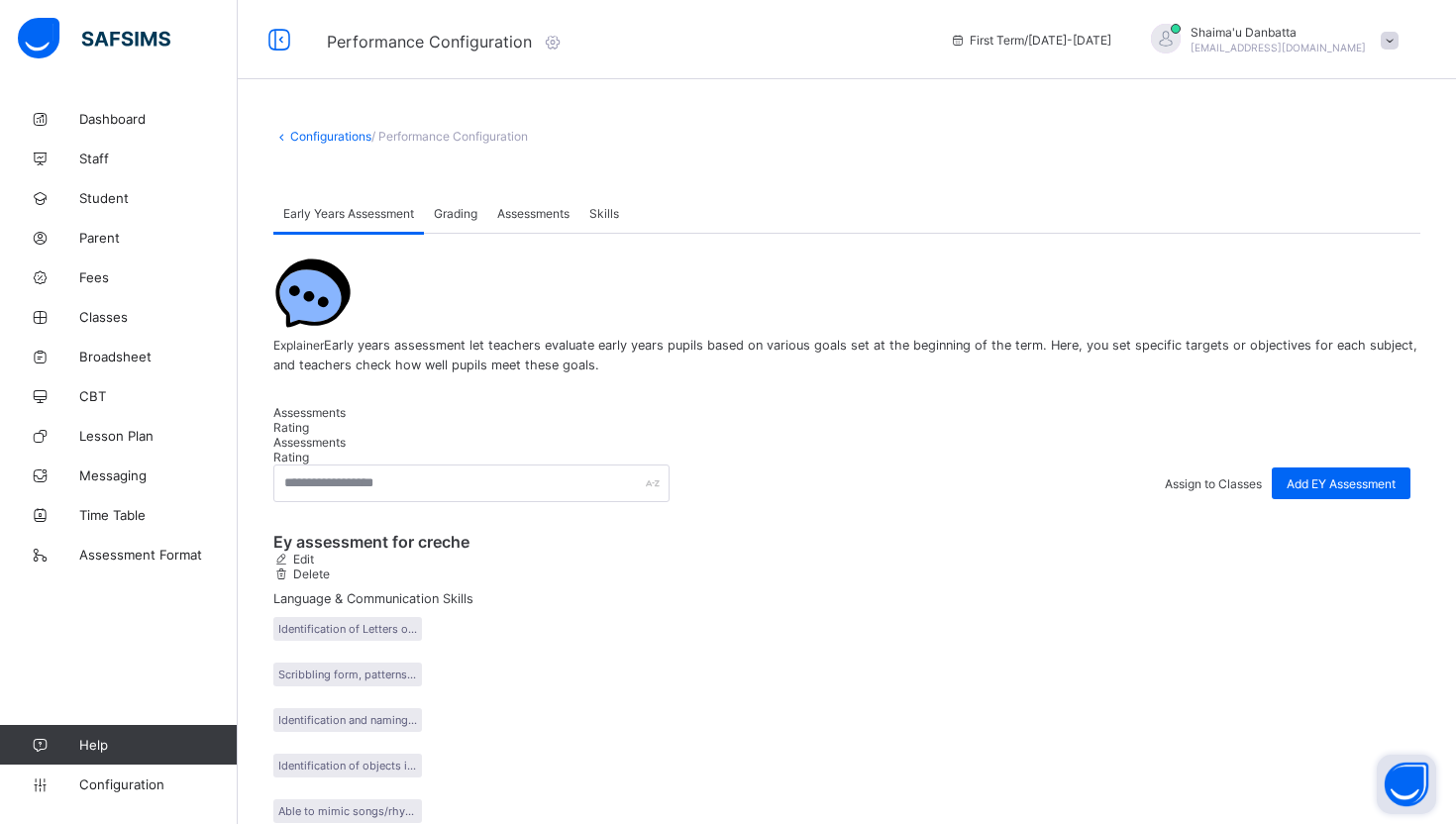
click at [444, 199] on div "Grading" at bounding box center [455, 213] width 64 height 40
click at [1396, 785] on button "Open asap" at bounding box center [1406, 784] width 60 height 60
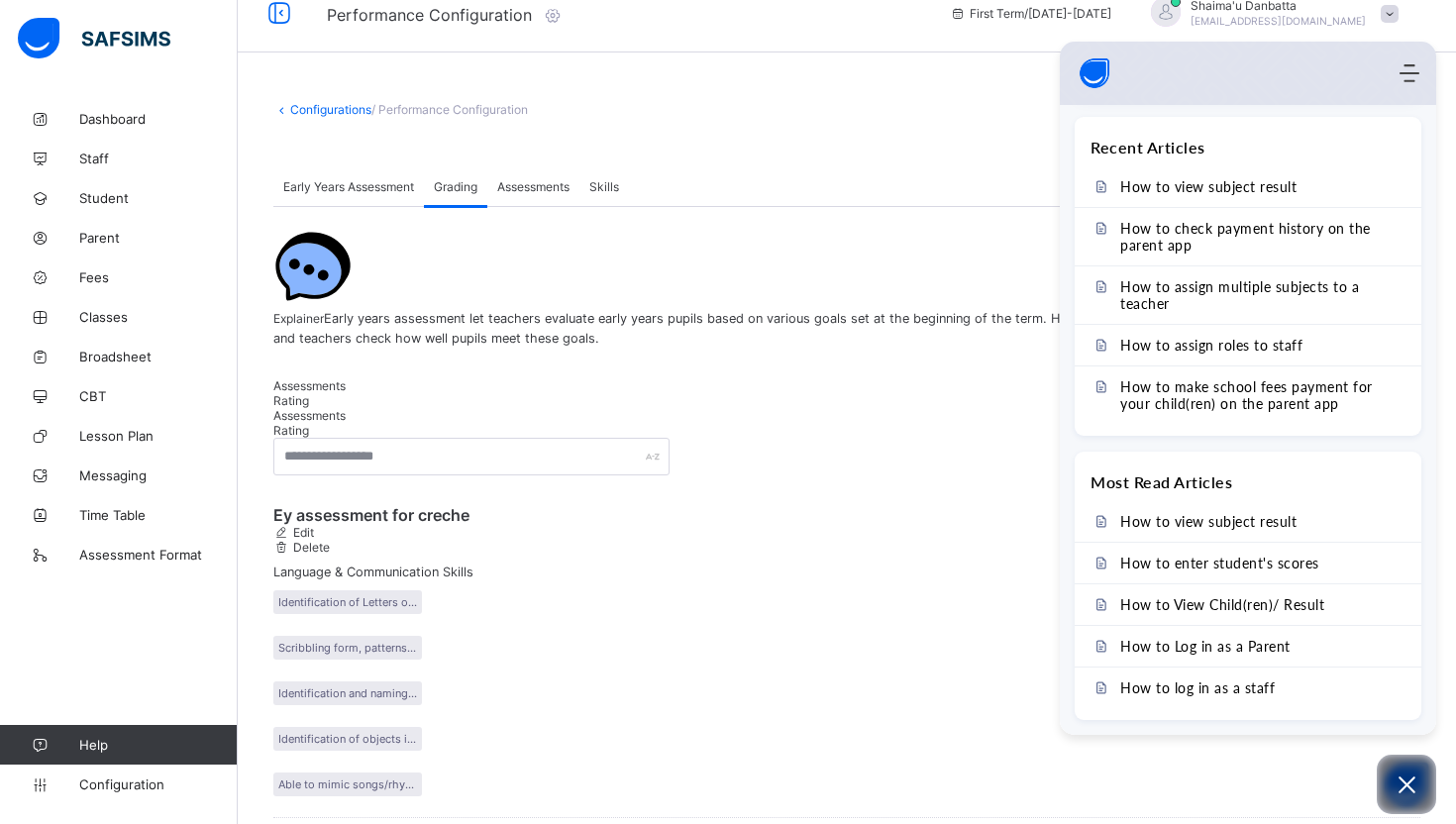
scroll to position [28, 0]
click at [751, 160] on span at bounding box center [846, 150] width 1147 height 30
click at [1413, 64] on icon "Modules Menu" at bounding box center [1409, 74] width 20 height 20
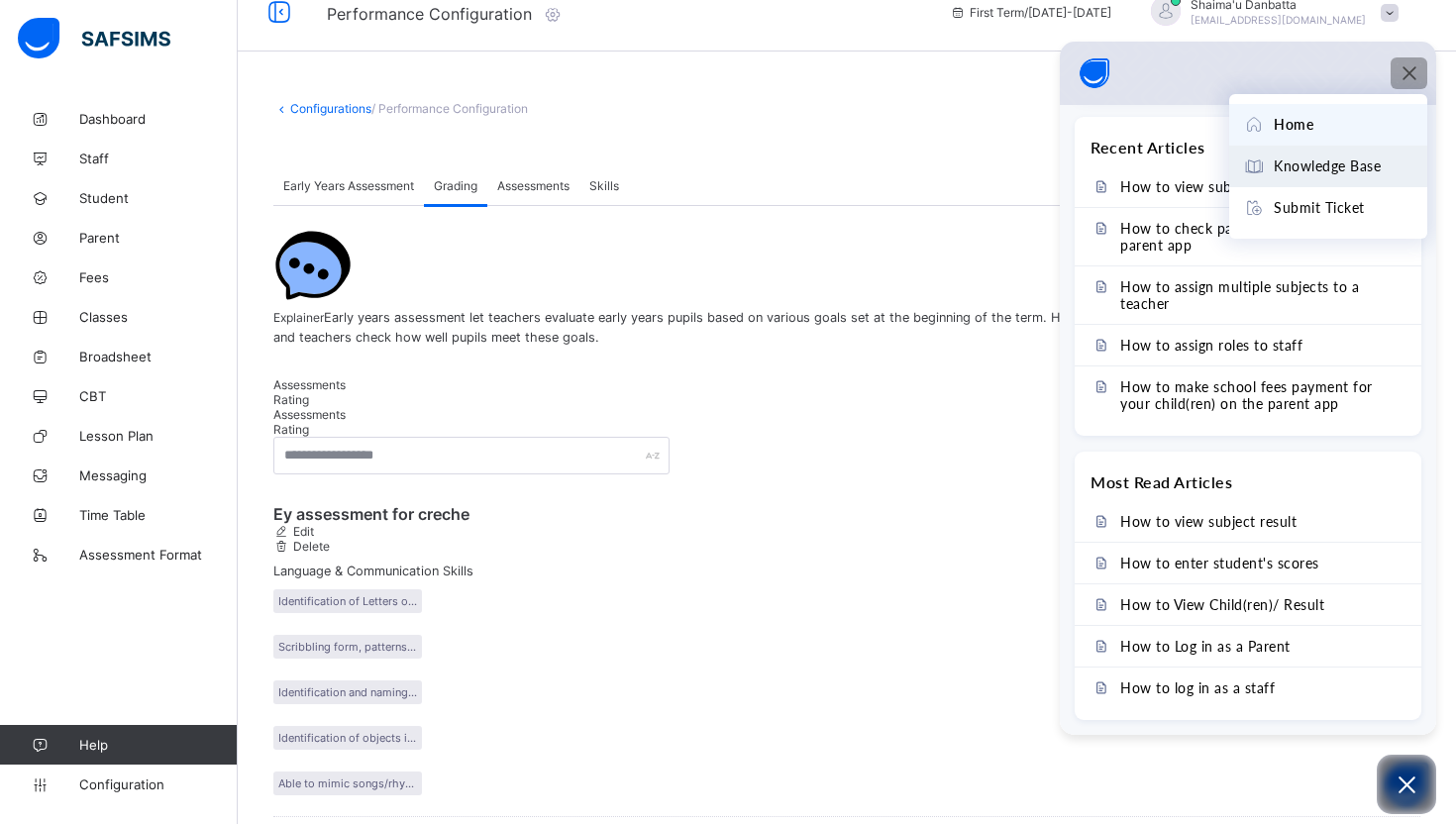
click at [1339, 171] on span "Knowledge Base" at bounding box center [1328, 166] width 107 height 22
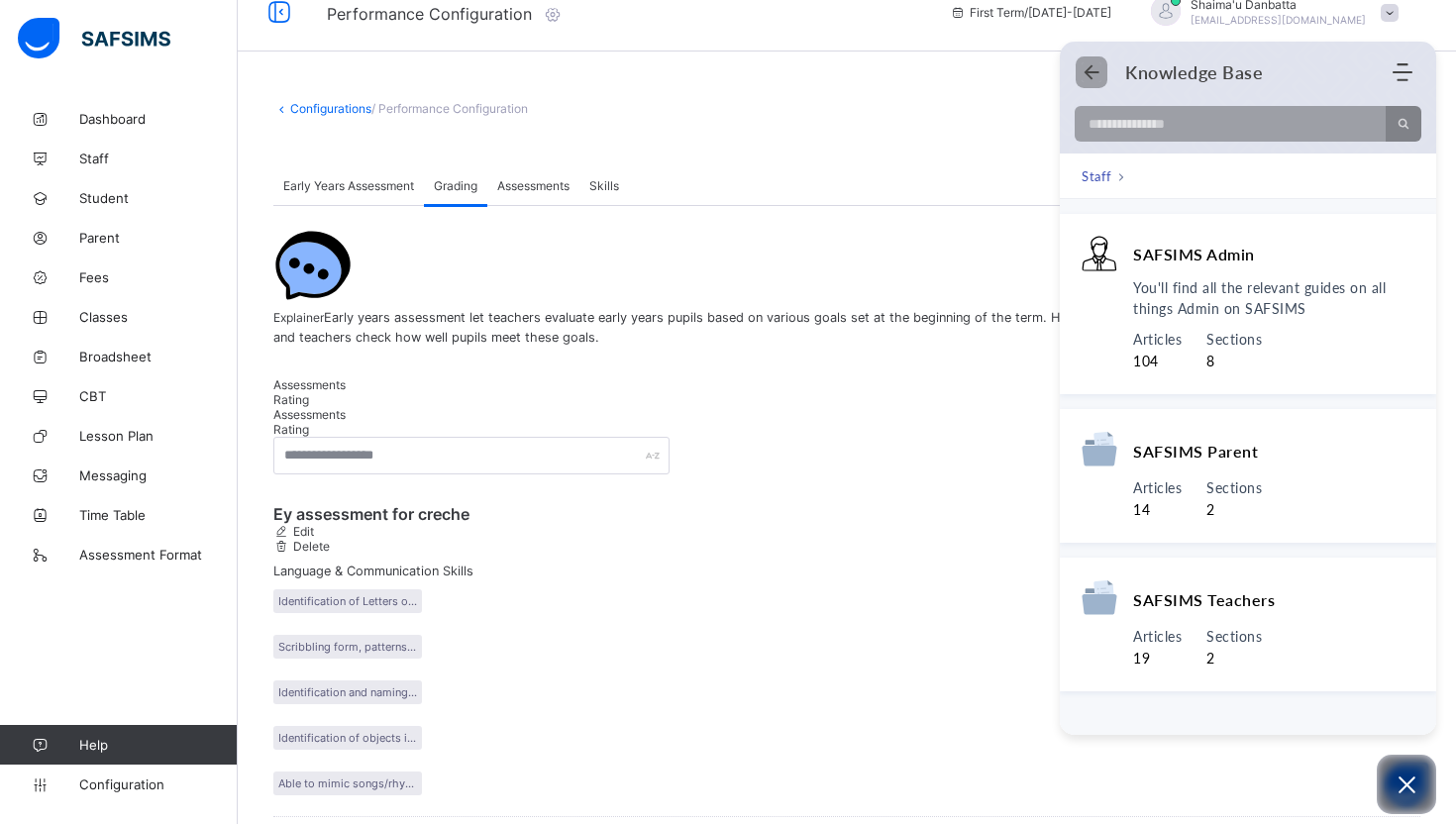
click at [1085, 76] on icon "Back" at bounding box center [1092, 73] width 20 height 20
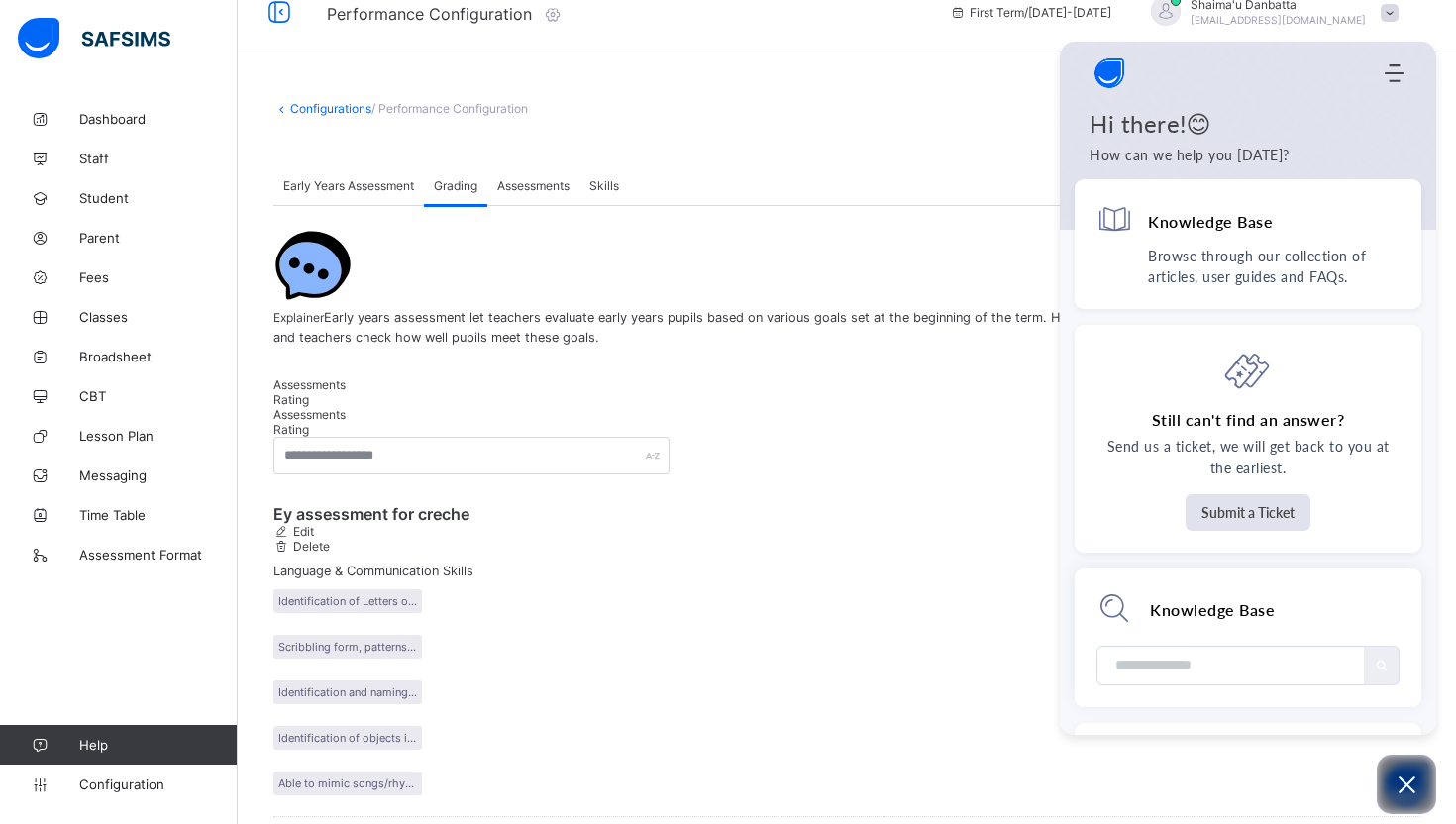
click at [1425, 779] on button "Open asap" at bounding box center [1406, 784] width 60 height 60
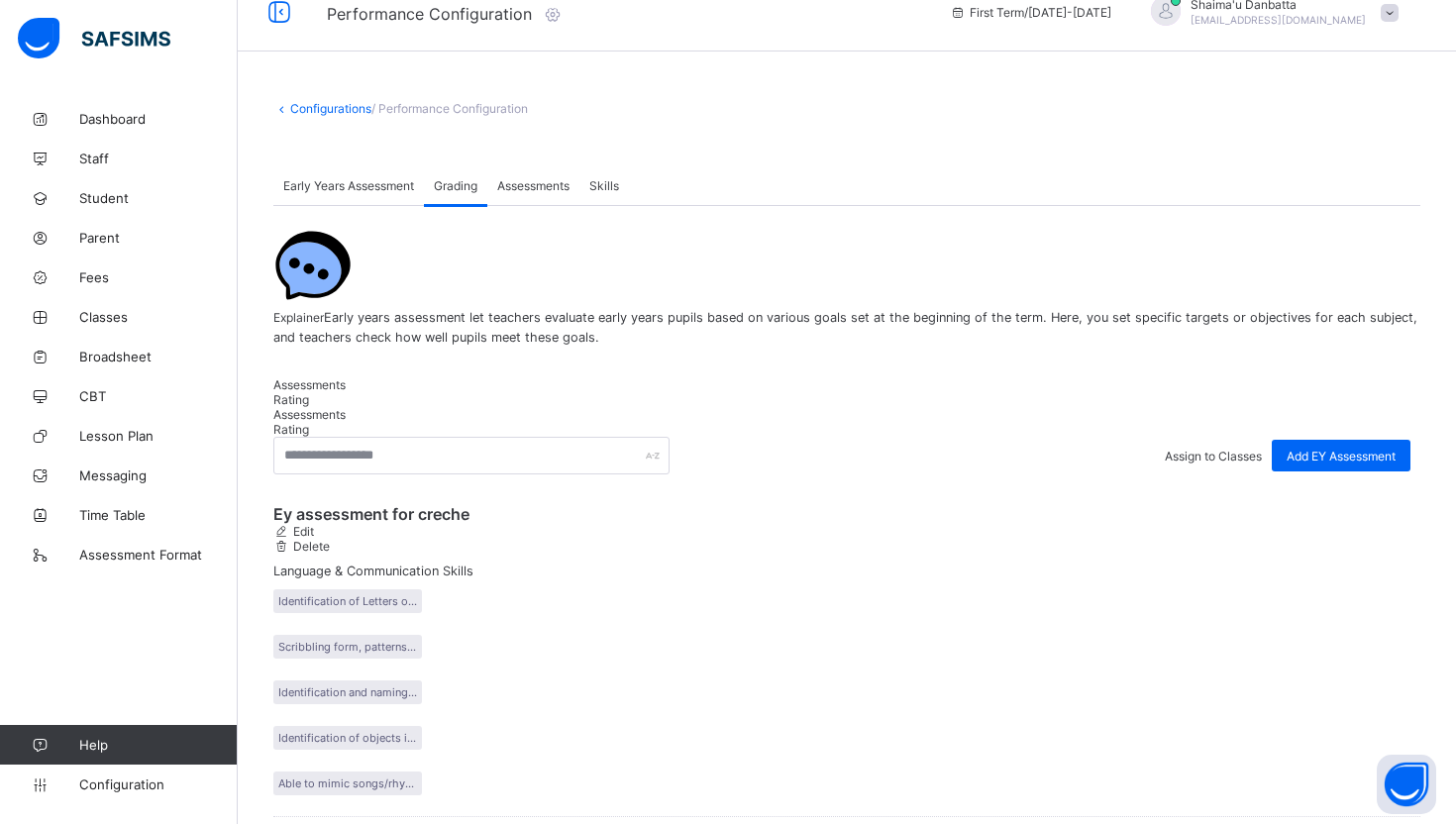
click at [352, 191] on span "Early Years Assessment" at bounding box center [348, 185] width 130 height 15
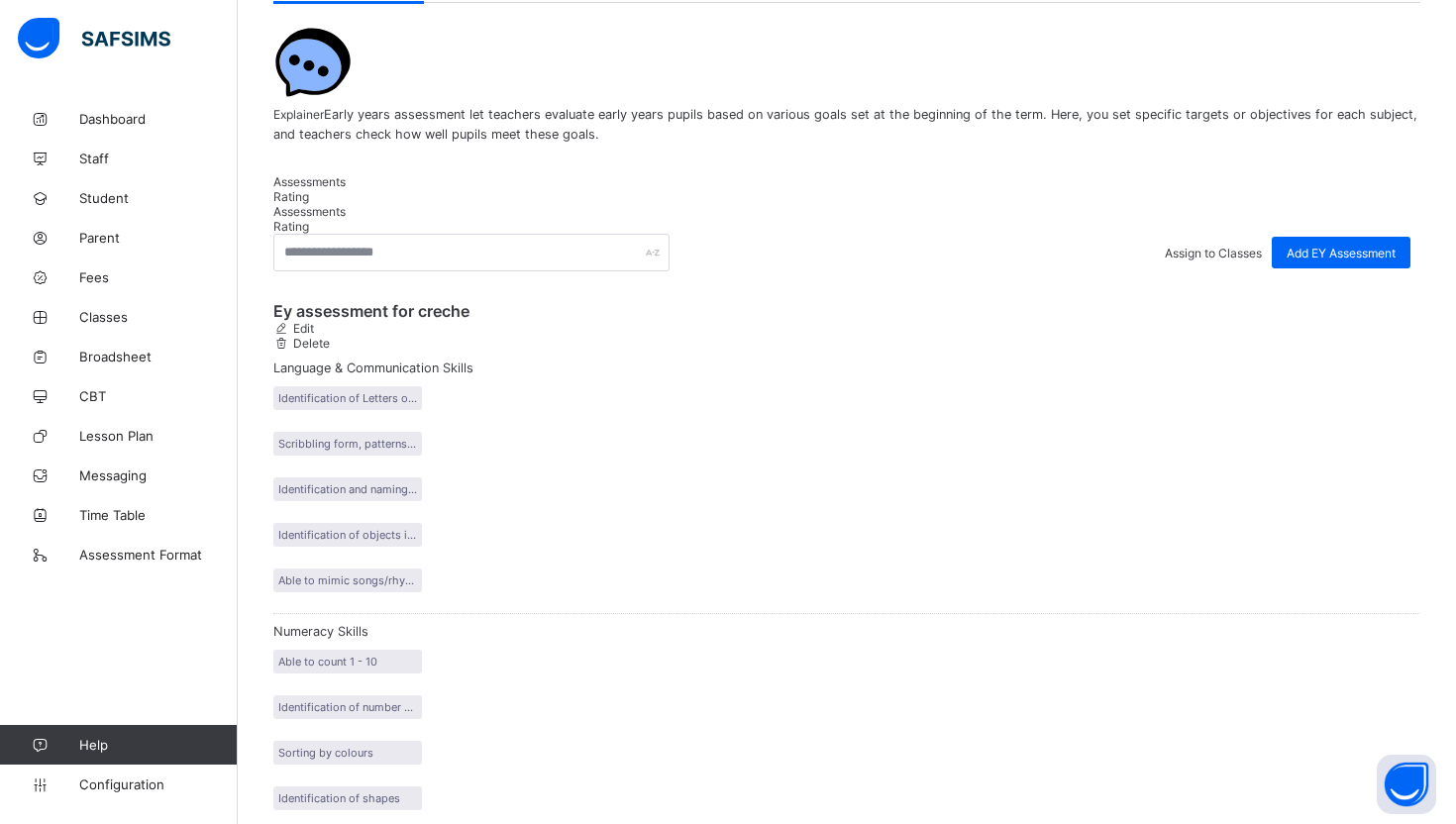
scroll to position [200, 0]
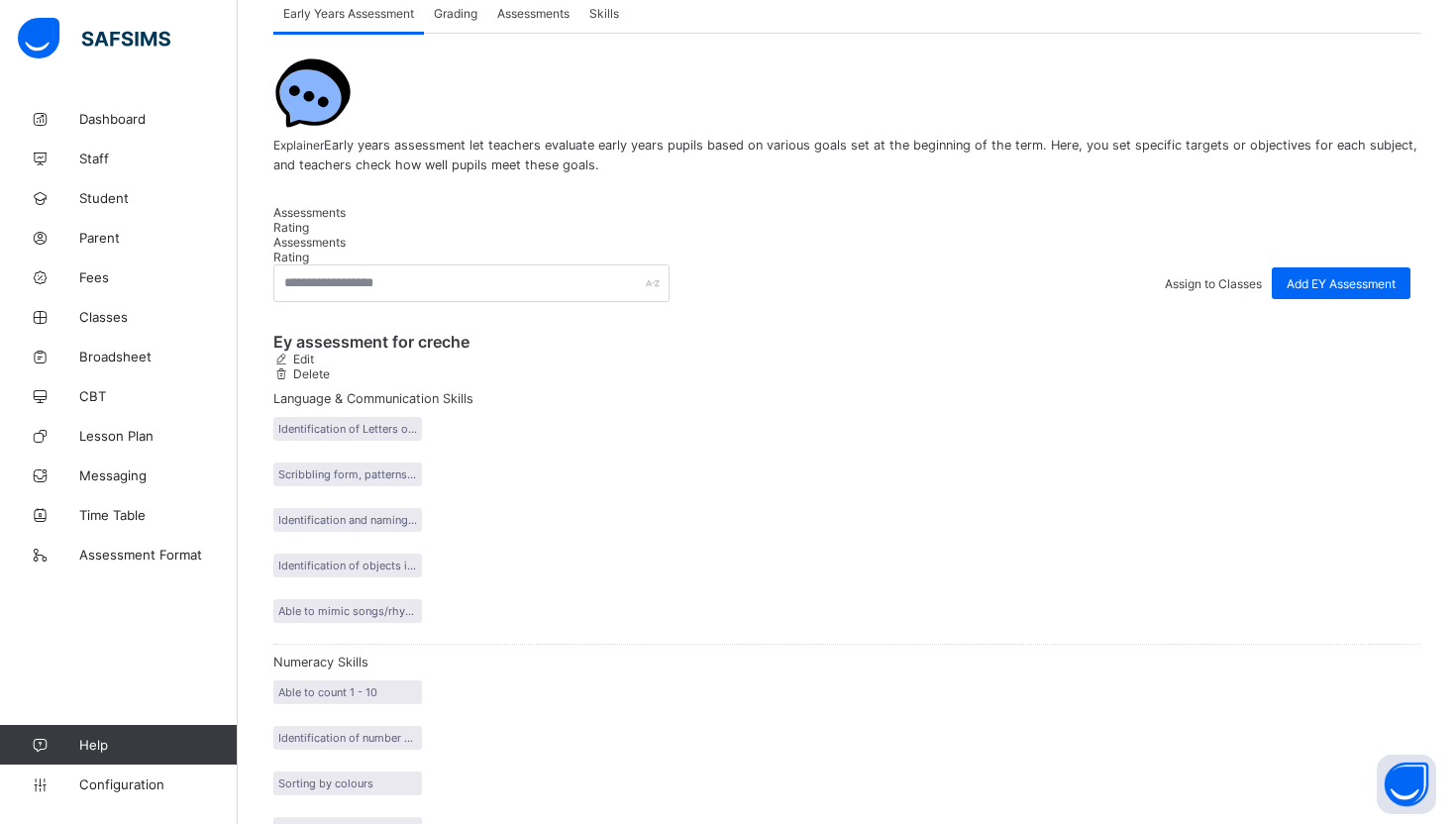
click at [314, 362] on span "Edit" at bounding box center [302, 359] width 24 height 15
type input "**********"
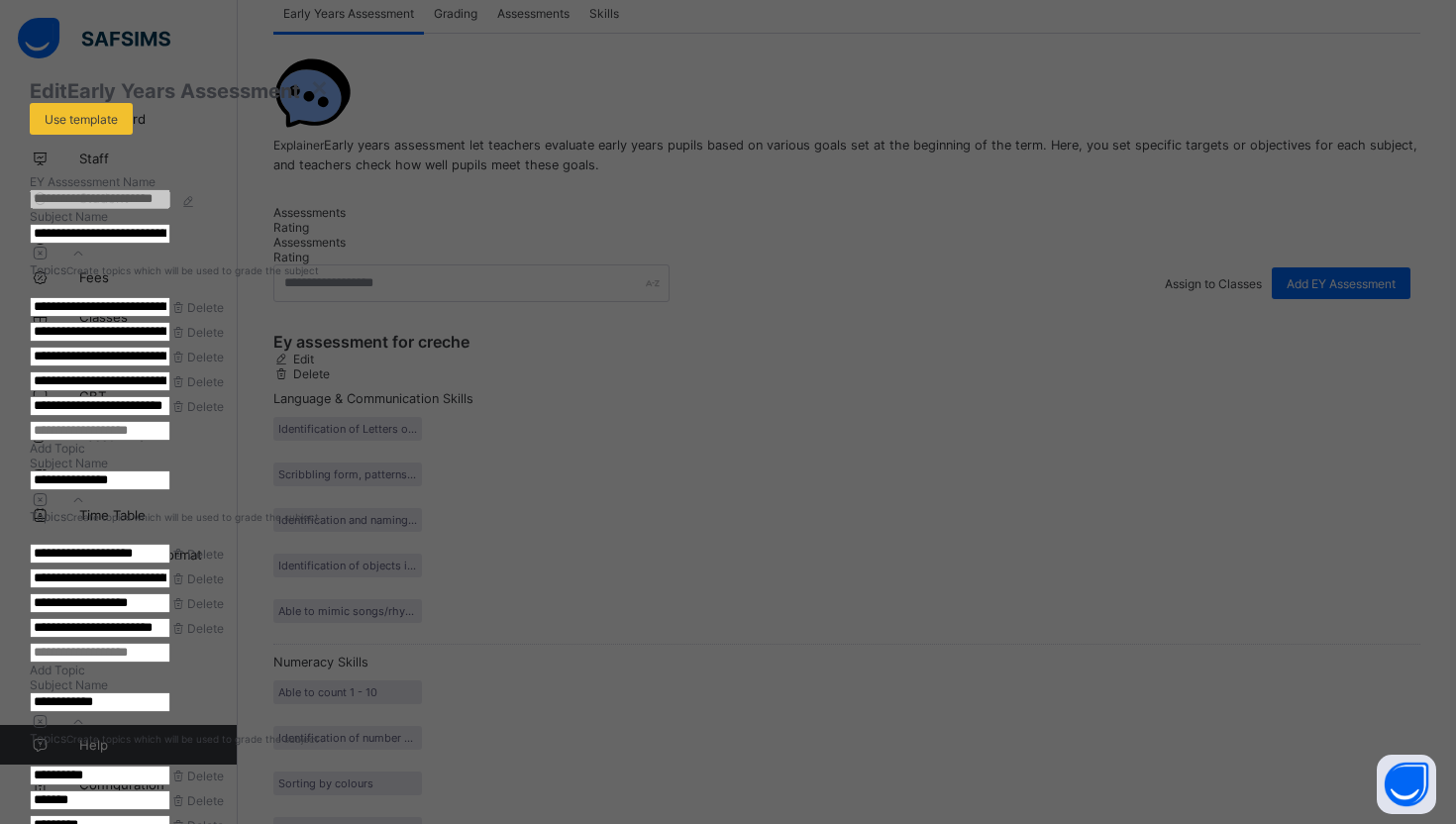
click at [170, 244] on input "**********" at bounding box center [99, 234] width 140 height 20
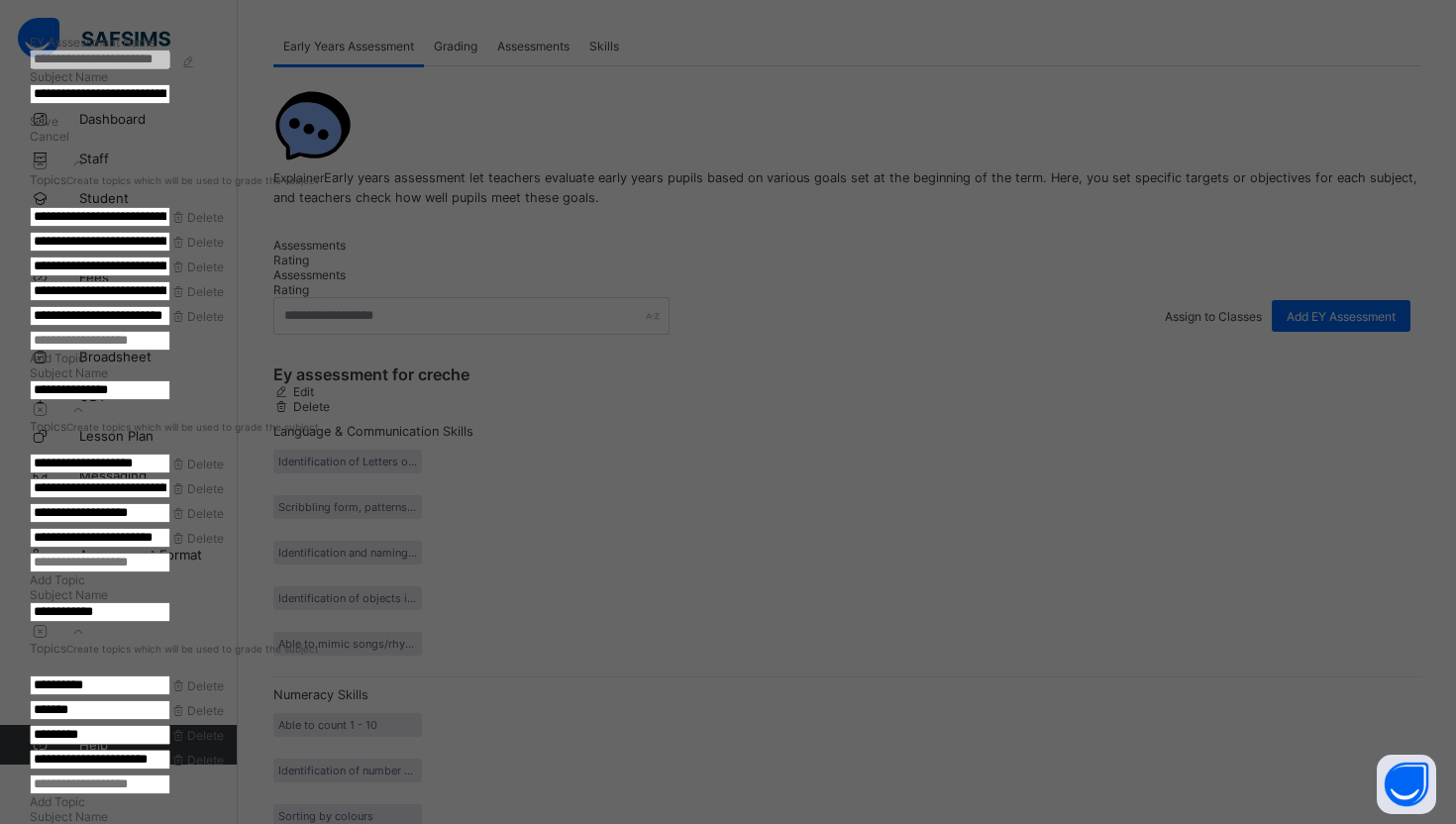
scroll to position [0, 0]
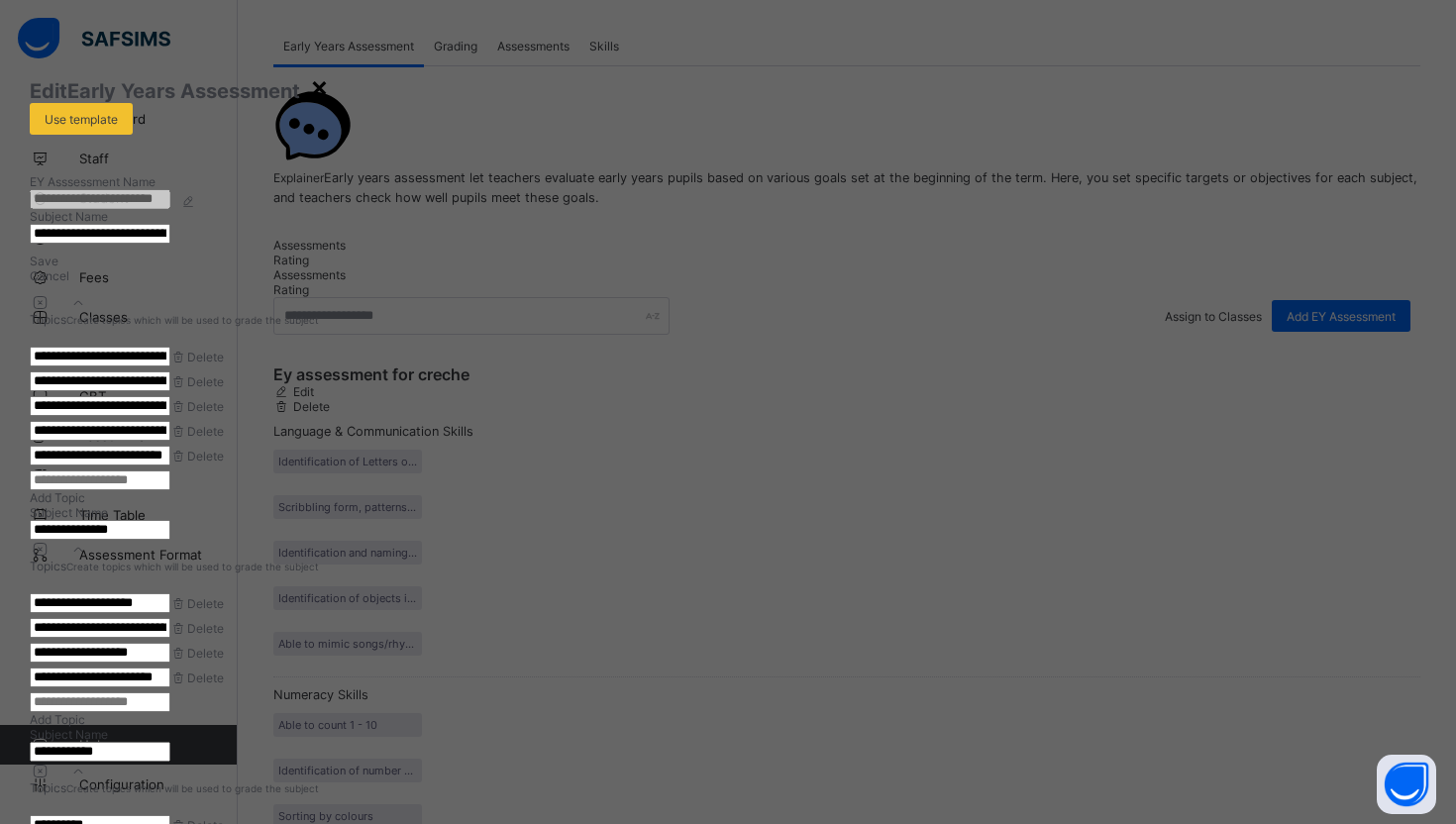
click at [329, 87] on div "×" at bounding box center [319, 86] width 19 height 34
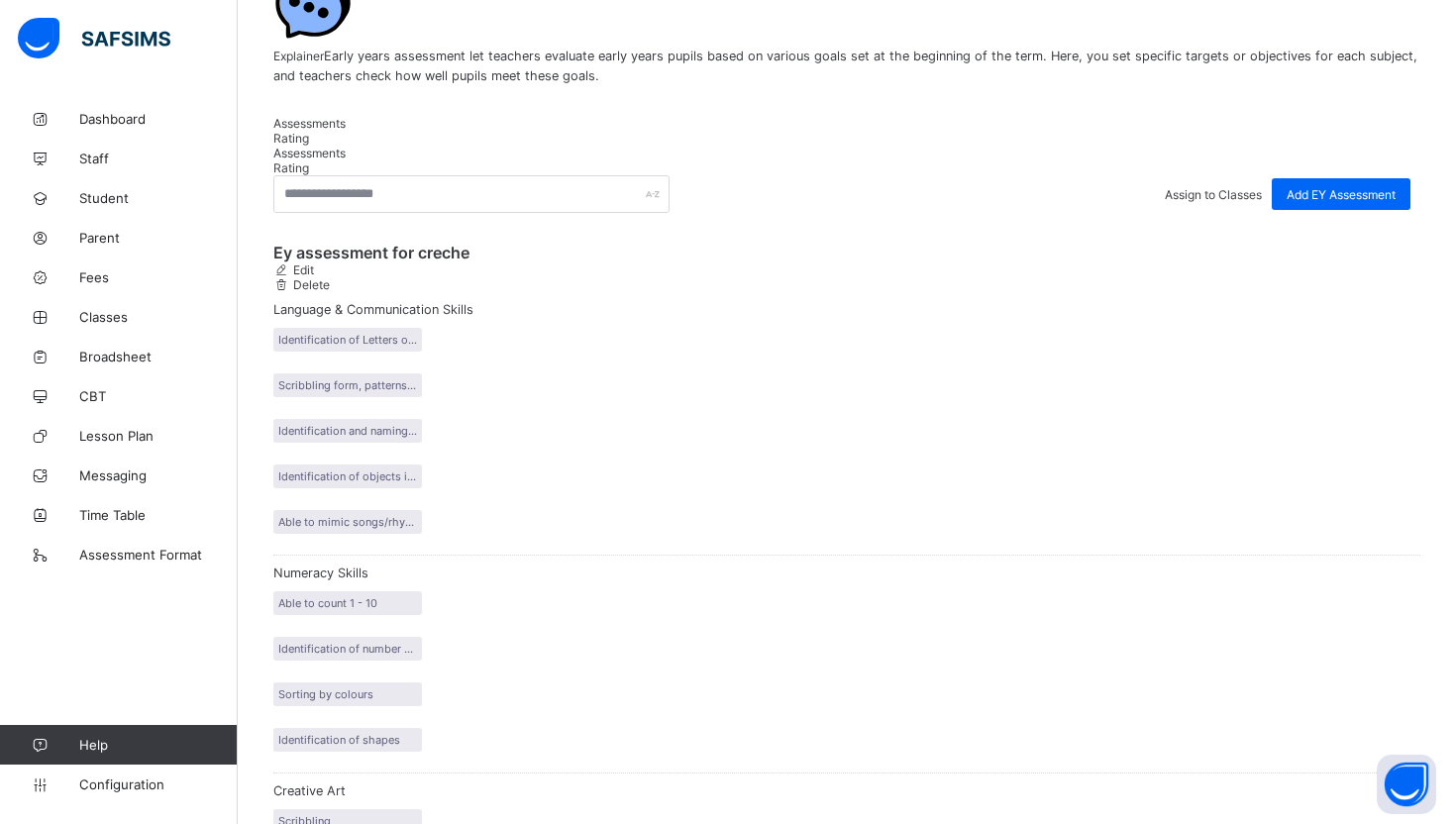
scroll to position [285, 0]
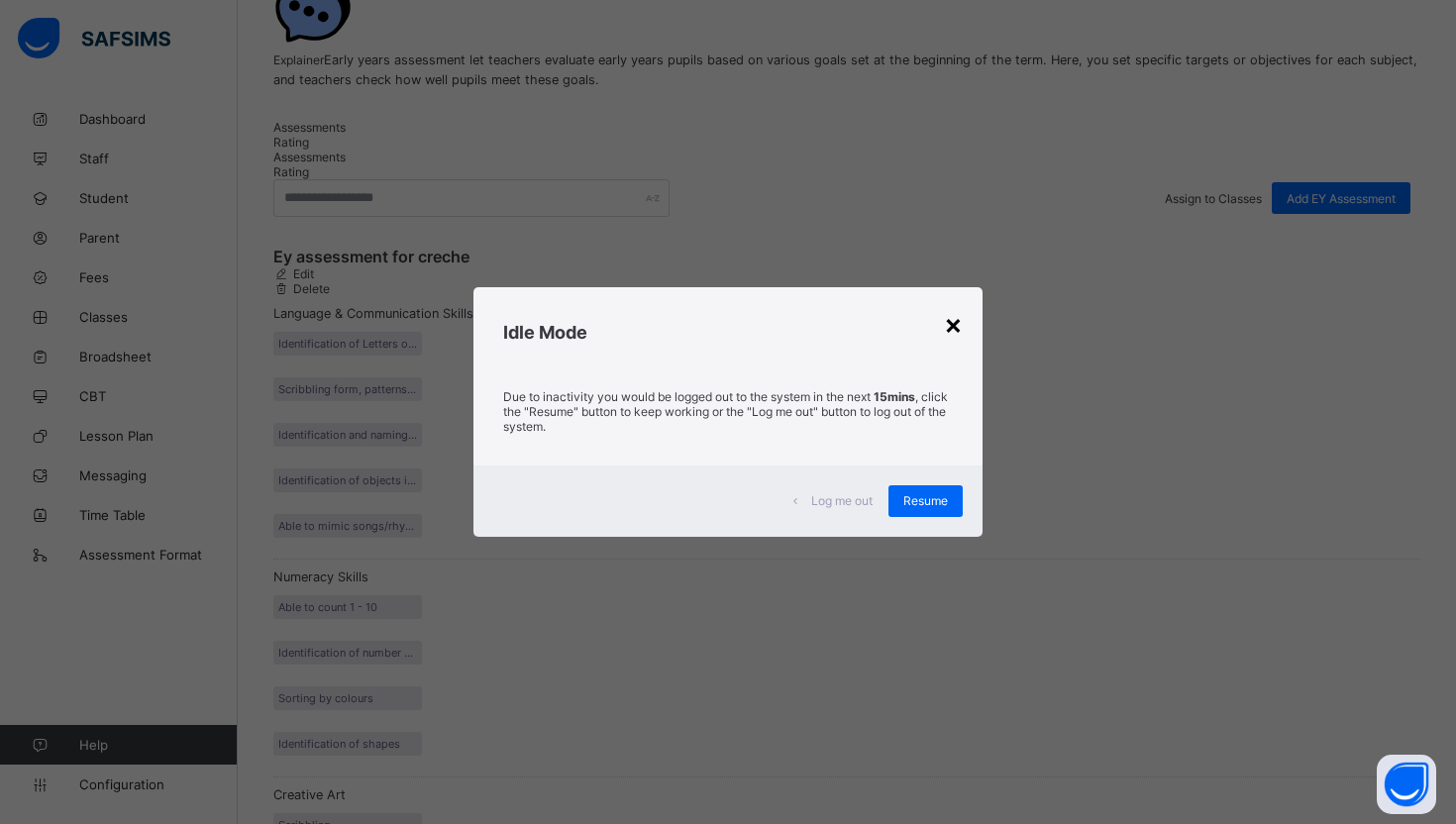
click at [956, 318] on div "×" at bounding box center [953, 324] width 19 height 34
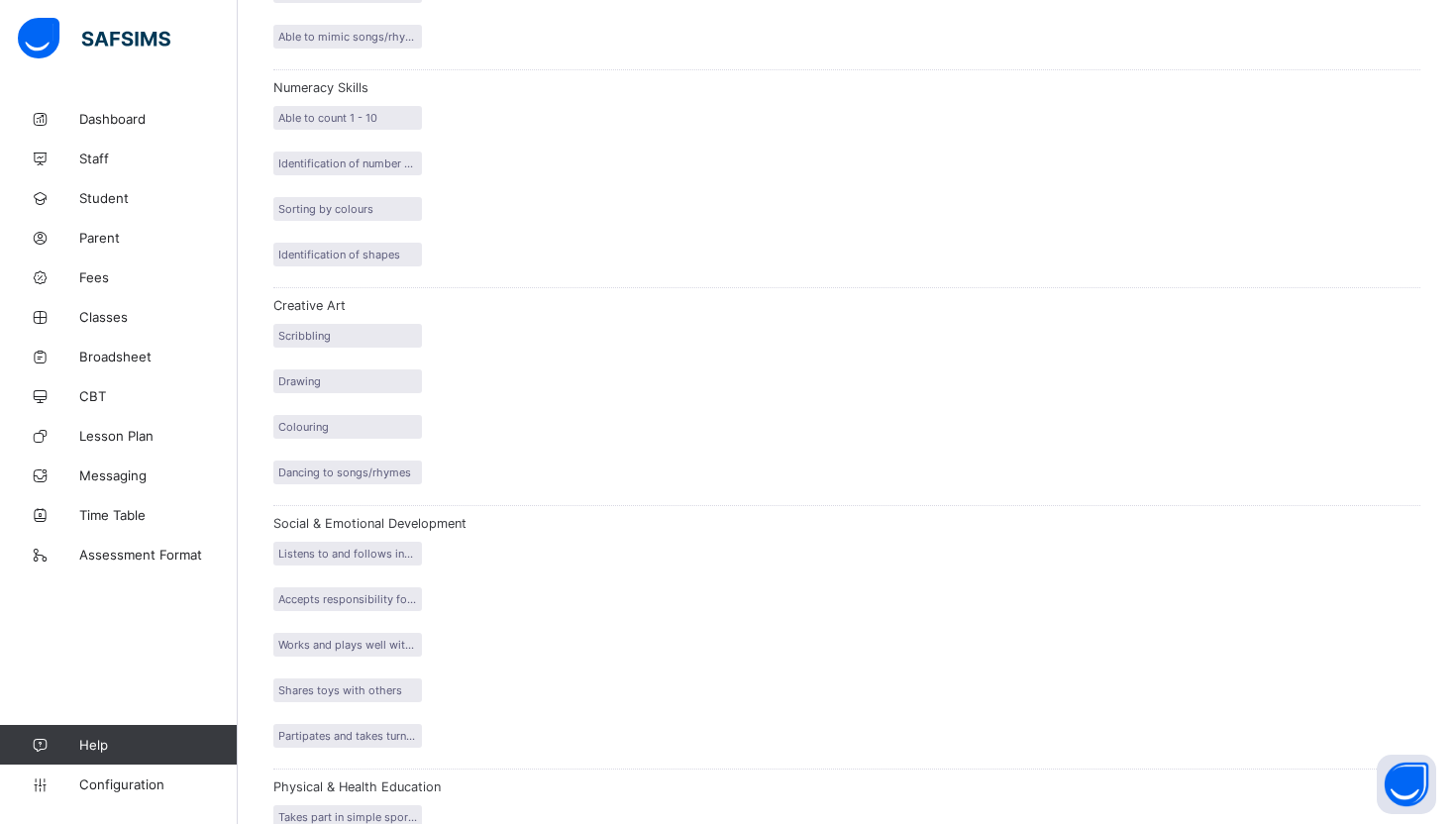
scroll to position [869, 0]
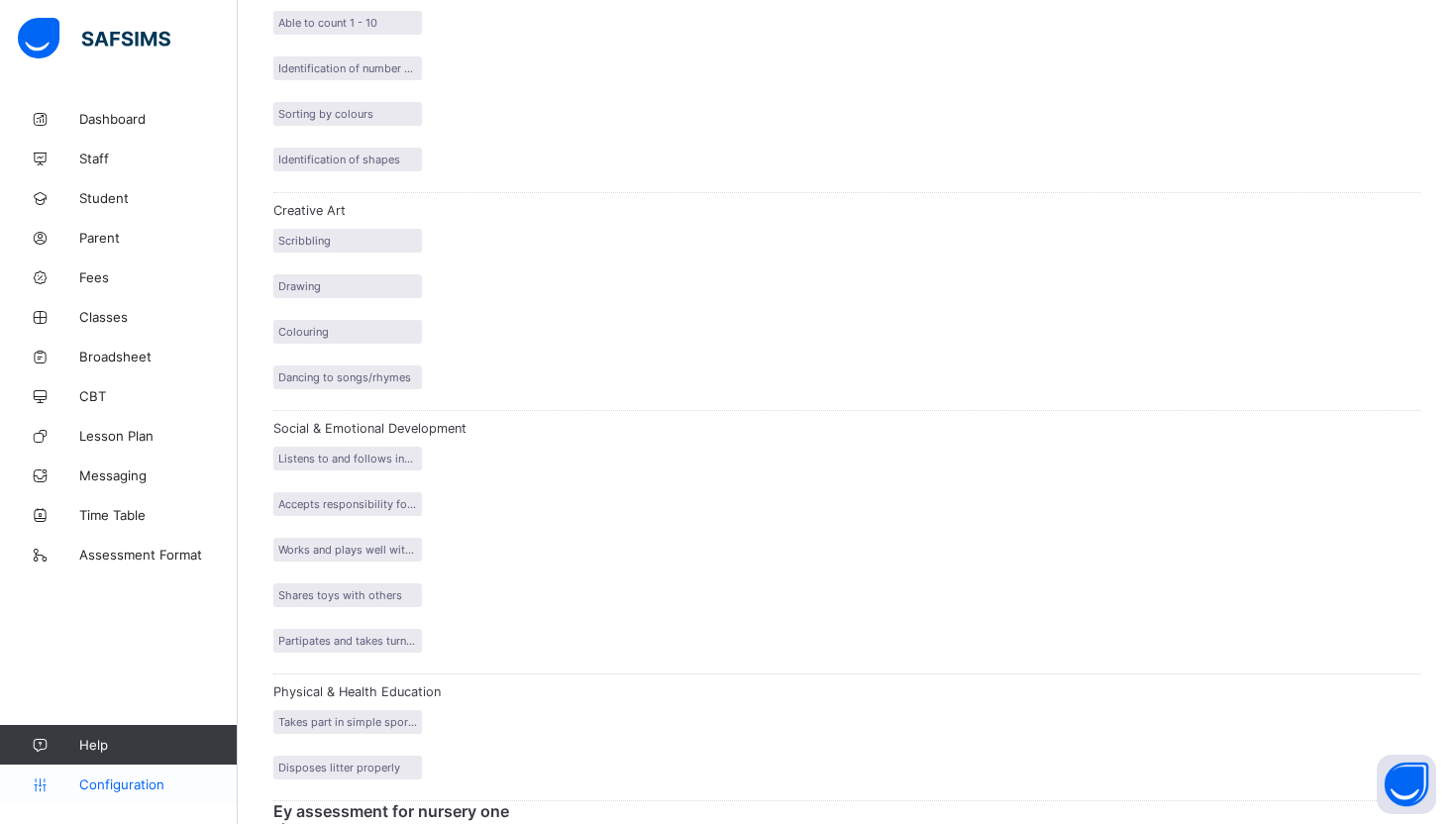
click at [103, 776] on span "Configuration" at bounding box center [158, 784] width 157 height 16
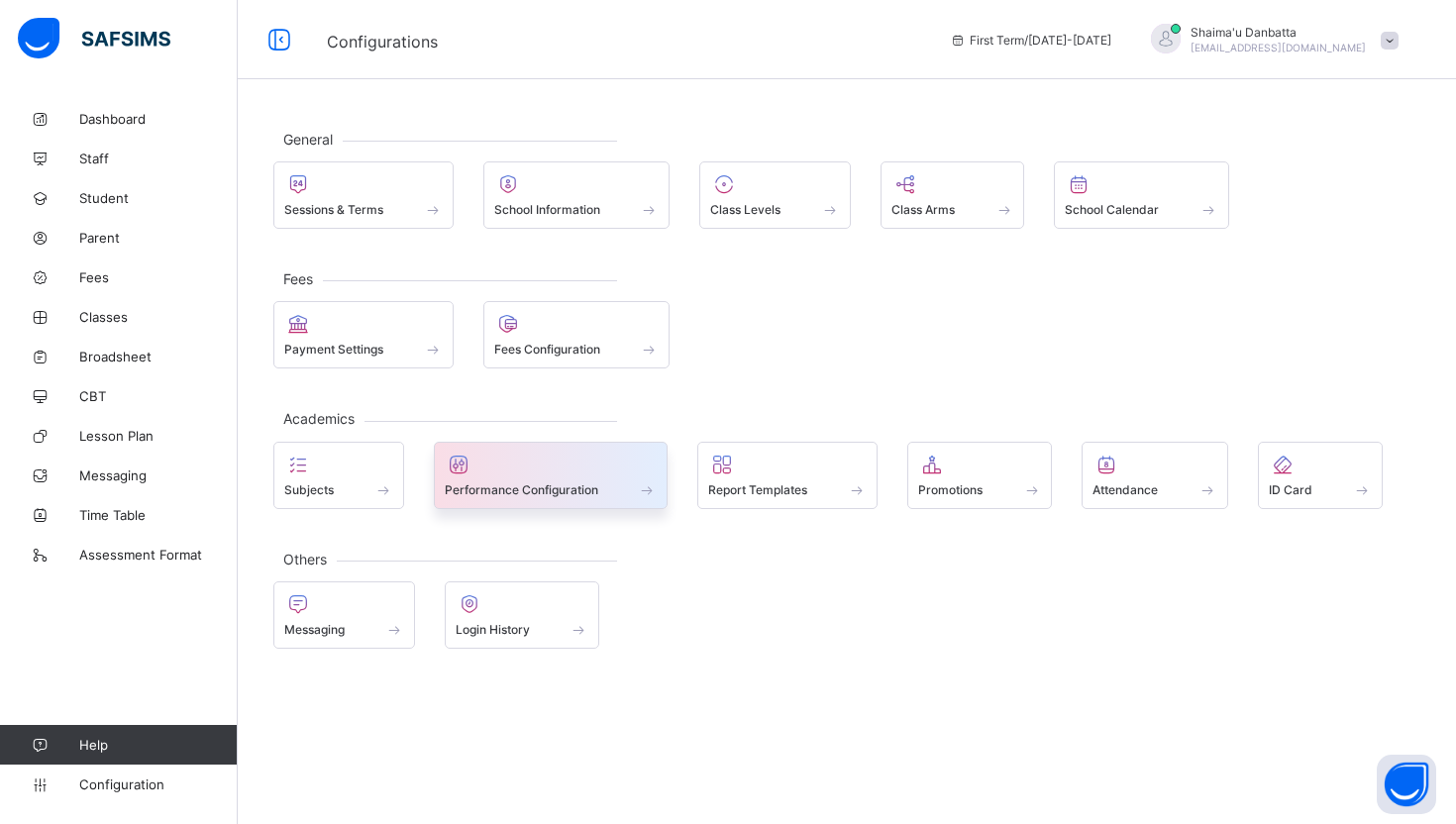
click at [574, 477] on span at bounding box center [551, 478] width 213 height 5
click at [535, 492] on span "Performance Configuration" at bounding box center [521, 489] width 153 height 15
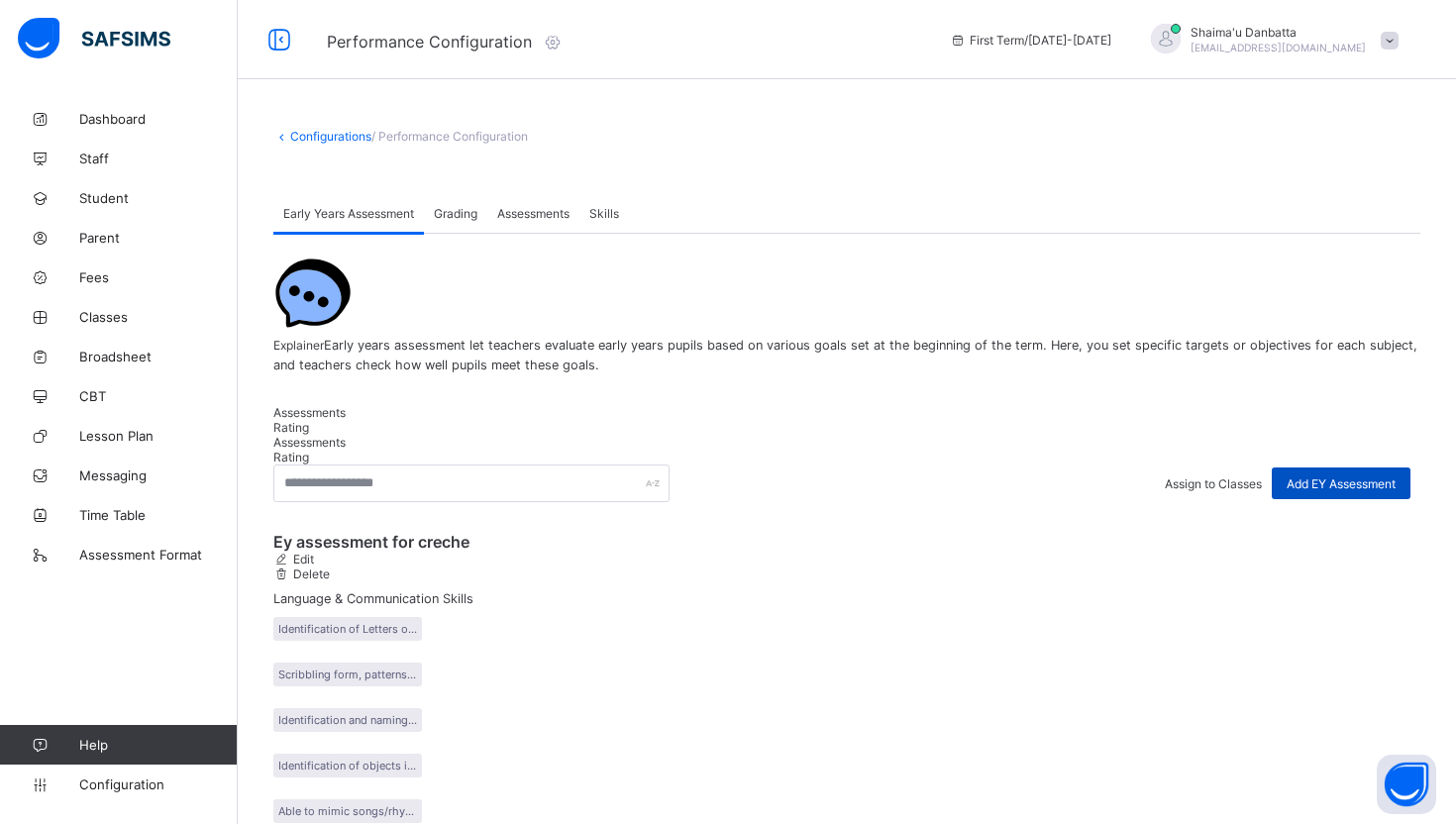
click at [1387, 491] on span "Add EY Assessment" at bounding box center [1342, 483] width 109 height 15
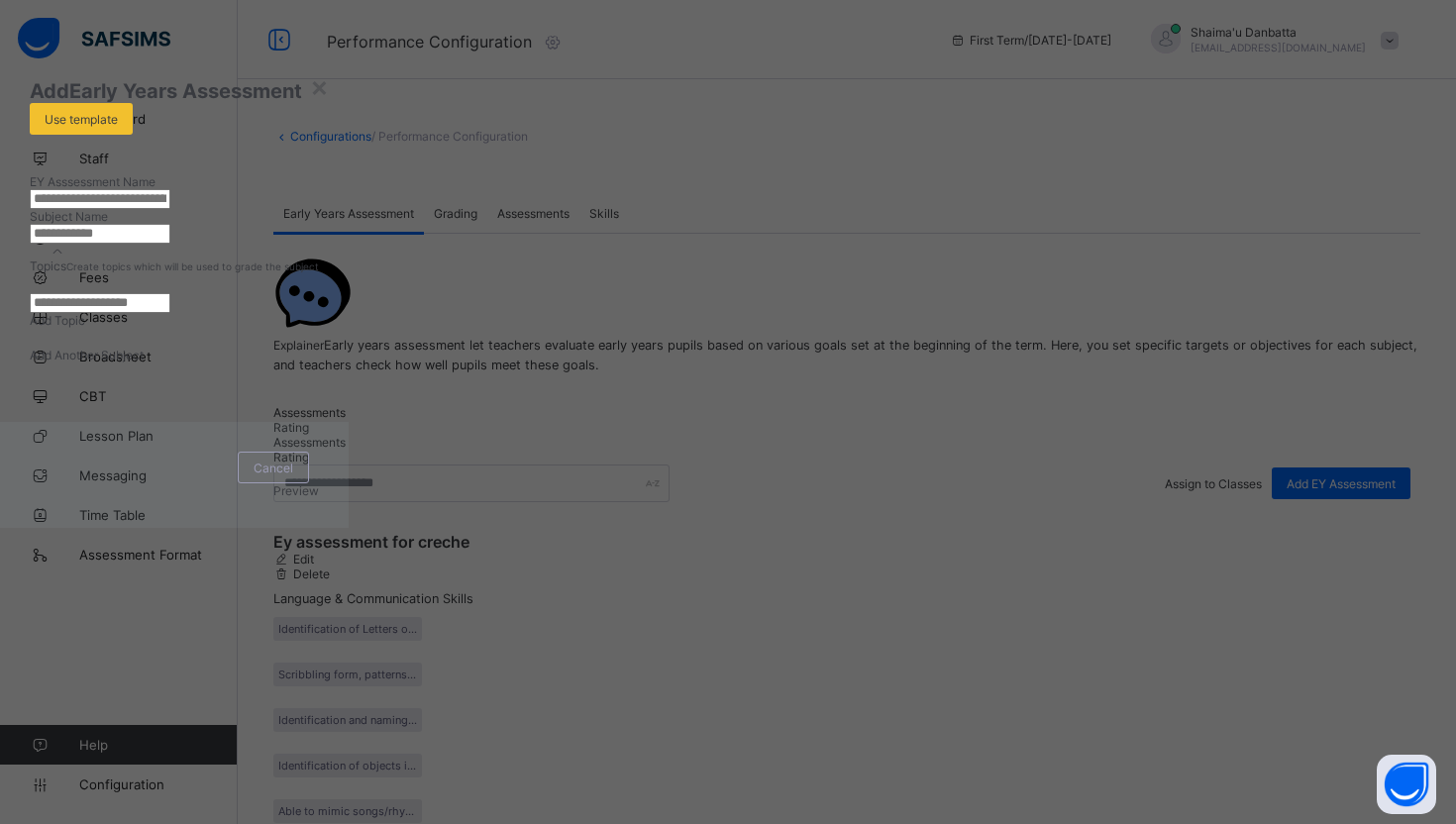
click at [170, 209] on input "text" at bounding box center [99, 199] width 140 height 20
click at [329, 103] on div "×" at bounding box center [319, 86] width 19 height 34
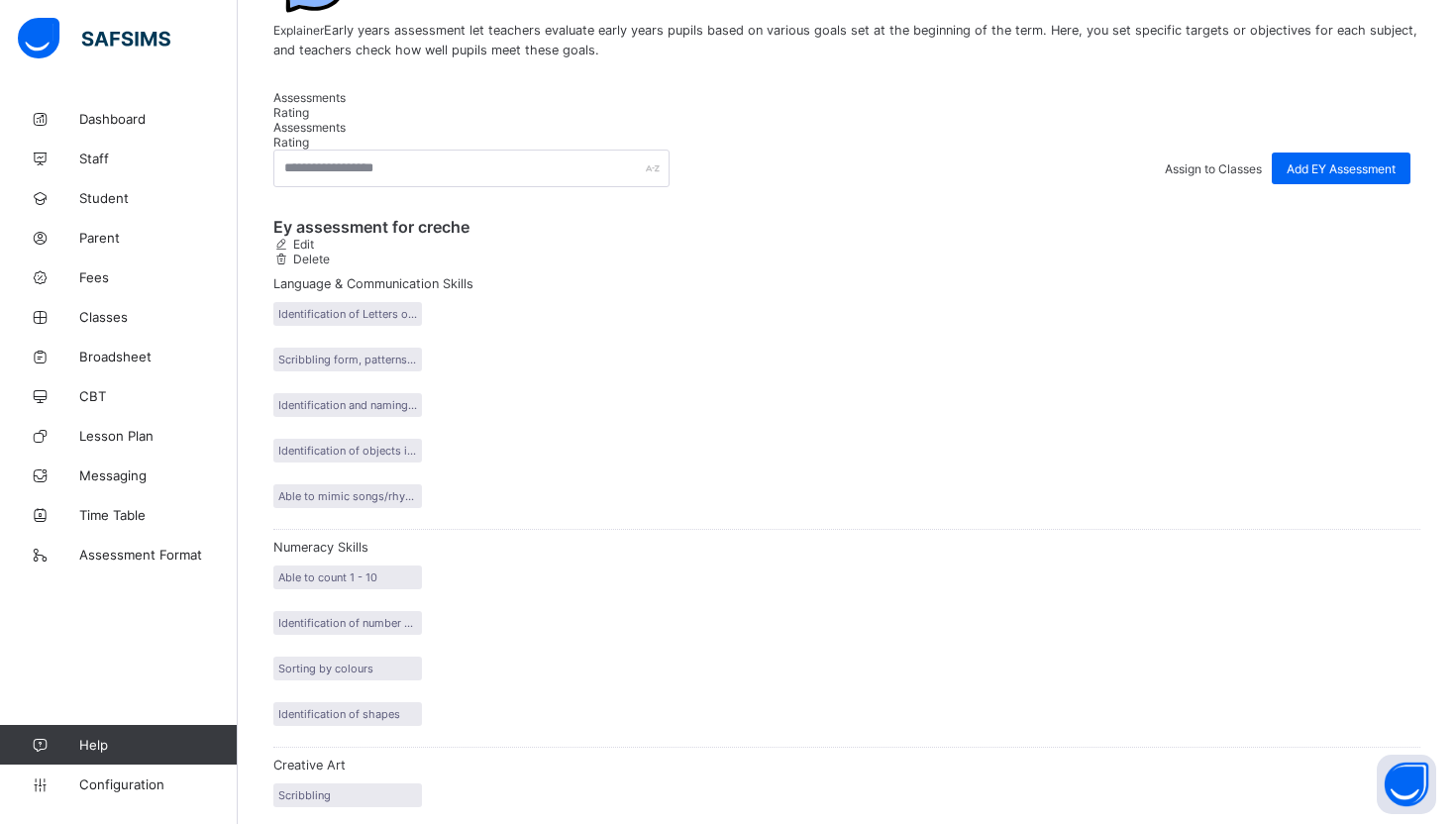
scroll to position [317, 0]
click at [314, 249] on span "Edit" at bounding box center [302, 242] width 24 height 15
type input "**********"
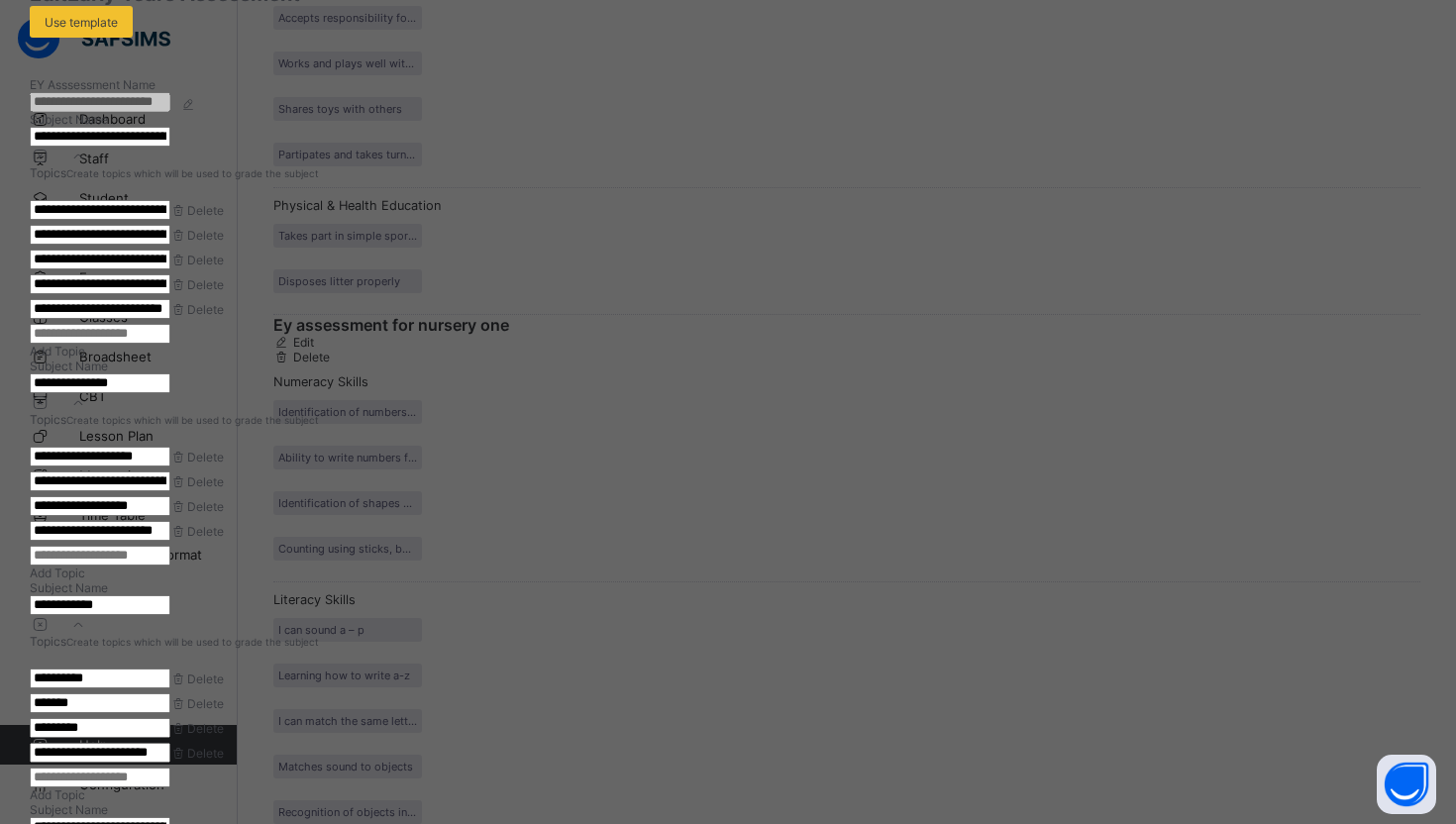
scroll to position [0, 0]
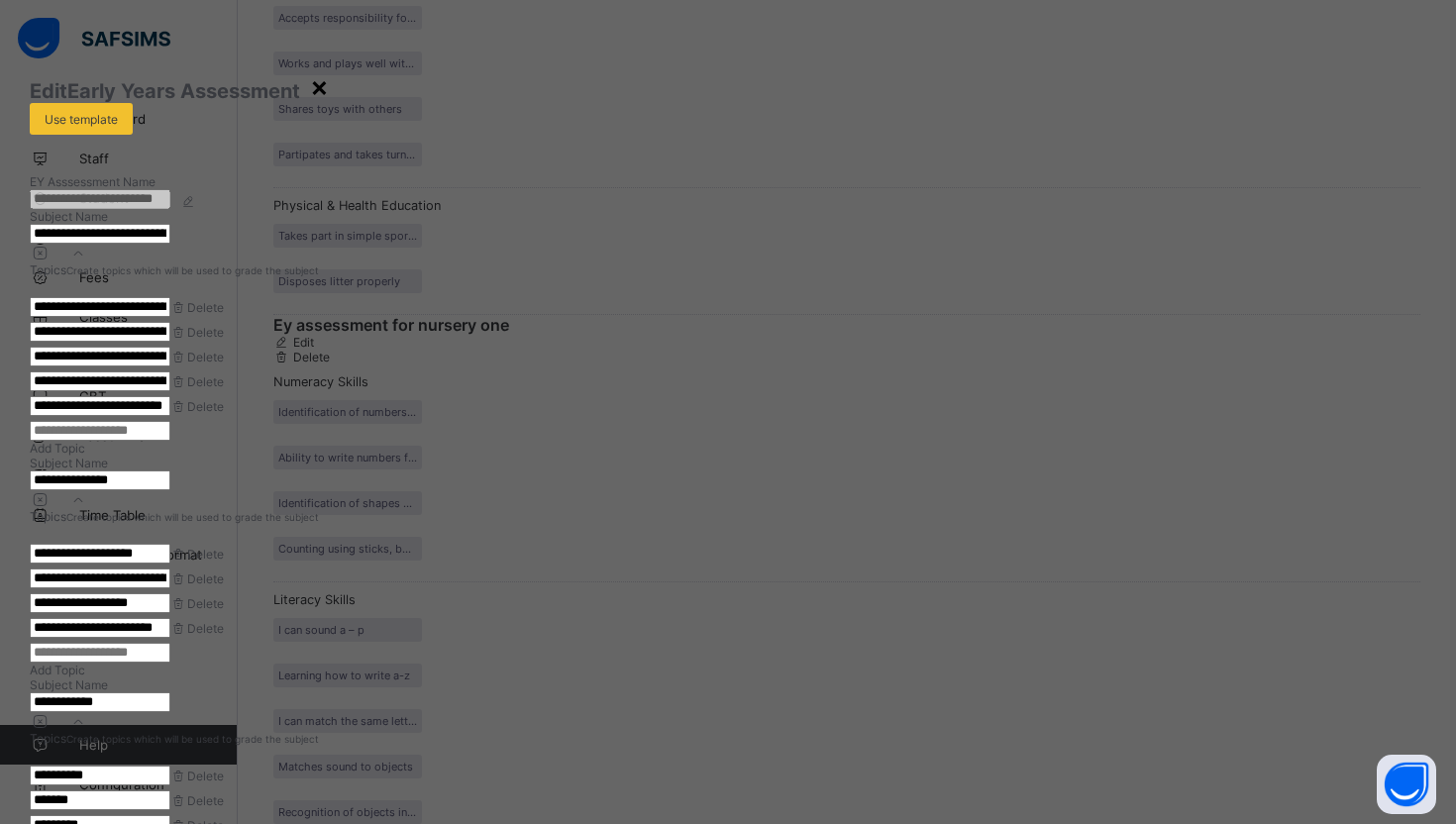
click at [329, 87] on div "×" at bounding box center [319, 86] width 19 height 34
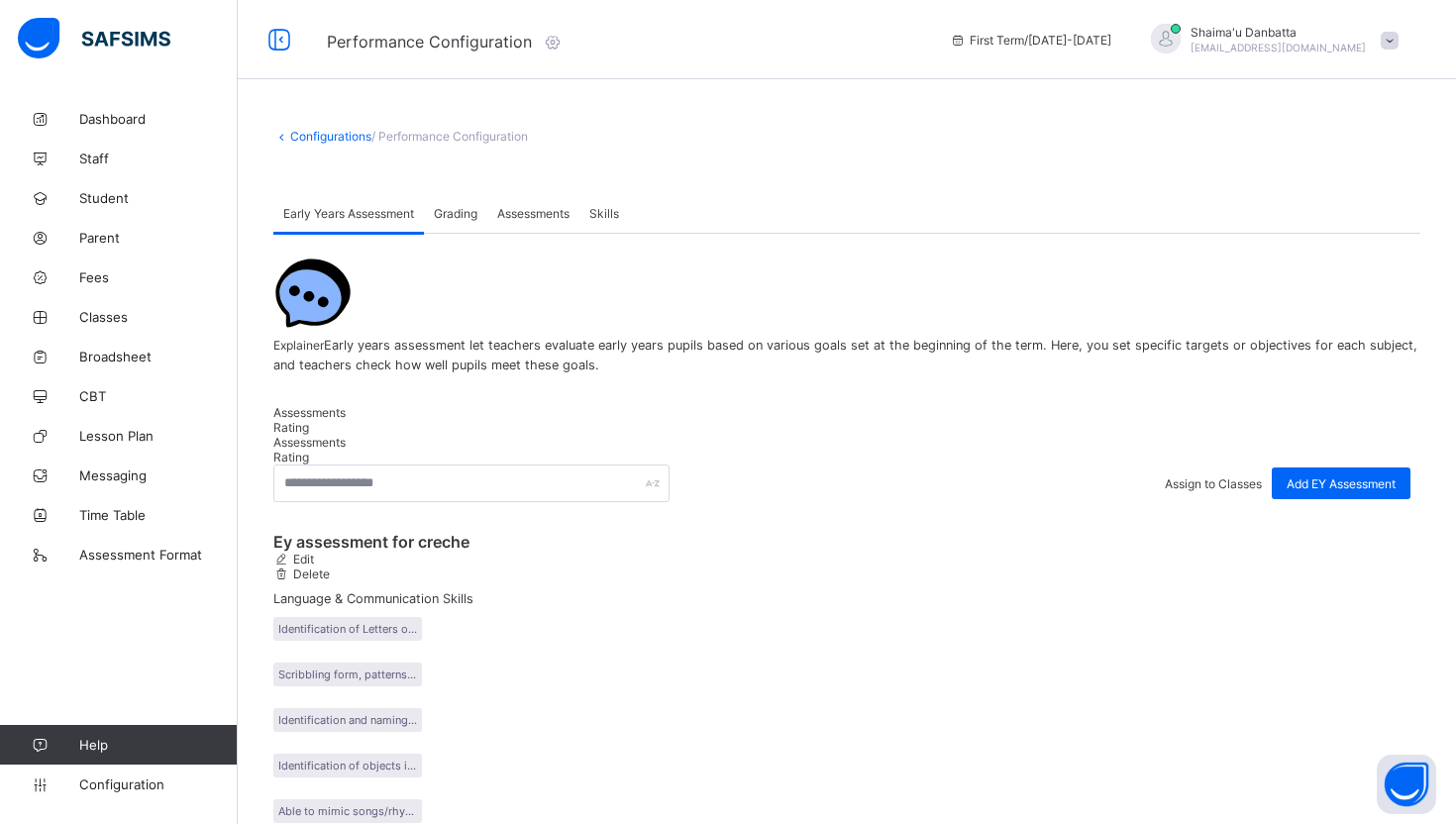
click at [464, 220] on div "Grading" at bounding box center [455, 213] width 64 height 40
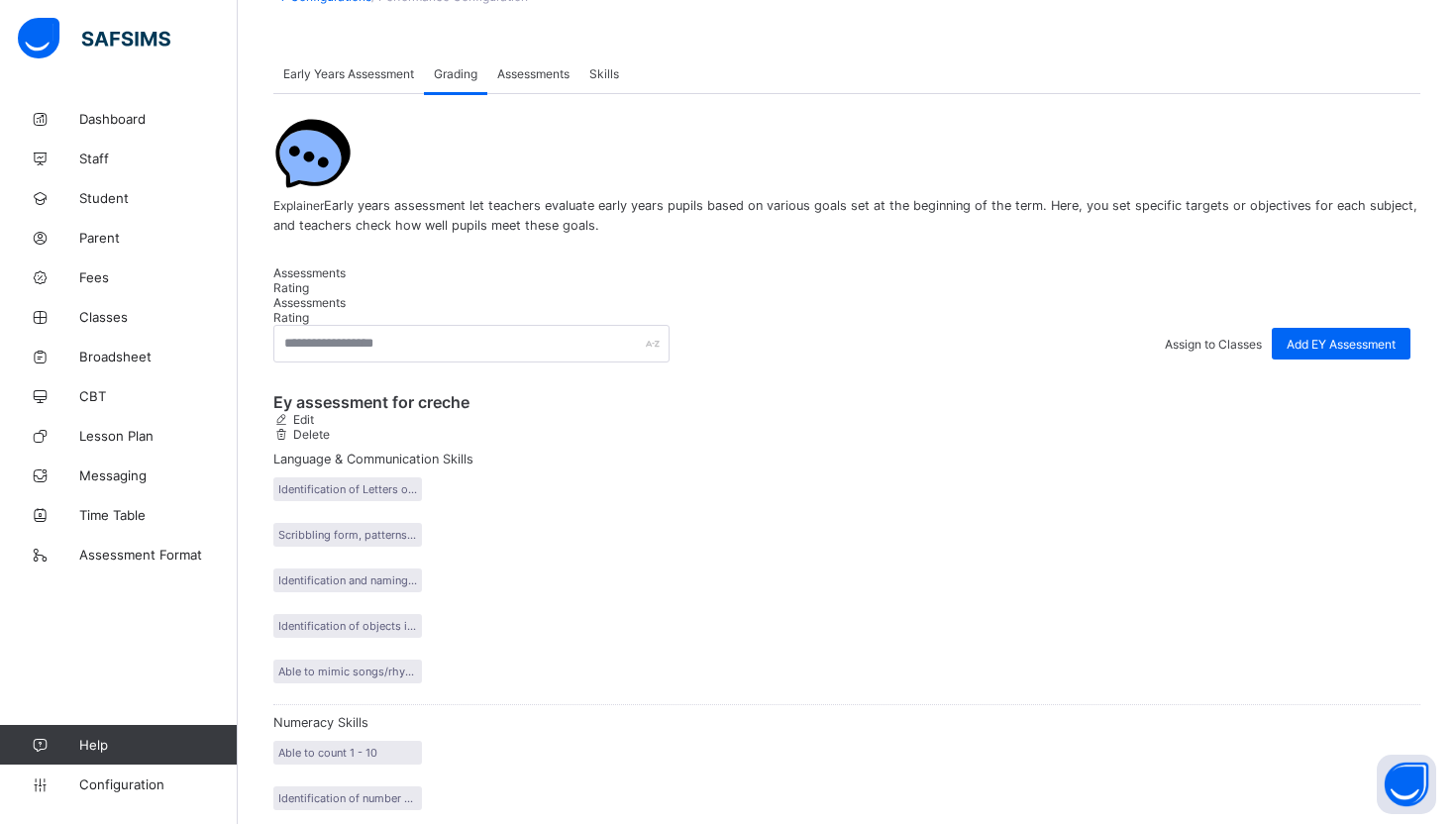
scroll to position [168, 0]
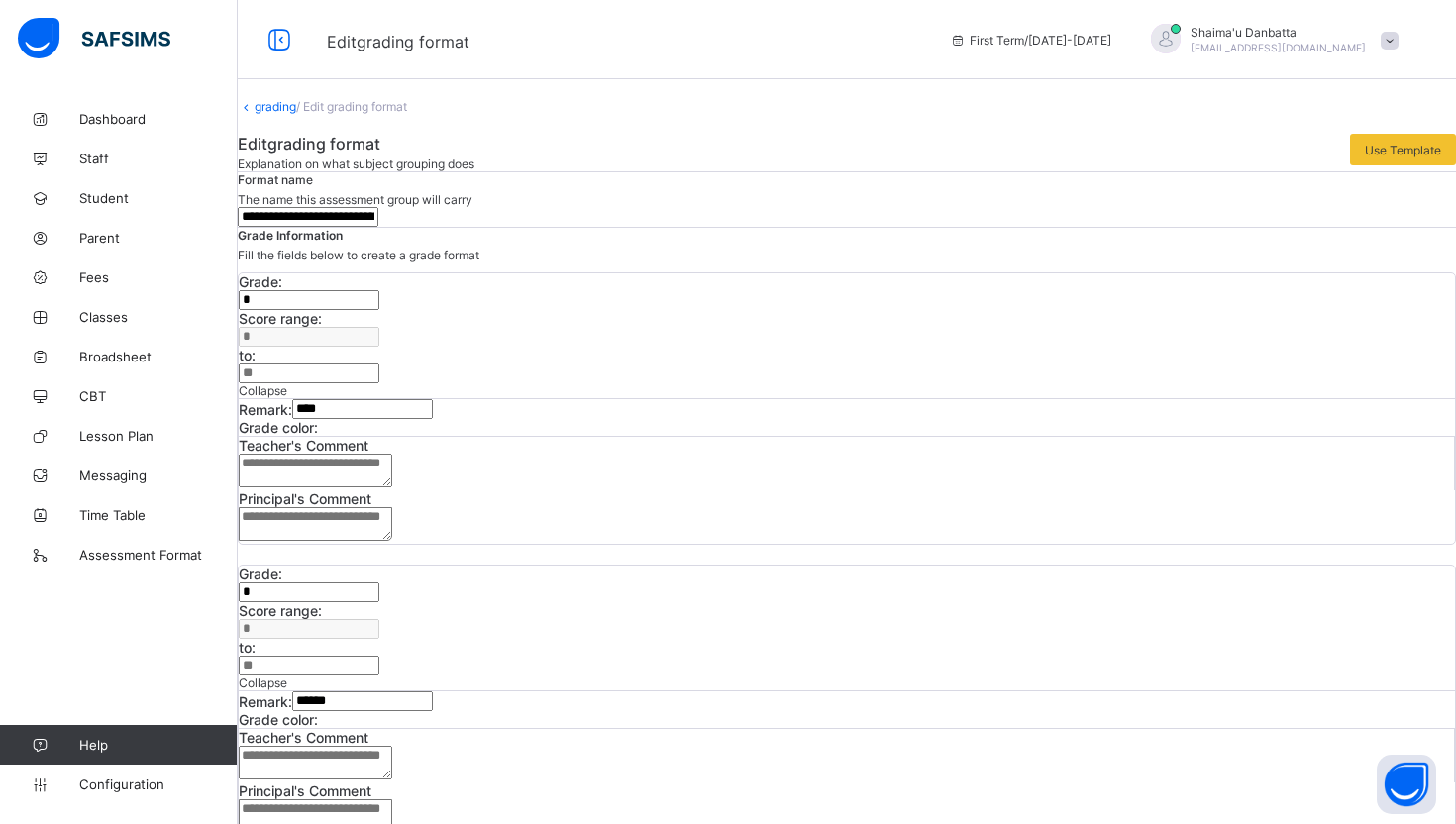
click at [378, 227] on input "**********" at bounding box center [307, 217] width 140 height 20
